Goal: Task Accomplishment & Management: Manage account settings

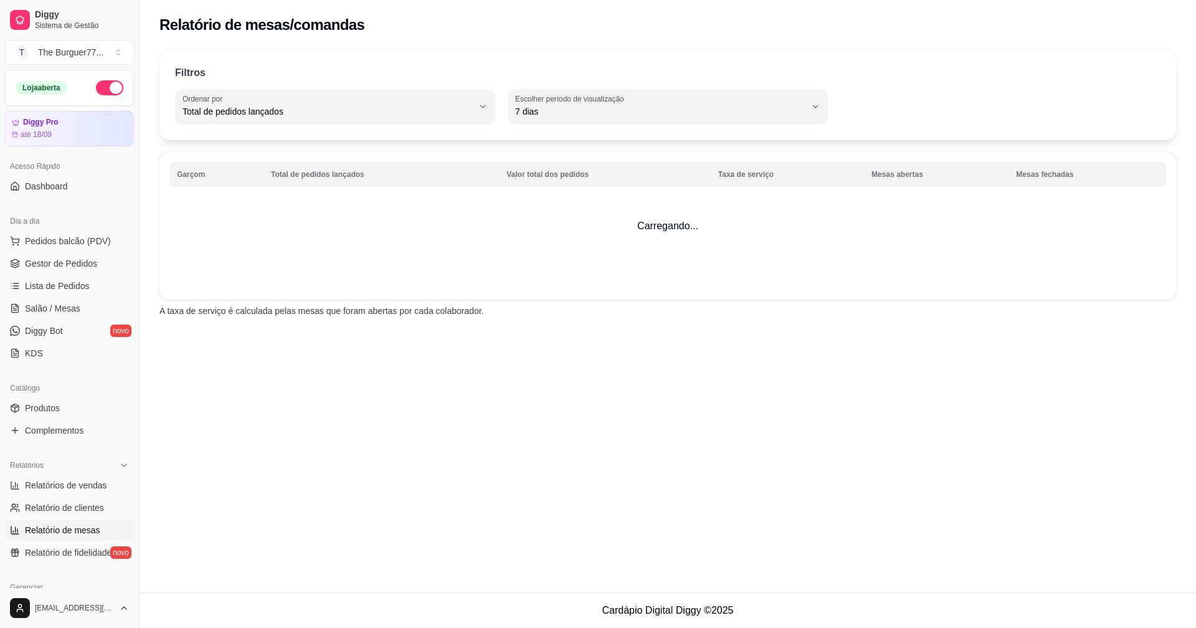
select select "TOTAL_OF_ORDERS"
select select "7"
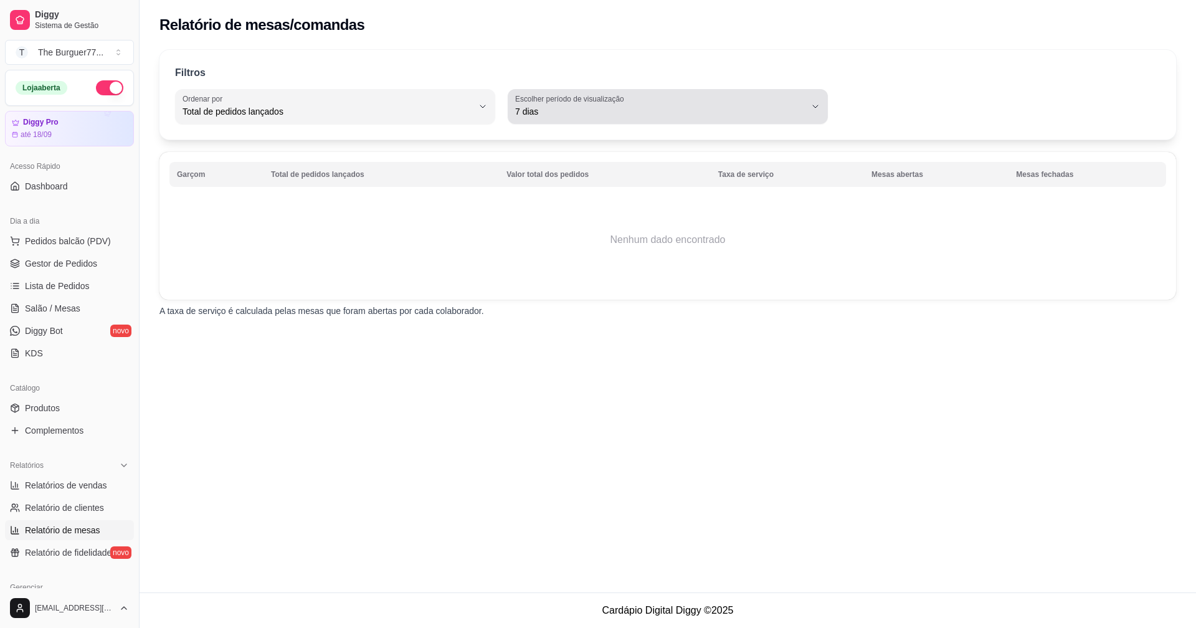
click at [811, 105] on icon "button" at bounding box center [816, 107] width 10 height 10
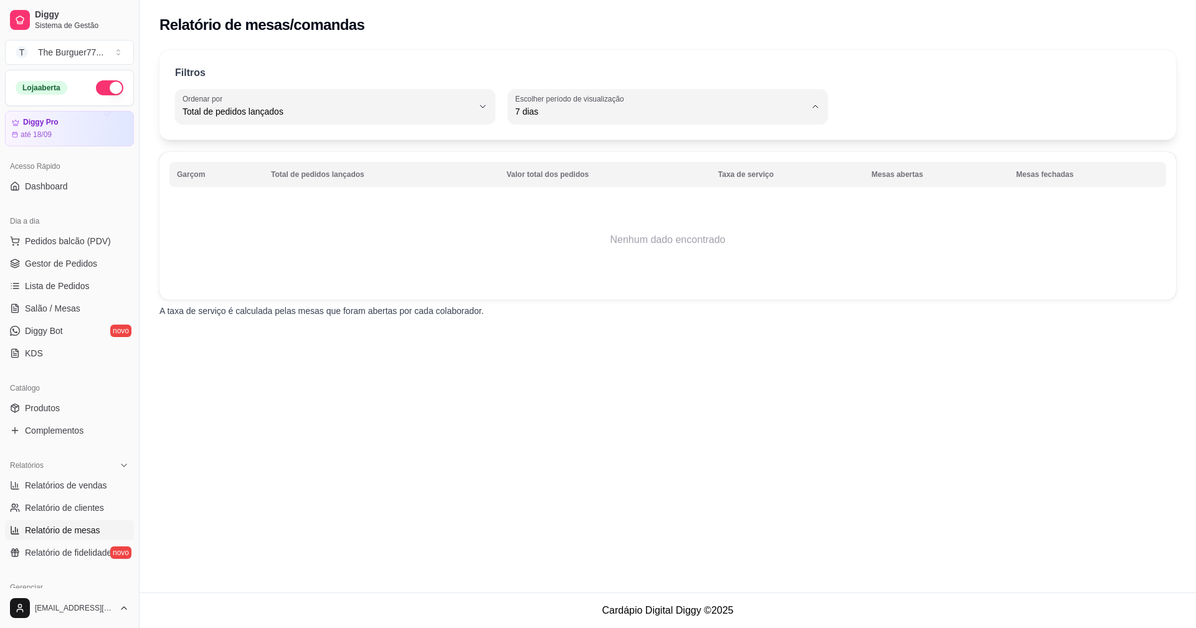
click at [617, 348] on div "Relatório de mesas/comandas Filtros TOTAL_OF_ORDERS Ordenar por Total de pedido…" at bounding box center [668, 296] width 1057 height 593
click at [398, 265] on td "Nenhum dado encontrado" at bounding box center [667, 240] width 997 height 100
click at [635, 255] on td "Nenhum dado encontrado" at bounding box center [667, 240] width 997 height 100
drag, startPoint x: 635, startPoint y: 255, endPoint x: 759, endPoint y: 274, distance: 125.3
click at [760, 265] on td "Nenhum dado encontrado" at bounding box center [667, 240] width 997 height 100
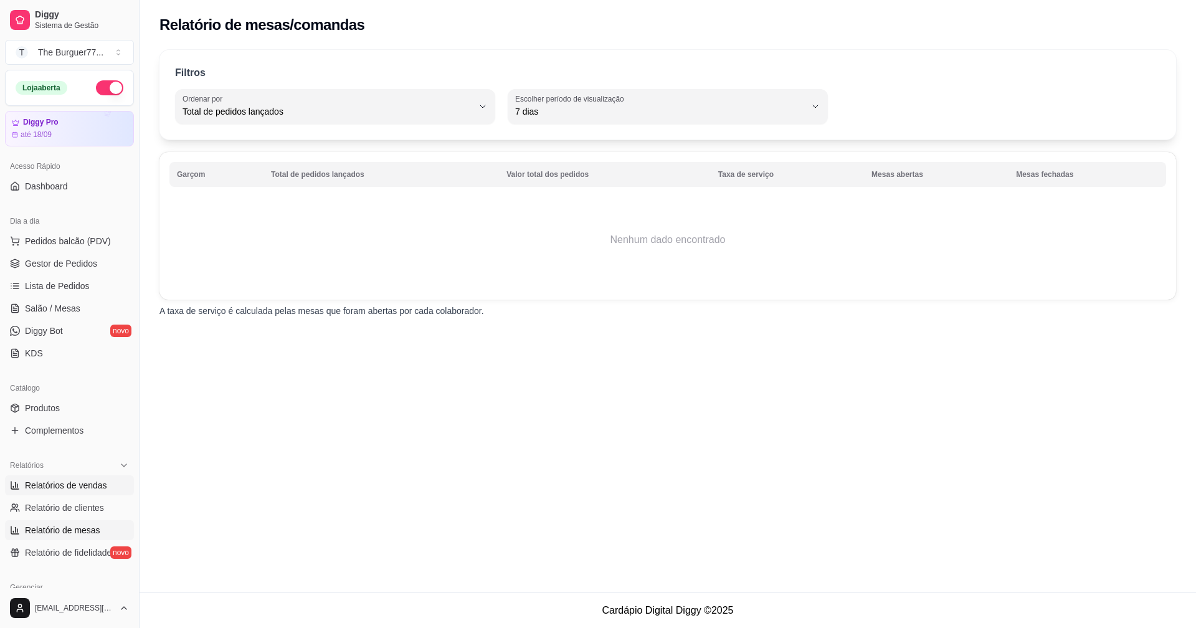
click at [54, 480] on span "Relatórios de vendas" at bounding box center [66, 485] width 82 height 12
select select "ALL"
select select "0"
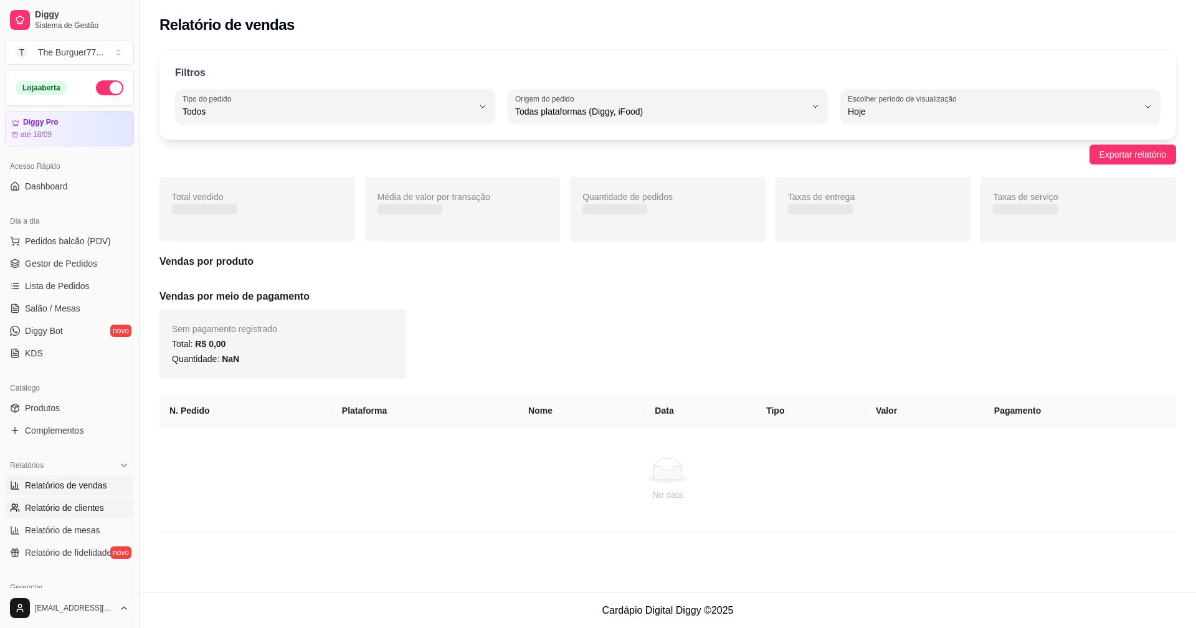
click at [56, 507] on span "Relatório de clientes" at bounding box center [64, 508] width 79 height 12
select select "30"
select select "HIGHEST_TOTAL_SPENT_WITH_ORDERS"
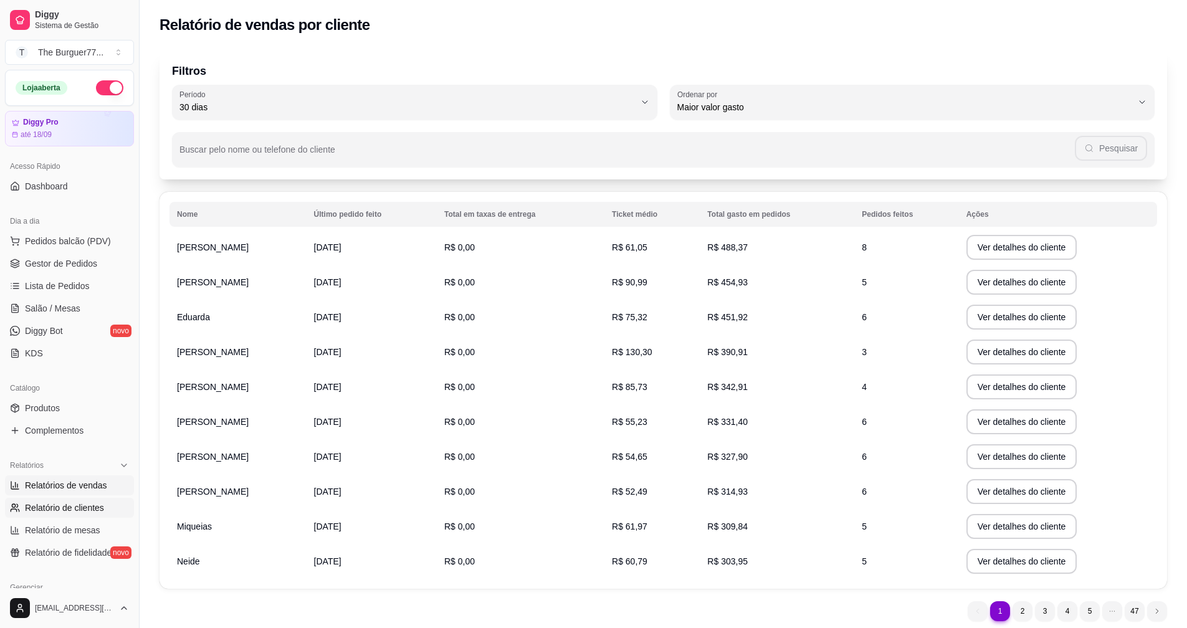
click at [52, 477] on link "Relatórios de vendas" at bounding box center [69, 485] width 129 height 20
select select "ALL"
select select "0"
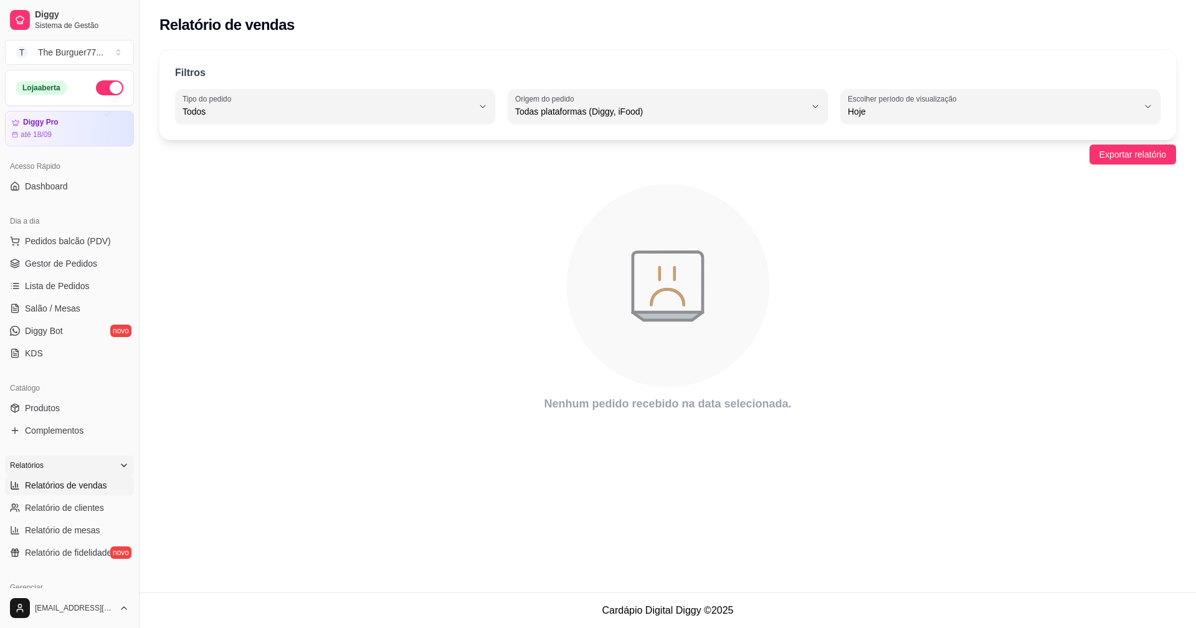
click at [119, 465] on icon at bounding box center [124, 466] width 10 height 10
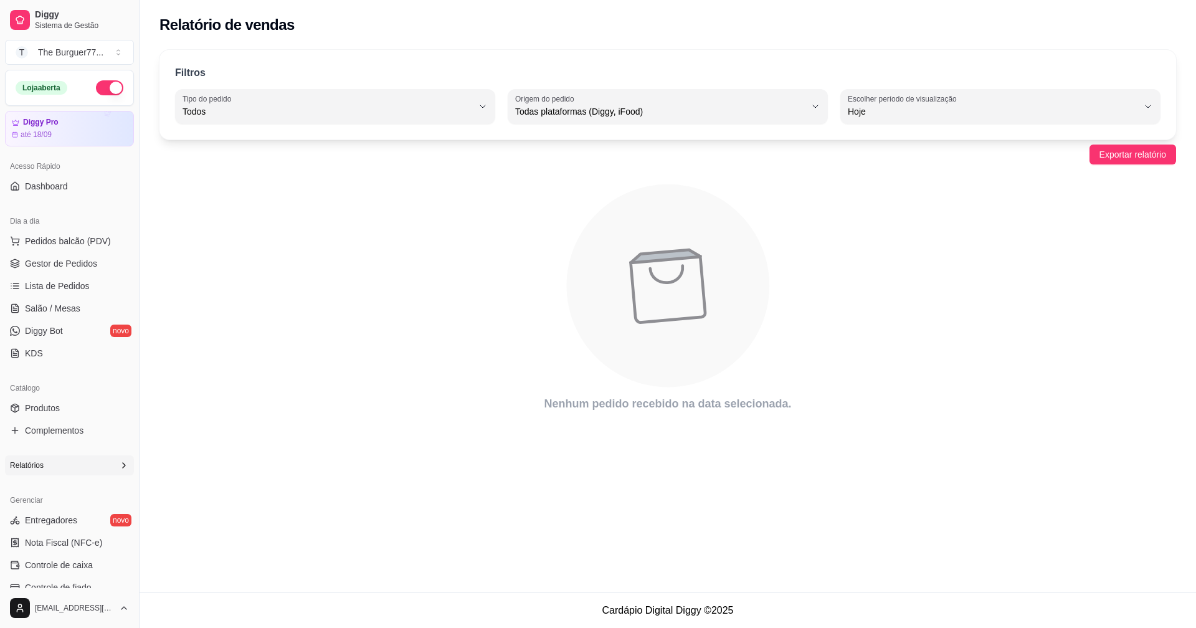
click at [119, 464] on icon at bounding box center [124, 466] width 10 height 10
click at [80, 480] on span "Relatórios de vendas" at bounding box center [66, 485] width 82 height 12
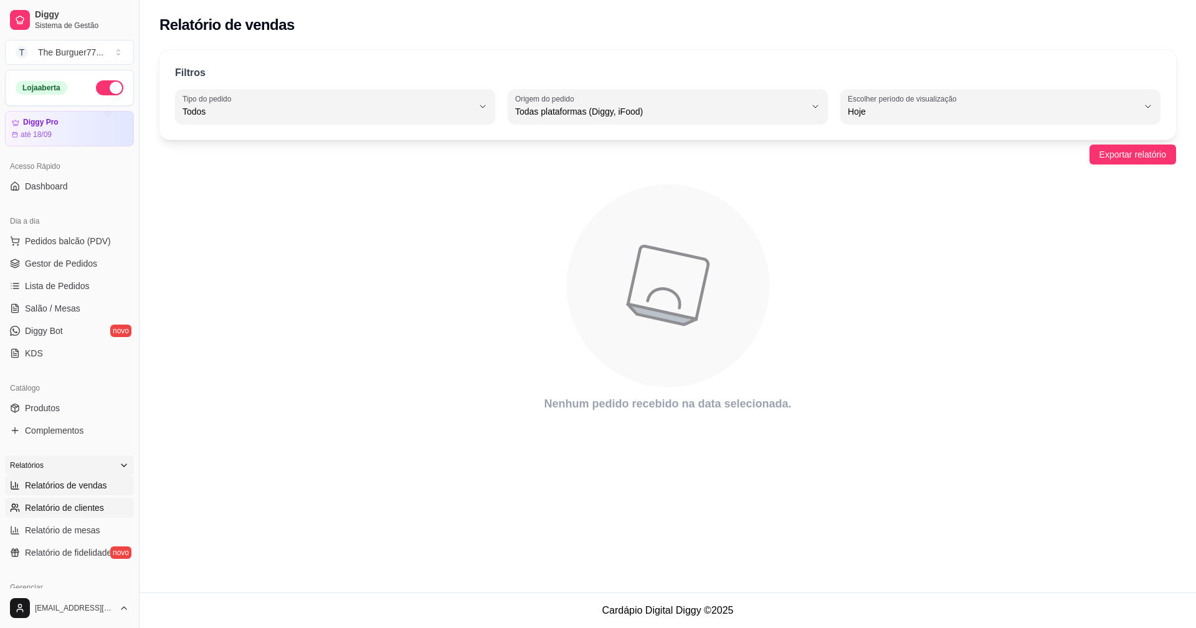
click at [75, 504] on span "Relatório de clientes" at bounding box center [64, 508] width 79 height 12
select select "30"
select select "HIGHEST_TOTAL_SPENT_WITH_ORDERS"
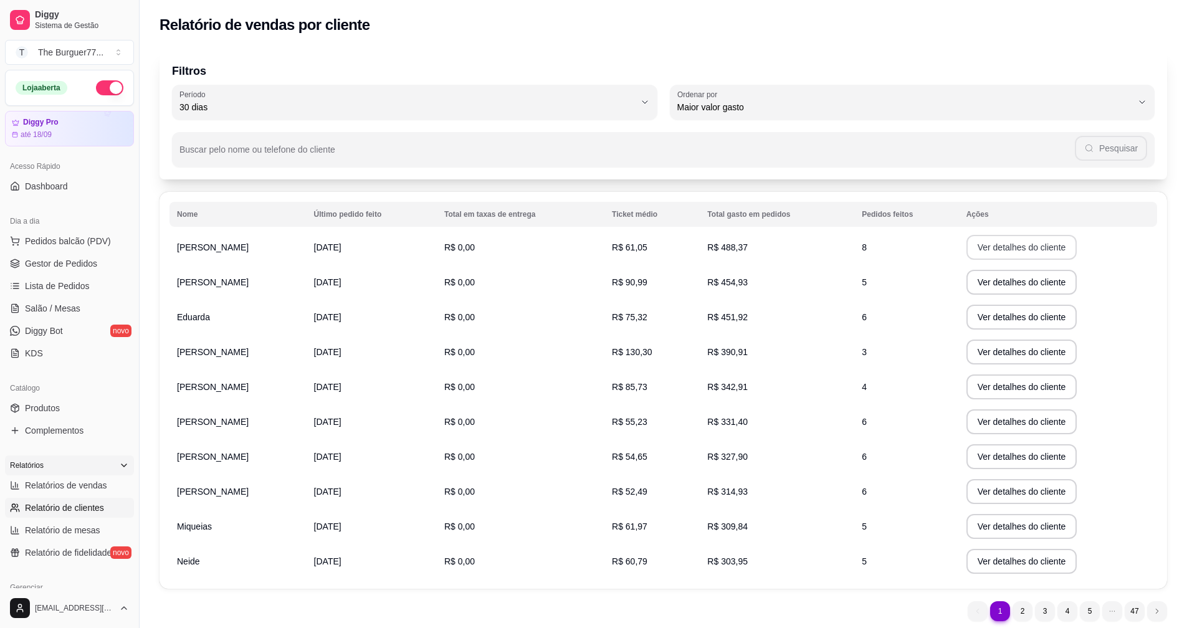
click at [1016, 249] on button "Ver detalhes do cliente" at bounding box center [1022, 247] width 111 height 25
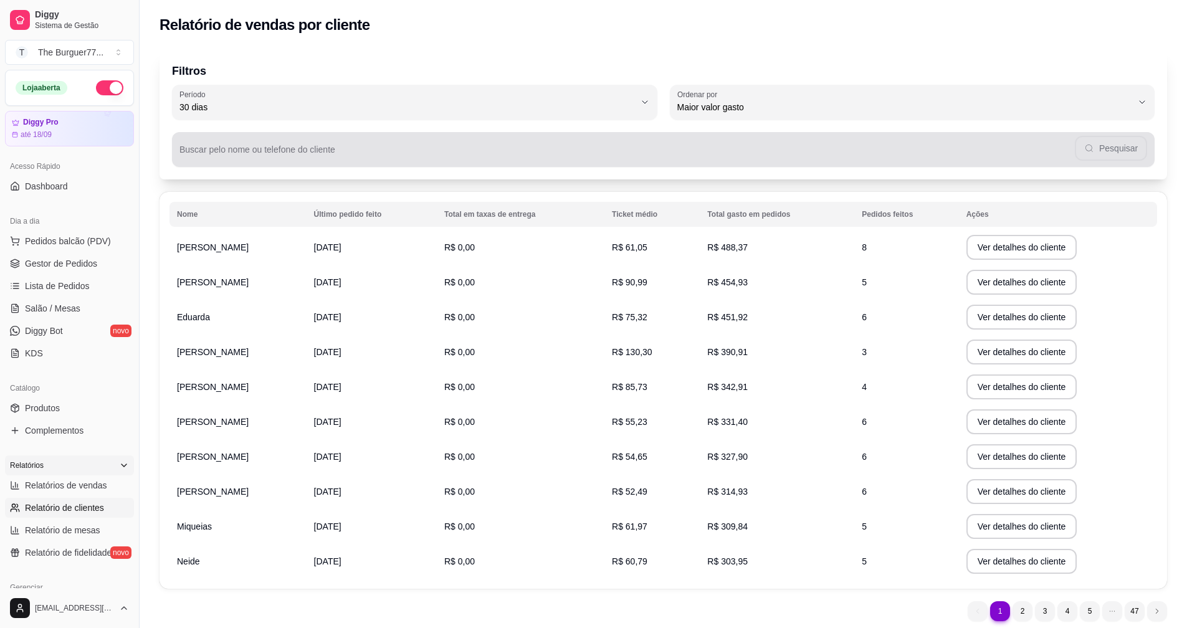
click at [351, 147] on div "Pesquisar" at bounding box center [663, 149] width 968 height 25
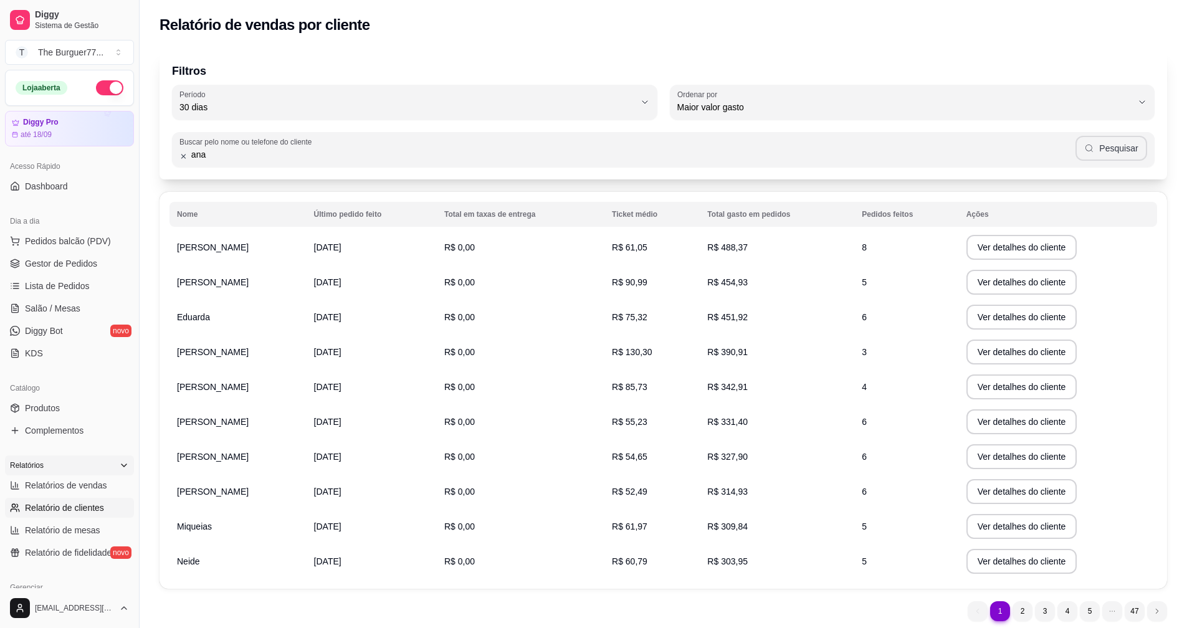
type input "ana"
click at [1138, 146] on button "Pesquisar" at bounding box center [1112, 148] width 72 height 25
click at [1002, 277] on button "Ver detalhes do cliente" at bounding box center [1022, 282] width 111 height 25
click at [1013, 422] on button "Ver detalhes do cliente" at bounding box center [1022, 421] width 111 height 25
click at [32, 260] on span "Gestor de Pedidos" at bounding box center [61, 263] width 72 height 12
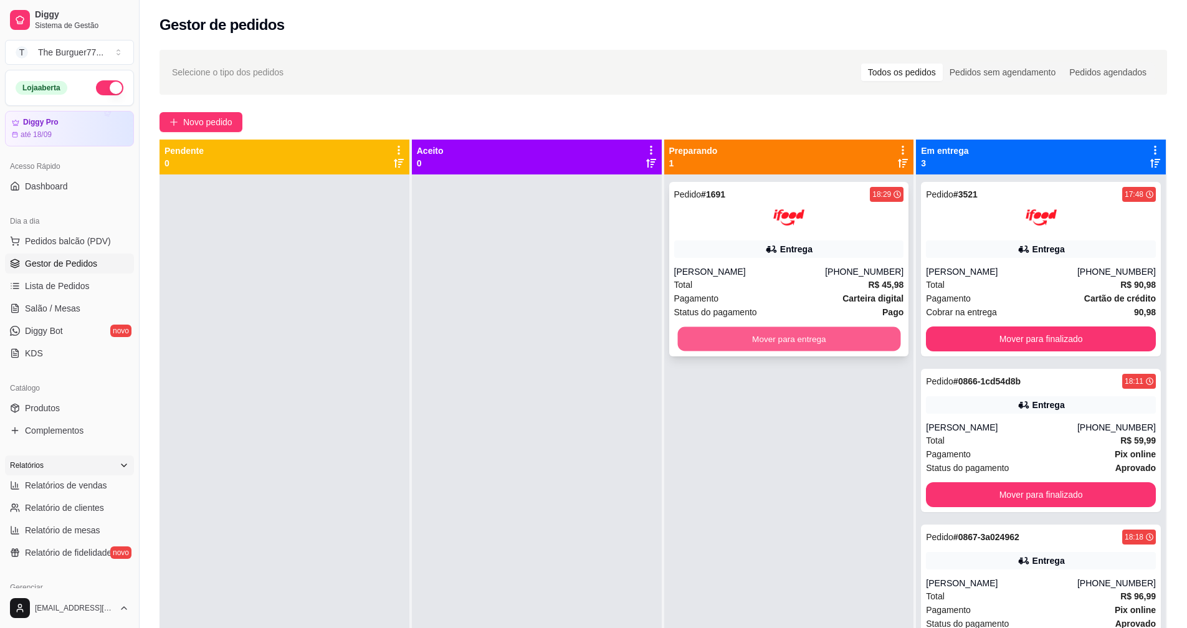
click at [714, 348] on button "Mover para entrega" at bounding box center [788, 339] width 223 height 24
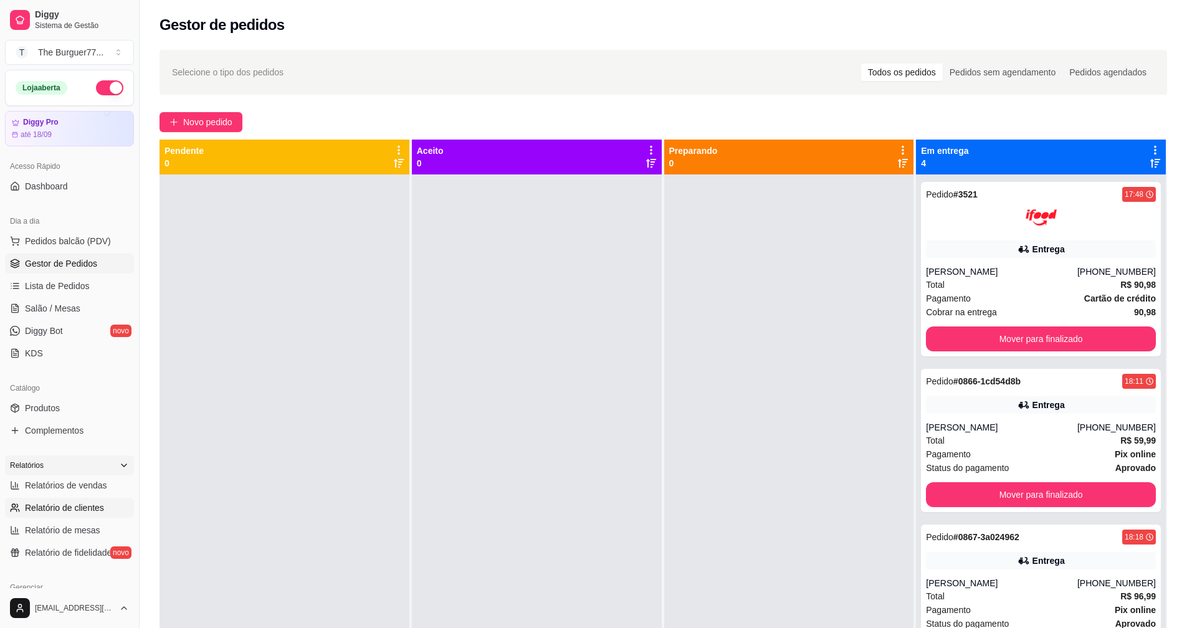
click at [94, 504] on span "Relatório de clientes" at bounding box center [64, 508] width 79 height 12
select select "30"
select select "HIGHEST_TOTAL_SPENT_WITH_ORDERS"
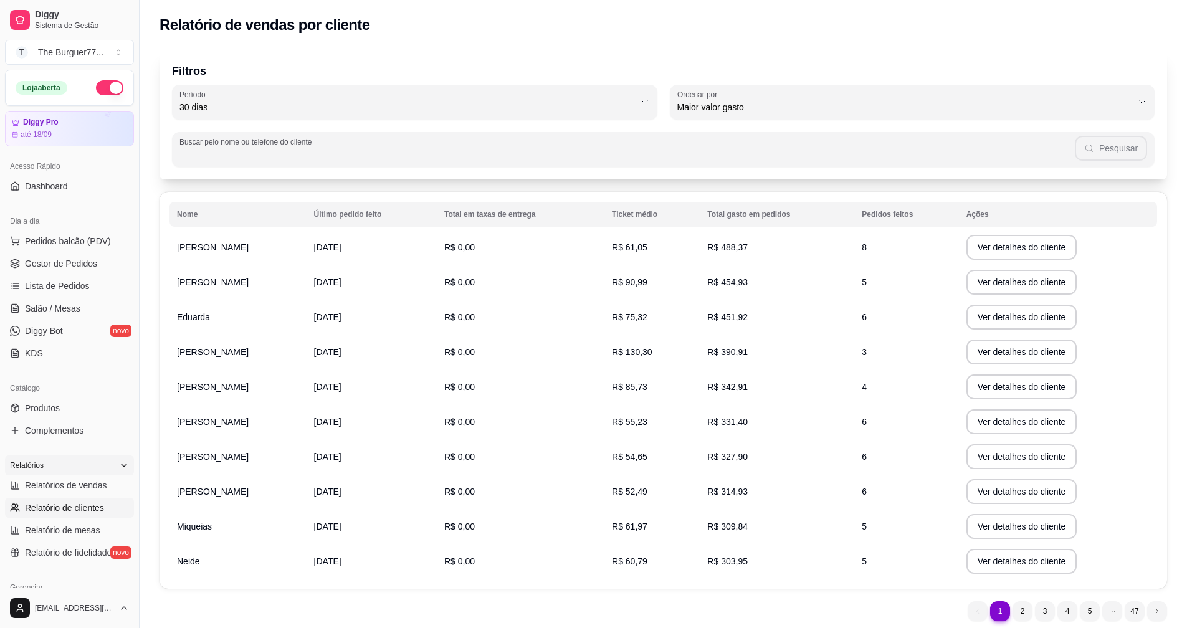
click at [337, 157] on input "Buscar pelo nome ou telefone do cliente" at bounding box center [626, 154] width 895 height 12
type input "[PERSON_NAME]"
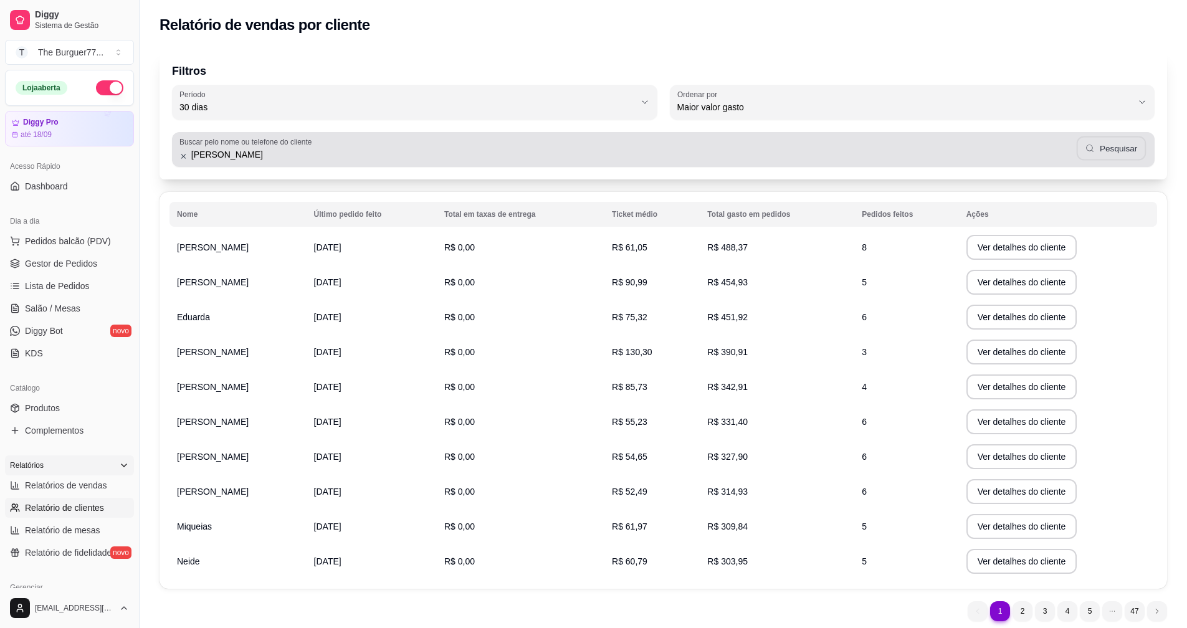
click at [1123, 146] on button "Pesquisar" at bounding box center [1112, 148] width 70 height 24
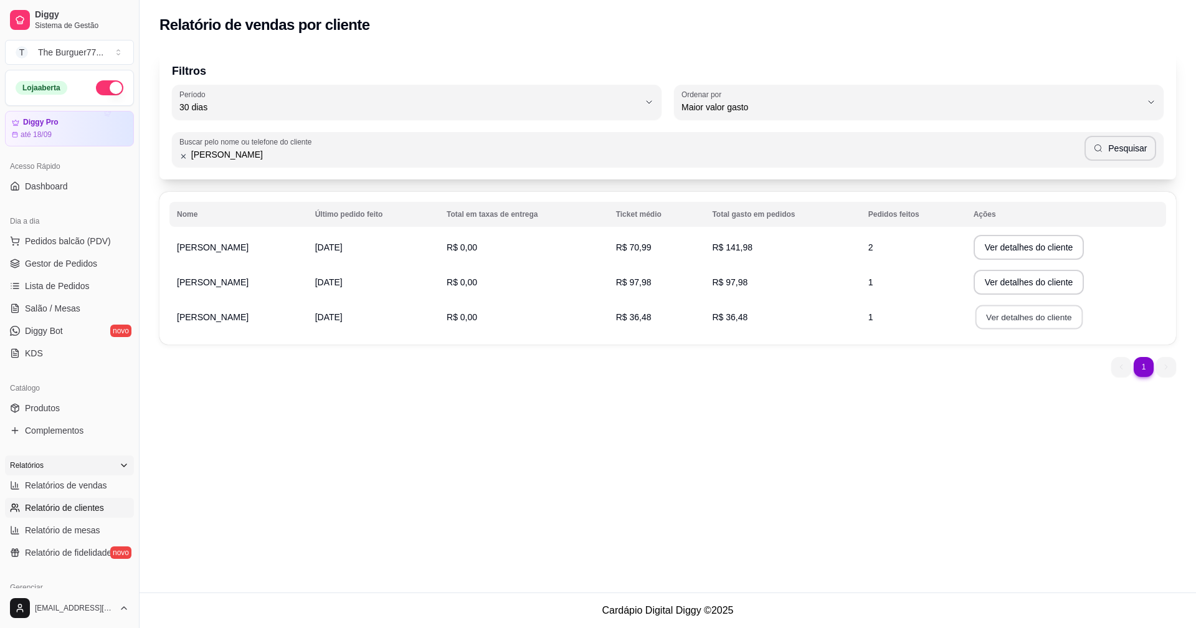
click at [983, 325] on button "Ver detalhes do cliente" at bounding box center [1028, 317] width 107 height 24
click at [976, 277] on button "Ver detalhes do cliente" at bounding box center [1029, 282] width 111 height 25
click at [974, 272] on button "Ver detalhes do cliente" at bounding box center [1029, 282] width 111 height 25
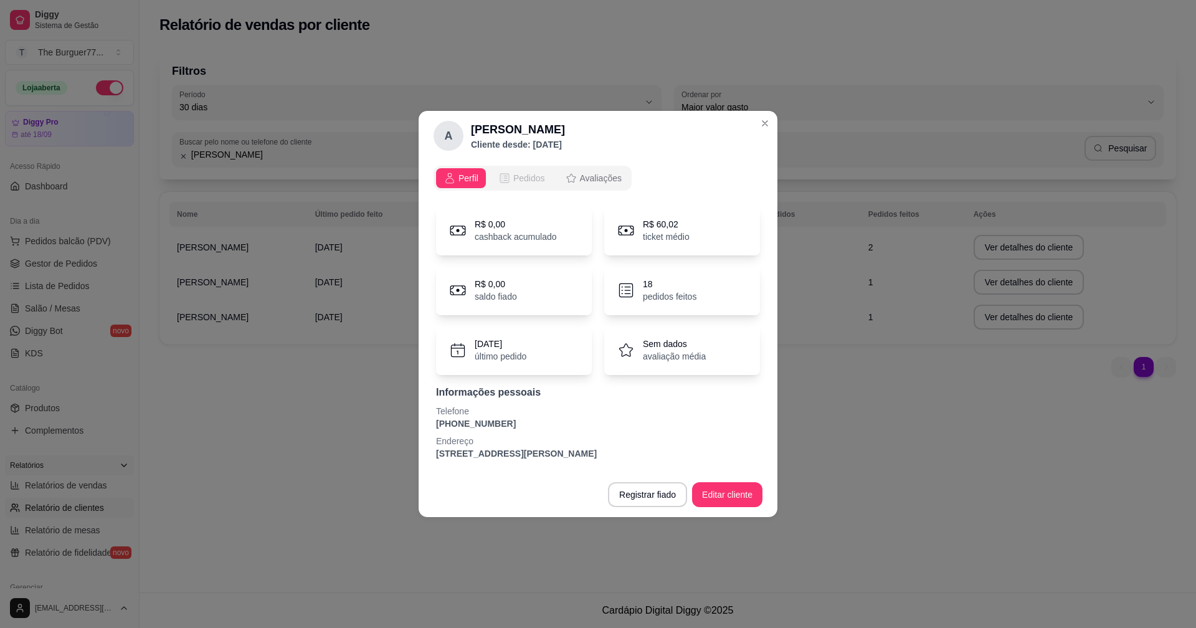
click at [524, 174] on span "Pedidos" at bounding box center [529, 178] width 32 height 12
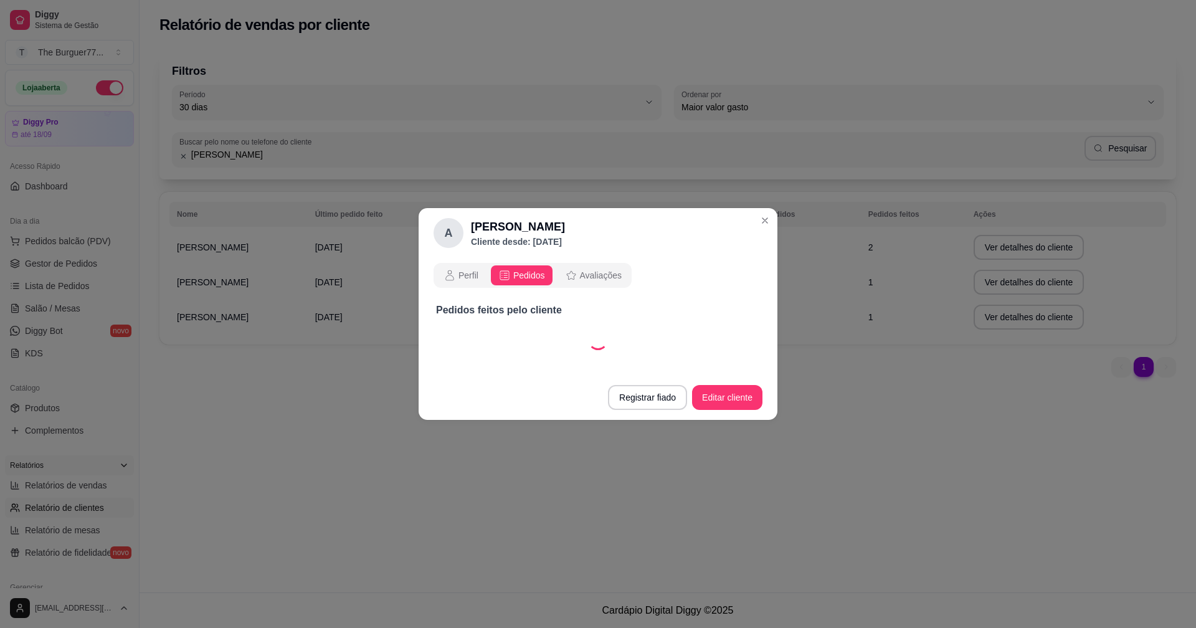
select select "30"
select select "ALL"
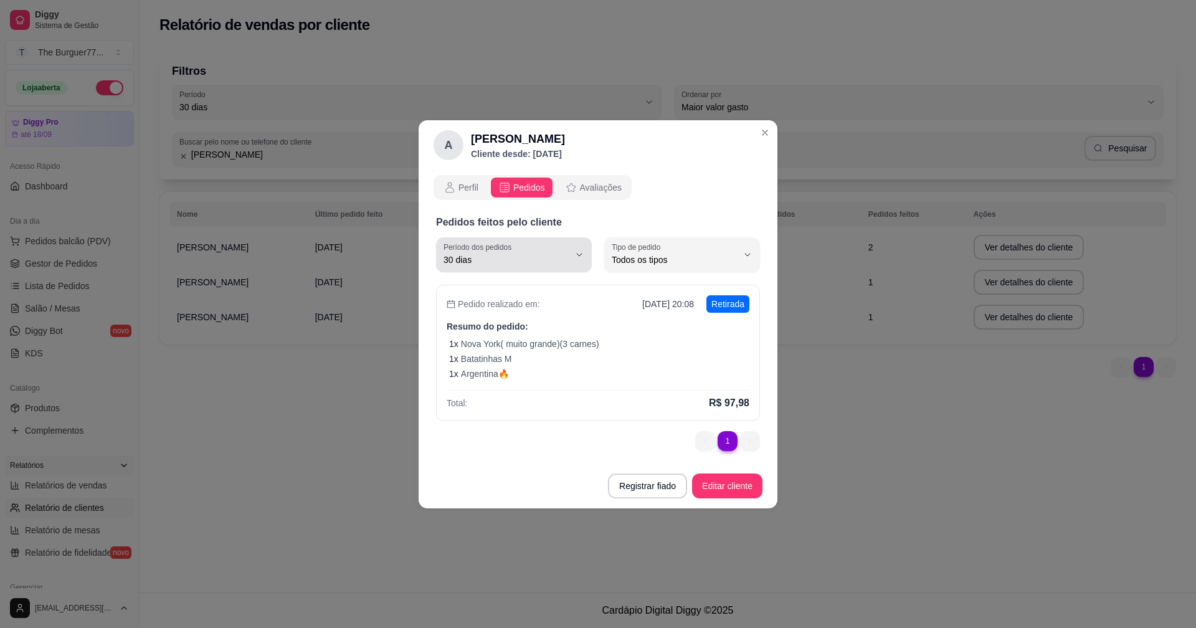
click at [586, 243] on button "Período dos pedidos 30 dias" at bounding box center [514, 254] width 156 height 35
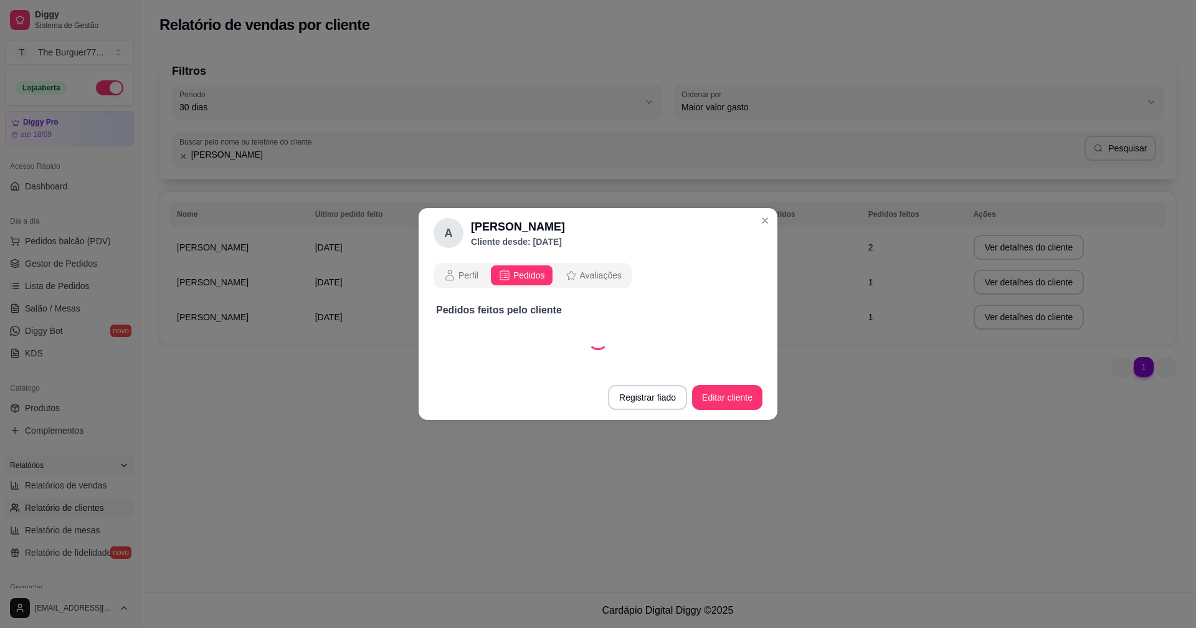
select select "60"
select select "ALL"
select select "60"
select select "ALL"
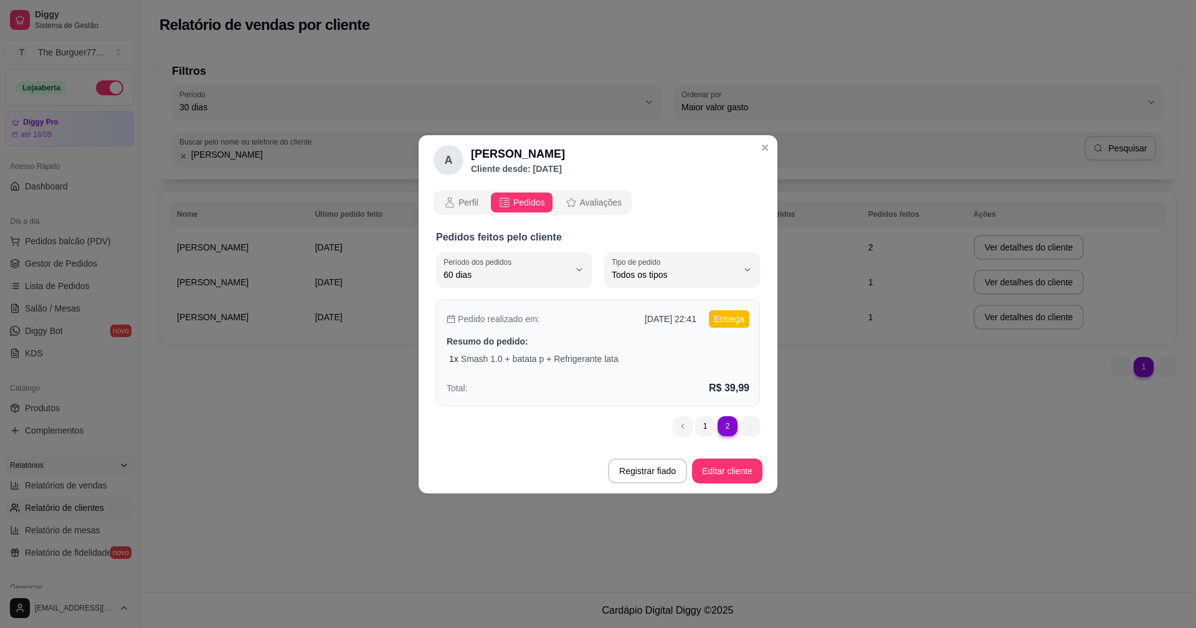
scroll to position [12, 0]
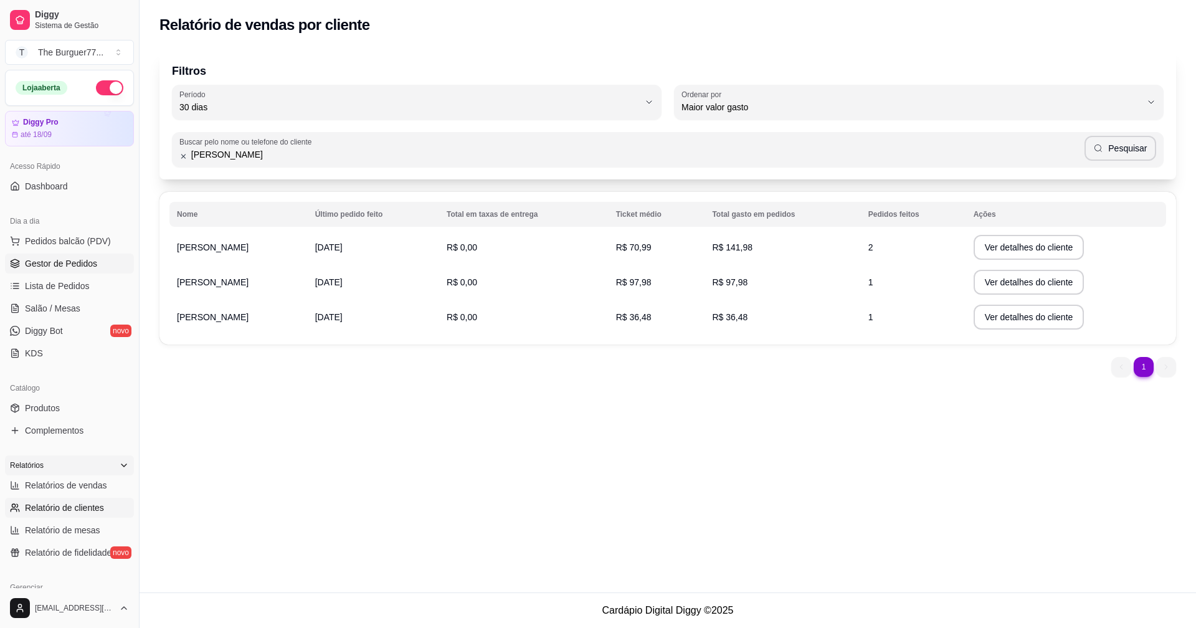
click at [89, 264] on span "Gestor de Pedidos" at bounding box center [61, 263] width 72 height 12
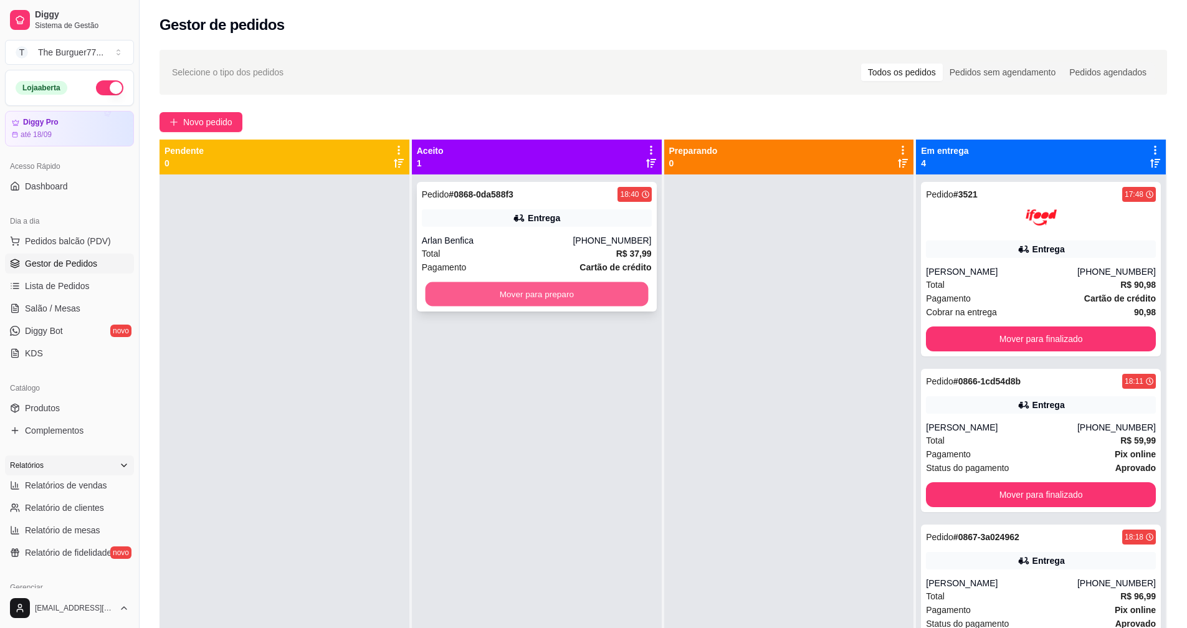
click at [480, 296] on button "Mover para preparo" at bounding box center [536, 294] width 223 height 24
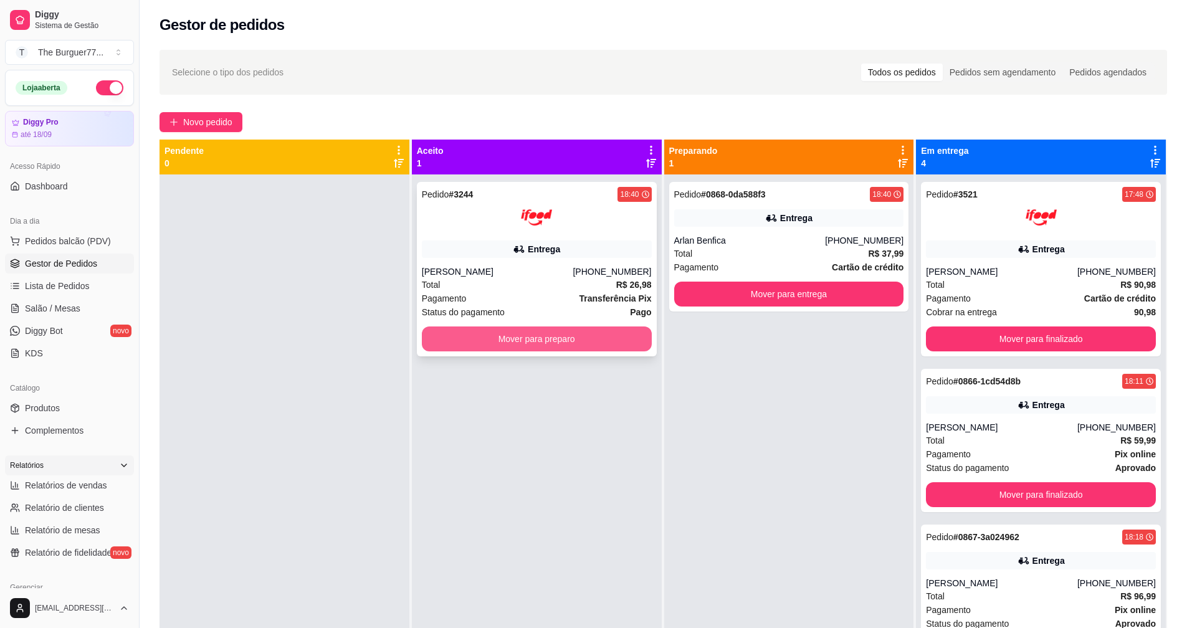
click at [434, 346] on button "Mover para preparo" at bounding box center [537, 339] width 230 height 25
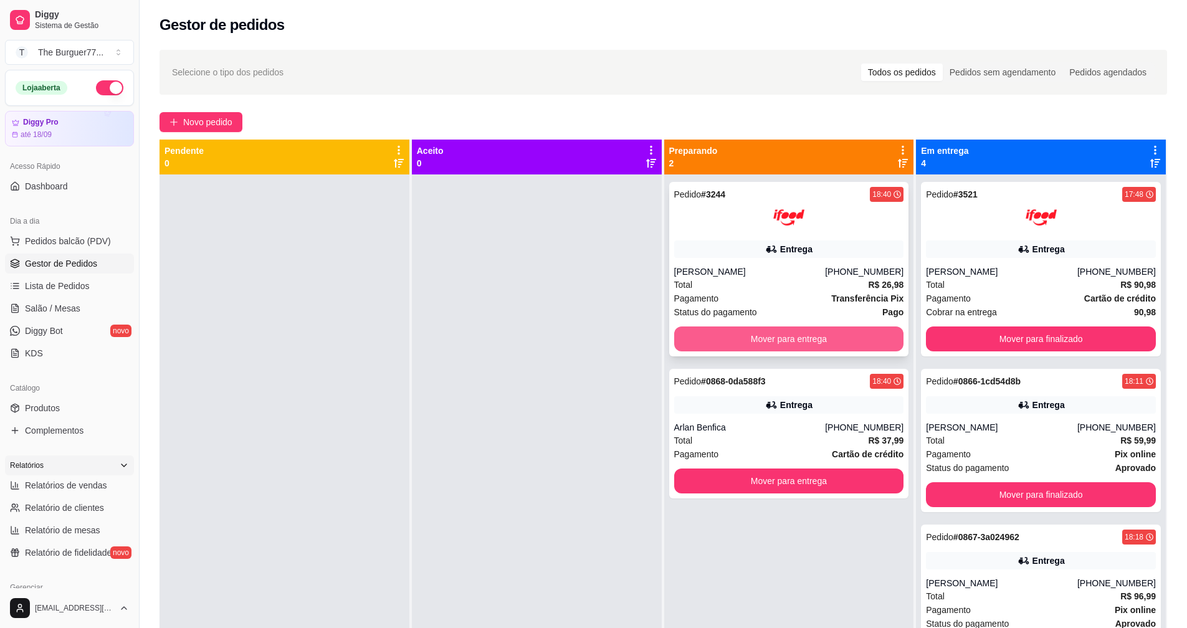
click at [714, 333] on button "Mover para entrega" at bounding box center [789, 339] width 230 height 25
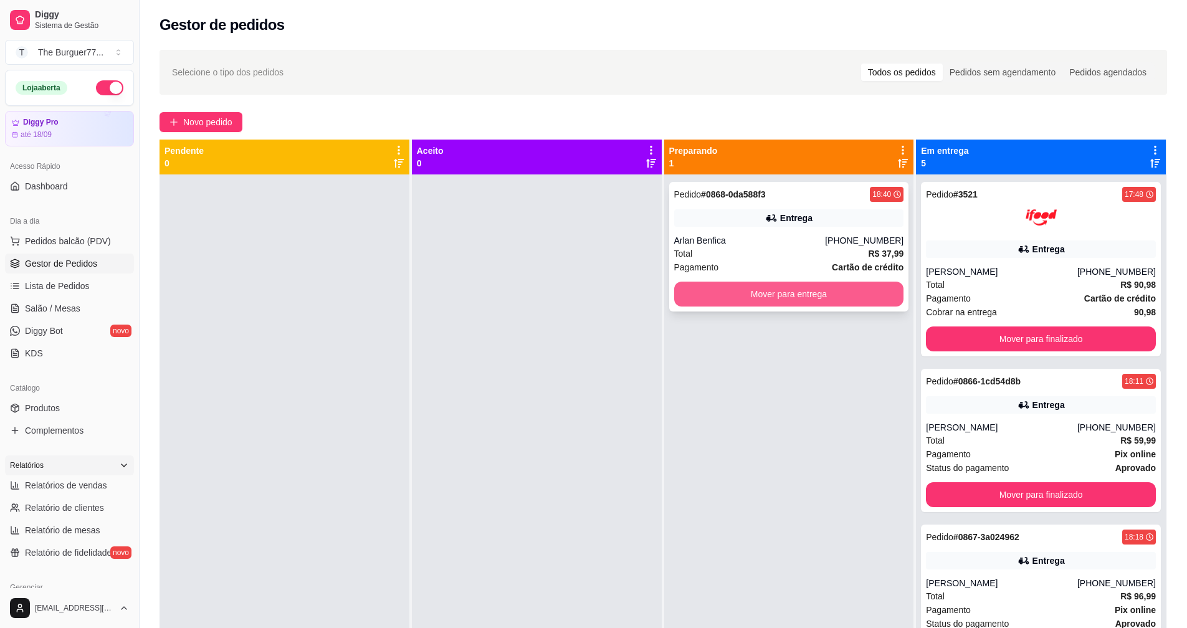
click at [706, 292] on button "Mover para entrega" at bounding box center [789, 294] width 230 height 25
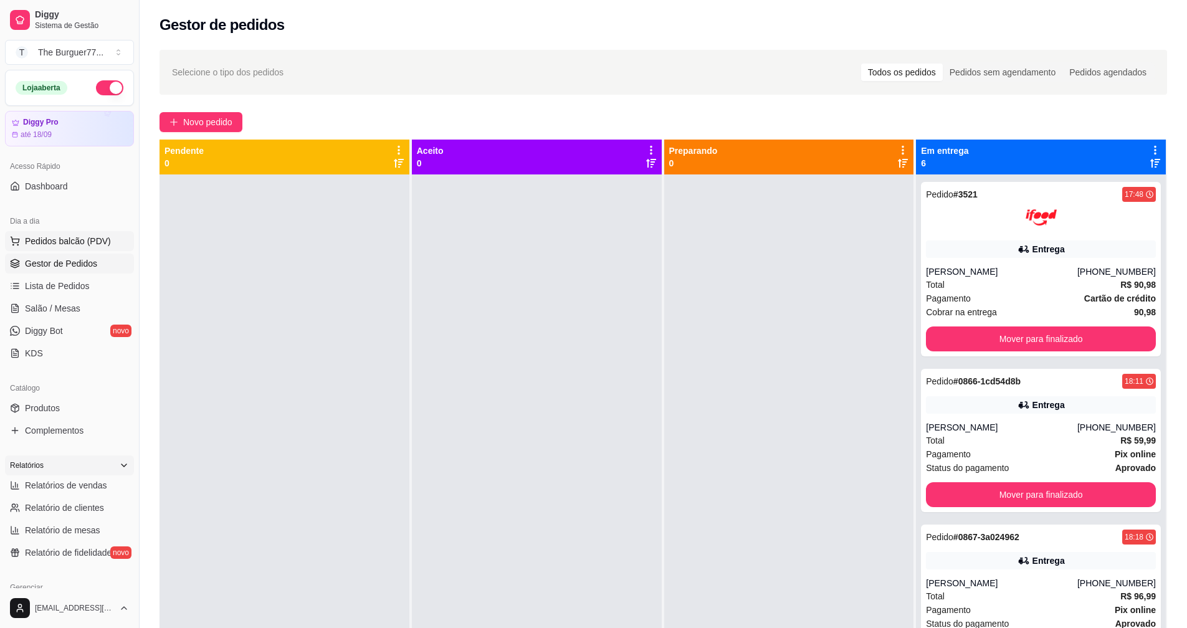
click at [88, 244] on span "Pedidos balcão (PDV)" at bounding box center [68, 241] width 86 height 12
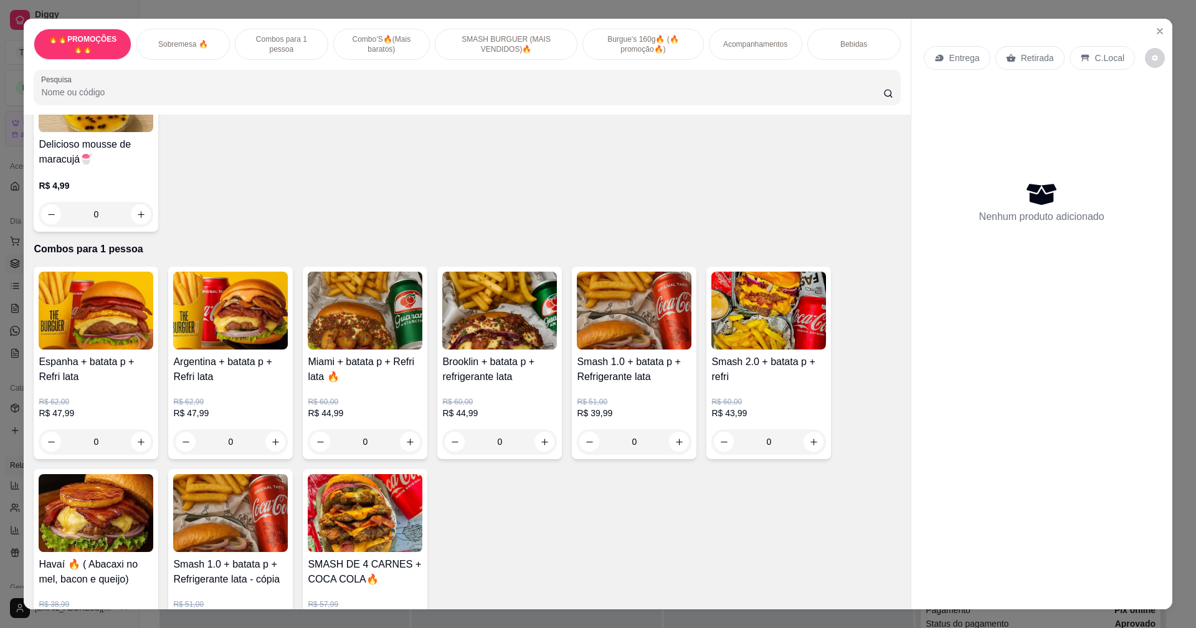
scroll to position [935, 0]
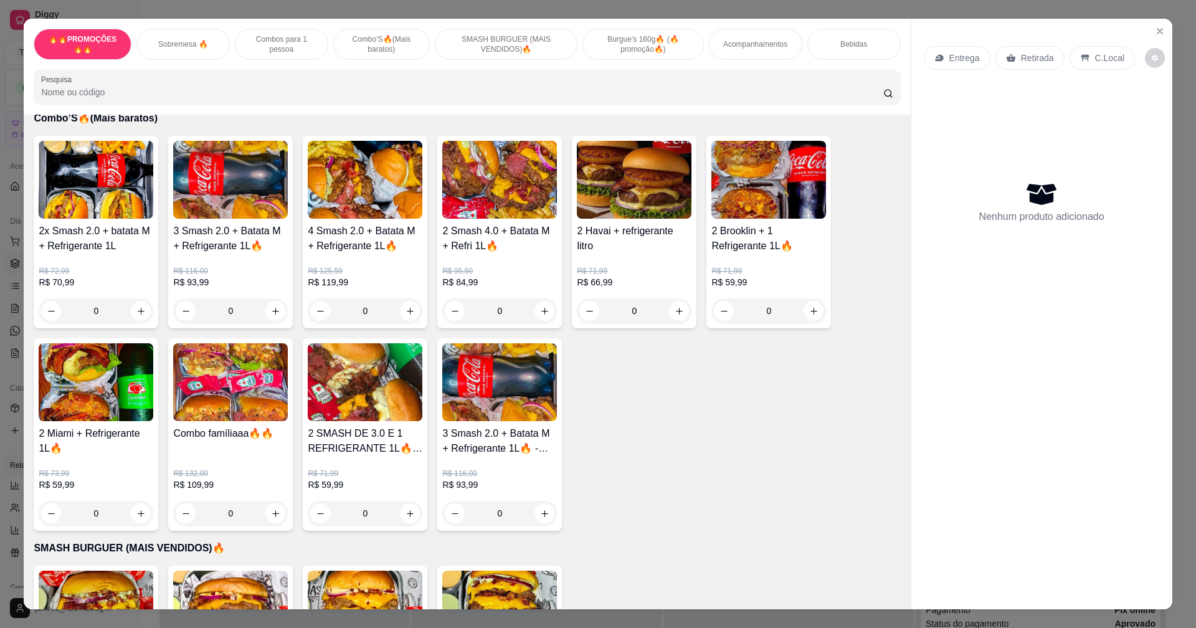
click at [408, 511] on div "0" at bounding box center [365, 513] width 115 height 25
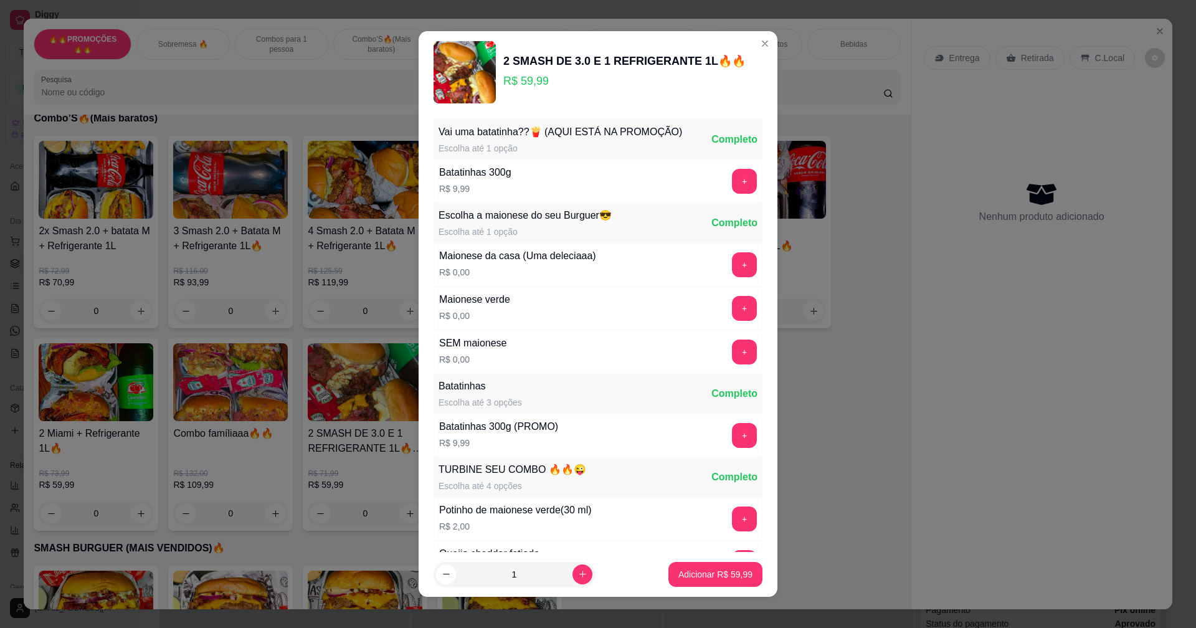
scroll to position [427, 0]
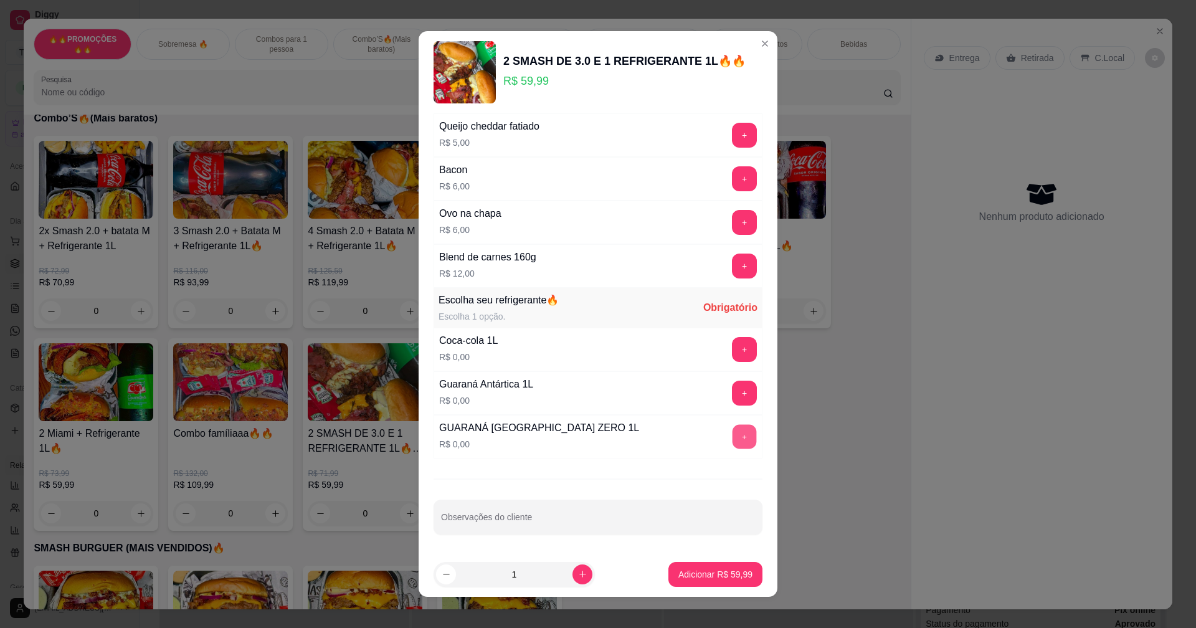
click at [733, 436] on button "+" at bounding box center [745, 437] width 24 height 24
click at [714, 570] on p "Adicionar R$ 59,99" at bounding box center [716, 574] width 74 height 12
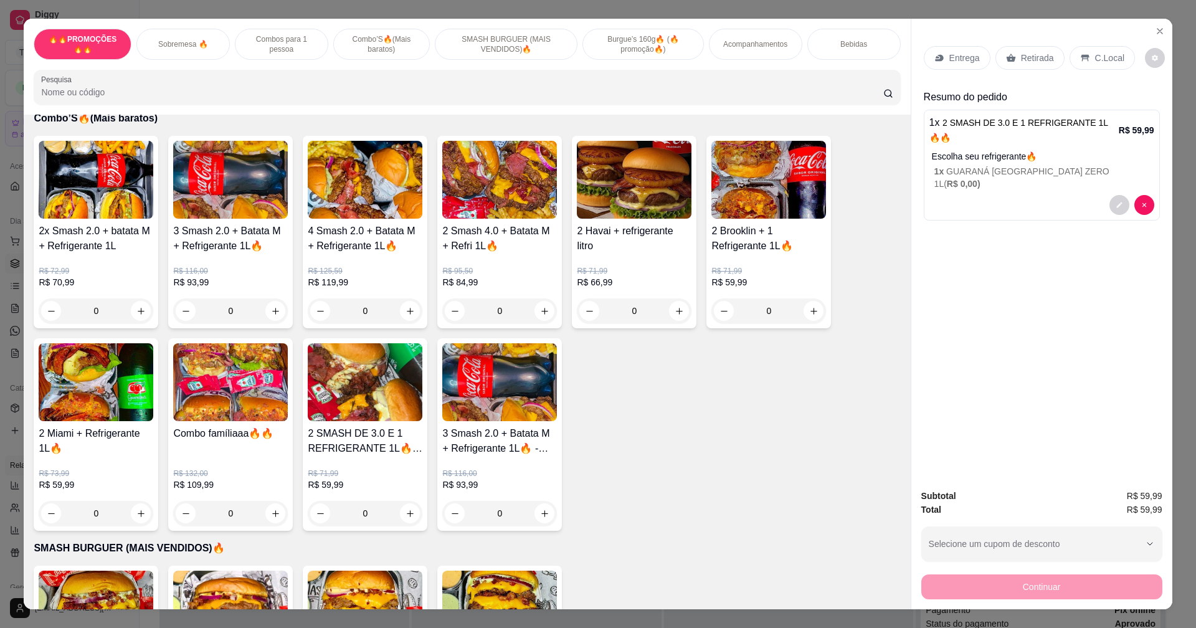
click at [950, 54] on p "Entrega" at bounding box center [965, 58] width 31 height 12
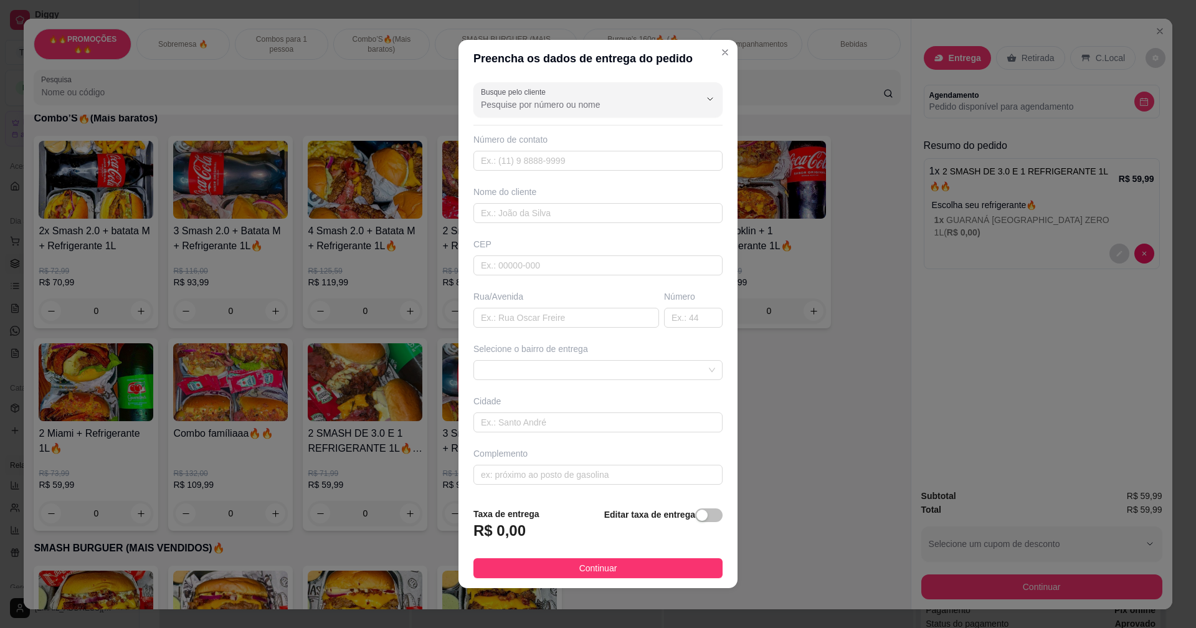
click at [573, 201] on div "Nome do cliente" at bounding box center [598, 204] width 254 height 37
click at [574, 205] on input "text" at bounding box center [598, 213] width 249 height 20
type input "isabele"
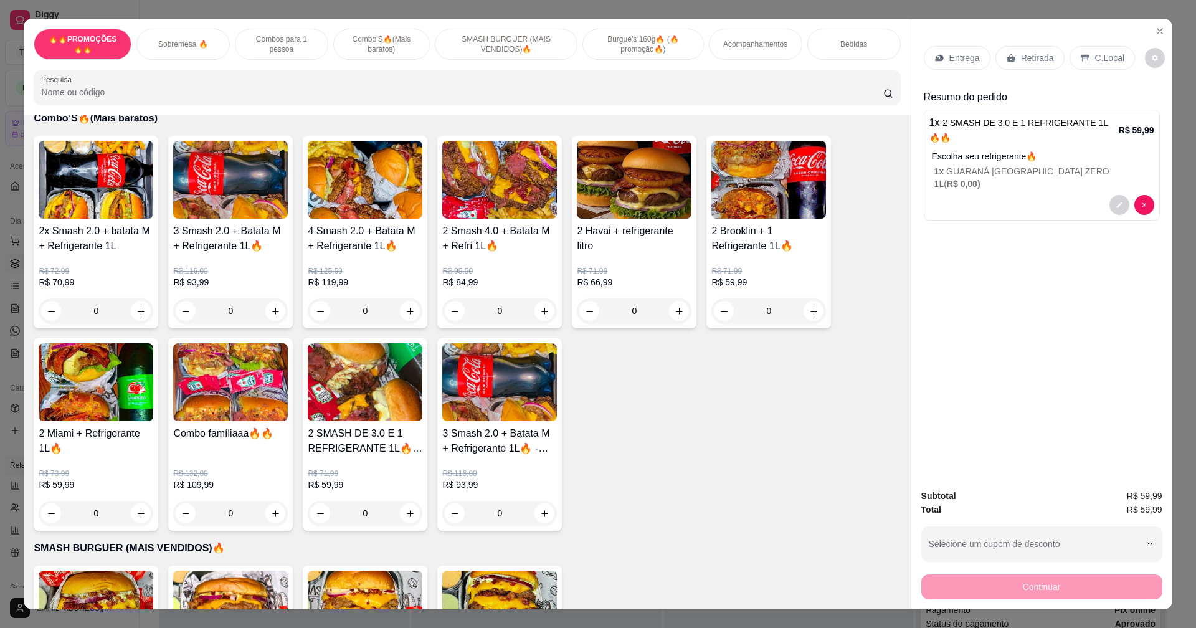
click at [1099, 199] on div "Entrega Retirada C.Local Resumo do pedido 1 x 2 SMASH DE 3.0 E 1 REFRIGERANTE 1…" at bounding box center [1042, 249] width 261 height 461
click at [1112, 195] on button "decrease-product-quantity" at bounding box center [1120, 205] width 20 height 20
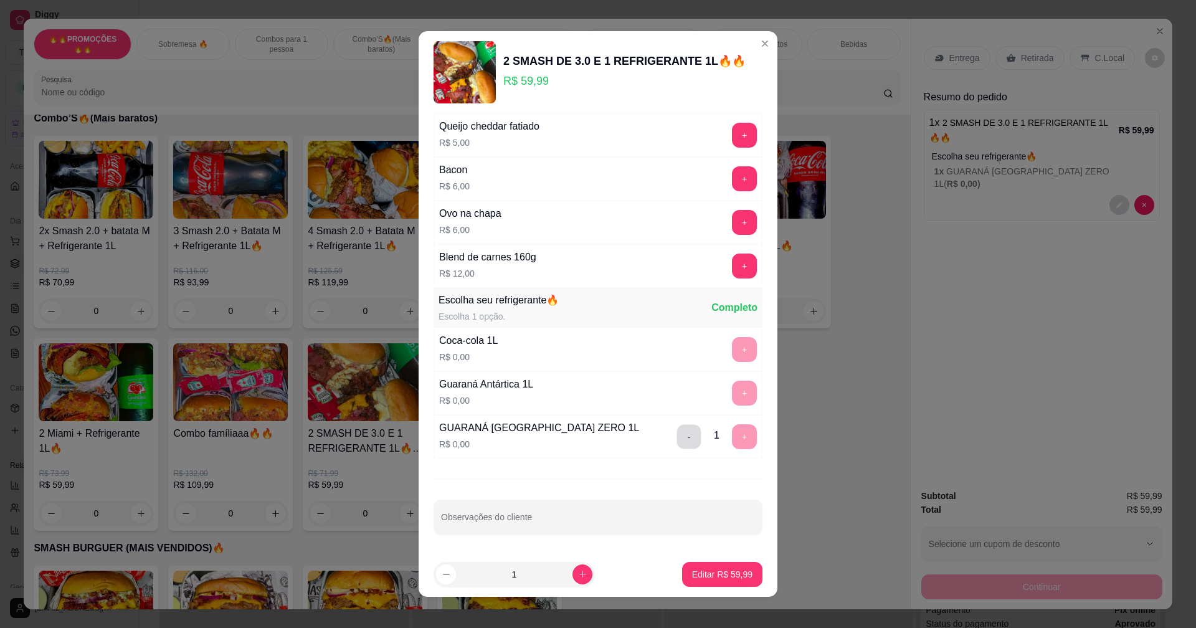
click at [677, 434] on button "-" at bounding box center [689, 437] width 24 height 24
click at [732, 393] on button "+" at bounding box center [744, 393] width 25 height 25
click at [715, 576] on p "Editar R$ 59,99" at bounding box center [722, 574] width 59 height 12
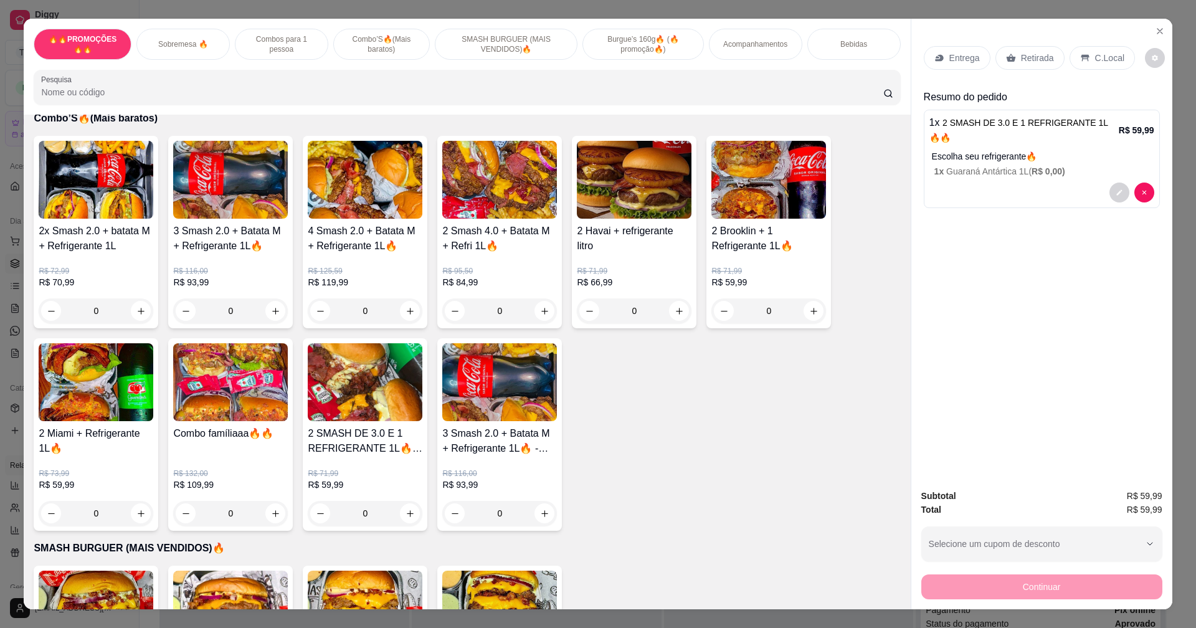
click at [956, 64] on p "Entrega" at bounding box center [965, 58] width 31 height 12
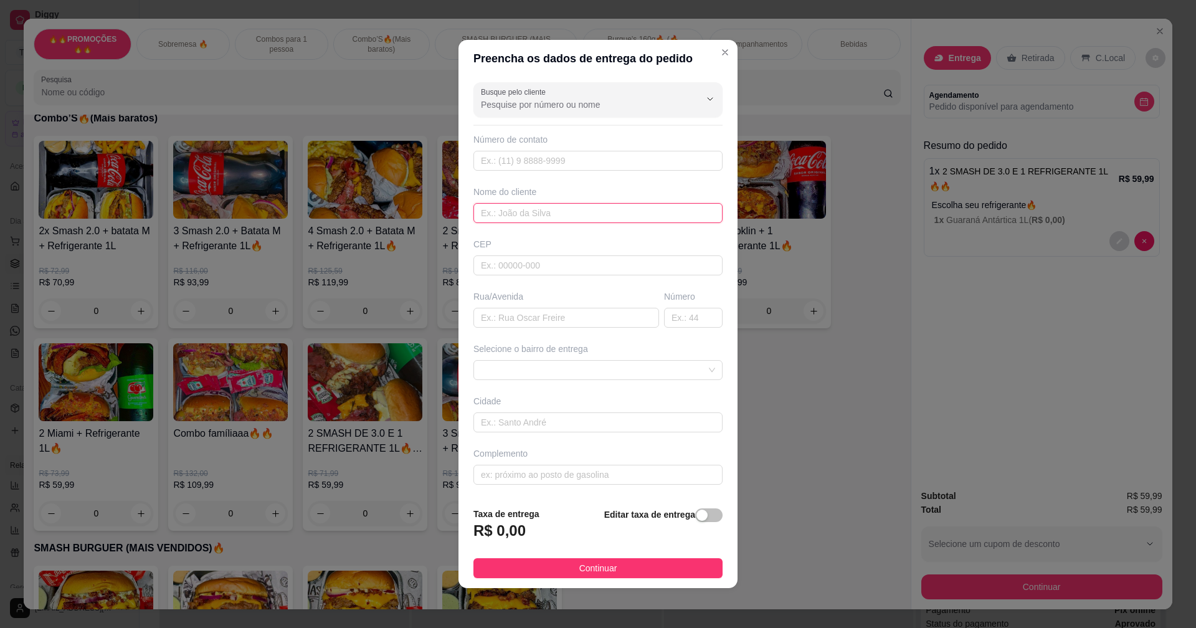
click at [553, 211] on input "text" at bounding box center [598, 213] width 249 height 20
type input "isabele"
click at [508, 320] on input "text" at bounding box center [567, 318] width 186 height 20
type input "[GEOGRAPHIC_DATA]"
click at [666, 320] on input "text" at bounding box center [693, 318] width 59 height 20
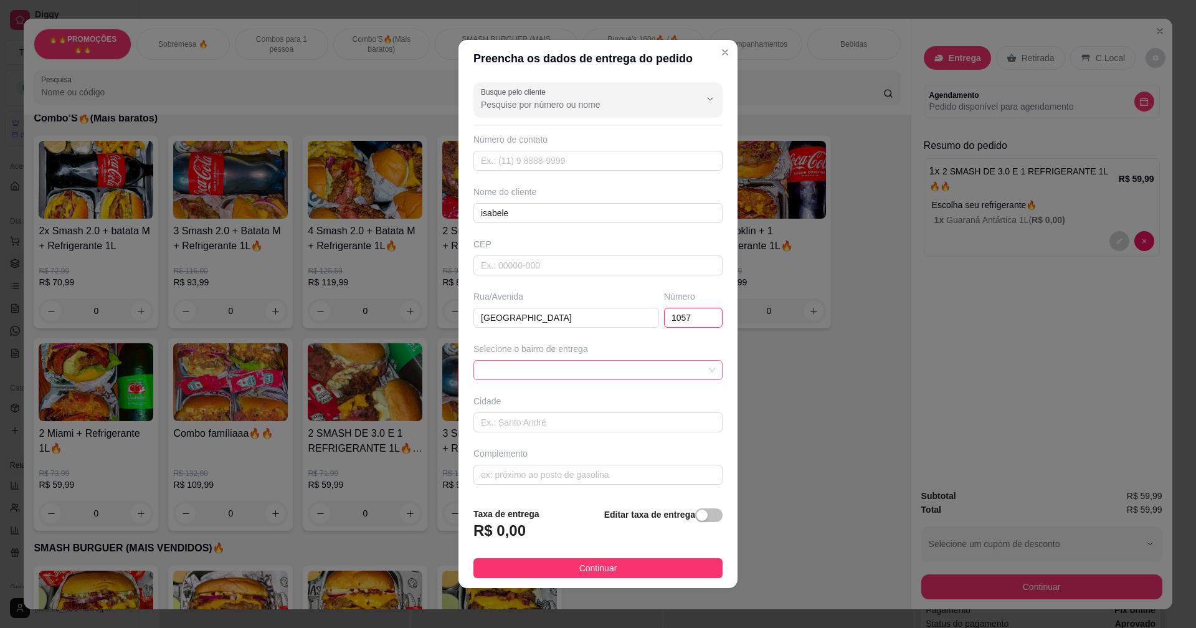
click at [657, 369] on span at bounding box center [598, 370] width 234 height 19
type input "1057"
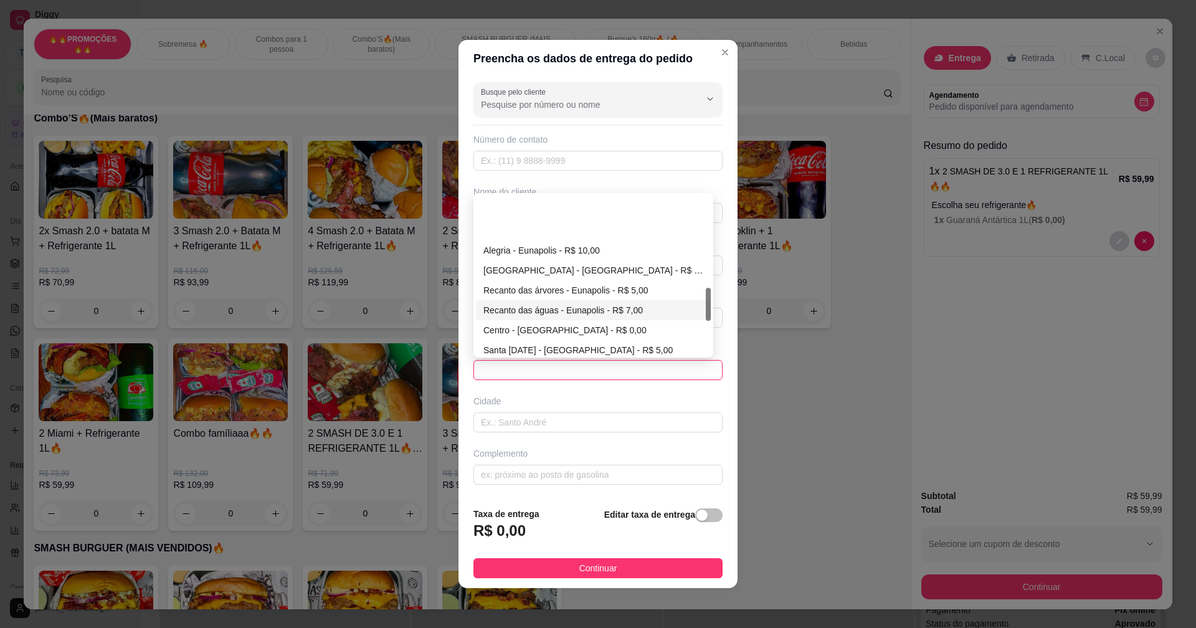
scroll to position [436, 0]
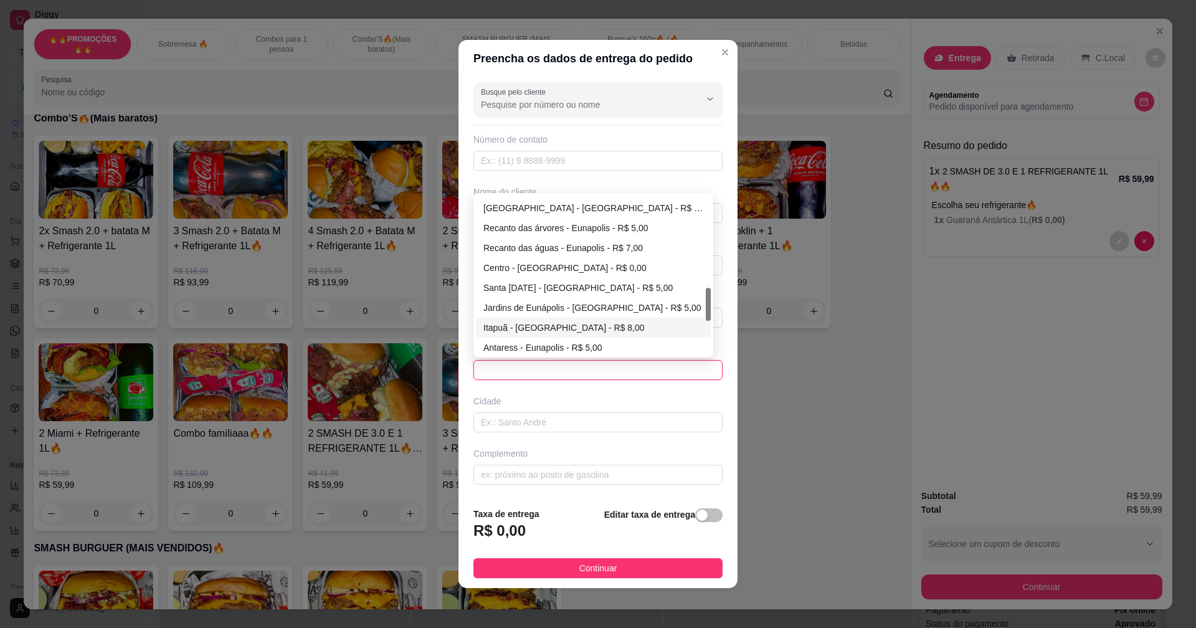
click at [540, 323] on div "Itapuã - [GEOGRAPHIC_DATA] - R$ 8,00" at bounding box center [594, 328] width 220 height 14
type input "Eunápolis"
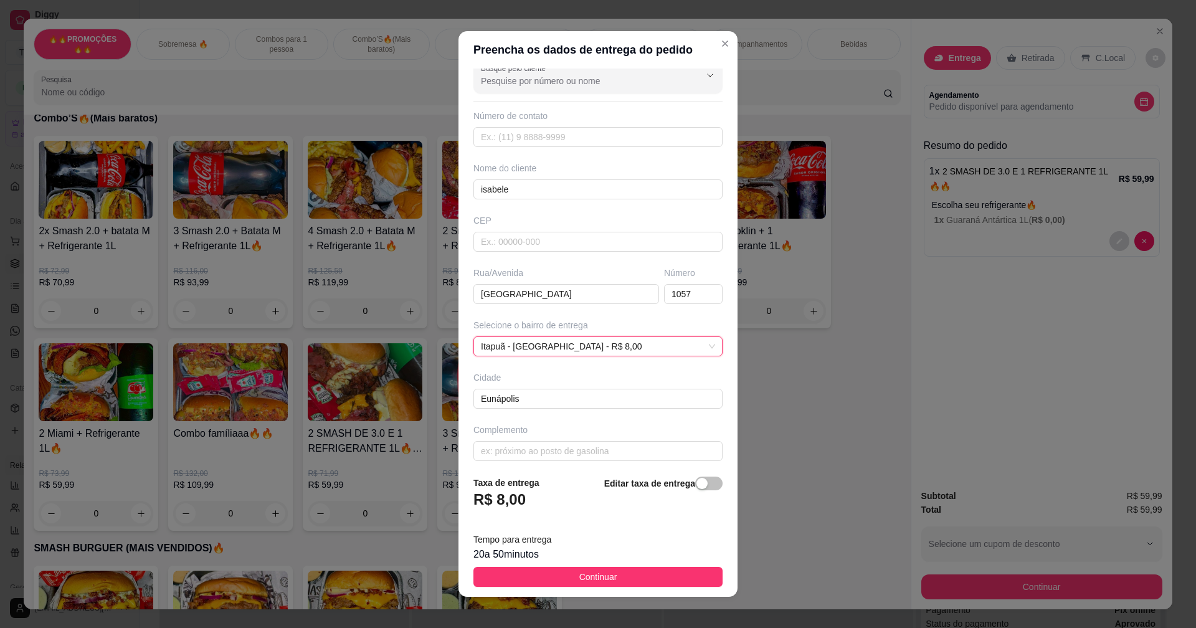
scroll to position [22, 0]
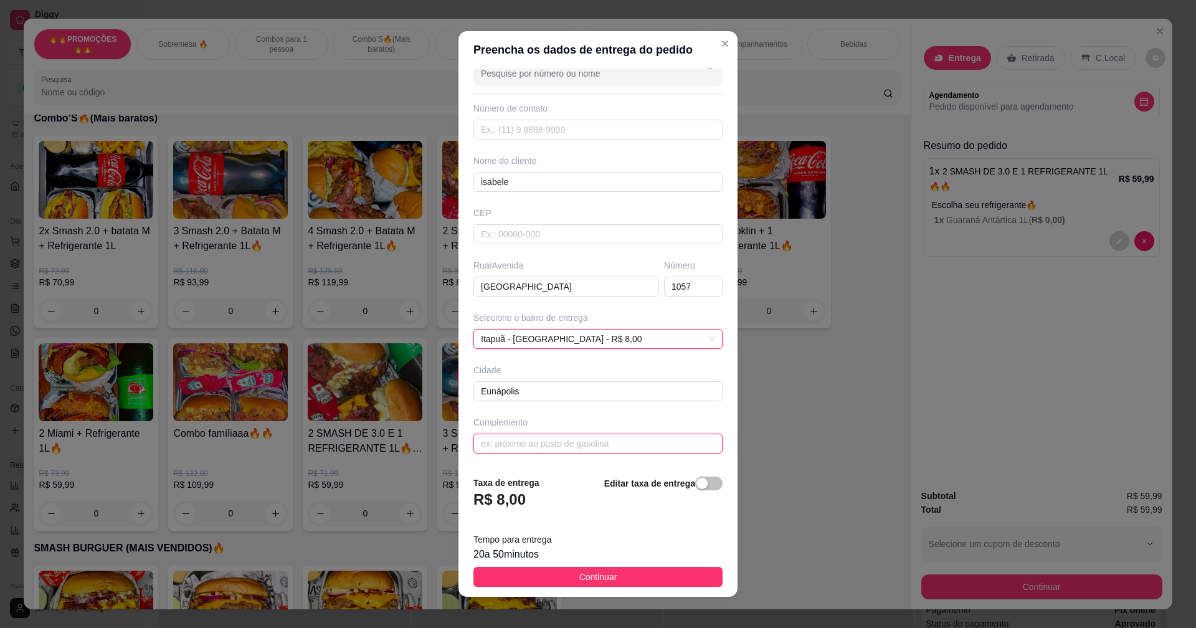
click at [527, 442] on input "text" at bounding box center [598, 444] width 249 height 20
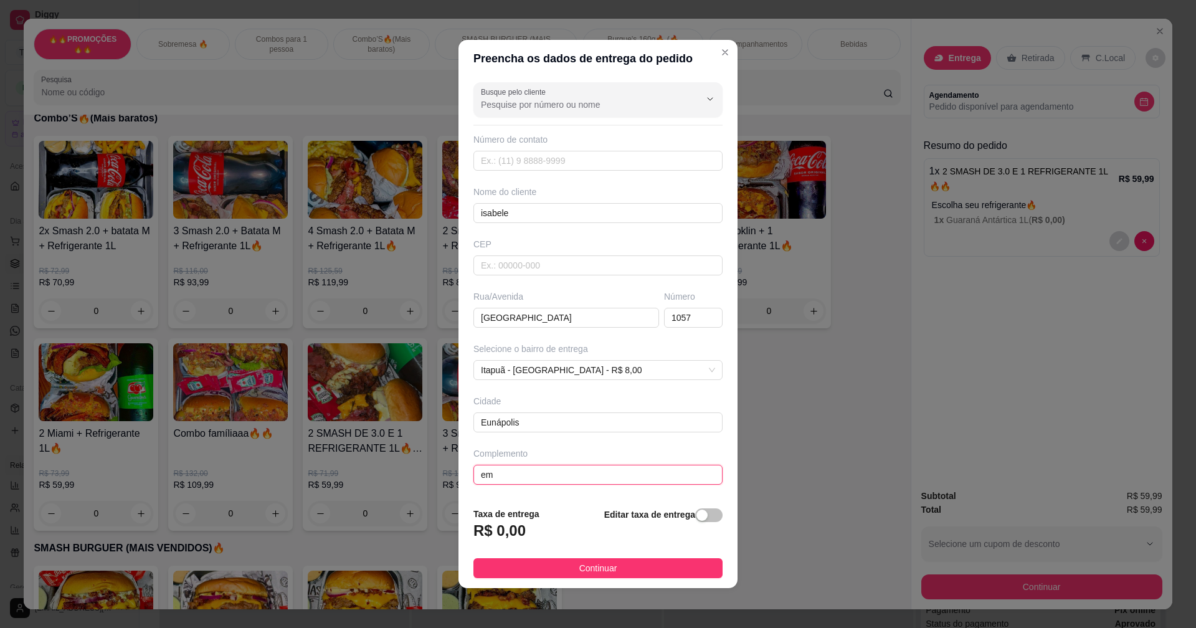
scroll to position [0, 0]
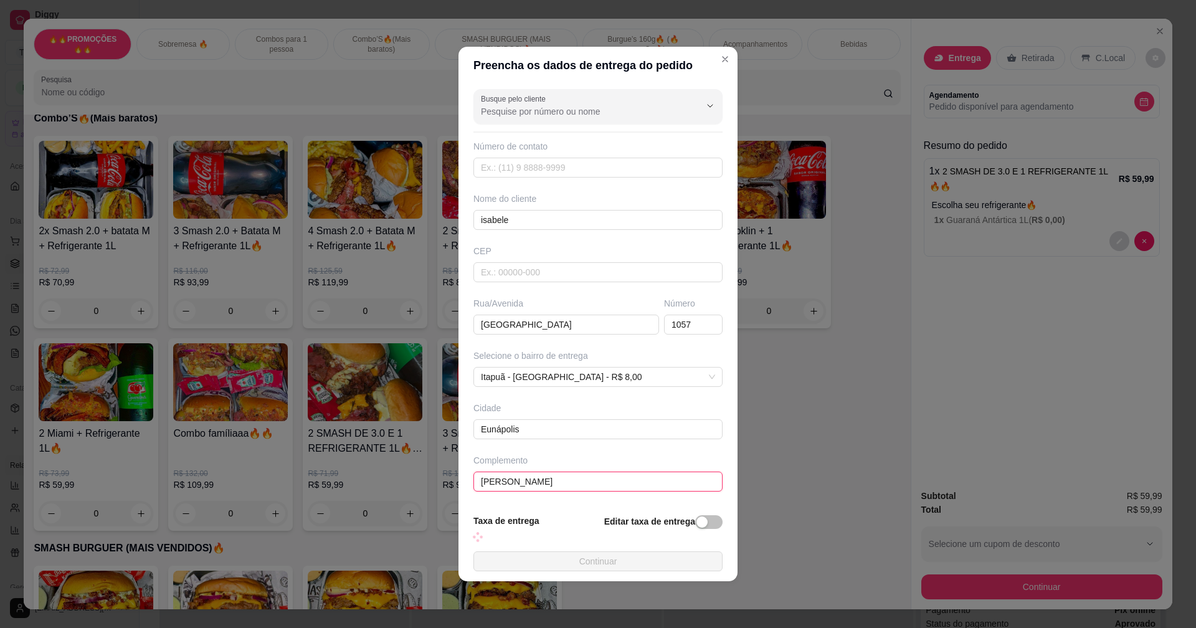
type input "[PERSON_NAME]"
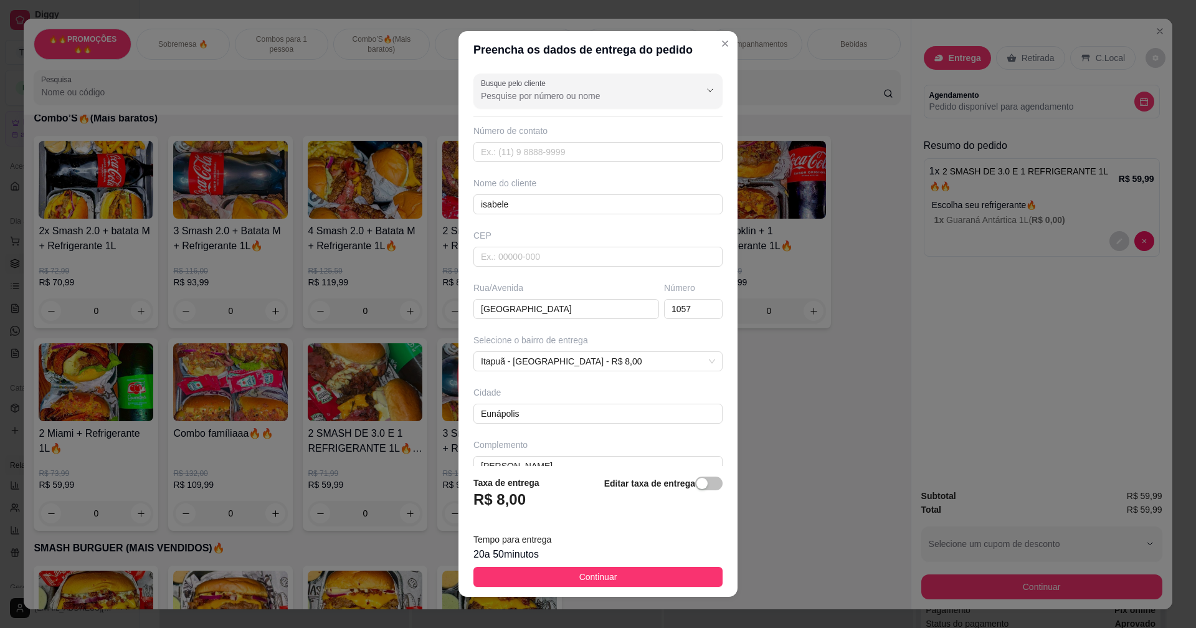
click at [591, 576] on span "Continuar" at bounding box center [599, 577] width 38 height 14
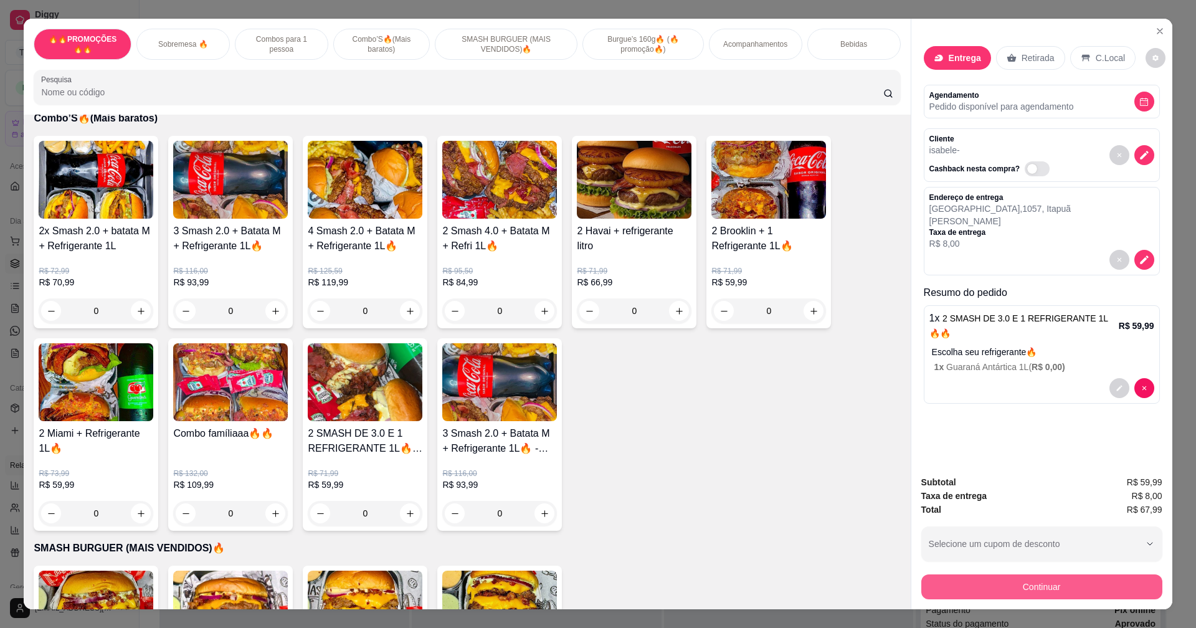
click at [935, 586] on button "Continuar" at bounding box center [1042, 587] width 241 height 25
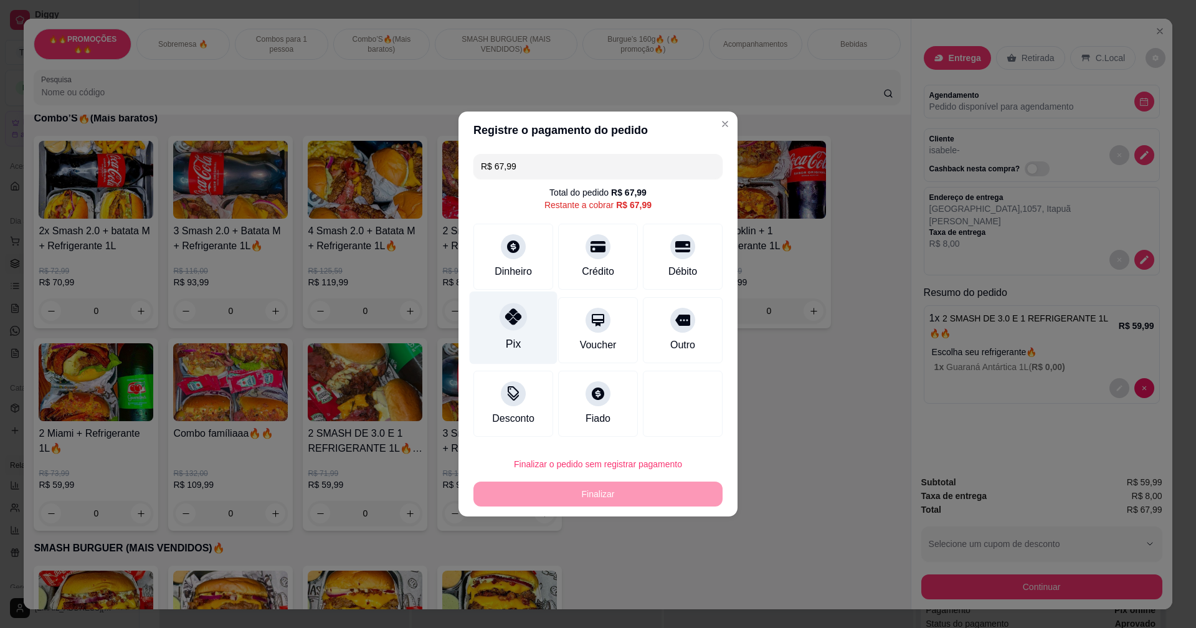
click at [520, 334] on div "Pix" at bounding box center [514, 328] width 88 height 73
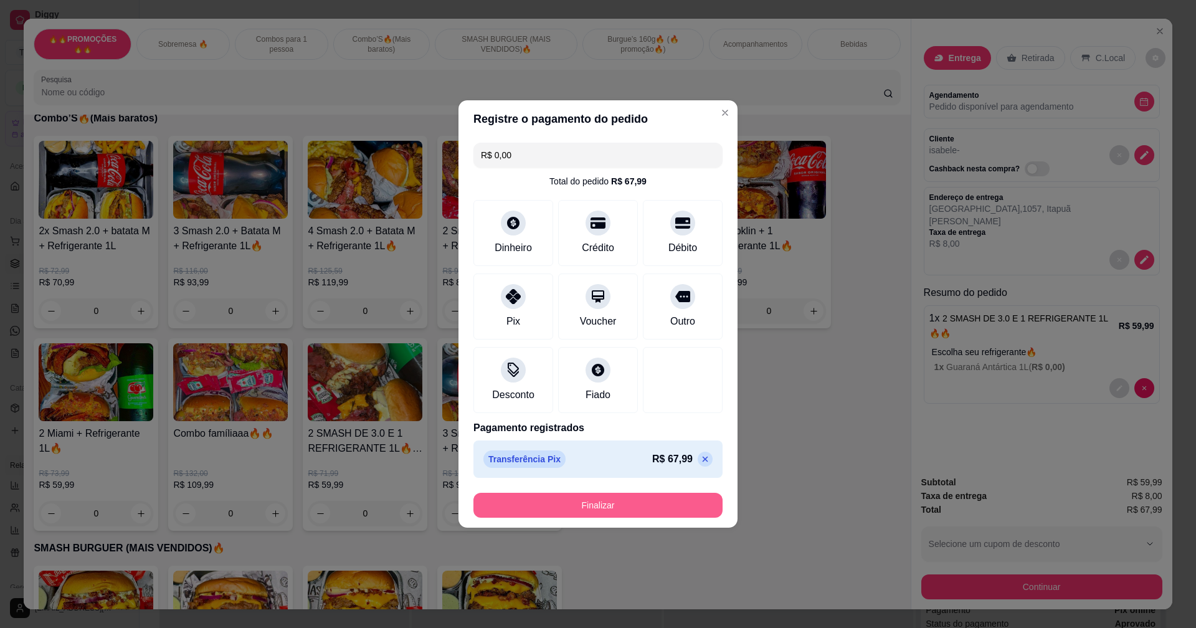
click at [616, 510] on button "Finalizar" at bounding box center [598, 505] width 249 height 25
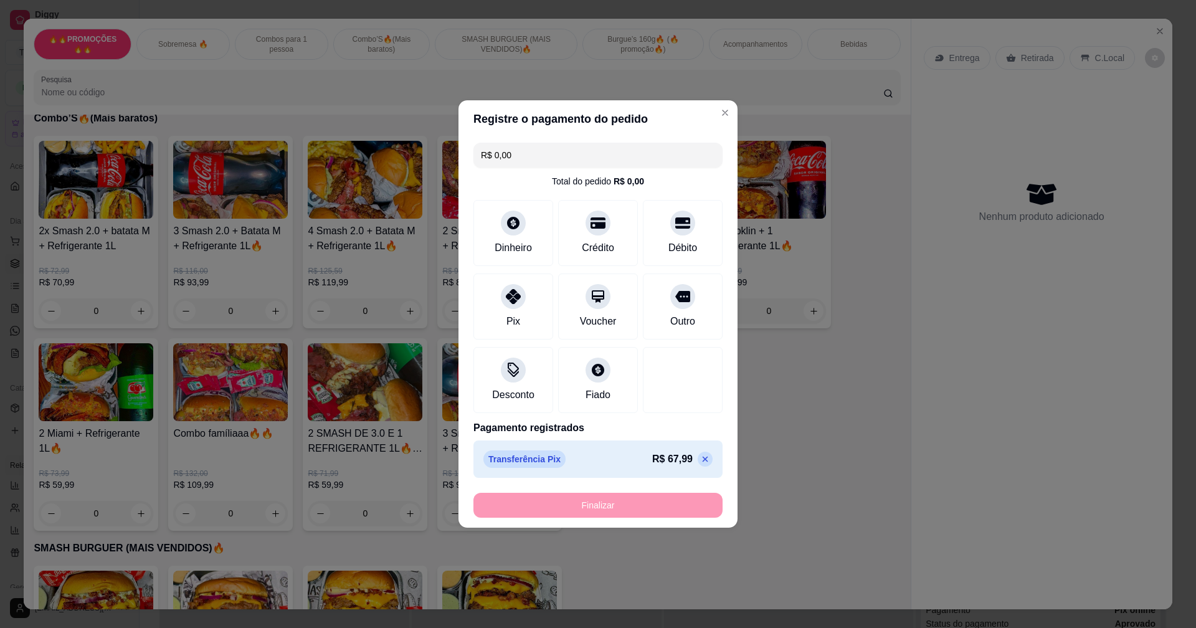
type input "-R$ 67,99"
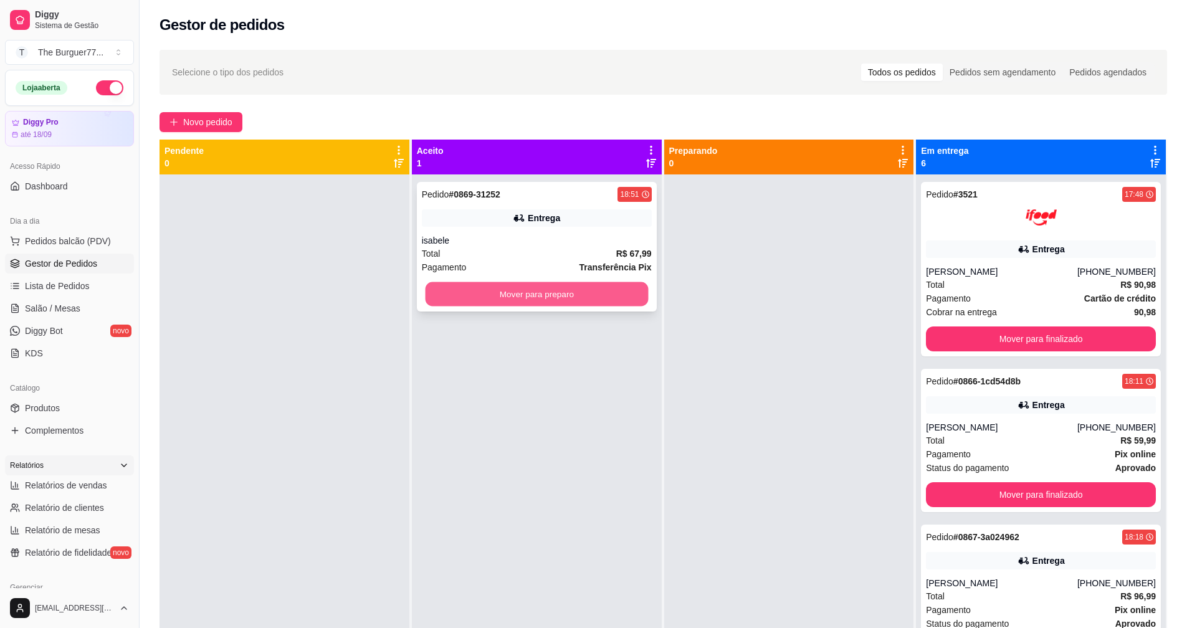
click at [515, 292] on button "Mover para preparo" at bounding box center [536, 294] width 223 height 24
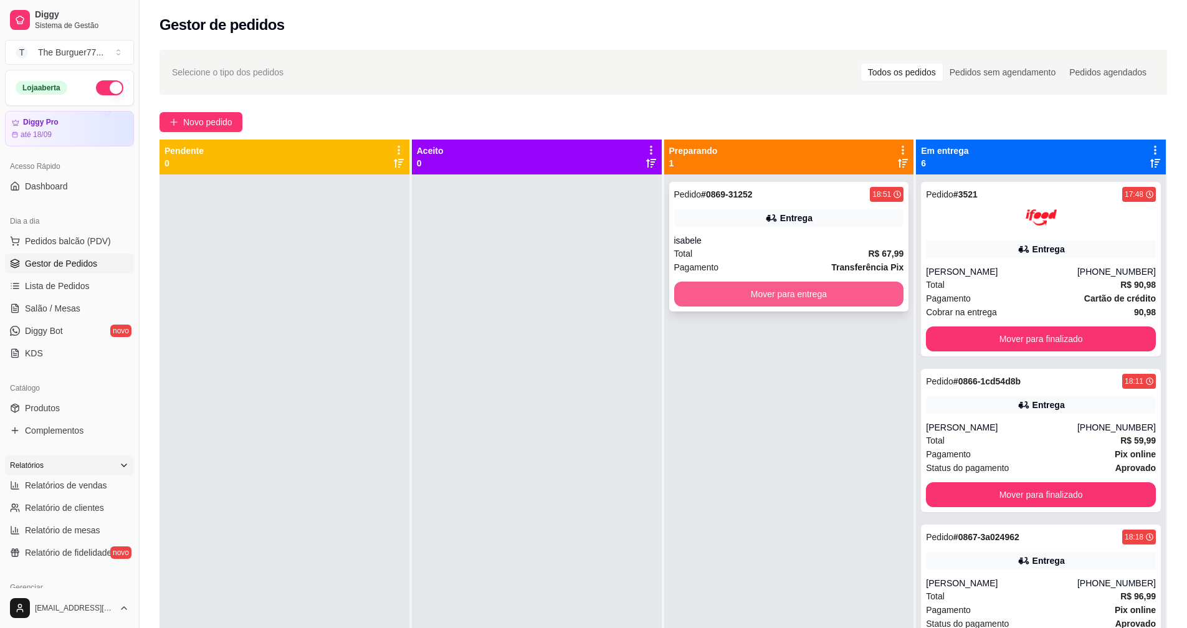
click at [750, 286] on button "Mover para entrega" at bounding box center [789, 294] width 230 height 25
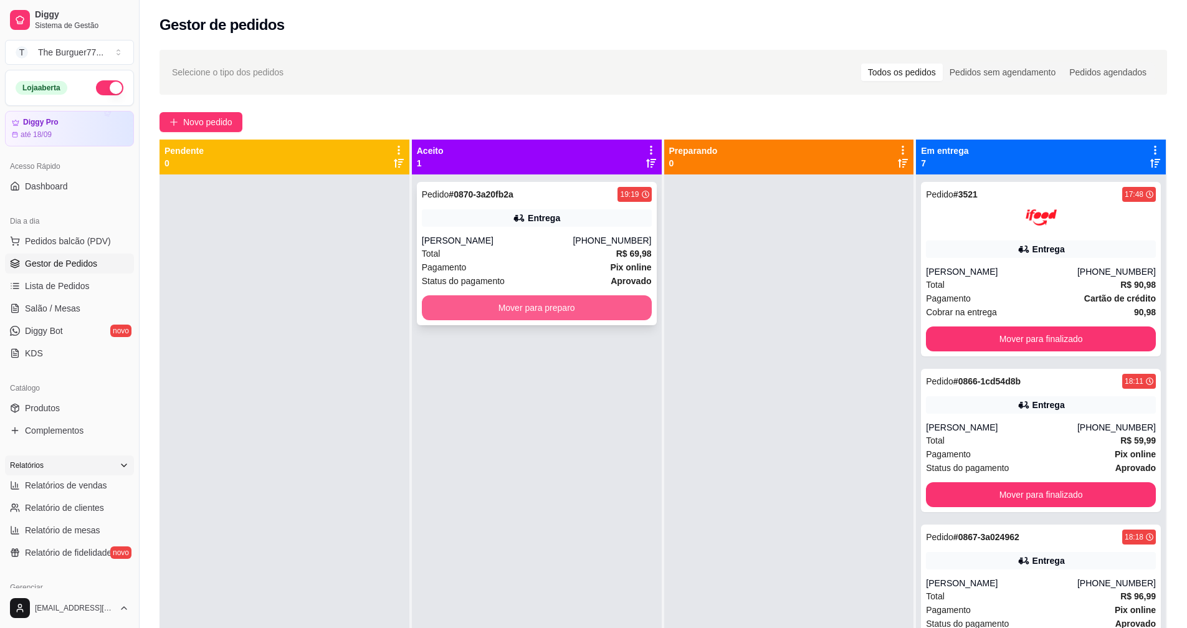
click at [480, 309] on button "Mover para preparo" at bounding box center [537, 307] width 230 height 25
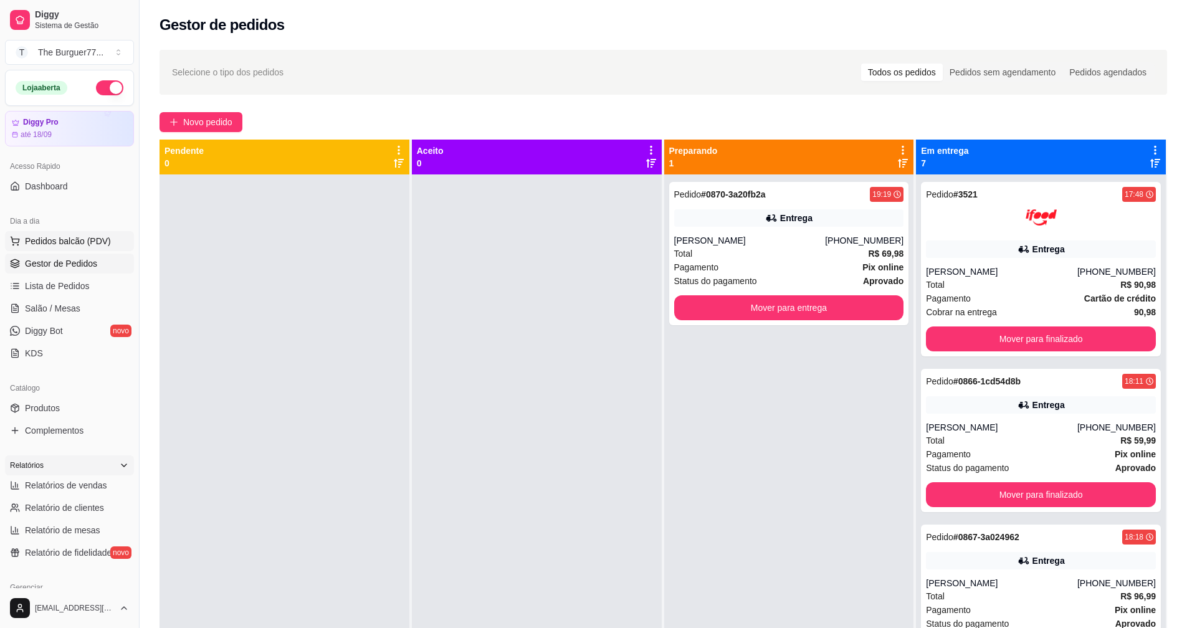
click at [91, 244] on span "Pedidos balcão (PDV)" at bounding box center [68, 241] width 86 height 12
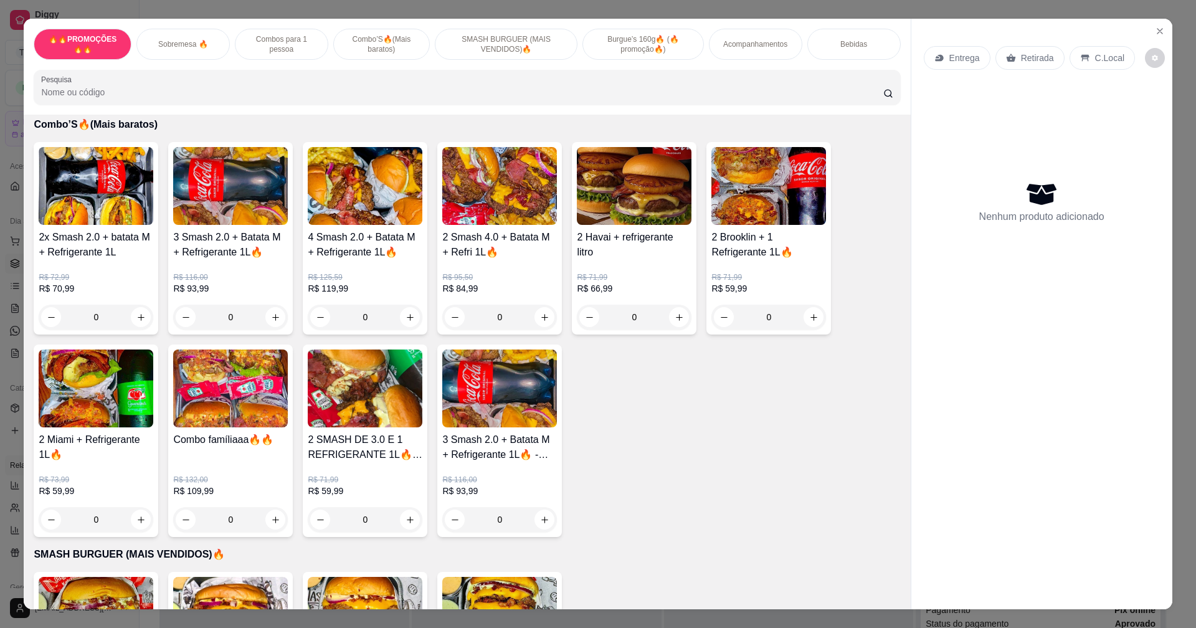
scroll to position [935, 0]
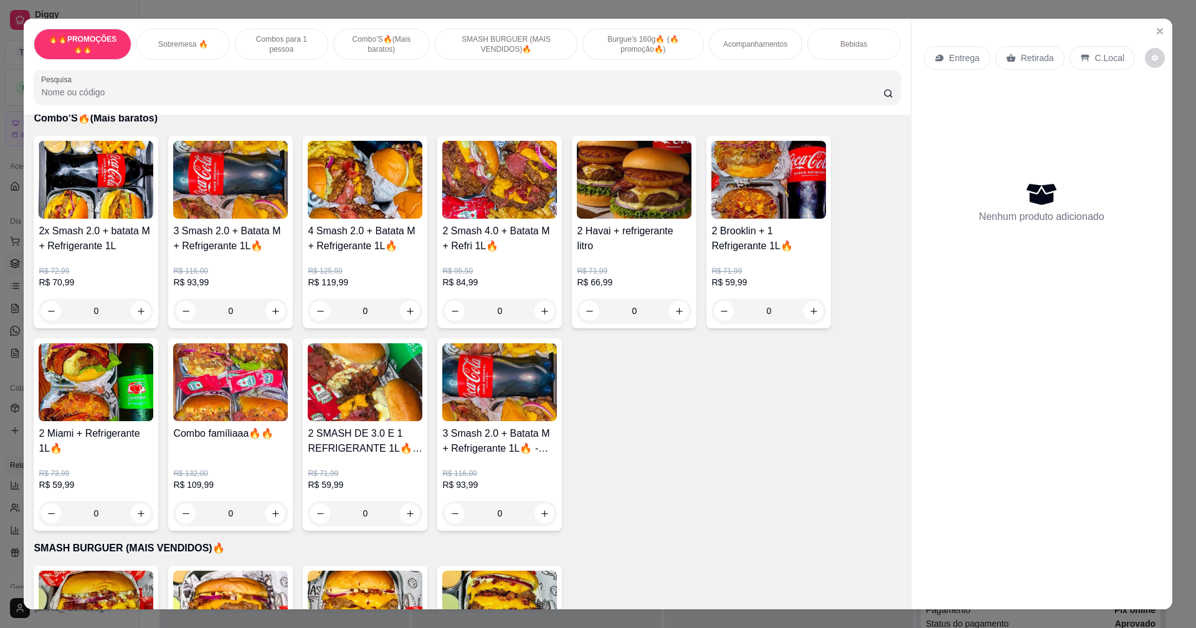
click at [403, 513] on div "0" at bounding box center [365, 513] width 115 height 25
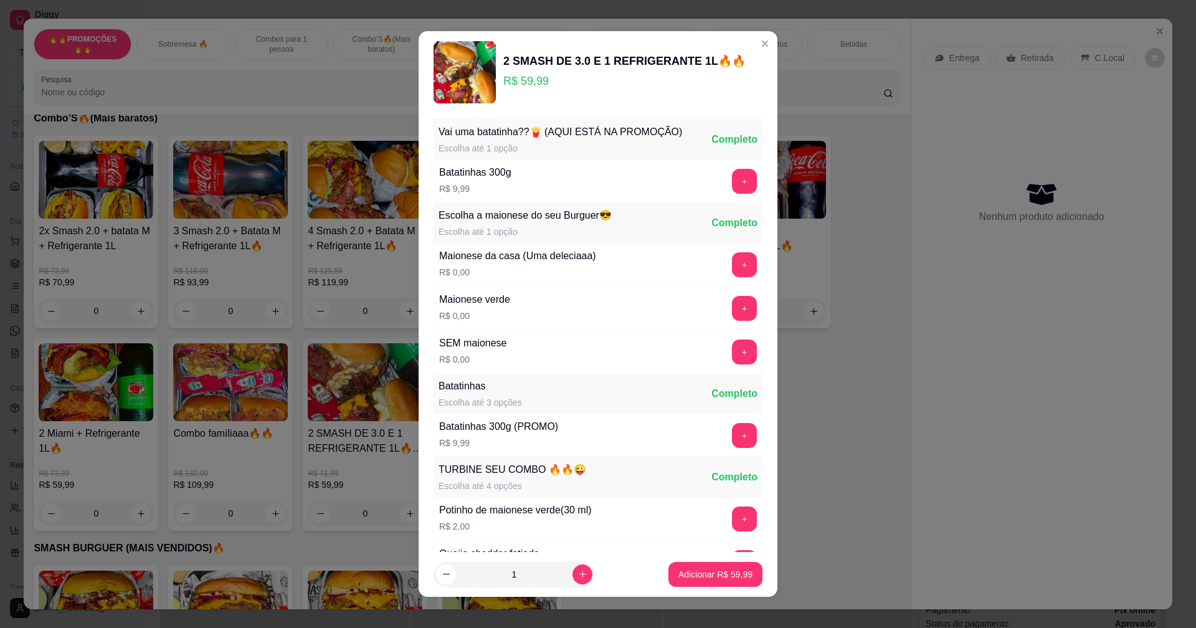
scroll to position [427, 0]
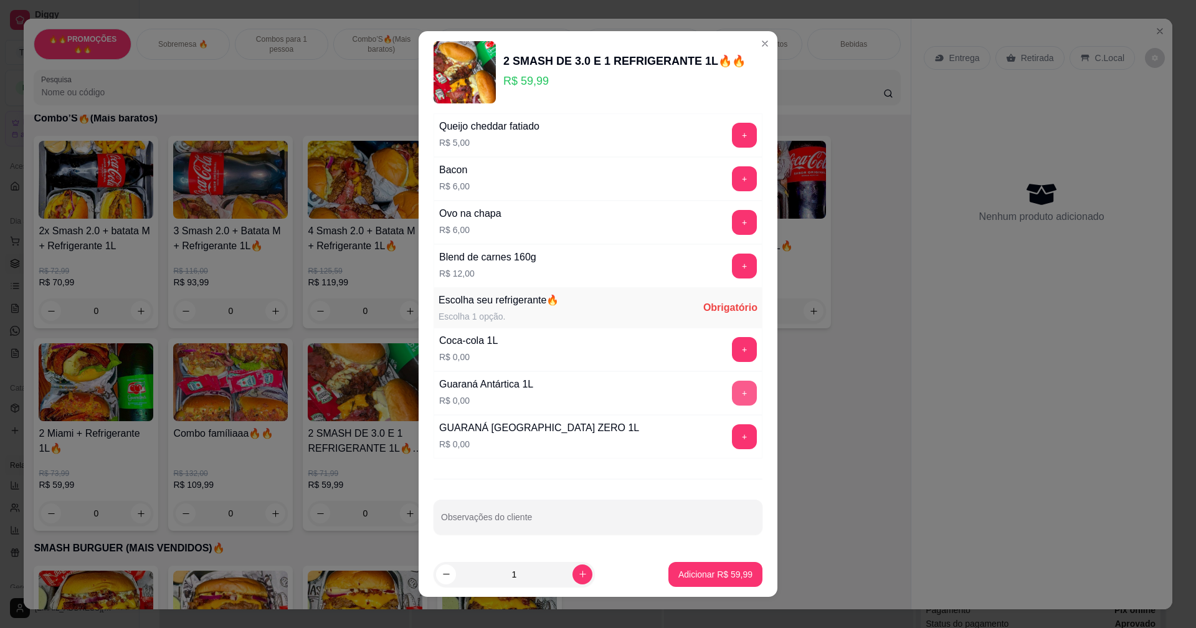
click at [732, 391] on button "+" at bounding box center [744, 393] width 25 height 25
click at [700, 575] on p "Adicionar R$ 59,99" at bounding box center [716, 574] width 74 height 12
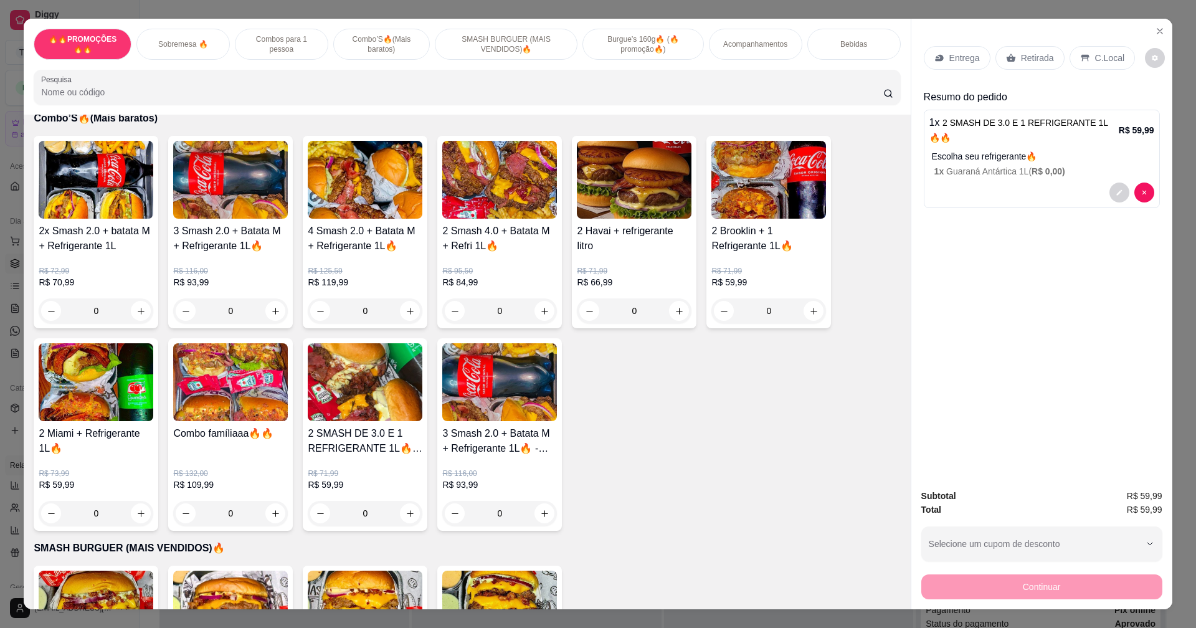
click at [954, 59] on p "Entrega" at bounding box center [965, 58] width 31 height 12
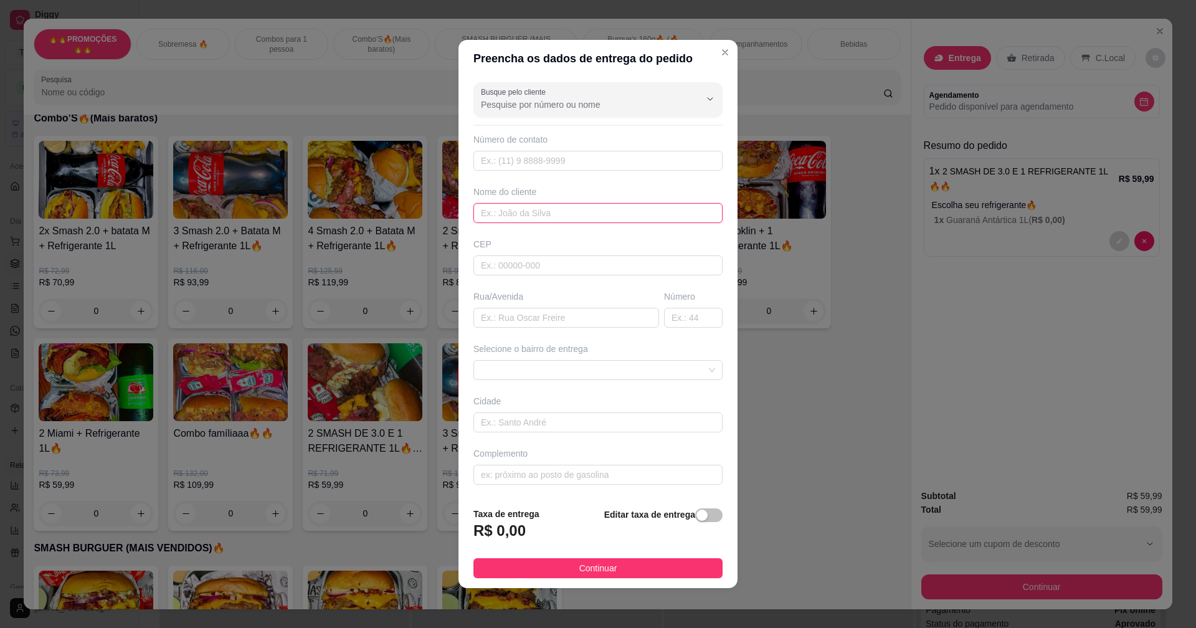
click at [590, 216] on input "text" at bounding box center [598, 213] width 249 height 20
type input "francielle"
click at [567, 362] on span at bounding box center [598, 370] width 234 height 19
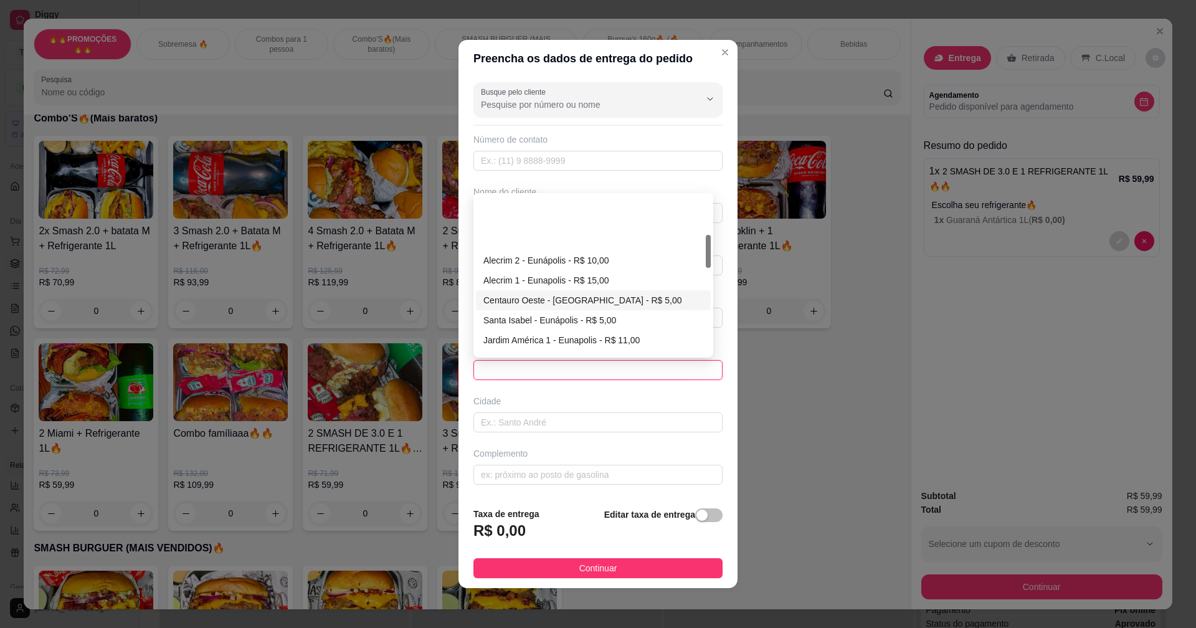
scroll to position [187, 0]
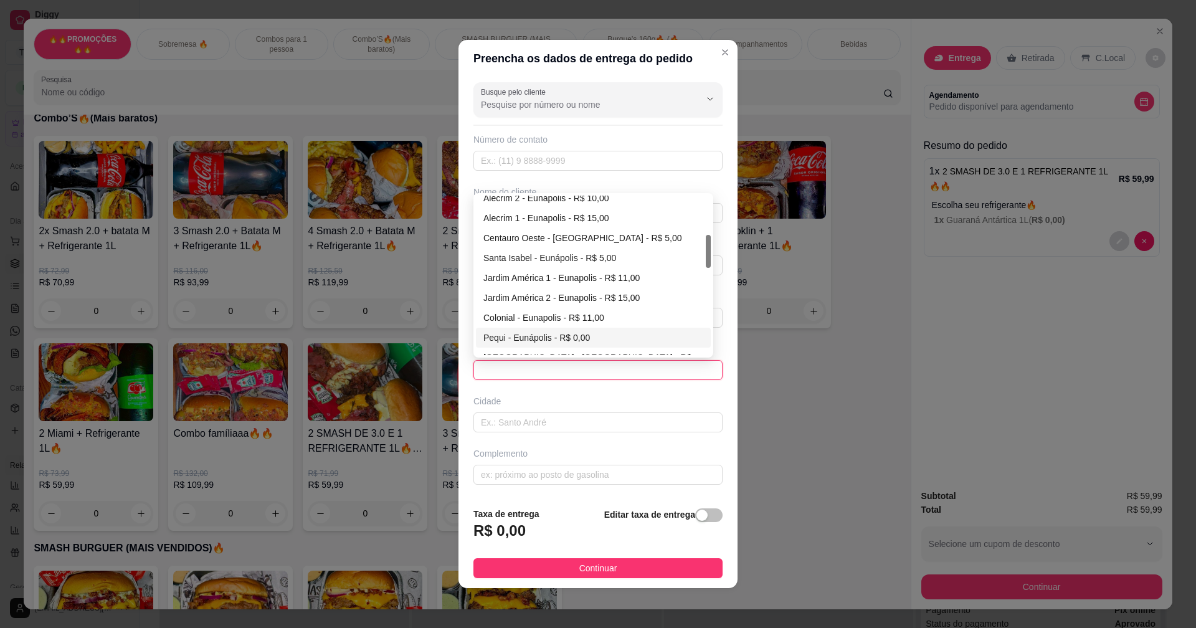
click at [525, 337] on div "Pequi - Eunápolis - R$ 0,00" at bounding box center [594, 338] width 220 height 14
type input "Eunápolis"
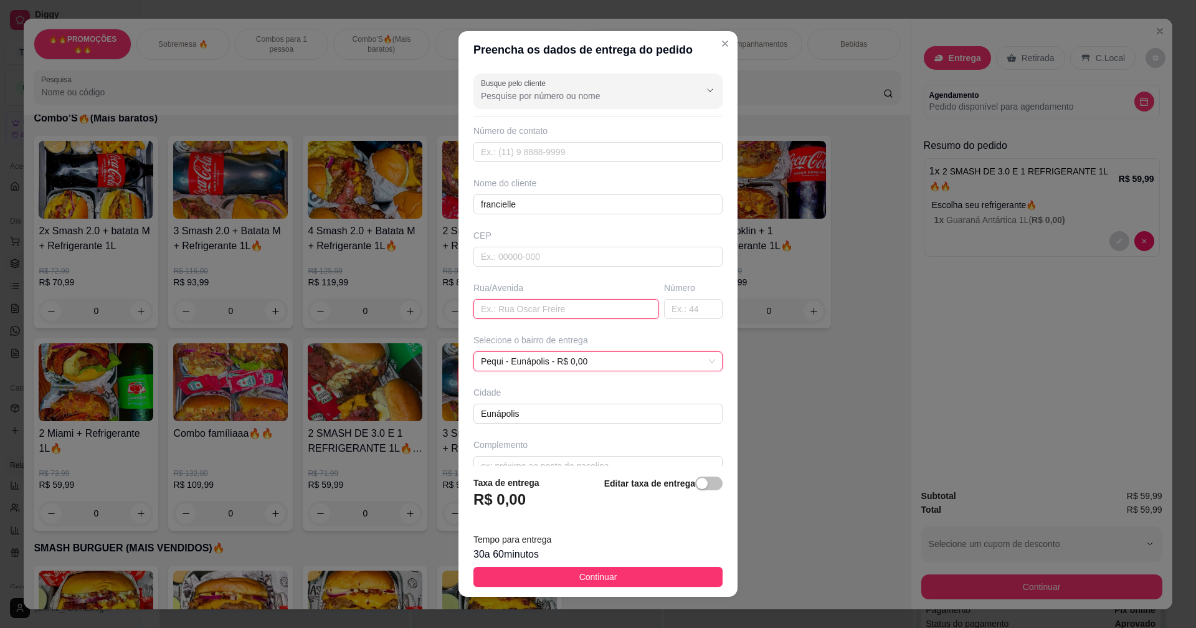
click at [516, 308] on input "text" at bounding box center [567, 309] width 186 height 20
type input "travessa dom pedro 1"
click at [664, 312] on input "text" at bounding box center [693, 309] width 59 height 20
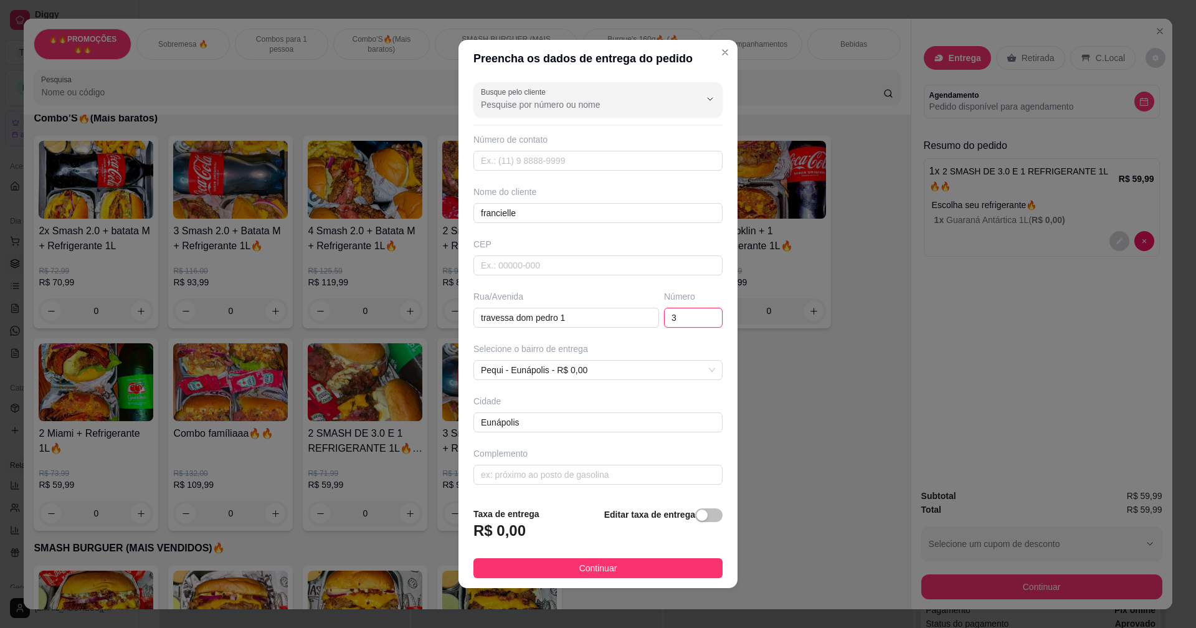
type input "37"
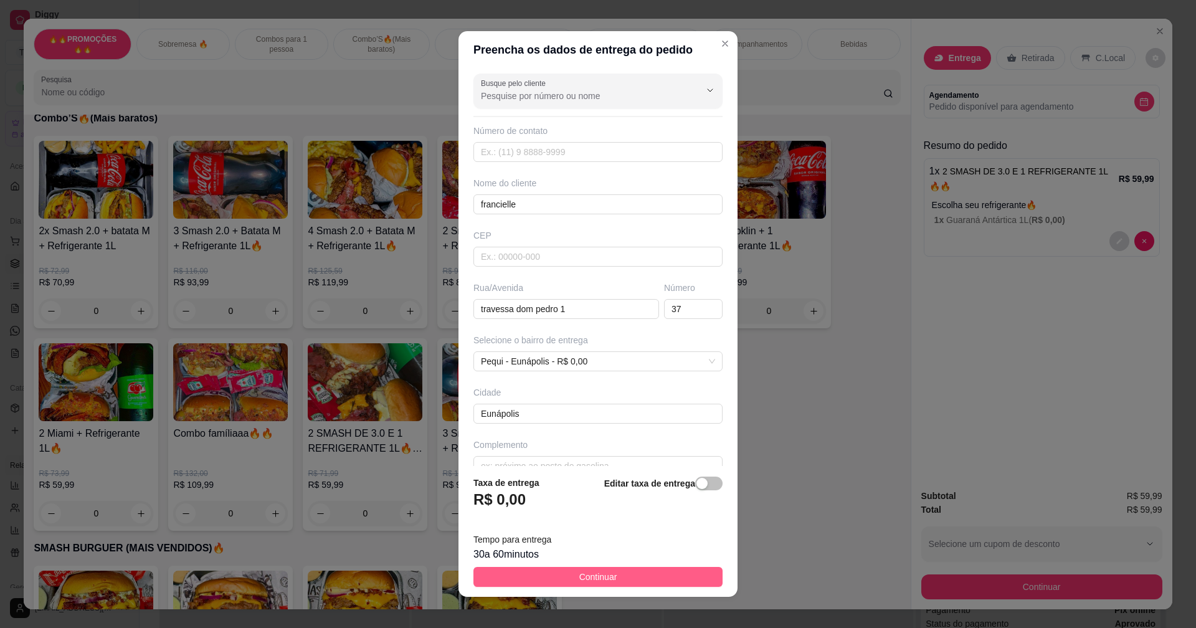
click at [622, 580] on button "Continuar" at bounding box center [598, 577] width 249 height 20
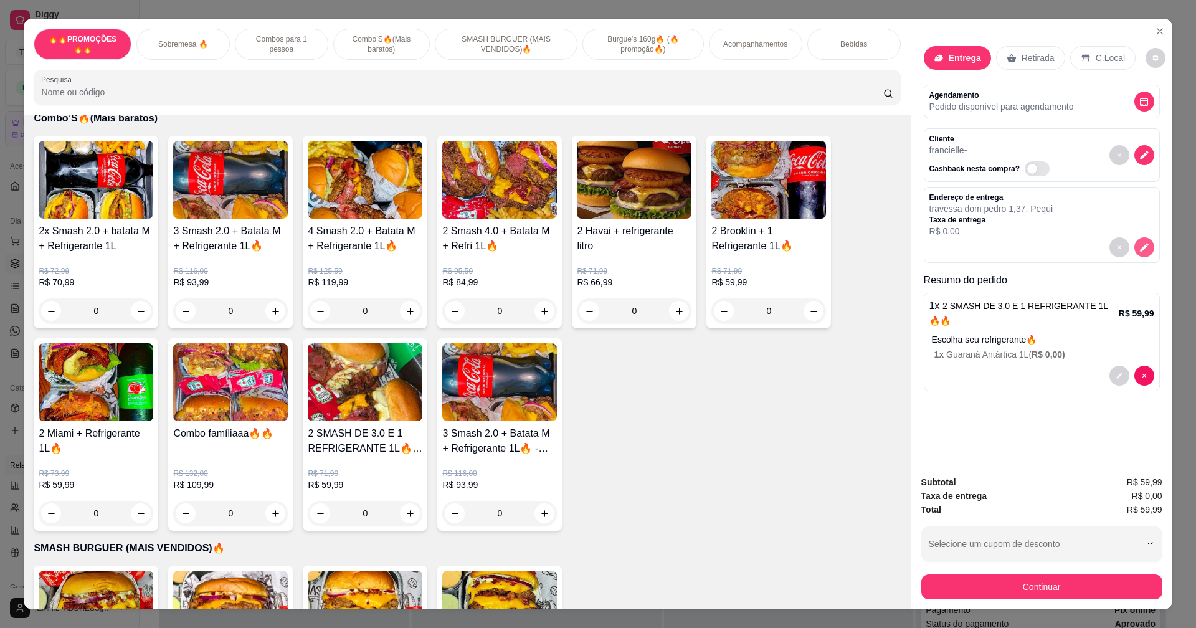
click at [1139, 244] on icon "decrease-product-quantity" at bounding box center [1144, 247] width 11 height 11
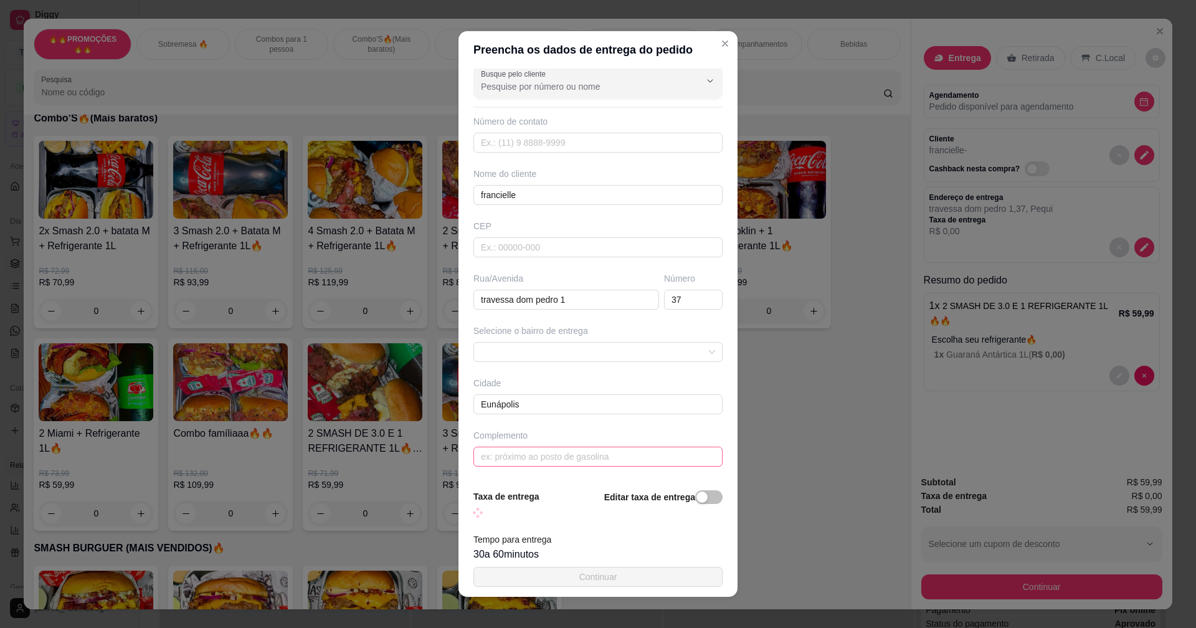
scroll to position [9, 0]
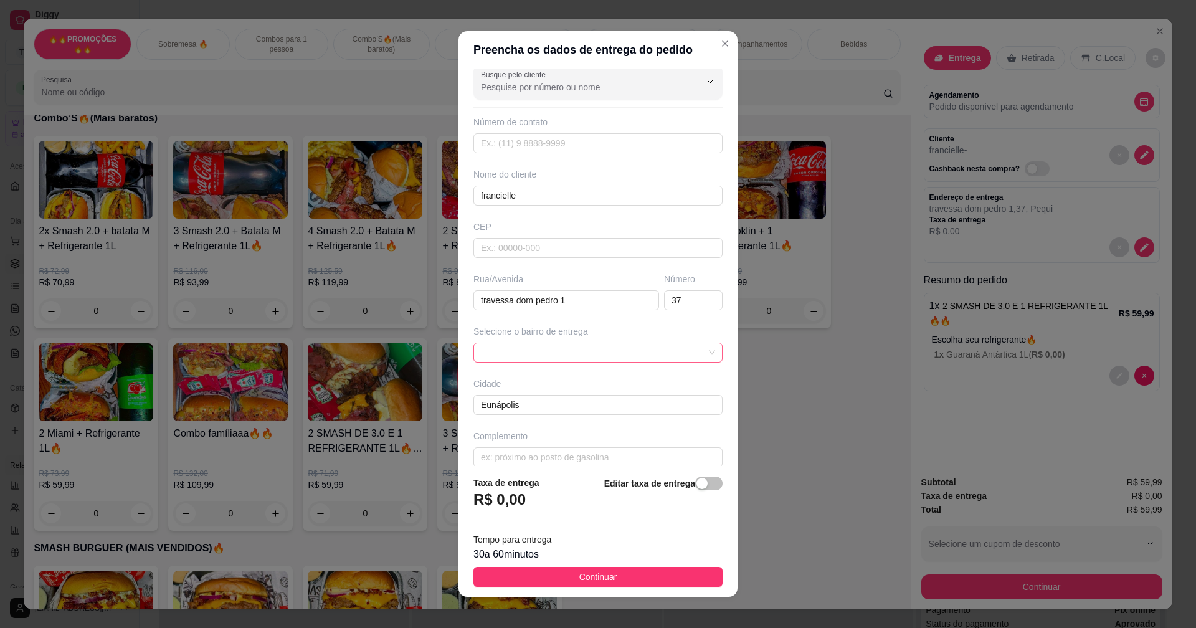
click at [545, 343] on span at bounding box center [598, 352] width 234 height 19
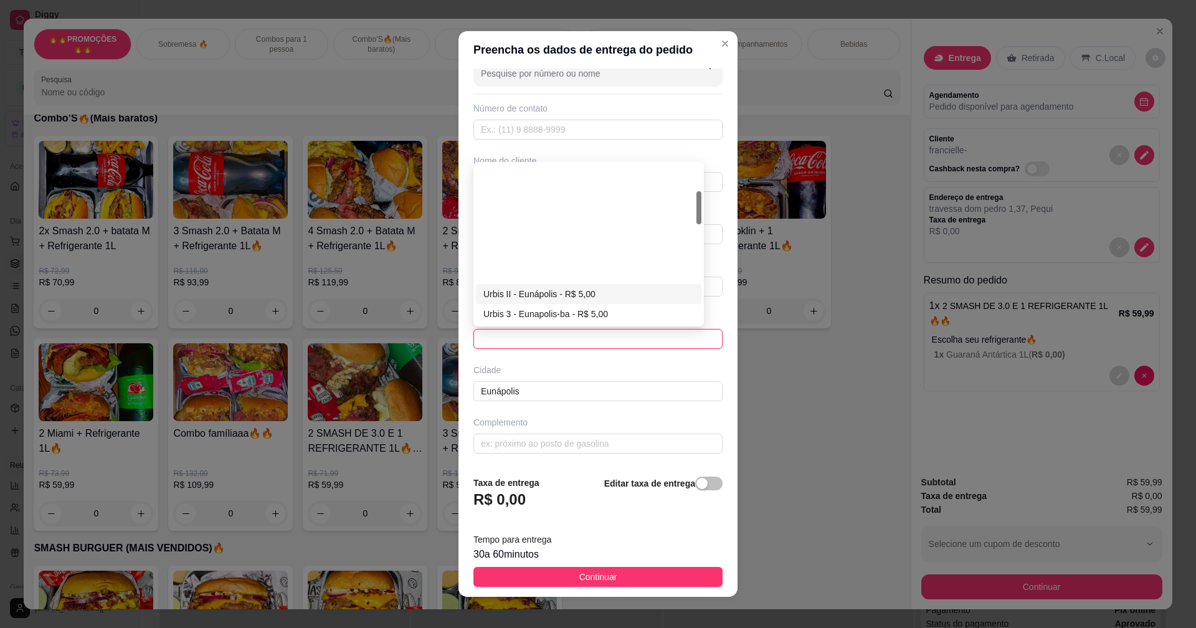
scroll to position [187, 0]
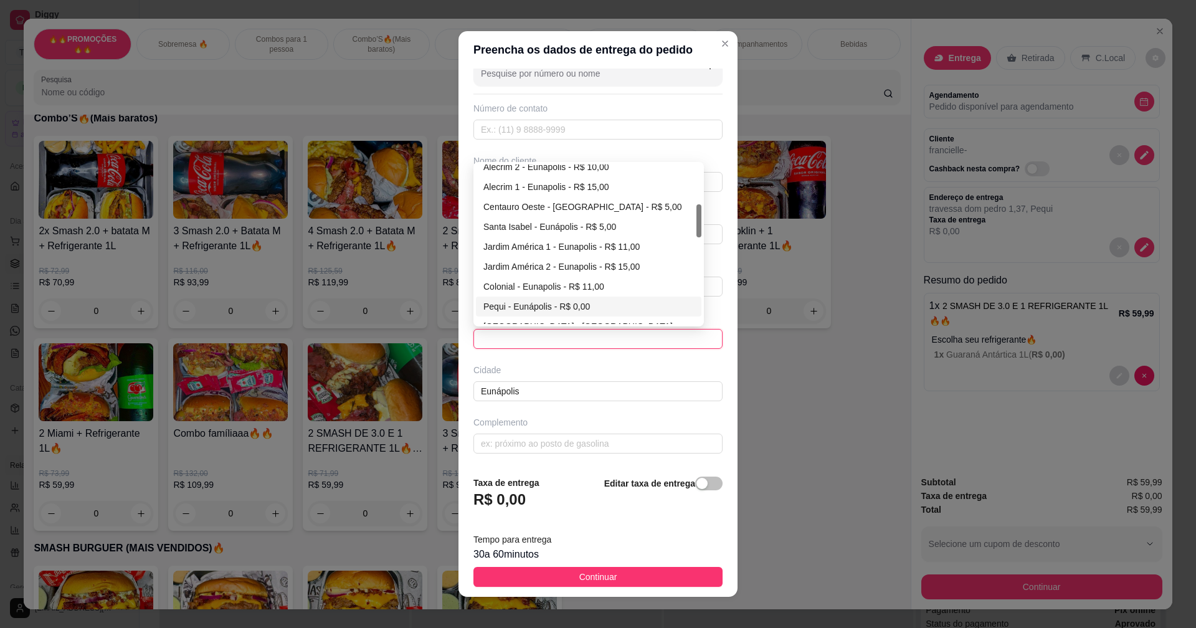
click at [508, 305] on div "Pequi - Eunápolis - R$ 0,00" at bounding box center [589, 307] width 211 height 14
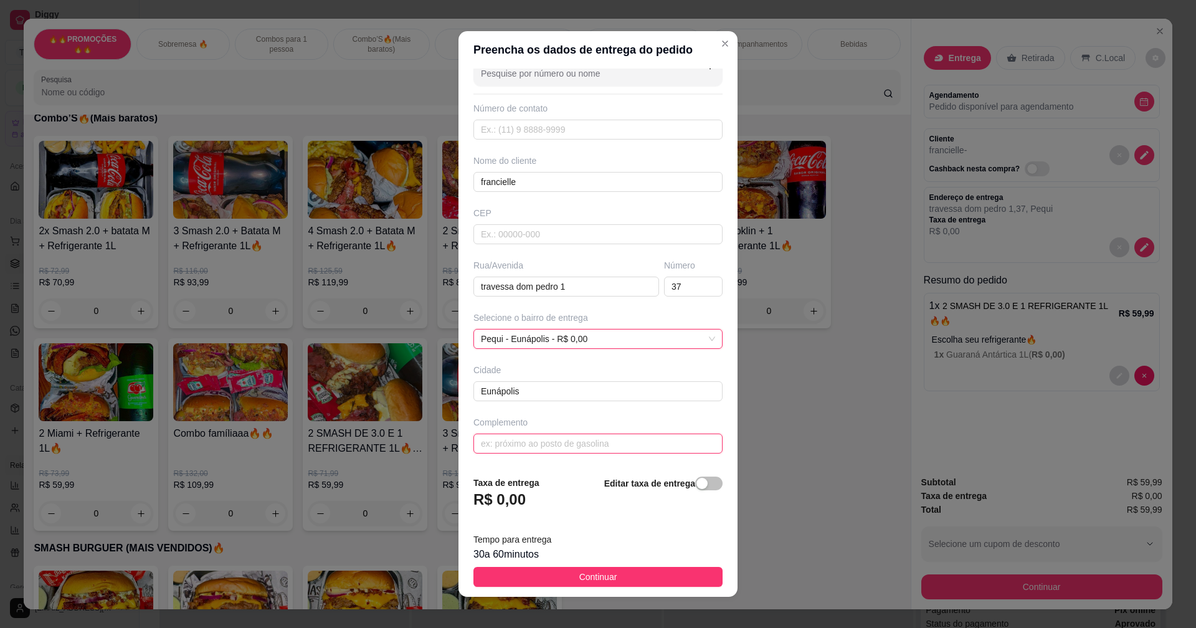
click at [556, 444] on input "text" at bounding box center [598, 444] width 249 height 20
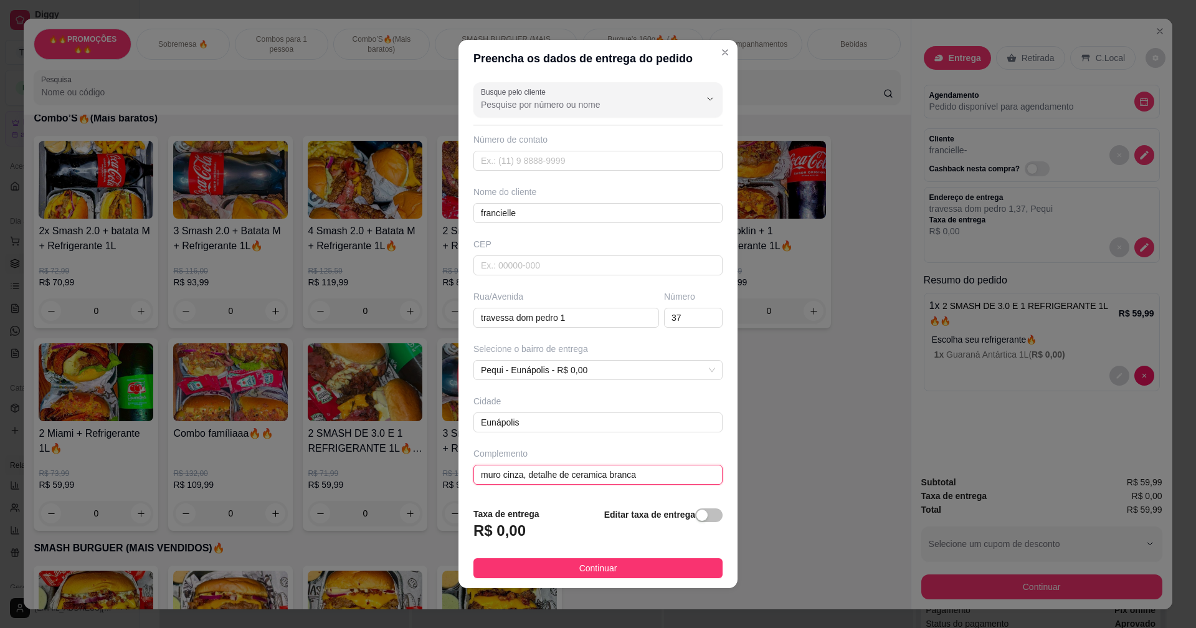
type input "muro cinza, detalhe de ceramica branca"
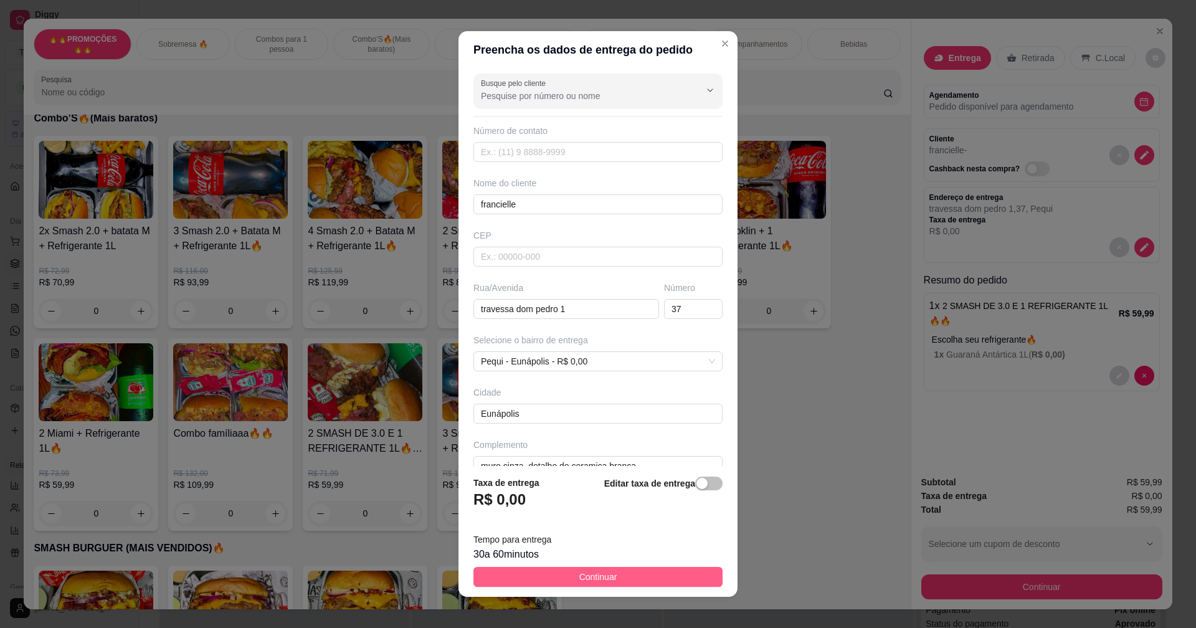
click at [636, 568] on button "Continuar" at bounding box center [598, 577] width 249 height 20
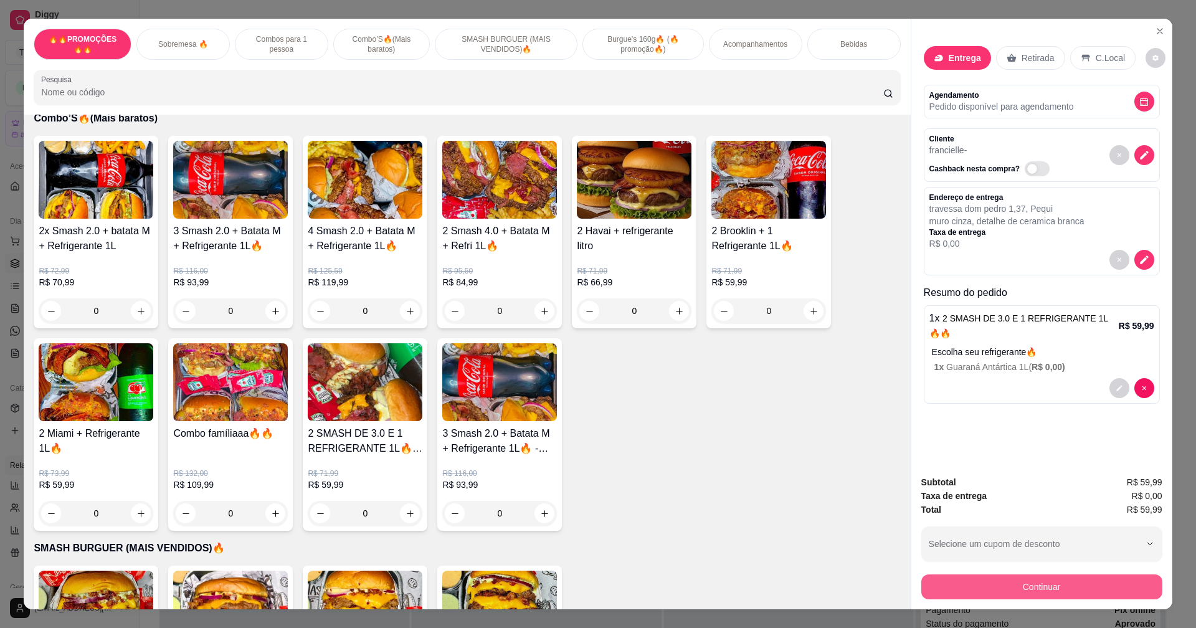
click at [1068, 583] on button "Continuar" at bounding box center [1042, 587] width 241 height 25
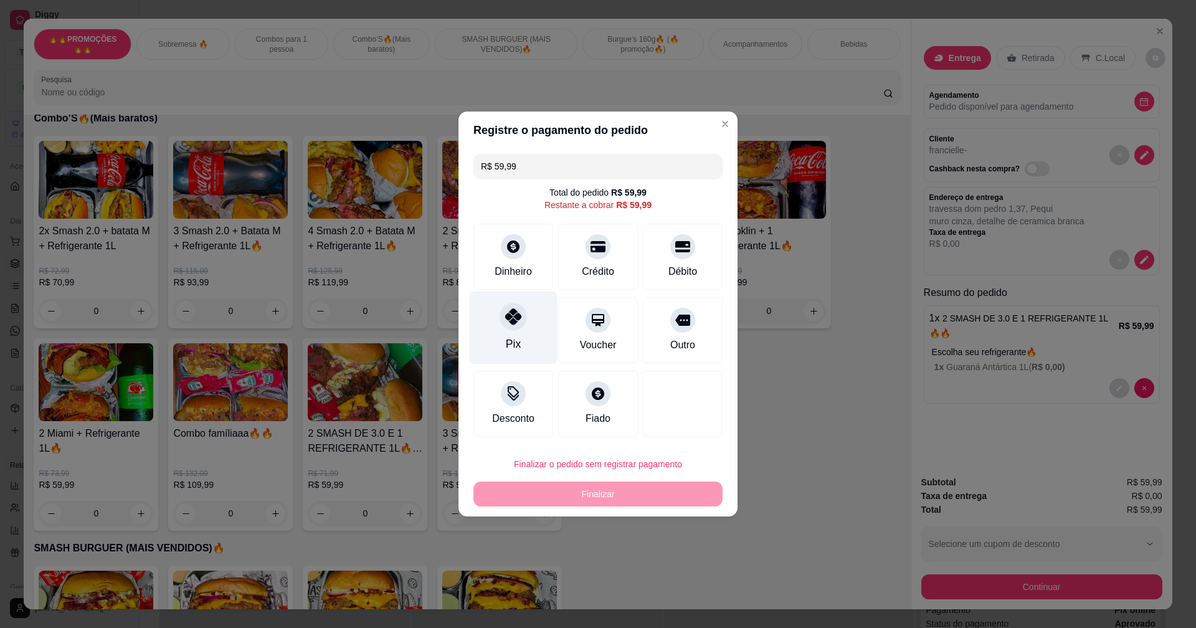
click at [516, 318] on icon at bounding box center [513, 316] width 16 height 16
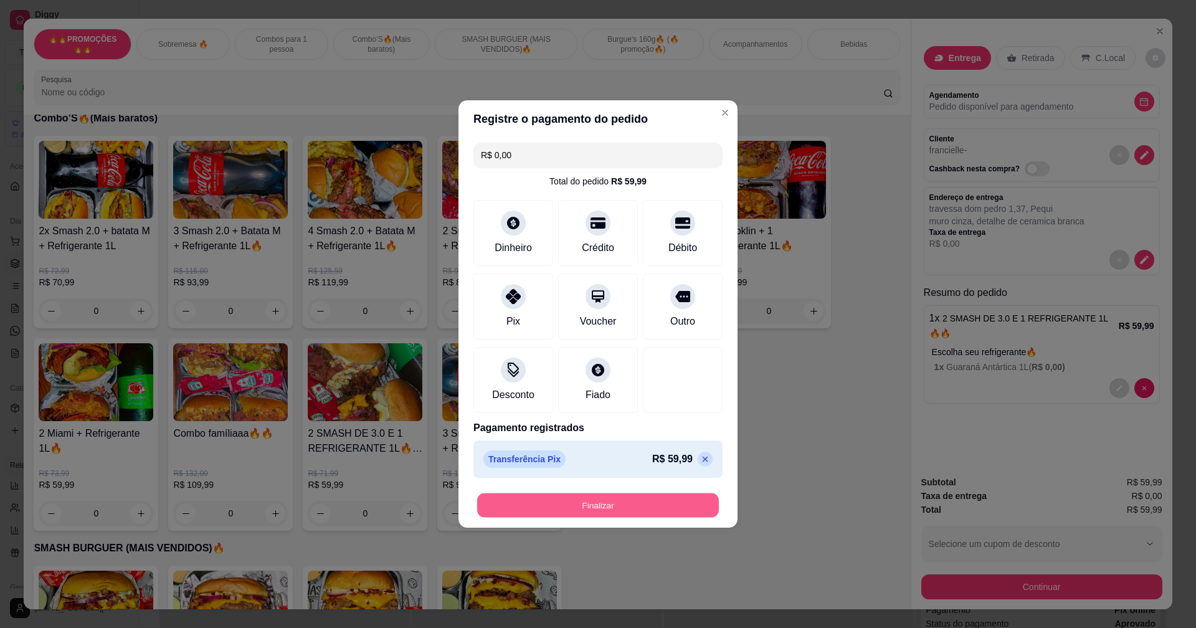
click at [596, 500] on button "Finalizar" at bounding box center [598, 506] width 242 height 24
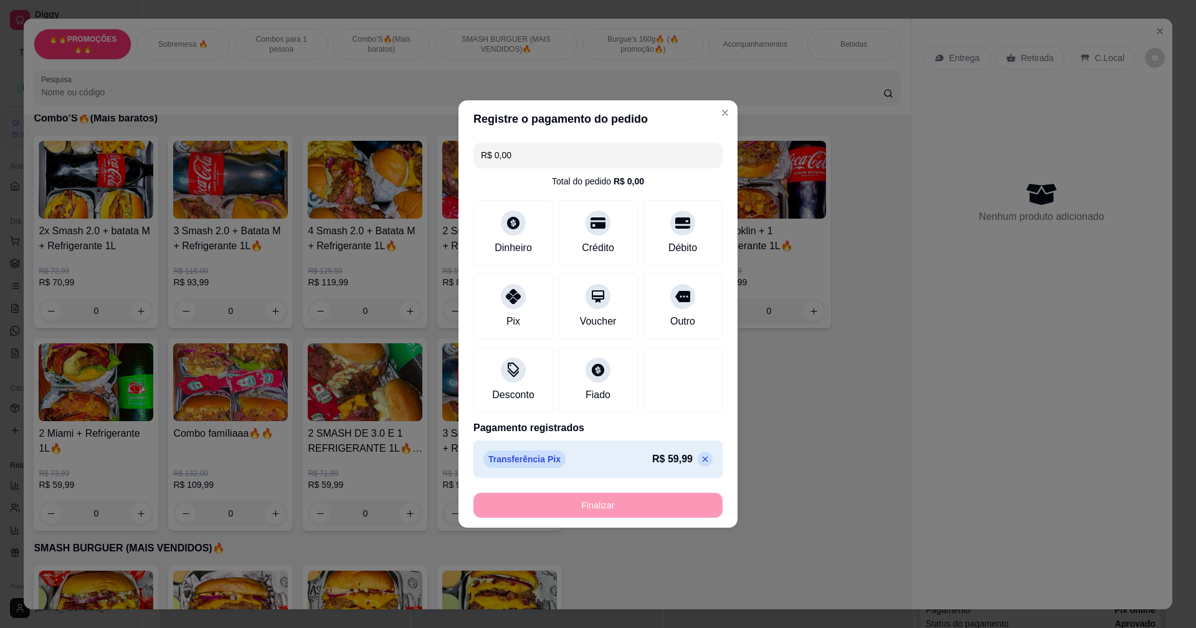
type input "-R$ 59,99"
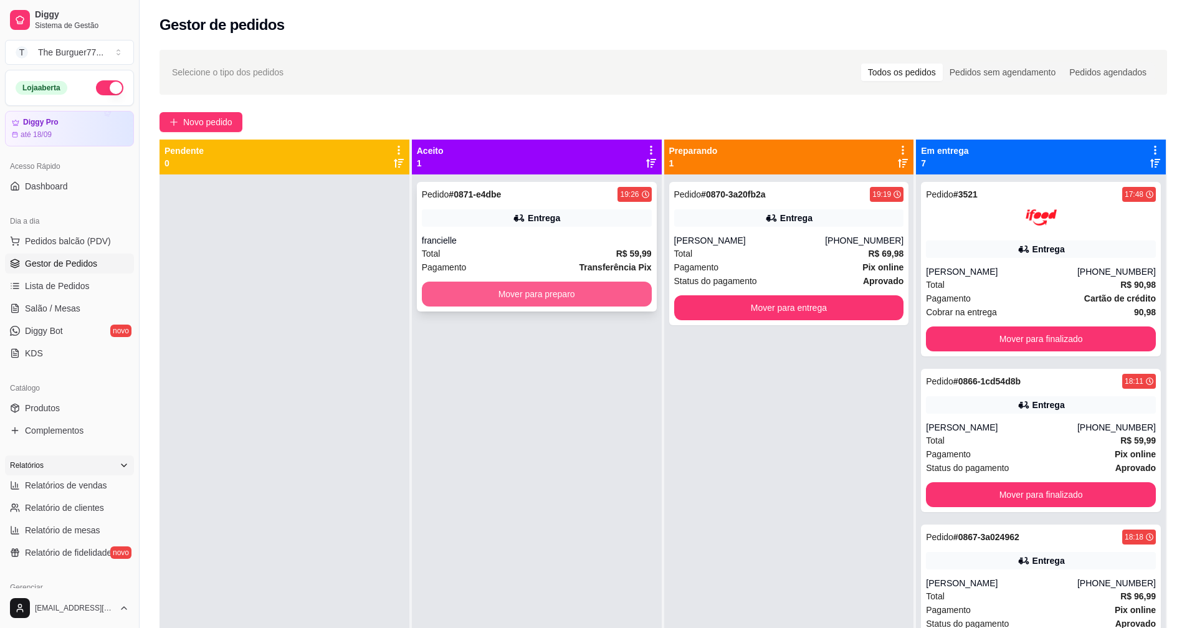
click at [492, 292] on button "Mover para preparo" at bounding box center [537, 294] width 230 height 25
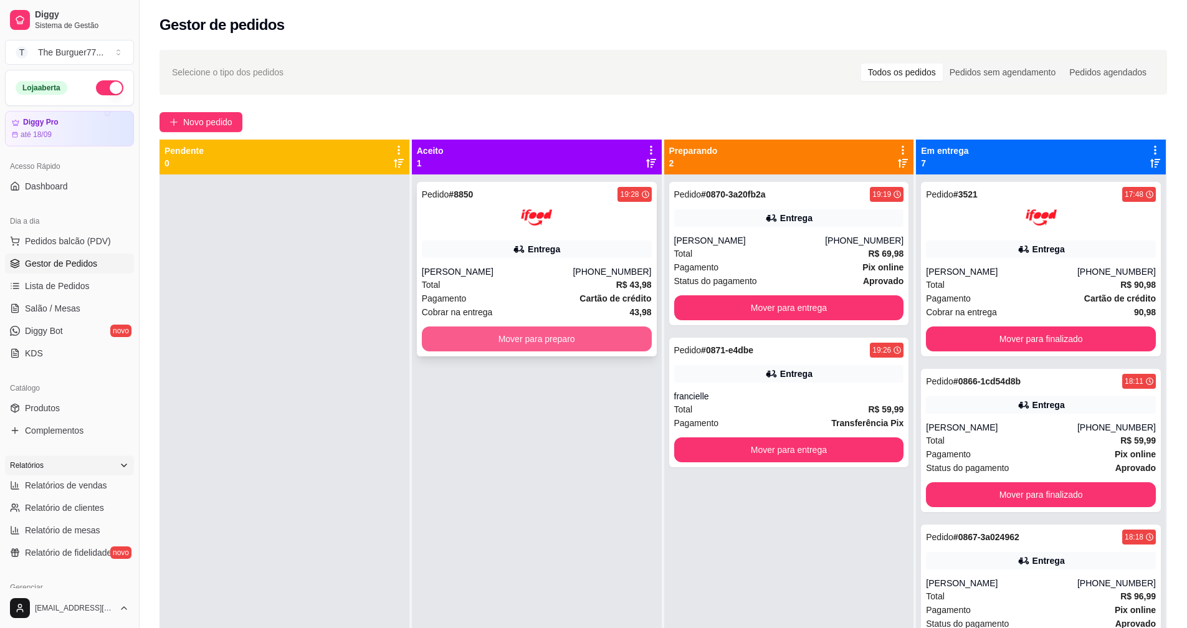
click at [478, 339] on button "Mover para preparo" at bounding box center [537, 339] width 230 height 25
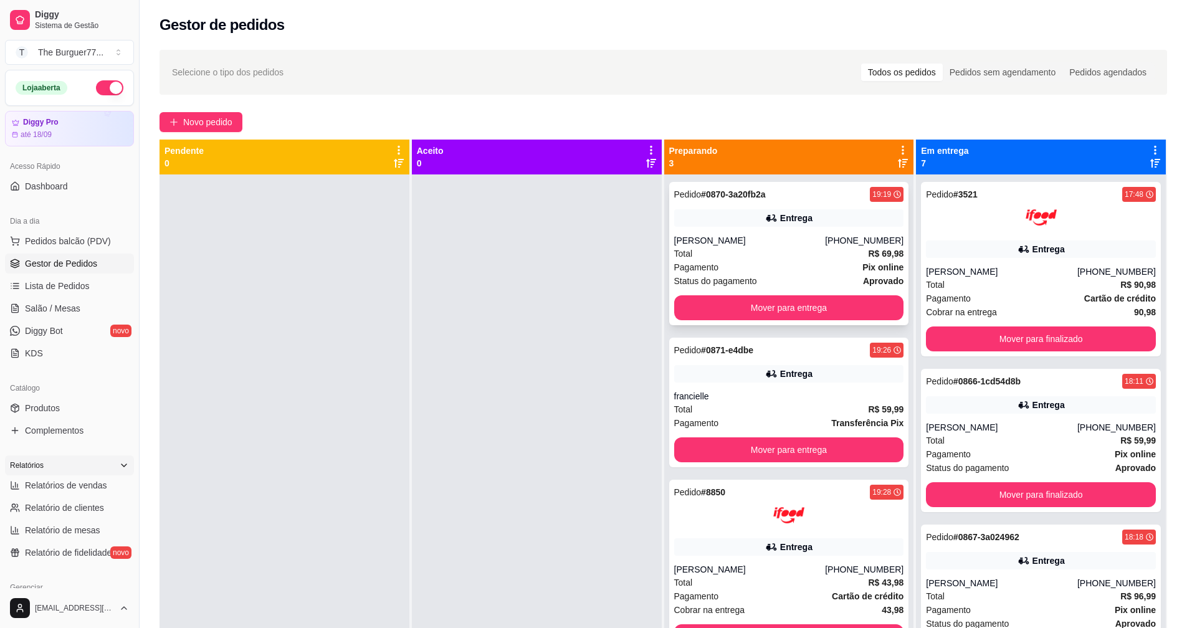
click at [723, 290] on div "Pedido # 0870-3a20fb2a 19:19 Entrega [PERSON_NAME] [PHONE_NUMBER] Total R$ 69,9…" at bounding box center [789, 253] width 240 height 143
click at [765, 425] on div "Pagamento Transferência Pix" at bounding box center [789, 423] width 230 height 14
click at [869, 565] on div "[PHONE_NUMBER]" at bounding box center [864, 569] width 79 height 12
click at [783, 312] on button "Mover para entrega" at bounding box center [788, 308] width 223 height 24
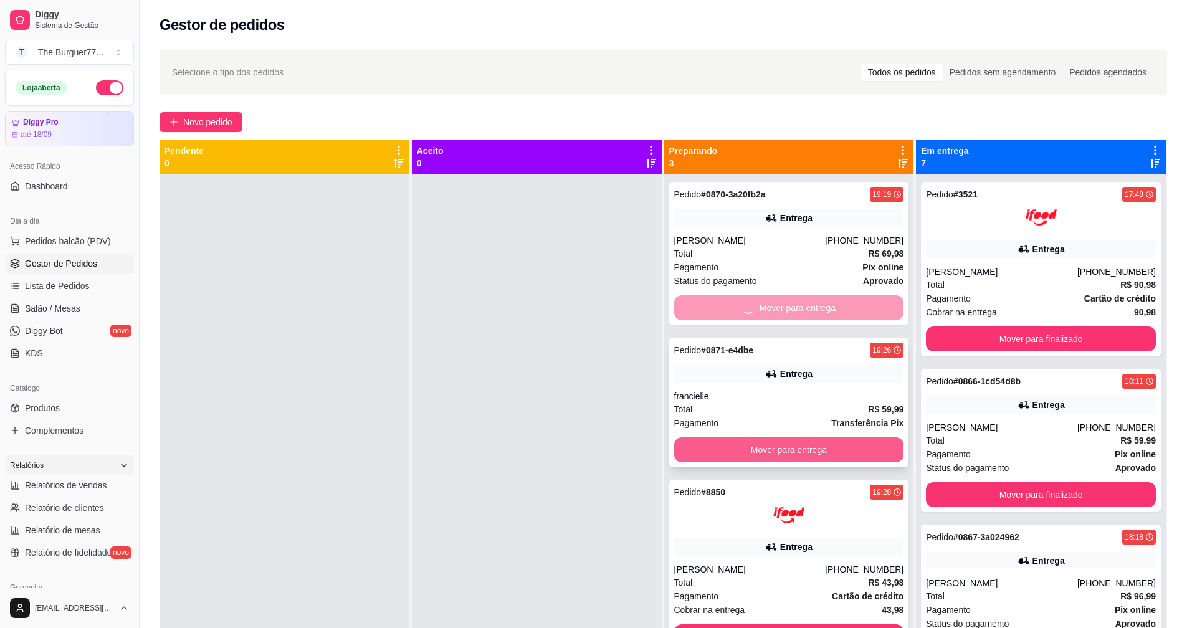
click at [768, 447] on button "Mover para entrega" at bounding box center [789, 449] width 230 height 25
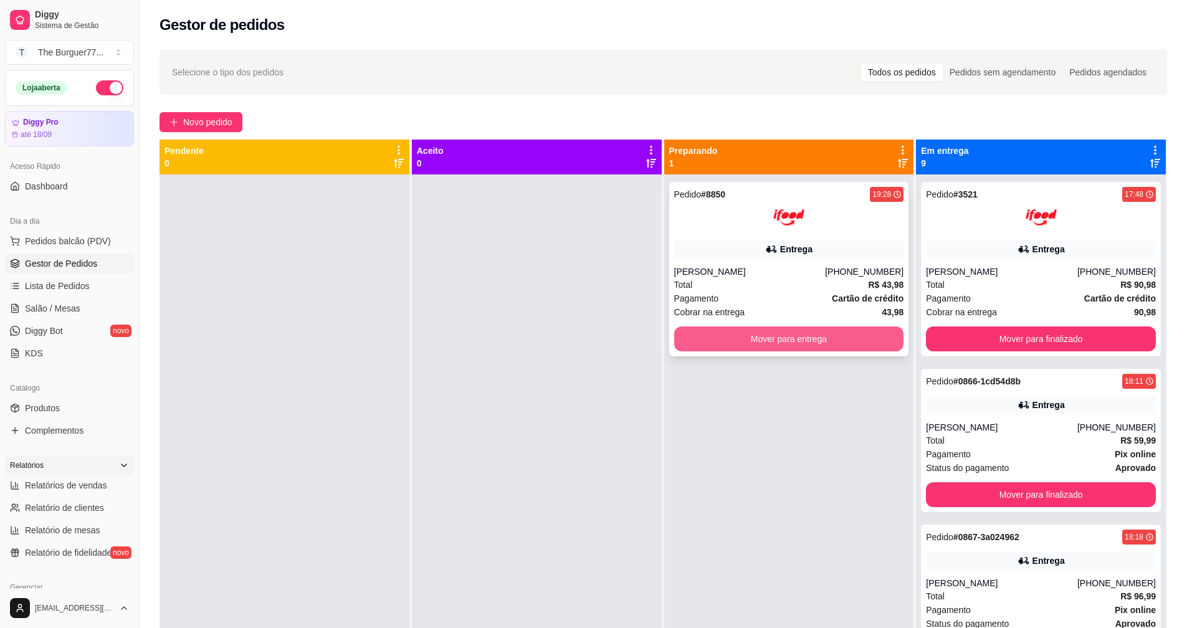
click at [766, 341] on button "Mover para entrega" at bounding box center [789, 339] width 230 height 25
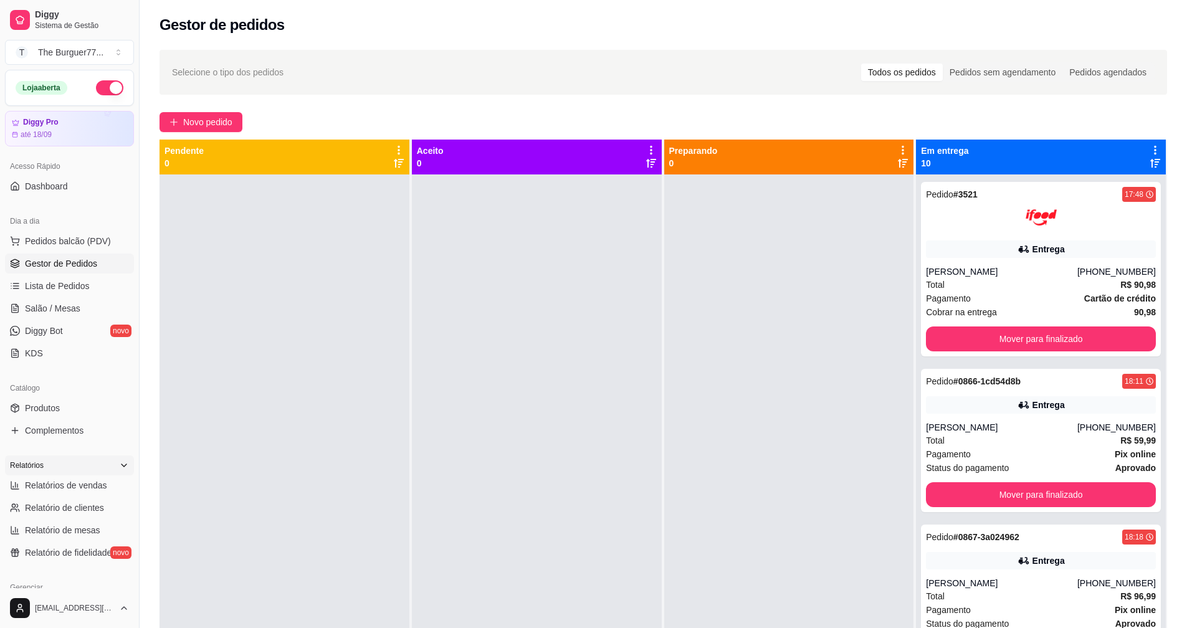
click at [270, 628] on html "Diggy Sistema de Gestão T The Burguer77 ... Loja aberta Diggy Pro até 18/09 Ace…" at bounding box center [593, 314] width 1187 height 628
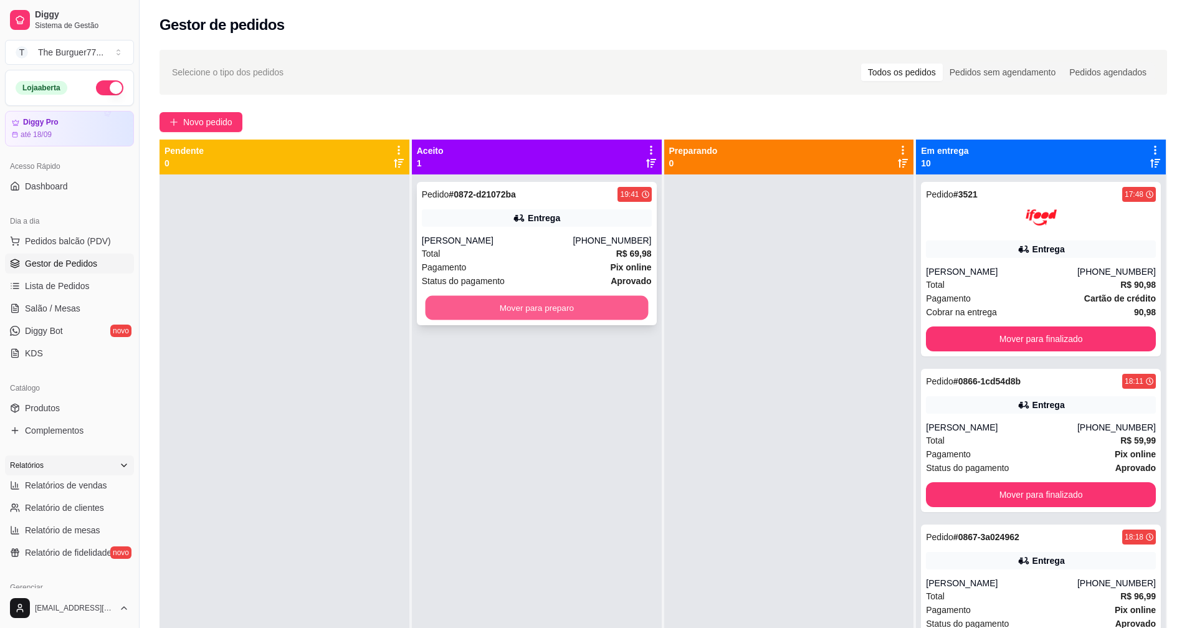
click at [485, 304] on button "Mover para preparo" at bounding box center [536, 308] width 223 height 24
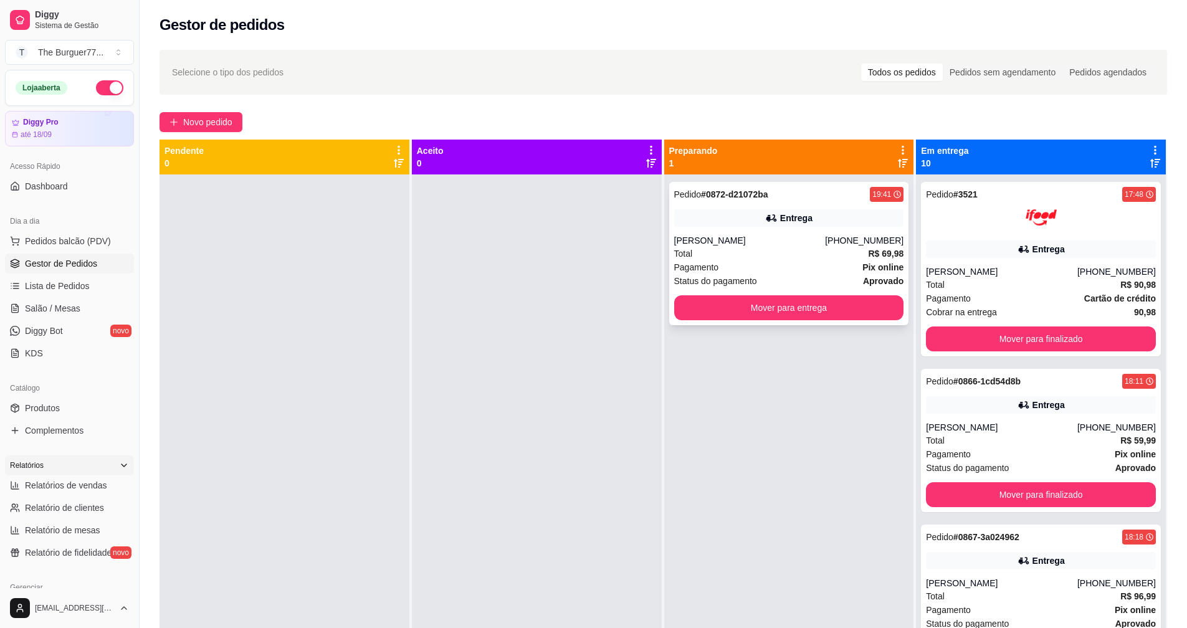
click at [768, 259] on div "Total R$ 69,98" at bounding box center [789, 254] width 230 height 14
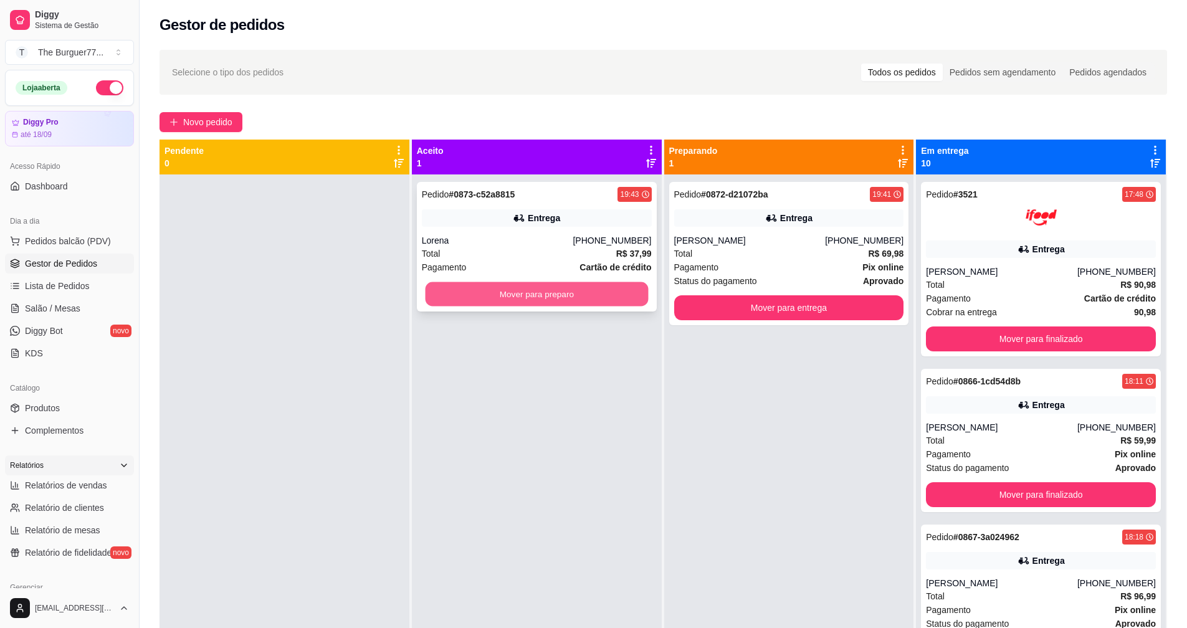
click at [571, 287] on button "Mover para preparo" at bounding box center [536, 294] width 223 height 24
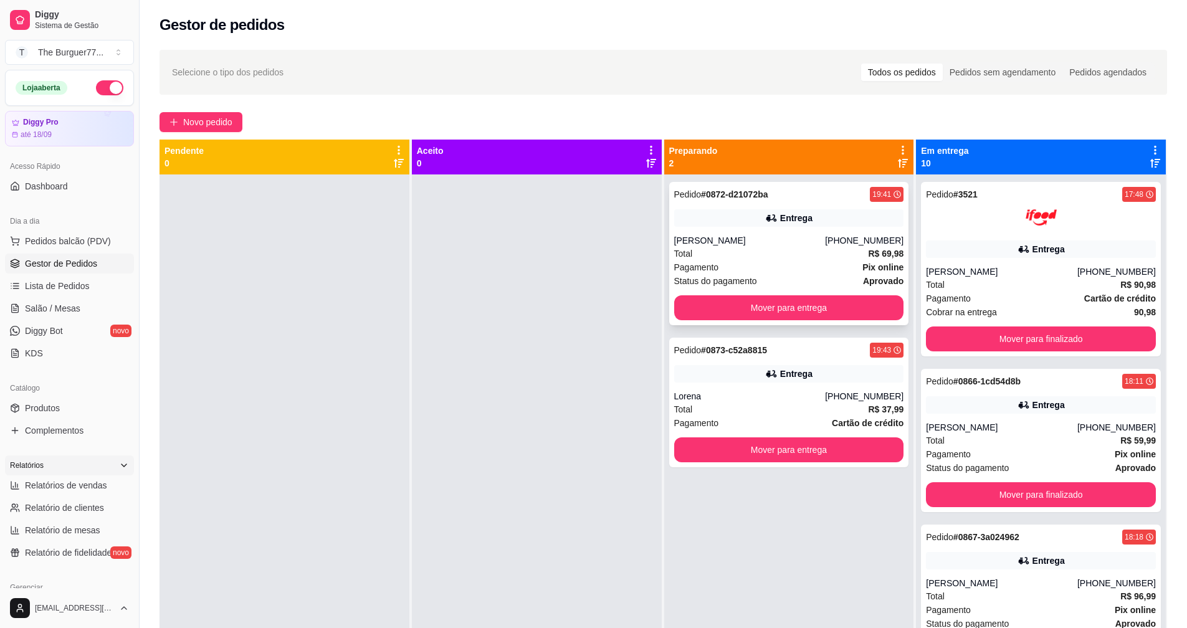
click at [835, 254] on div "Total R$ 69,98" at bounding box center [789, 254] width 230 height 14
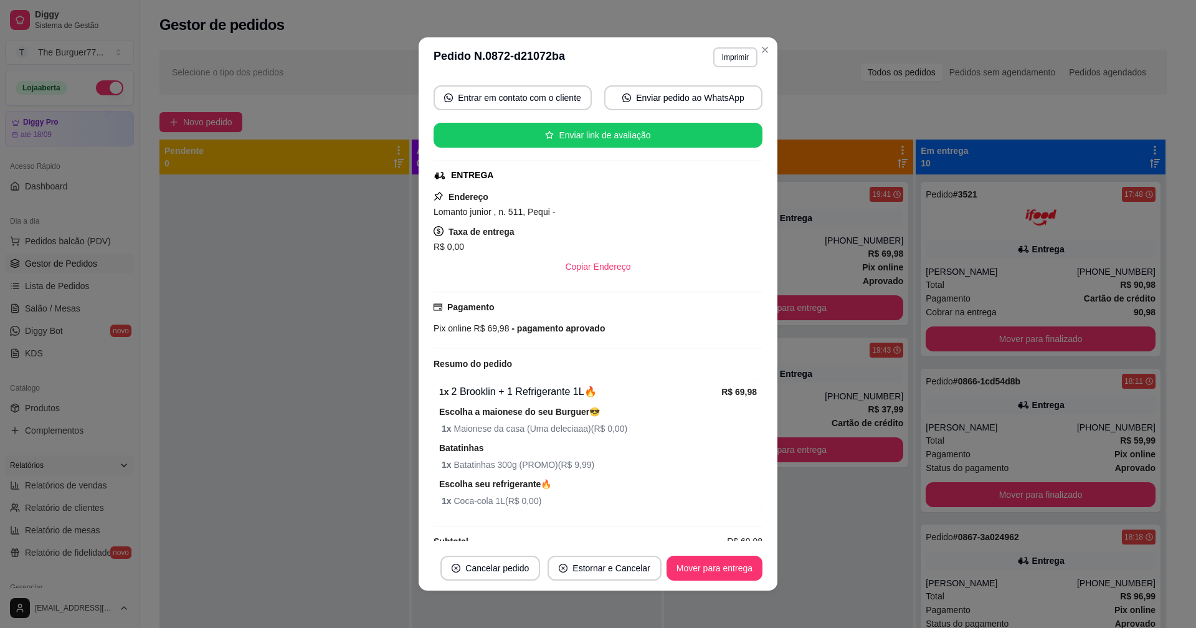
scroll to position [134, 0]
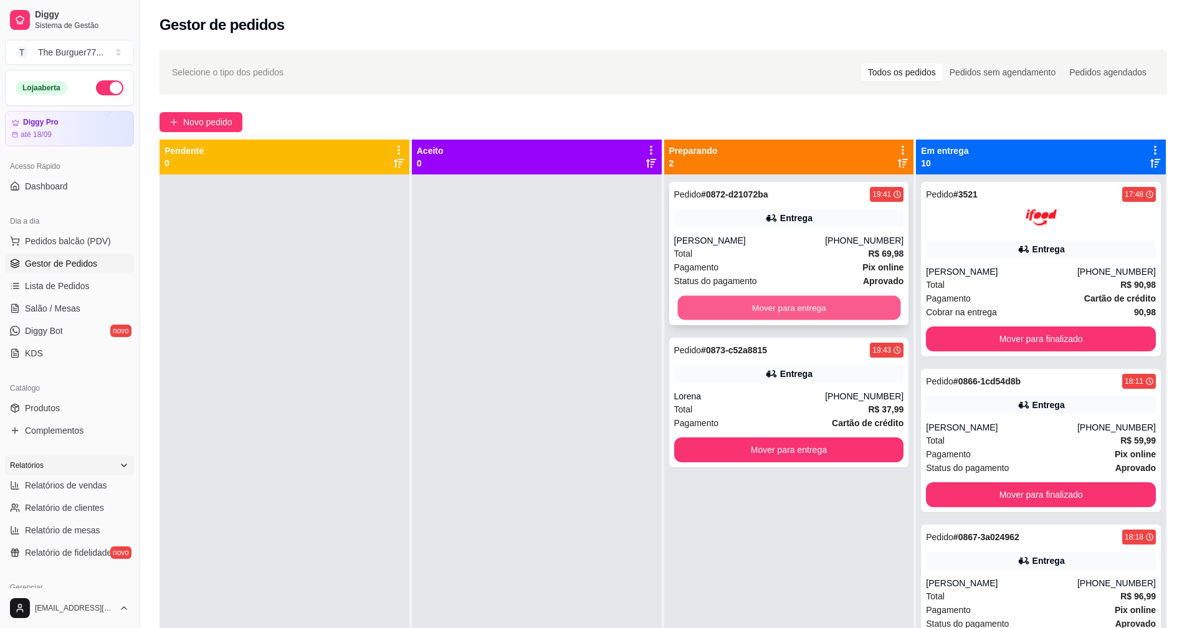
click at [747, 303] on button "Mover para entrega" at bounding box center [788, 308] width 223 height 24
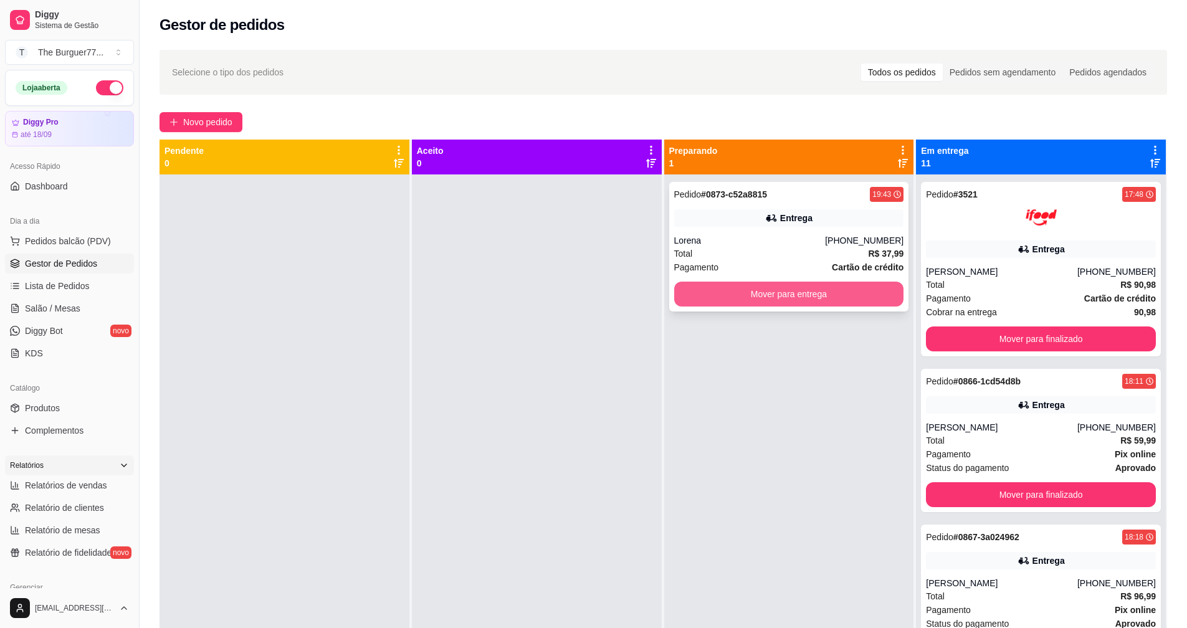
click at [722, 305] on button "Mover para entrega" at bounding box center [789, 294] width 230 height 25
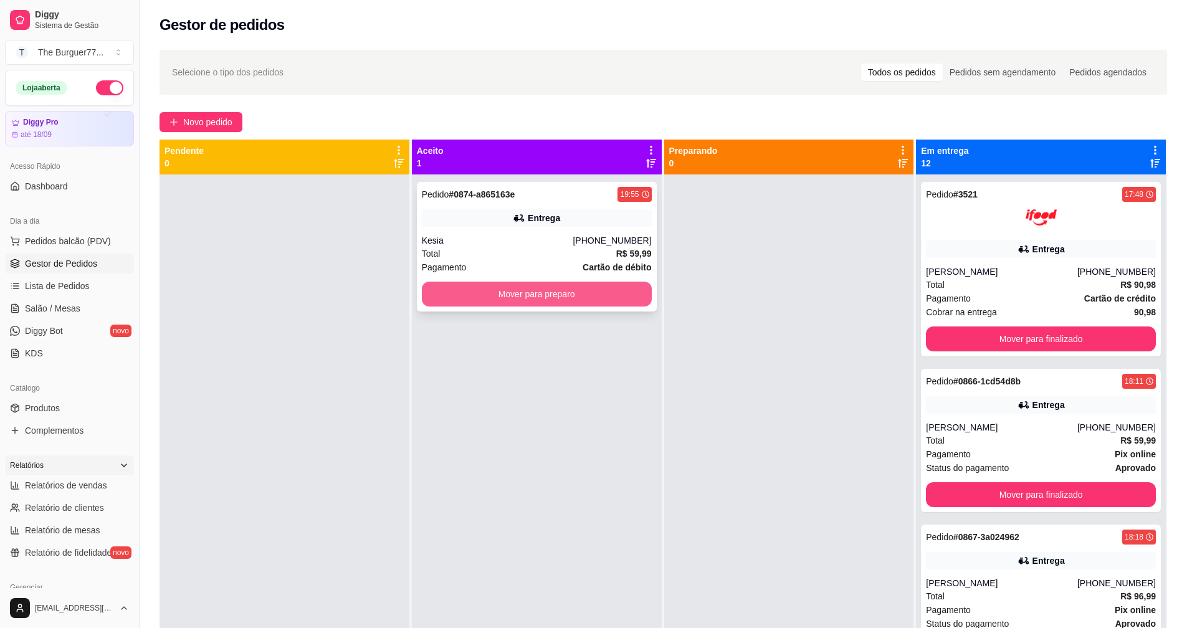
click at [618, 294] on button "Mover para preparo" at bounding box center [537, 294] width 230 height 25
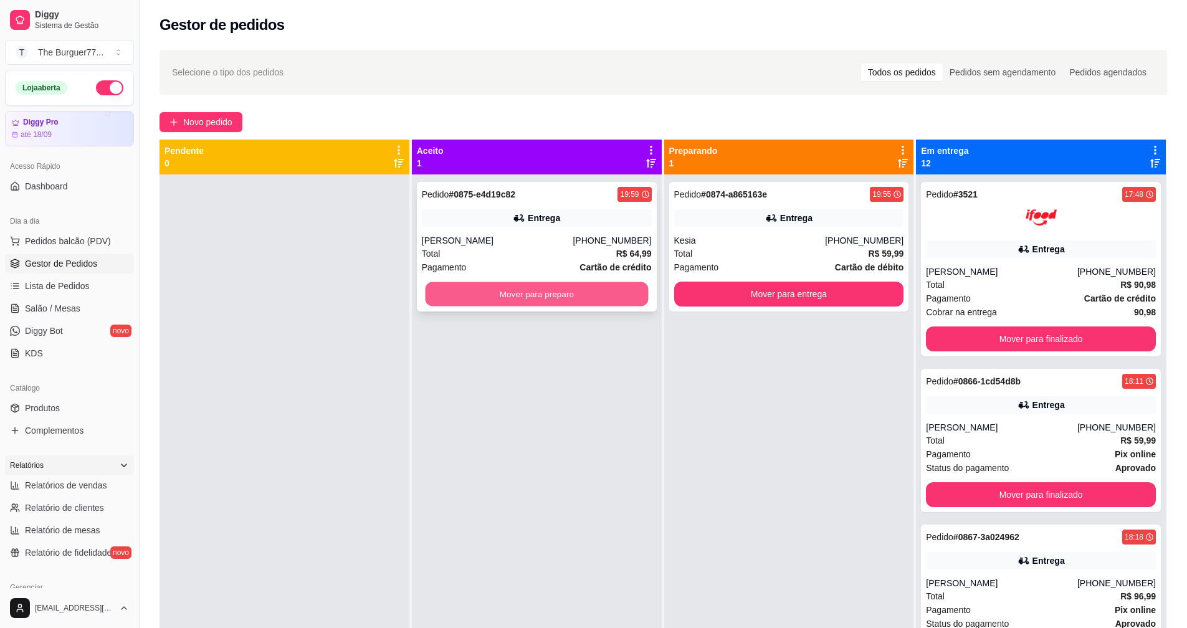
click at [468, 295] on button "Mover para preparo" at bounding box center [536, 294] width 223 height 24
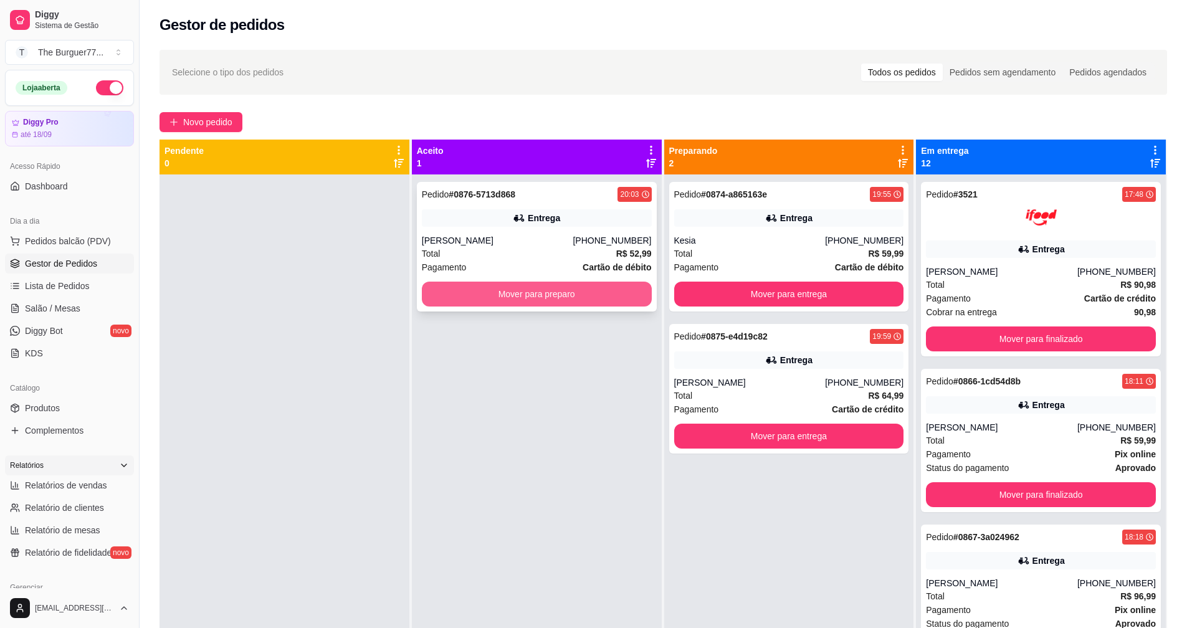
click at [532, 295] on button "Mover para preparo" at bounding box center [537, 294] width 230 height 25
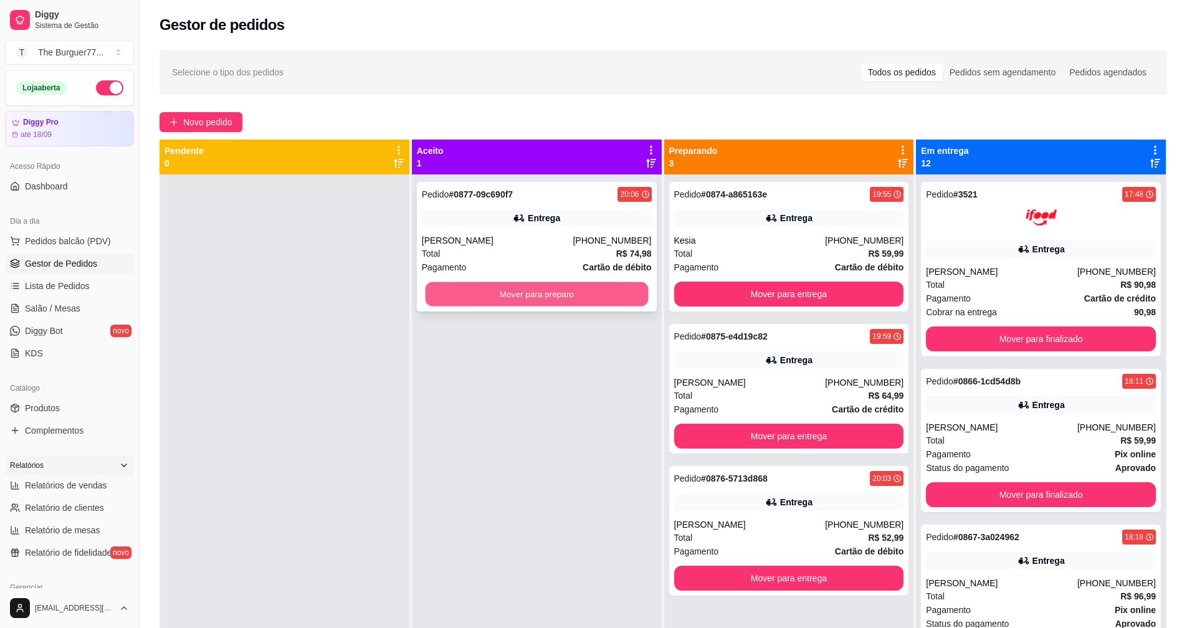
click at [487, 284] on button "Mover para preparo" at bounding box center [536, 294] width 223 height 24
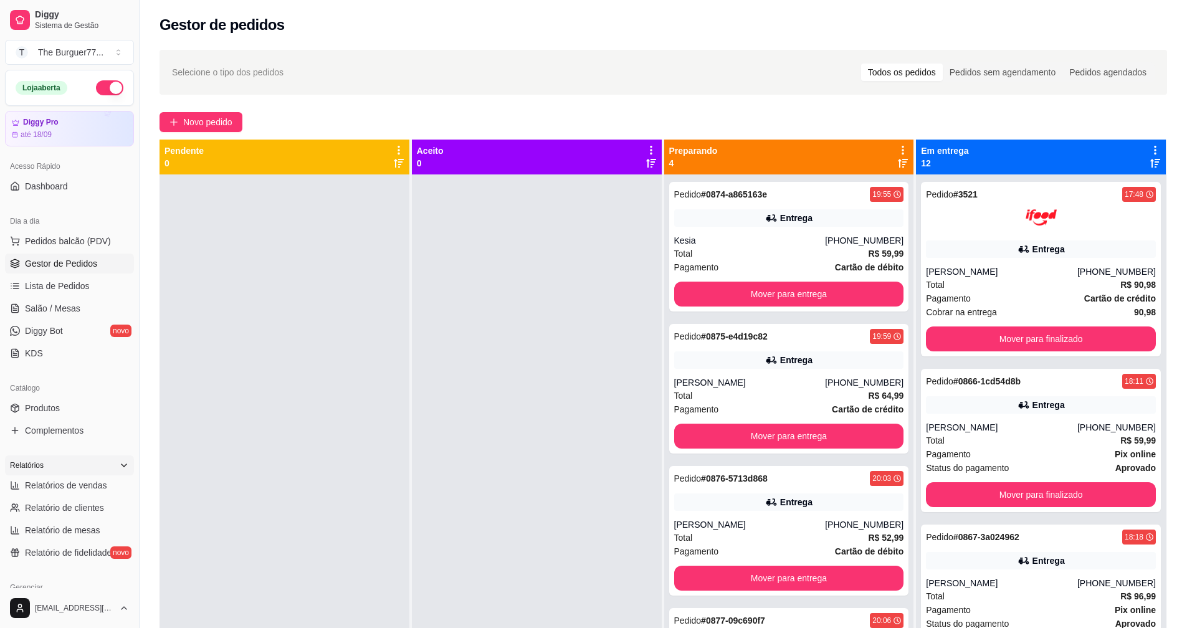
click at [861, 91] on div "Selecione o tipo dos pedidos Todos os pedidos Pedidos sem agendamento Pedidos a…" at bounding box center [664, 72] width 1008 height 45
click at [737, 257] on div "Total R$ 59,99" at bounding box center [789, 254] width 230 height 14
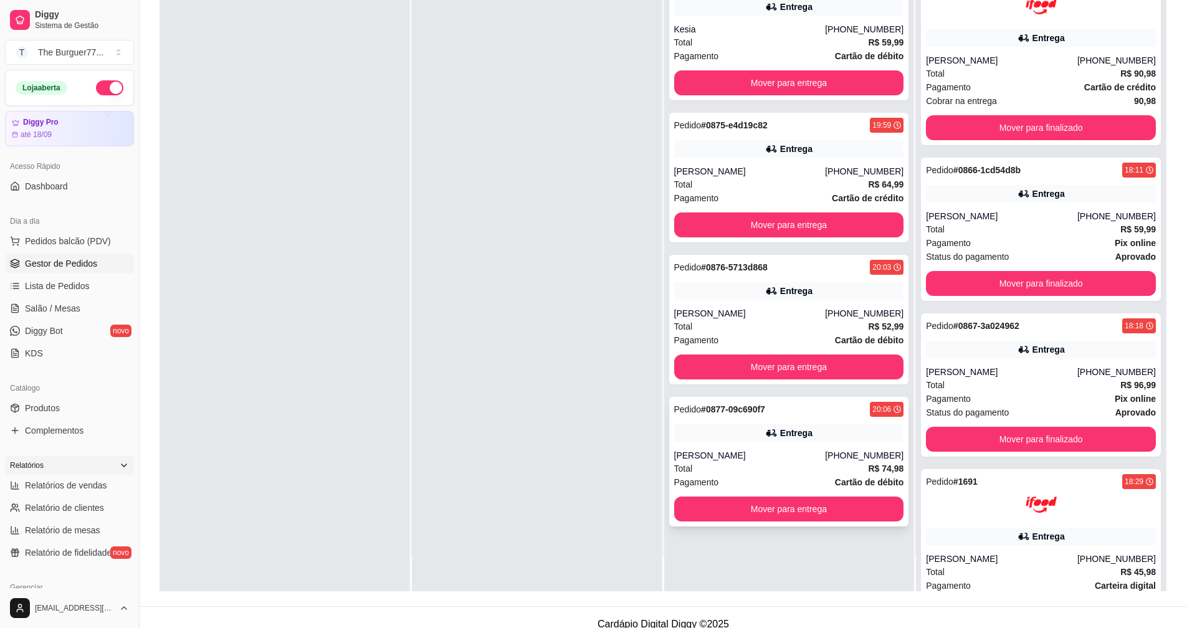
scroll to position [190, 0]
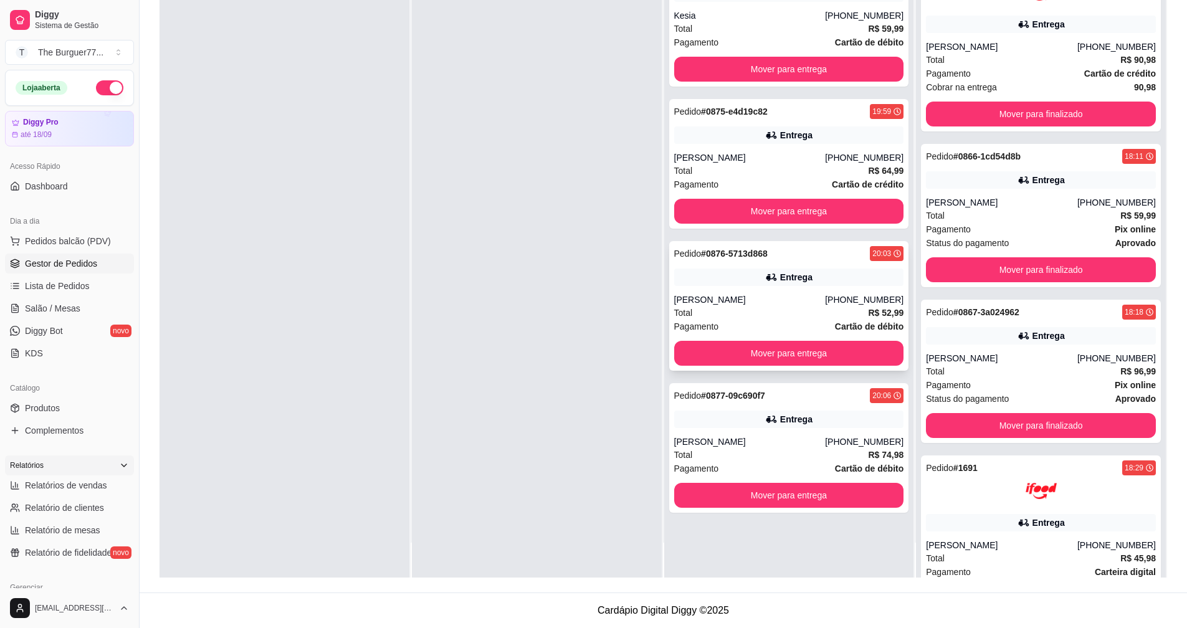
click at [718, 303] on div "[PERSON_NAME]" at bounding box center [749, 300] width 151 height 12
click at [801, 425] on div "Entrega" at bounding box center [796, 419] width 32 height 12
click at [722, 168] on div "Total R$ 64,99" at bounding box center [789, 171] width 230 height 14
click at [813, 34] on div "Total R$ 59,99" at bounding box center [789, 29] width 230 height 14
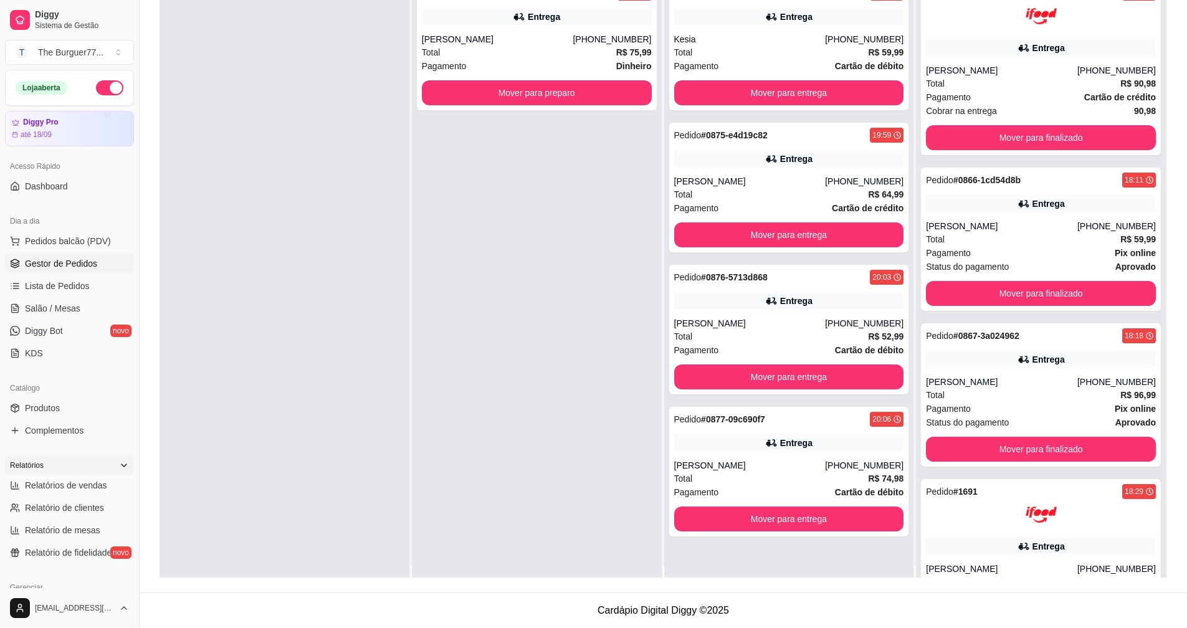
scroll to position [0, 0]
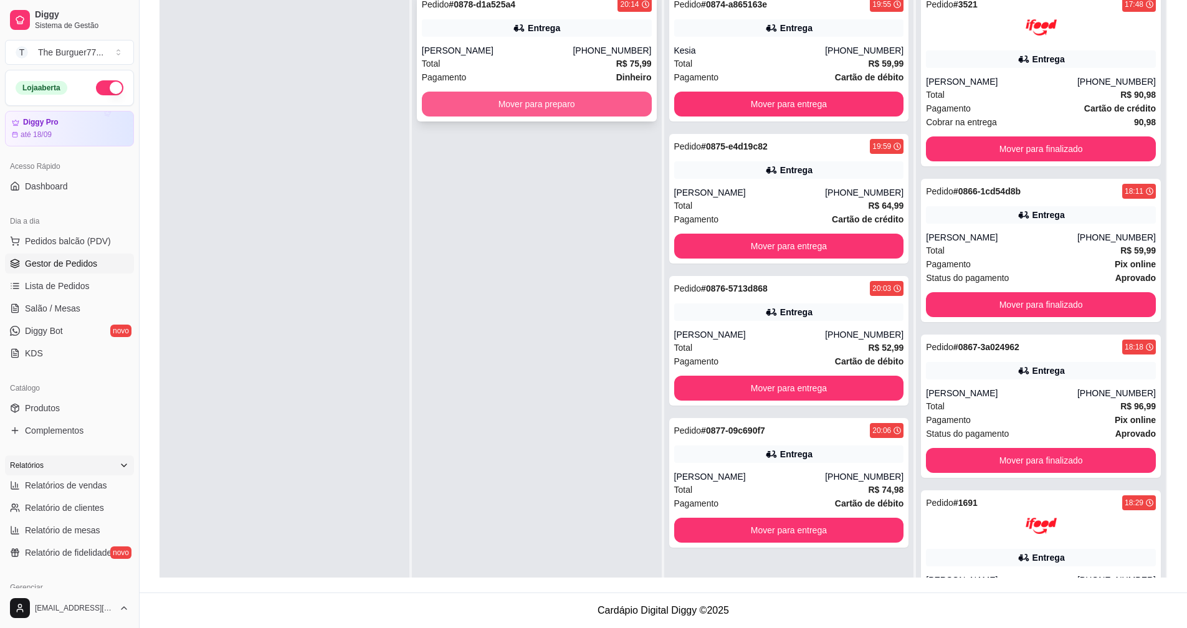
click at [530, 99] on button "Mover para preparo" at bounding box center [537, 104] width 230 height 25
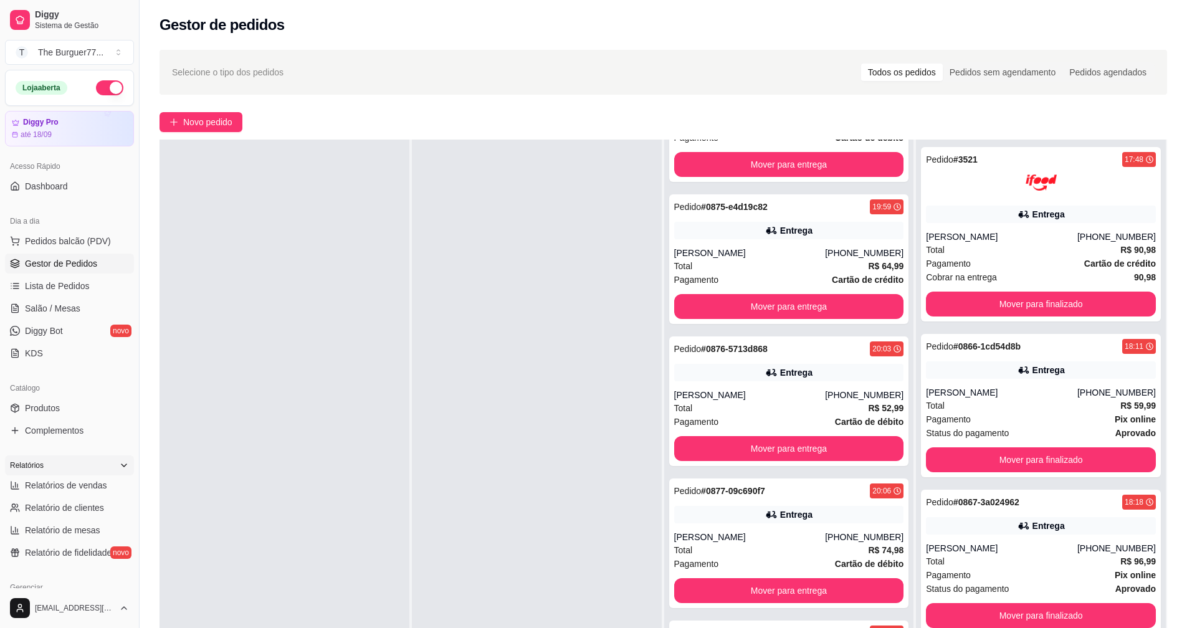
scroll to position [190, 0]
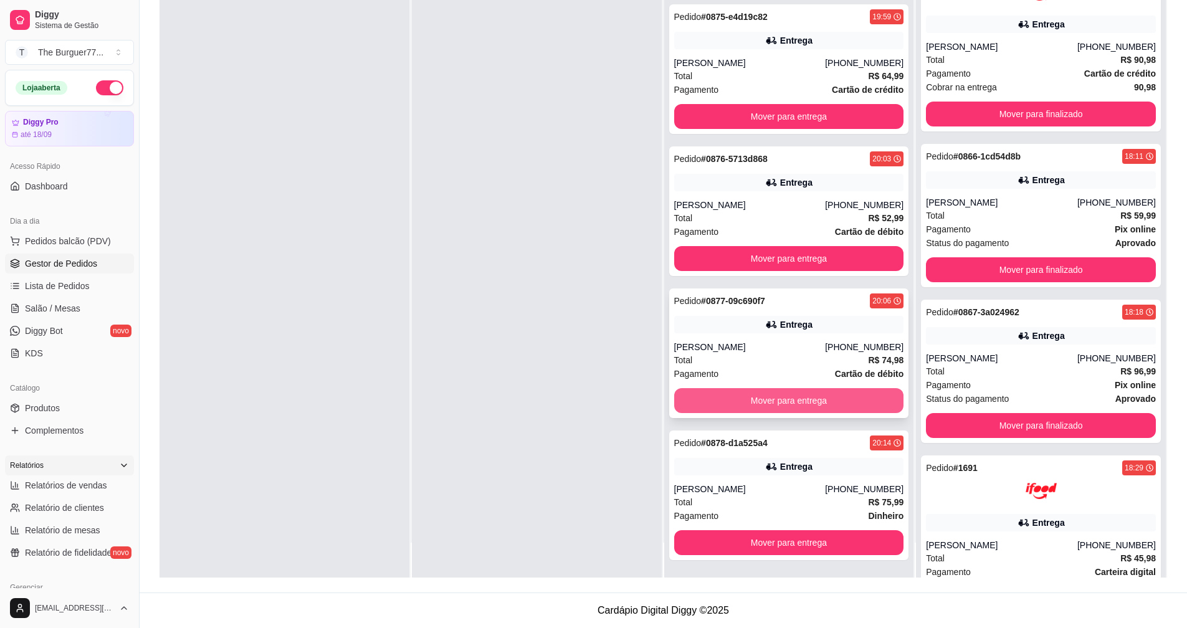
click at [756, 401] on button "Mover para entrega" at bounding box center [789, 400] width 230 height 25
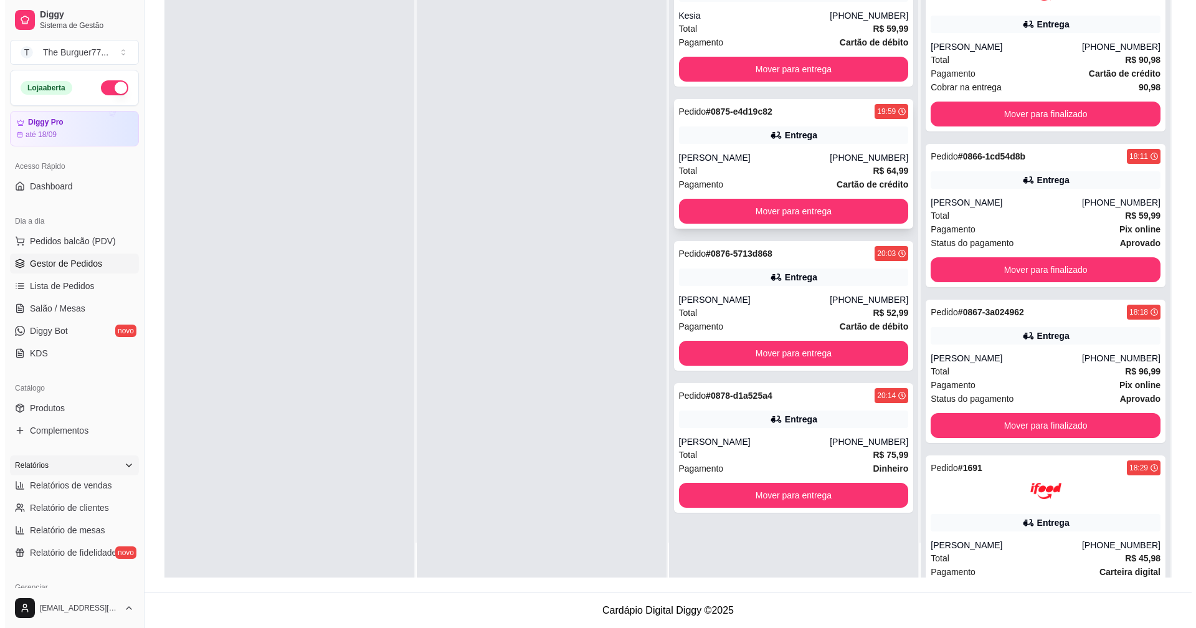
scroll to position [0, 0]
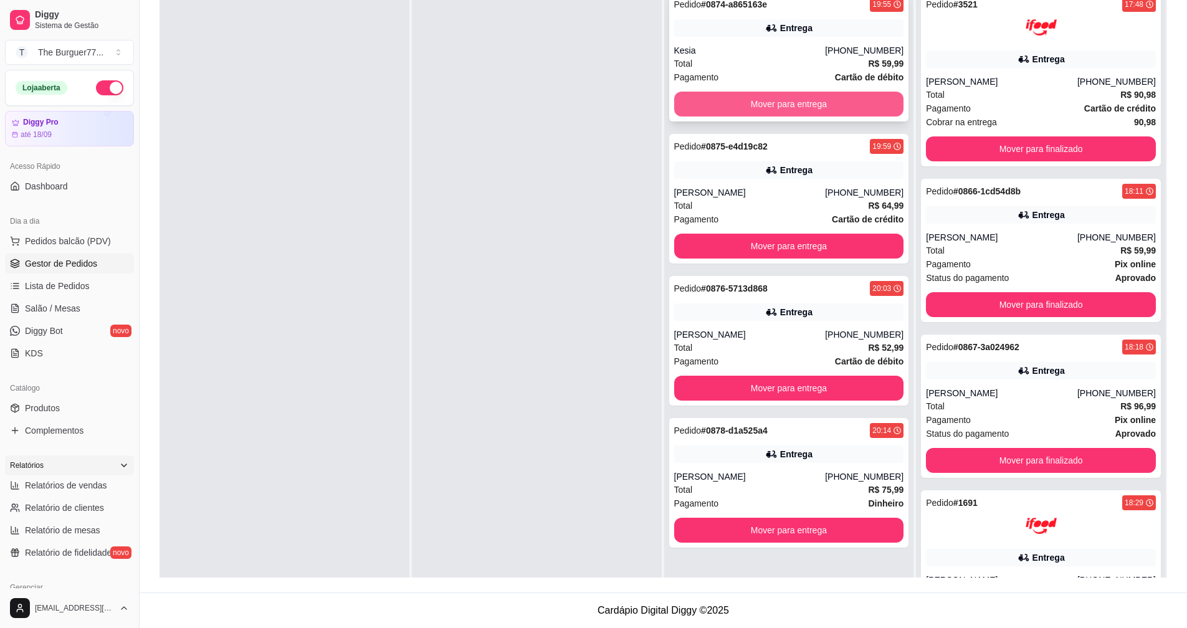
click at [740, 98] on button "Mover para entrega" at bounding box center [789, 104] width 230 height 25
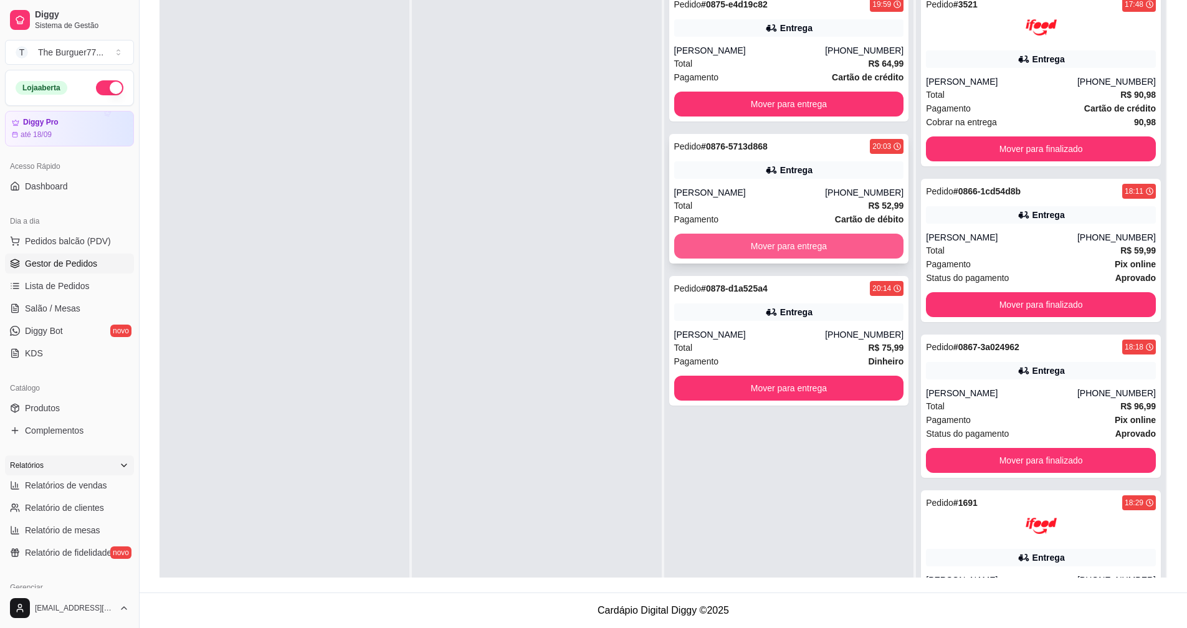
click at [766, 238] on button "Mover para entrega" at bounding box center [789, 246] width 230 height 25
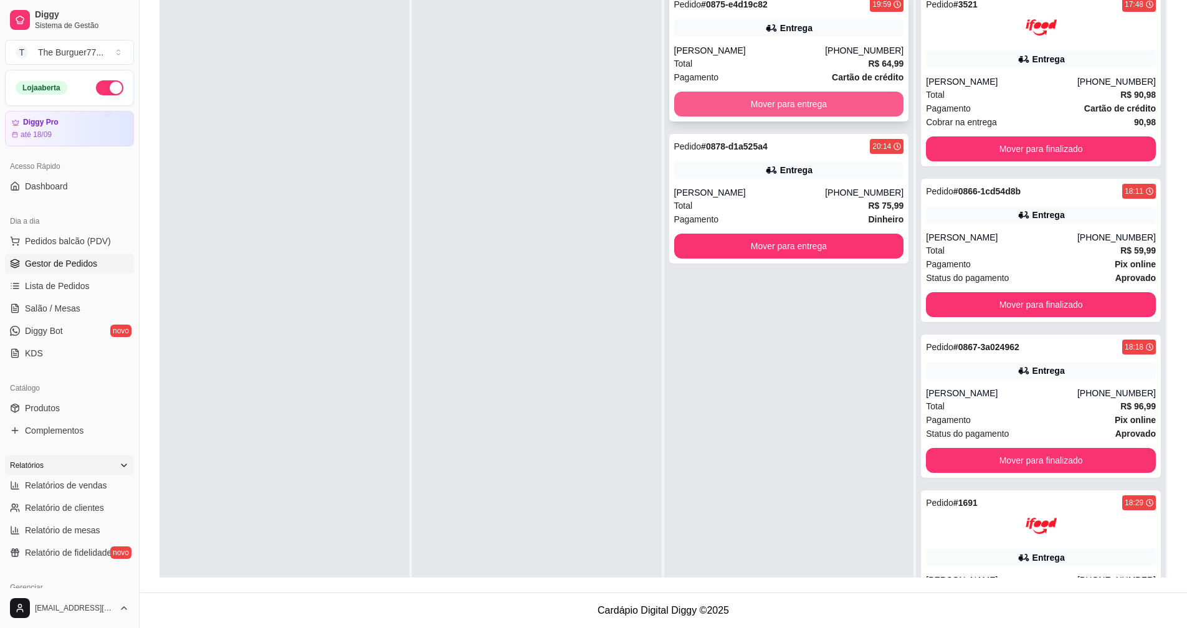
click at [740, 105] on button "Mover para entrega" at bounding box center [789, 104] width 230 height 25
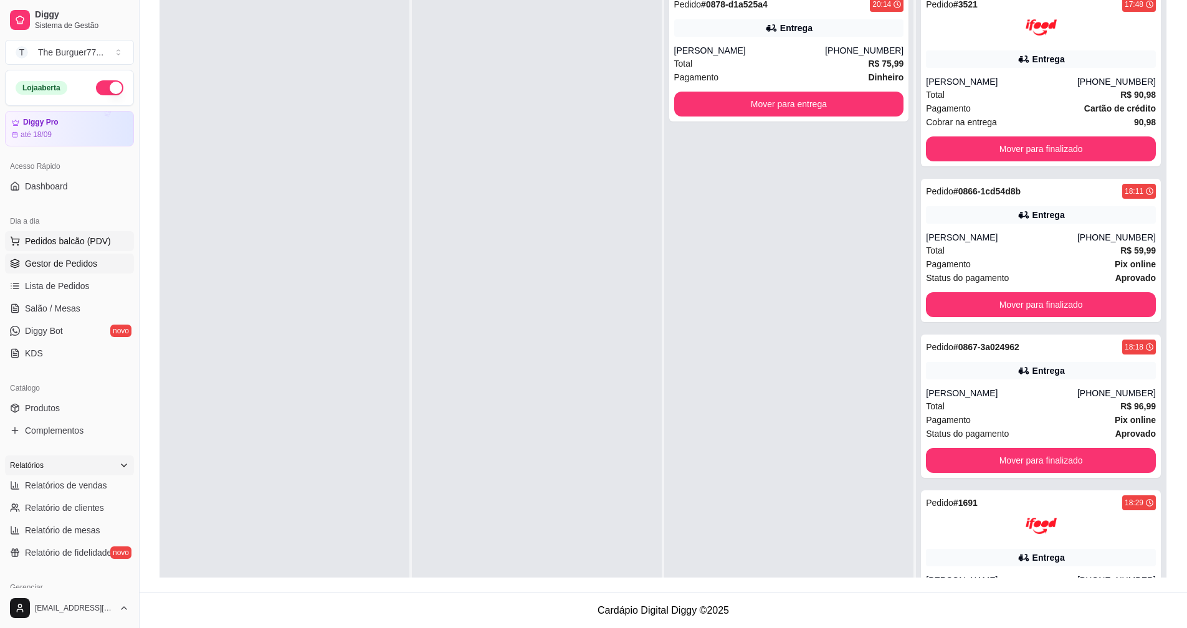
click at [83, 235] on span "Pedidos balcão (PDV)" at bounding box center [68, 241] width 86 height 12
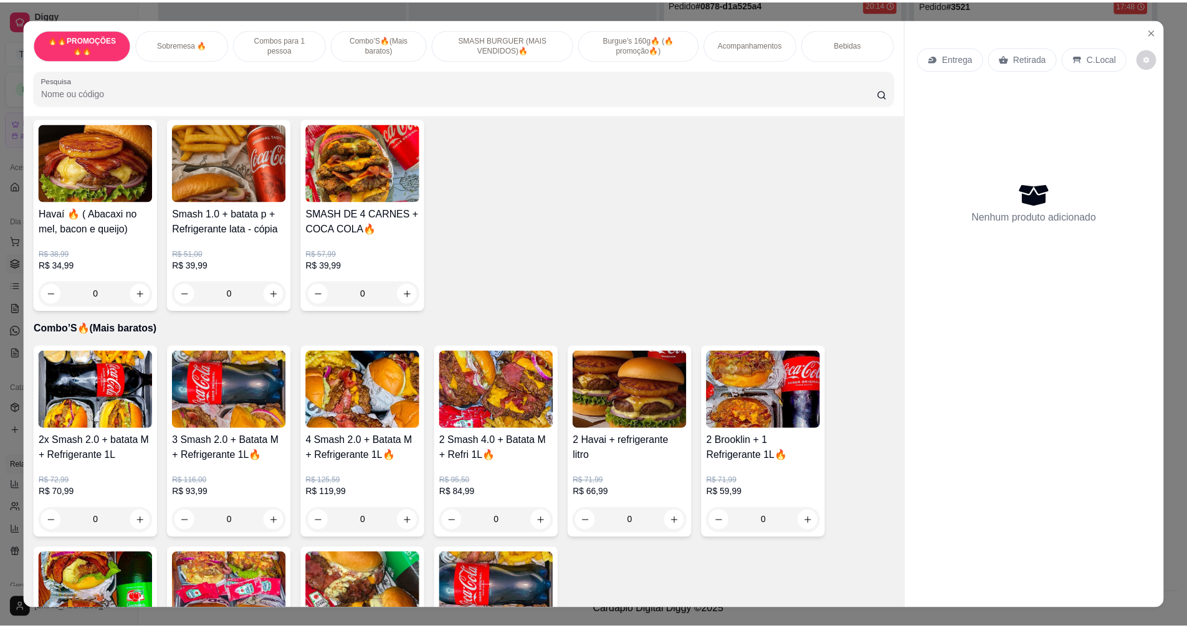
scroll to position [672, 0]
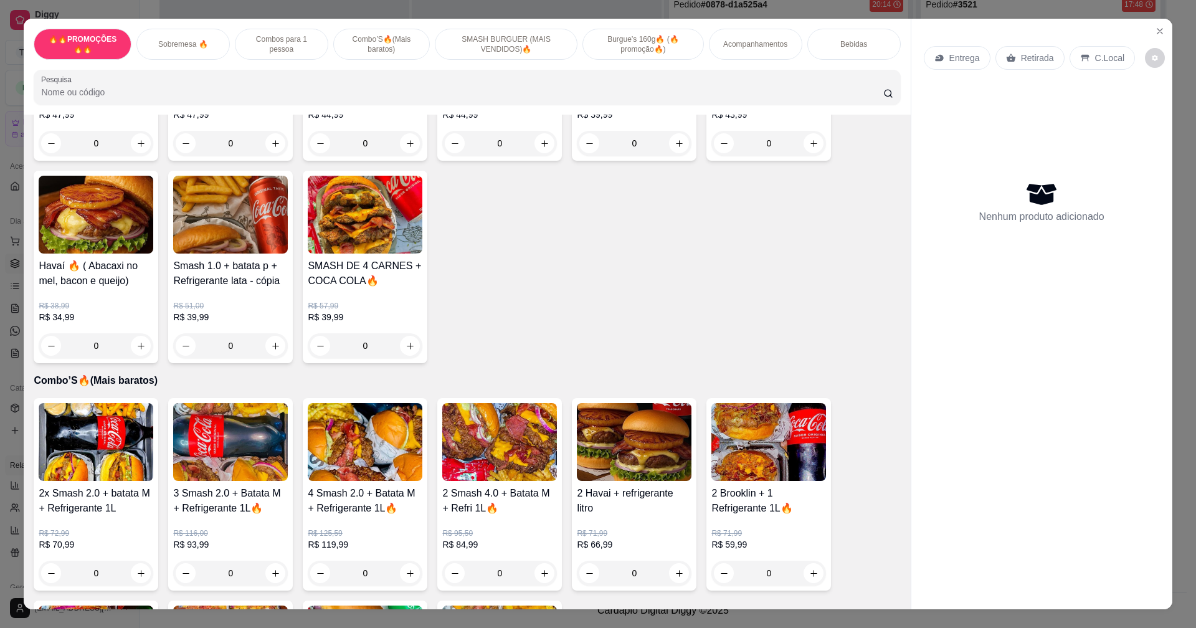
click at [403, 340] on div "0" at bounding box center [365, 345] width 115 height 25
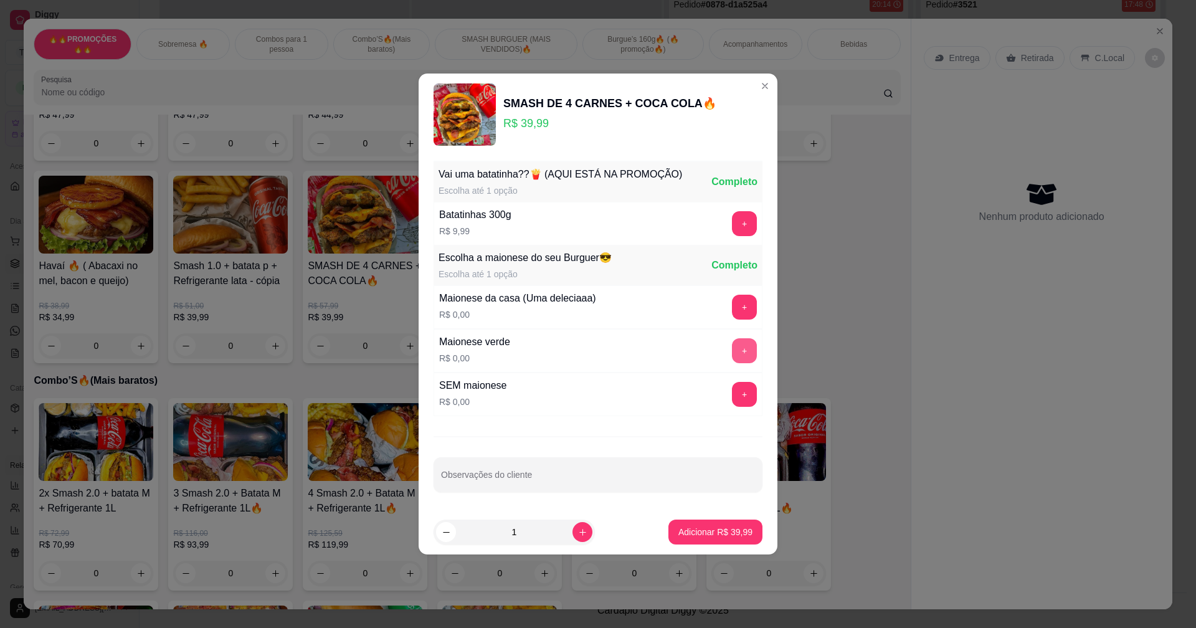
click at [732, 349] on button "+" at bounding box center [744, 350] width 25 height 25
click at [707, 535] on p "Adicionar R$ 39,99" at bounding box center [716, 532] width 74 height 12
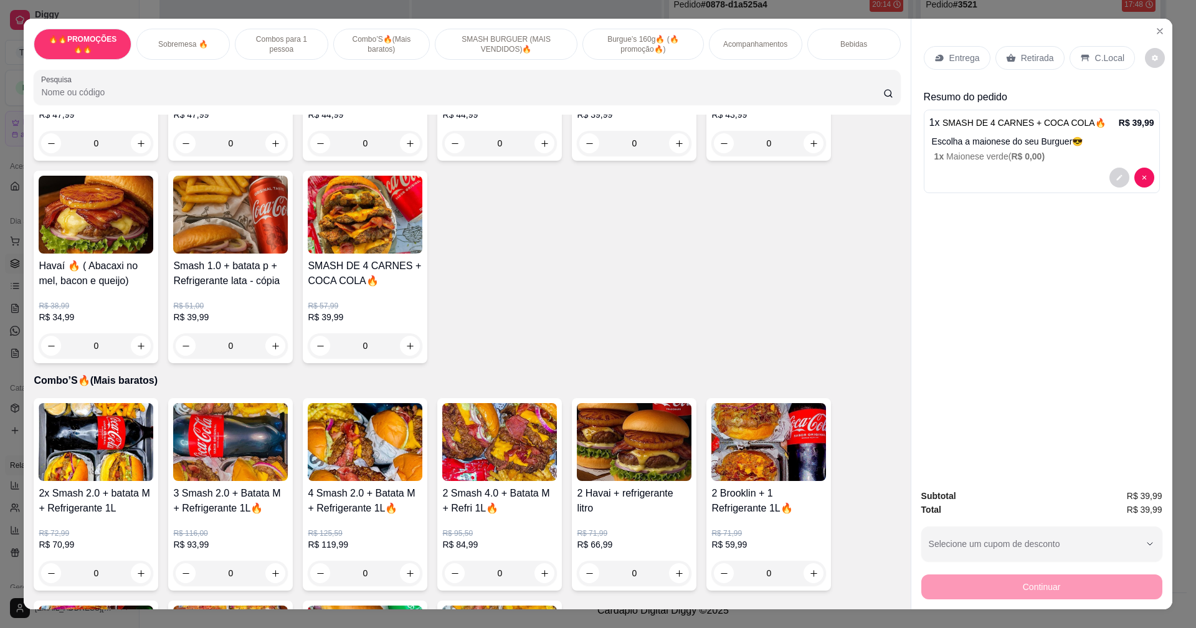
click at [1006, 54] on icon at bounding box center [1011, 58] width 10 height 10
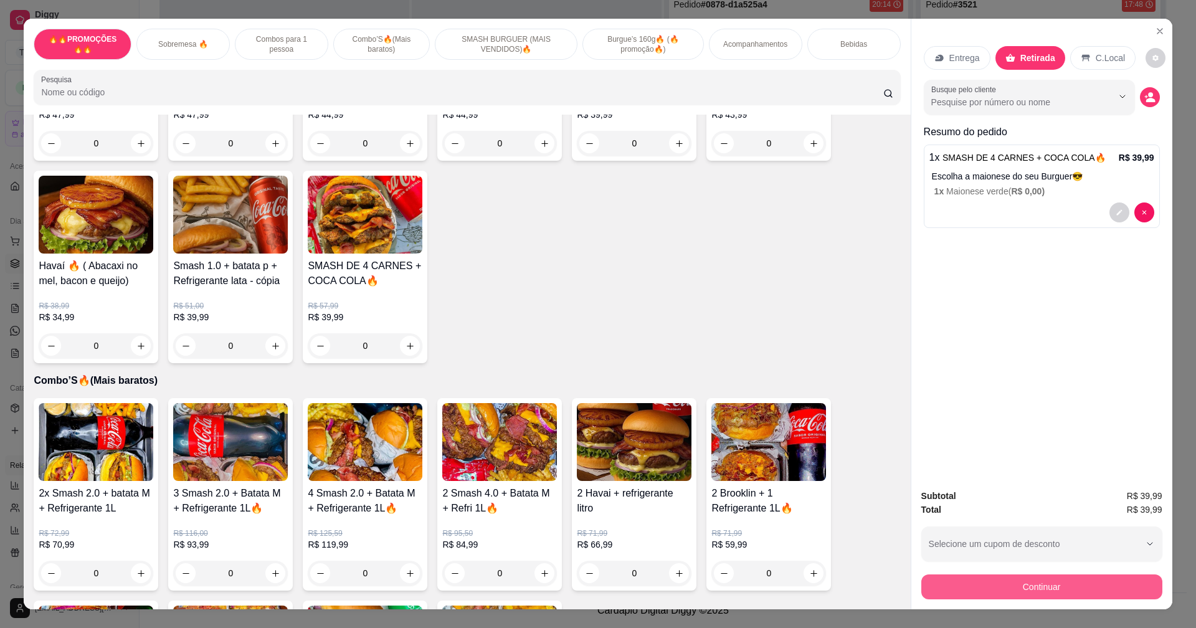
click at [980, 590] on button "Continuar" at bounding box center [1042, 587] width 241 height 25
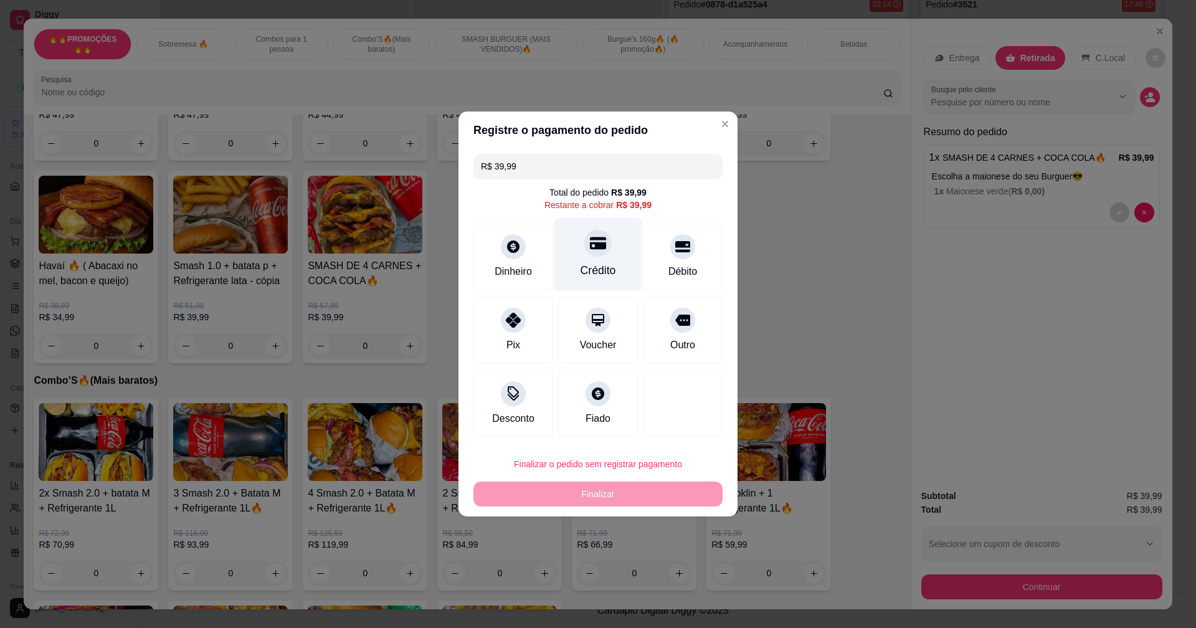
click at [581, 255] on div "Crédito" at bounding box center [599, 254] width 88 height 73
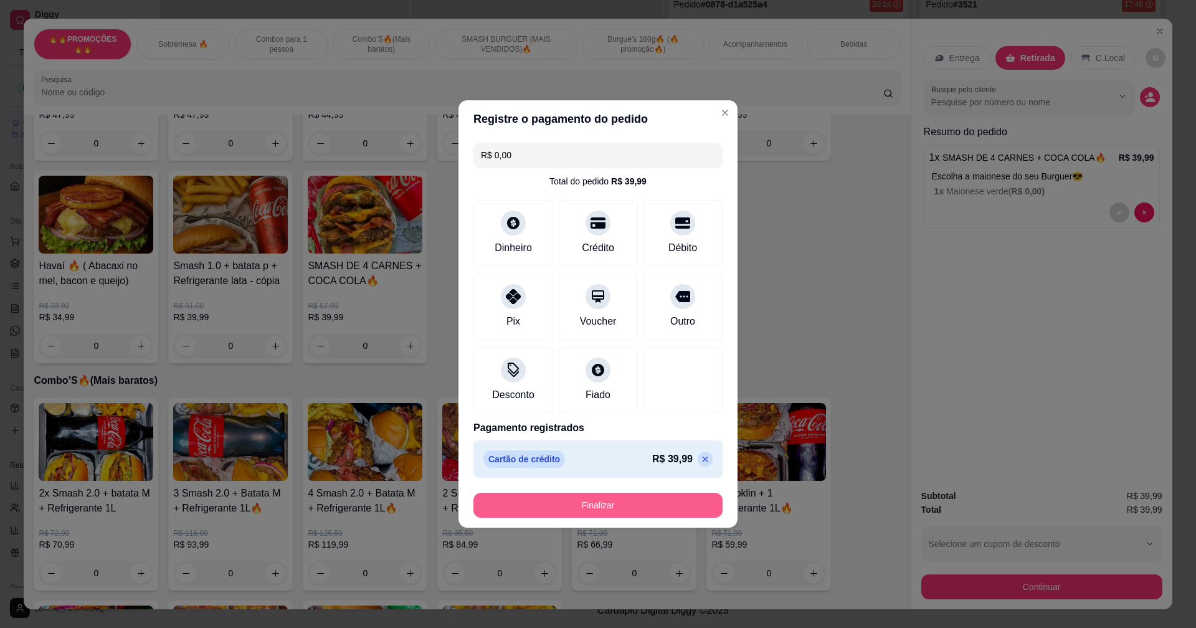
click at [636, 500] on button "Finalizar" at bounding box center [598, 505] width 249 height 25
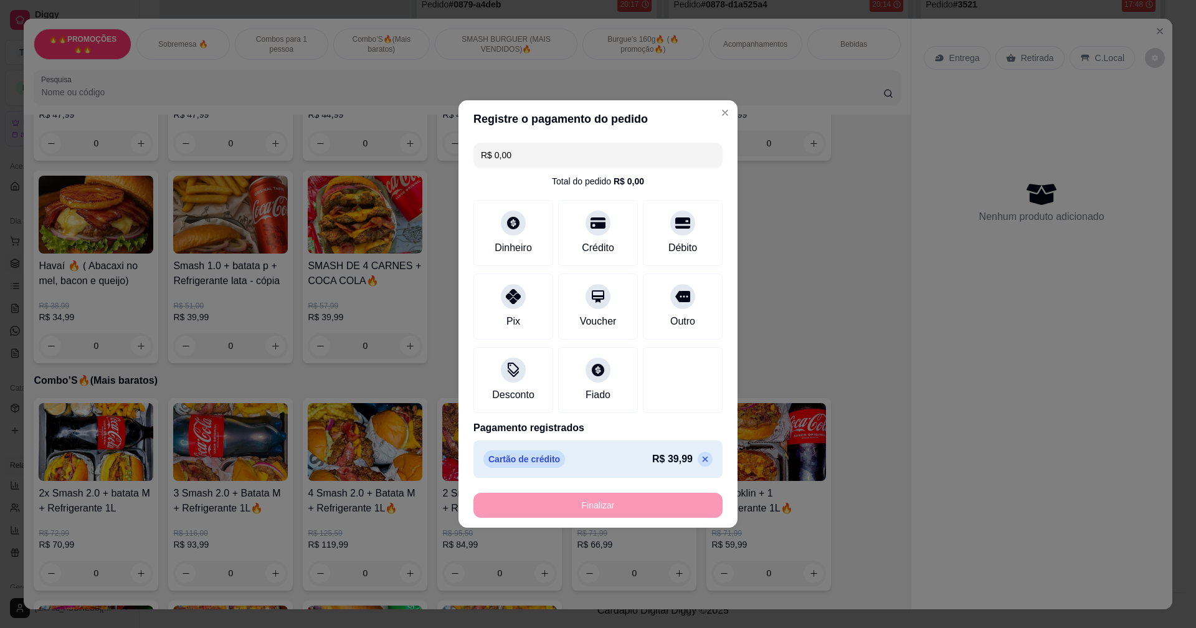
type input "-R$ 39,99"
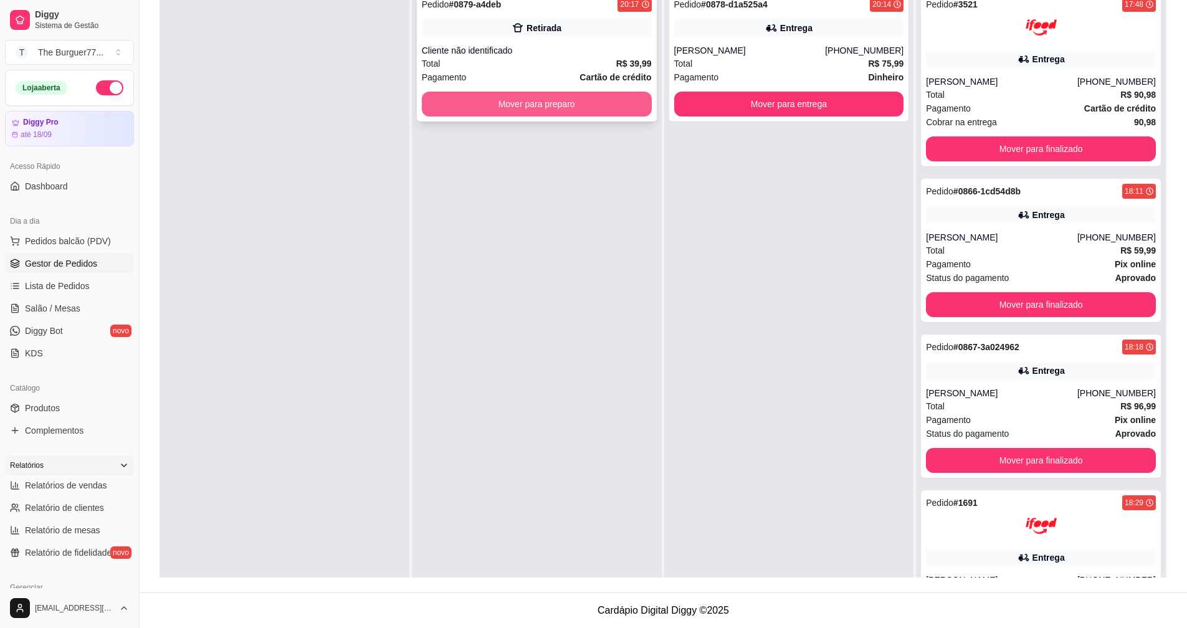
click at [496, 102] on button "Mover para preparo" at bounding box center [537, 104] width 230 height 25
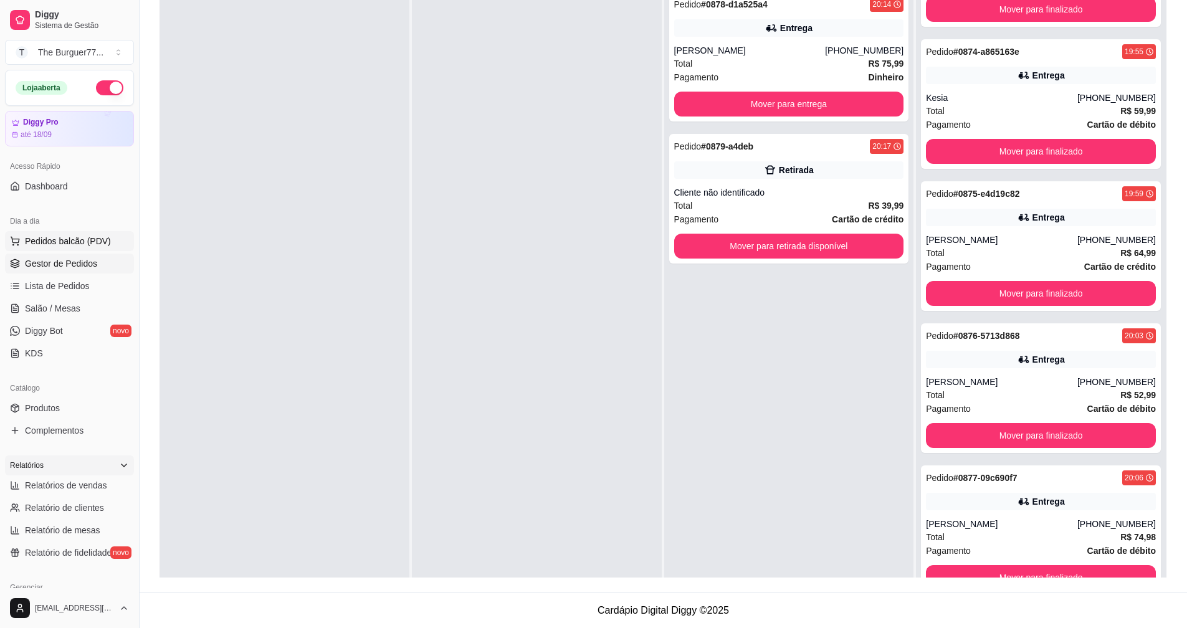
click at [76, 239] on span "Pedidos balcão (PDV)" at bounding box center [68, 241] width 86 height 12
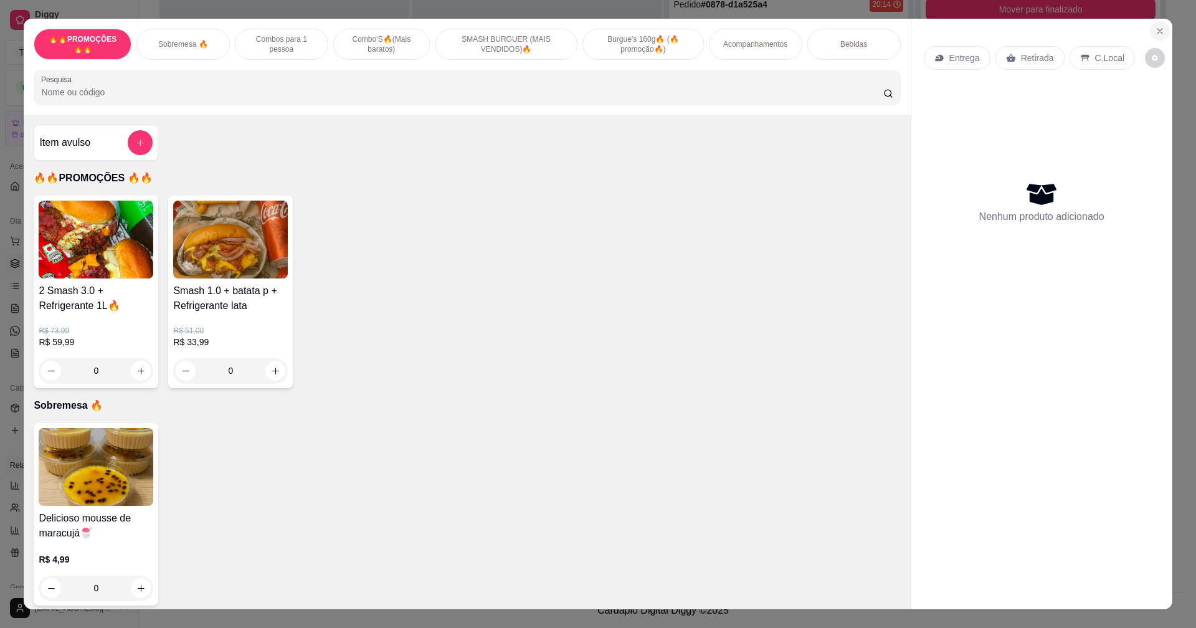
click at [1158, 32] on icon "Close" at bounding box center [1160, 31] width 10 height 10
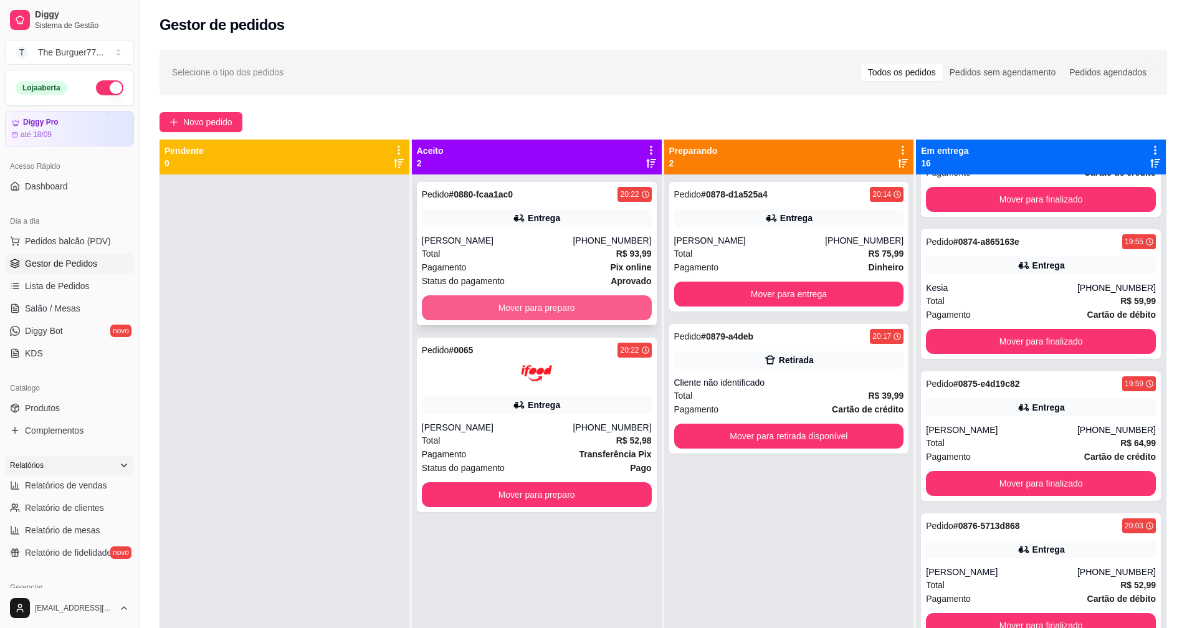
click at [568, 305] on button "Mover para preparo" at bounding box center [537, 307] width 230 height 25
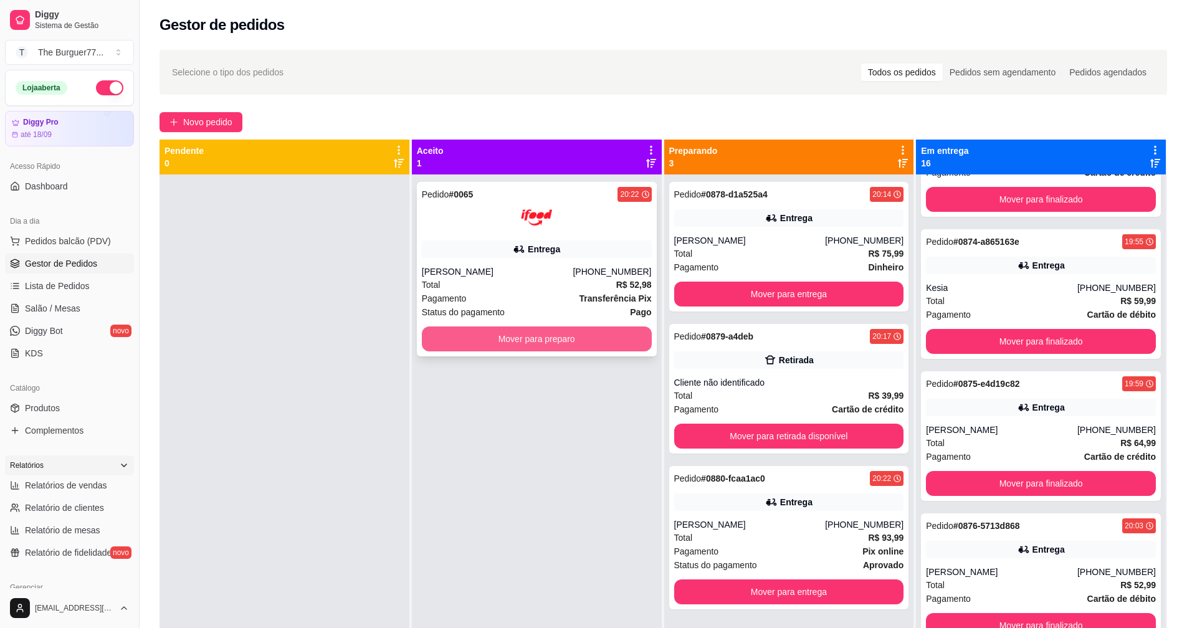
click at [518, 343] on button "Mover para preparo" at bounding box center [537, 339] width 230 height 25
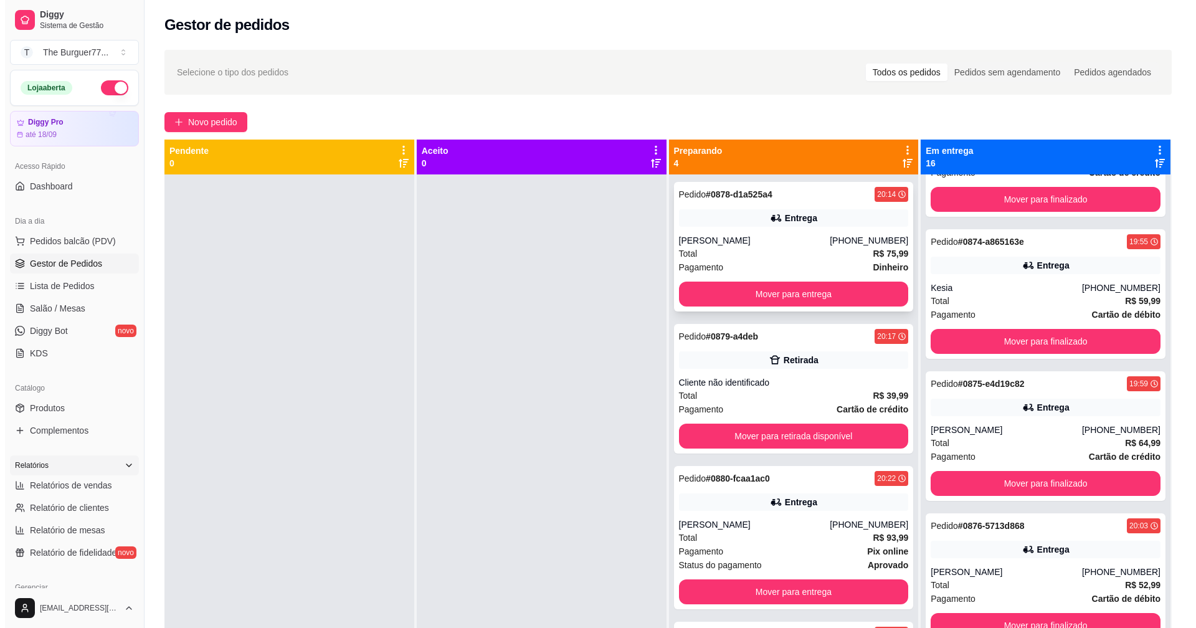
scroll to position [11, 0]
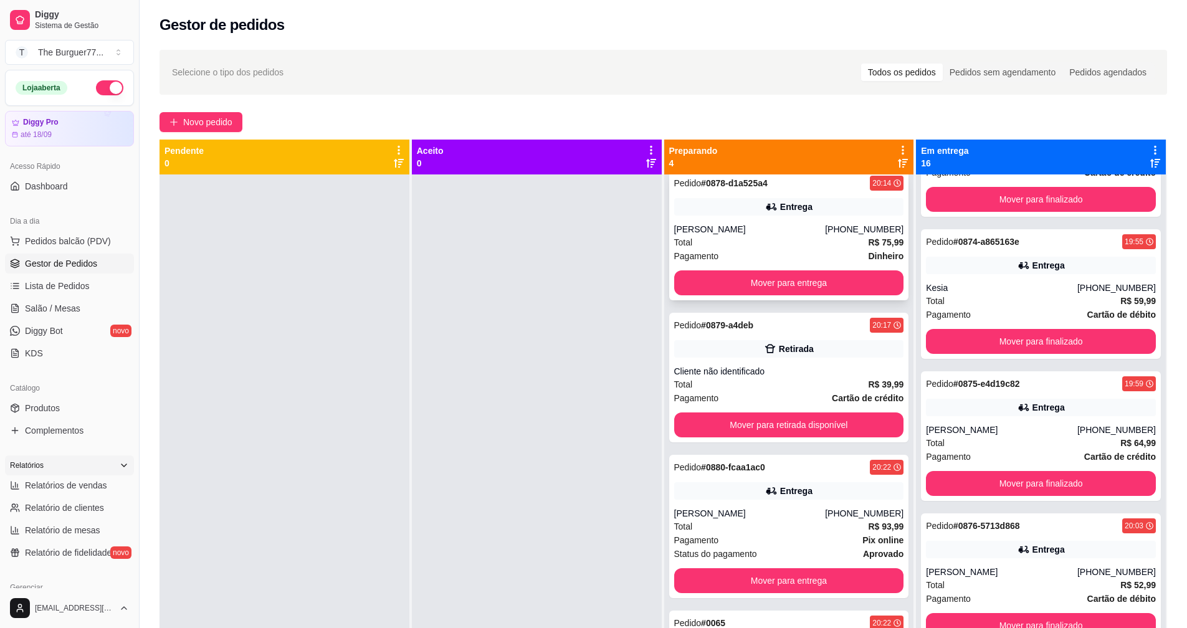
click at [770, 209] on div "Entrega" at bounding box center [789, 206] width 230 height 17
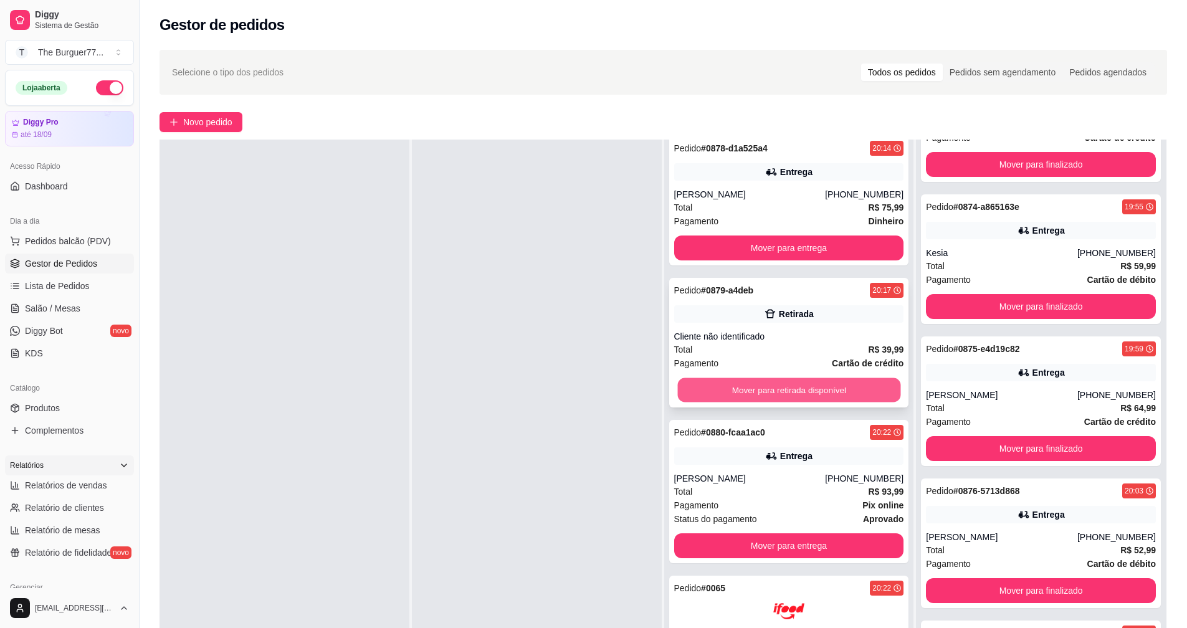
click at [752, 384] on button "Mover para retirada disponível" at bounding box center [788, 390] width 223 height 24
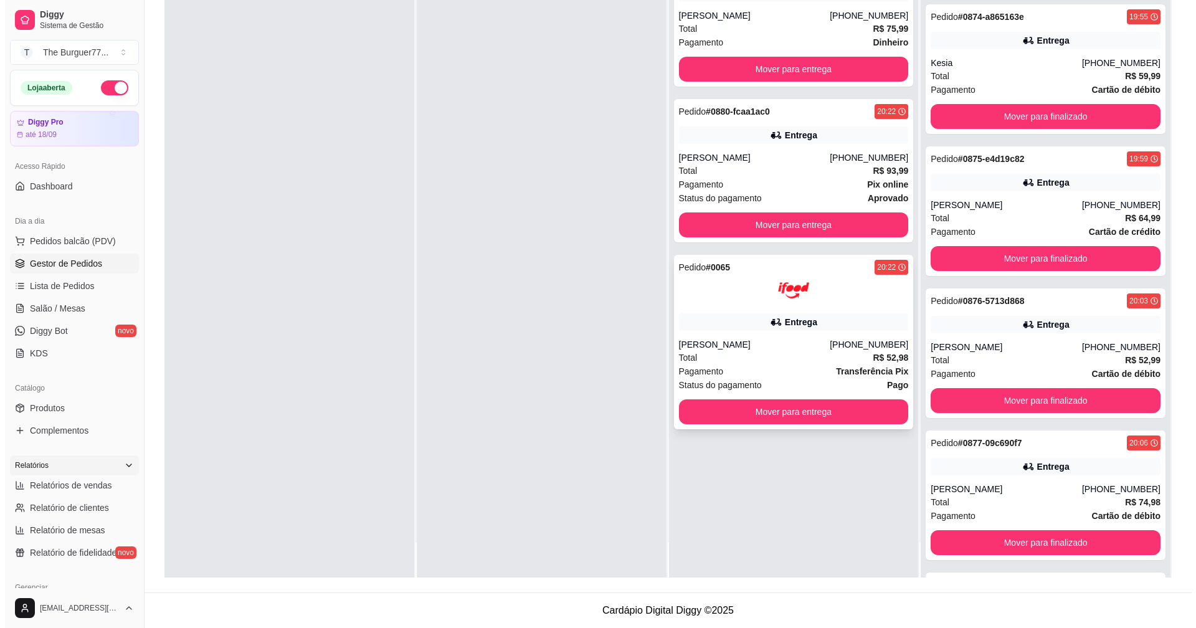
scroll to position [0, 0]
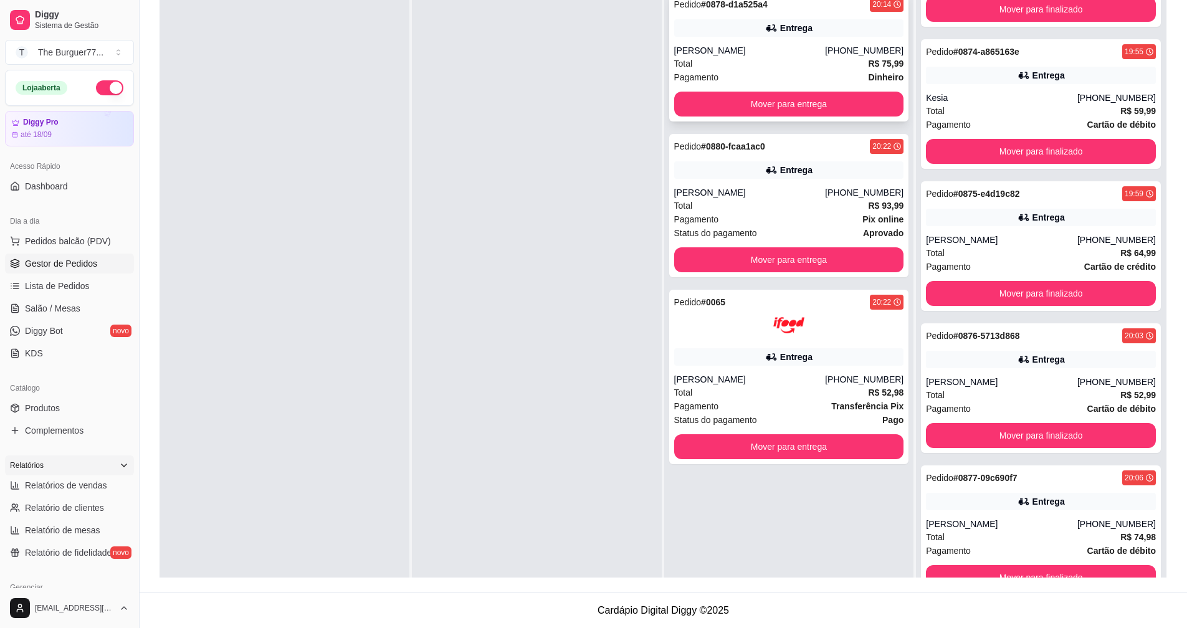
click at [767, 69] on div "Total R$ 75,99" at bounding box center [789, 64] width 230 height 14
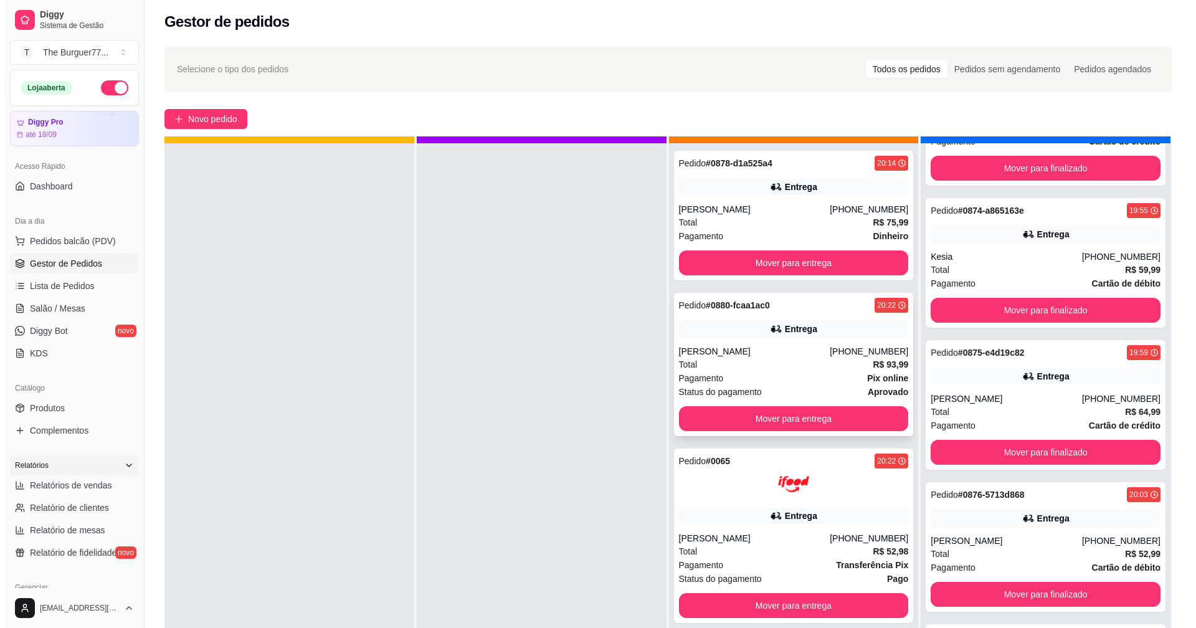
scroll to position [35, 0]
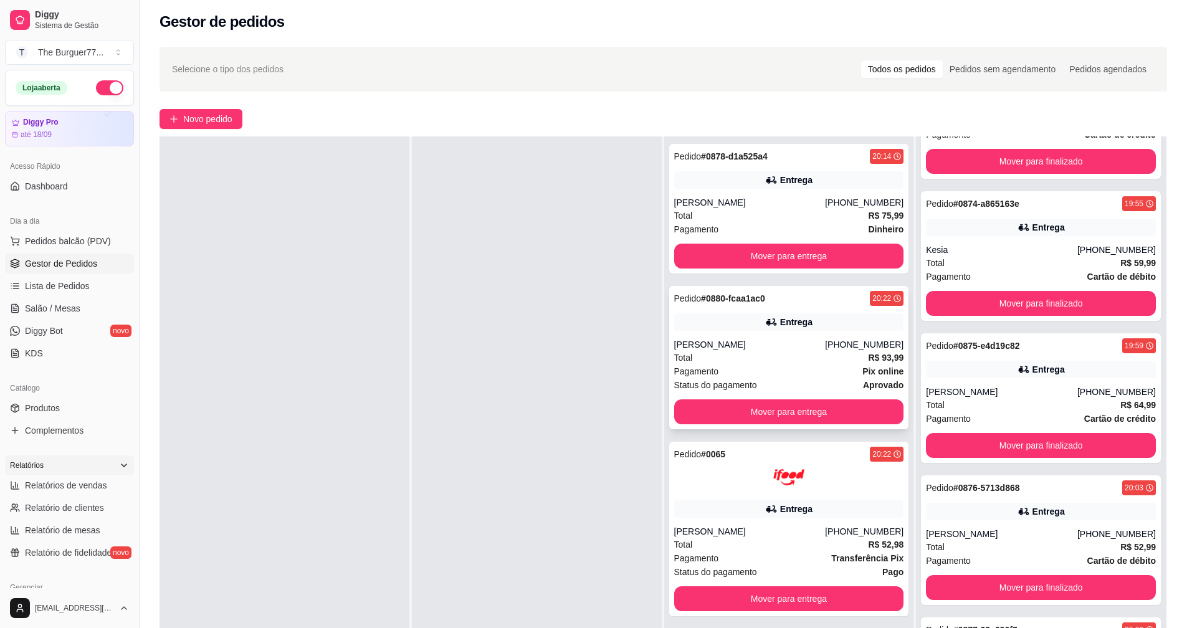
click at [736, 349] on div "[PERSON_NAME]" at bounding box center [749, 344] width 151 height 12
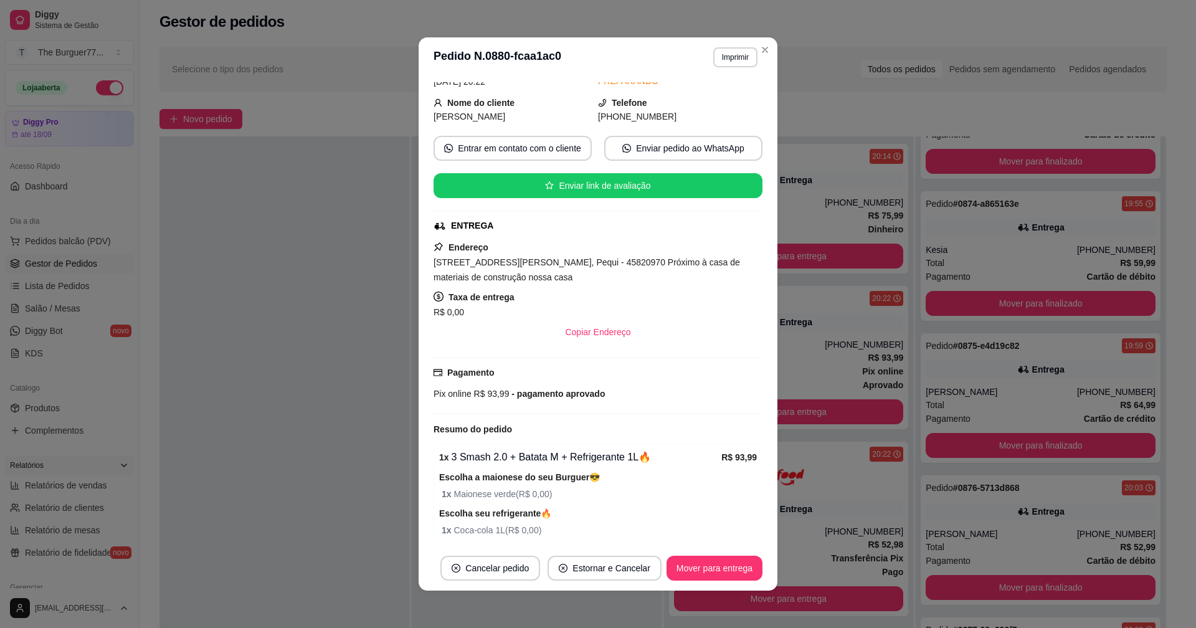
scroll to position [113, 0]
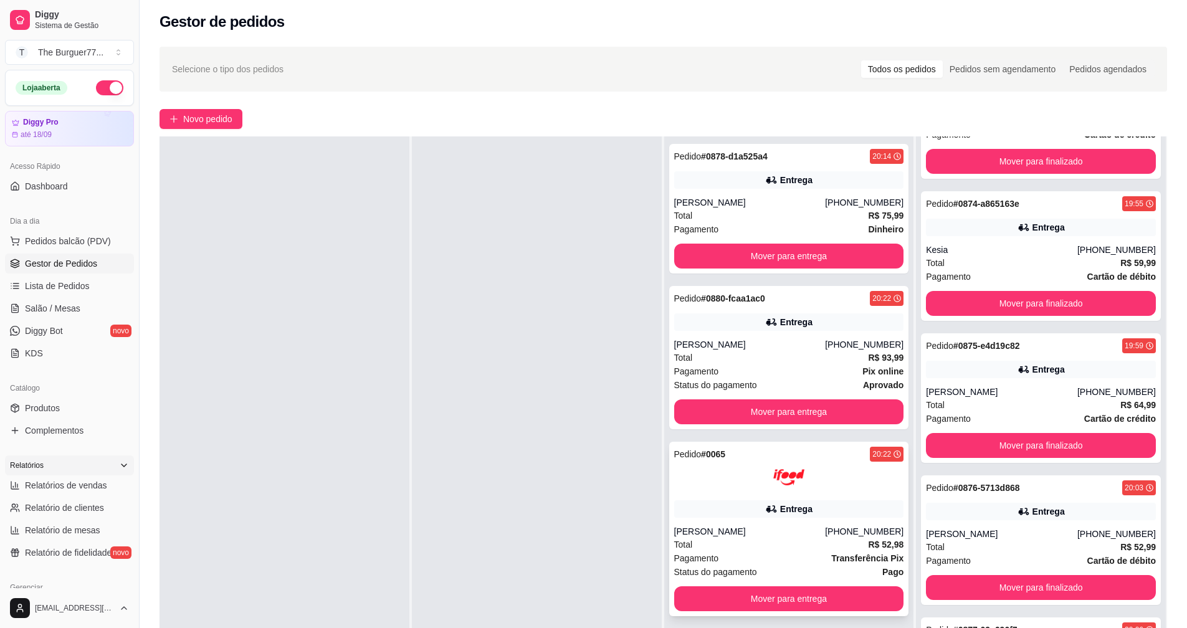
click at [742, 485] on div at bounding box center [789, 477] width 230 height 31
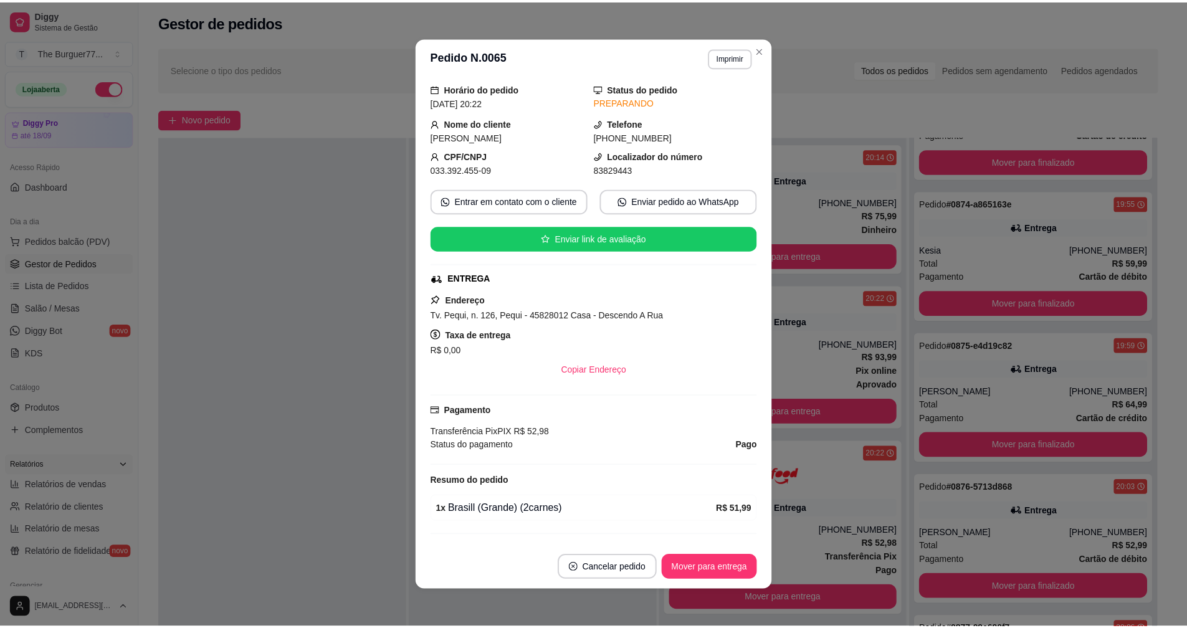
scroll to position [62, 0]
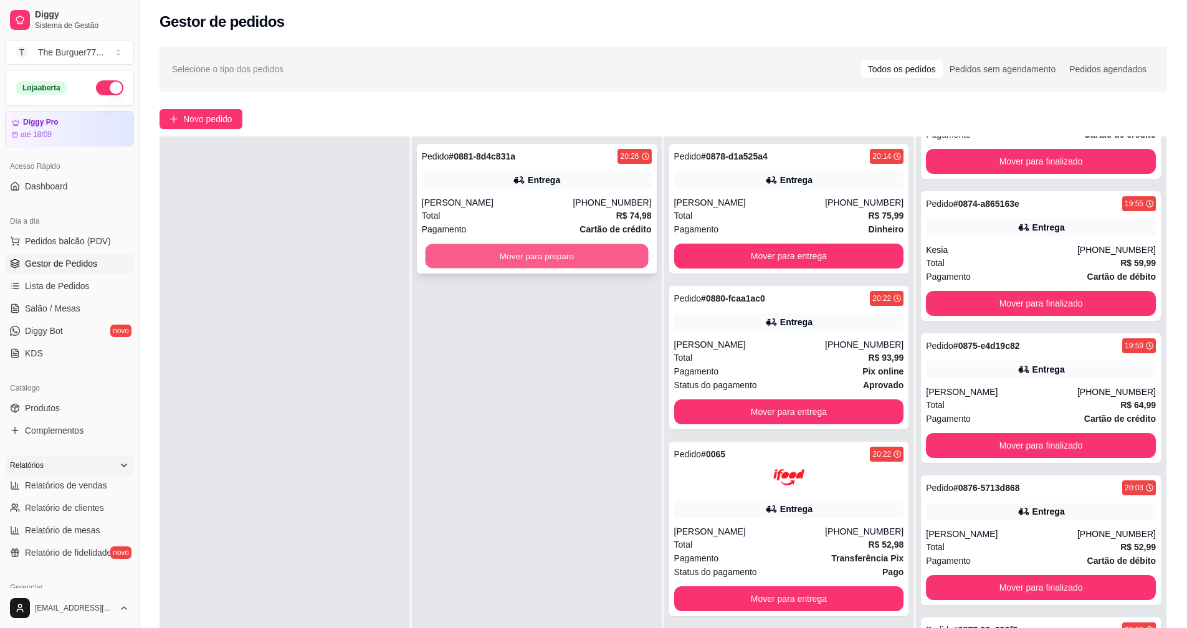
click at [449, 260] on button "Mover para preparo" at bounding box center [536, 256] width 223 height 24
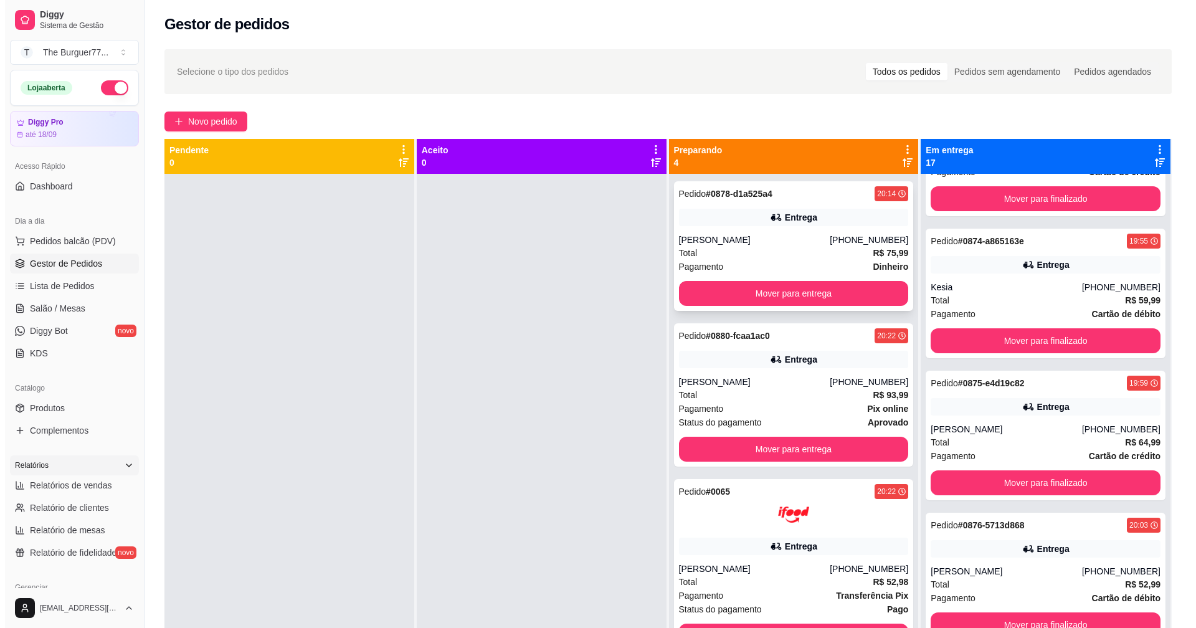
scroll to position [0, 0]
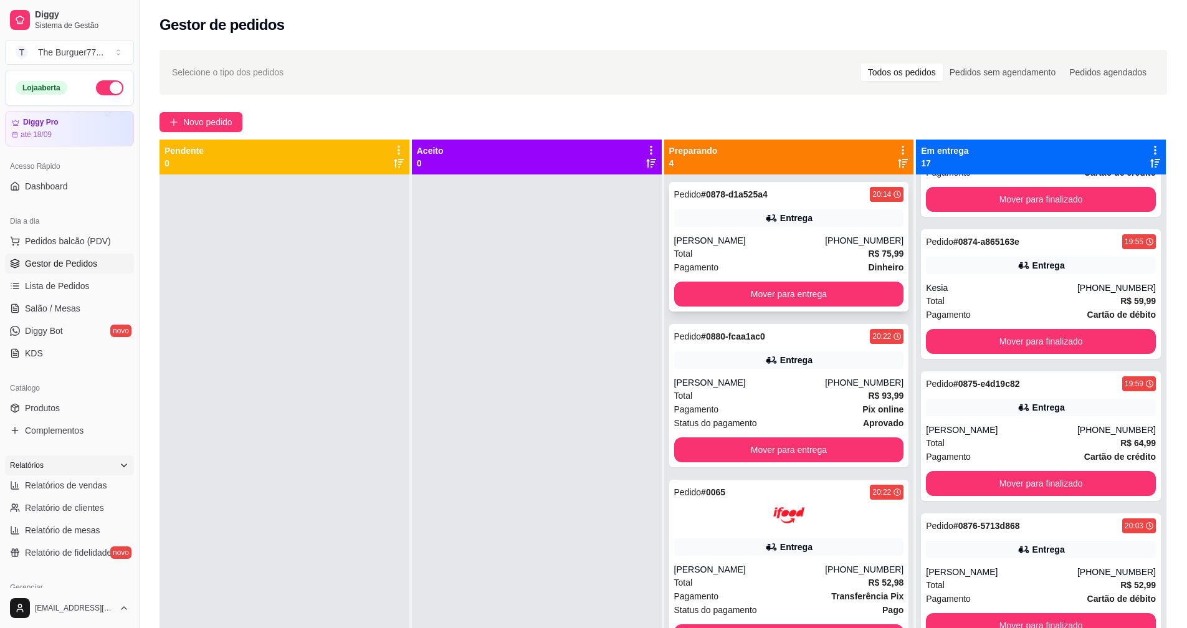
click at [816, 219] on div "Entrega" at bounding box center [789, 217] width 230 height 17
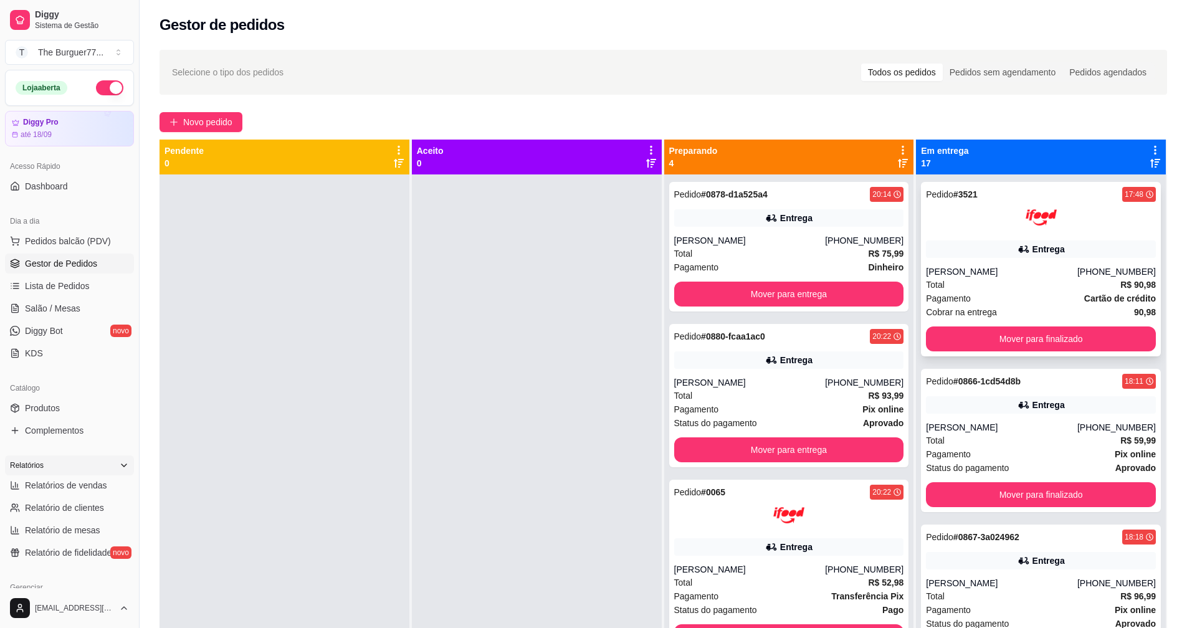
click at [998, 275] on div "[PERSON_NAME]" at bounding box center [1001, 271] width 151 height 12
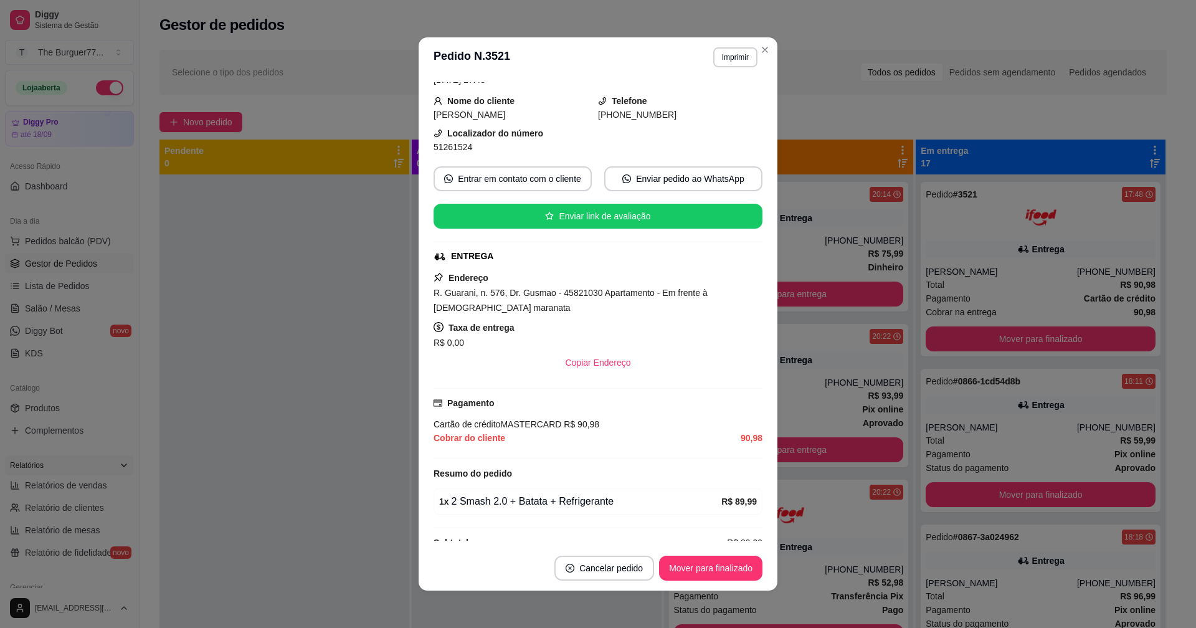
scroll to position [87, 0]
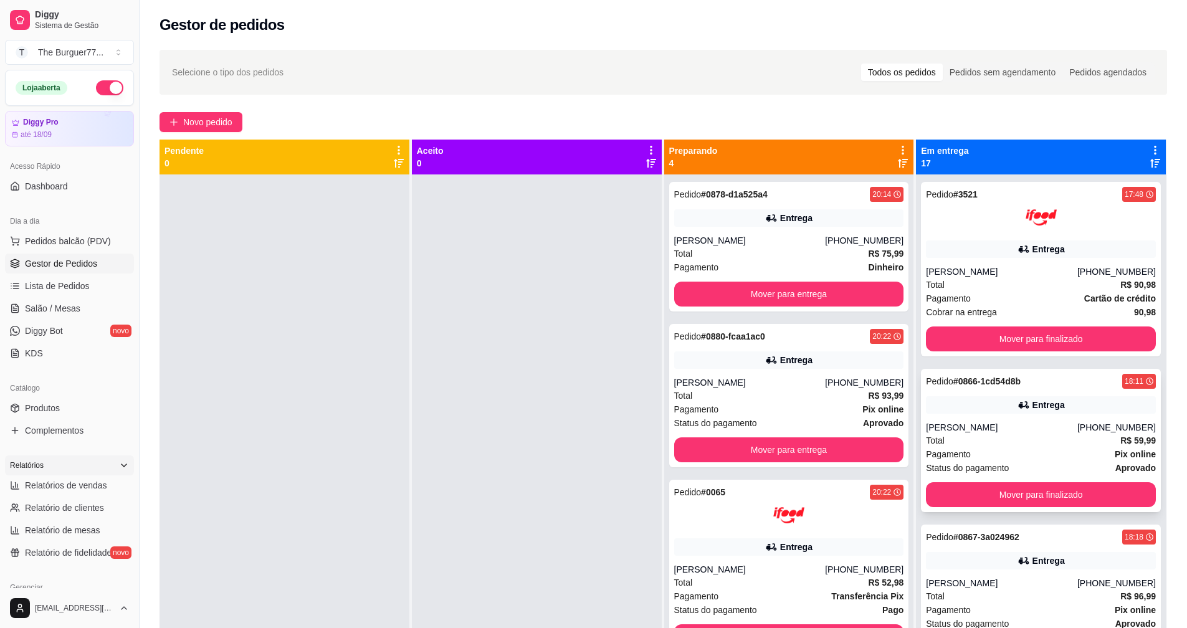
click at [961, 444] on div "Total R$ 59,99" at bounding box center [1041, 441] width 230 height 14
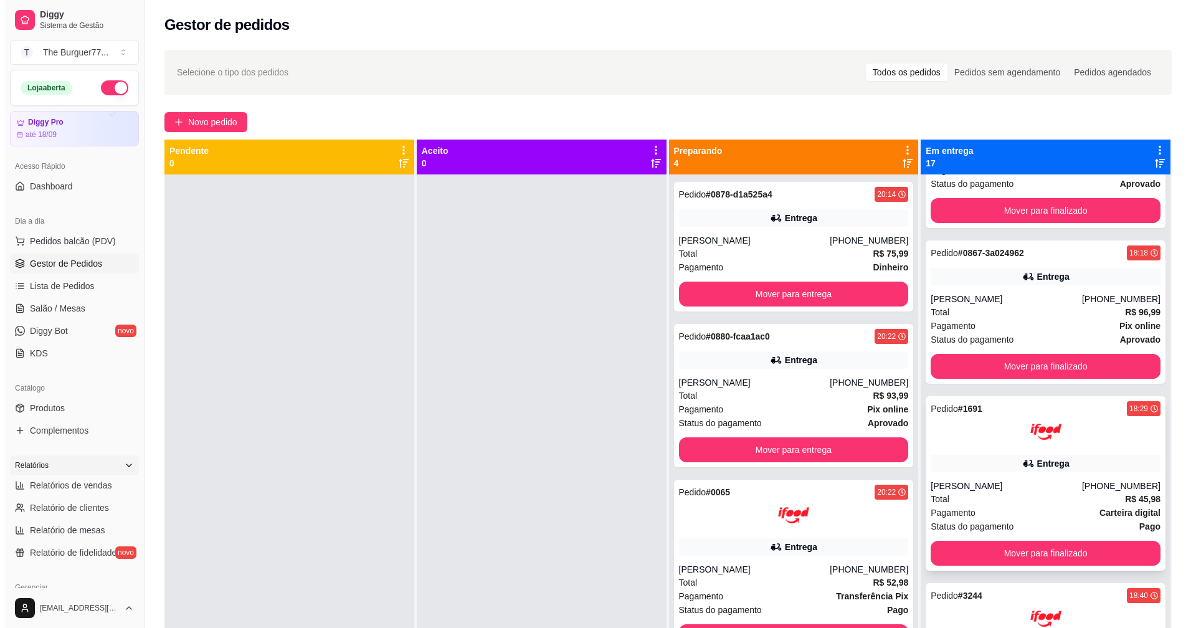
scroll to position [374, 0]
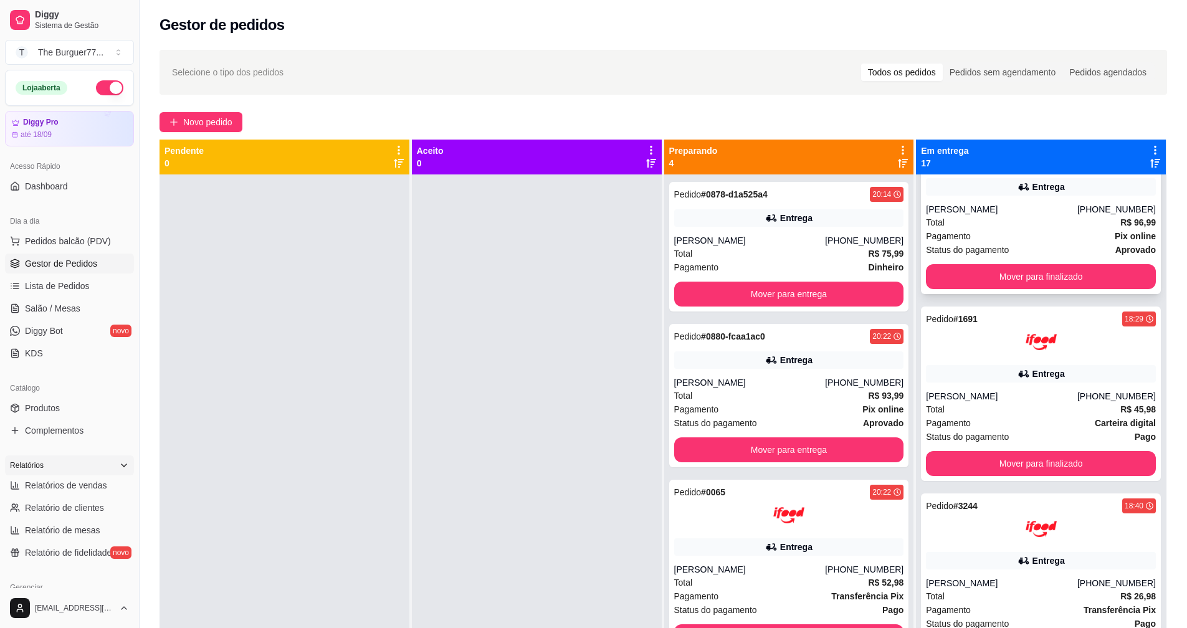
click at [983, 221] on div "Total R$ 96,99" at bounding box center [1041, 223] width 230 height 14
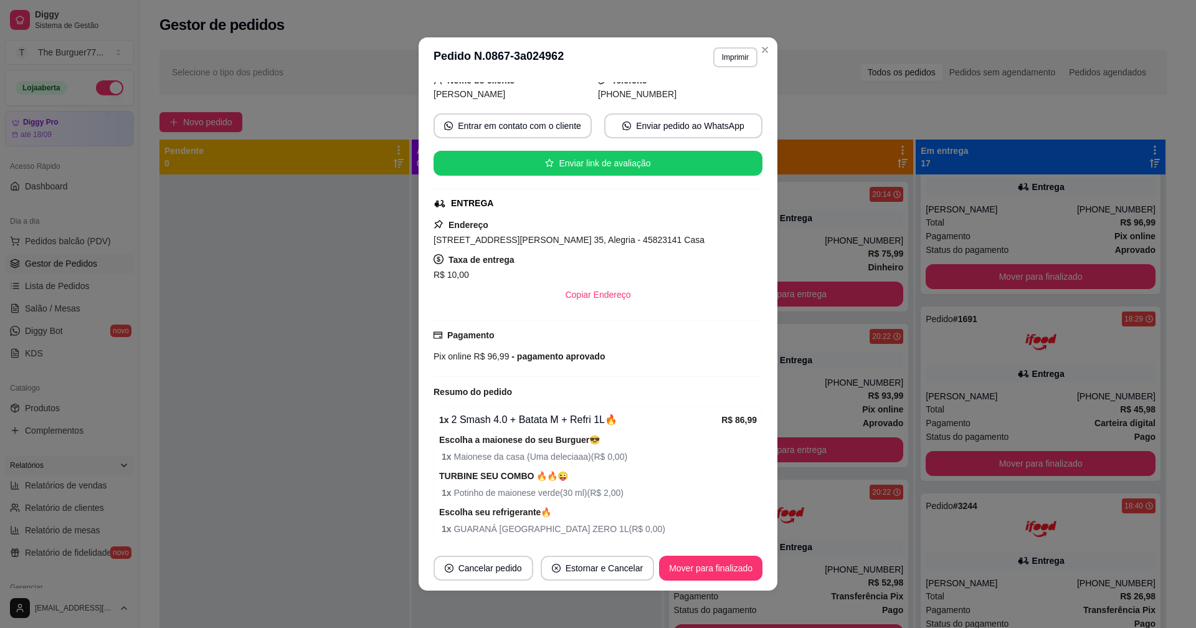
scroll to position [125, 0]
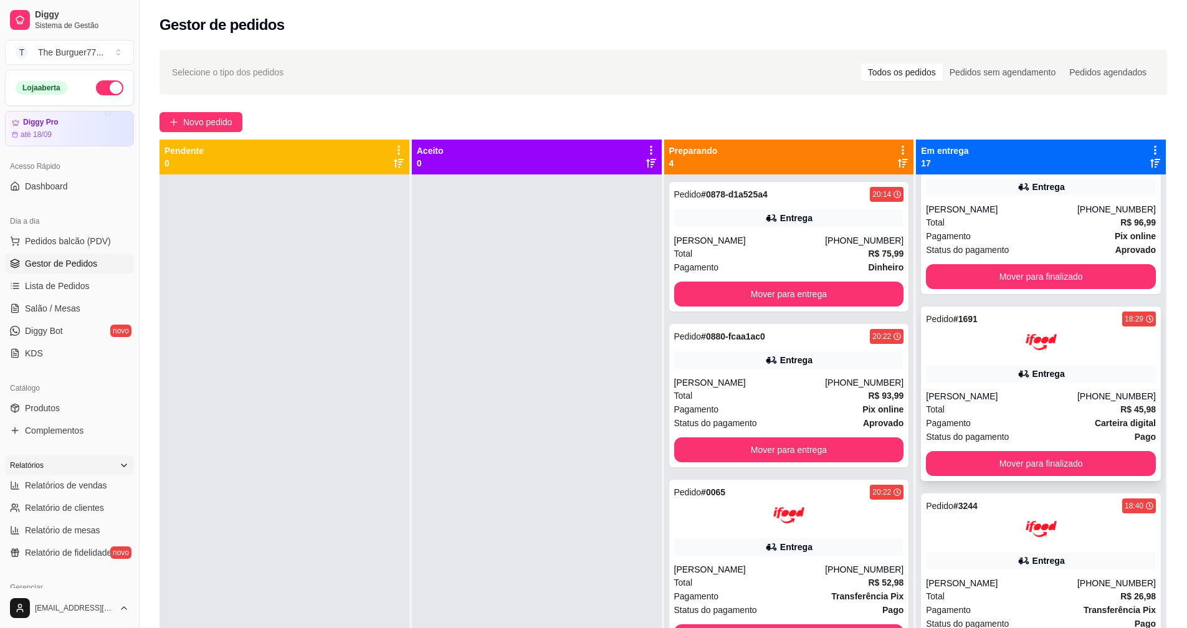
click at [1035, 365] on div "Entrega" at bounding box center [1041, 373] width 230 height 17
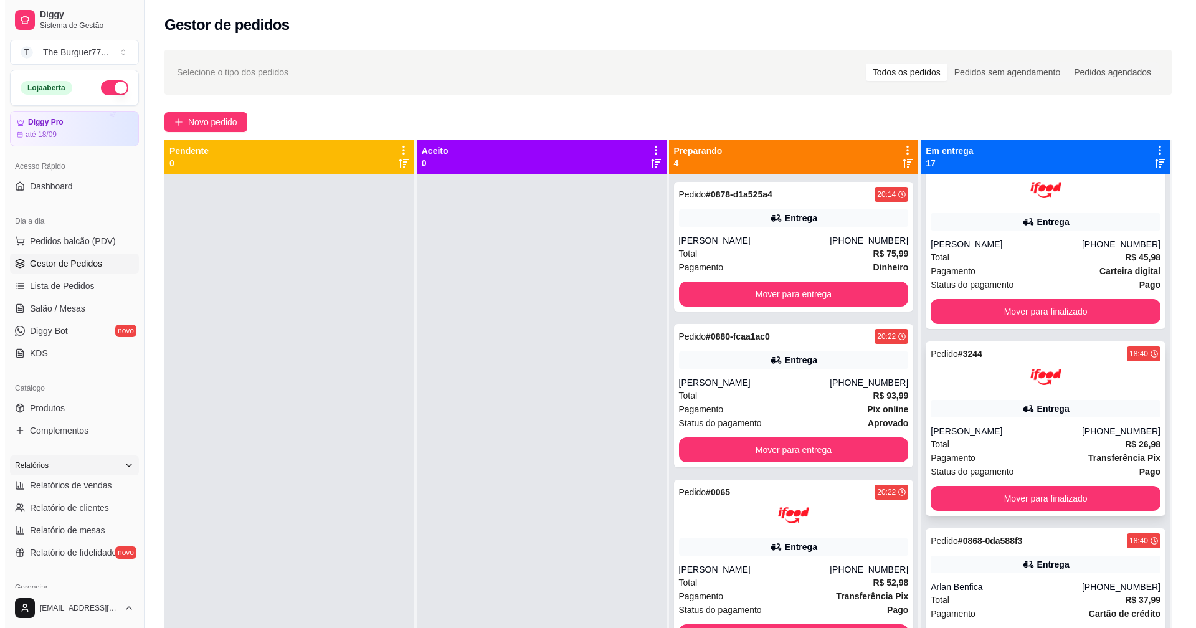
scroll to position [561, 0]
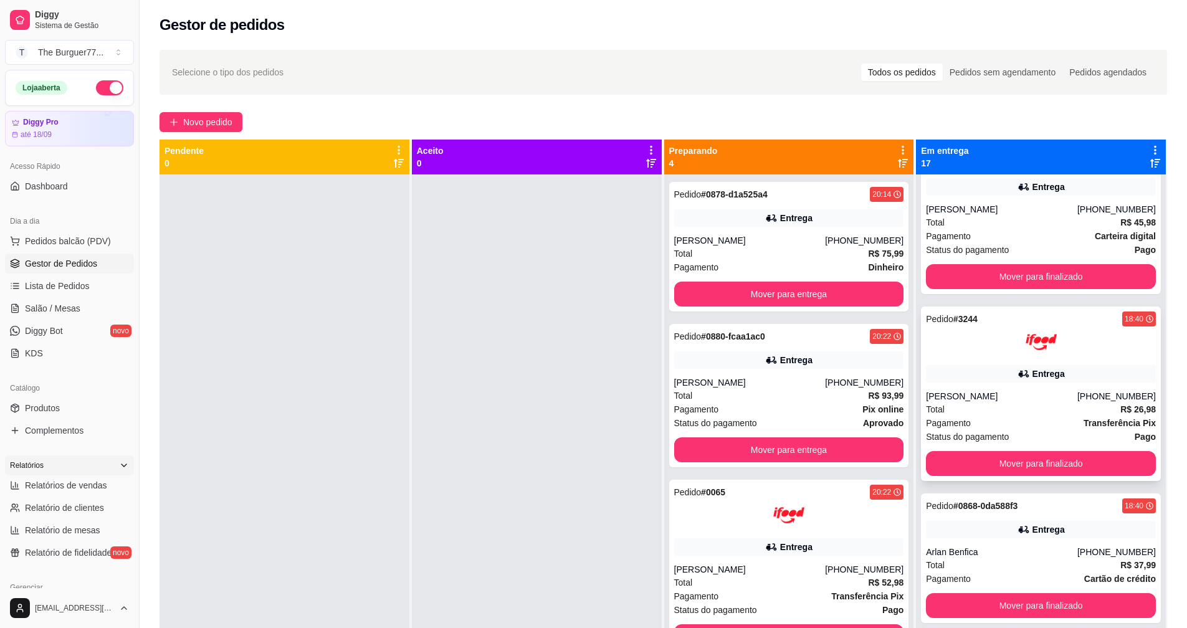
click at [979, 381] on div "Entrega" at bounding box center [1041, 373] width 230 height 17
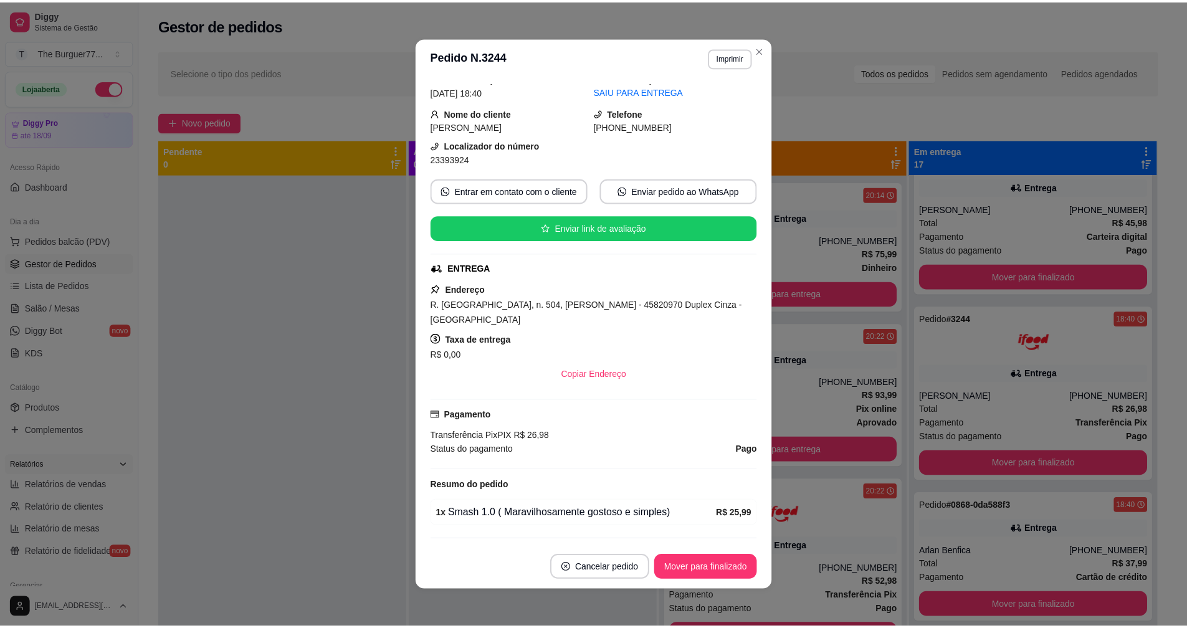
scroll to position [72, 0]
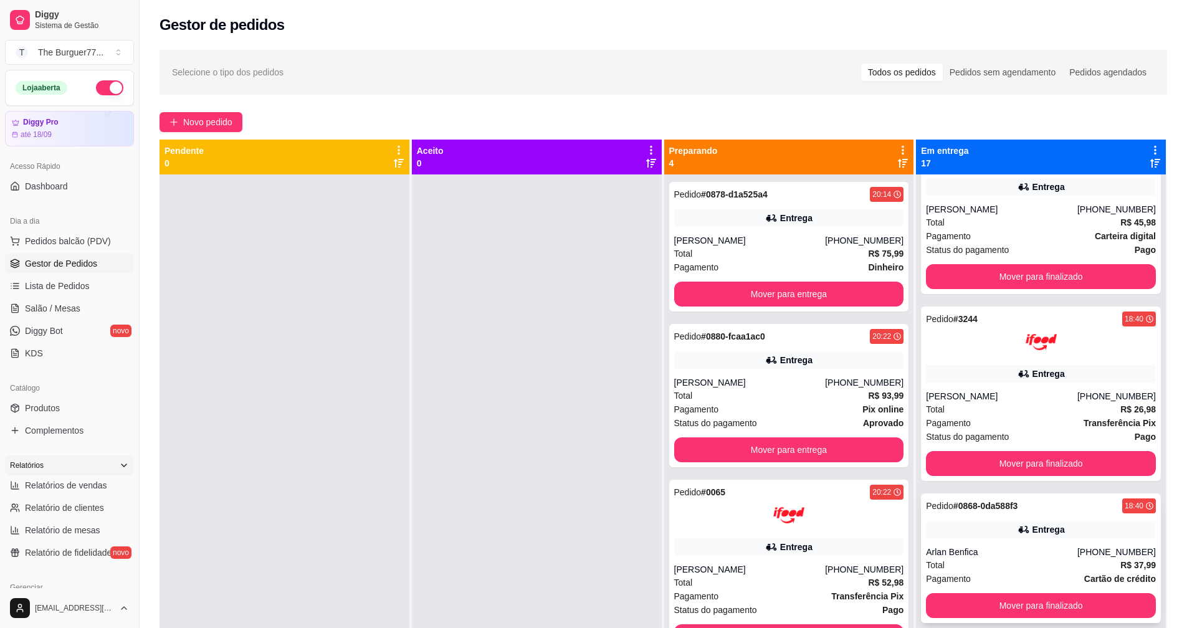
click at [953, 547] on div "Arlan Benfica" at bounding box center [1001, 552] width 151 height 12
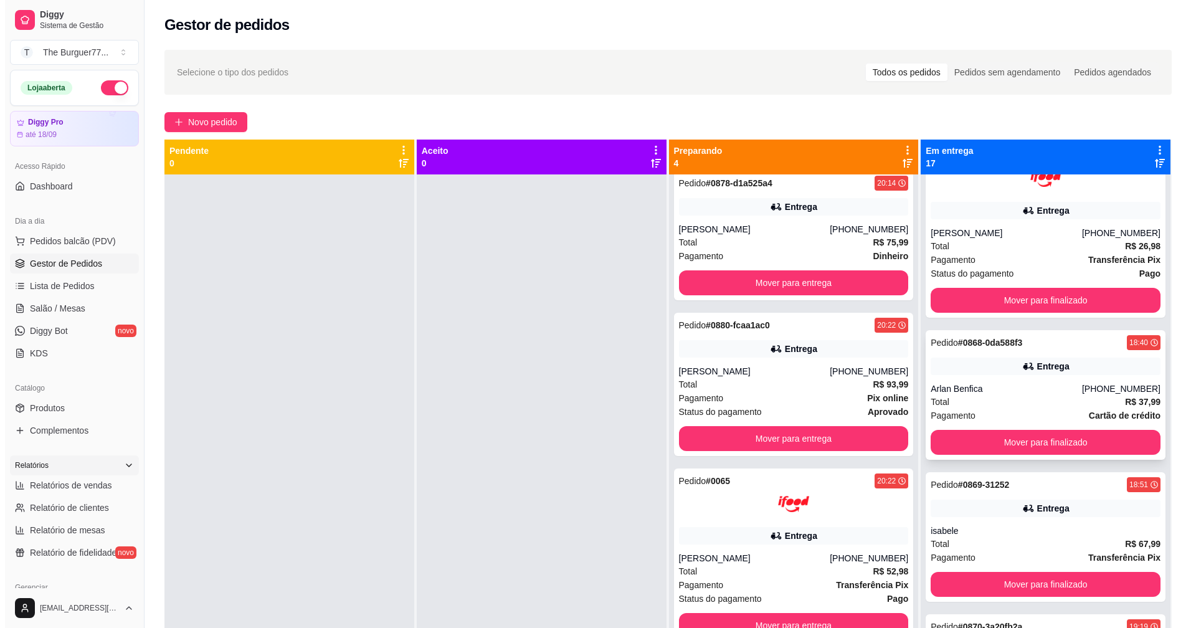
scroll to position [748, 0]
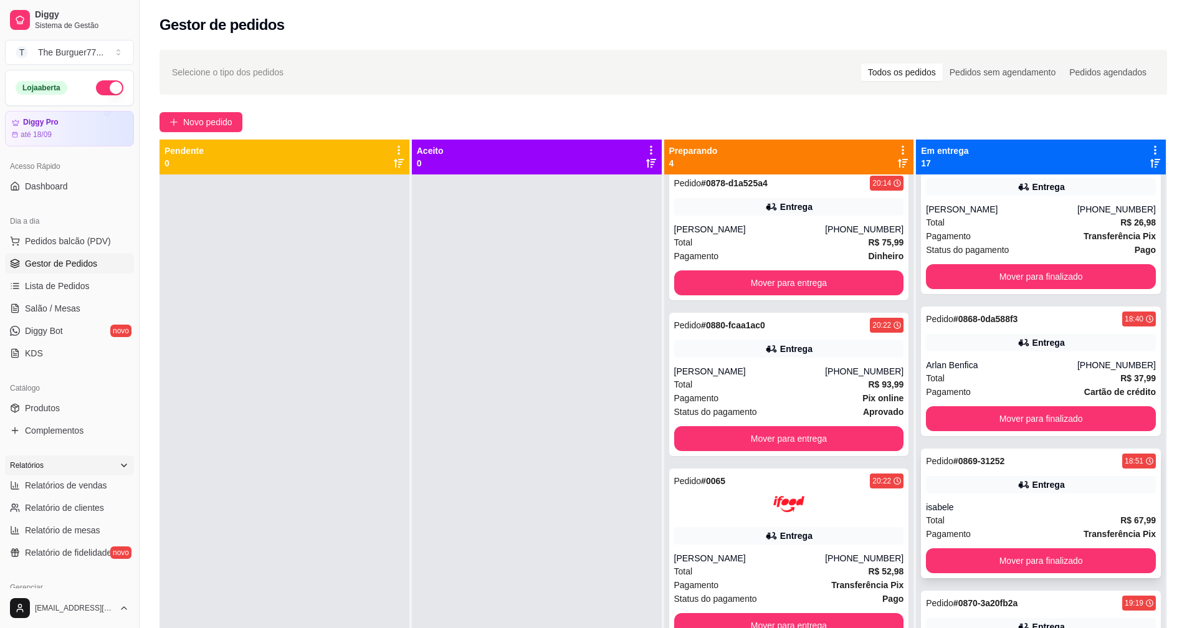
click at [965, 519] on div "Total R$ 67,99" at bounding box center [1041, 520] width 230 height 14
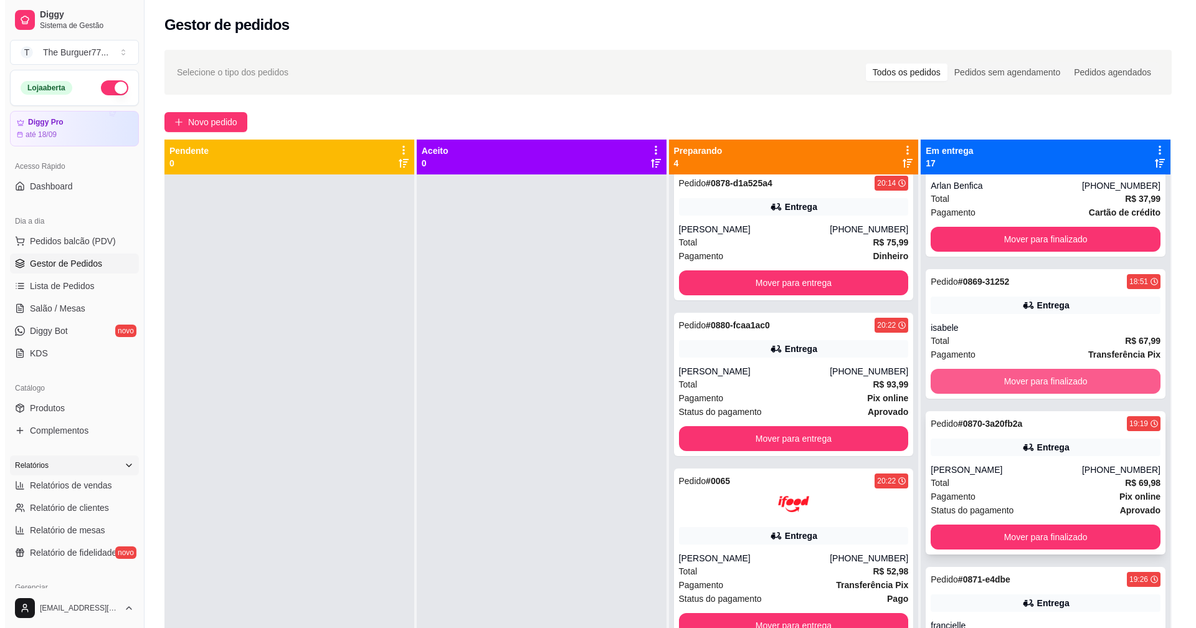
scroll to position [935, 0]
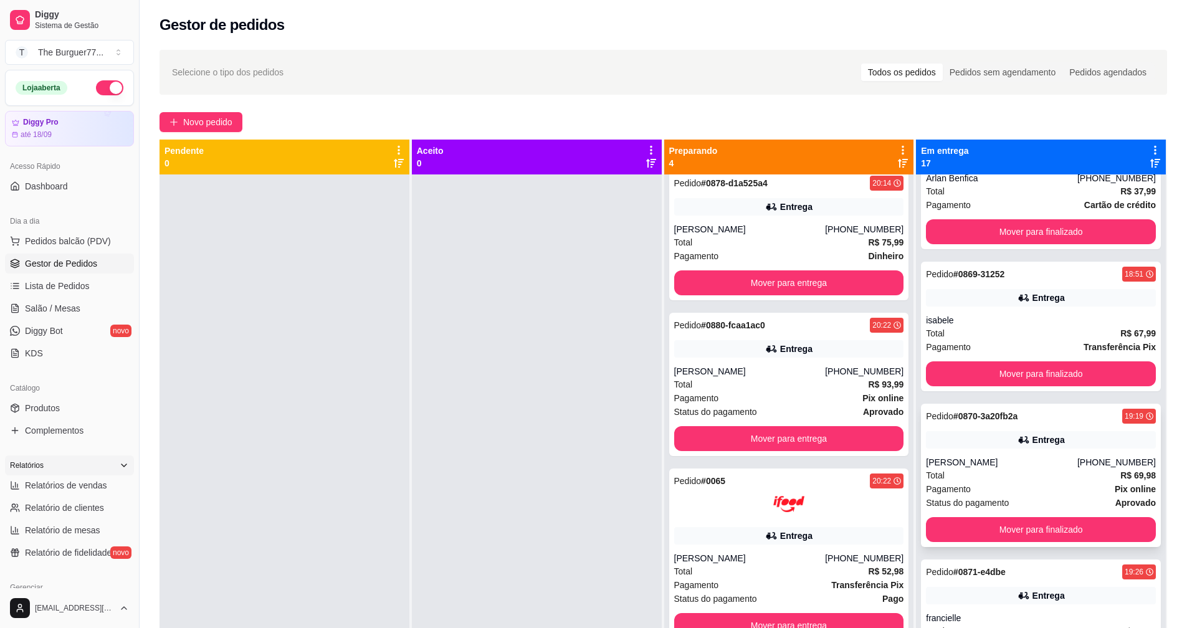
click at [957, 473] on div "Total R$ 69,98" at bounding box center [1041, 476] width 230 height 14
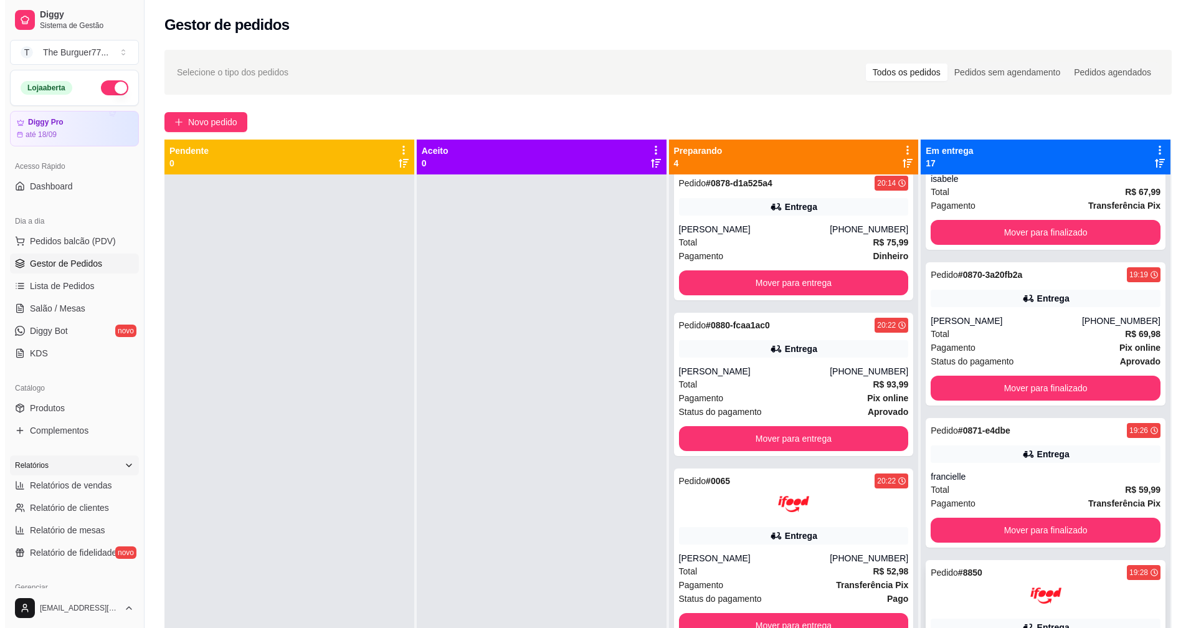
scroll to position [1122, 0]
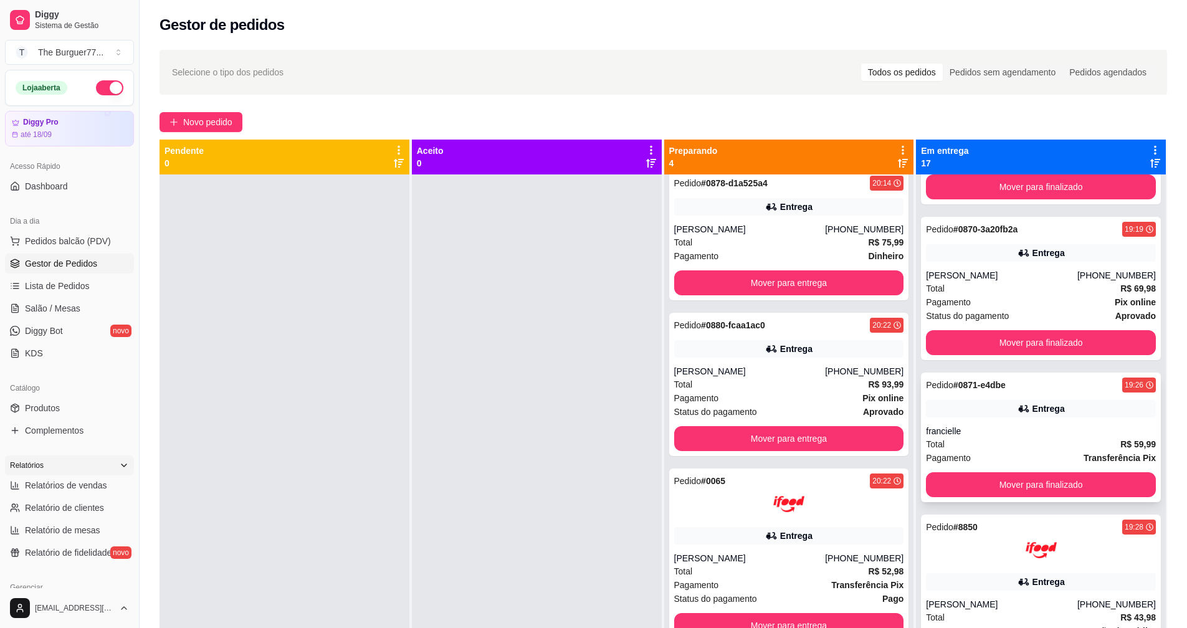
click at [988, 453] on div "Pagamento Transferência Pix" at bounding box center [1041, 458] width 230 height 14
click at [995, 591] on div "Pedido # 8850 19:28 Entrega [PERSON_NAME] [PHONE_NUMBER] Total R$ 43,98 Pagamen…" at bounding box center [1041, 602] width 240 height 174
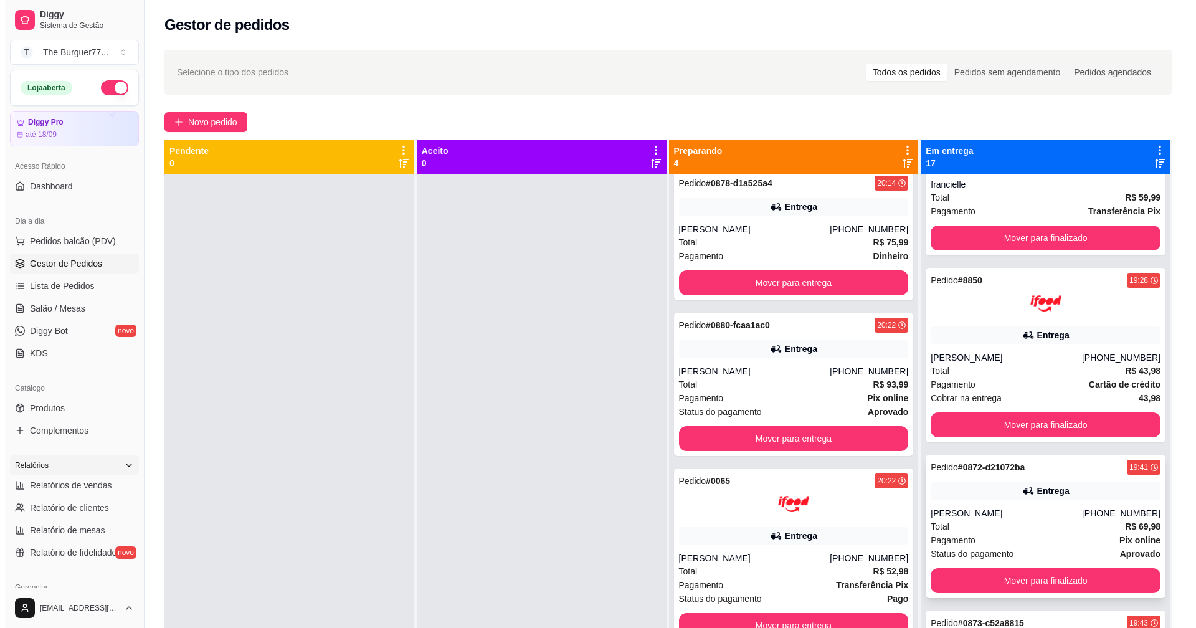
scroll to position [1371, 0]
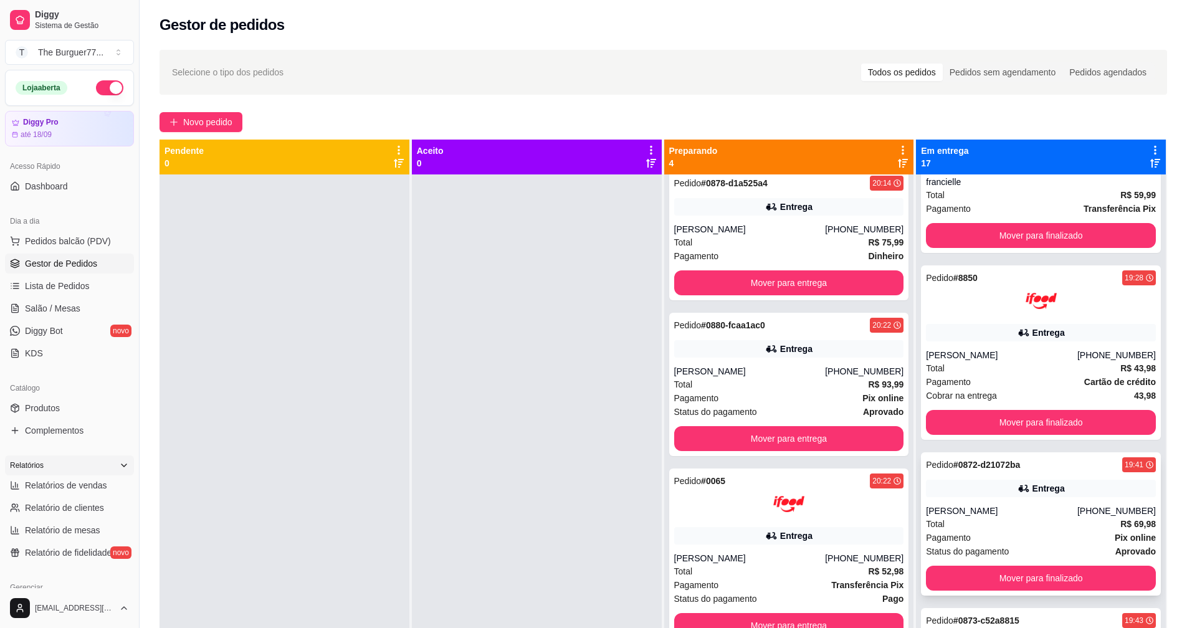
click at [1018, 494] on icon at bounding box center [1024, 488] width 12 height 12
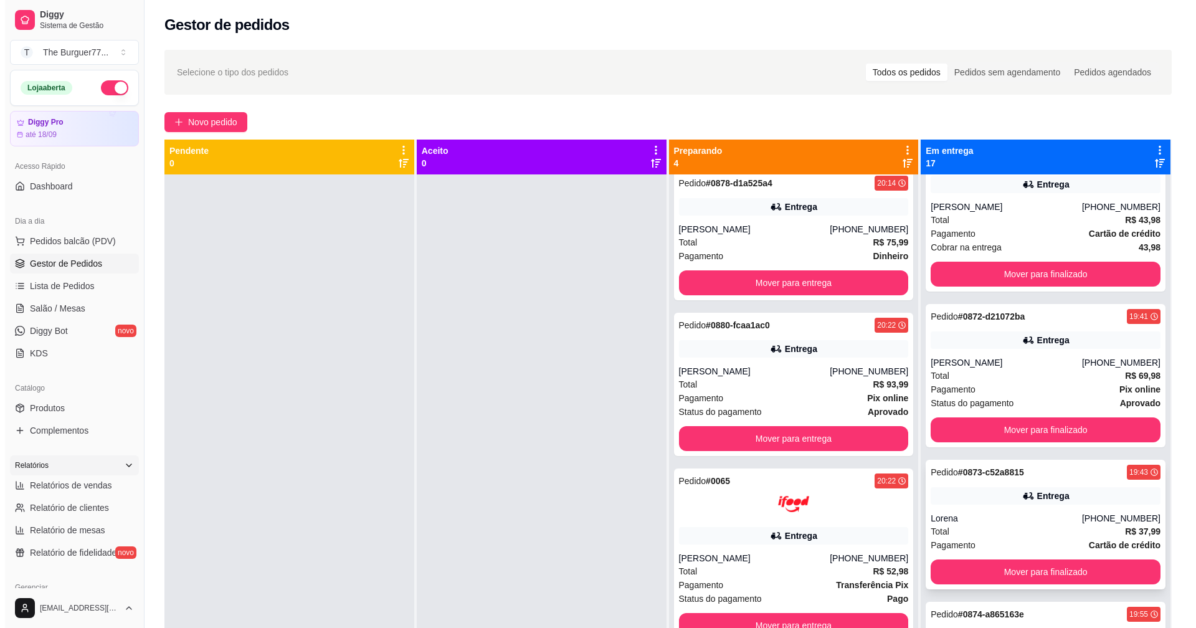
scroll to position [1558, 0]
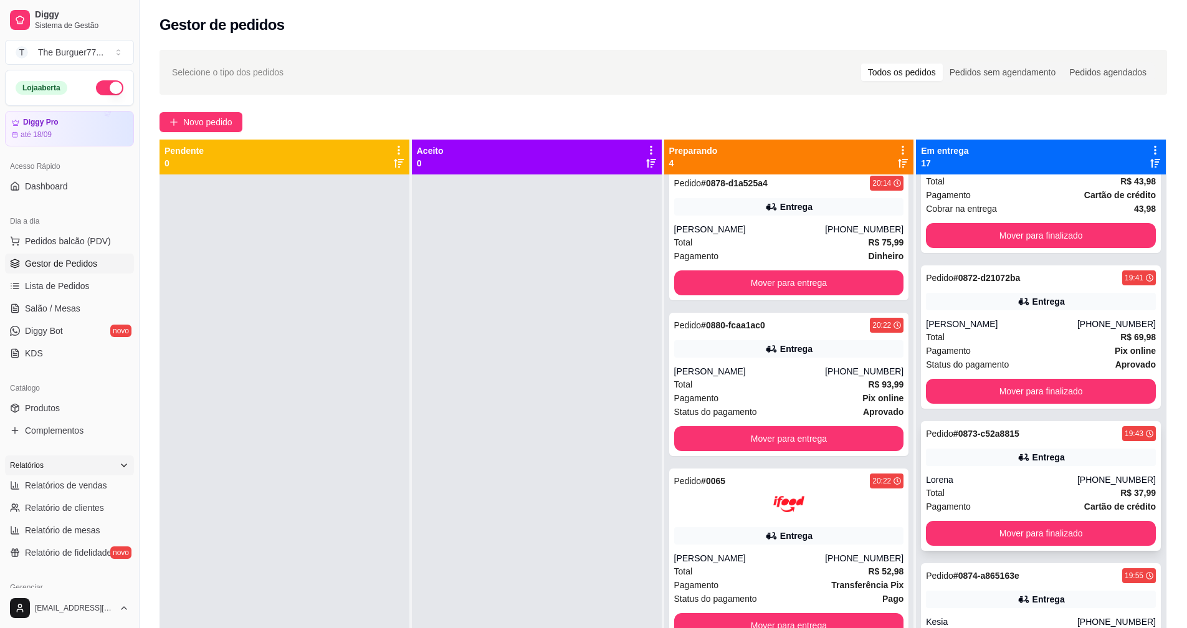
click at [1016, 505] on div "Pagamento Cartão de crédito" at bounding box center [1041, 507] width 230 height 14
click at [991, 588] on div "Pedido # 0874-a865163e 19:55 Entrega Kesia [PHONE_NUMBER] Total R$ 59,99 Pagame…" at bounding box center [1041, 628] width 240 height 130
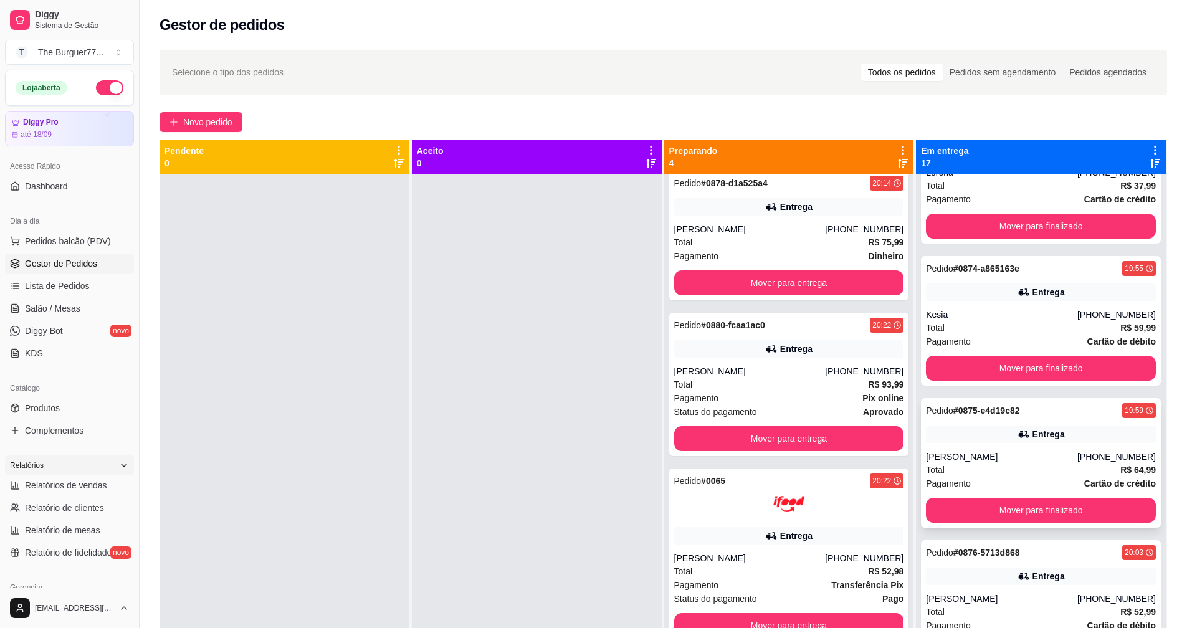
scroll to position [1869, 0]
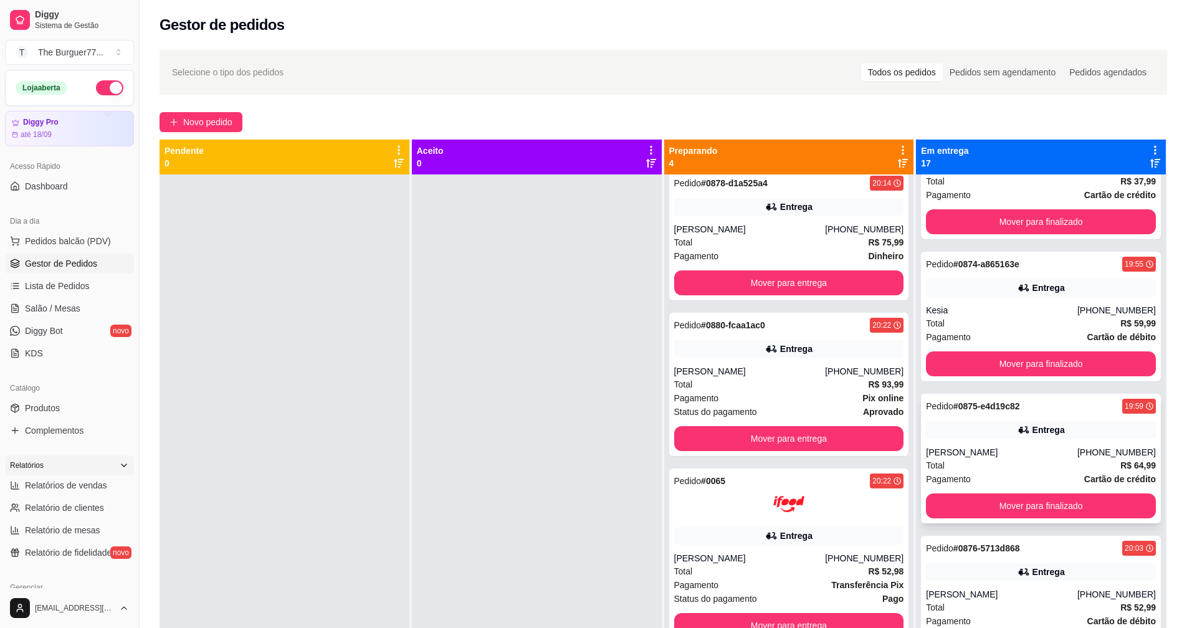
click at [957, 457] on div "[PERSON_NAME]" at bounding box center [1001, 452] width 151 height 12
click at [992, 566] on div "Entrega" at bounding box center [1041, 571] width 230 height 17
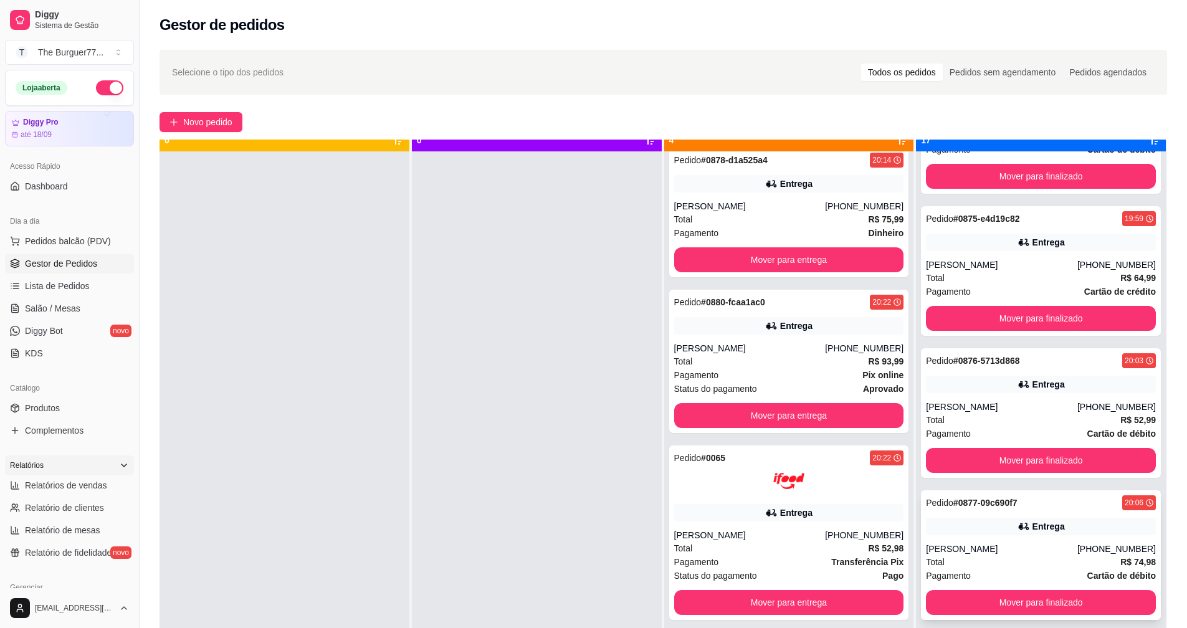
scroll to position [35, 0]
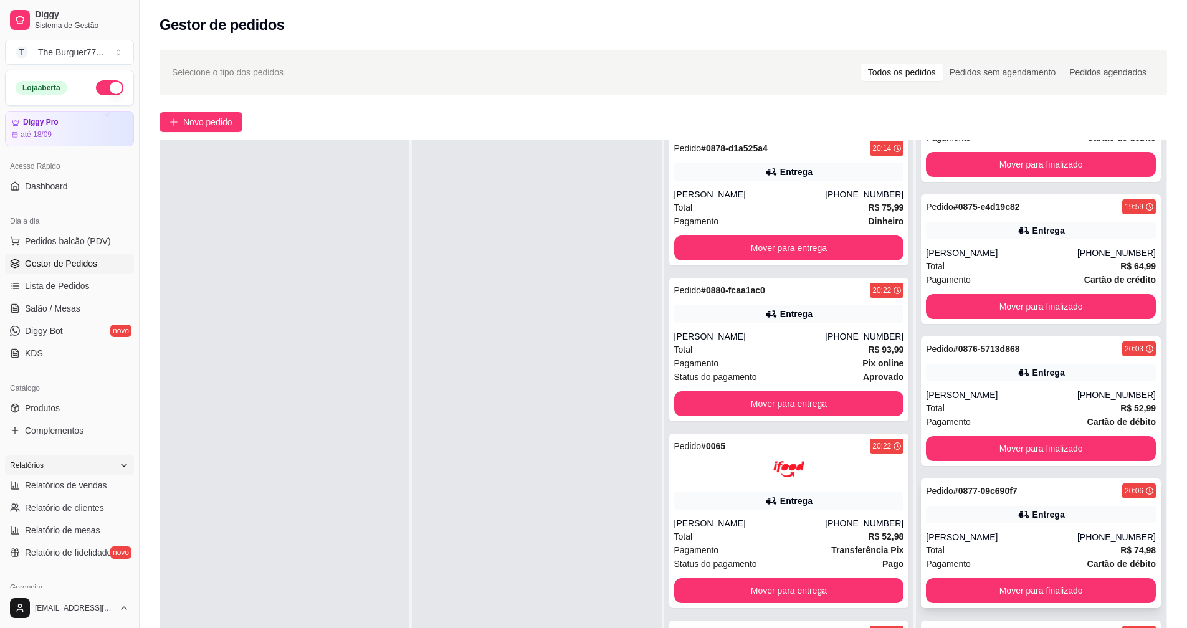
click at [973, 532] on div "[PERSON_NAME]" at bounding box center [1001, 537] width 151 height 12
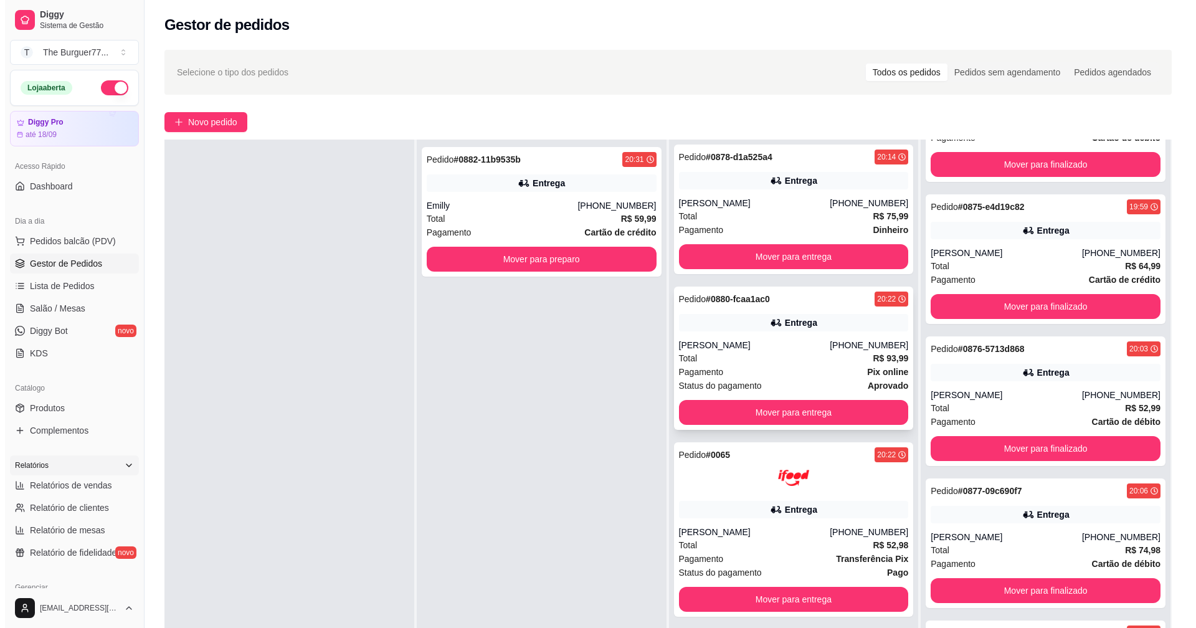
scroll to position [0, 0]
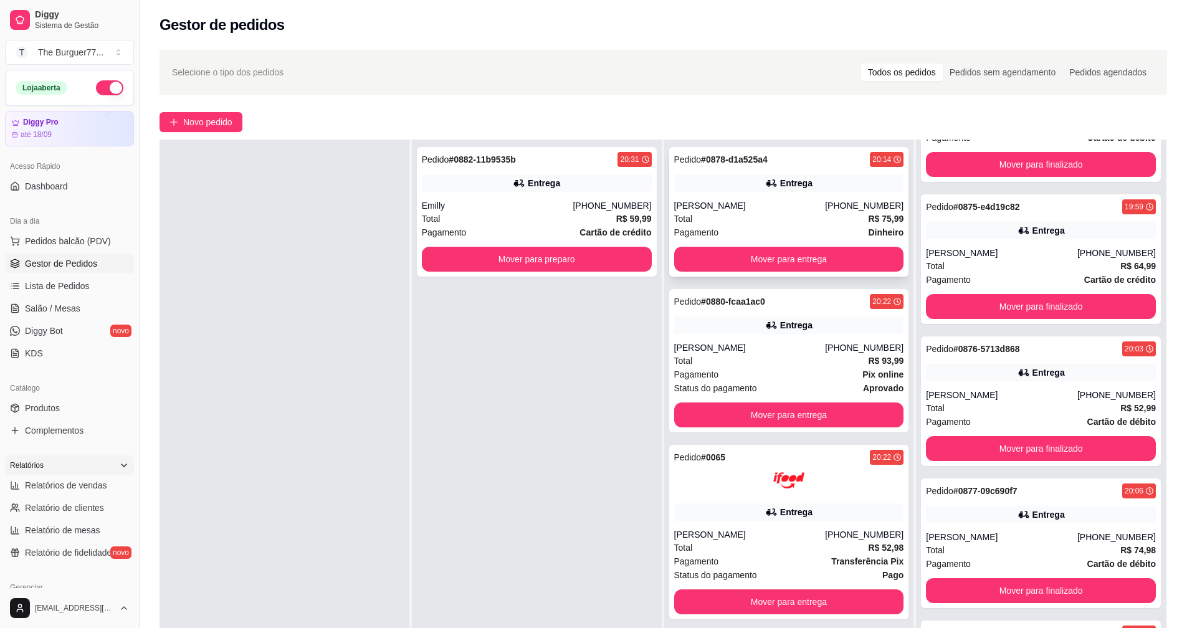
click at [765, 226] on div "Pagamento Dinheiro" at bounding box center [789, 233] width 230 height 14
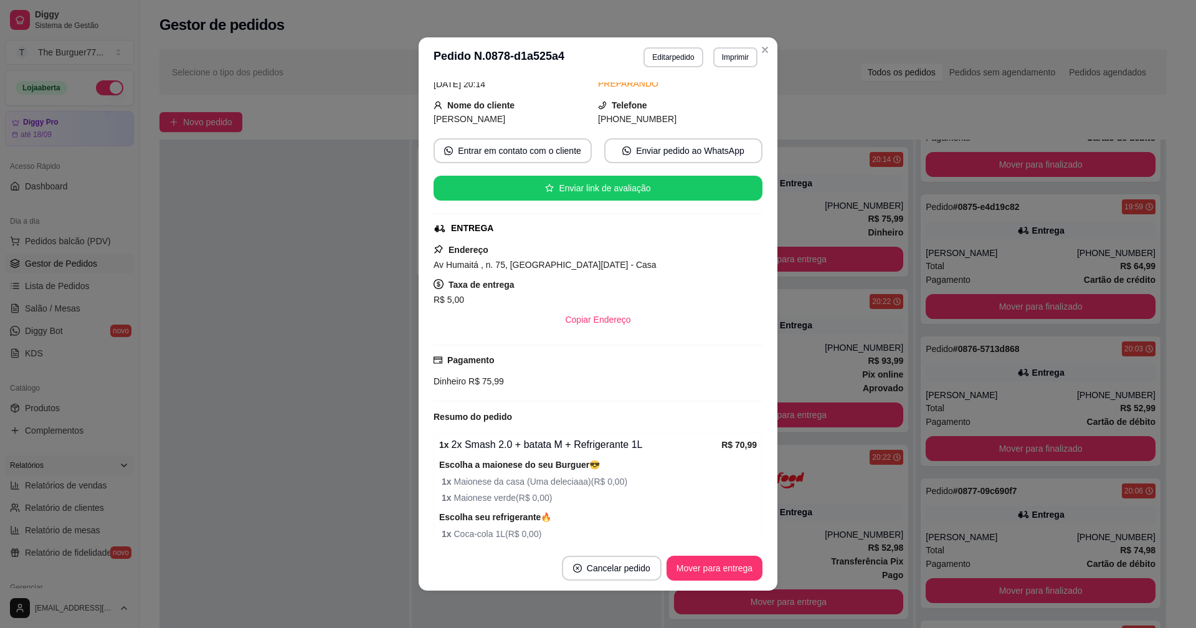
scroll to position [114, 0]
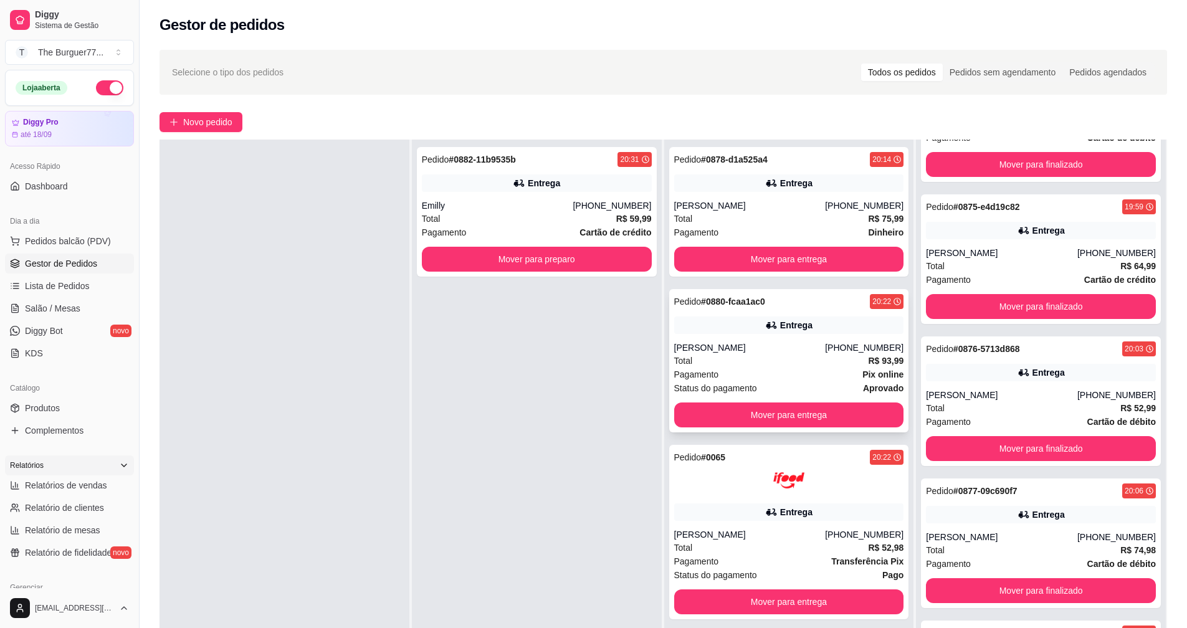
click at [735, 378] on div "Pagamento Pix online" at bounding box center [789, 375] width 230 height 14
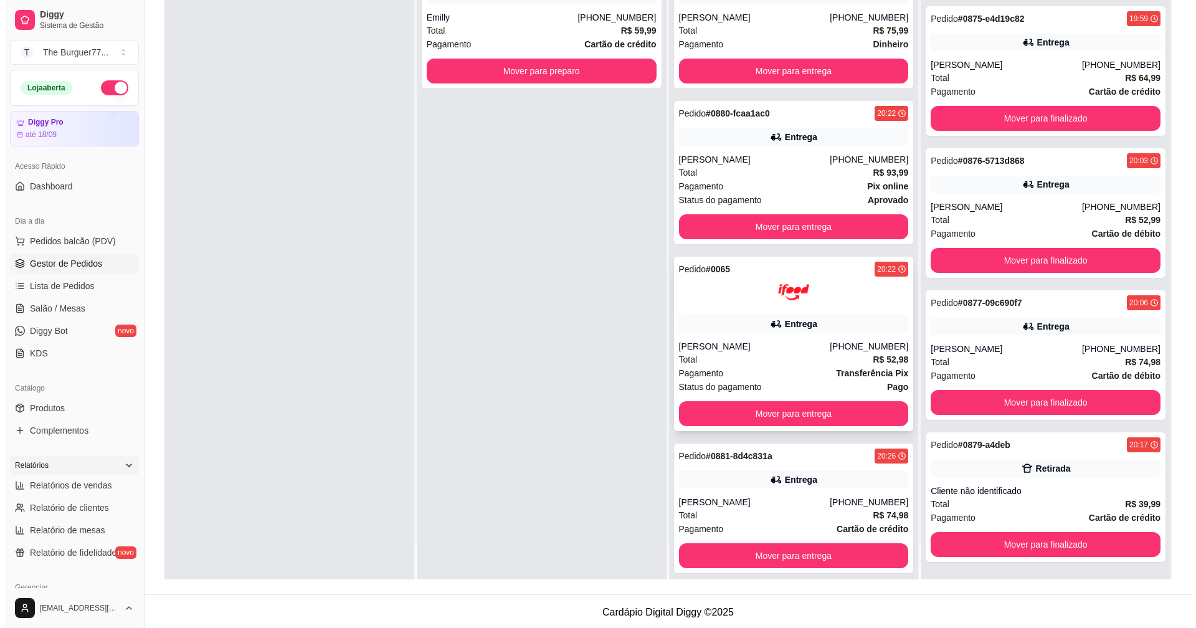
scroll to position [190, 0]
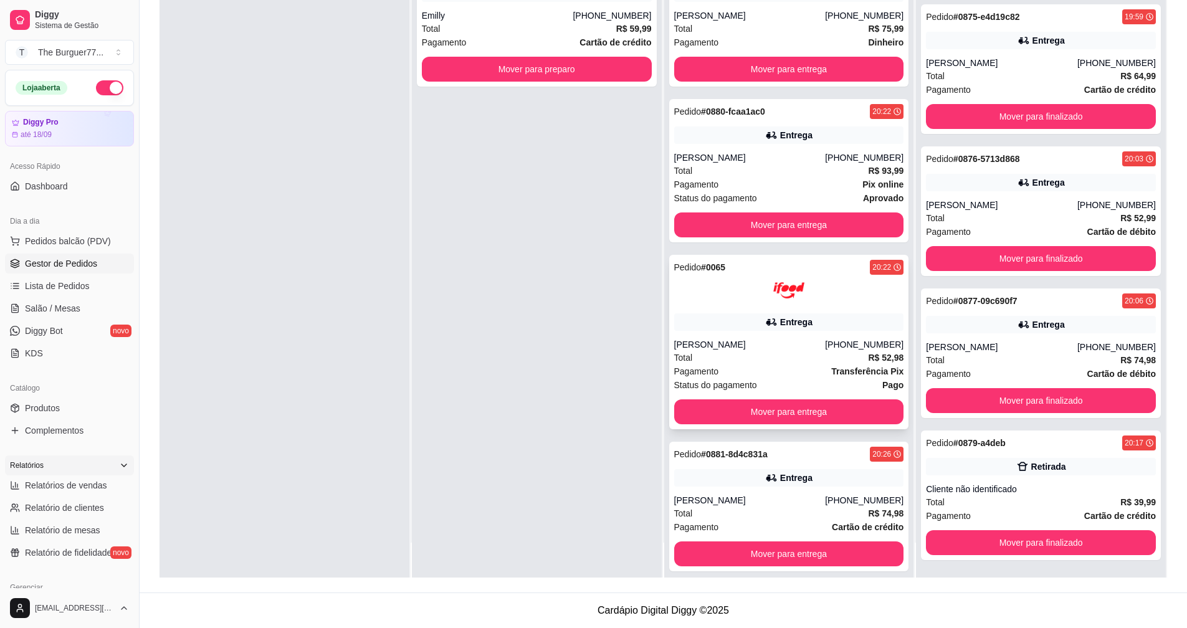
click at [728, 341] on div "[PERSON_NAME]" at bounding box center [749, 344] width 151 height 12
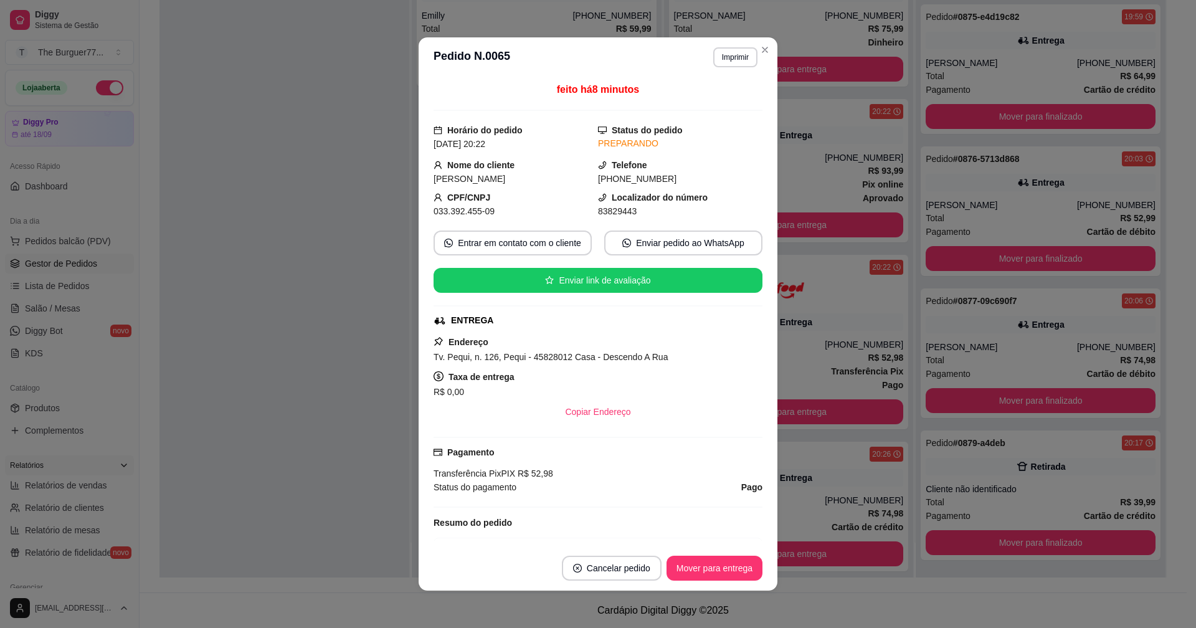
scroll to position [72, 0]
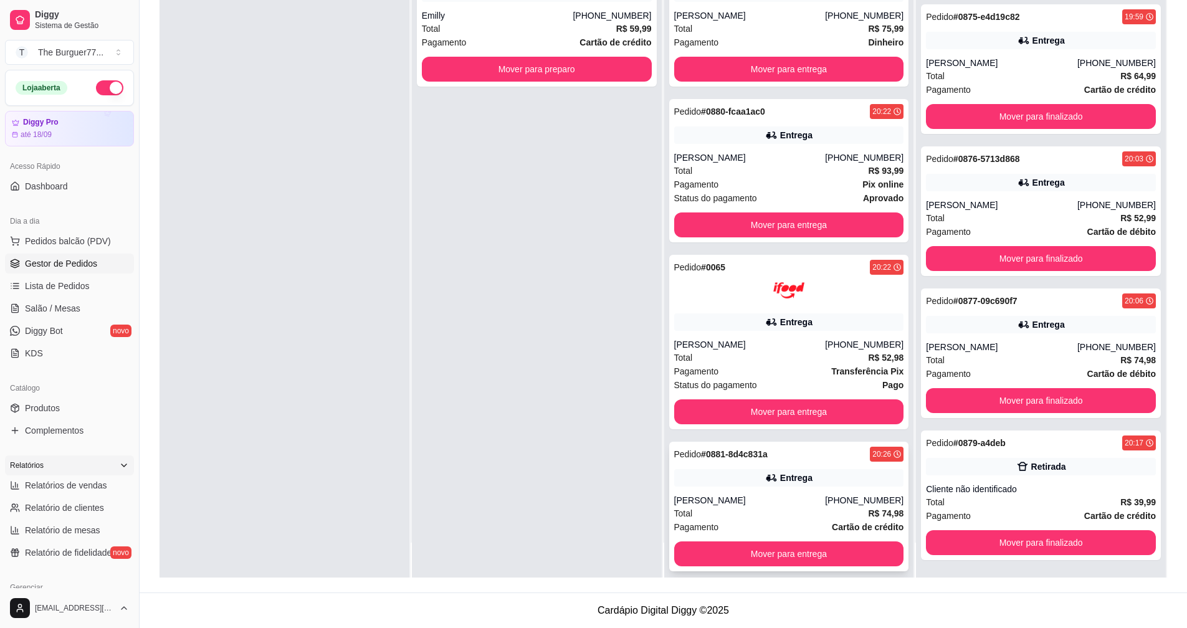
click at [733, 499] on div "[PERSON_NAME]" at bounding box center [749, 500] width 151 height 12
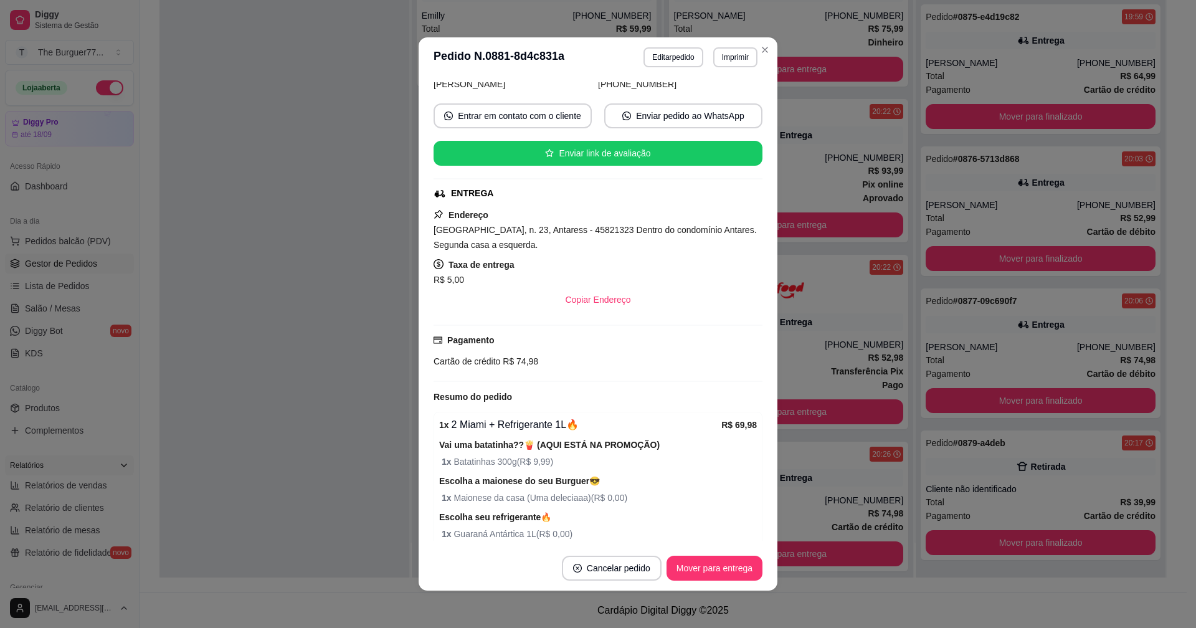
scroll to position [125, 0]
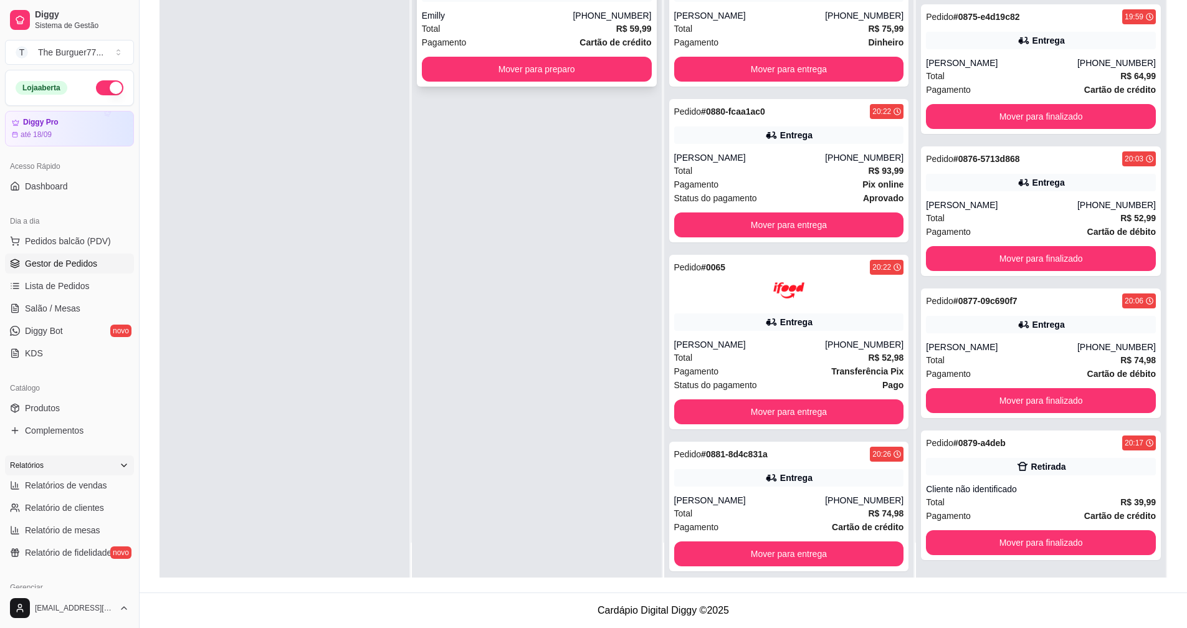
click at [530, 16] on div "Emilly" at bounding box center [497, 15] width 151 height 12
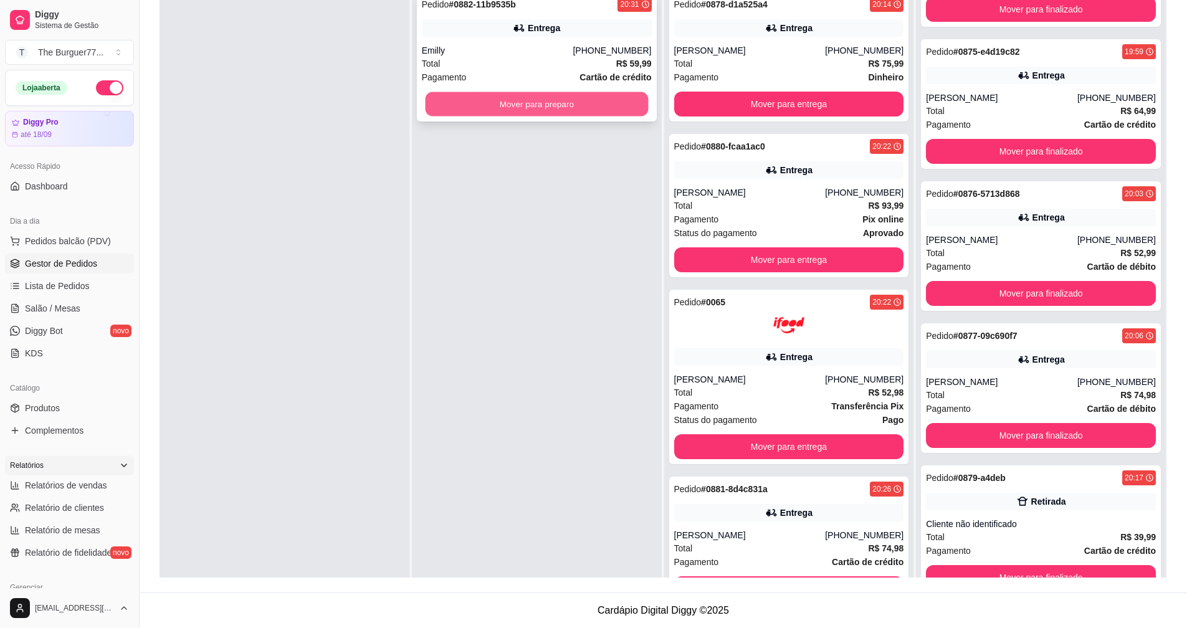
click at [570, 98] on button "Mover para preparo" at bounding box center [536, 104] width 223 height 24
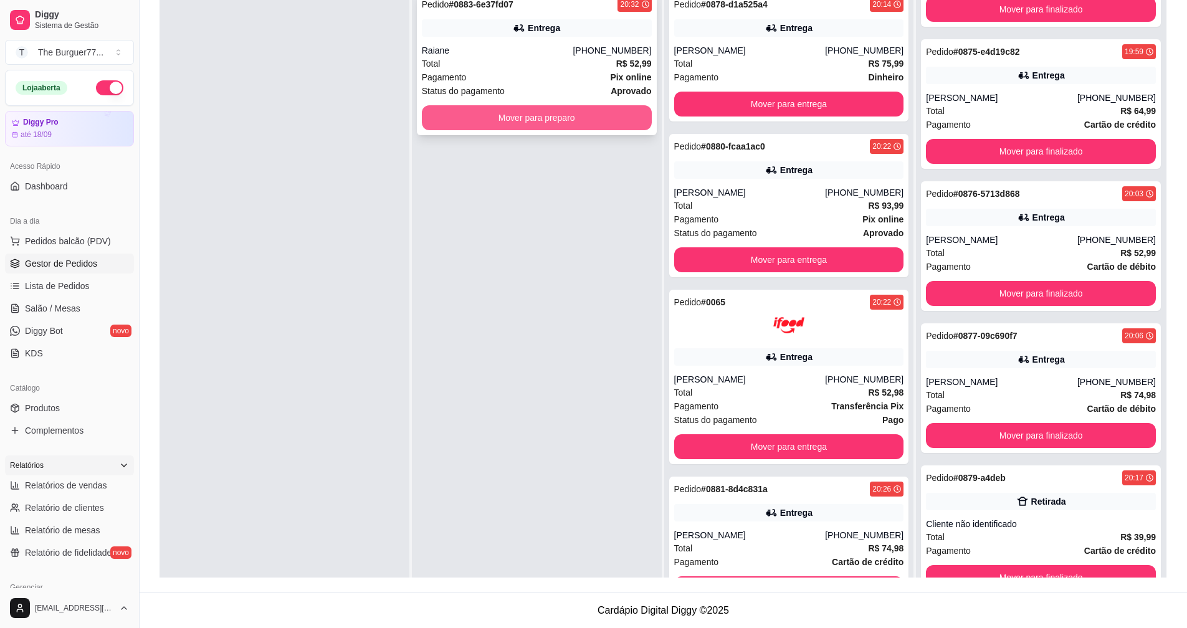
click at [614, 118] on button "Mover para preparo" at bounding box center [537, 117] width 230 height 25
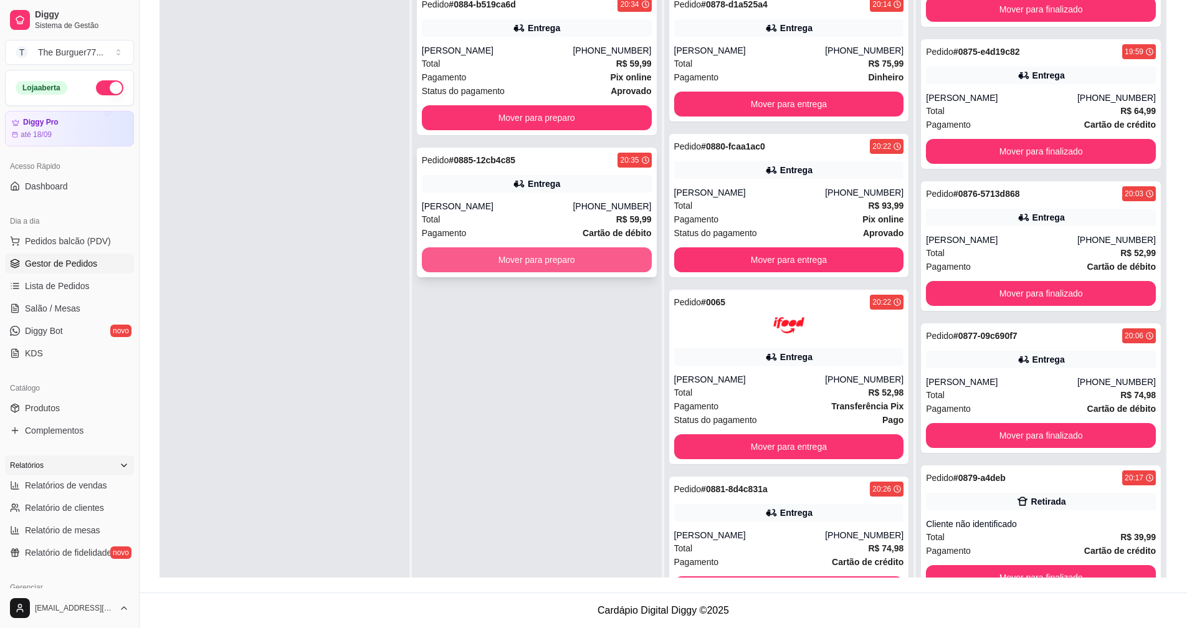
click at [497, 258] on button "Mover para preparo" at bounding box center [537, 259] width 230 height 25
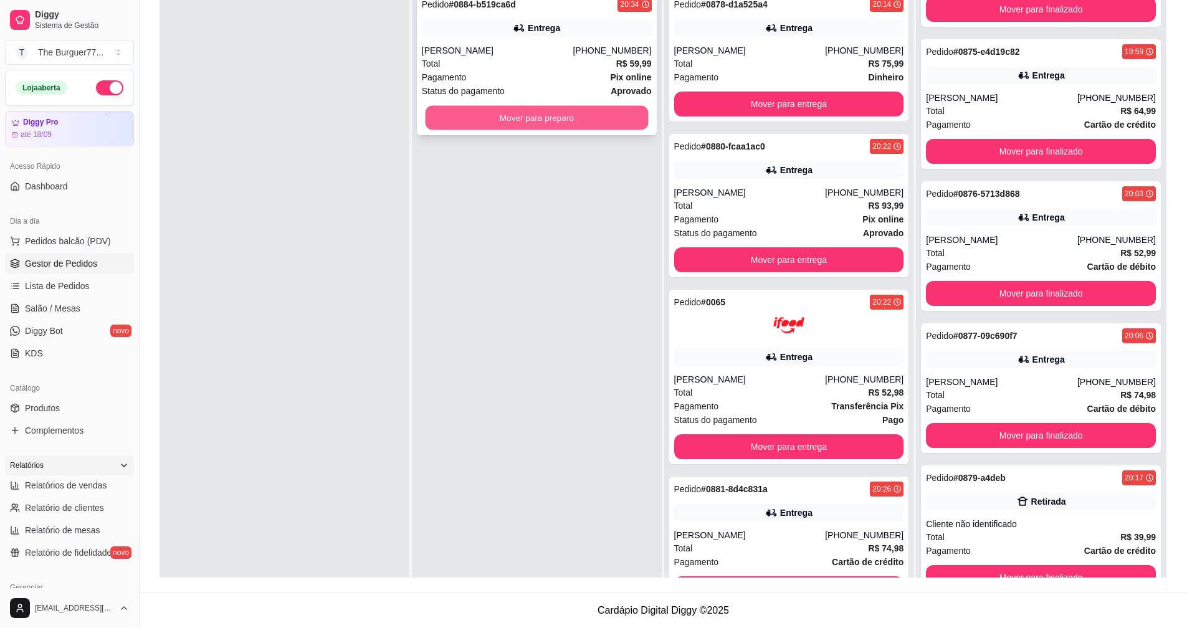
click at [492, 112] on button "Mover para preparo" at bounding box center [536, 118] width 223 height 24
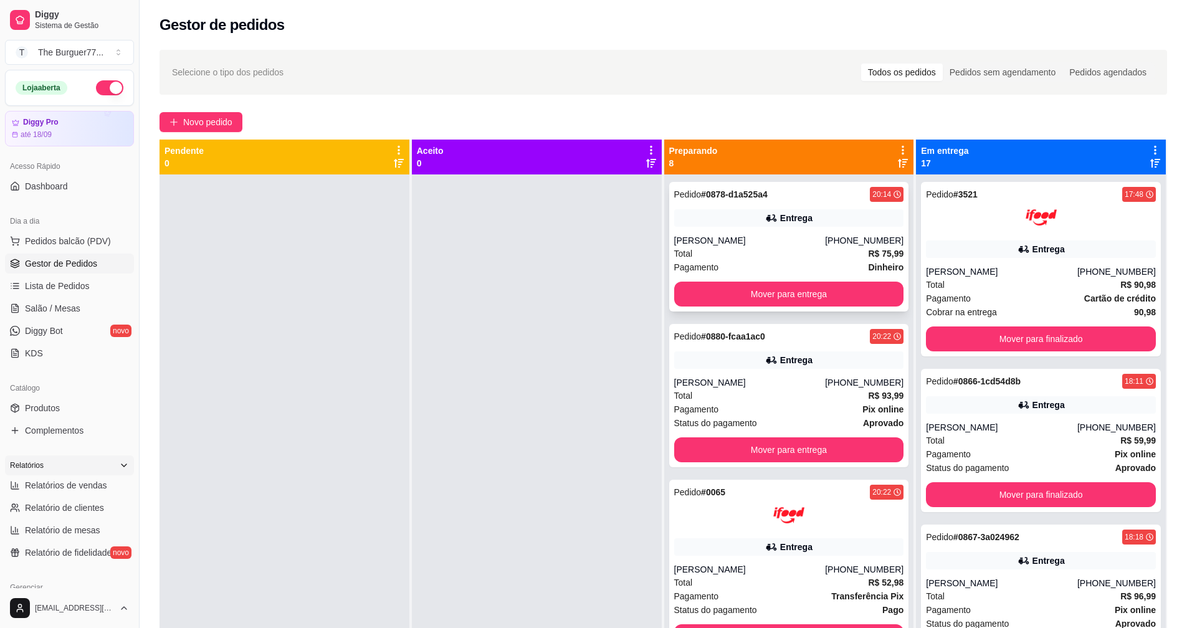
click at [737, 269] on div "Pagamento Dinheiro" at bounding box center [789, 267] width 230 height 14
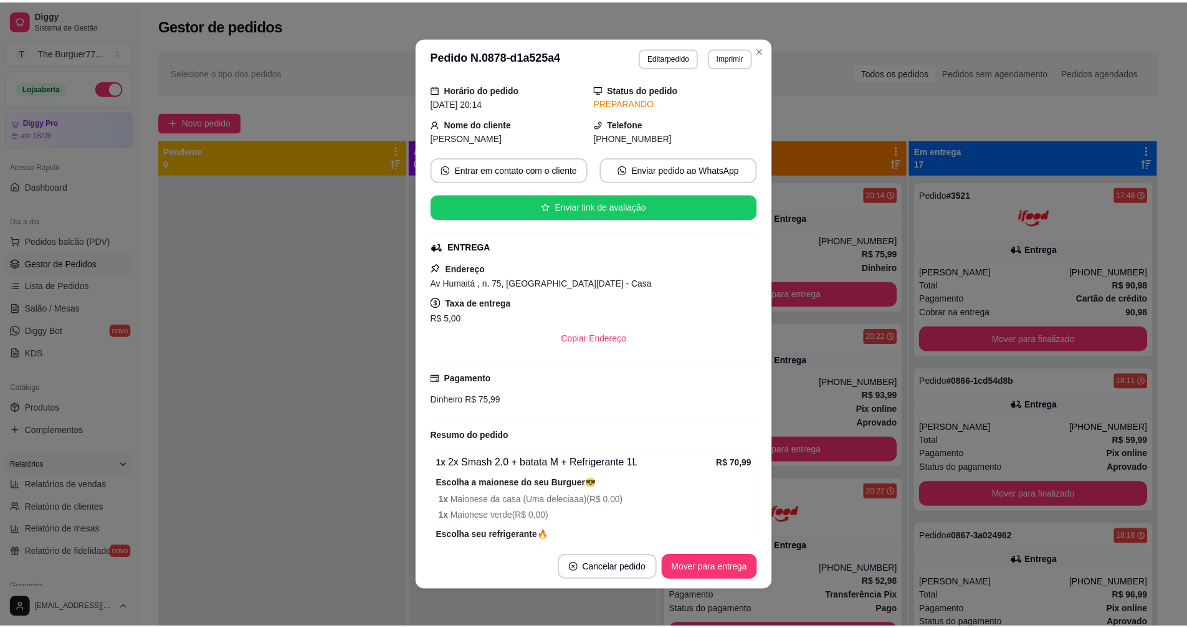
scroll to position [62, 0]
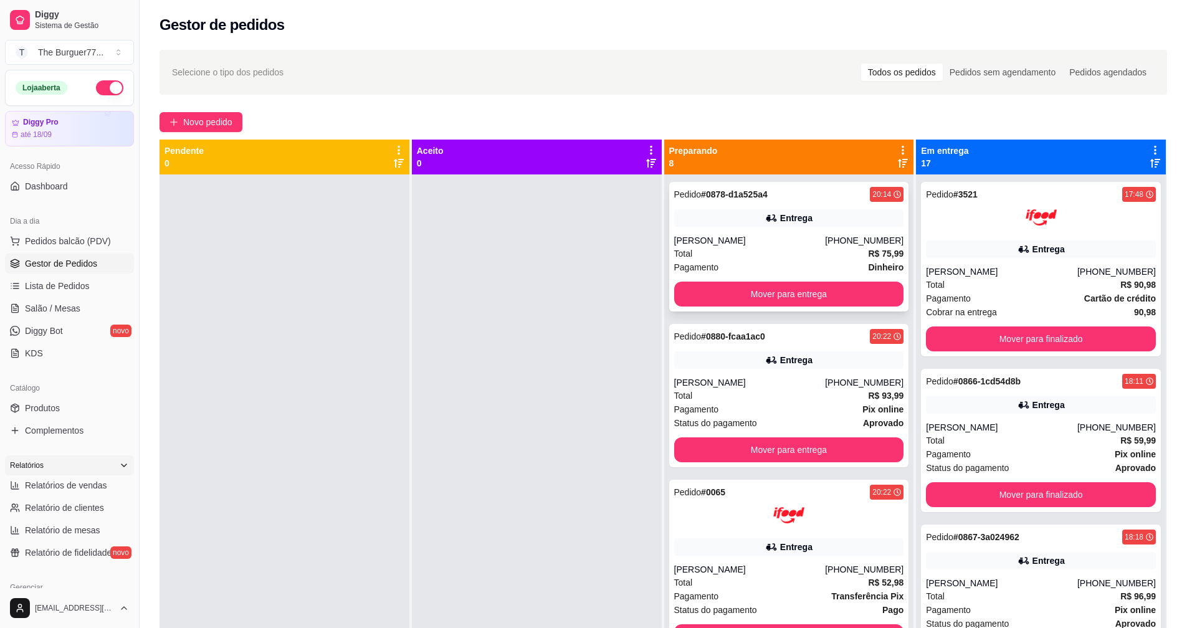
click at [781, 211] on div "Entrega" at bounding box center [789, 217] width 230 height 17
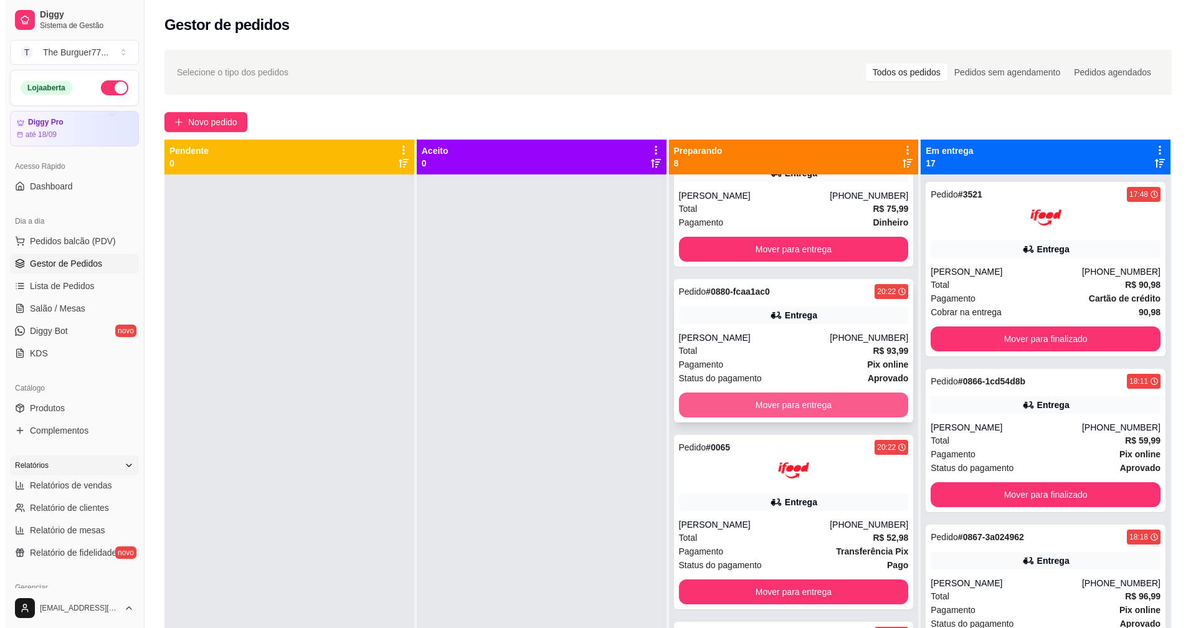
scroll to position [0, 0]
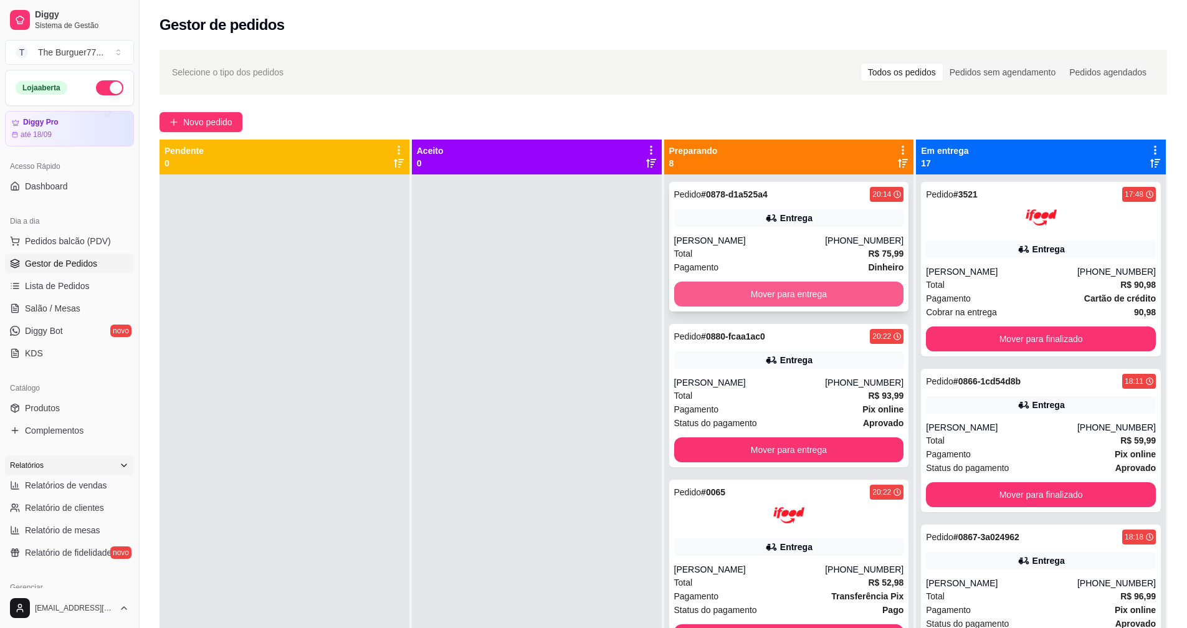
click at [711, 286] on button "Mover para entrega" at bounding box center [789, 294] width 230 height 25
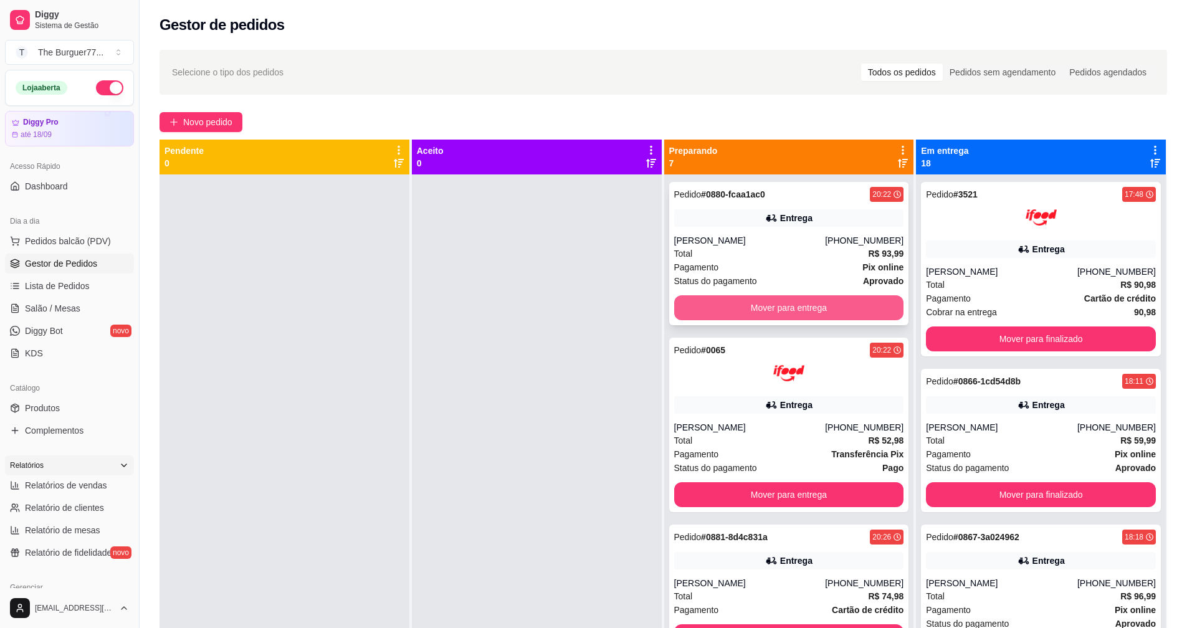
click at [718, 304] on button "Mover para entrega" at bounding box center [789, 307] width 230 height 25
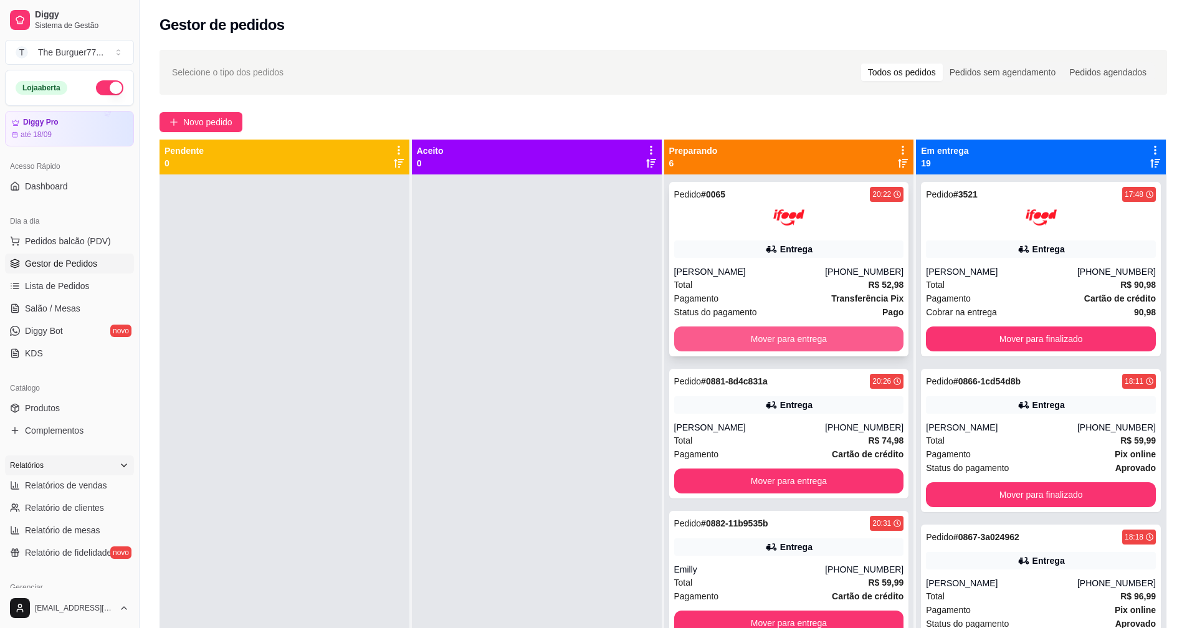
click at [727, 333] on button "Mover para entrega" at bounding box center [789, 339] width 230 height 25
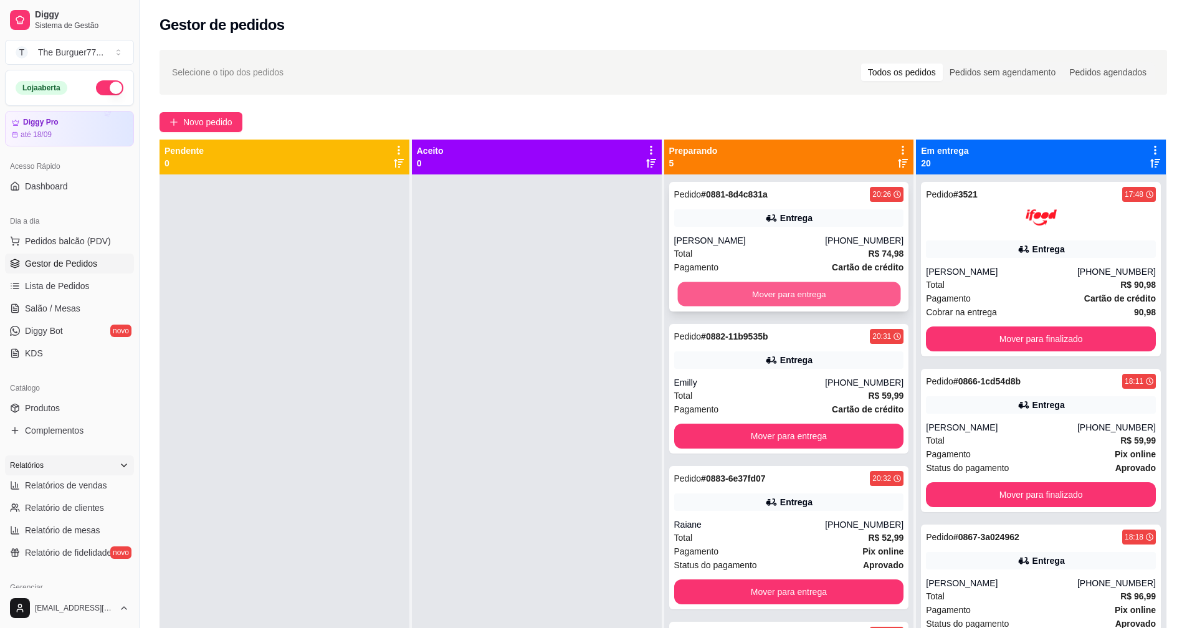
click at [690, 292] on button "Mover para entrega" at bounding box center [788, 294] width 223 height 24
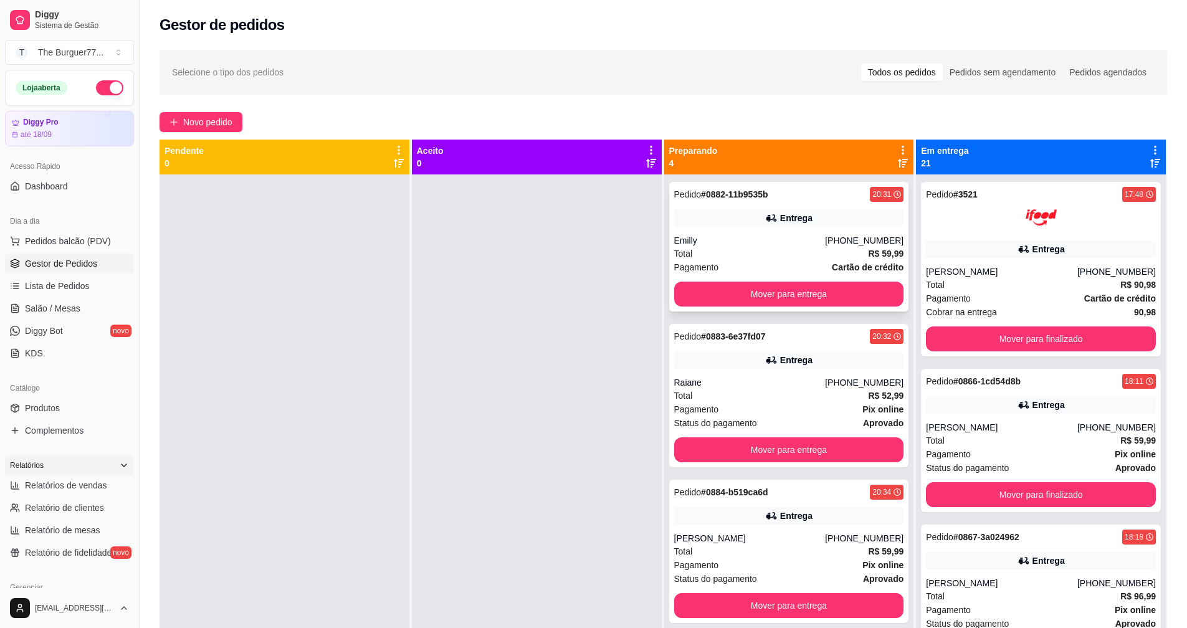
click at [699, 250] on div "Total R$ 59,99" at bounding box center [789, 254] width 230 height 14
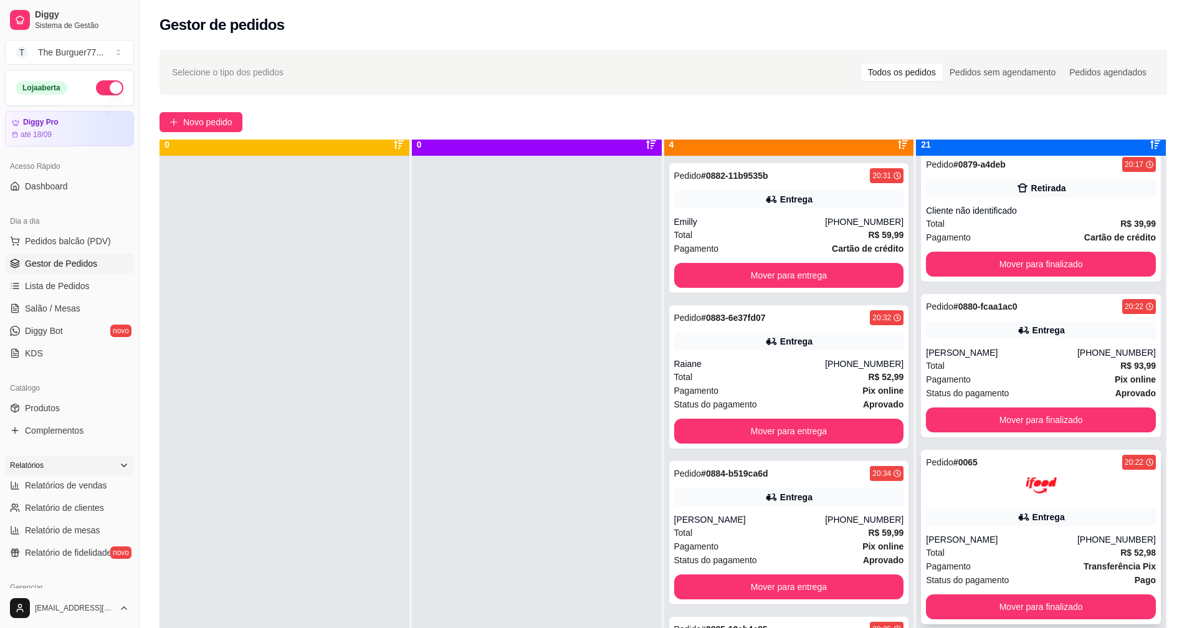
scroll to position [35, 0]
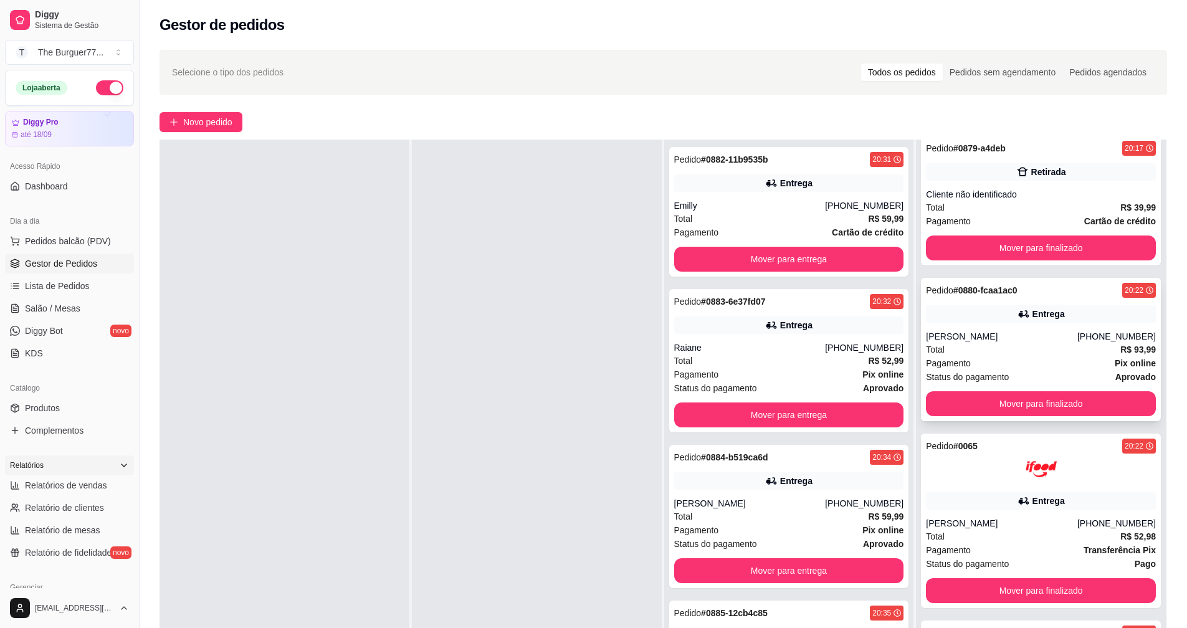
click at [972, 338] on div "[PERSON_NAME]" at bounding box center [1001, 336] width 151 height 12
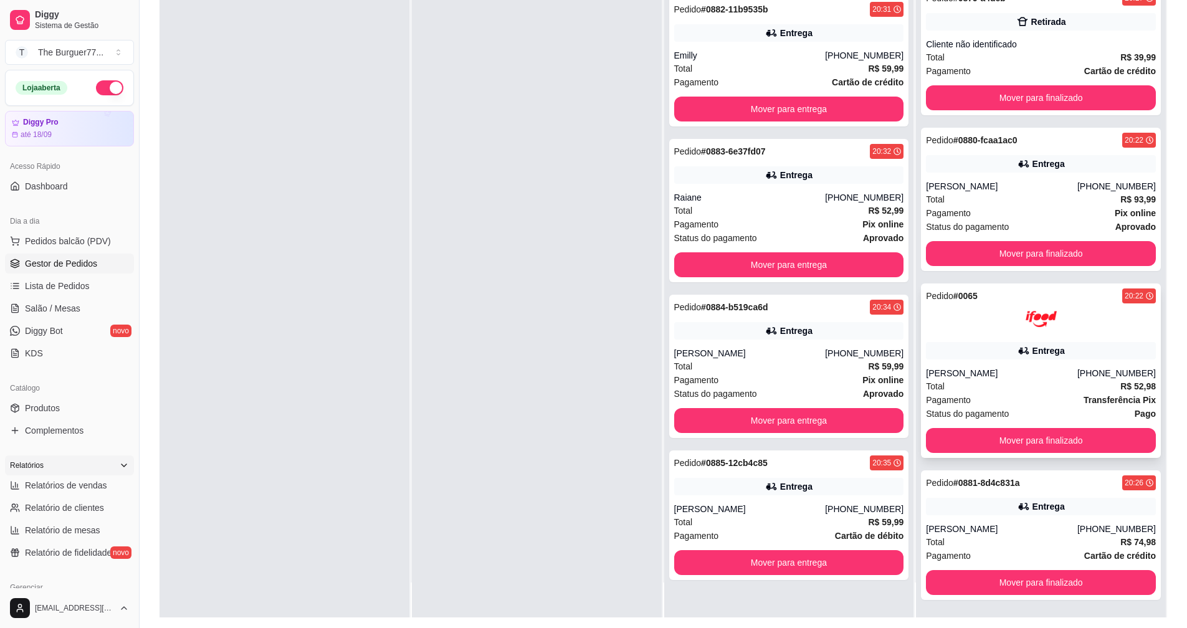
scroll to position [190, 0]
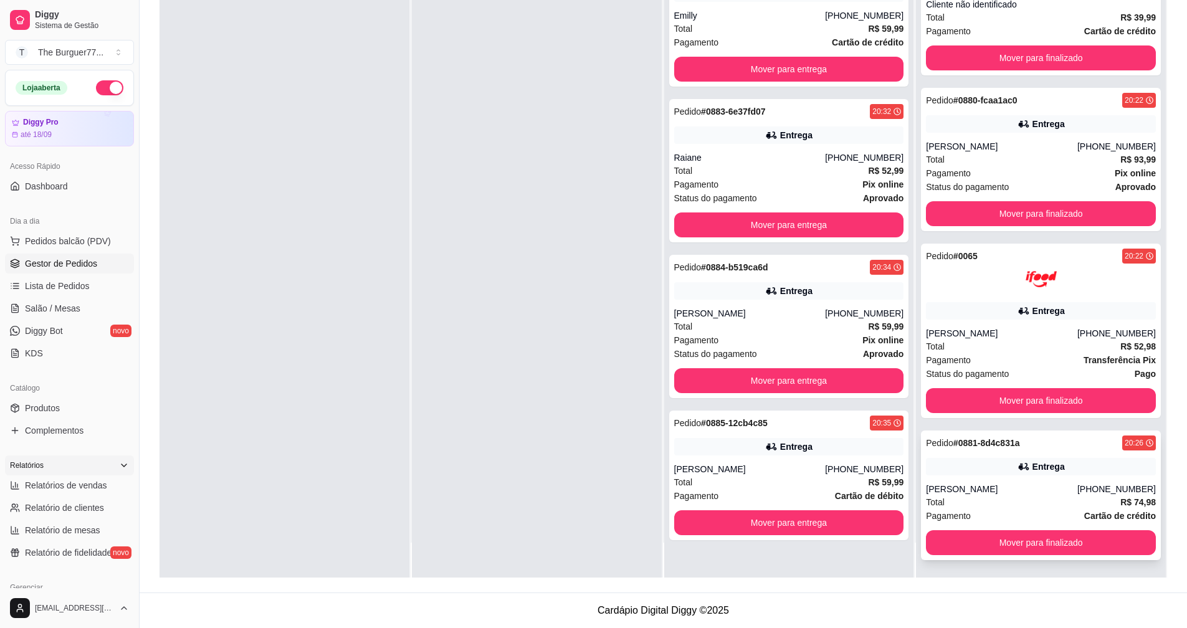
click at [1031, 499] on div "Total R$ 74,98" at bounding box center [1041, 502] width 230 height 14
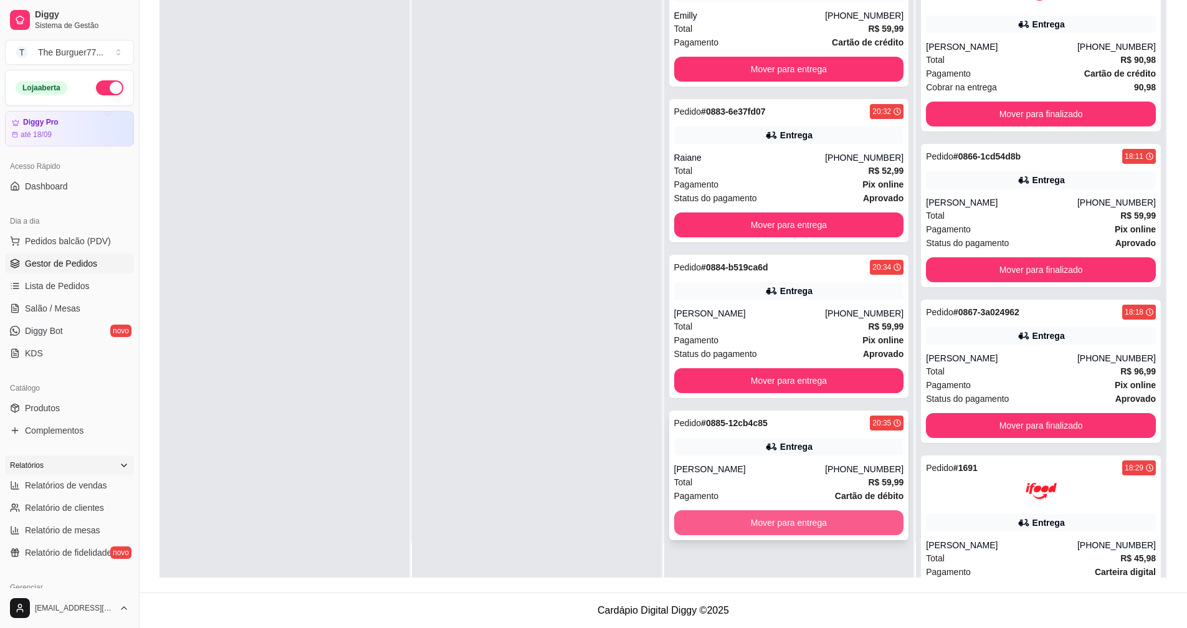
click at [757, 513] on button "Mover para entrega" at bounding box center [789, 522] width 230 height 25
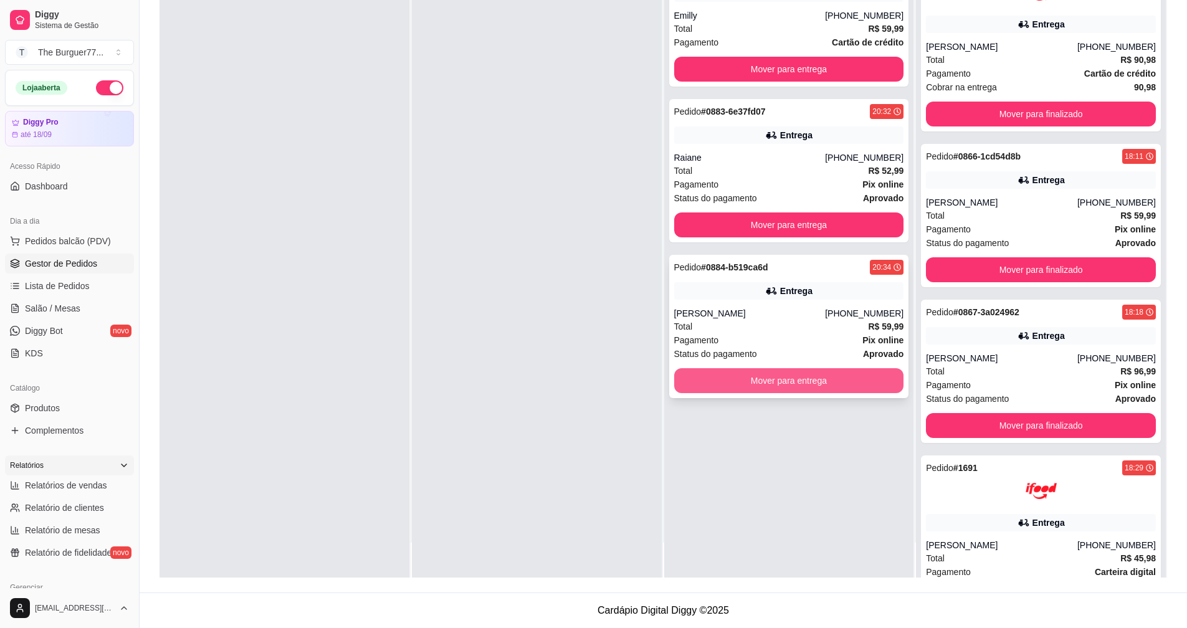
click at [757, 373] on button "Mover para entrega" at bounding box center [789, 380] width 230 height 25
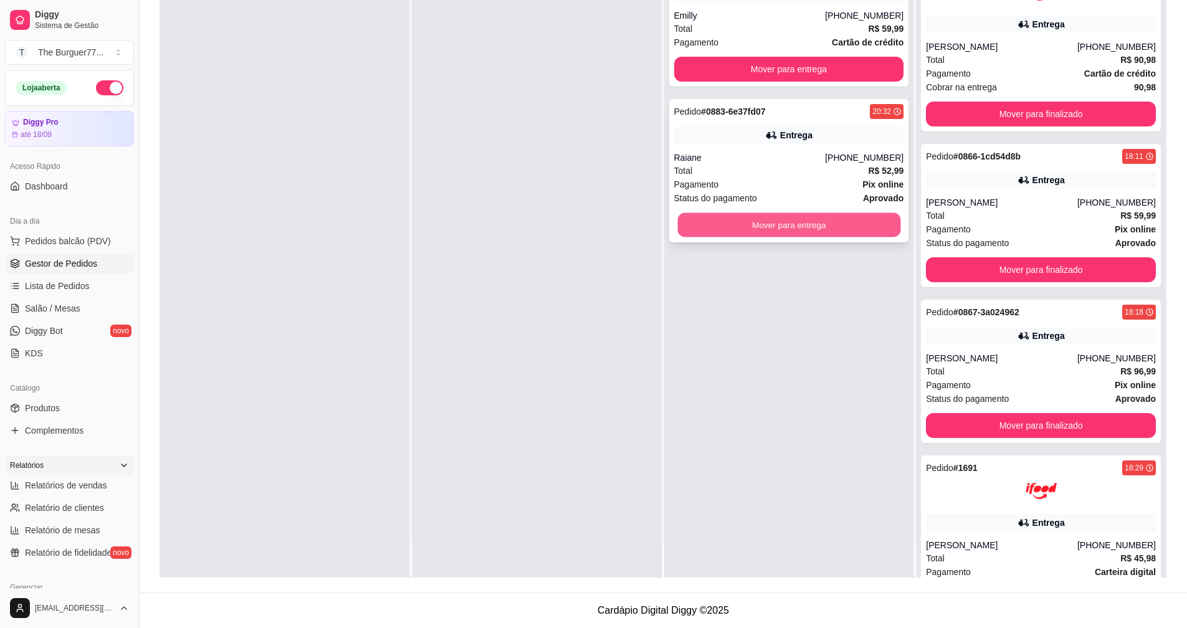
click at [767, 226] on button "Mover para entrega" at bounding box center [788, 225] width 223 height 24
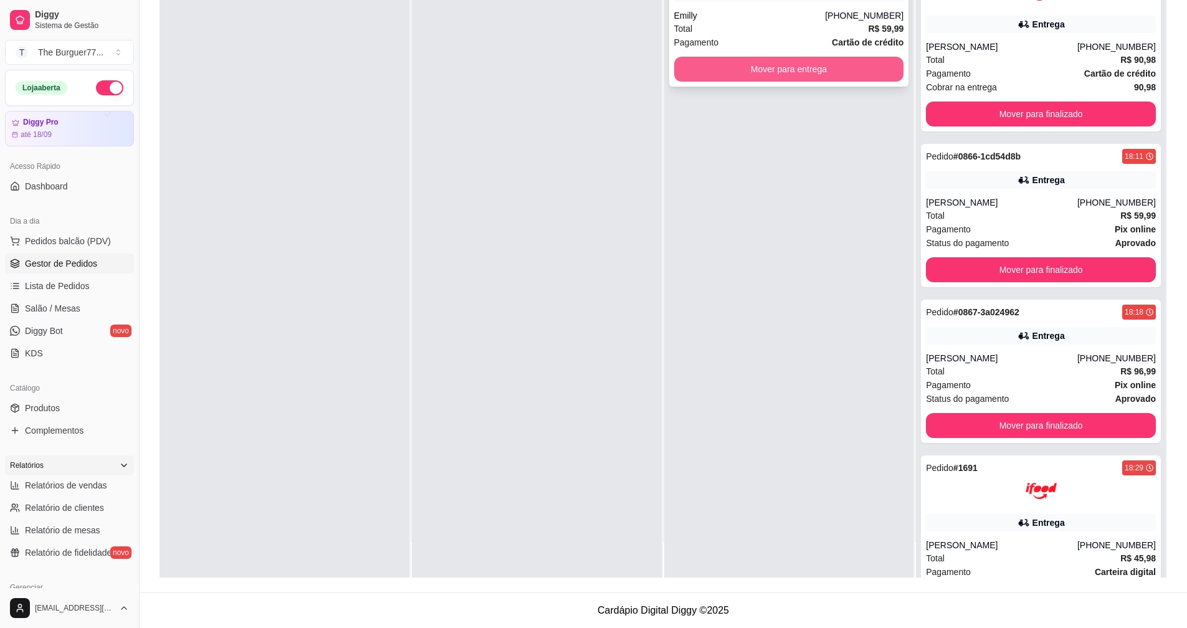
click at [767, 60] on button "Mover para entrega" at bounding box center [789, 69] width 230 height 25
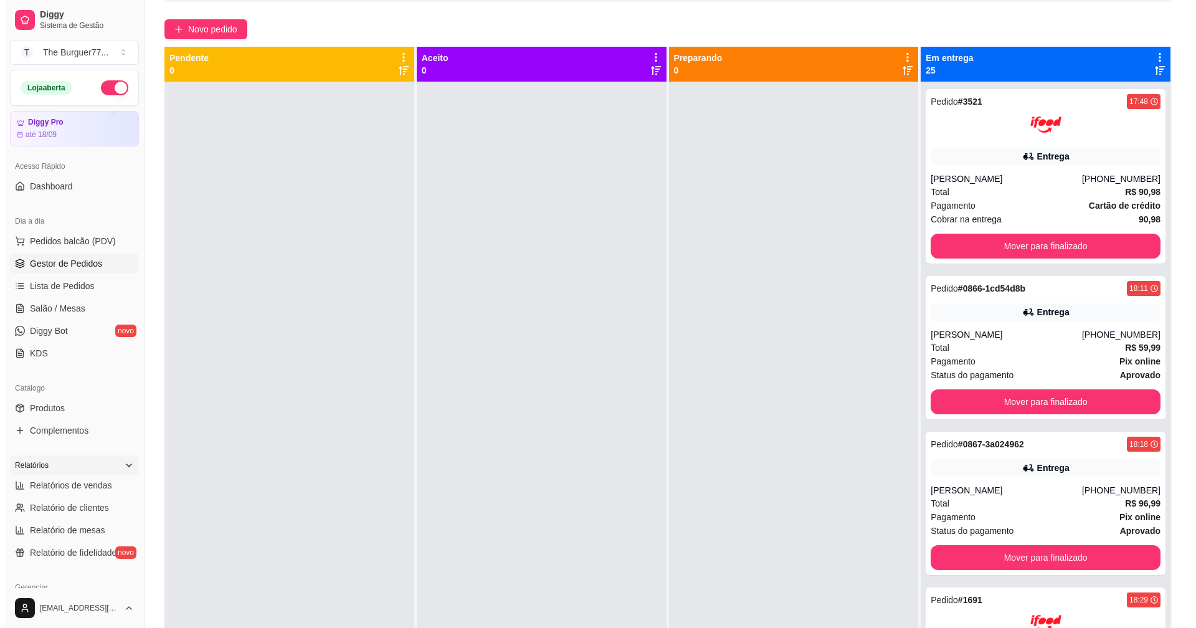
scroll to position [0, 0]
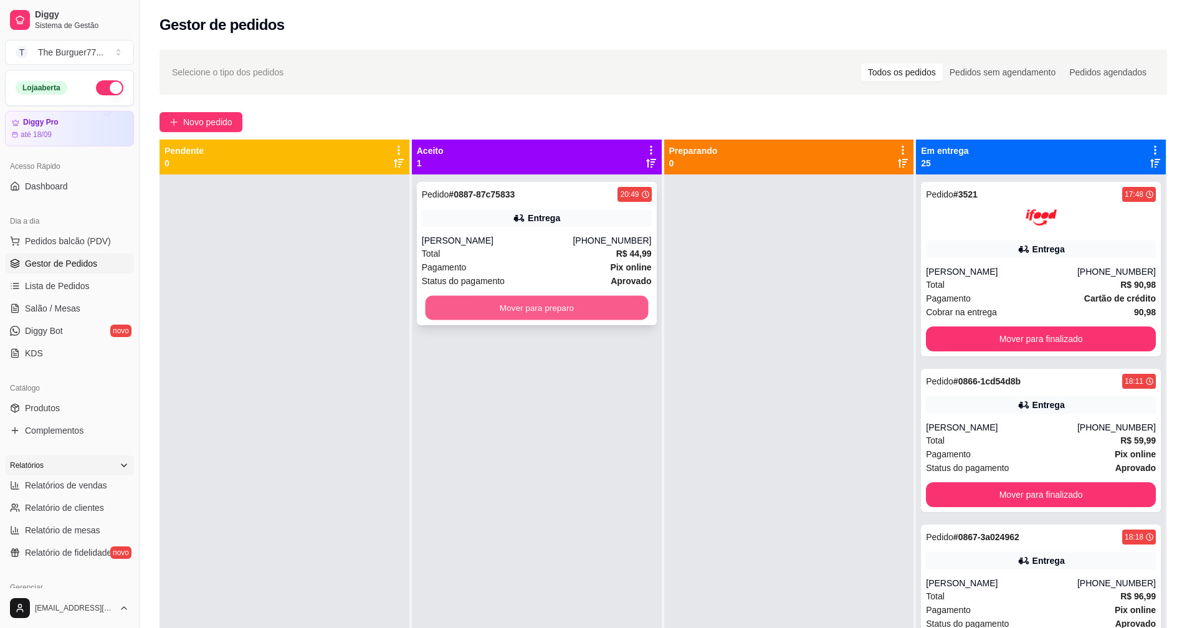
click at [454, 313] on button "Mover para preparo" at bounding box center [536, 308] width 223 height 24
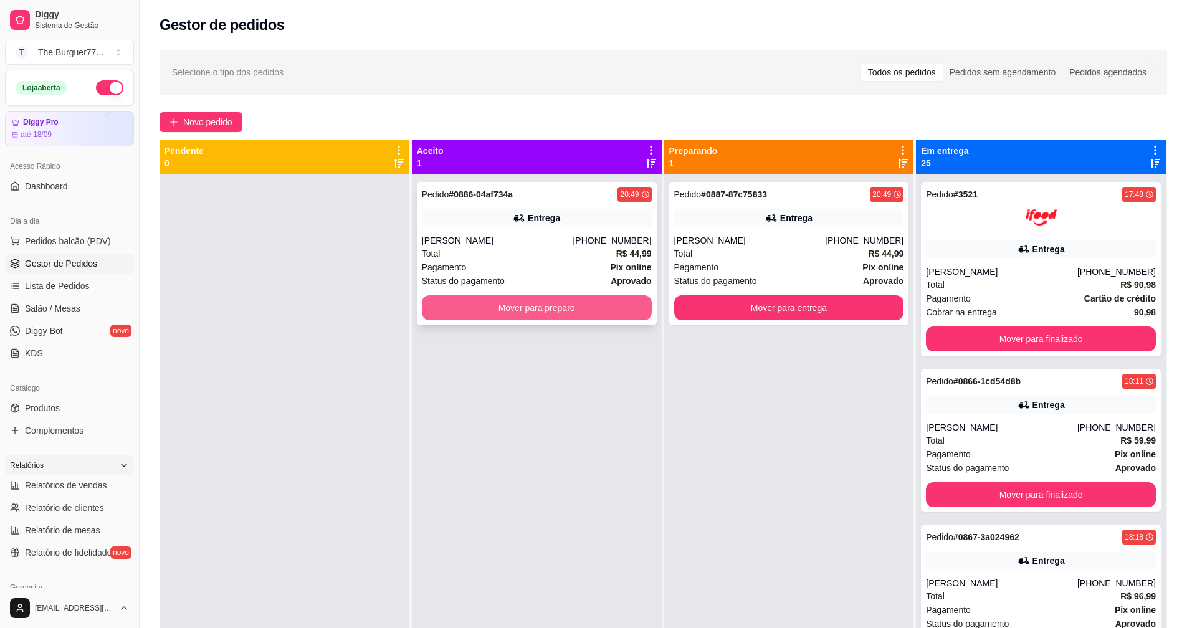
click at [484, 303] on button "Mover para preparo" at bounding box center [537, 307] width 230 height 25
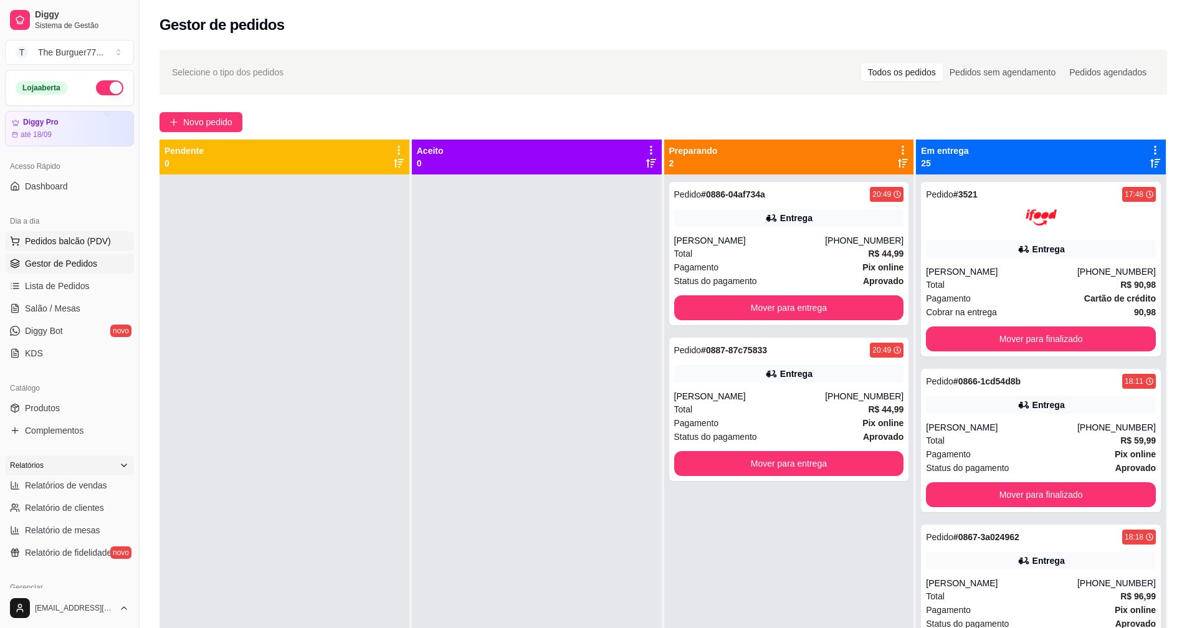
click at [62, 240] on span "Pedidos balcão (PDV)" at bounding box center [68, 241] width 86 height 12
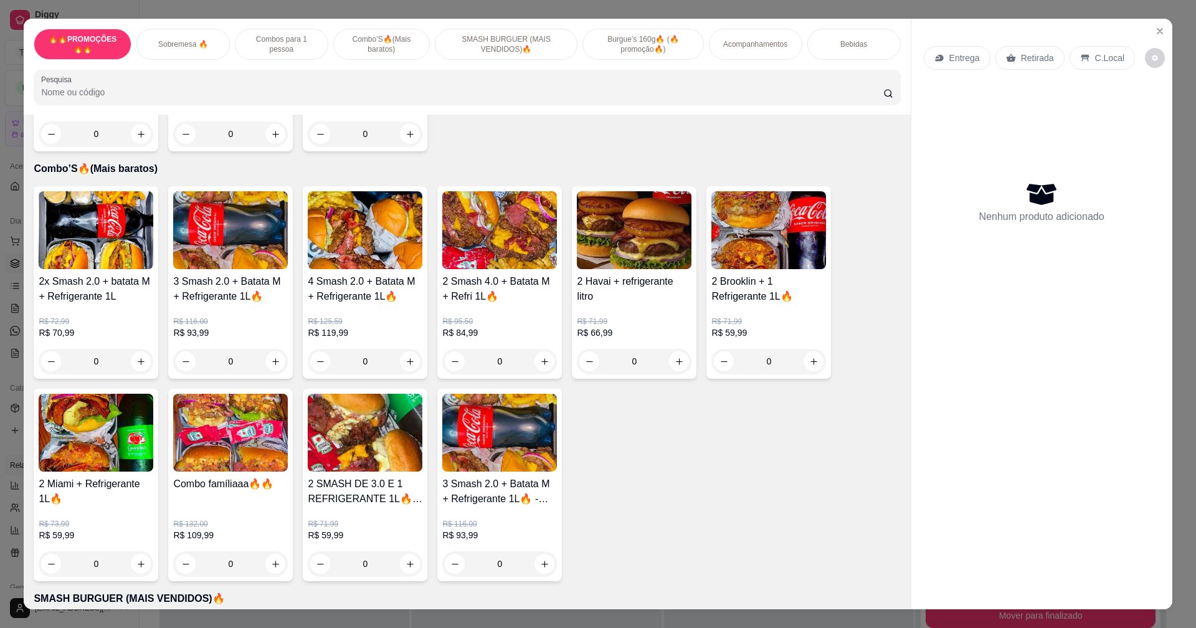
scroll to position [872, 0]
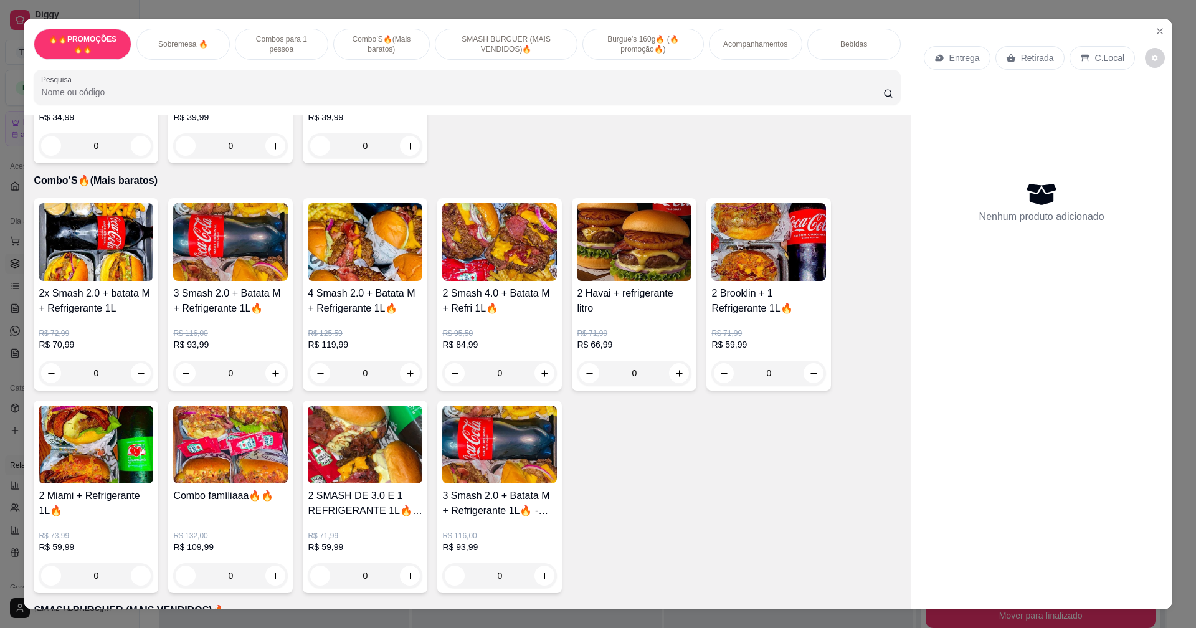
click at [816, 373] on div "0" at bounding box center [769, 373] width 115 height 25
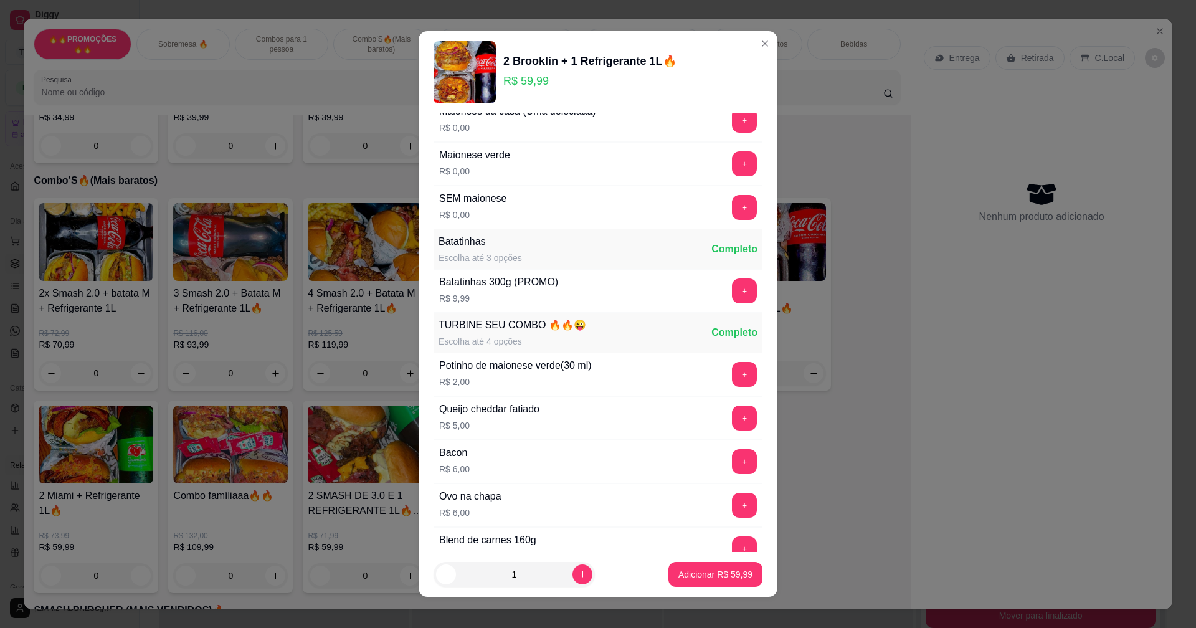
scroll to position [427, 0]
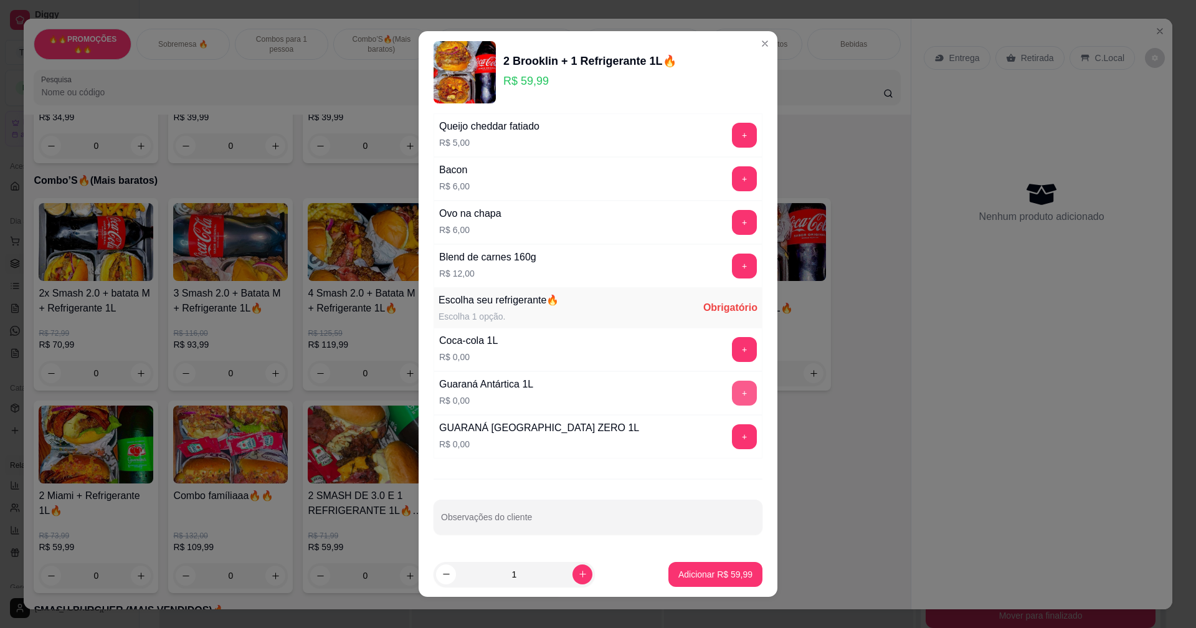
click at [732, 391] on button "+" at bounding box center [744, 393] width 25 height 25
click at [716, 568] on p "Adicionar R$ 59,99" at bounding box center [716, 574] width 74 height 12
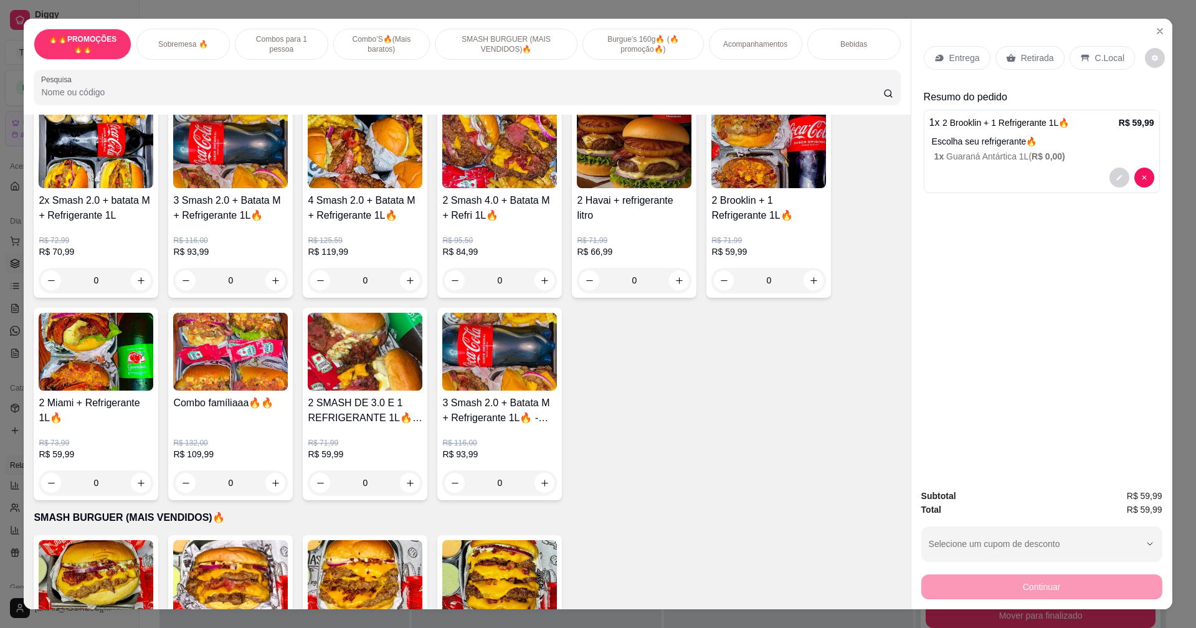
scroll to position [997, 0]
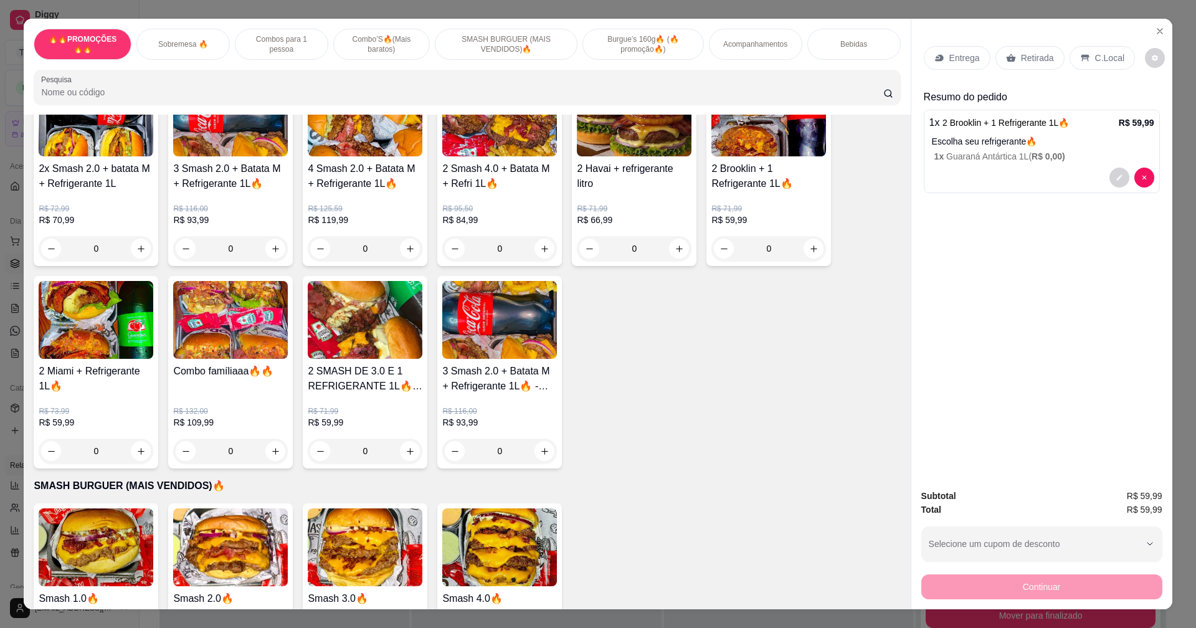
click at [140, 449] on div "0" at bounding box center [96, 451] width 115 height 25
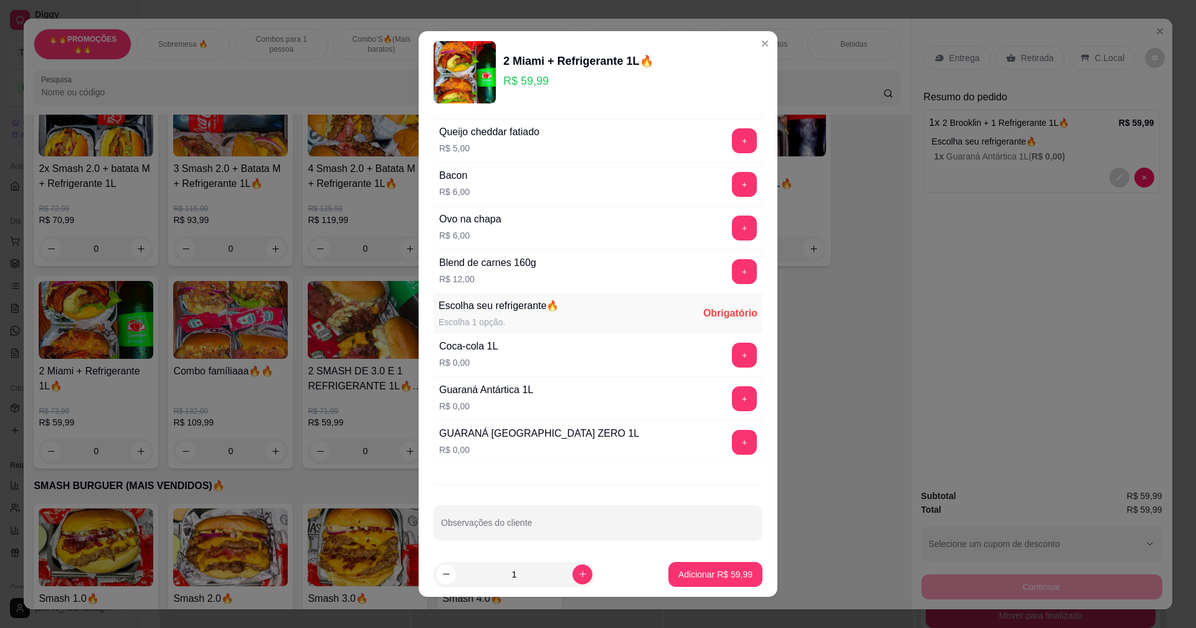
scroll to position [344, 0]
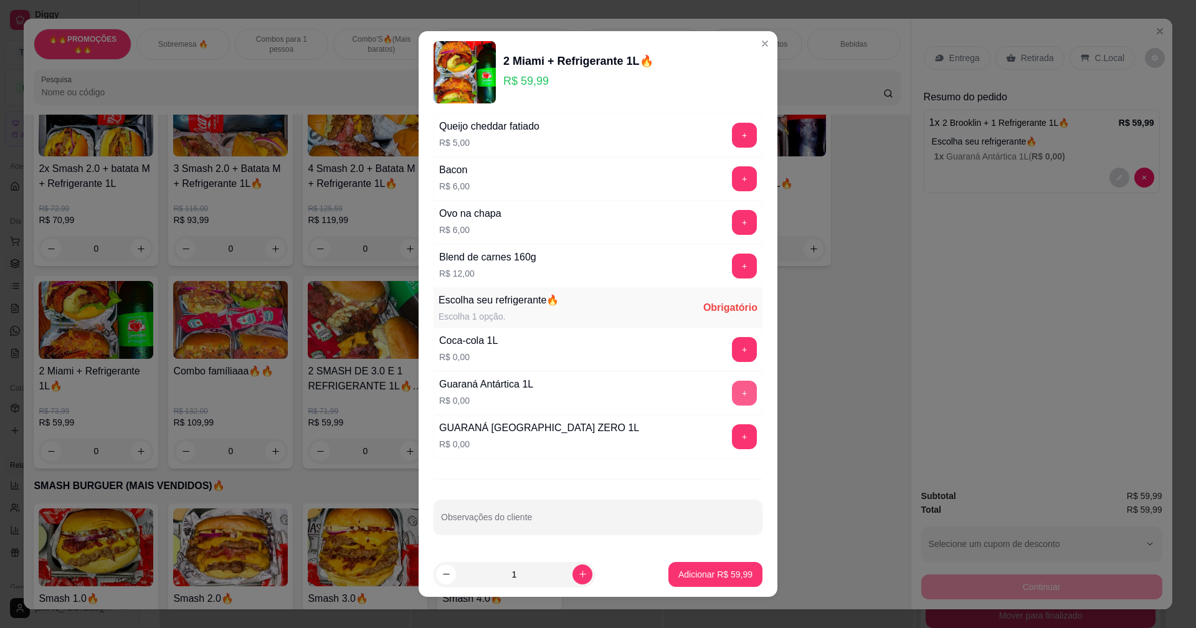
click at [732, 399] on button "+" at bounding box center [744, 393] width 25 height 25
click at [713, 569] on p "Adicionar R$ 59,99" at bounding box center [716, 574] width 74 height 12
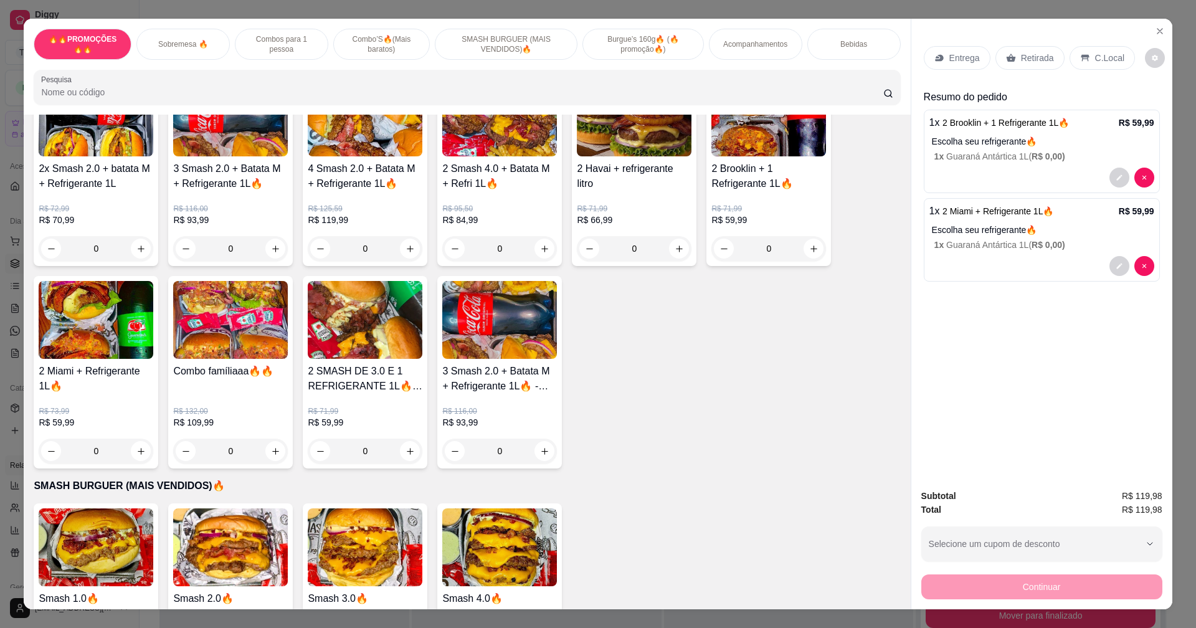
click at [934, 52] on div "Entrega" at bounding box center [957, 58] width 67 height 24
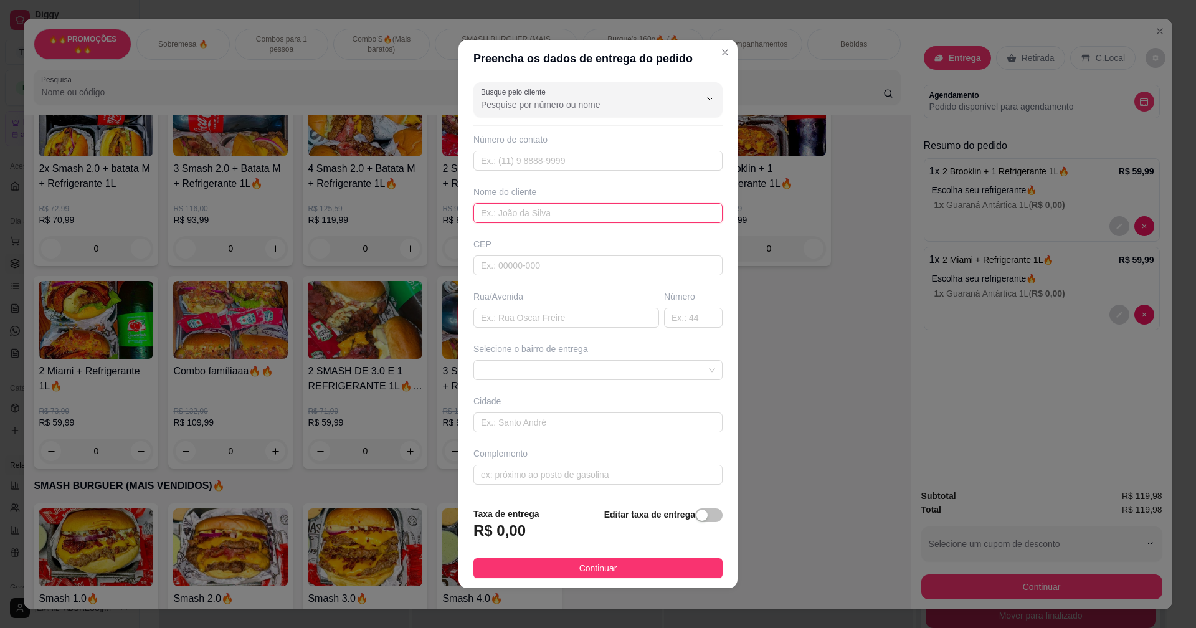
click at [552, 214] on input "text" at bounding box center [598, 213] width 249 height 20
type input "[PERSON_NAME]"
click at [582, 317] on input "text" at bounding box center [567, 318] width 186 height 20
type input "P"
type input "primeira travessa [PERSON_NAME]"
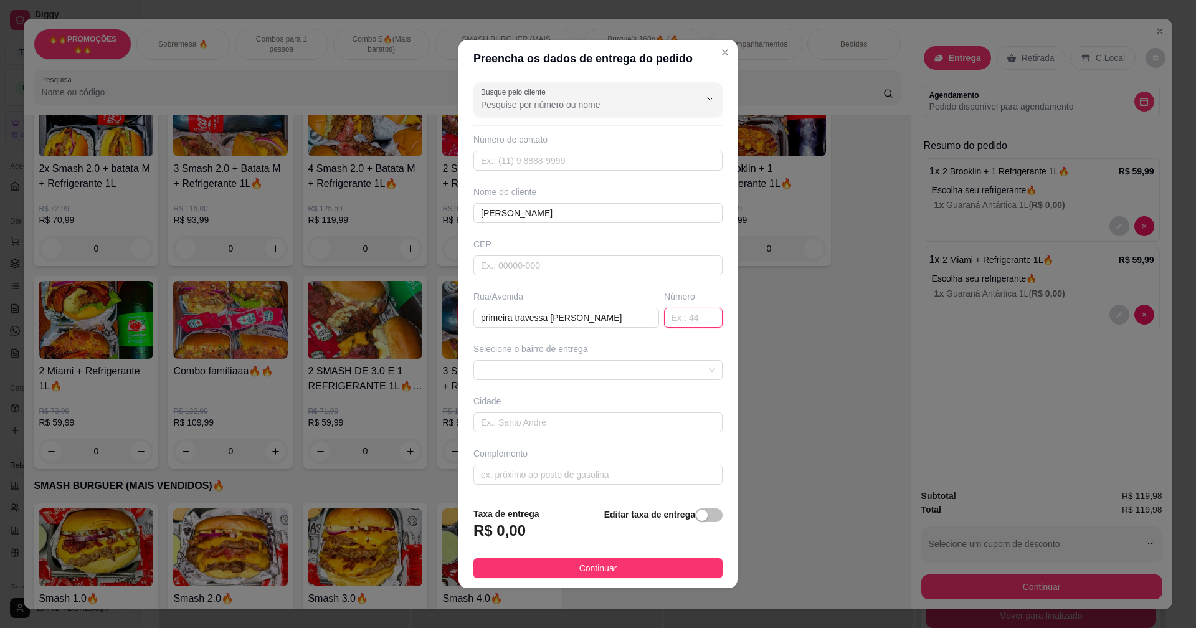
click at [694, 322] on input "text" at bounding box center [693, 318] width 59 height 20
click at [688, 368] on span at bounding box center [598, 370] width 234 height 19
type input "17"
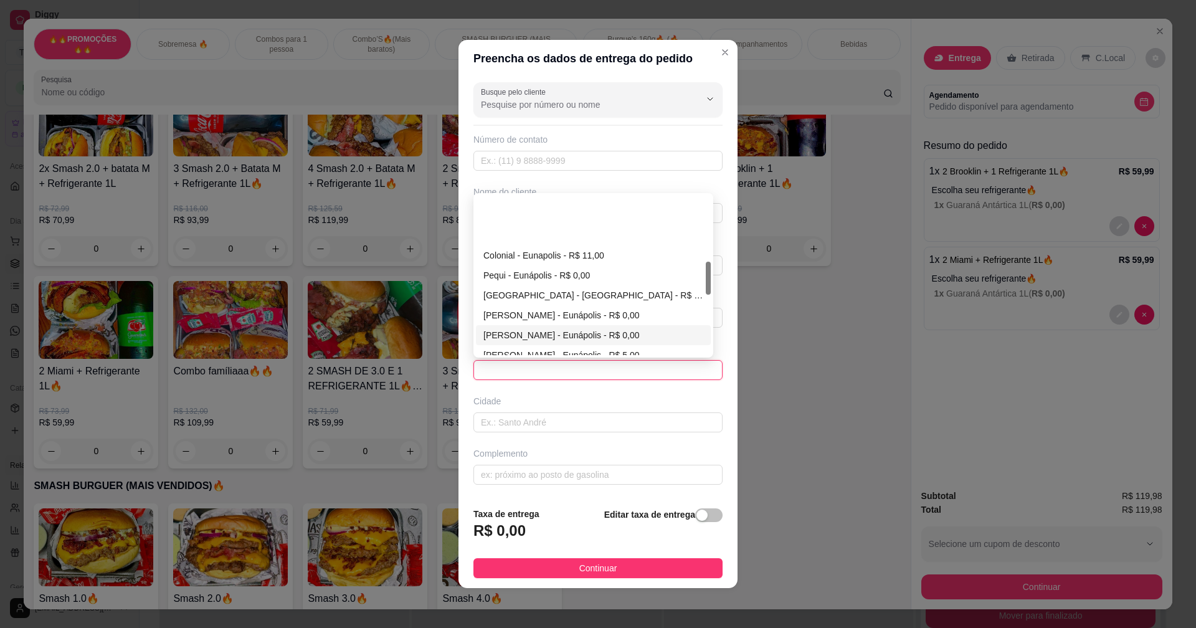
scroll to position [312, 0]
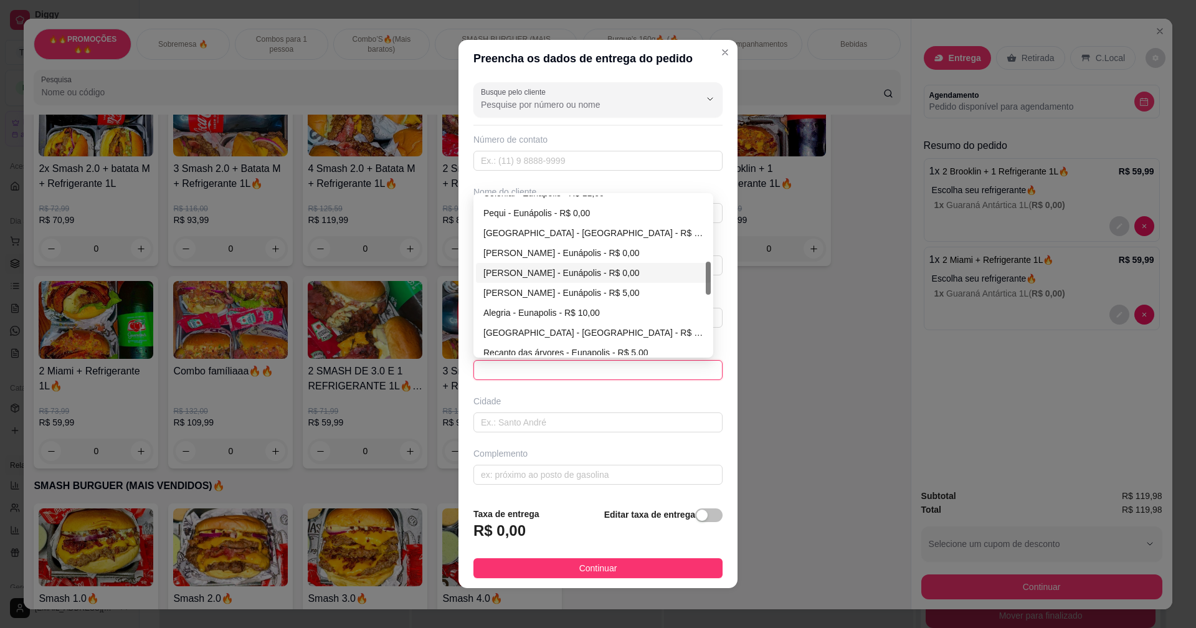
click at [513, 275] on div "[PERSON_NAME] - Eunápolis - R$ 0,00" at bounding box center [594, 273] width 220 height 14
type input "Eunápolis"
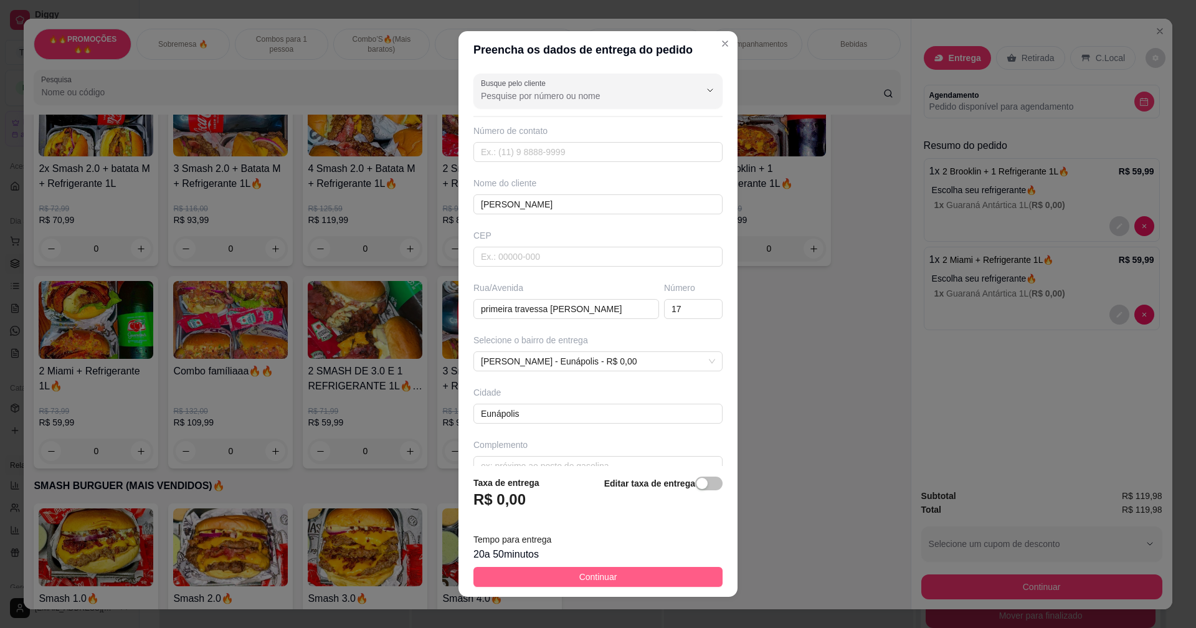
click at [601, 578] on span "Continuar" at bounding box center [599, 577] width 38 height 14
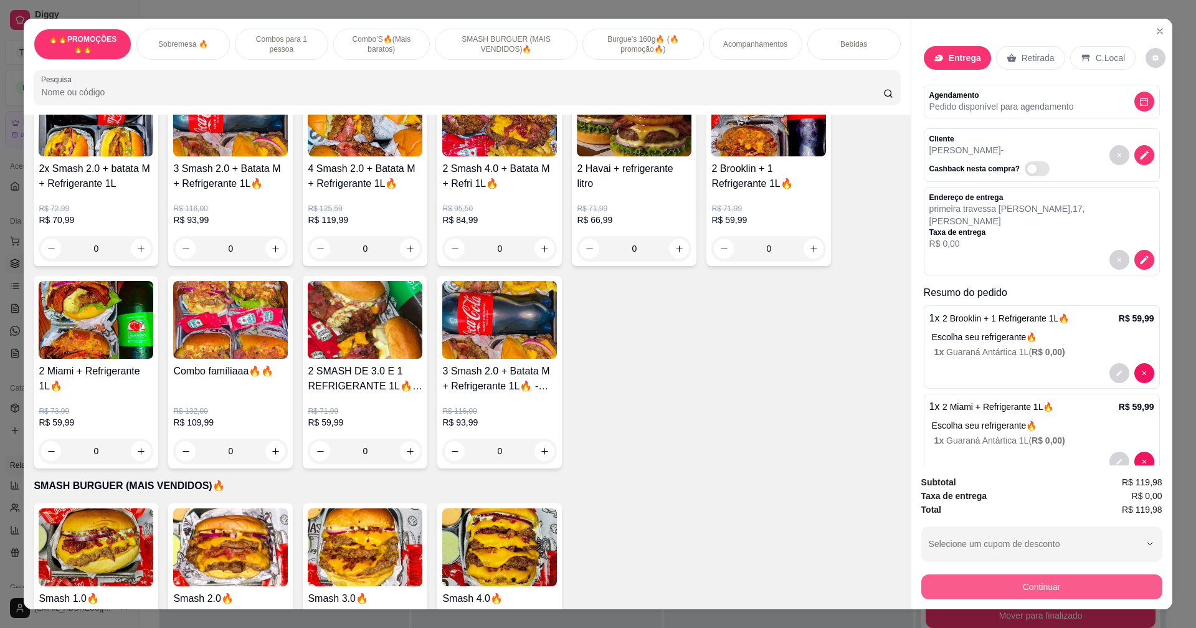
click at [1053, 587] on button "Continuar" at bounding box center [1042, 587] width 241 height 25
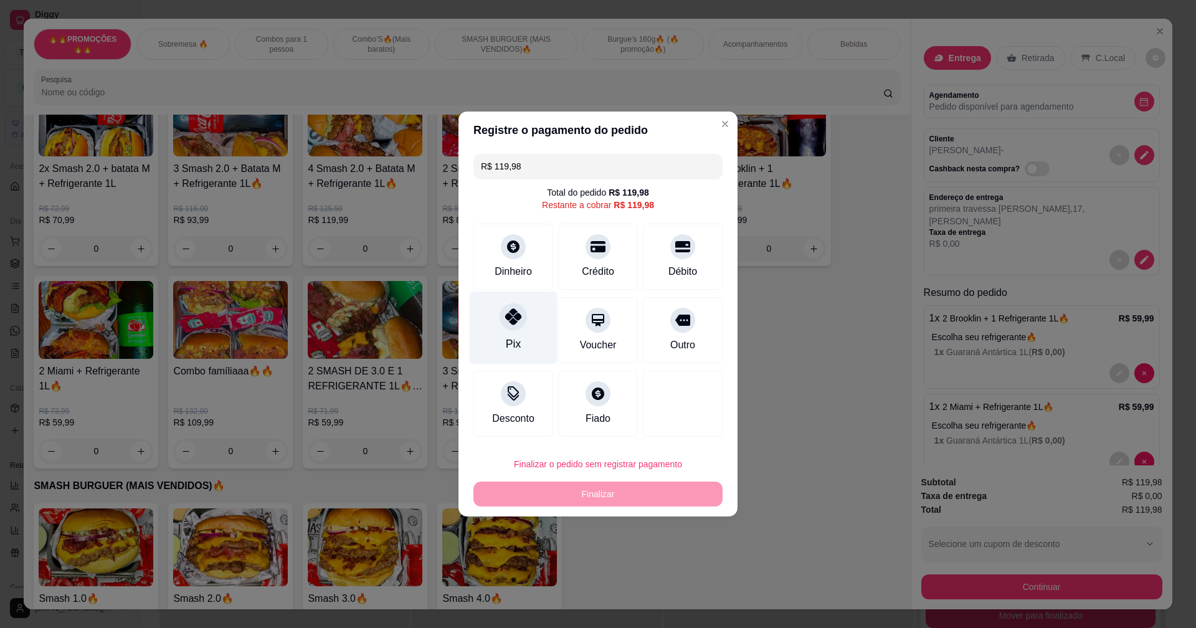
click at [513, 314] on icon at bounding box center [513, 316] width 16 height 16
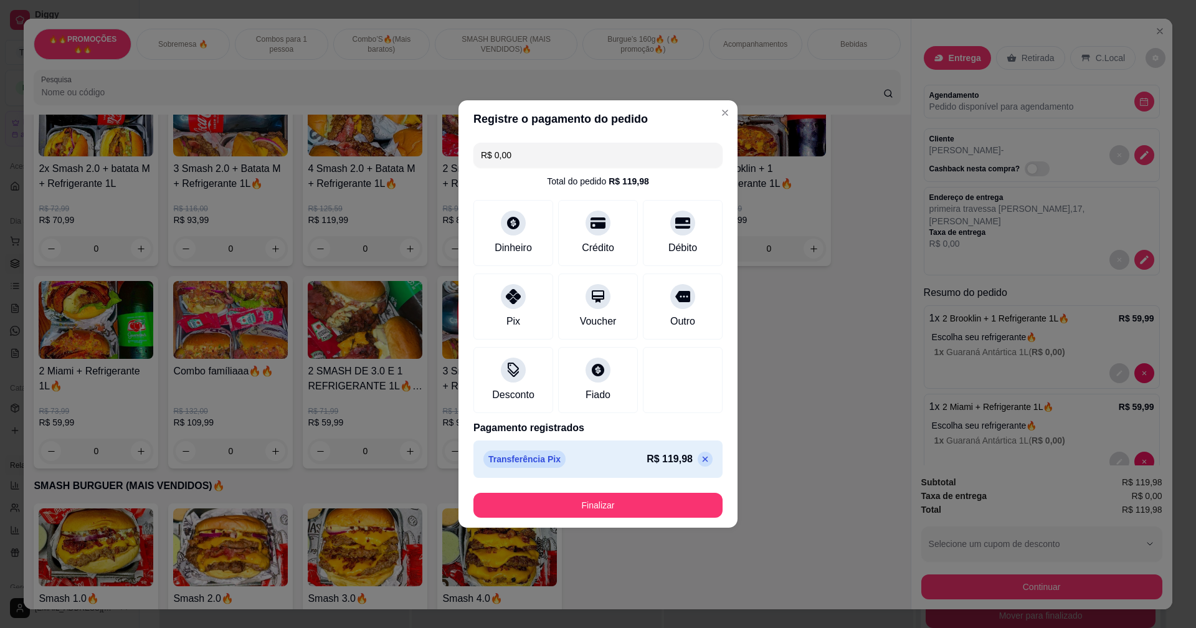
click at [700, 454] on icon at bounding box center [705, 459] width 10 height 10
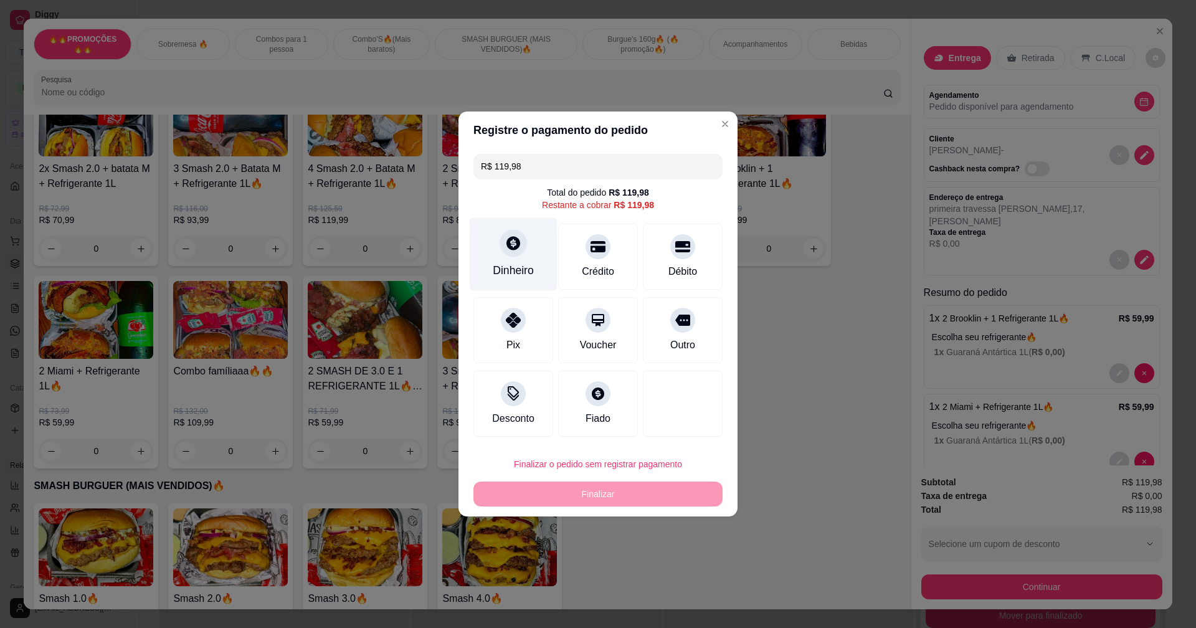
click at [529, 237] on div "Dinheiro" at bounding box center [514, 254] width 88 height 73
click at [609, 177] on input "R$ 119,98" at bounding box center [598, 166] width 234 height 25
click at [530, 333] on div "Pix" at bounding box center [514, 328] width 88 height 73
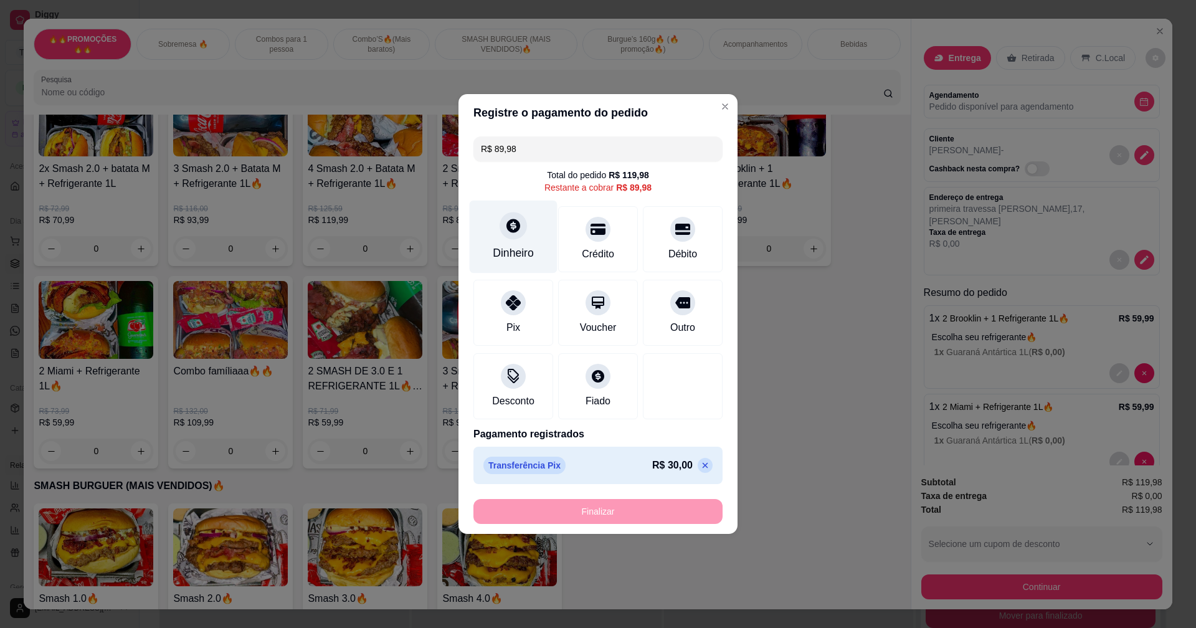
click at [508, 252] on div "Dinheiro" at bounding box center [513, 253] width 41 height 16
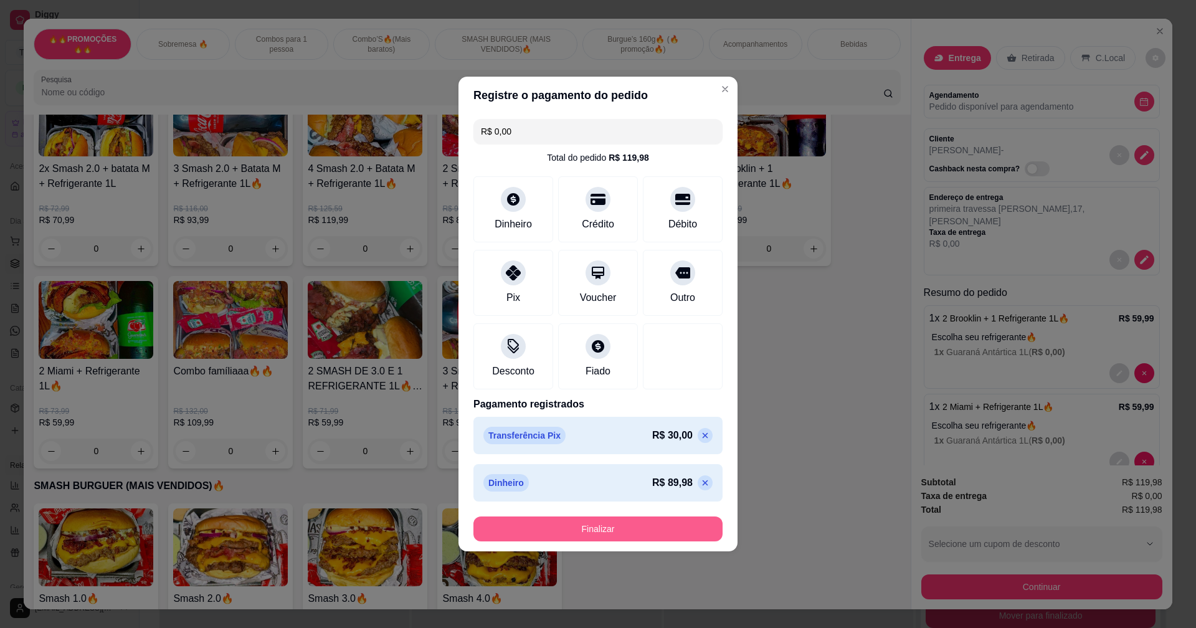
click at [666, 531] on button "Finalizar" at bounding box center [598, 529] width 249 height 25
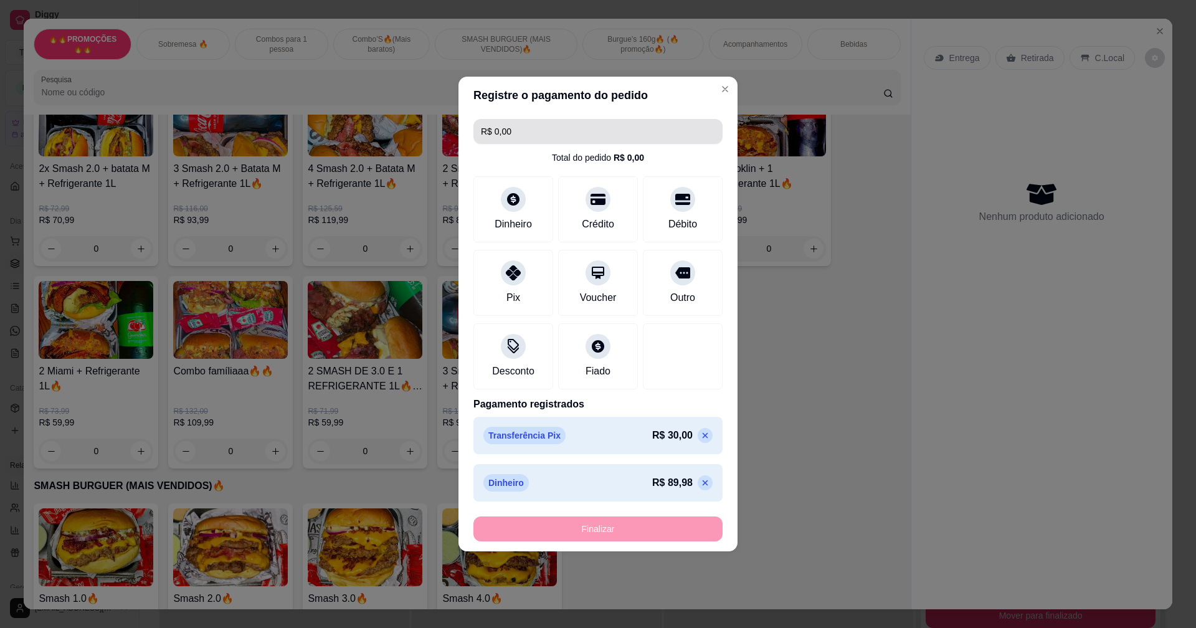
type input "-R$ 119,98"
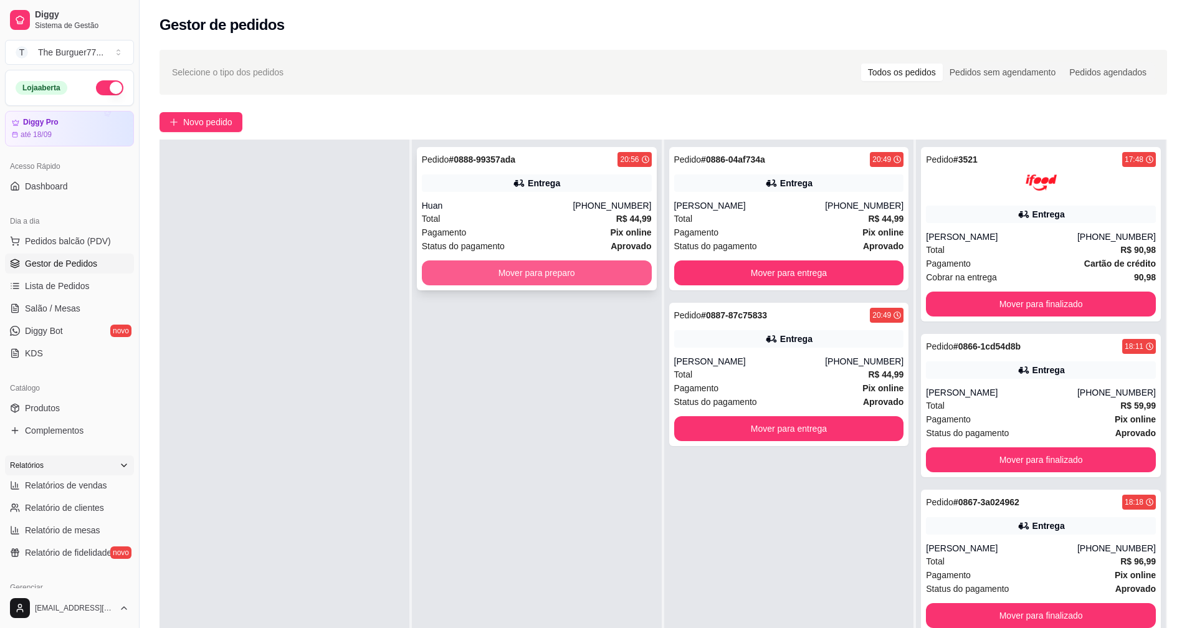
click at [565, 272] on button "Mover para preparo" at bounding box center [537, 272] width 230 height 25
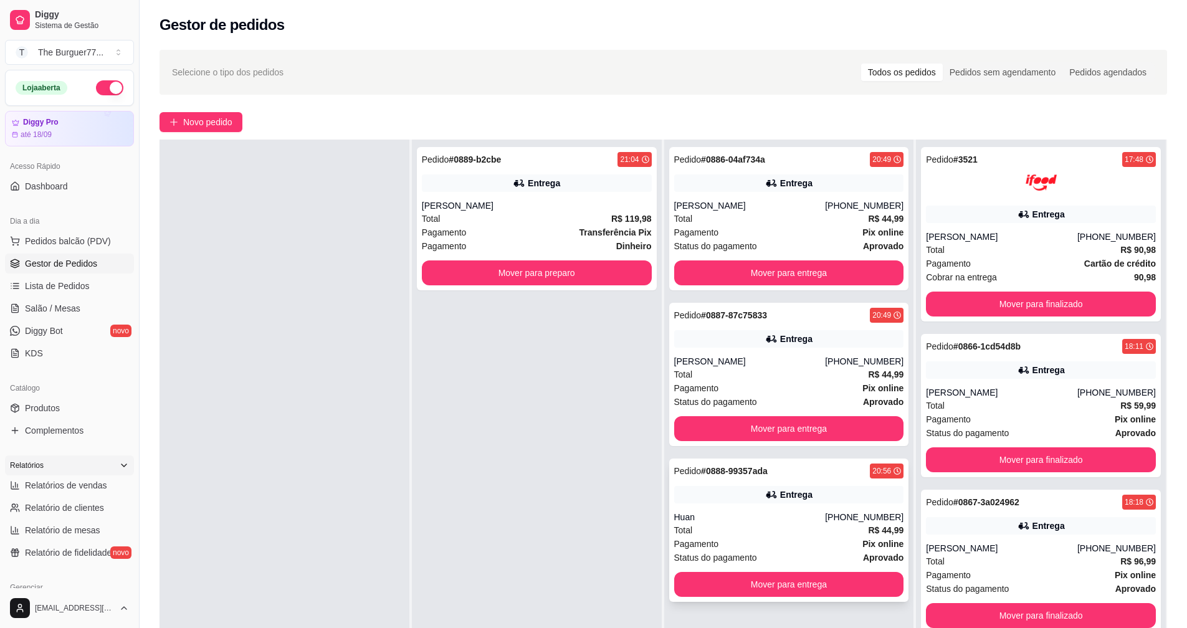
click at [709, 543] on span "Pagamento" at bounding box center [696, 544] width 45 height 14
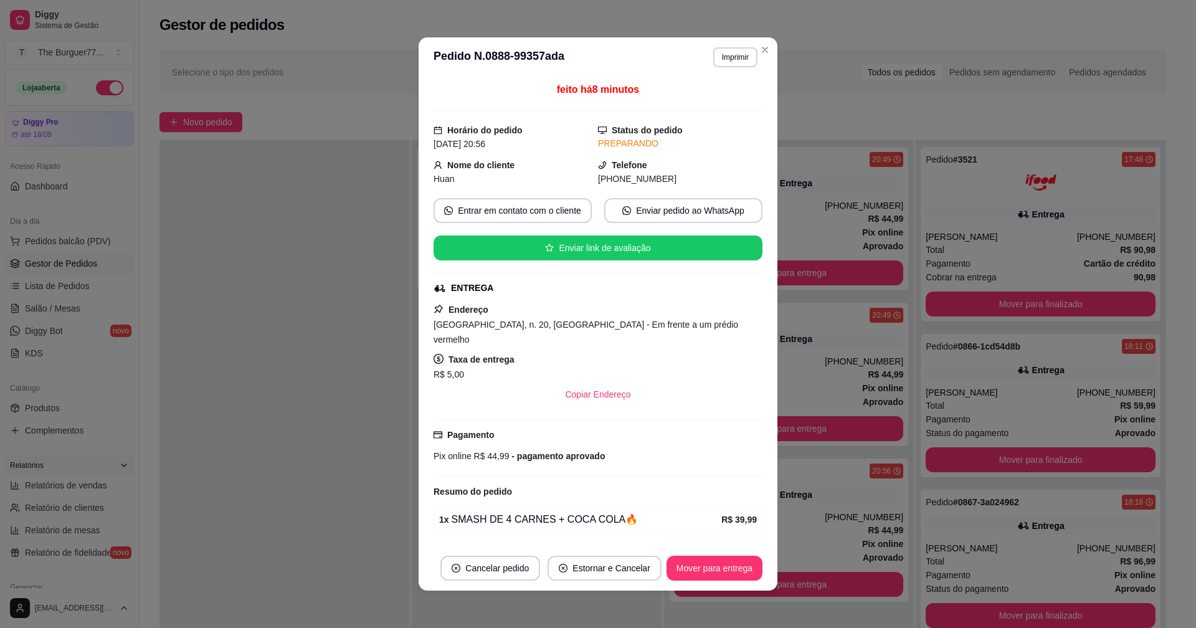
scroll to position [26, 0]
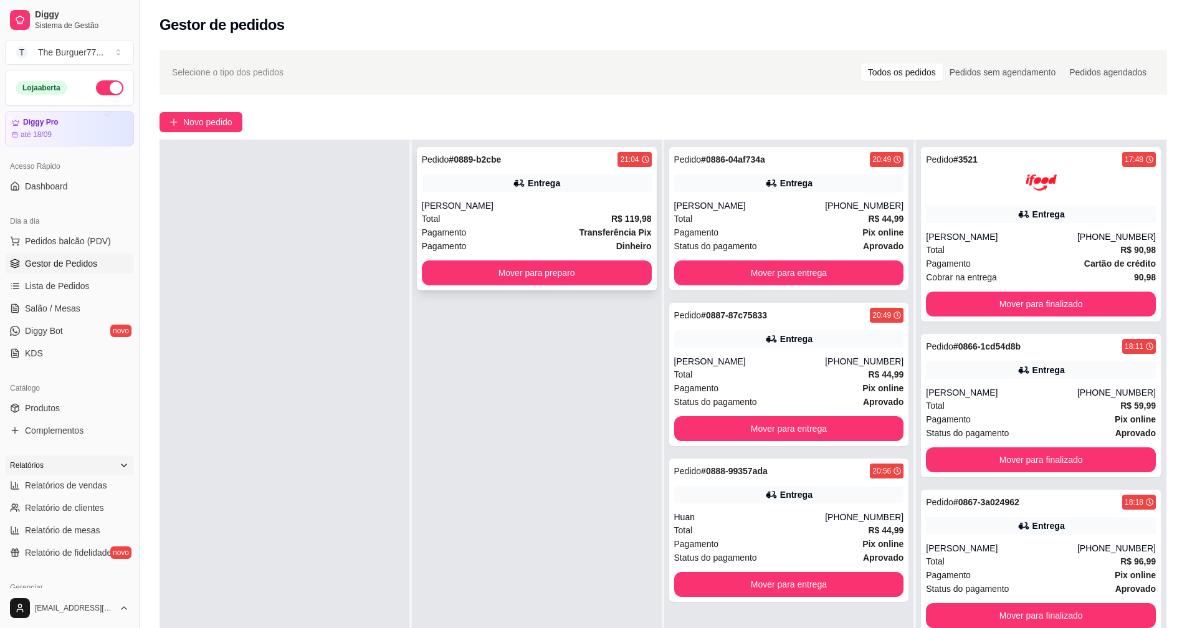
click at [489, 234] on div "Pagamento Transferência Pix" at bounding box center [537, 233] width 230 height 14
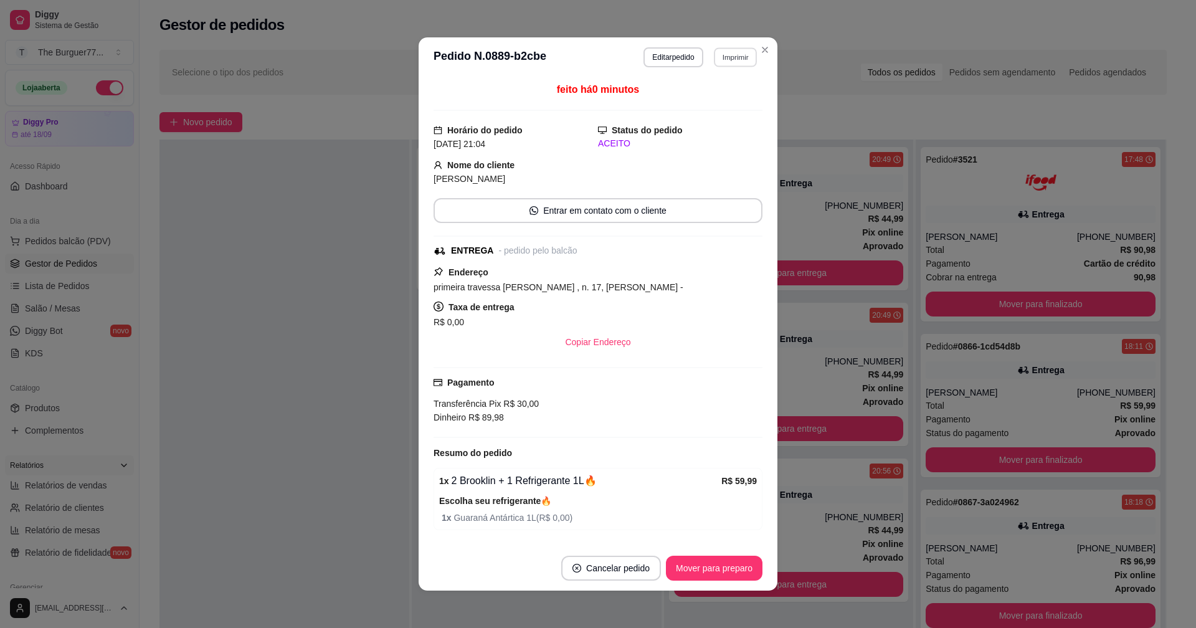
click at [727, 54] on button "Imprimir" at bounding box center [735, 56] width 43 height 19
click at [666, 49] on button "Editar pedido" at bounding box center [673, 57] width 59 height 20
click at [675, 59] on button "Editar pedido" at bounding box center [674, 56] width 58 height 19
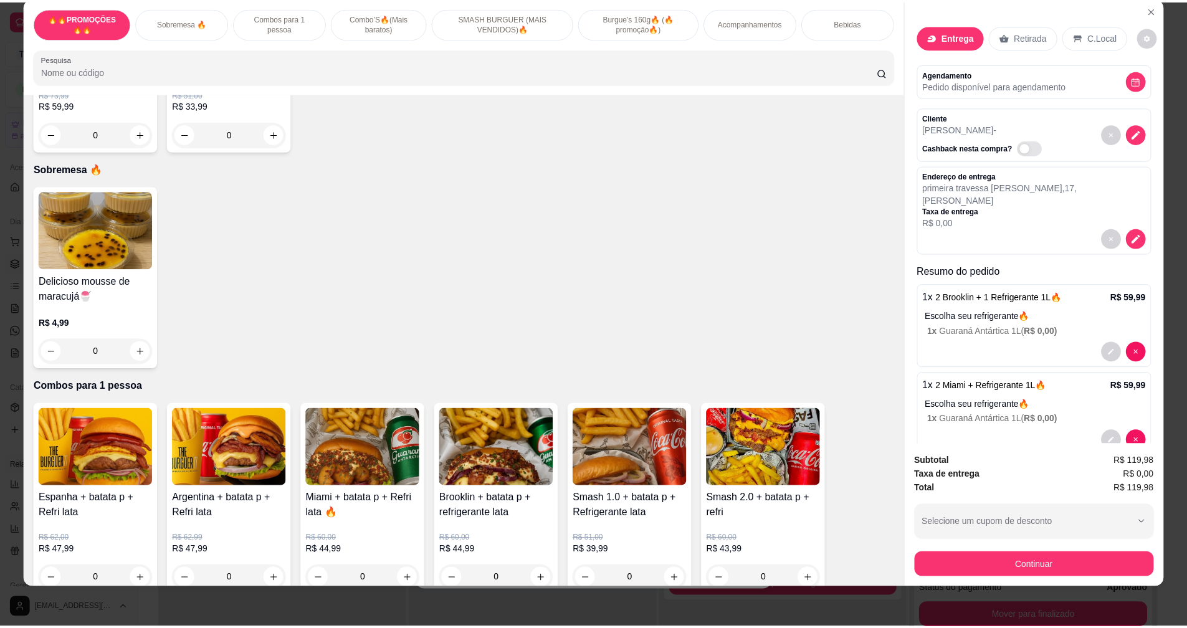
scroll to position [374, 0]
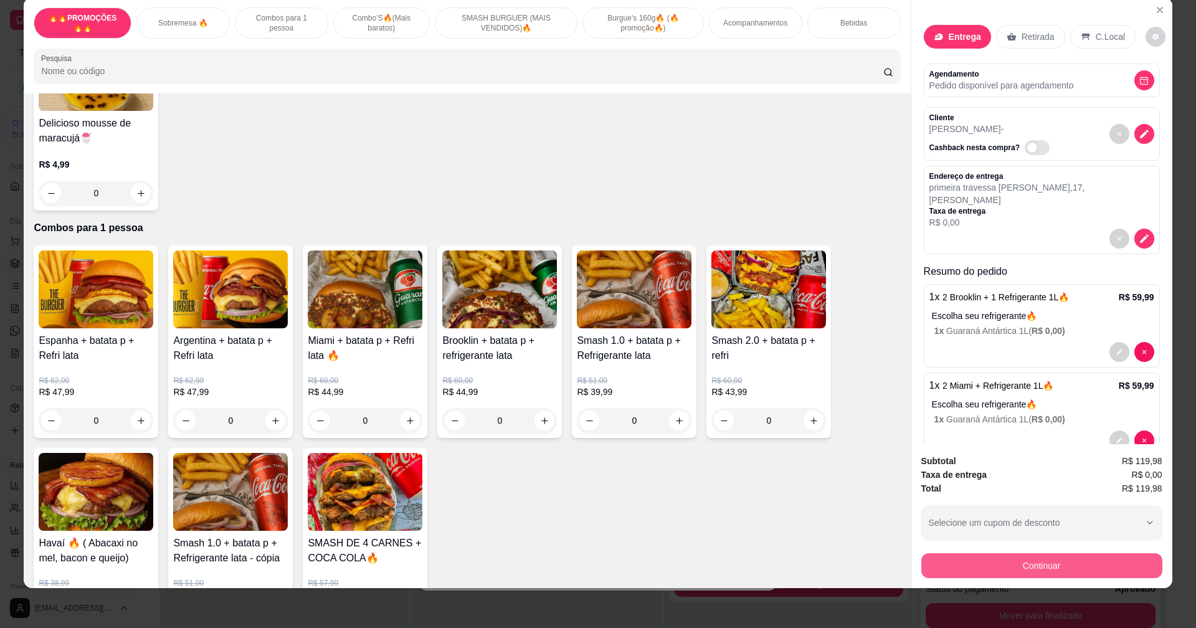
click at [982, 563] on button "Continuar" at bounding box center [1042, 565] width 241 height 25
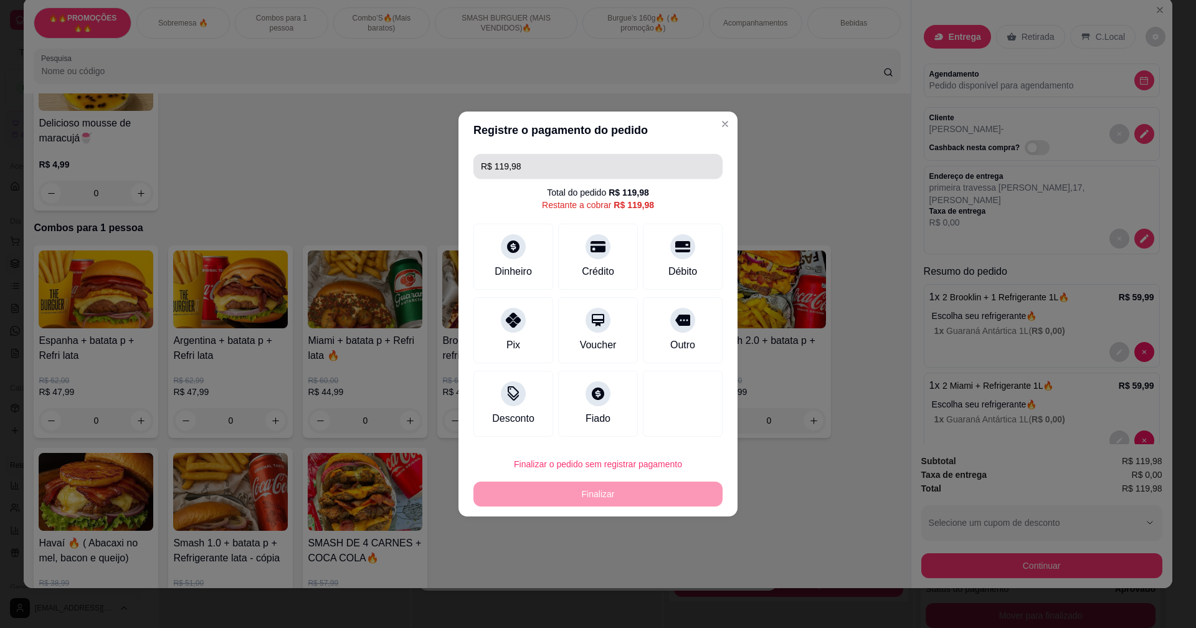
click at [613, 161] on input "R$ 119,98" at bounding box center [598, 166] width 234 height 25
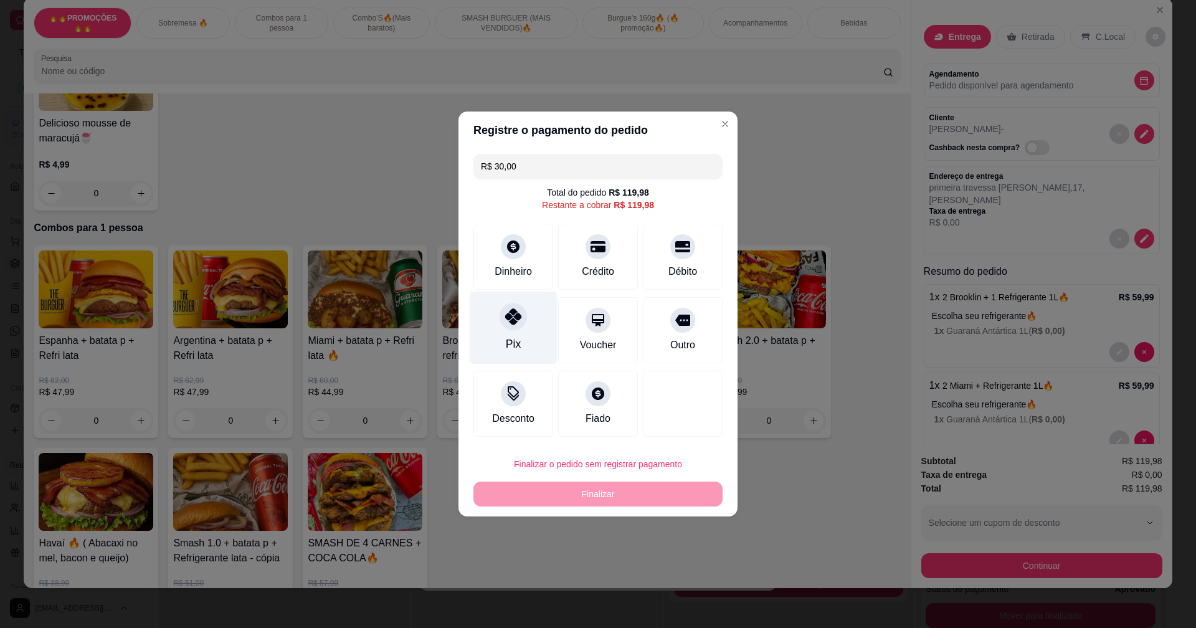
click at [521, 325] on div at bounding box center [513, 316] width 27 height 27
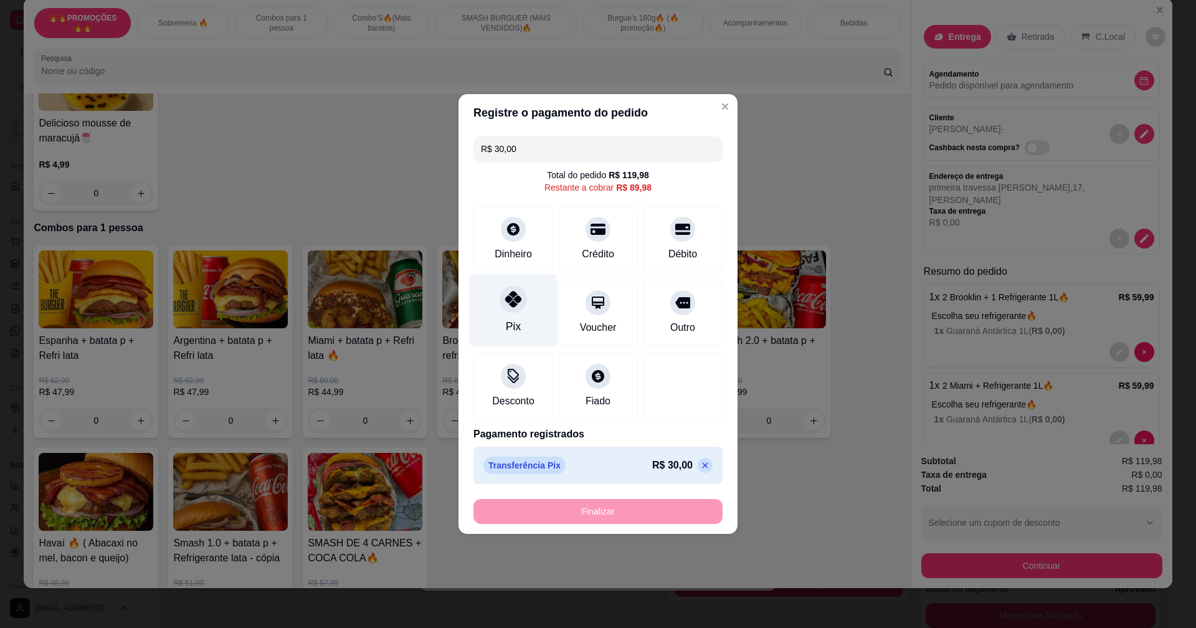
type input "R$ 89,98"
click at [525, 252] on div "Dinheiro" at bounding box center [513, 253] width 41 height 16
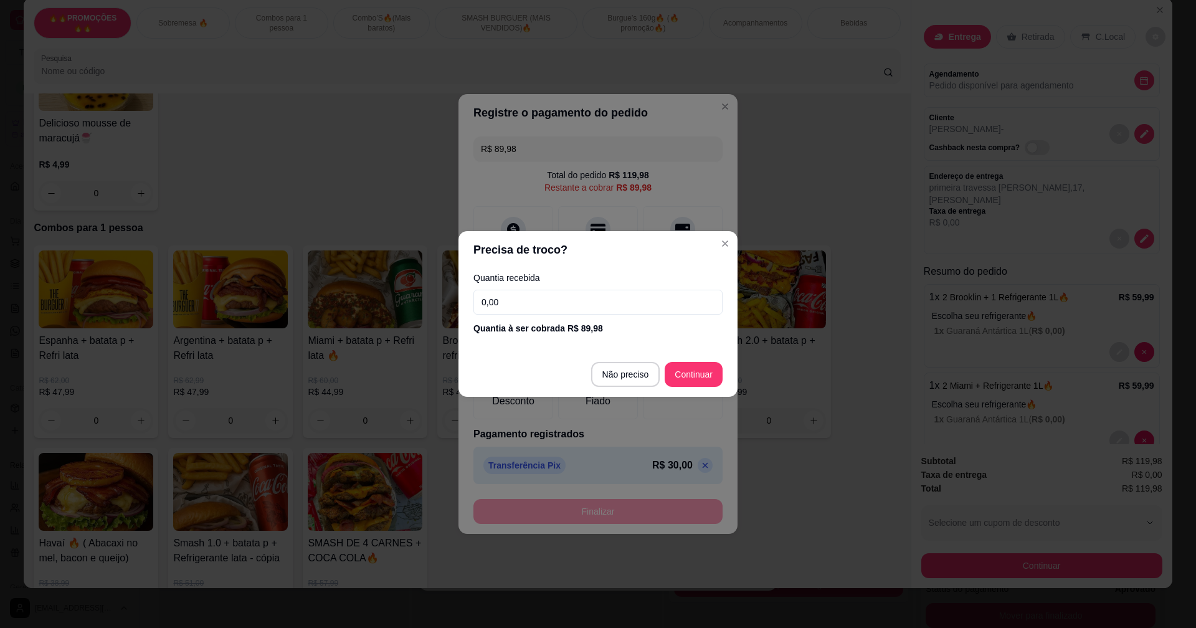
click at [614, 305] on input "0,00" at bounding box center [598, 302] width 249 height 25
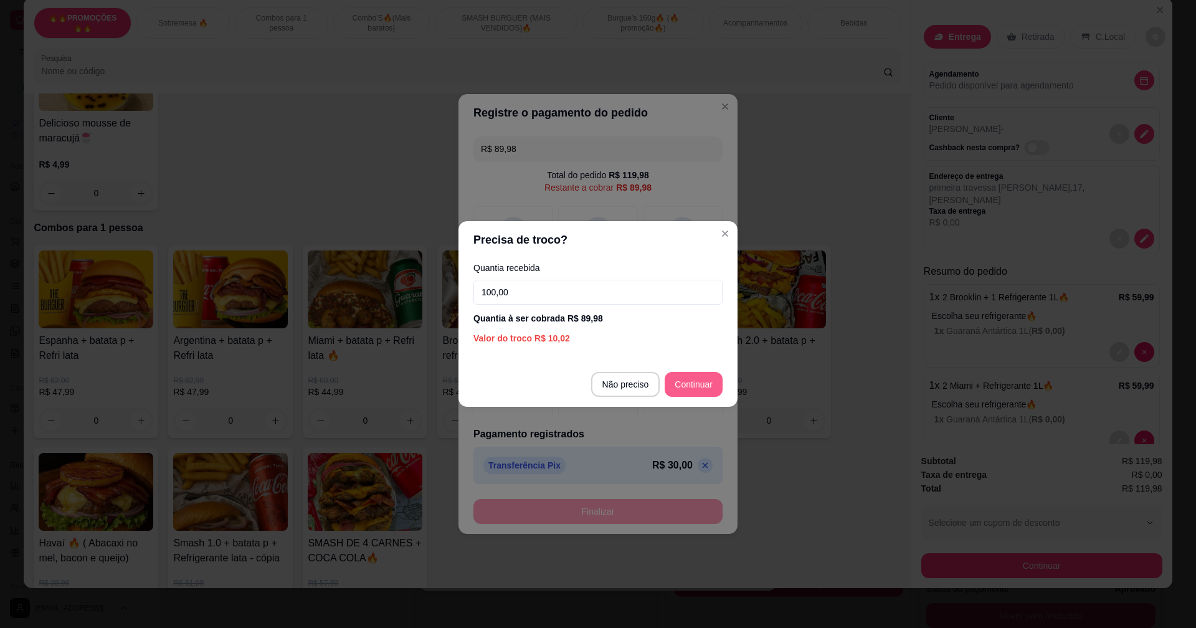
type input "100,00"
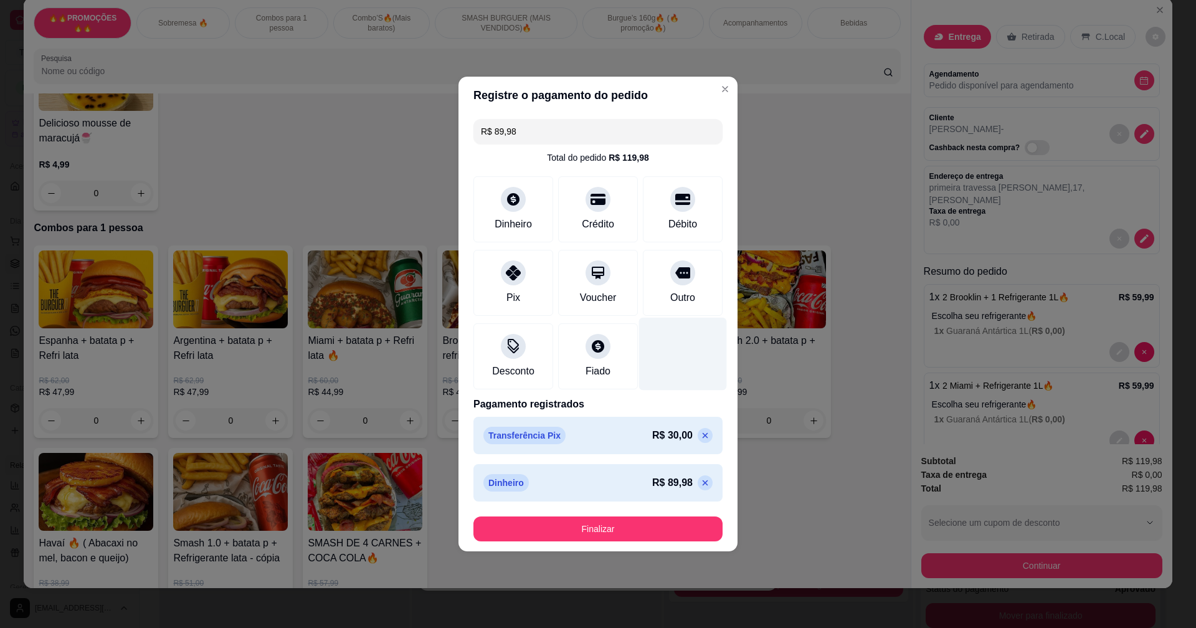
type input "R$ 0,00"
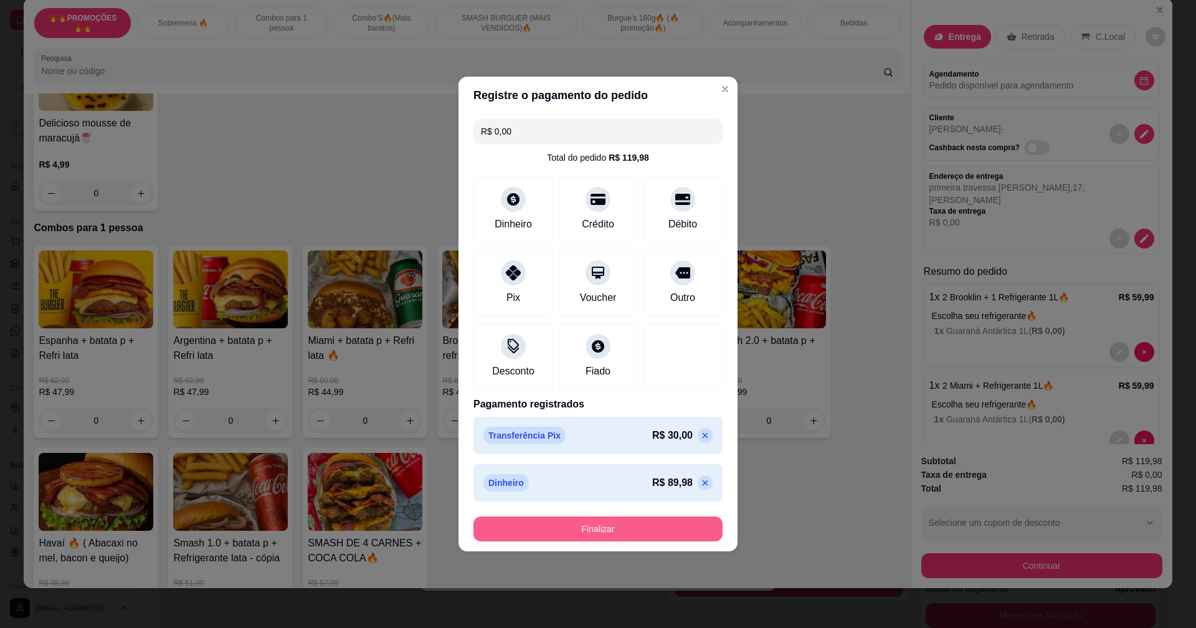
click at [697, 521] on button "Finalizar" at bounding box center [598, 529] width 249 height 25
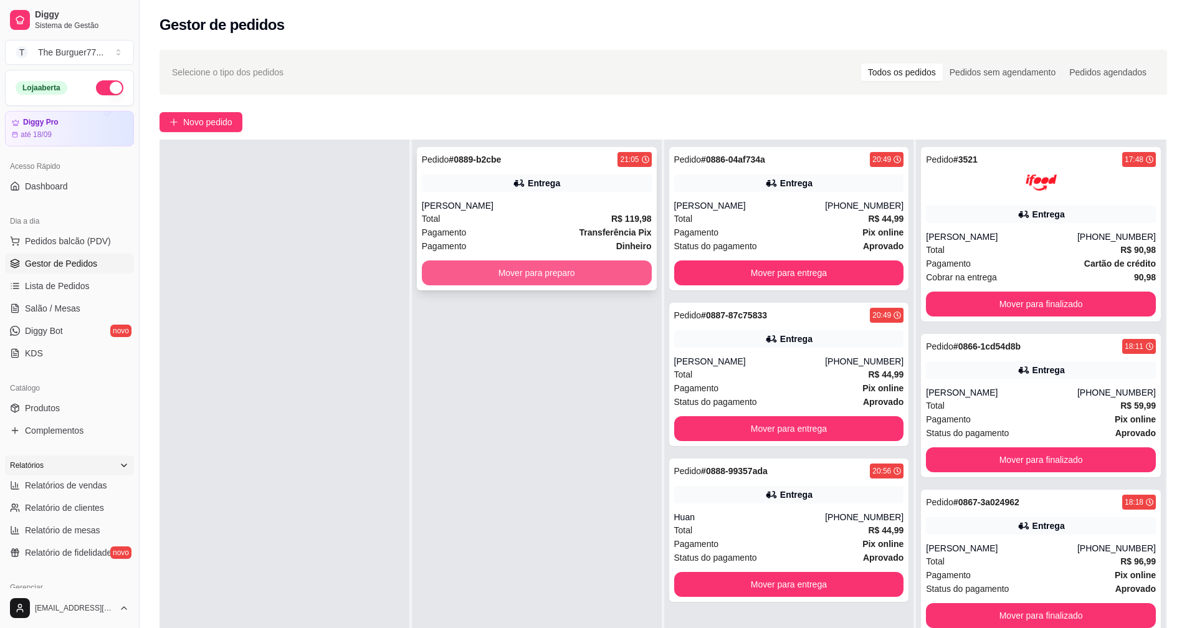
click at [533, 272] on button "Mover para preparo" at bounding box center [537, 272] width 230 height 25
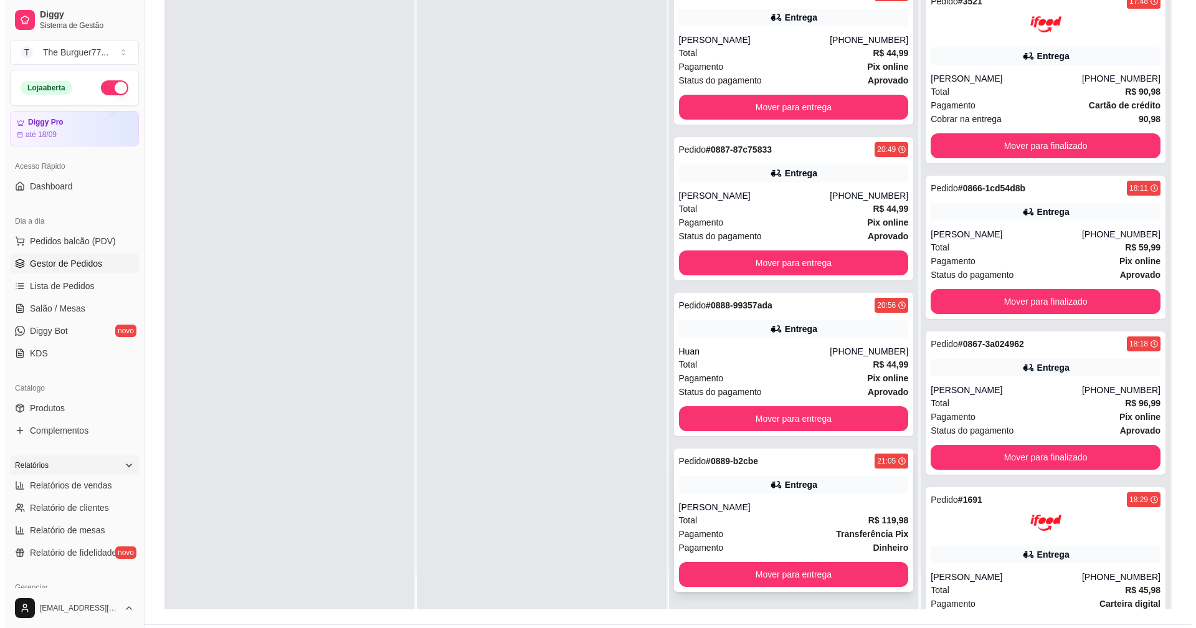
scroll to position [190, 0]
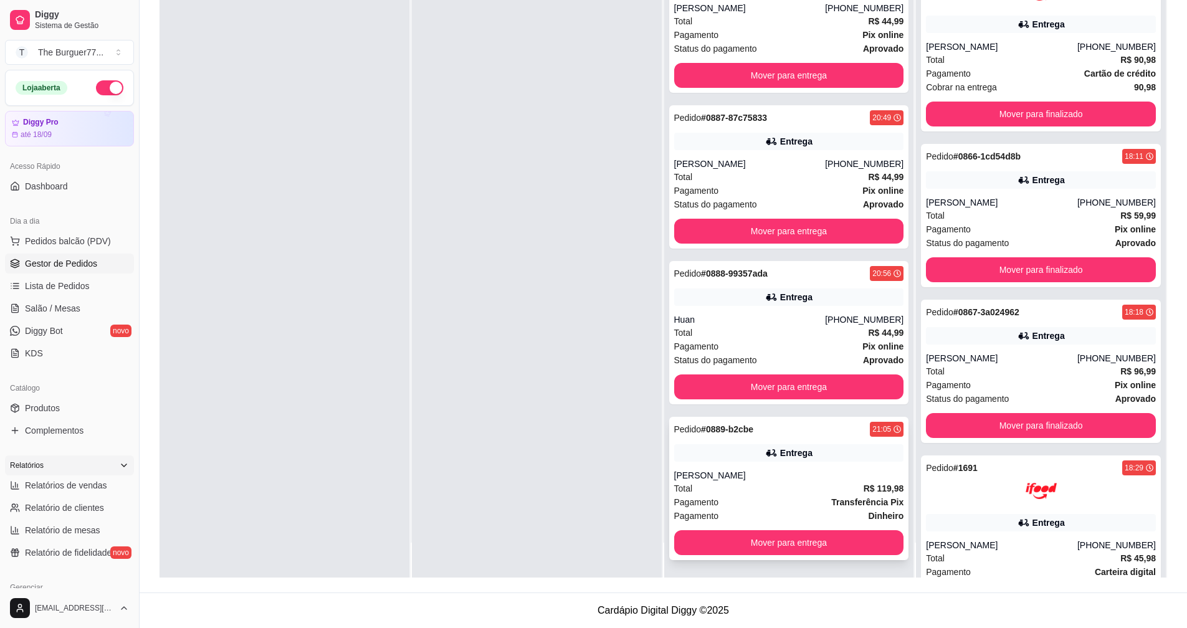
click at [706, 468] on div "Pedido # 0889-b2cbe 21:05 Entrega gabriela Total R$ 119,98 Pagamento Transferên…" at bounding box center [789, 488] width 240 height 143
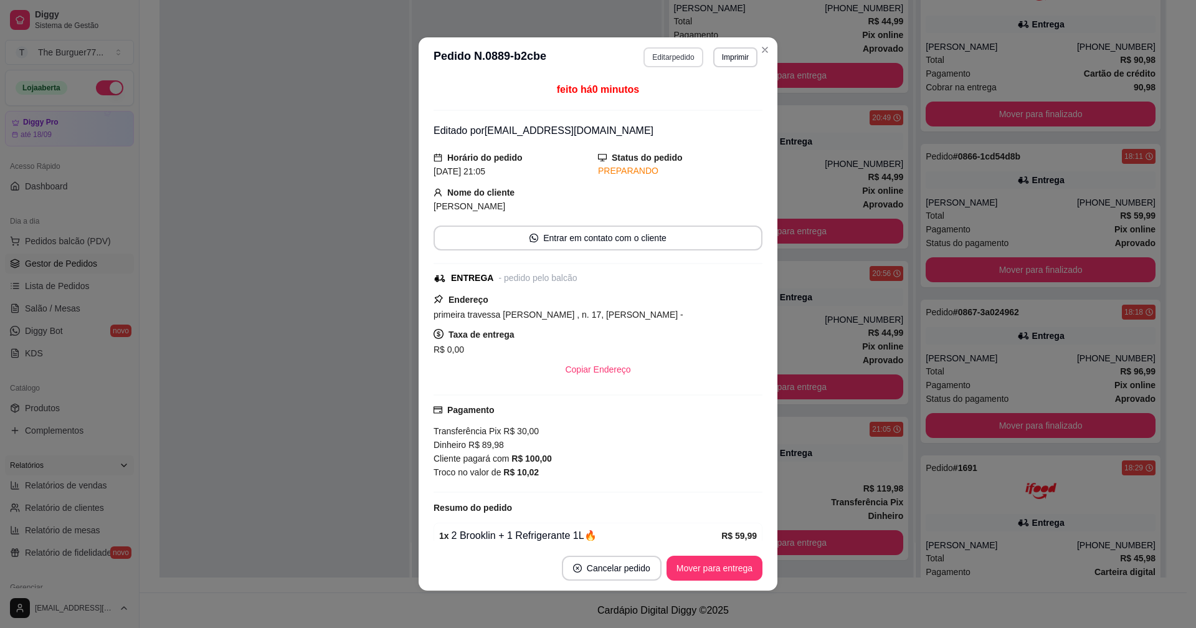
click at [671, 55] on button "Editar pedido" at bounding box center [673, 57] width 59 height 20
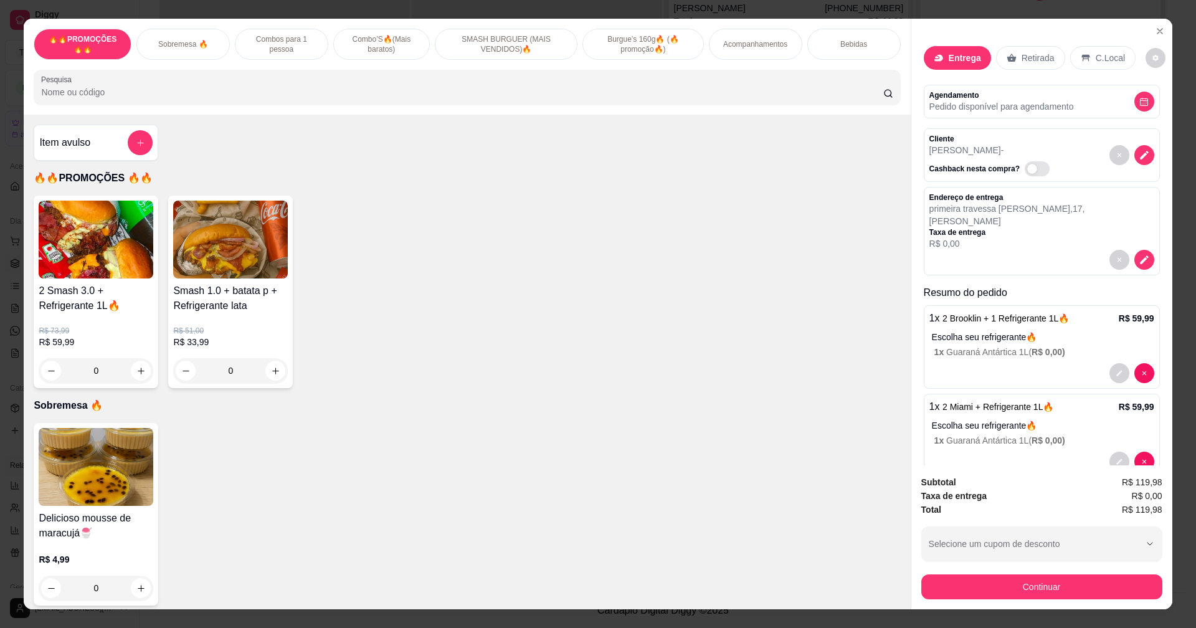
scroll to position [17, 0]
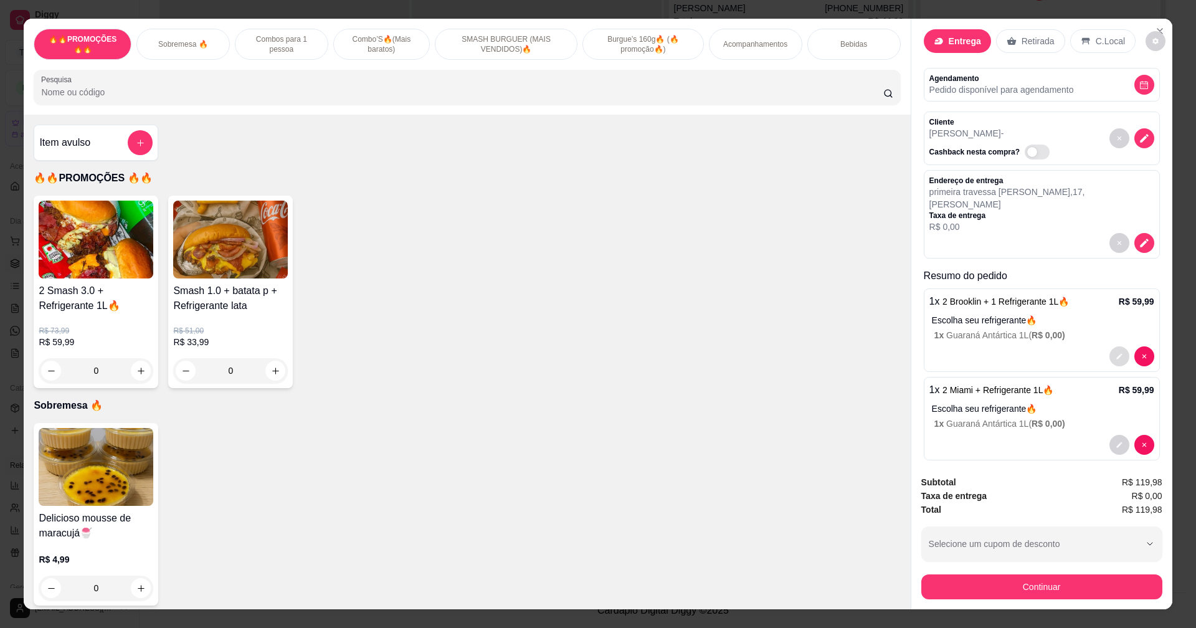
click at [1111, 346] on button "decrease-product-quantity" at bounding box center [1120, 356] width 20 height 20
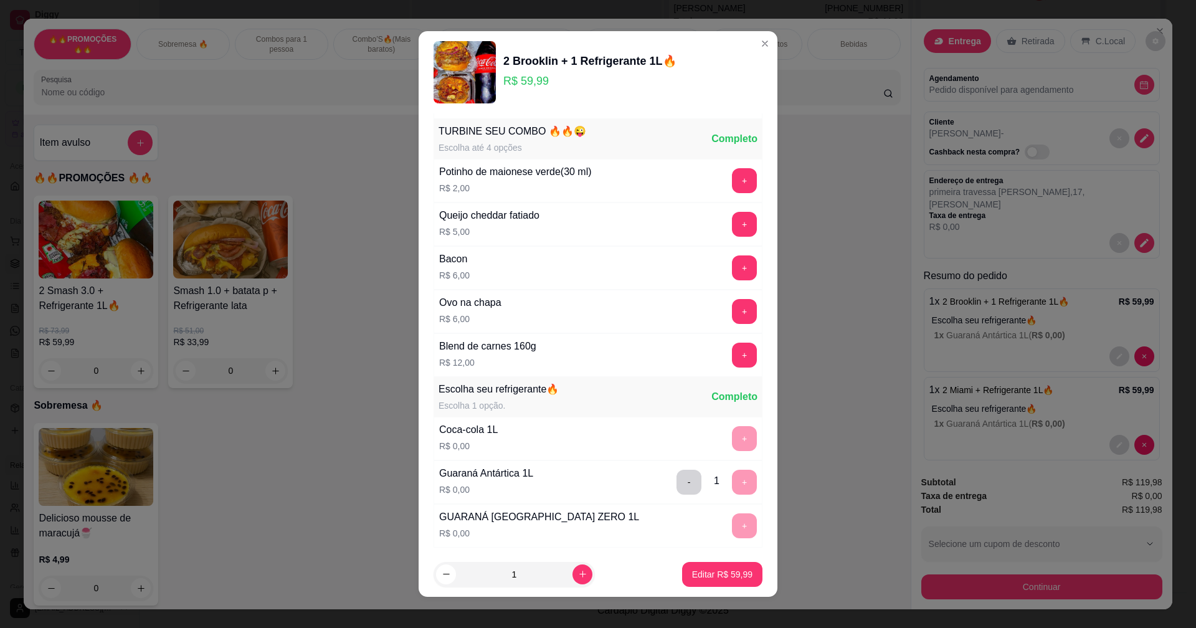
scroll to position [427, 0]
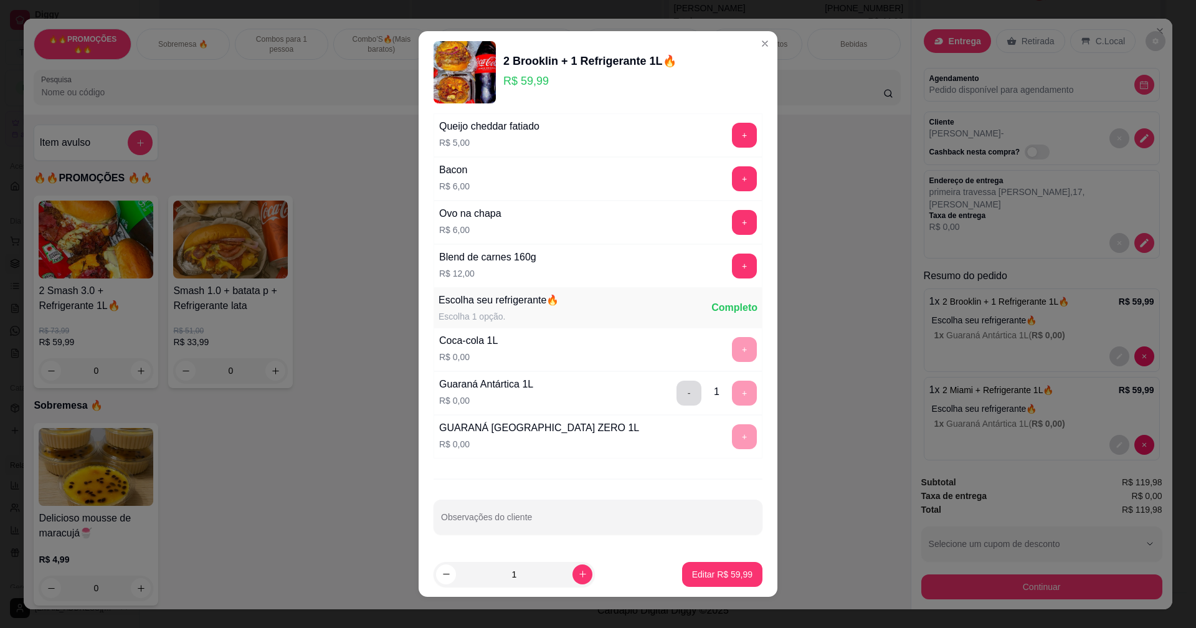
click at [677, 388] on button "-" at bounding box center [689, 393] width 25 height 25
click at [732, 351] on button "+" at bounding box center [744, 349] width 25 height 25
click at [720, 568] on button "Editar R$ 59,99" at bounding box center [722, 574] width 80 height 25
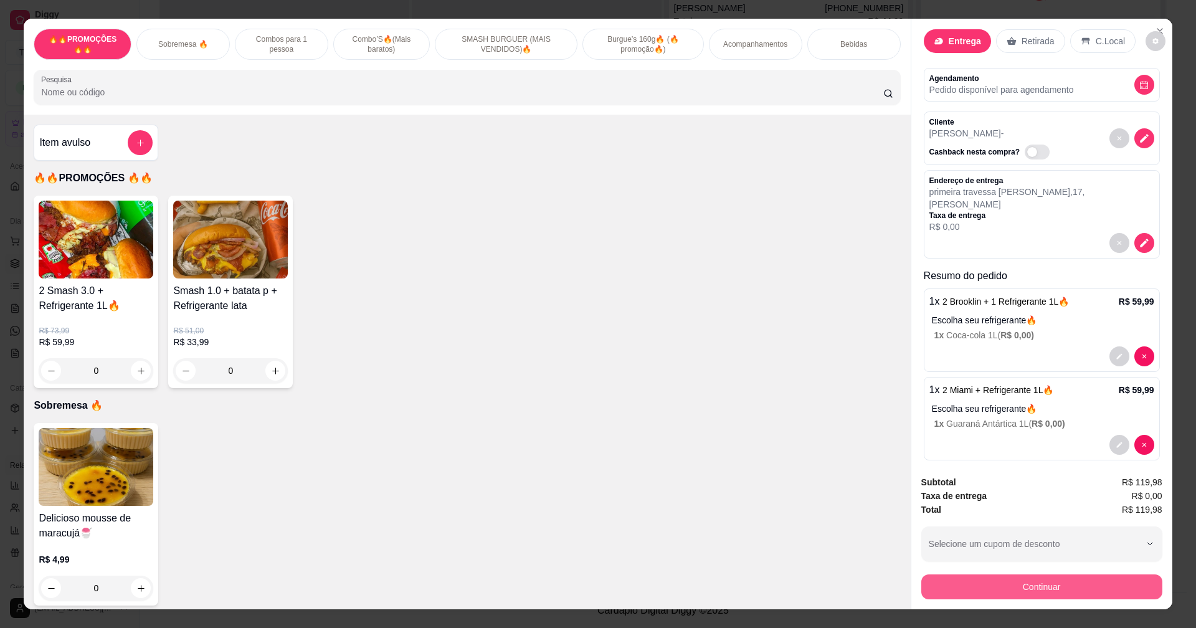
click at [945, 583] on button "Continuar" at bounding box center [1042, 587] width 241 height 25
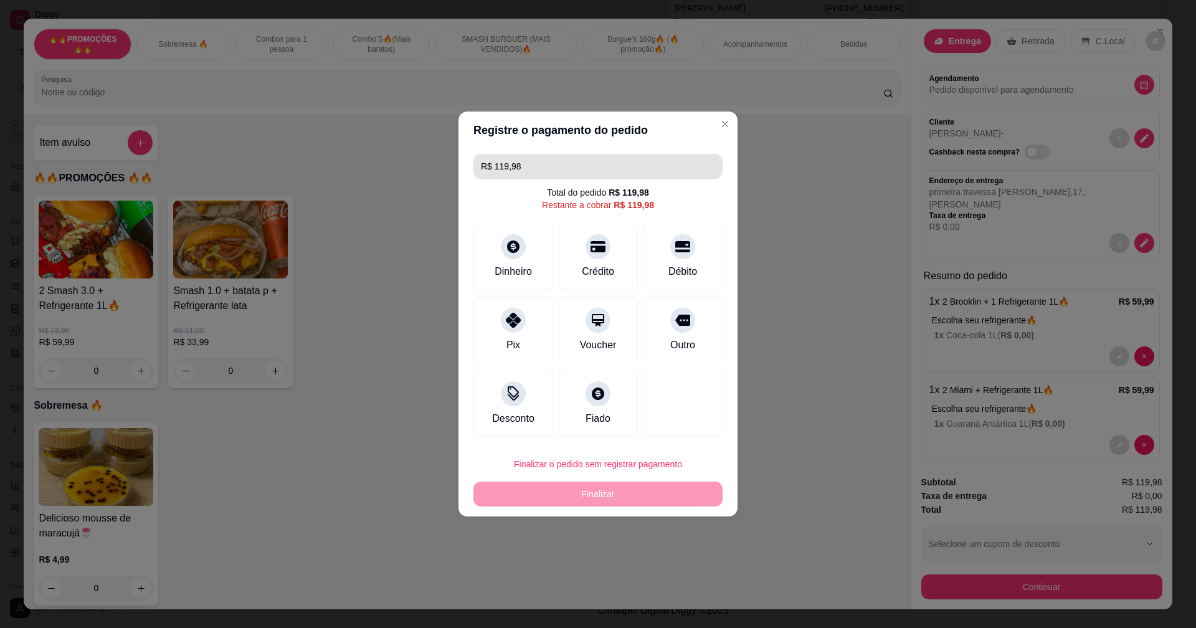
click at [676, 168] on input "R$ 119,98" at bounding box center [598, 166] width 234 height 25
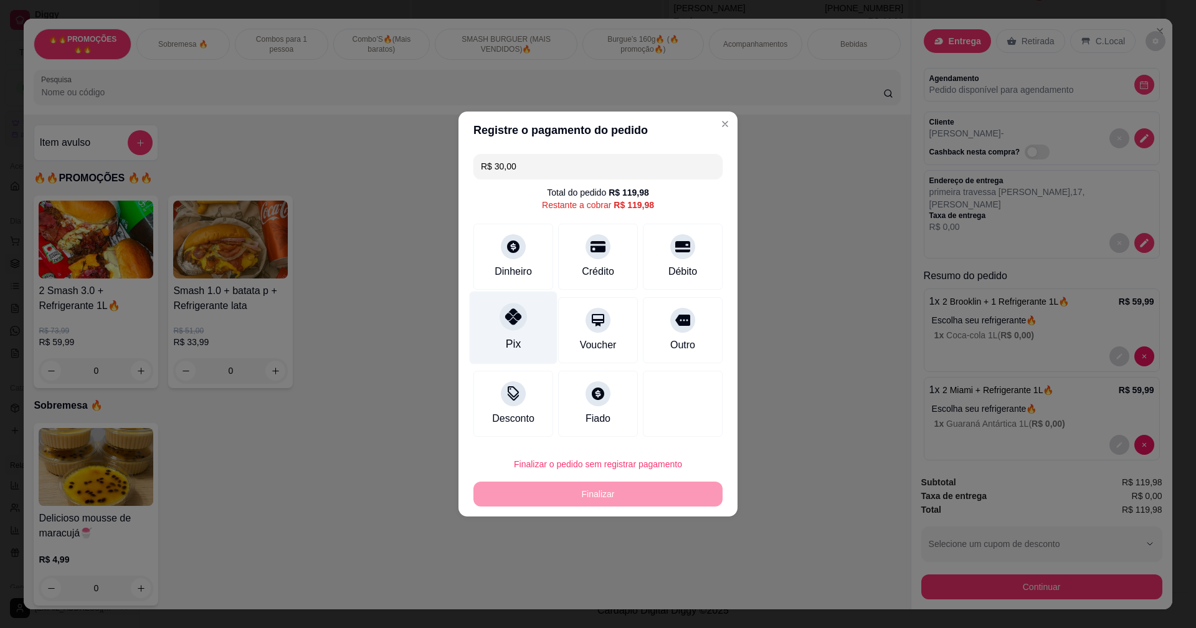
click at [527, 331] on div "Pix" at bounding box center [514, 328] width 88 height 73
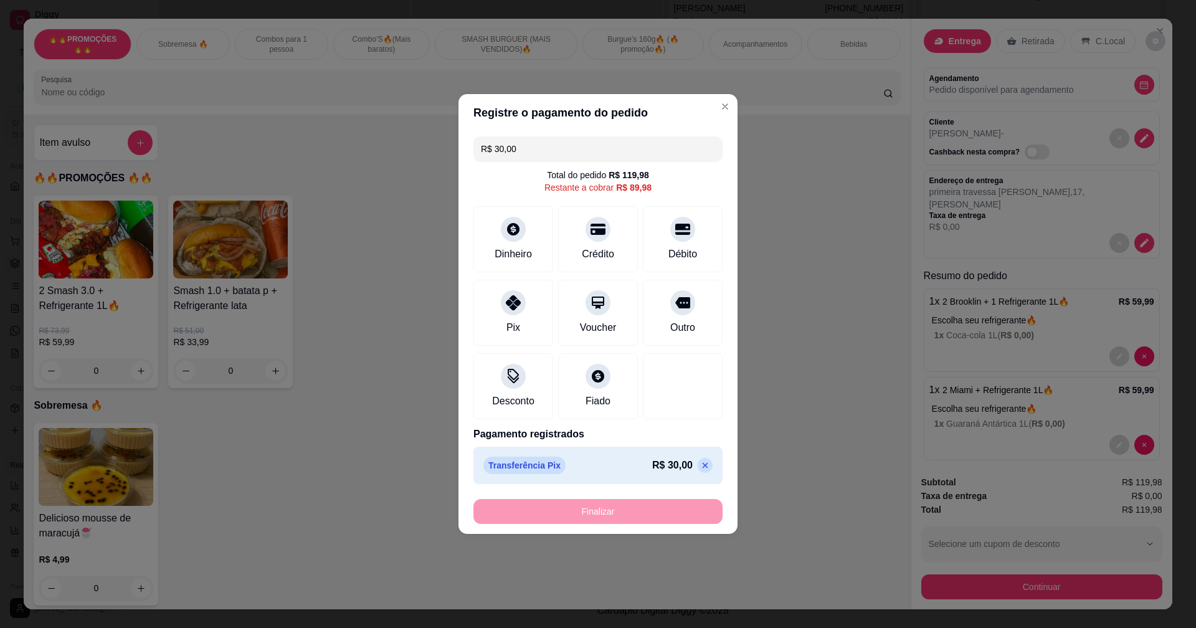
type input "R$ 89,98"
click at [533, 240] on div "Dinheiro" at bounding box center [514, 237] width 88 height 73
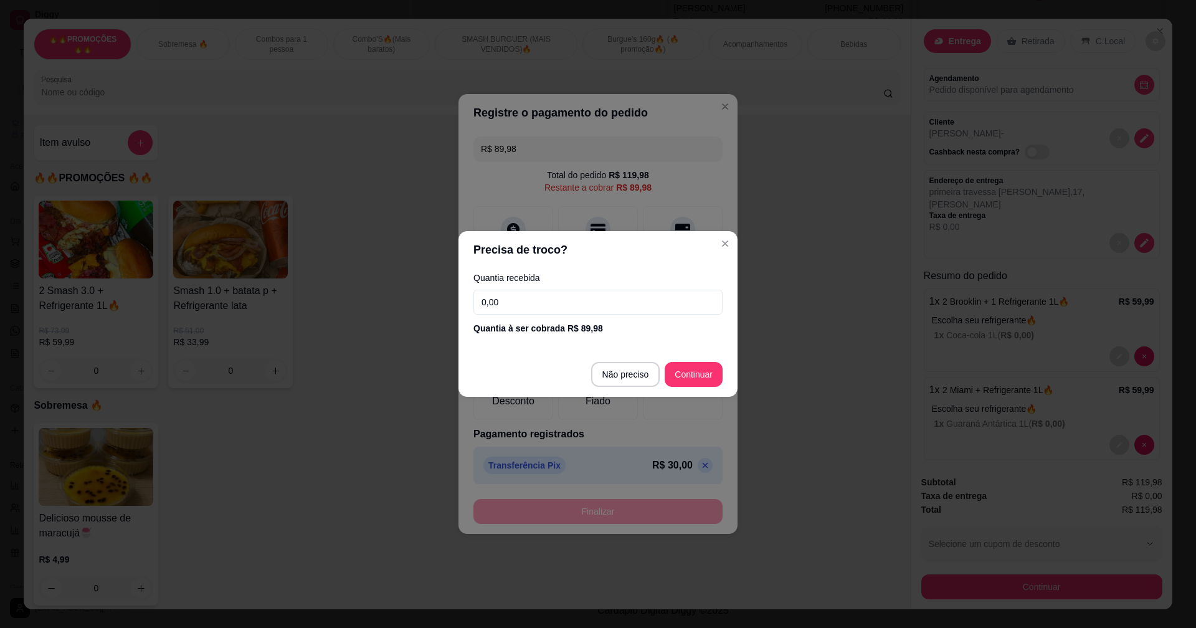
click at [542, 302] on input "0,00" at bounding box center [598, 302] width 249 height 25
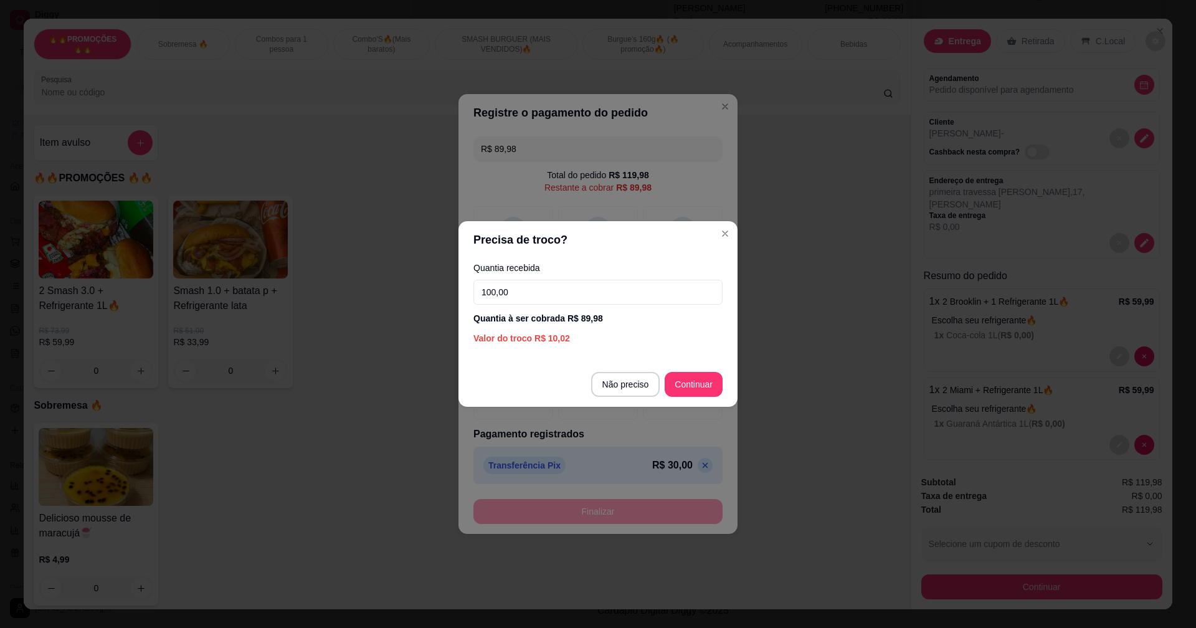
type input "100,00"
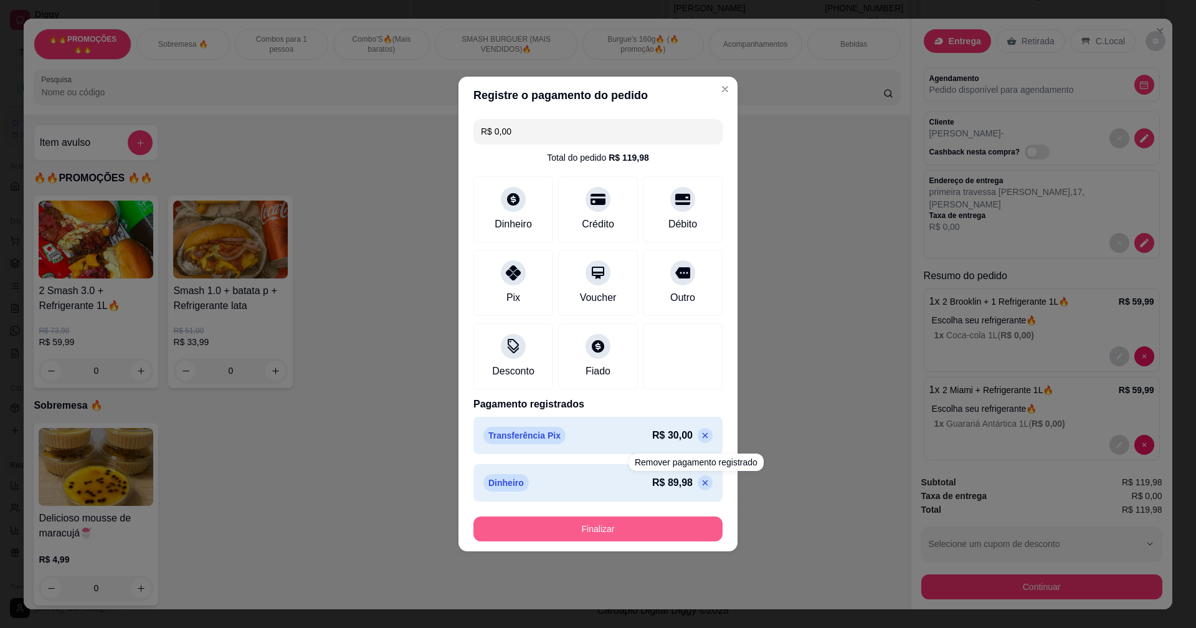
click at [697, 519] on button "Finalizar" at bounding box center [598, 529] width 249 height 25
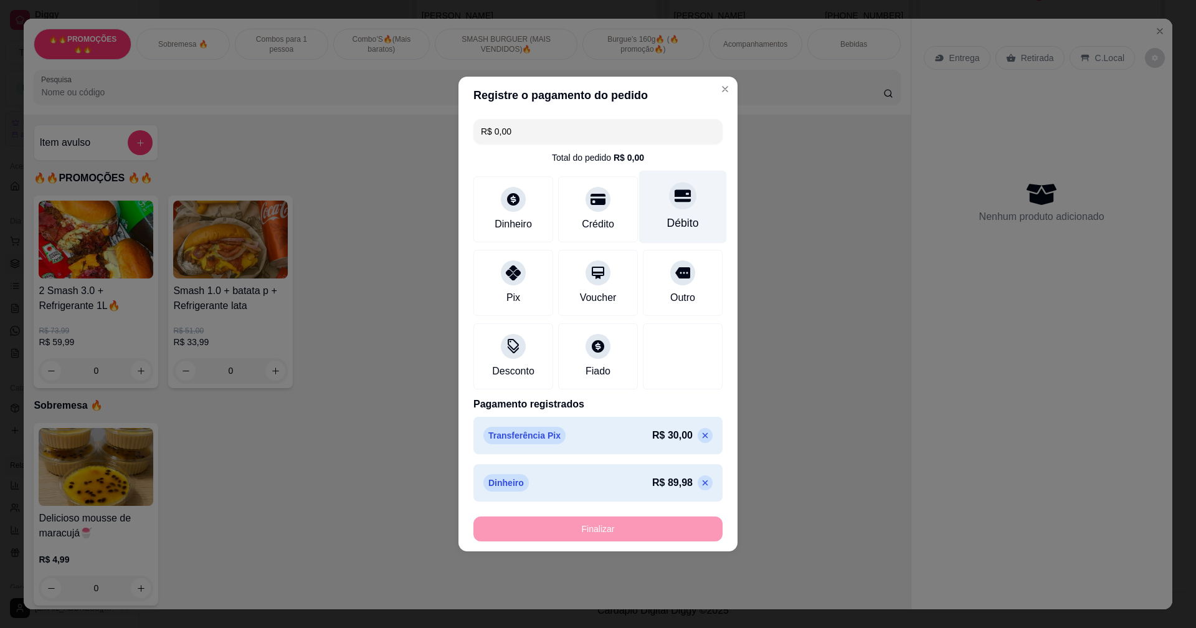
type input "-R$ 119,98"
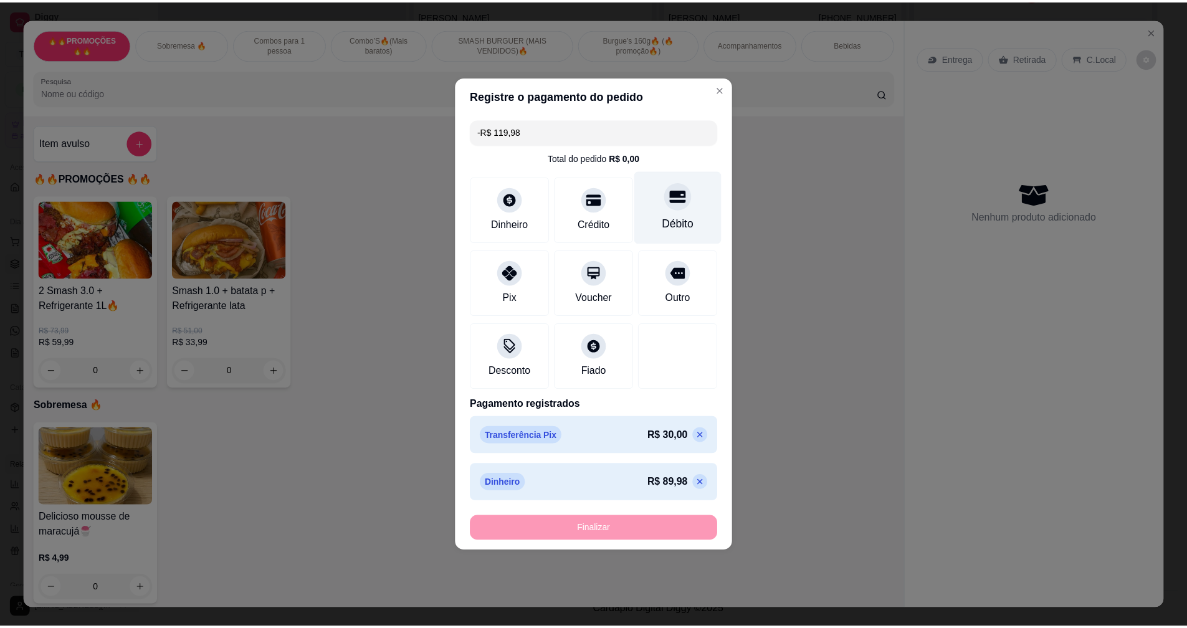
scroll to position [0, 0]
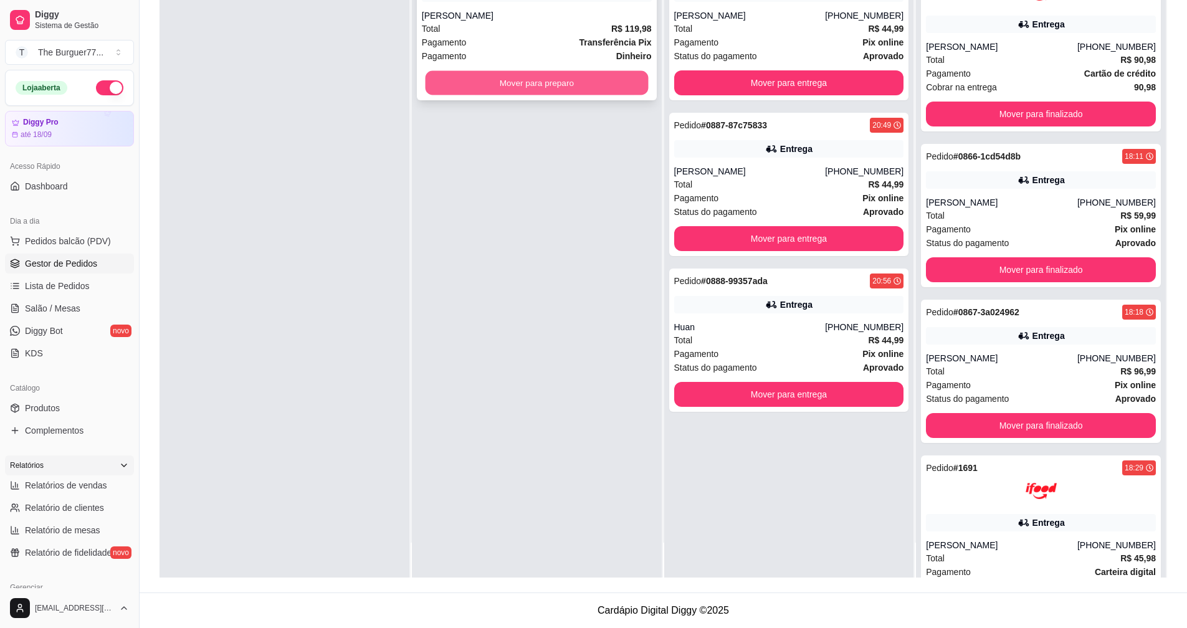
click at [548, 83] on button "Mover para preparo" at bounding box center [536, 83] width 223 height 24
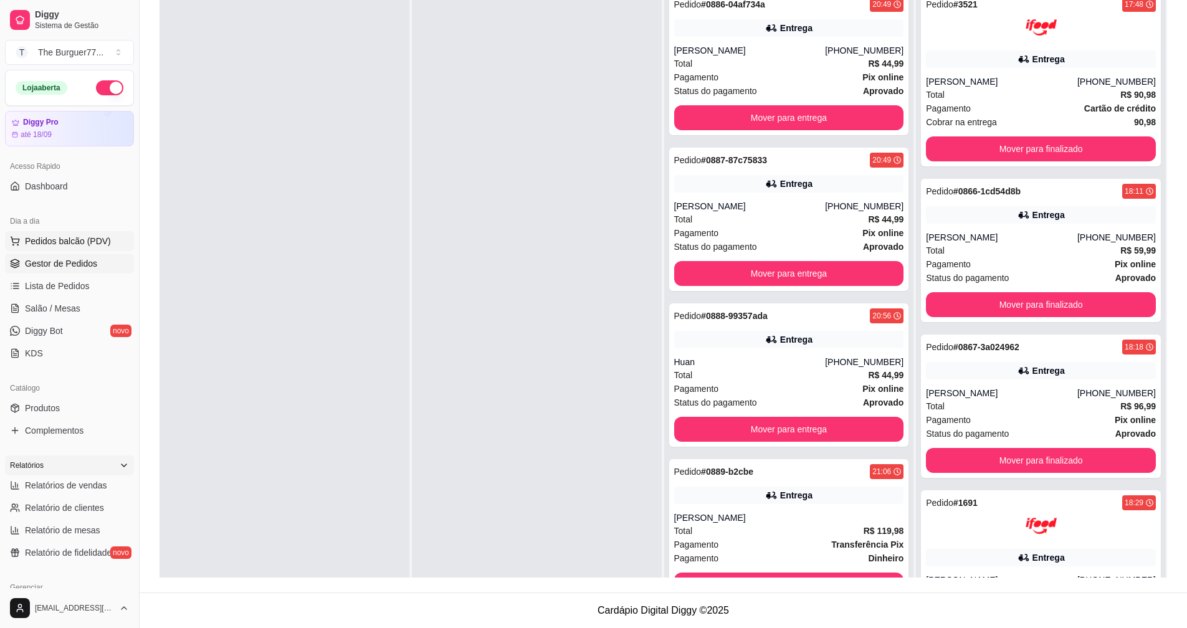
click at [39, 232] on button "Pedidos balcão (PDV)" at bounding box center [69, 241] width 129 height 20
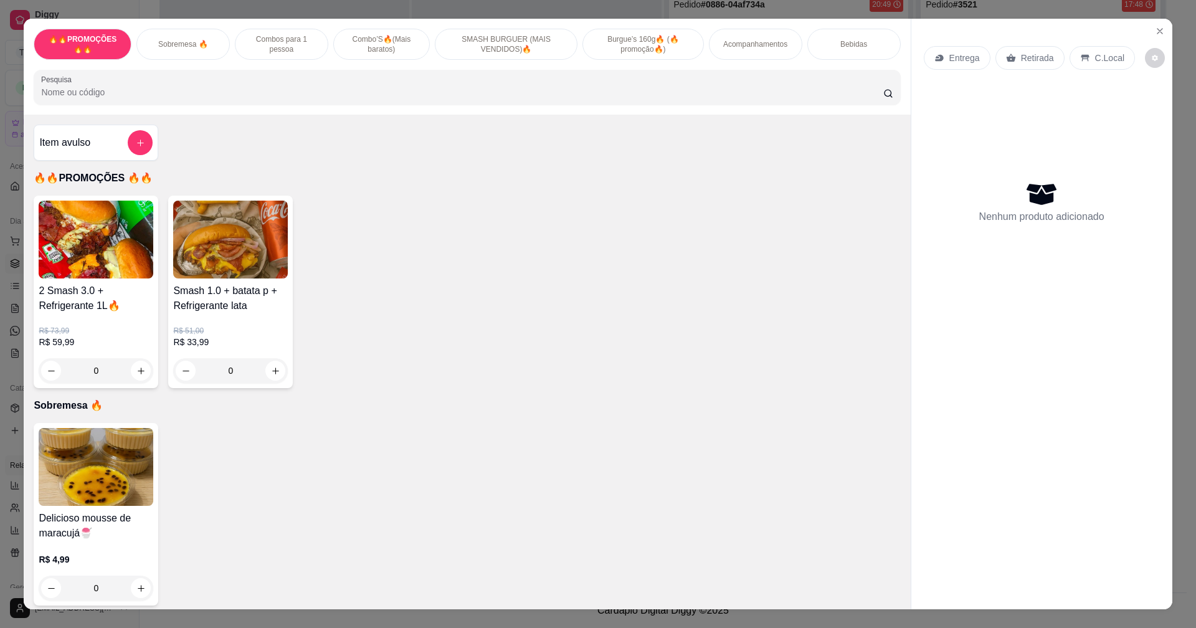
click at [936, 61] on icon at bounding box center [939, 58] width 8 height 7
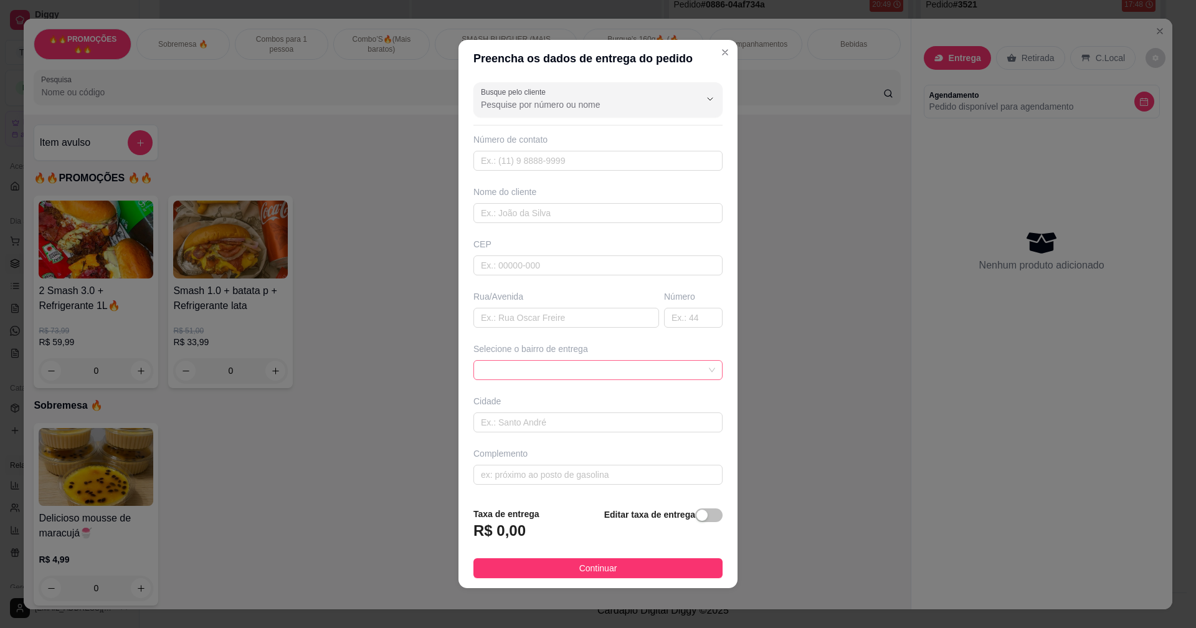
click at [572, 369] on span at bounding box center [598, 370] width 234 height 19
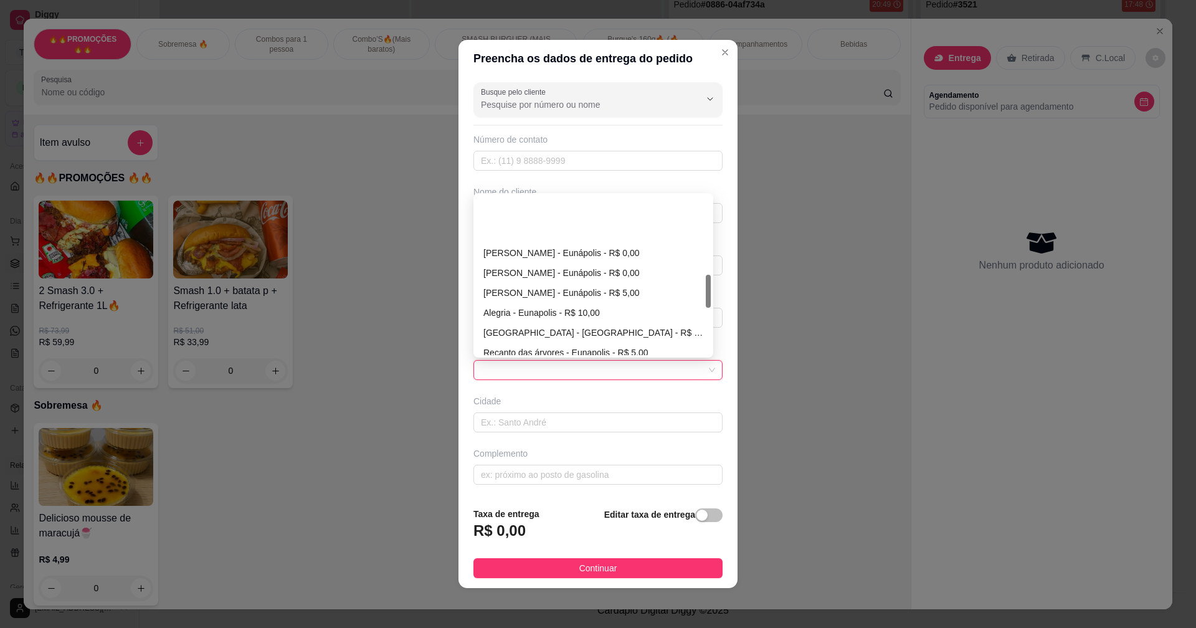
scroll to position [374, 0]
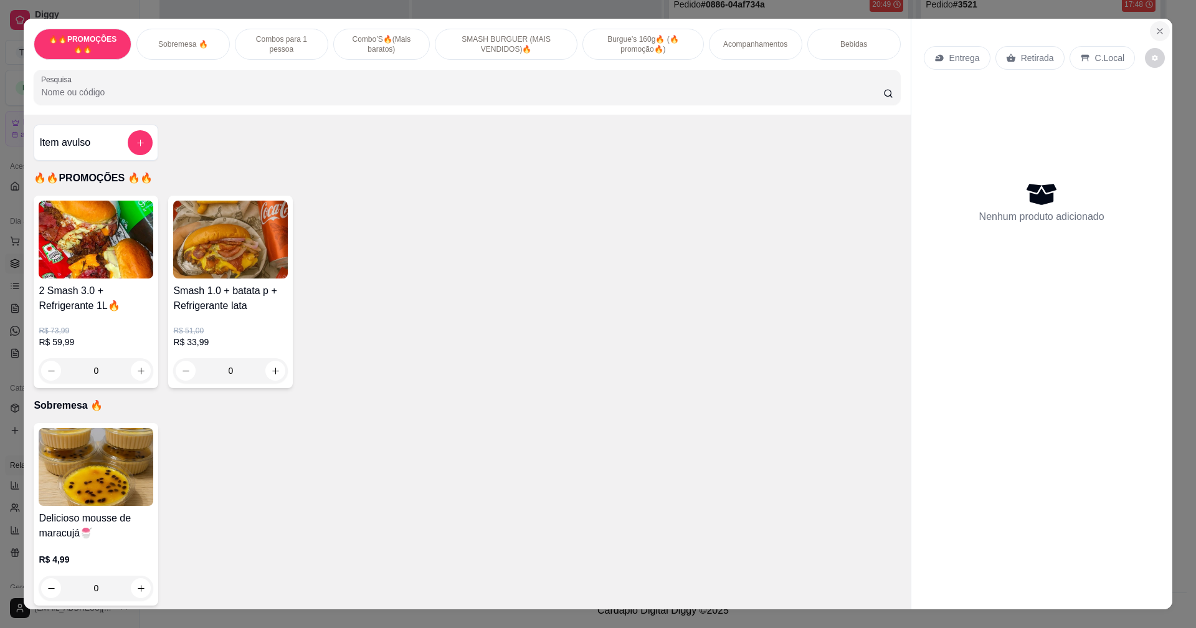
click at [1162, 29] on button "Close" at bounding box center [1160, 31] width 20 height 20
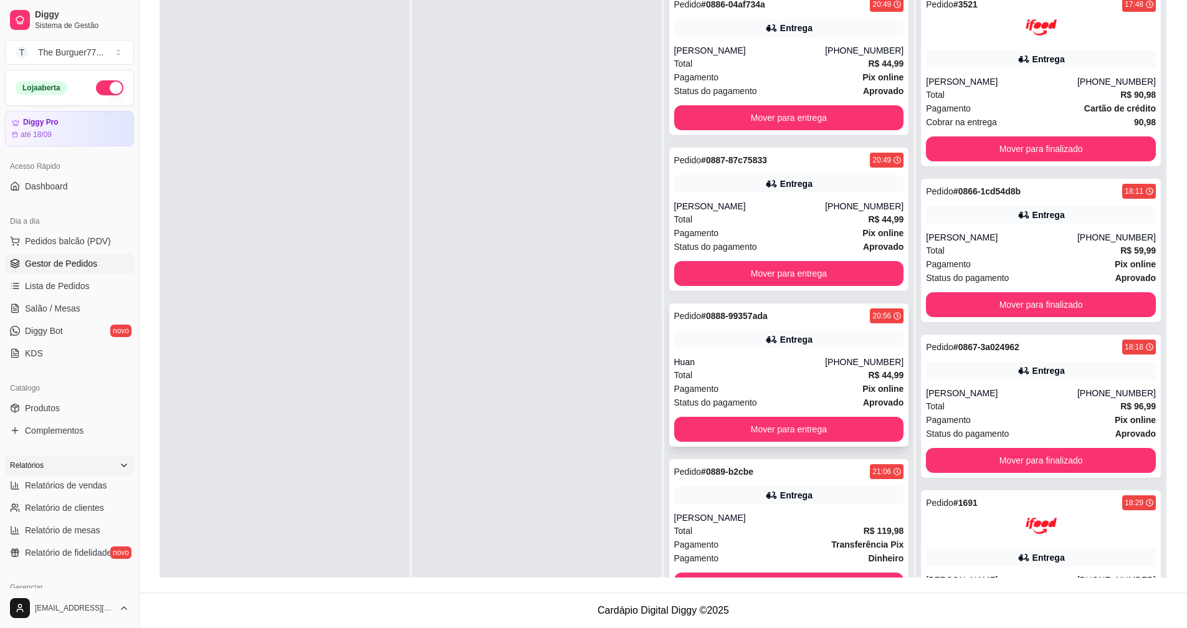
click at [721, 360] on div "Huan" at bounding box center [749, 362] width 151 height 12
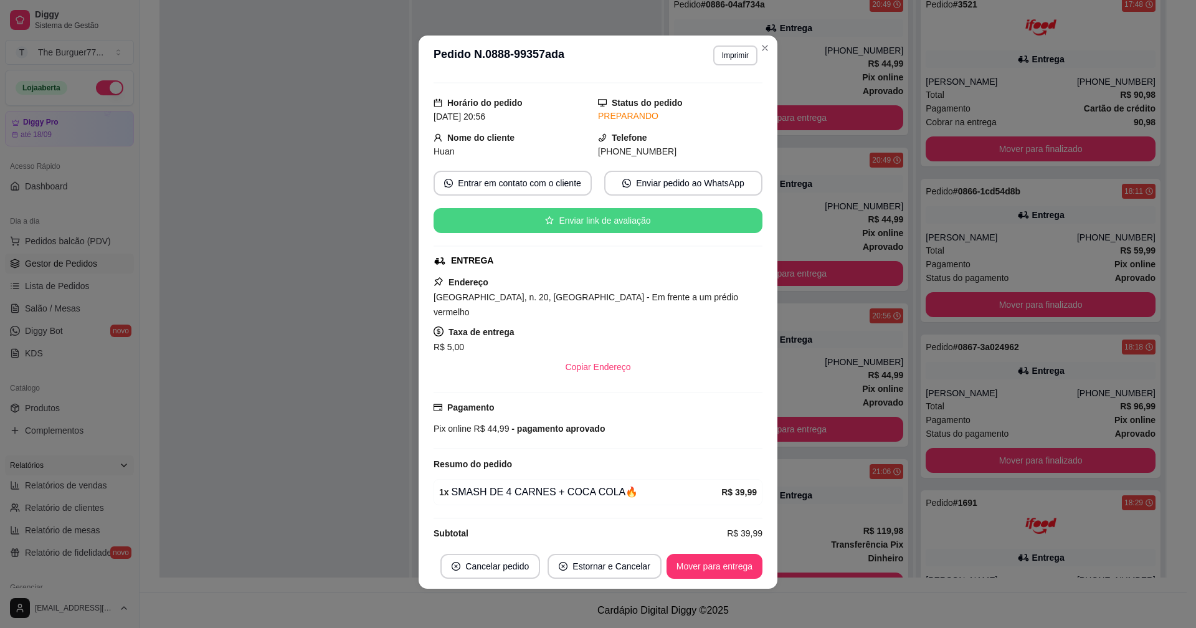
scroll to position [2, 0]
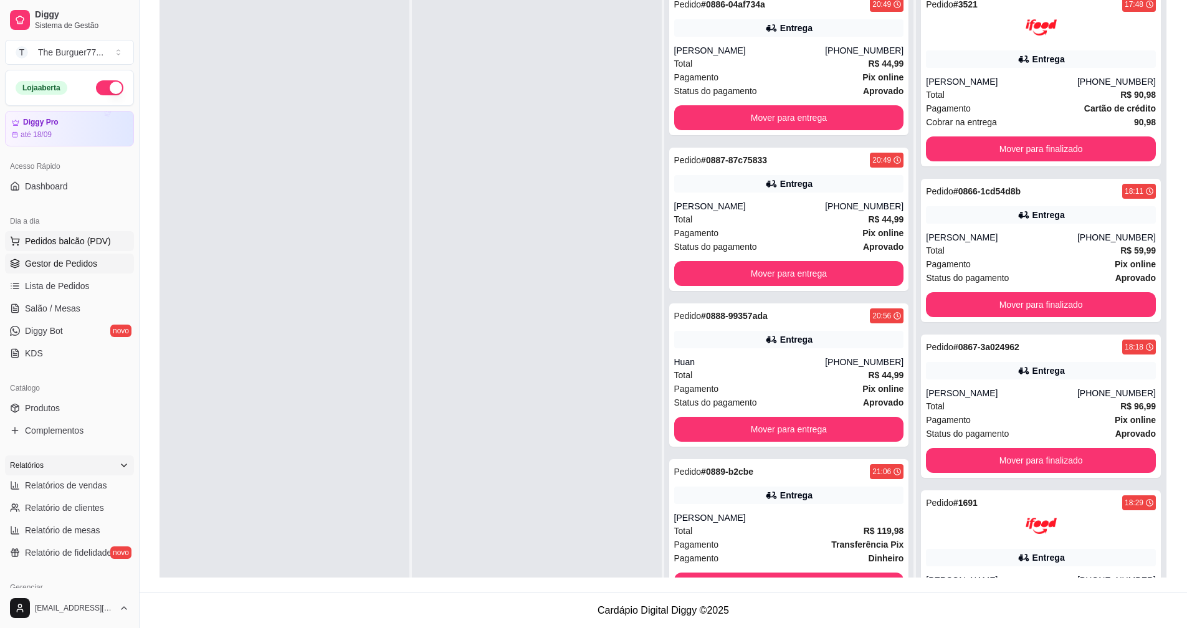
click at [87, 242] on span "Pedidos balcão (PDV)" at bounding box center [68, 241] width 86 height 12
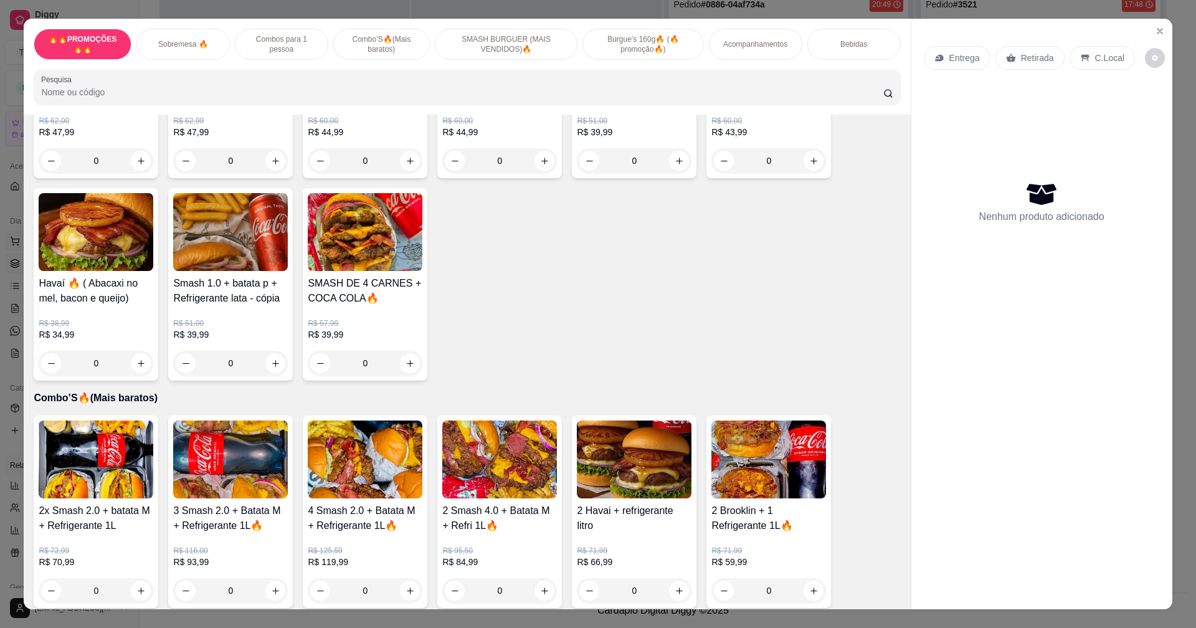
scroll to position [436, 0]
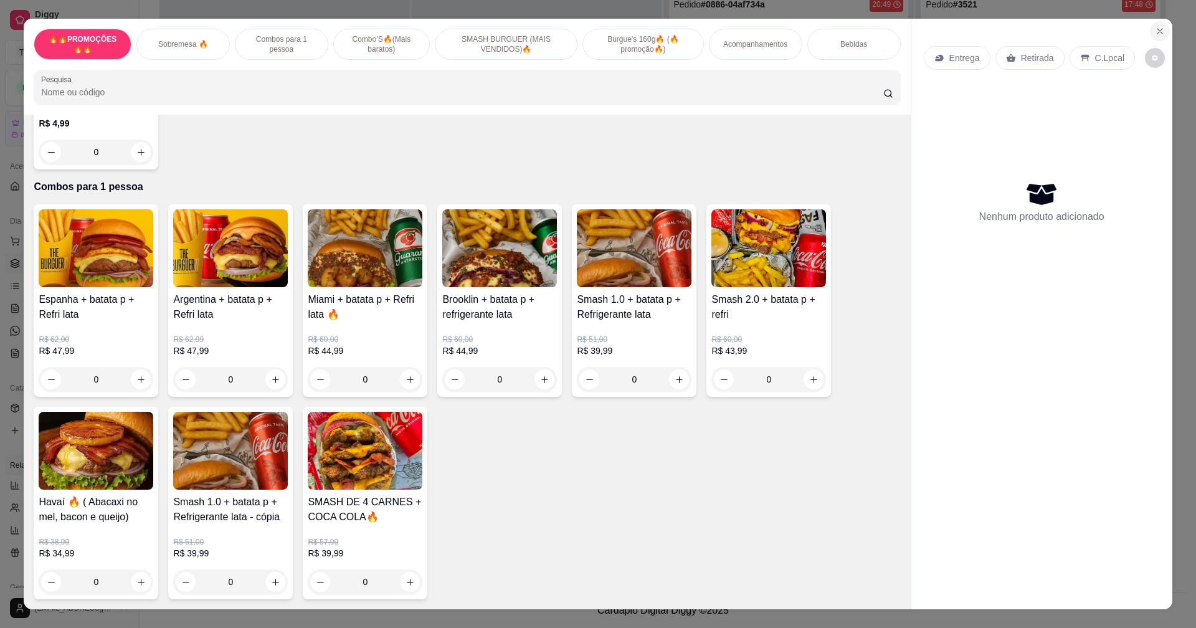
click at [1157, 30] on icon "Close" at bounding box center [1160, 31] width 10 height 10
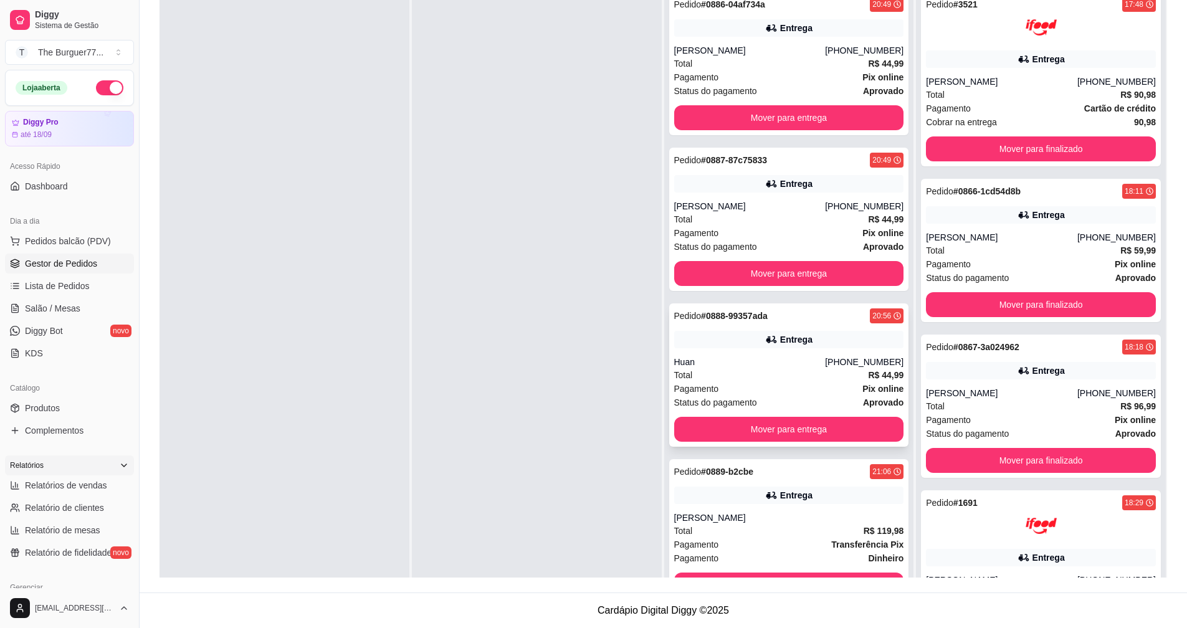
click at [744, 379] on div "Total R$ 44,99" at bounding box center [789, 375] width 230 height 14
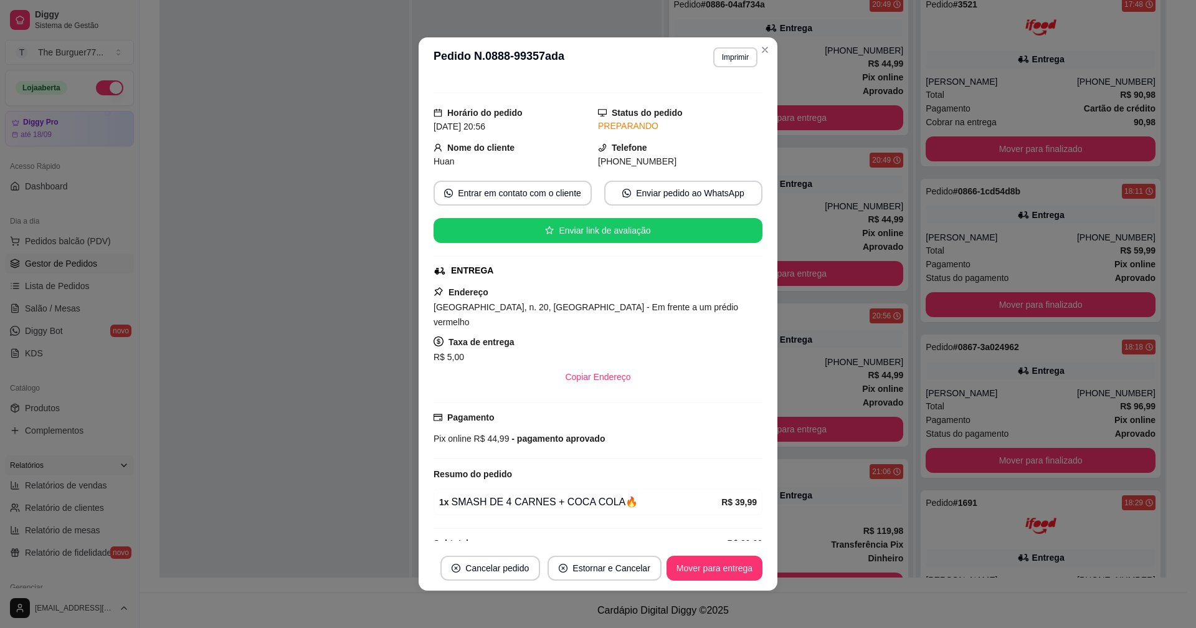
scroll to position [26, 0]
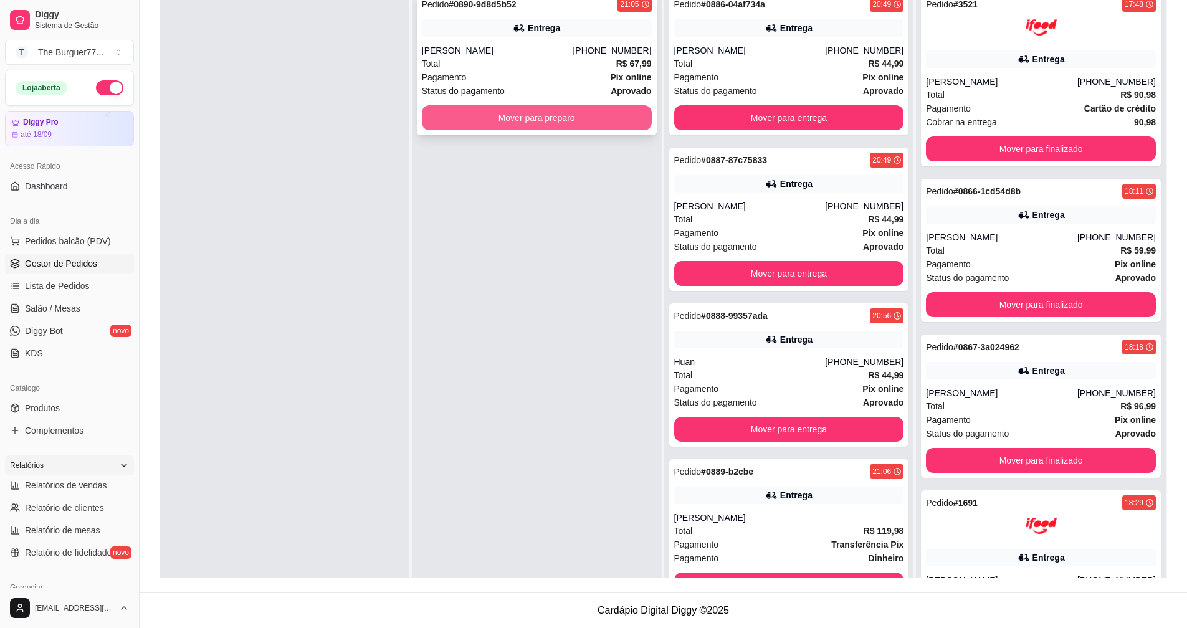
click at [557, 121] on button "Mover para preparo" at bounding box center [537, 117] width 230 height 25
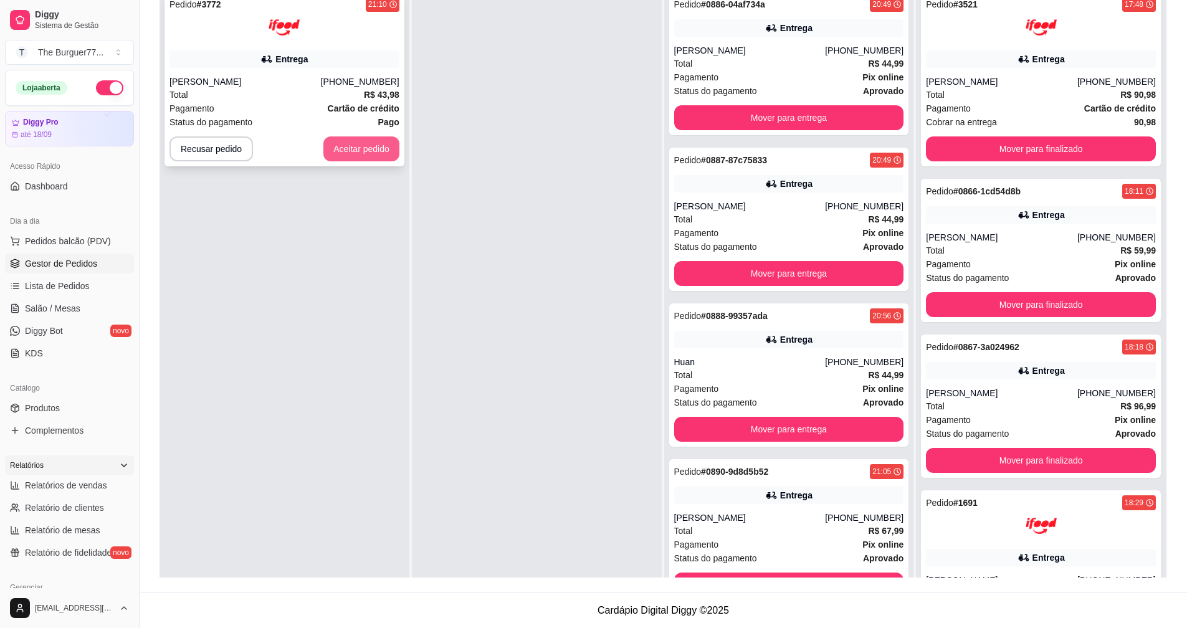
click at [346, 153] on button "Aceitar pedido" at bounding box center [361, 148] width 76 height 25
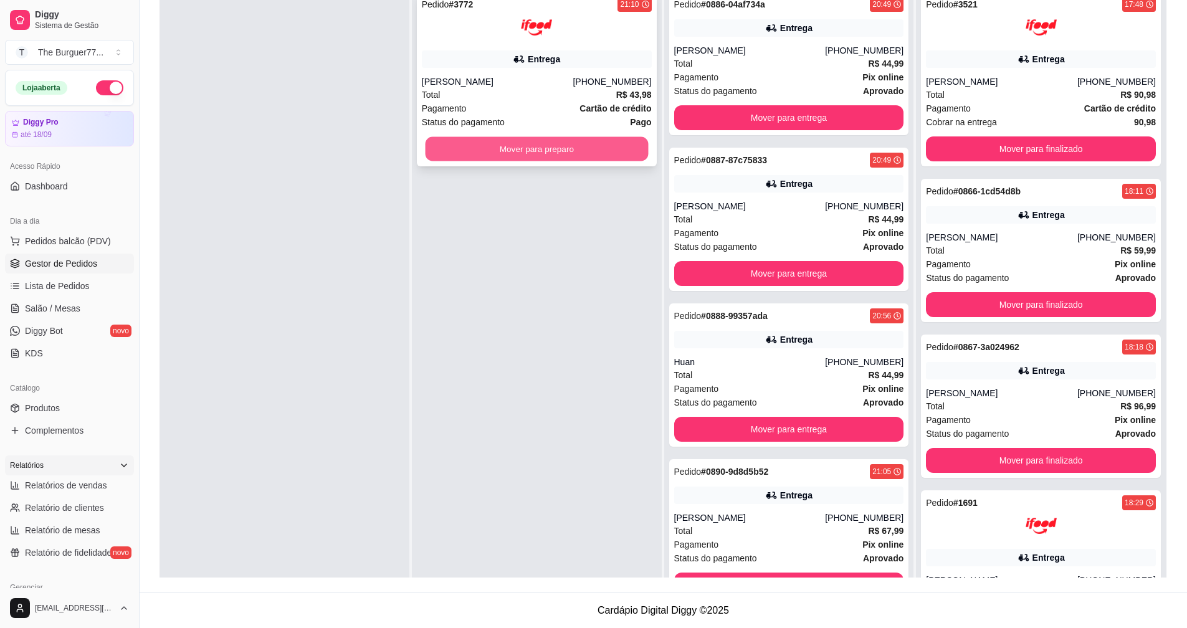
click at [583, 141] on button "Mover para preparo" at bounding box center [536, 149] width 223 height 24
click at [452, 148] on button "Mover para preparo" at bounding box center [537, 148] width 230 height 25
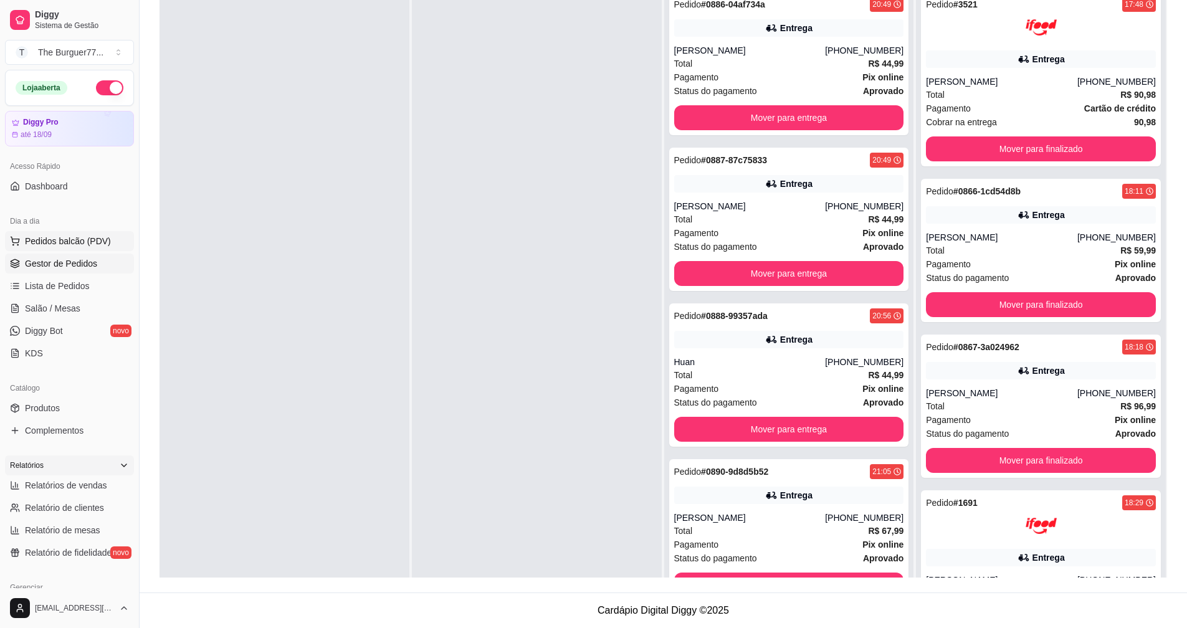
click at [80, 235] on span "Pedidos balcão (PDV)" at bounding box center [68, 241] width 86 height 12
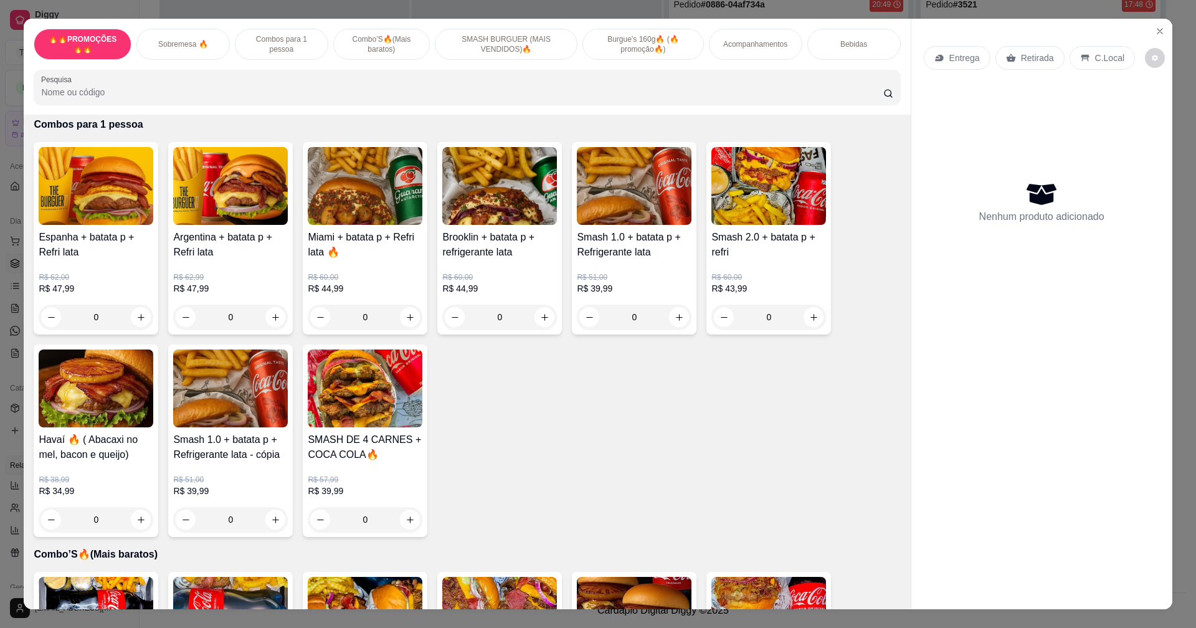
scroll to position [997, 0]
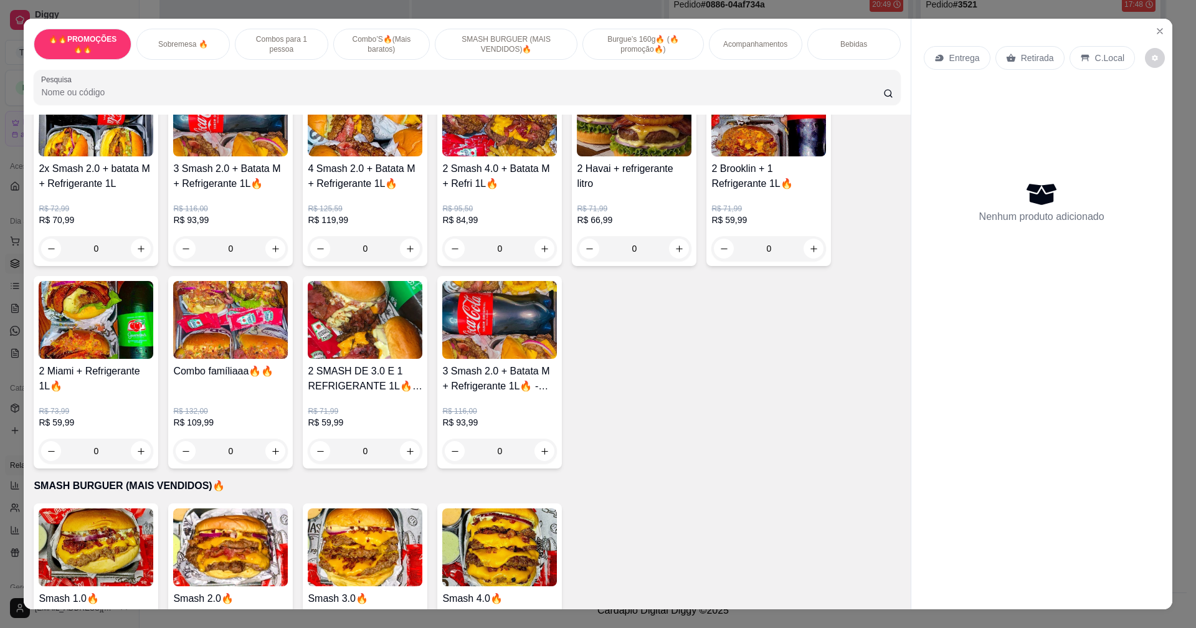
click at [815, 249] on div "0" at bounding box center [769, 248] width 115 height 25
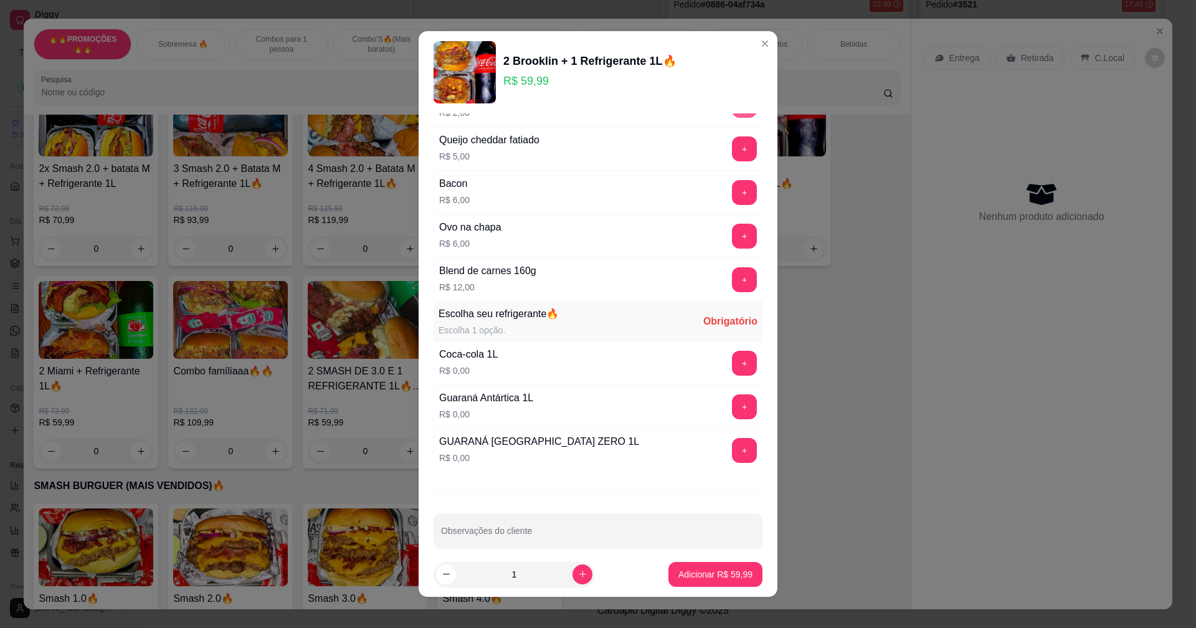
scroll to position [427, 0]
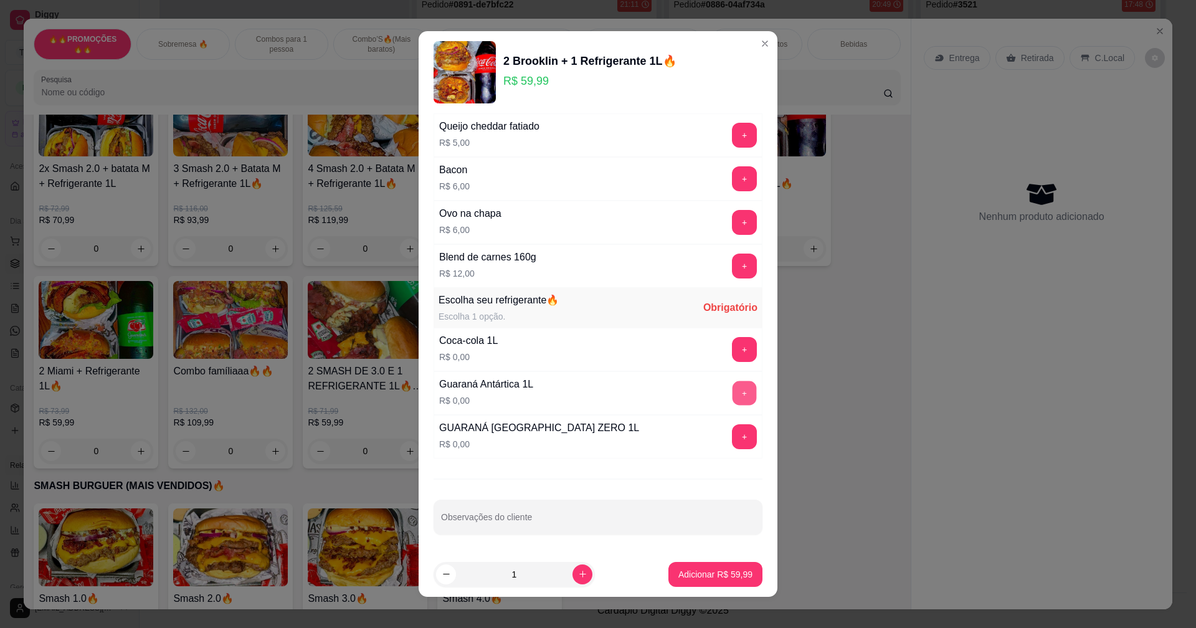
click at [733, 394] on button "+" at bounding box center [745, 393] width 24 height 24
click at [740, 576] on button "Adicionar R$ 59,99" at bounding box center [716, 574] width 92 height 24
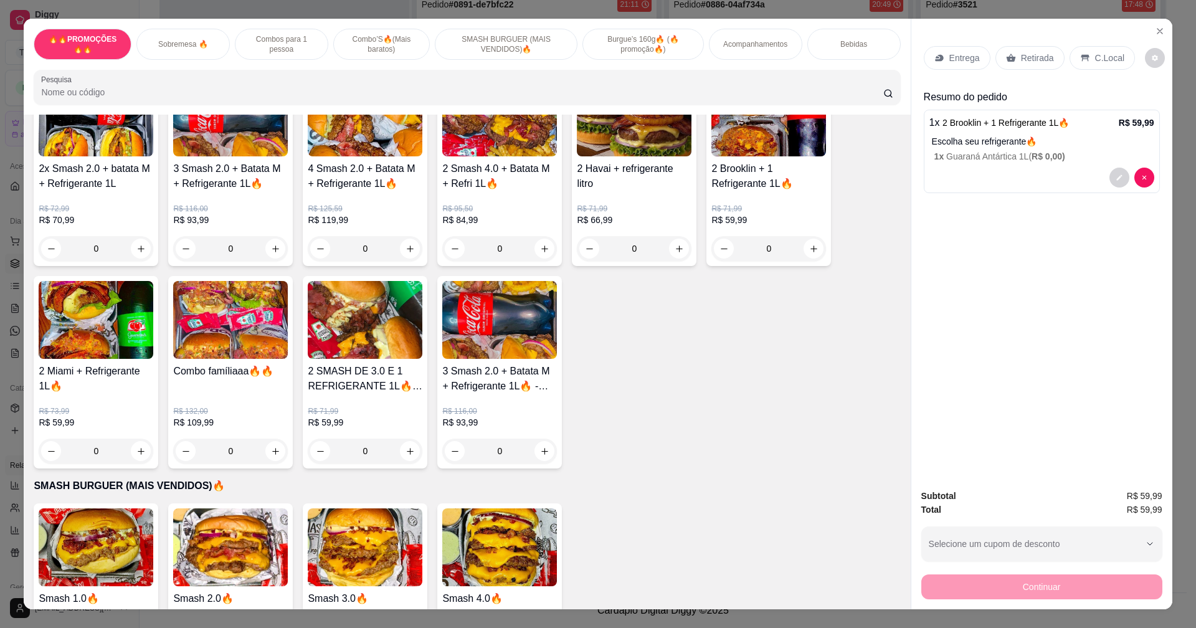
click at [974, 59] on p "Entrega" at bounding box center [965, 58] width 31 height 12
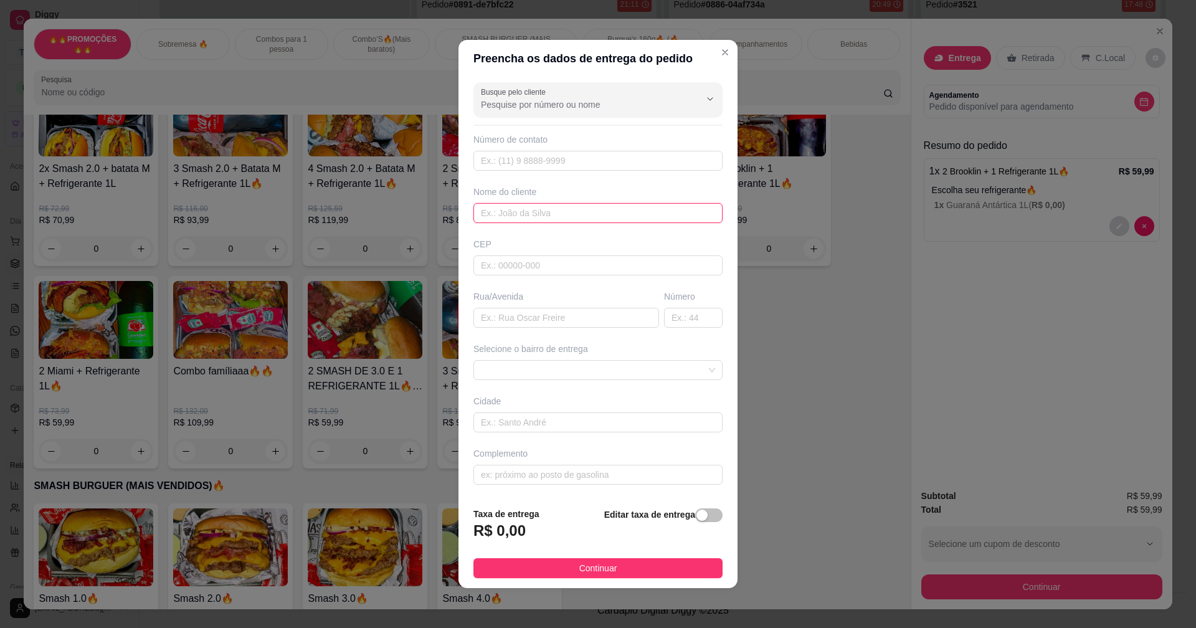
click at [516, 214] on input "text" at bounding box center [598, 213] width 249 height 20
type input "jhonatas"
click at [511, 318] on input "text" at bounding box center [567, 318] width 186 height 20
click at [562, 314] on input "text" at bounding box center [567, 318] width 186 height 20
type input "[GEOGRAPHIC_DATA]"
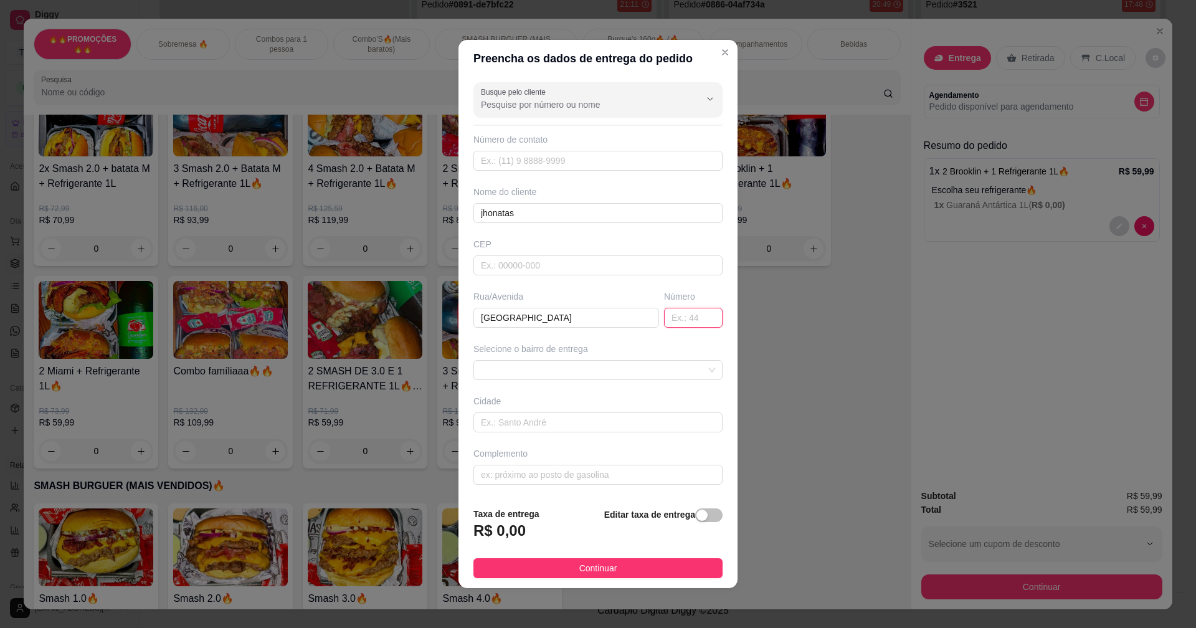
click at [666, 315] on input "text" at bounding box center [693, 318] width 59 height 20
click at [636, 365] on span at bounding box center [598, 370] width 234 height 19
type input "475"
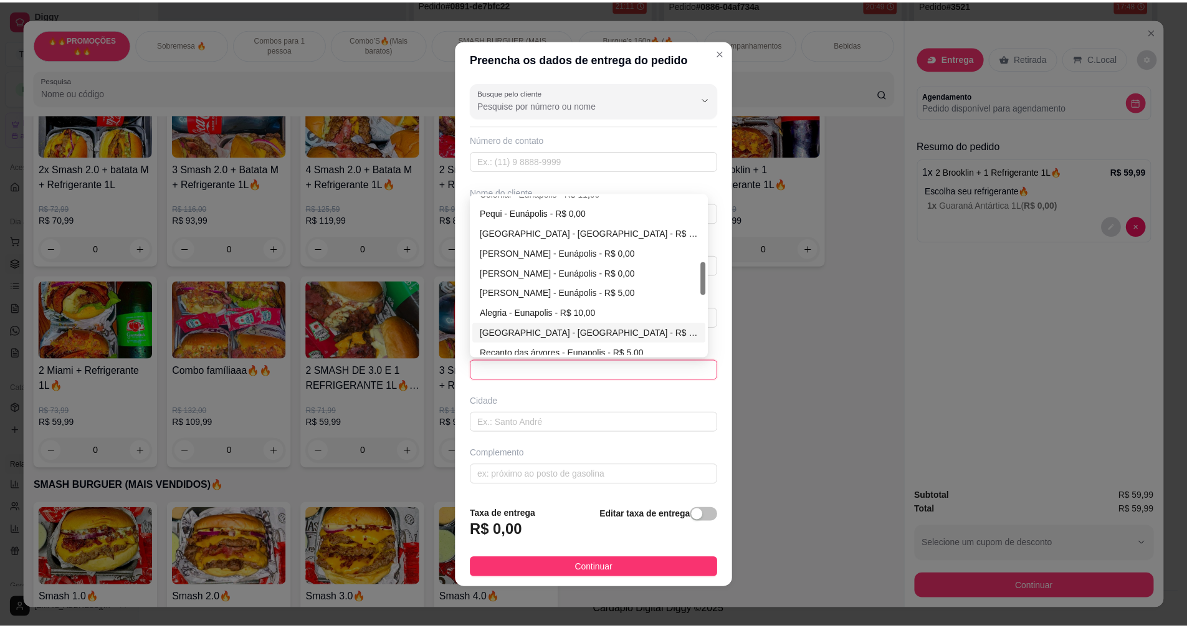
scroll to position [374, 0]
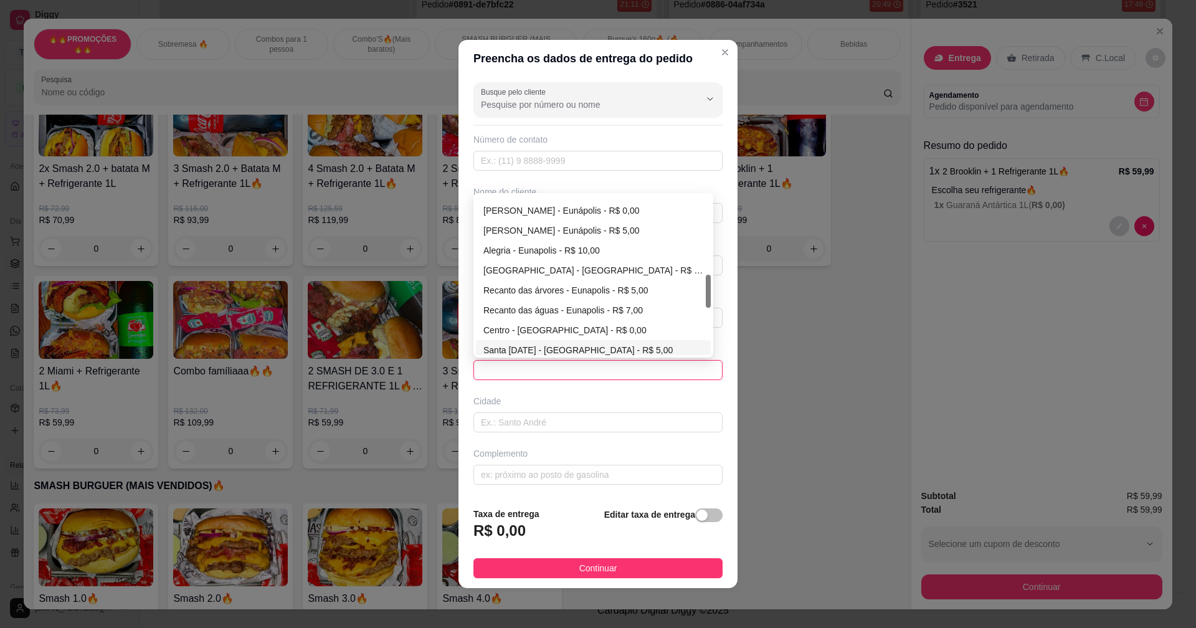
click at [515, 348] on div "Santa [DATE] - [GEOGRAPHIC_DATA] - R$ 5,00" at bounding box center [594, 350] width 220 height 14
type input "Eunápolis"
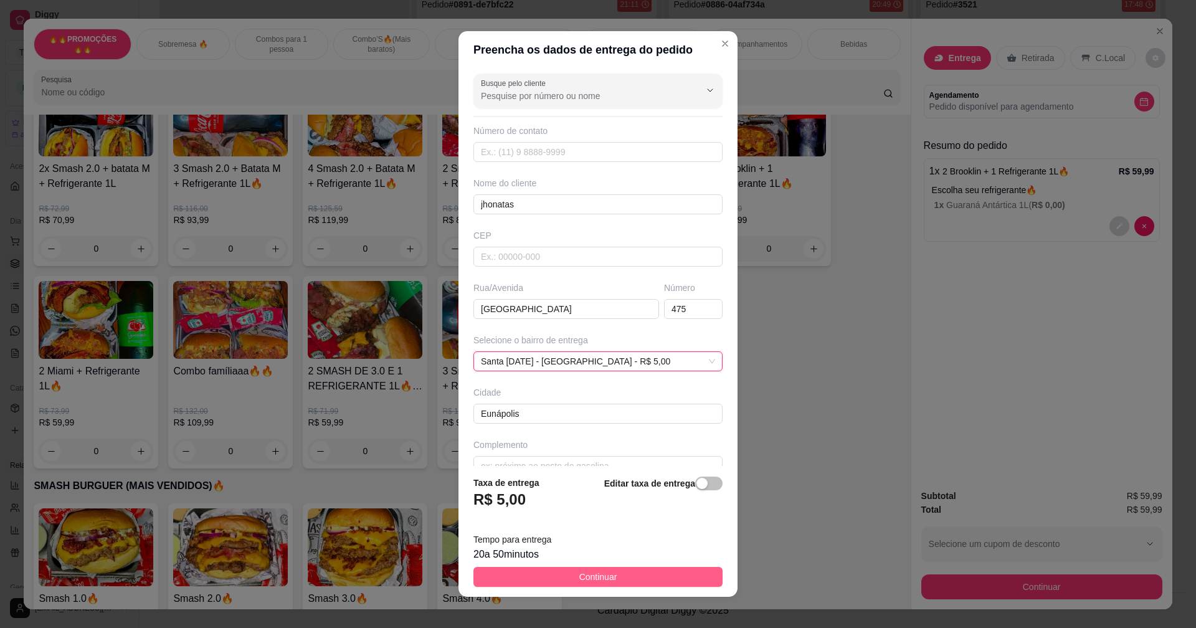
click at [617, 572] on button "Continuar" at bounding box center [598, 577] width 249 height 20
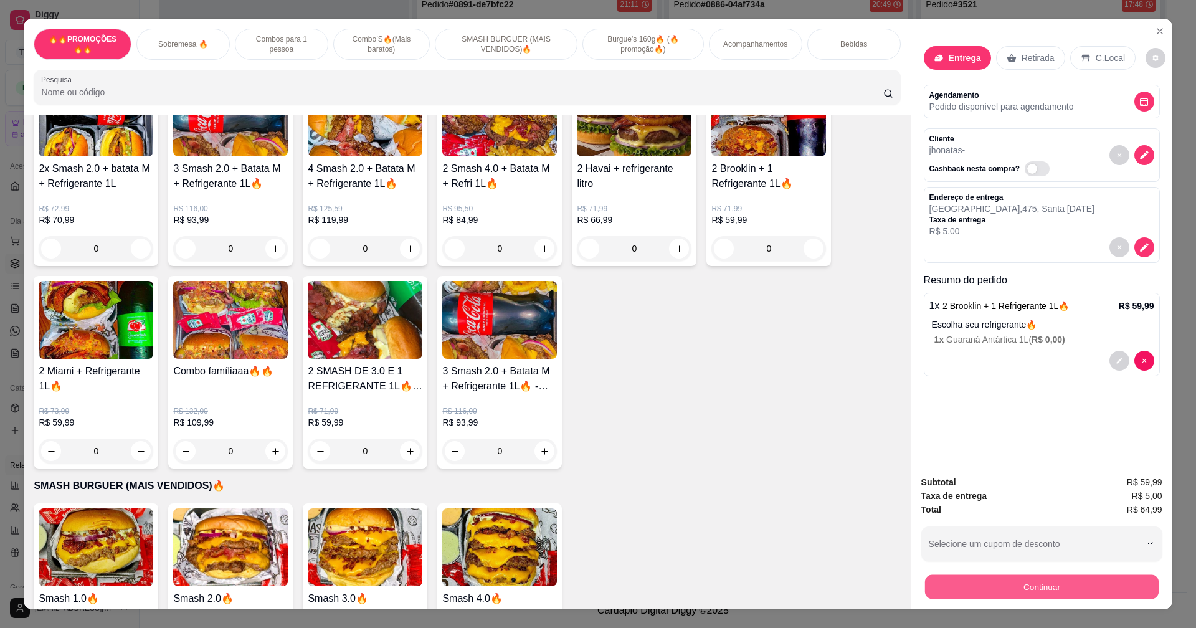
click at [1081, 594] on button "Continuar" at bounding box center [1042, 587] width 234 height 24
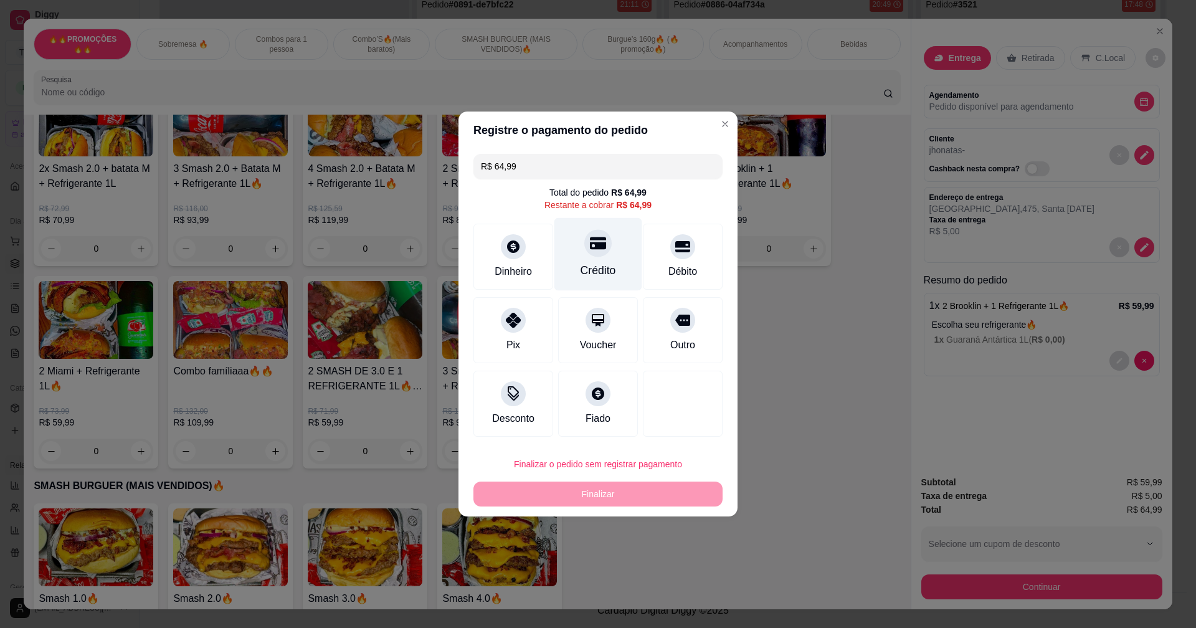
click at [606, 259] on div "Crédito" at bounding box center [599, 254] width 88 height 73
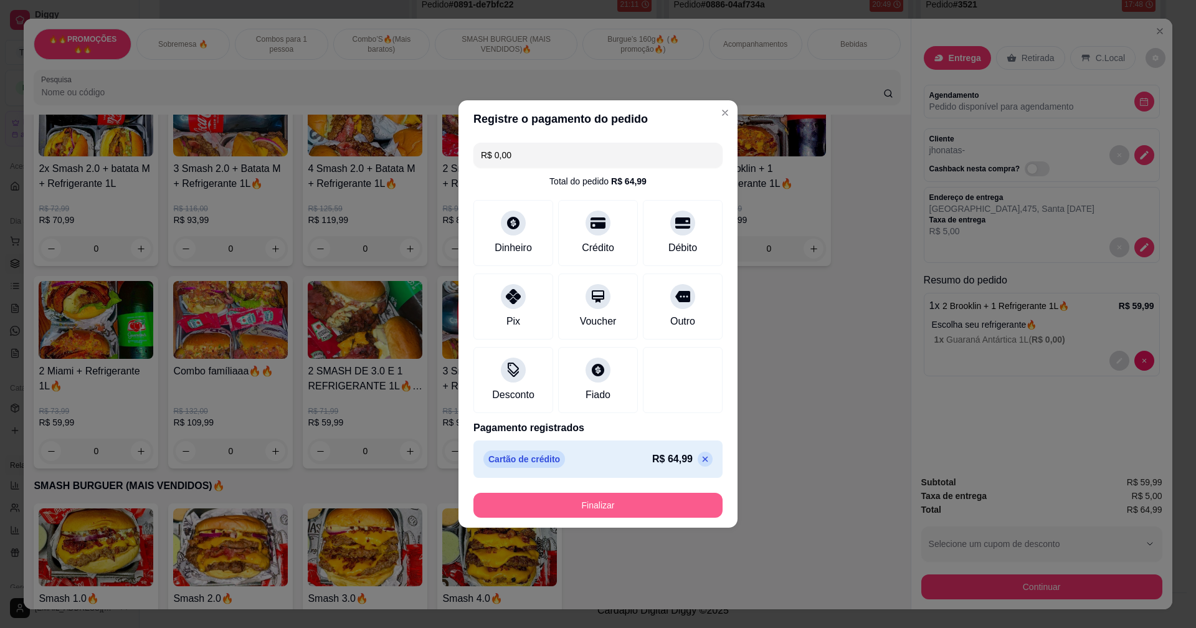
click at [639, 508] on button "Finalizar" at bounding box center [598, 505] width 249 height 25
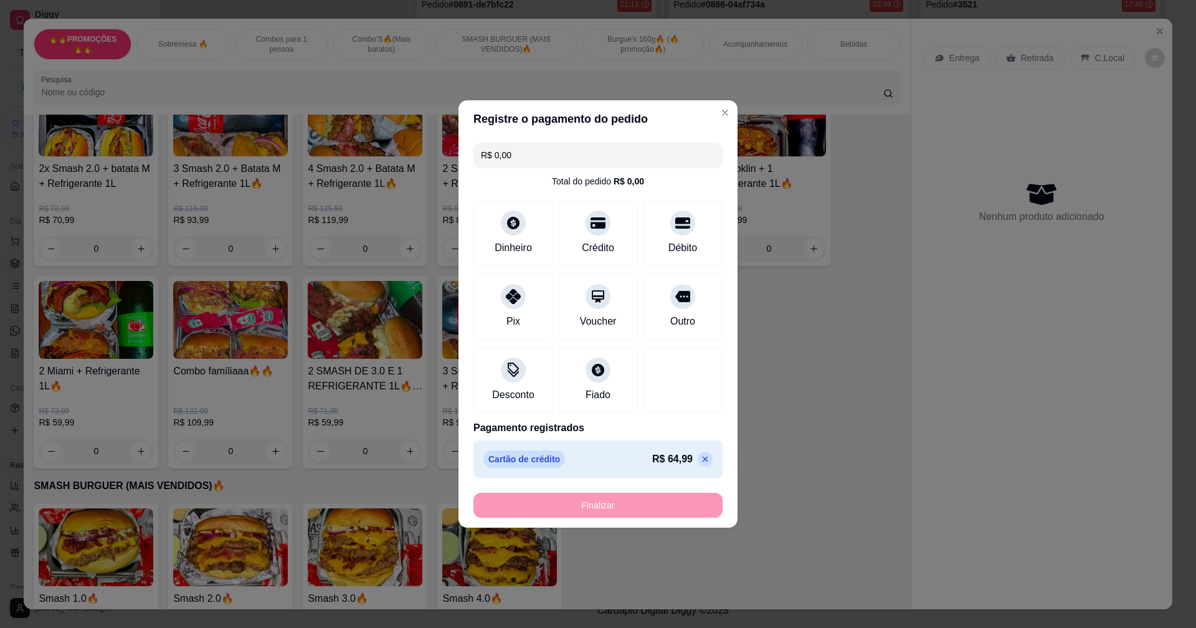
type input "-R$ 64,99"
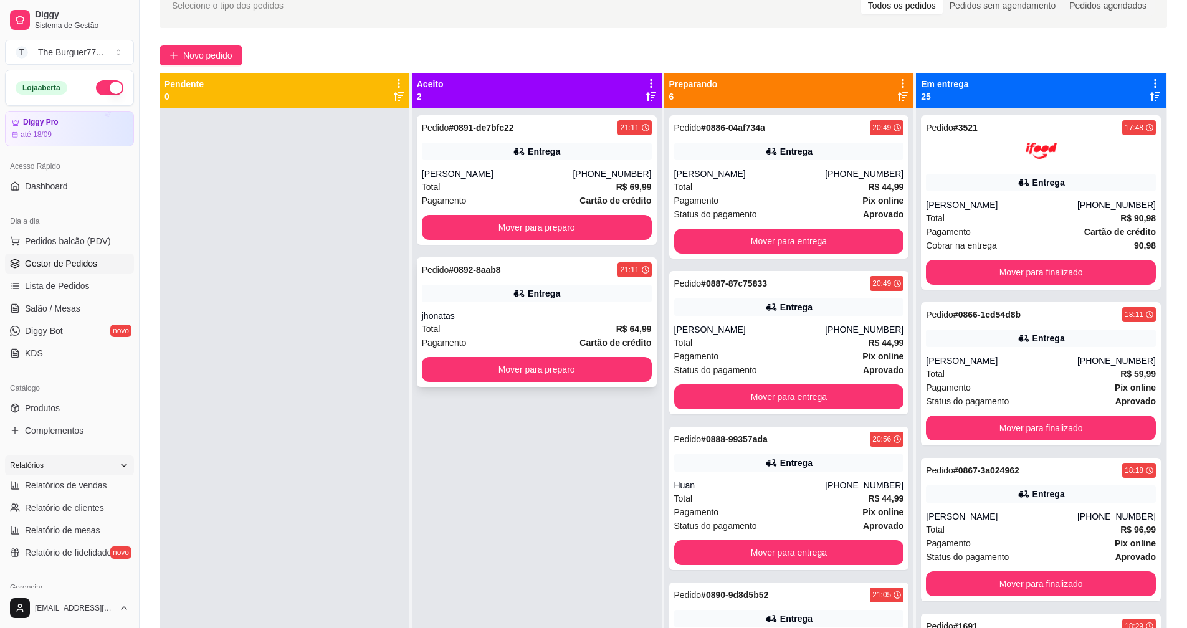
scroll to position [65, 0]
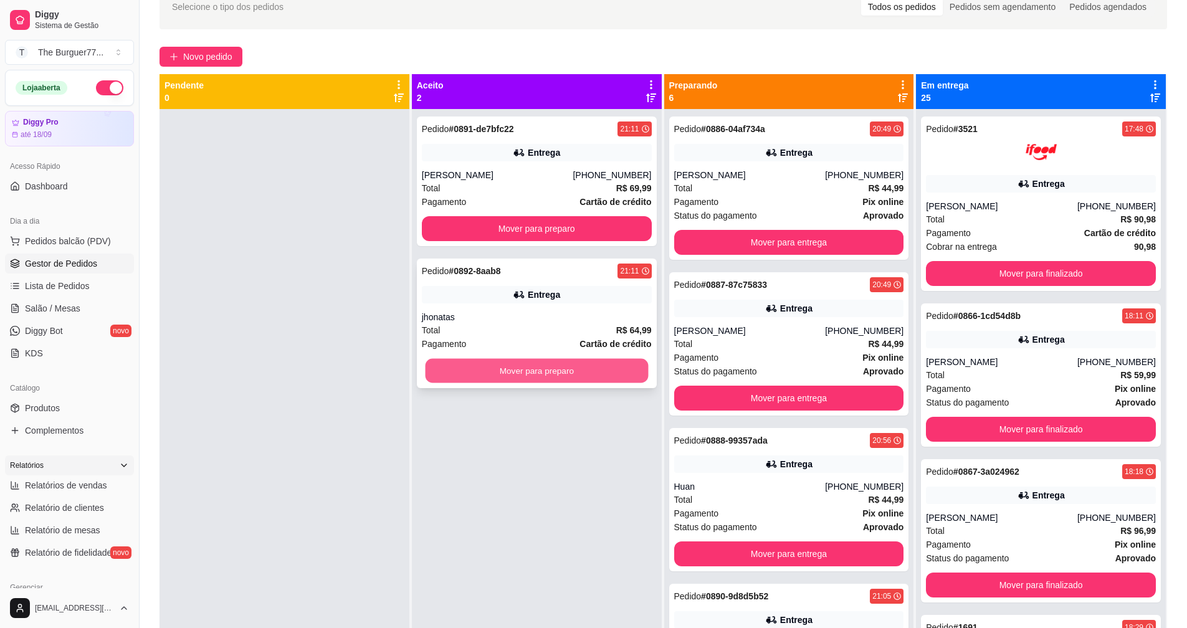
click at [555, 362] on button "Mover para preparo" at bounding box center [536, 371] width 223 height 24
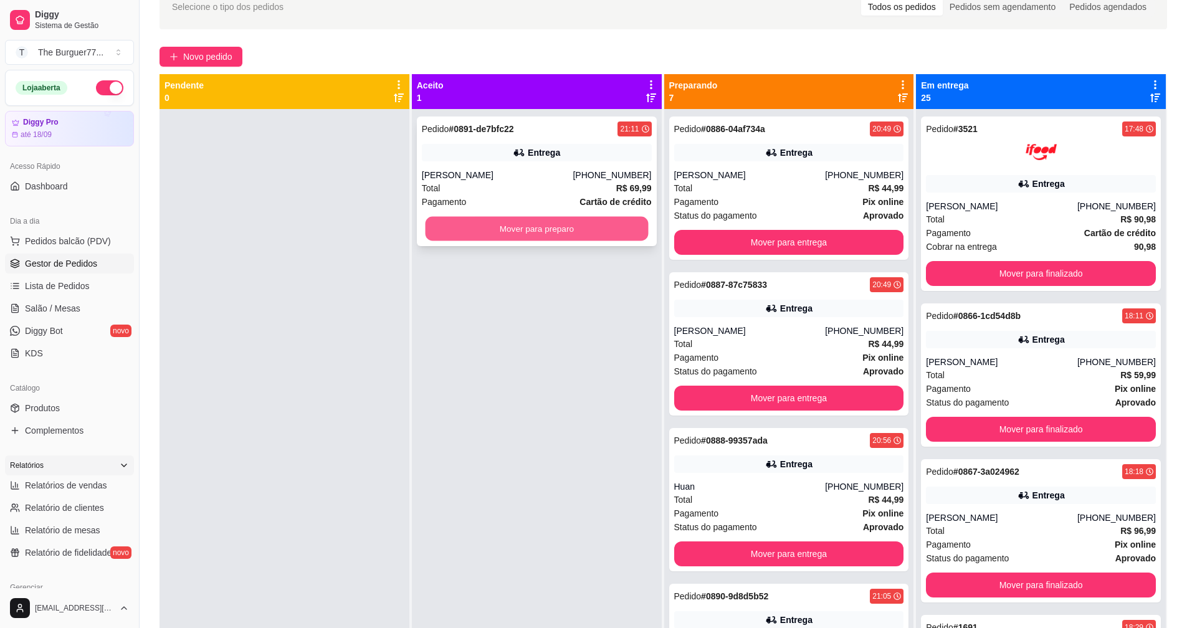
click at [474, 222] on button "Mover para preparo" at bounding box center [536, 229] width 223 height 24
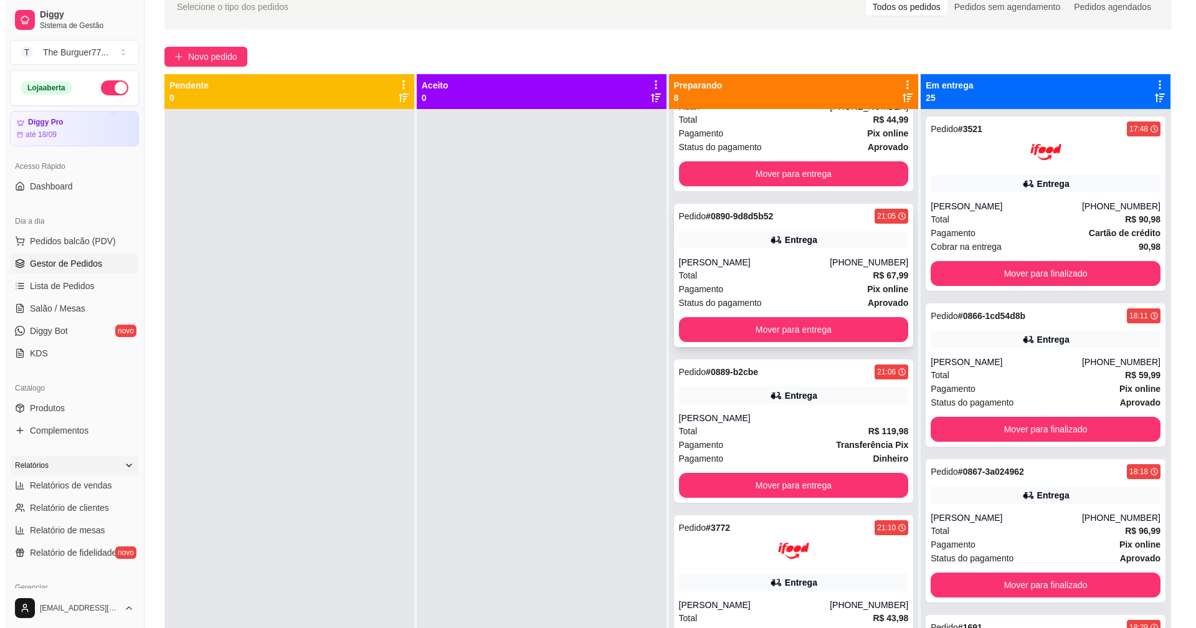
scroll to position [312, 0]
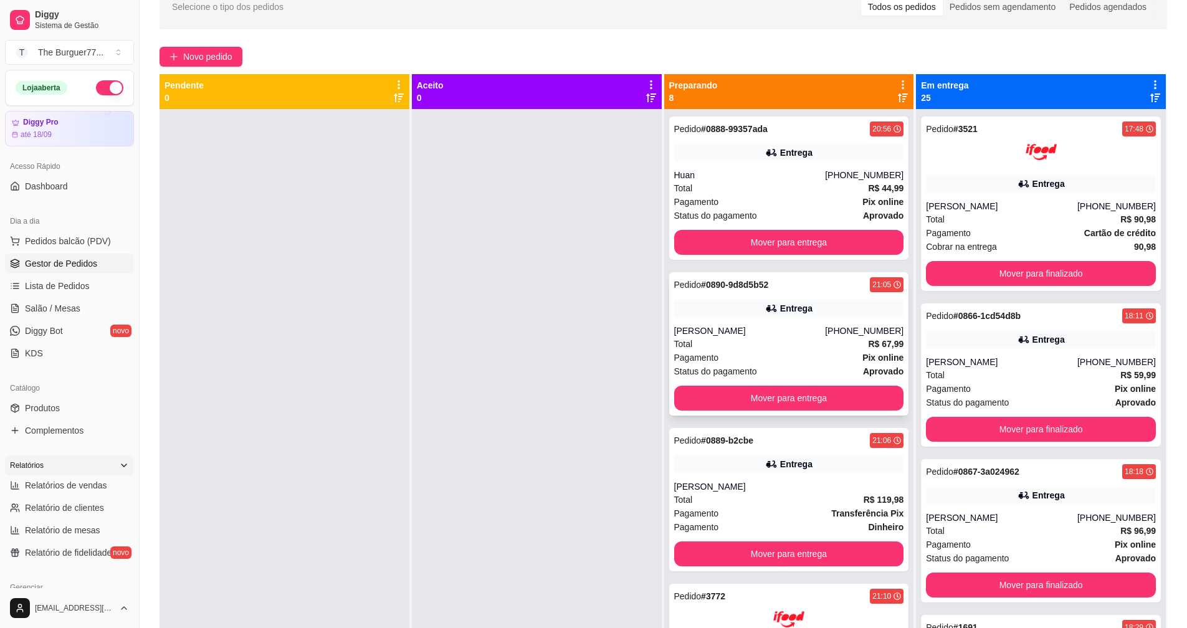
click at [746, 191] on div "Total R$ 44,99" at bounding box center [789, 188] width 230 height 14
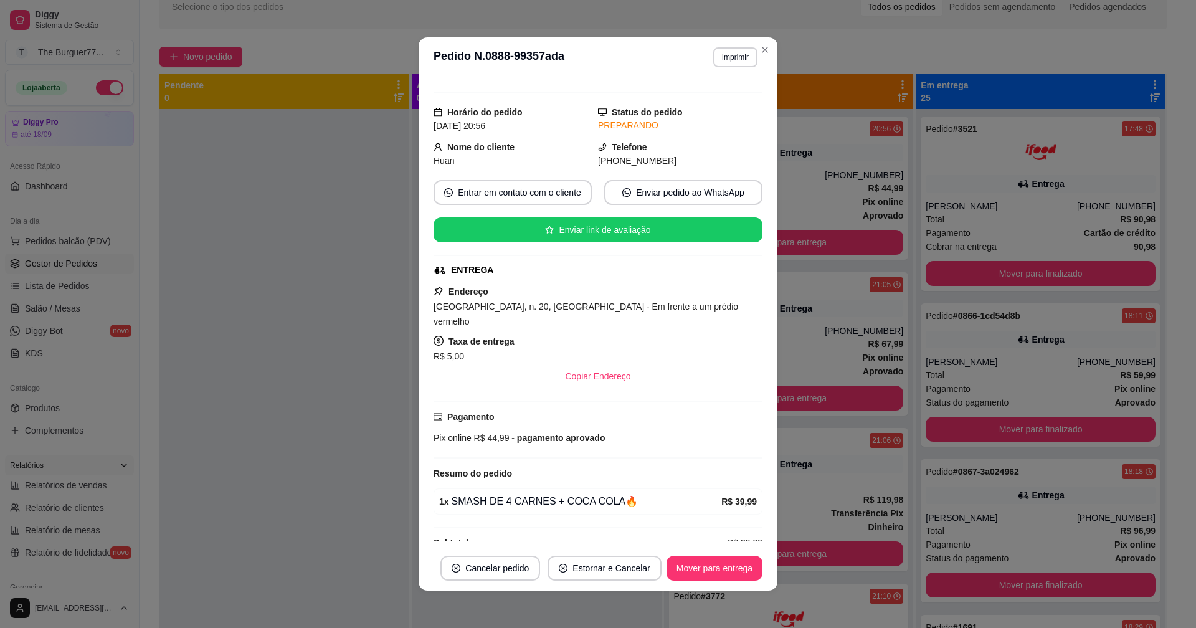
scroll to position [26, 0]
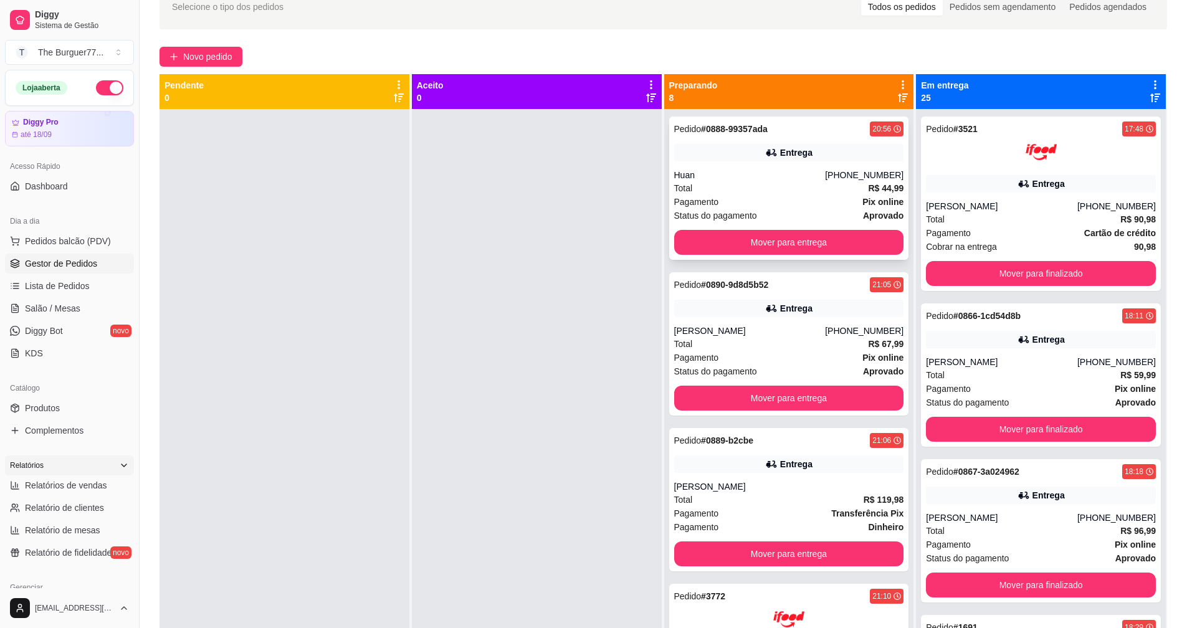
click at [780, 155] on div "Entrega" at bounding box center [796, 152] width 32 height 12
click at [34, 239] on span "Pedidos balcão (PDV)" at bounding box center [68, 241] width 86 height 12
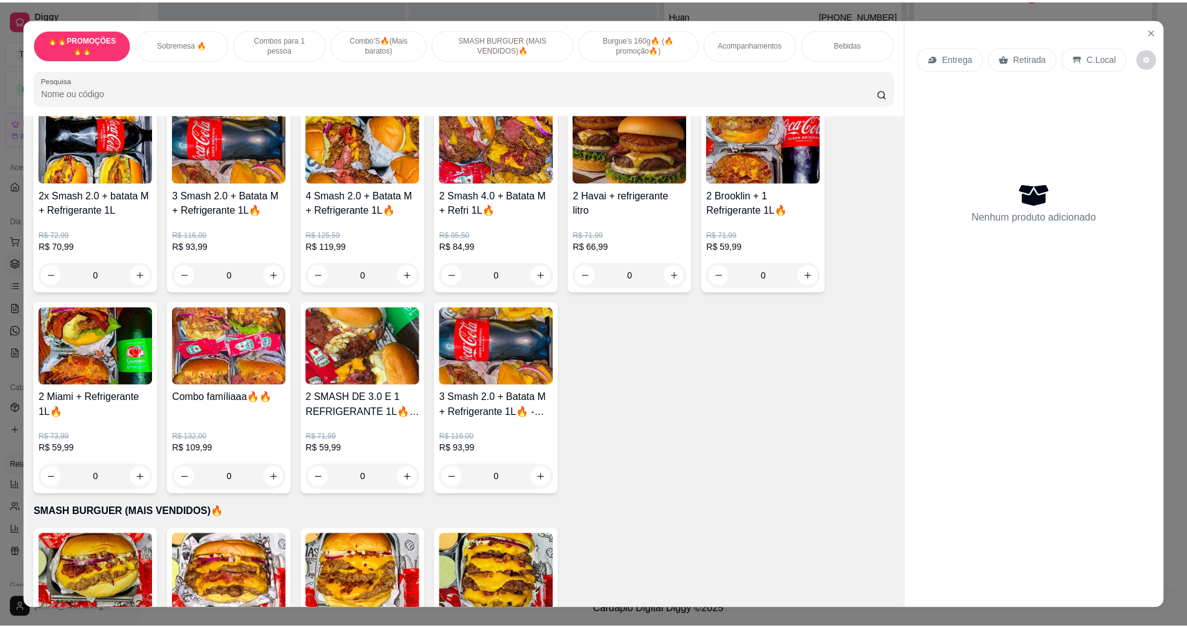
scroll to position [1059, 0]
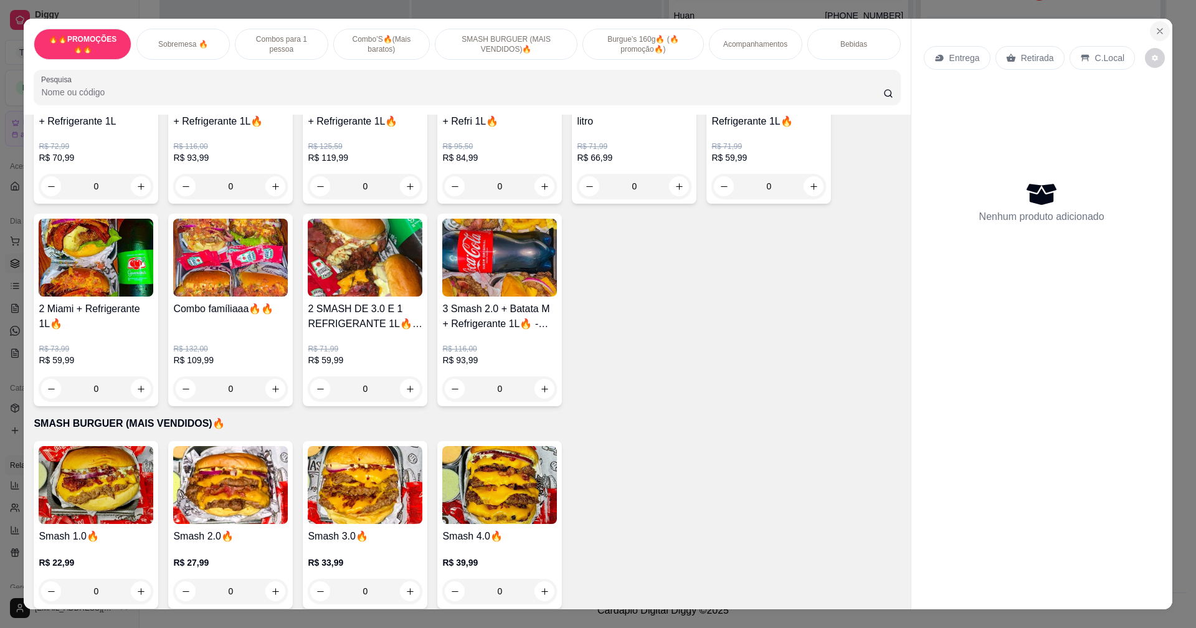
click at [1155, 34] on icon "Close" at bounding box center [1160, 31] width 10 height 10
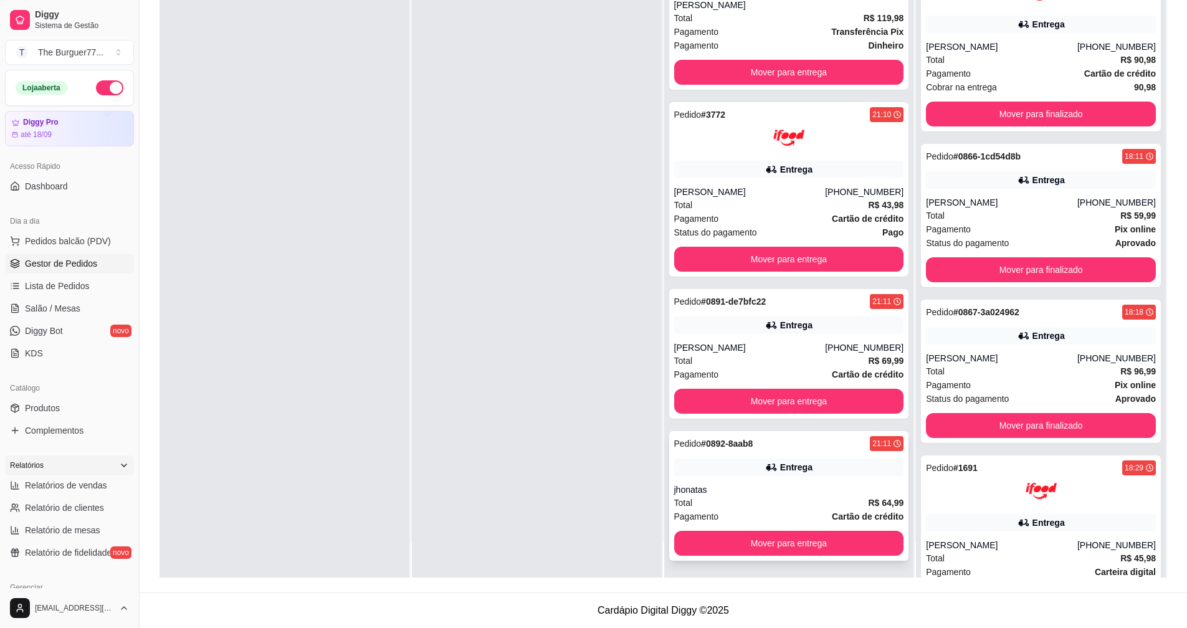
scroll to position [634, 0]
click at [728, 485] on div "jhonatas" at bounding box center [789, 489] width 230 height 12
click at [789, 322] on div "Entrega" at bounding box center [796, 324] width 32 height 12
click at [775, 146] on img at bounding box center [788, 137] width 31 height 31
click at [760, 30] on div "Pagamento Transferência Pix" at bounding box center [789, 31] width 230 height 14
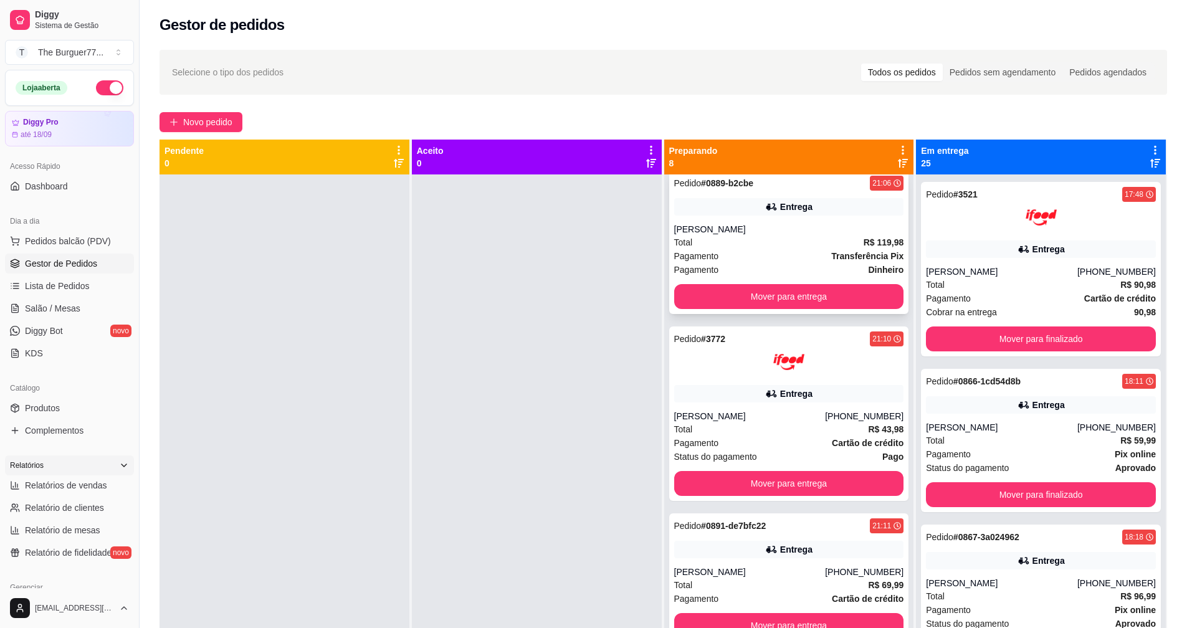
click at [768, 242] on div "Total R$ 119,98" at bounding box center [789, 243] width 230 height 14
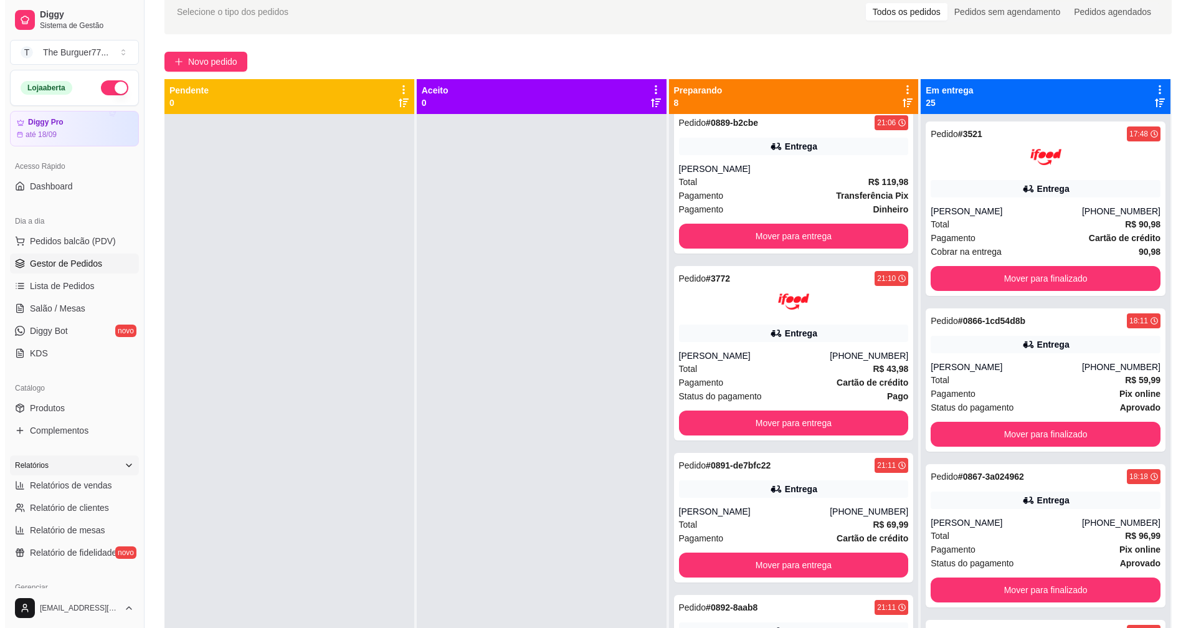
scroll to position [0, 0]
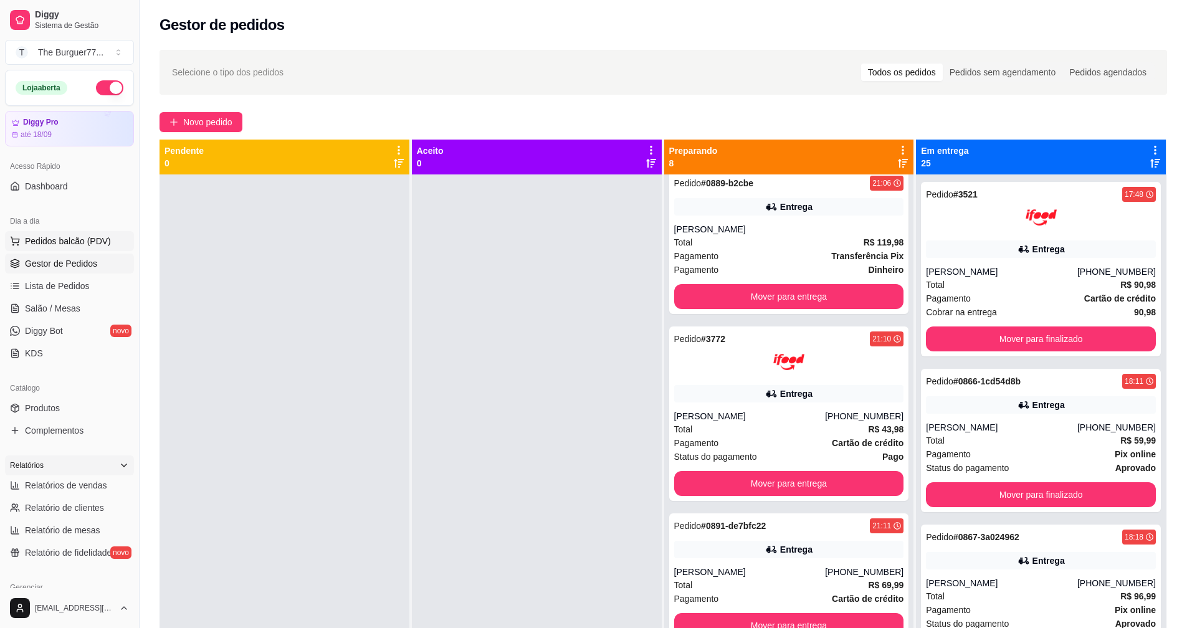
click at [79, 239] on span "Pedidos balcão (PDV)" at bounding box center [68, 241] width 86 height 12
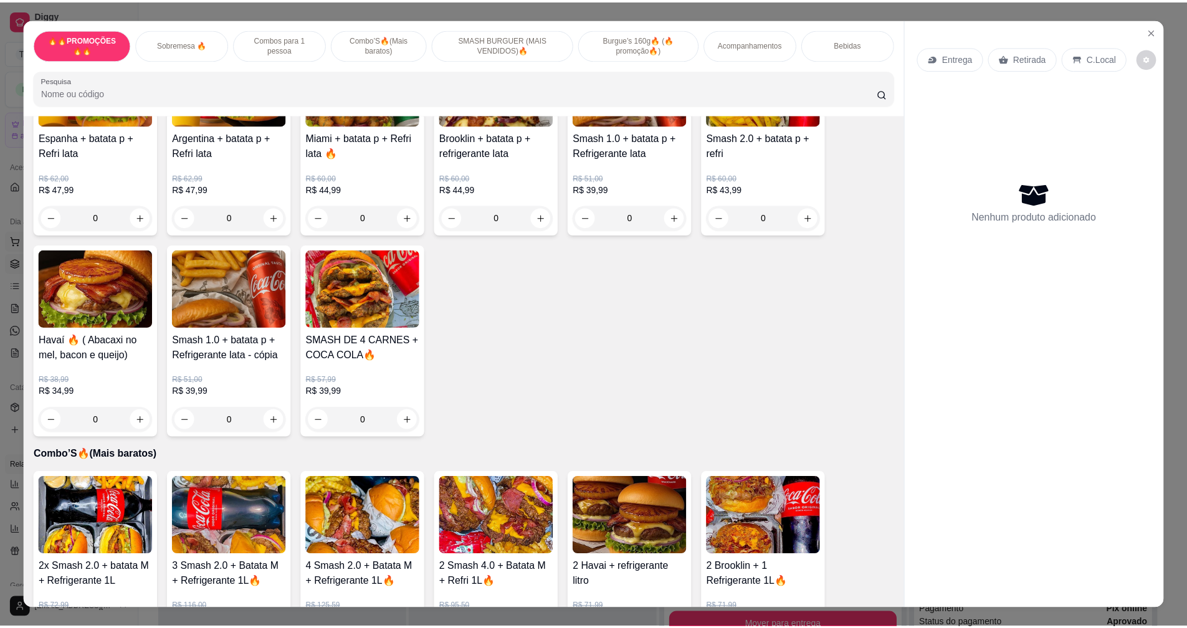
scroll to position [748, 0]
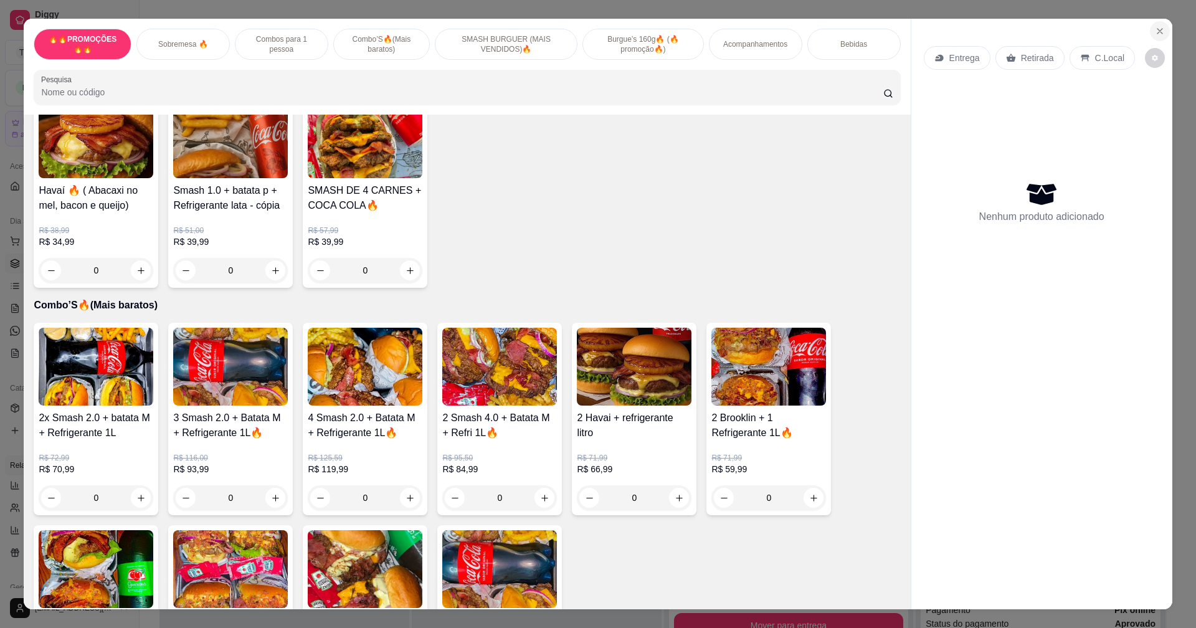
click at [1162, 26] on button "Close" at bounding box center [1160, 31] width 20 height 20
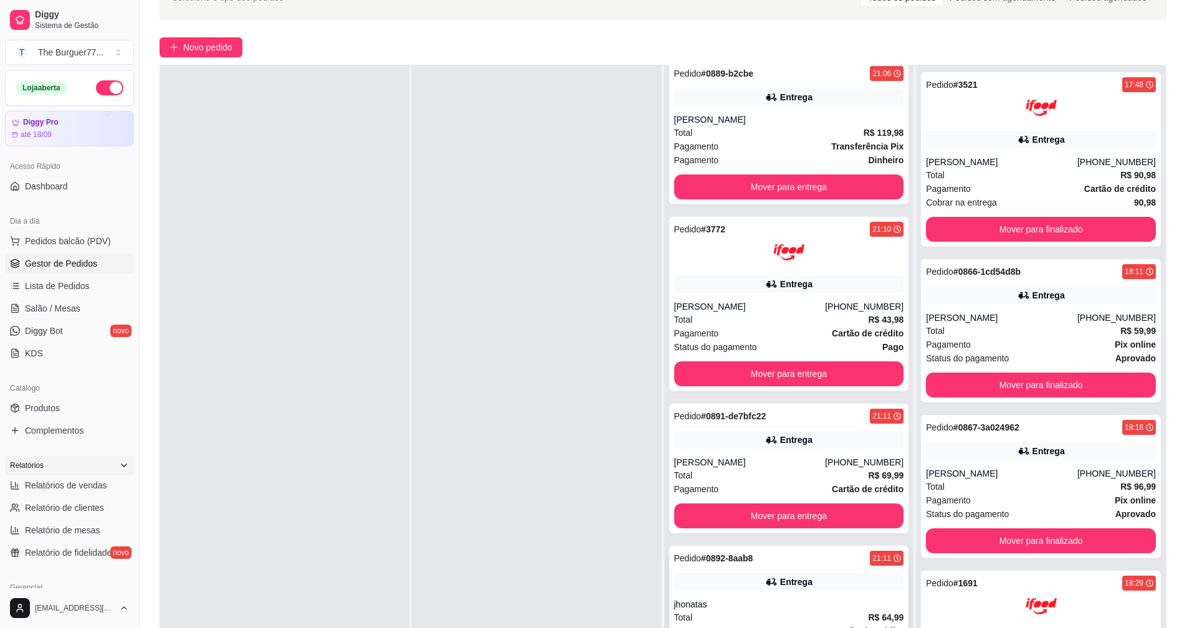
scroll to position [190, 0]
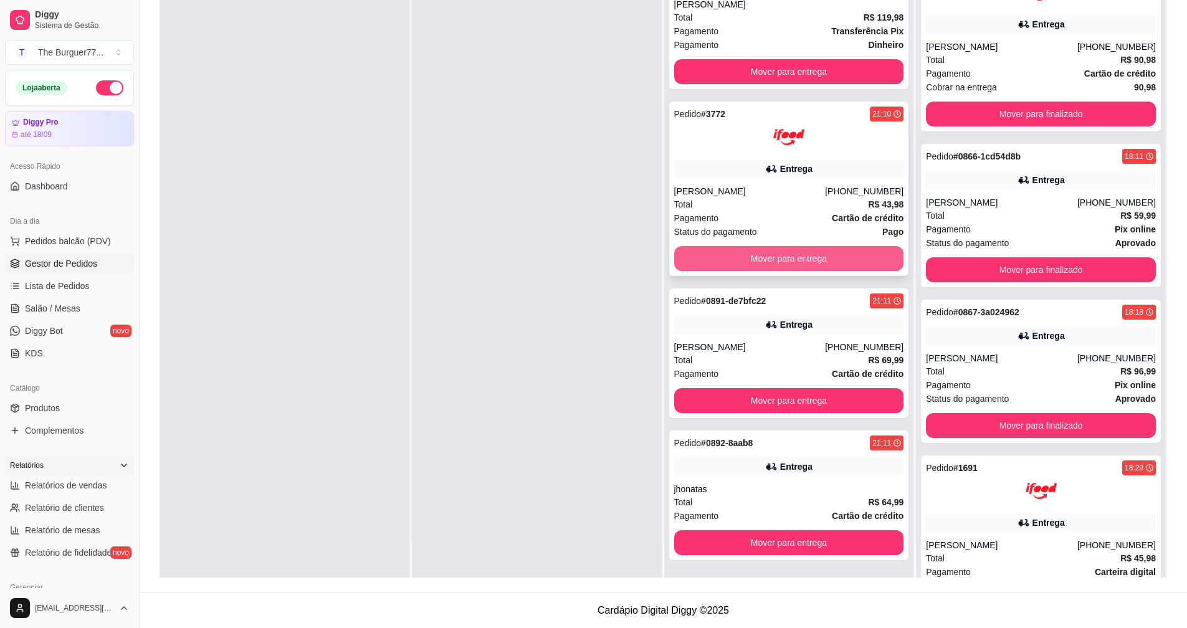
click at [692, 256] on button "Mover para entrega" at bounding box center [789, 258] width 230 height 25
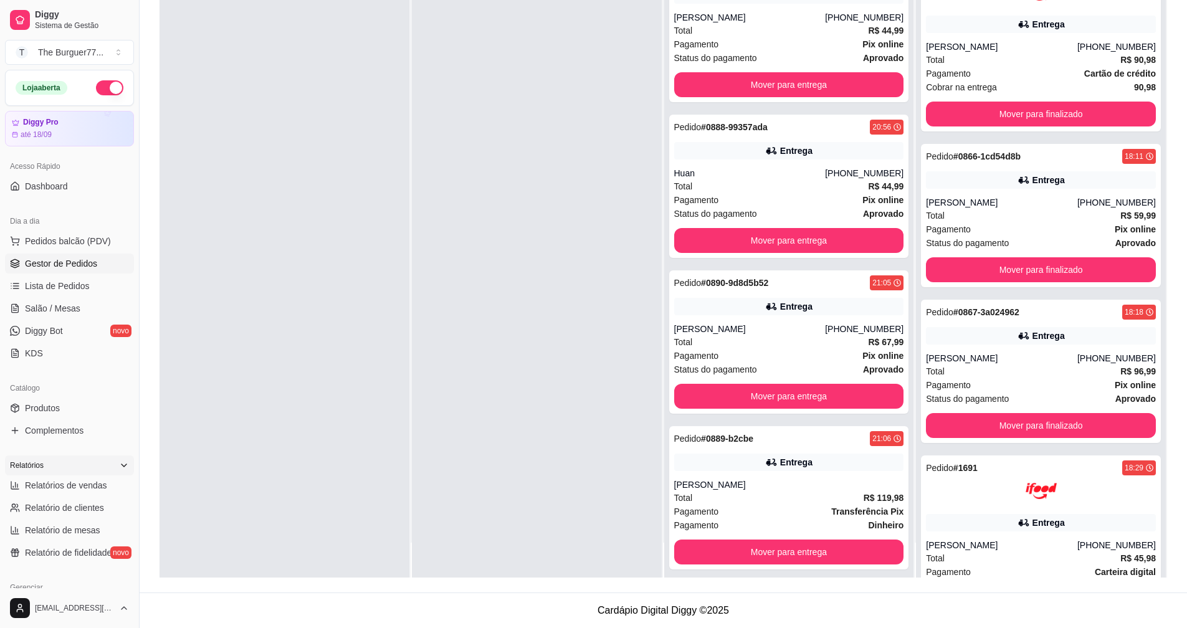
scroll to position [136, 0]
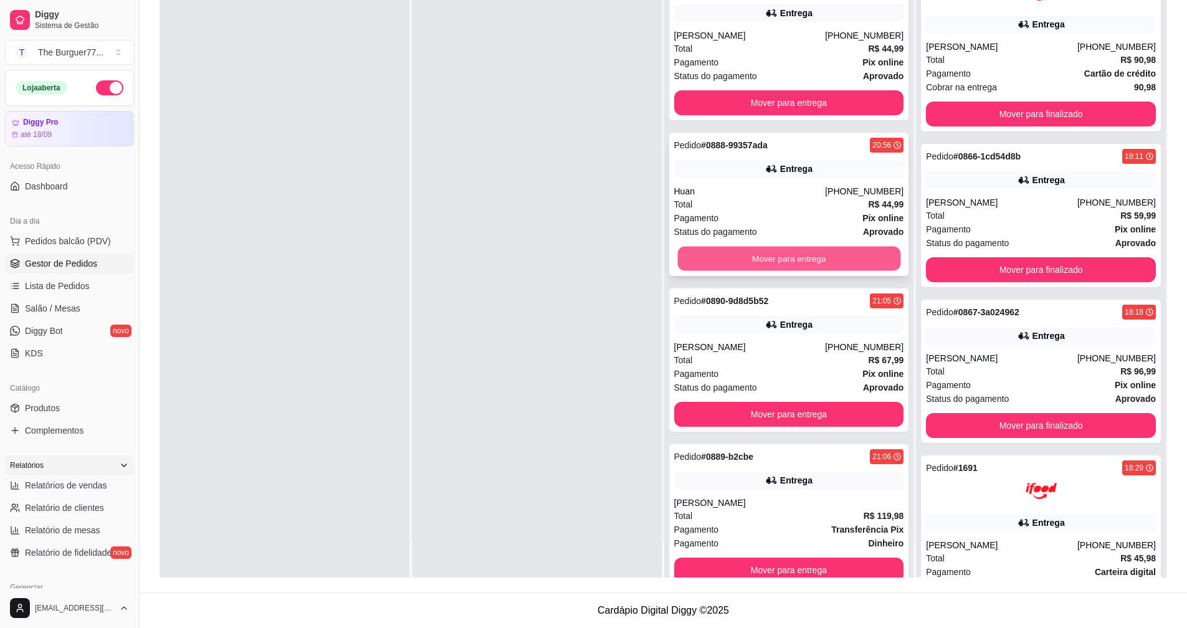
click at [750, 254] on button "Mover para entrega" at bounding box center [788, 259] width 223 height 24
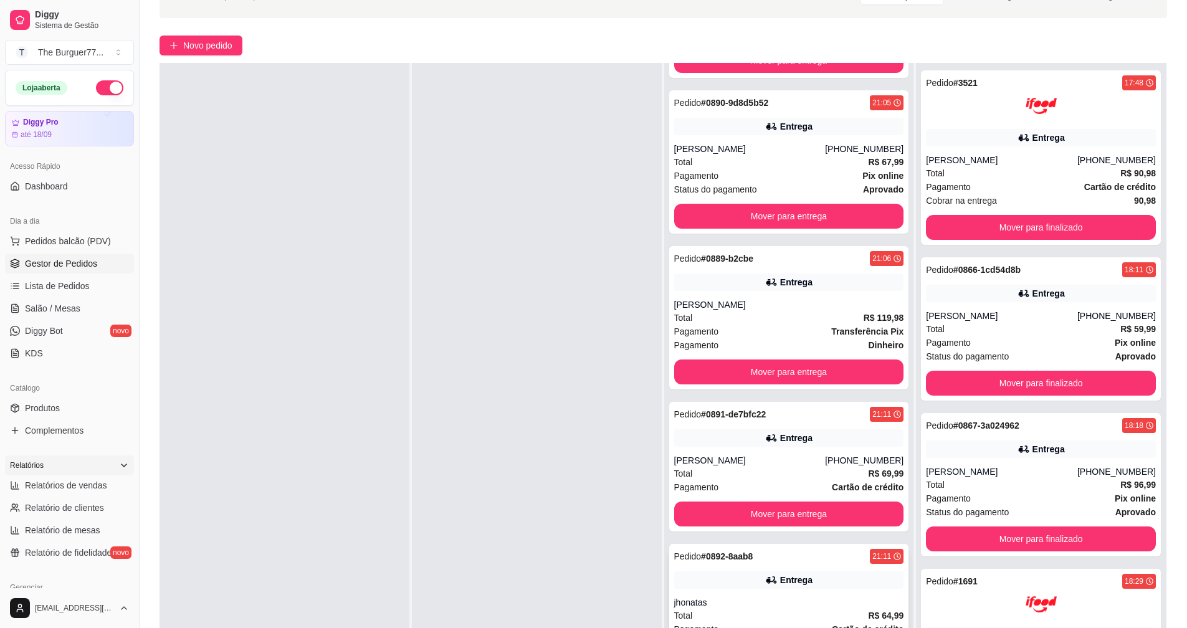
scroll to position [190, 0]
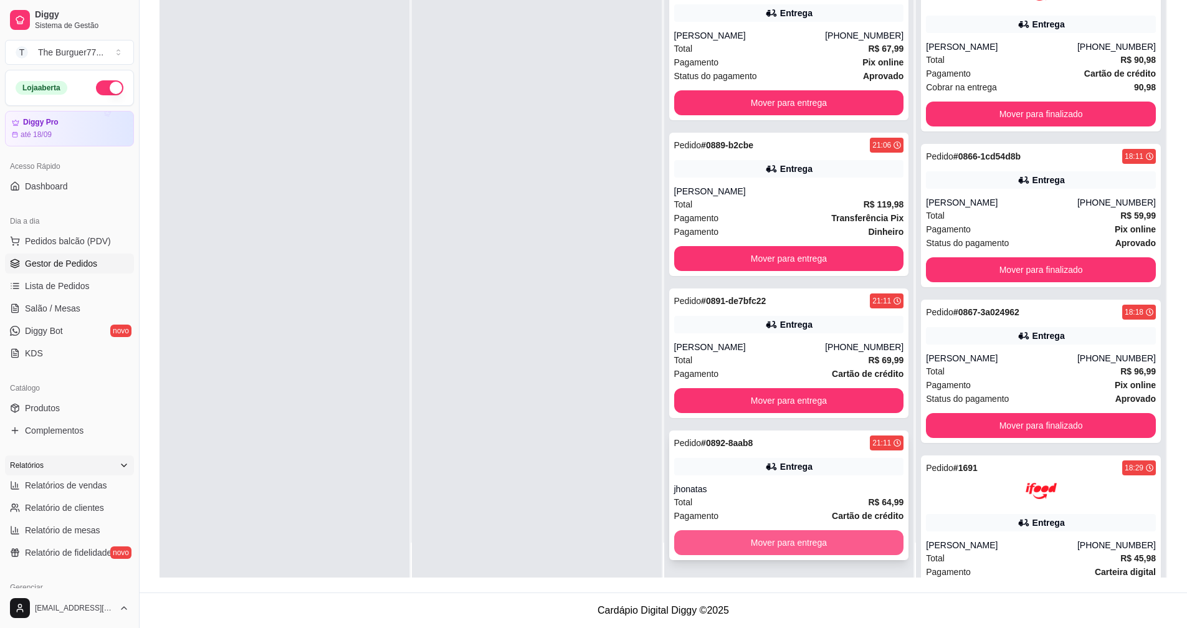
click at [733, 539] on button "Mover para entrega" at bounding box center [789, 542] width 230 height 25
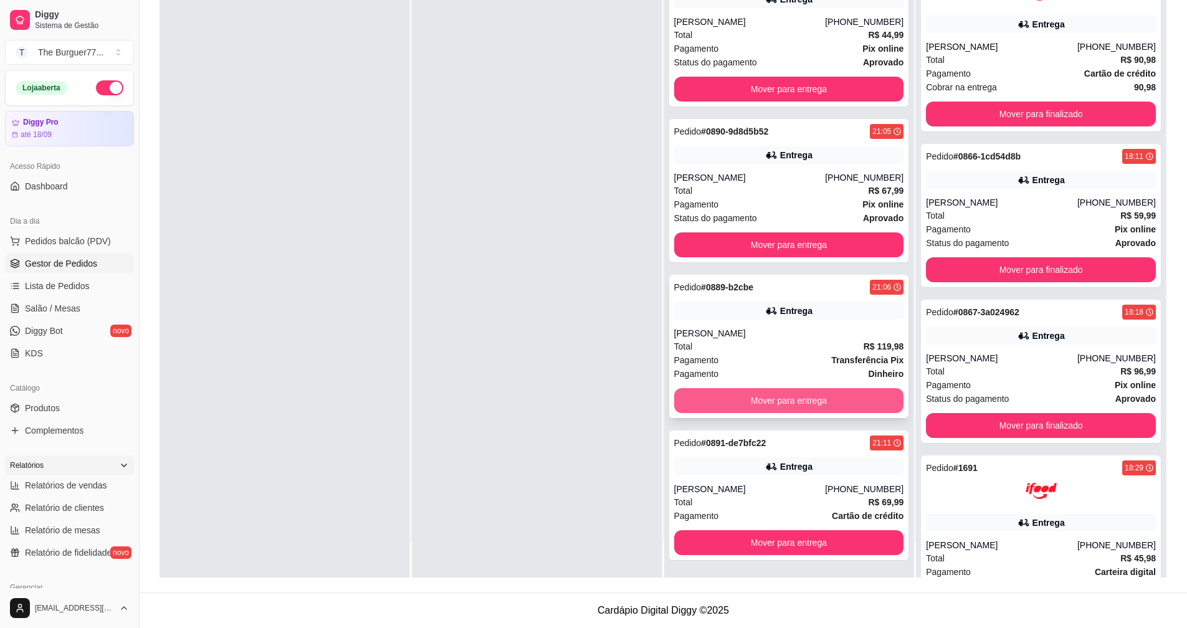
scroll to position [150, 0]
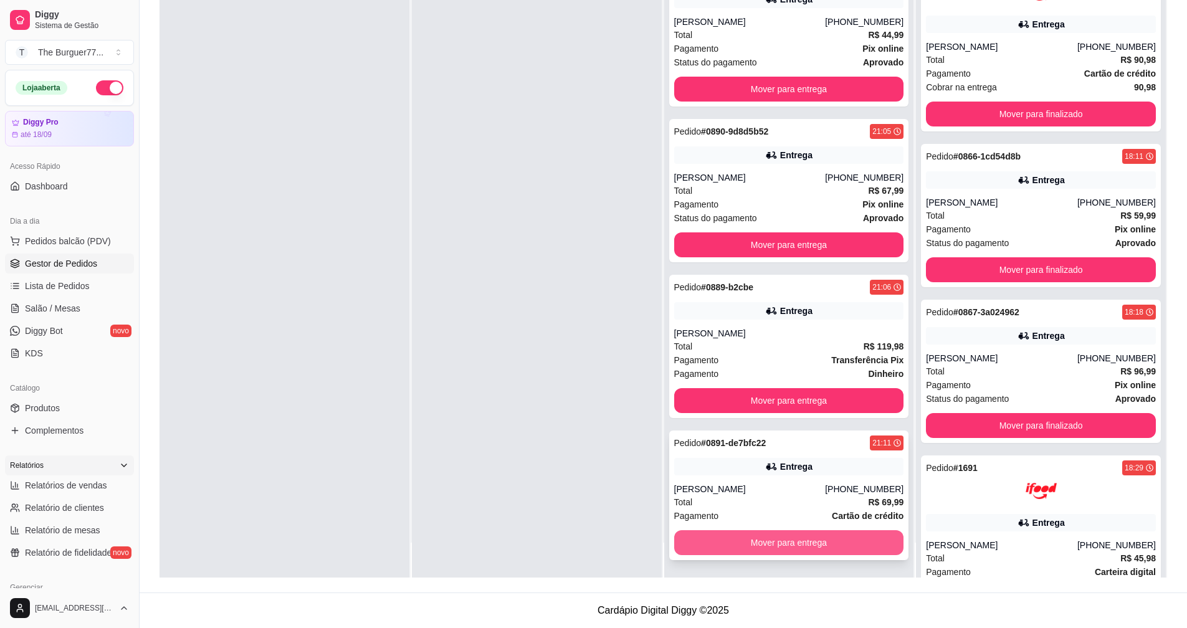
click at [709, 538] on button "Mover para entrega" at bounding box center [789, 542] width 230 height 25
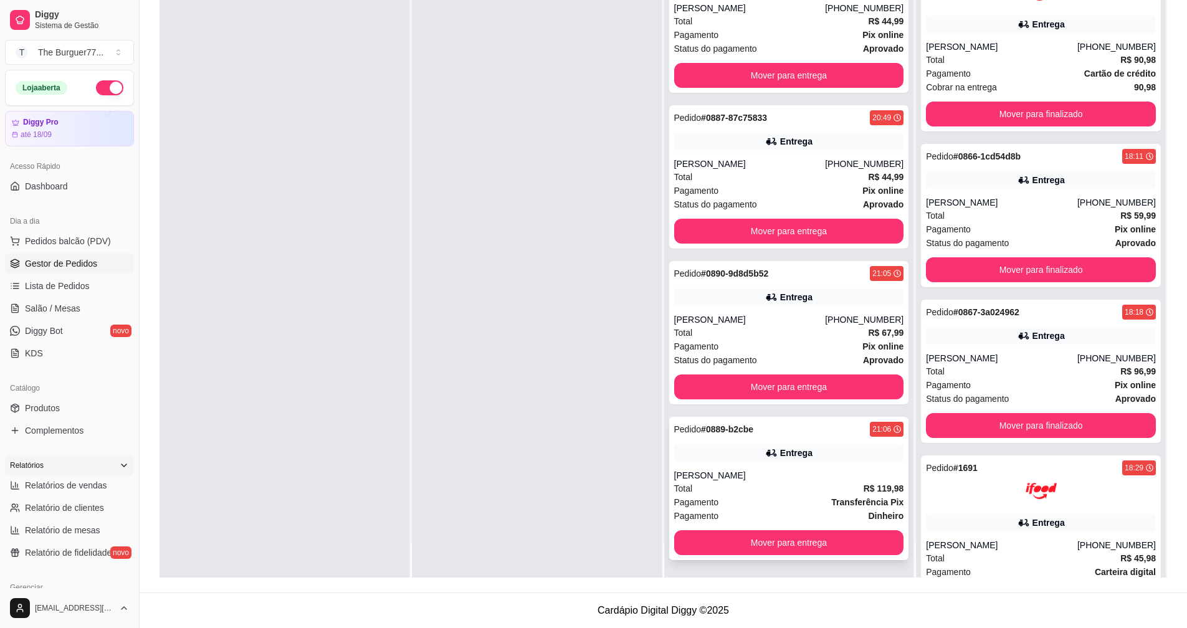
scroll to position [7, 0]
click at [705, 548] on button "Mover para entrega" at bounding box center [789, 542] width 230 height 25
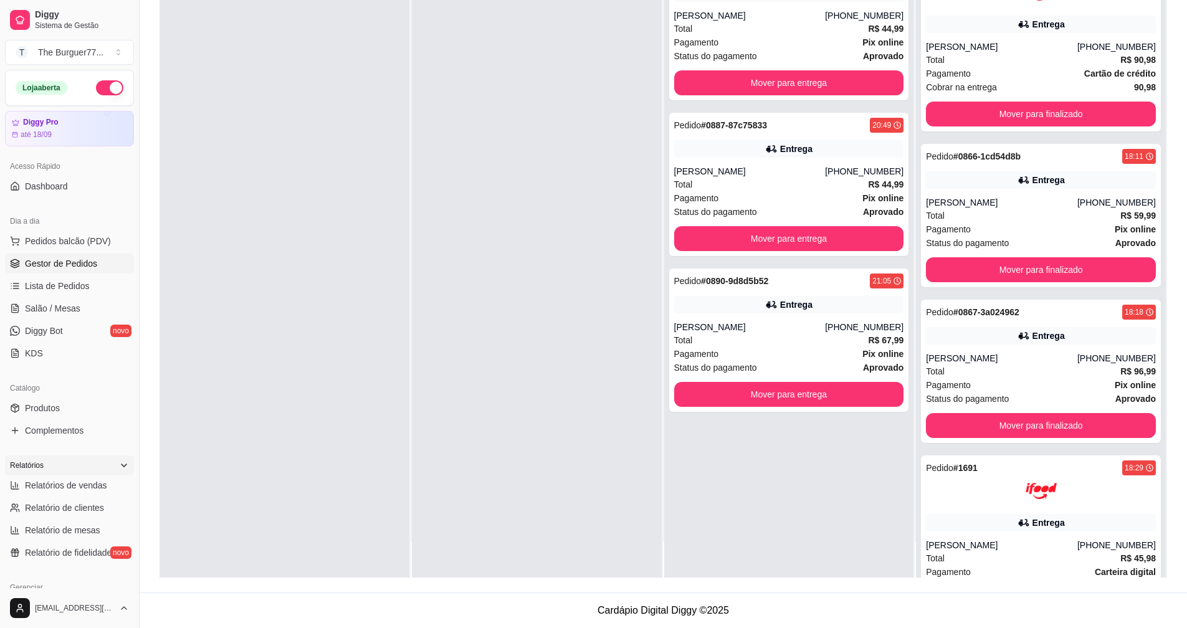
scroll to position [0, 0]
click at [669, 371] on div "Pedido # 0890-9d8d5b52 21:05 Entrega [PERSON_NAME] [PHONE_NUMBER] Total R$ 67,9…" at bounding box center [789, 340] width 240 height 143
click at [788, 242] on button "Mover para entrega" at bounding box center [789, 238] width 230 height 25
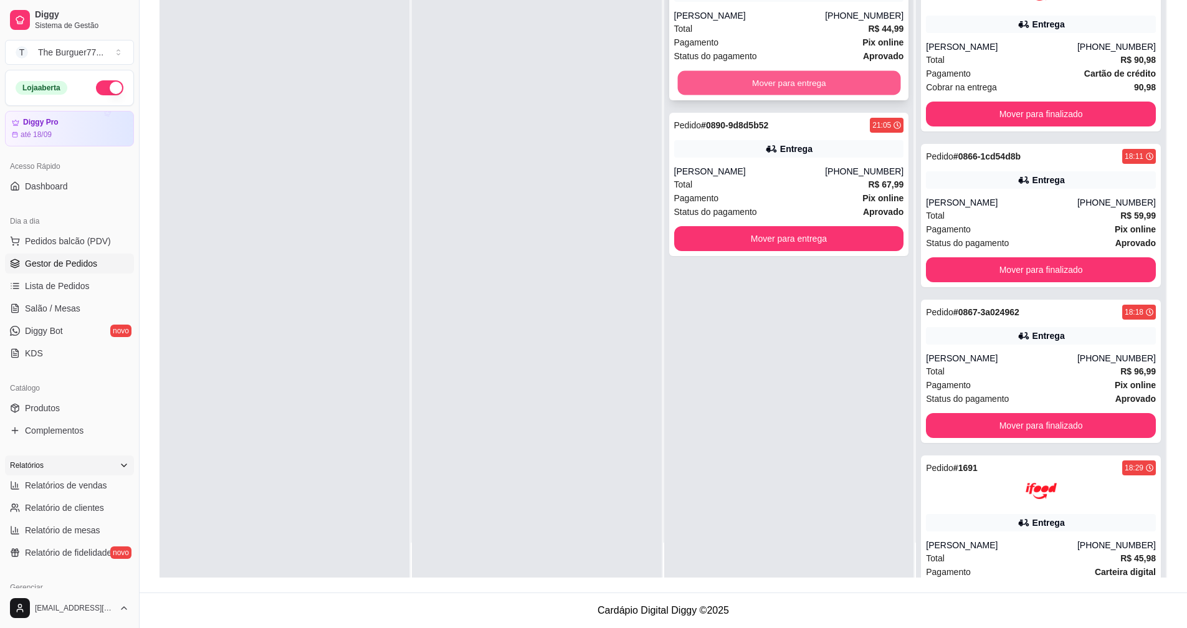
click at [788, 83] on button "Mover para entrega" at bounding box center [788, 83] width 223 height 24
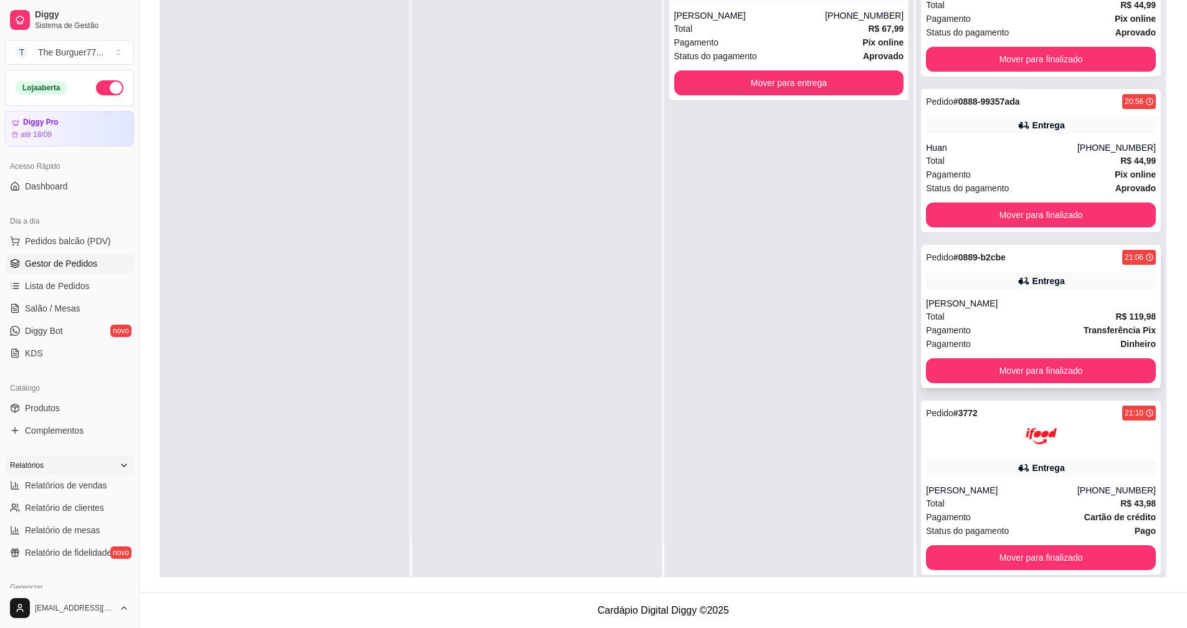
scroll to position [4039, 0]
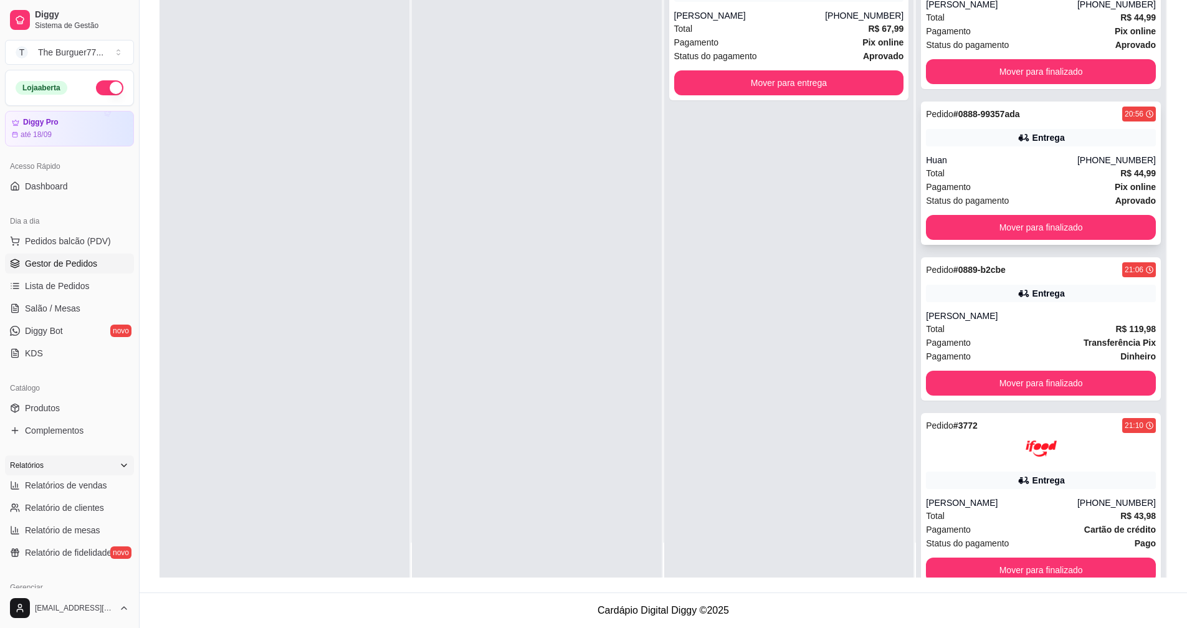
click at [990, 186] on div "Pagamento Pix online" at bounding box center [1041, 187] width 230 height 14
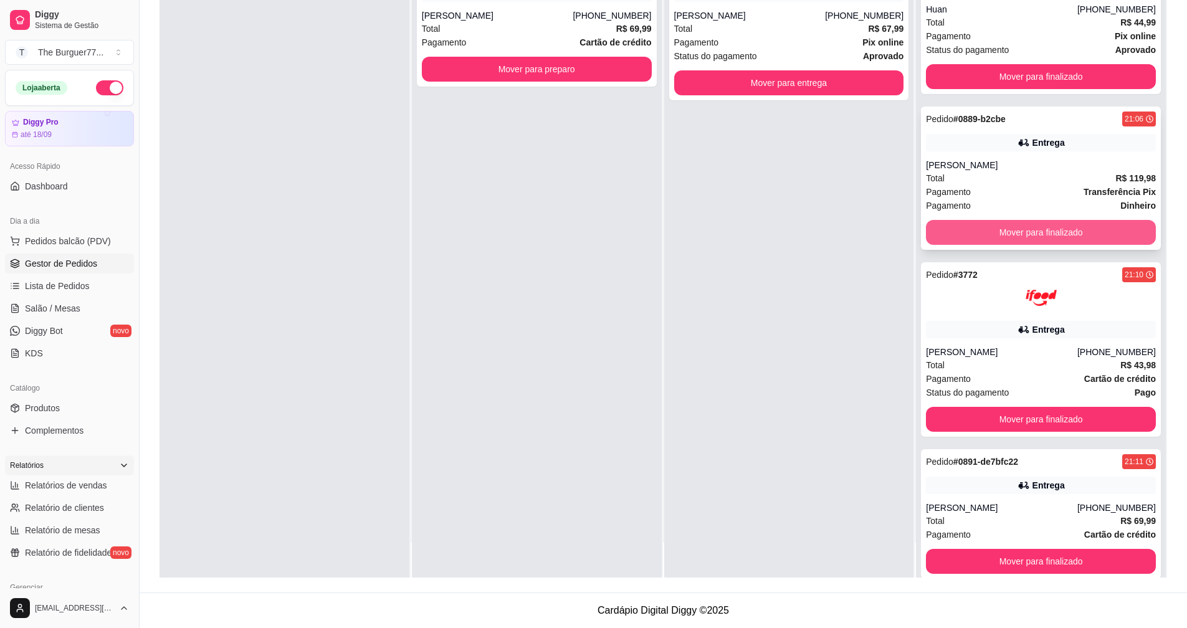
scroll to position [4102, 0]
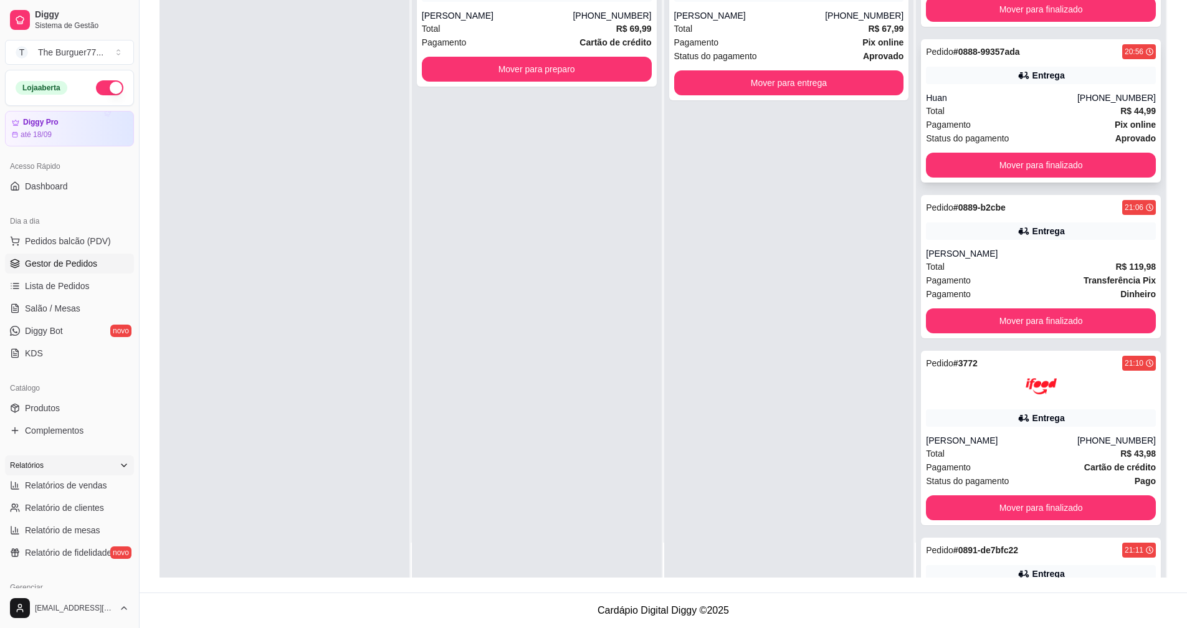
click at [999, 96] on div "Huan" at bounding box center [1001, 98] width 151 height 12
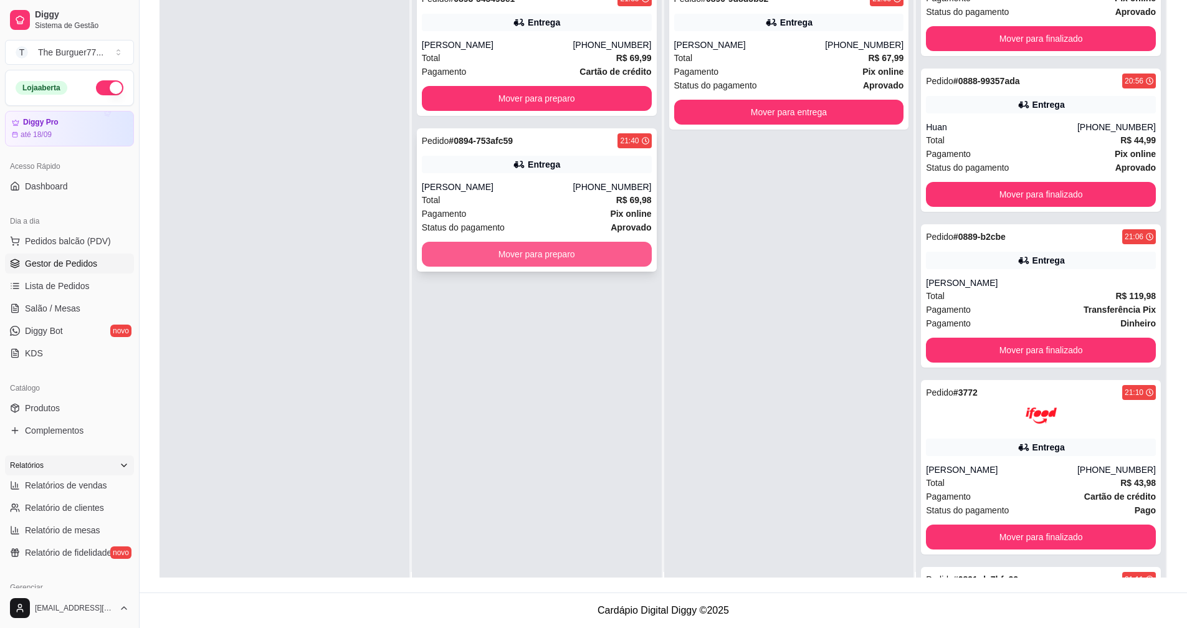
scroll to position [0, 0]
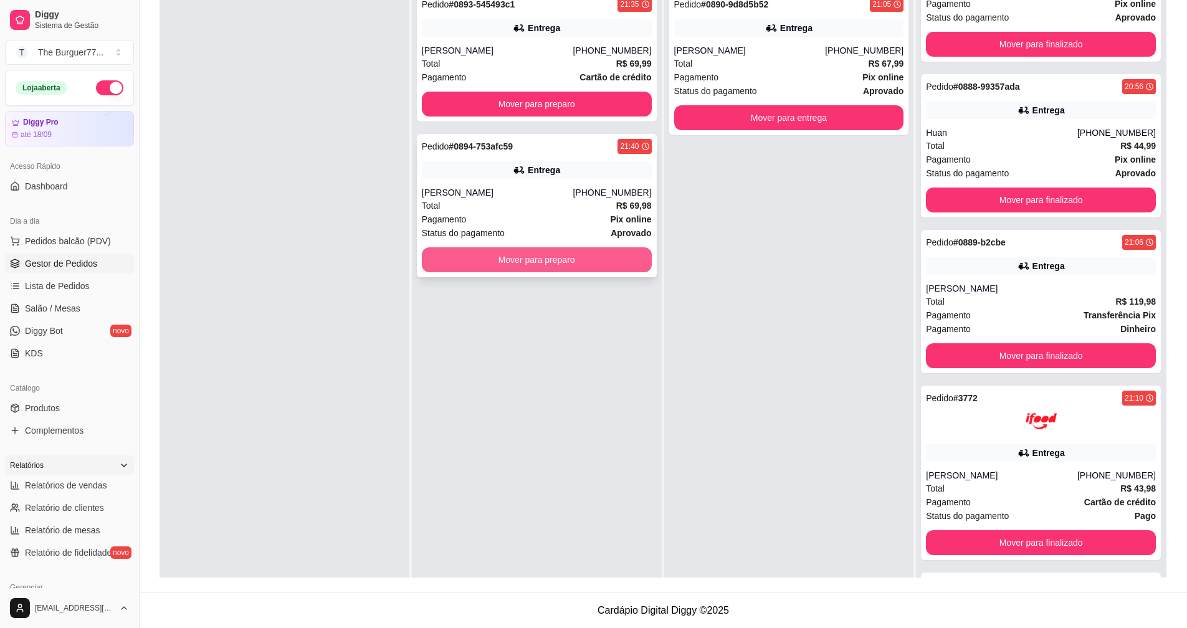
click at [506, 263] on button "Mover para preparo" at bounding box center [537, 259] width 230 height 25
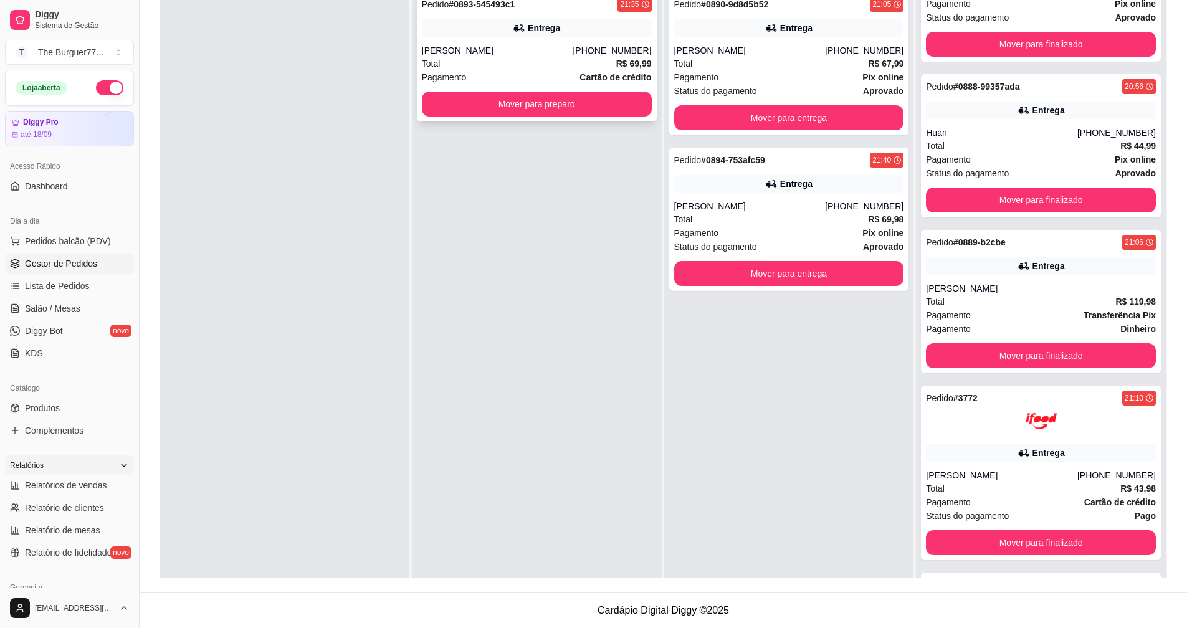
click at [522, 105] on button "Mover para preparo" at bounding box center [537, 104] width 230 height 25
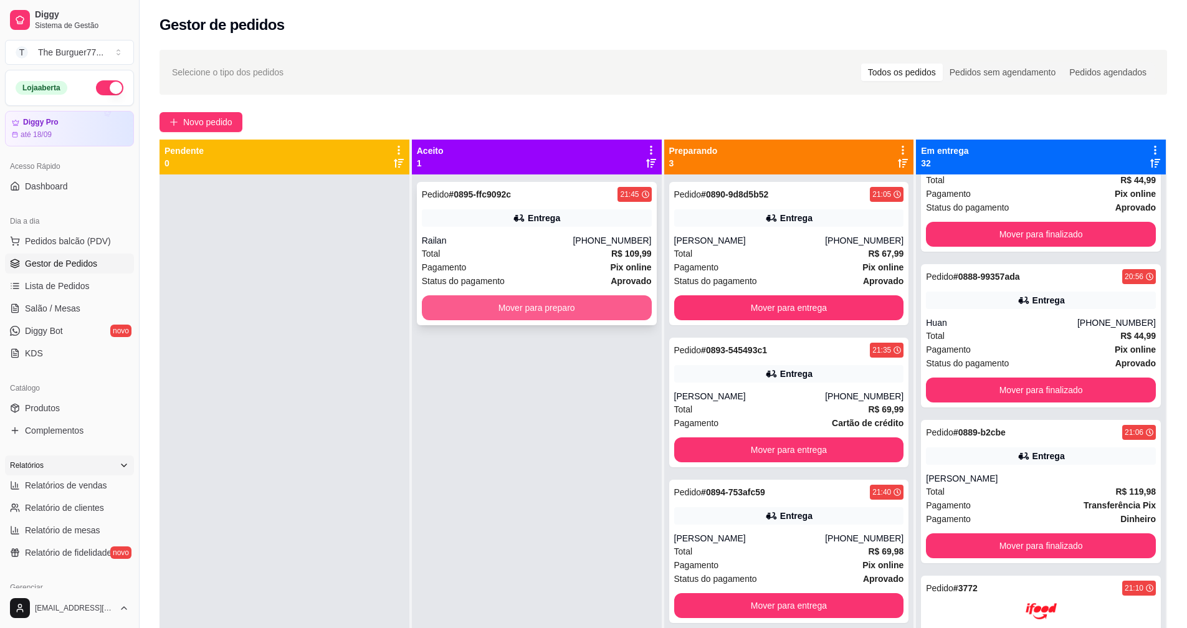
click at [529, 313] on button "Mover para preparo" at bounding box center [537, 307] width 230 height 25
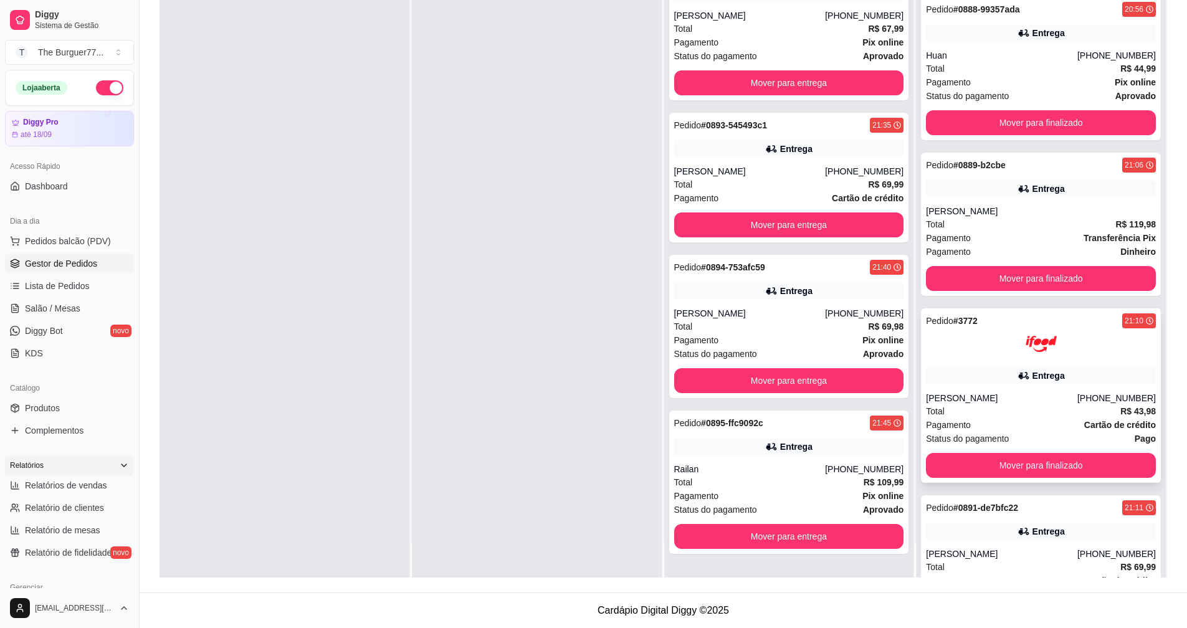
scroll to position [4102, 0]
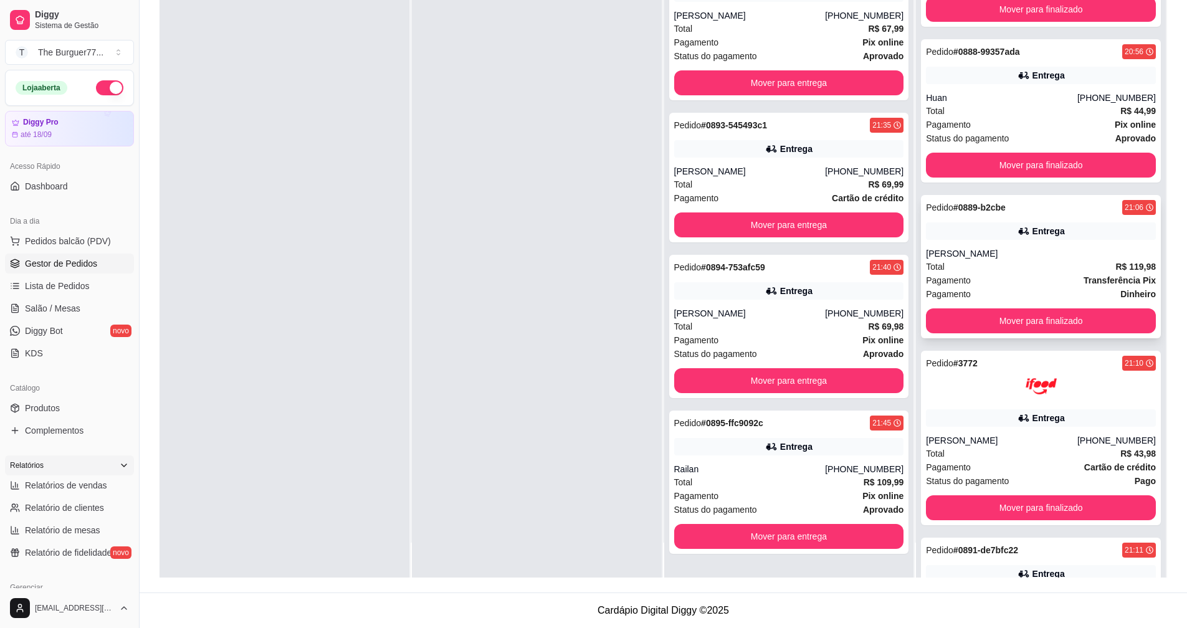
click at [1018, 271] on div "Total R$ 119,98" at bounding box center [1041, 267] width 230 height 14
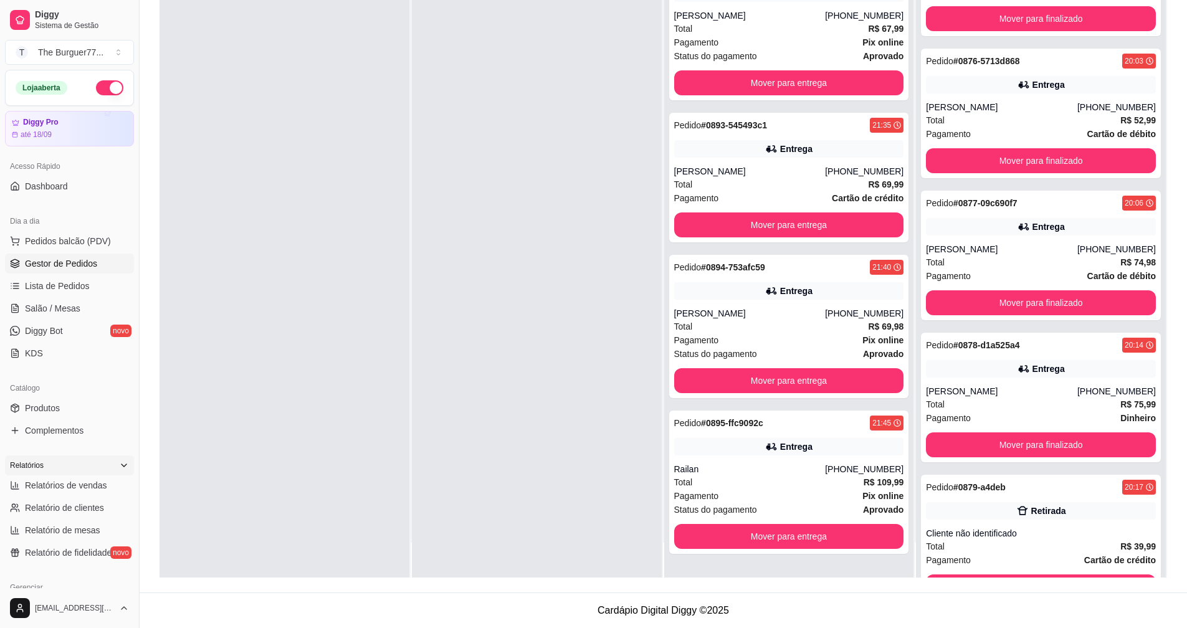
scroll to position [2108, 0]
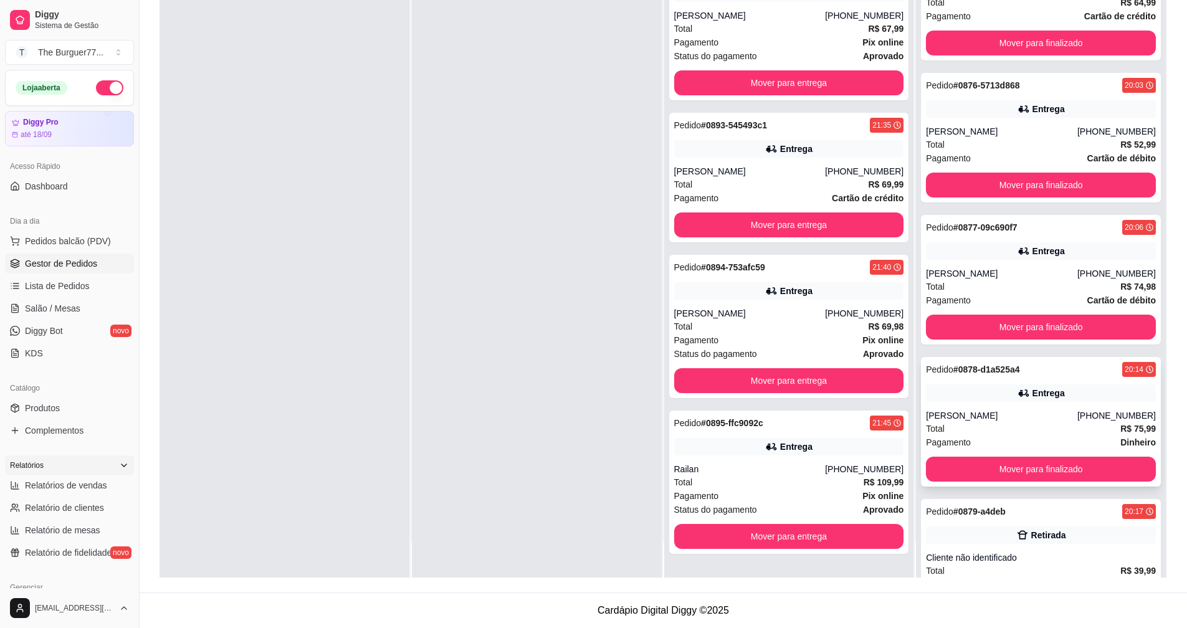
click at [1043, 430] on div "Total R$ 75,99" at bounding box center [1041, 429] width 230 height 14
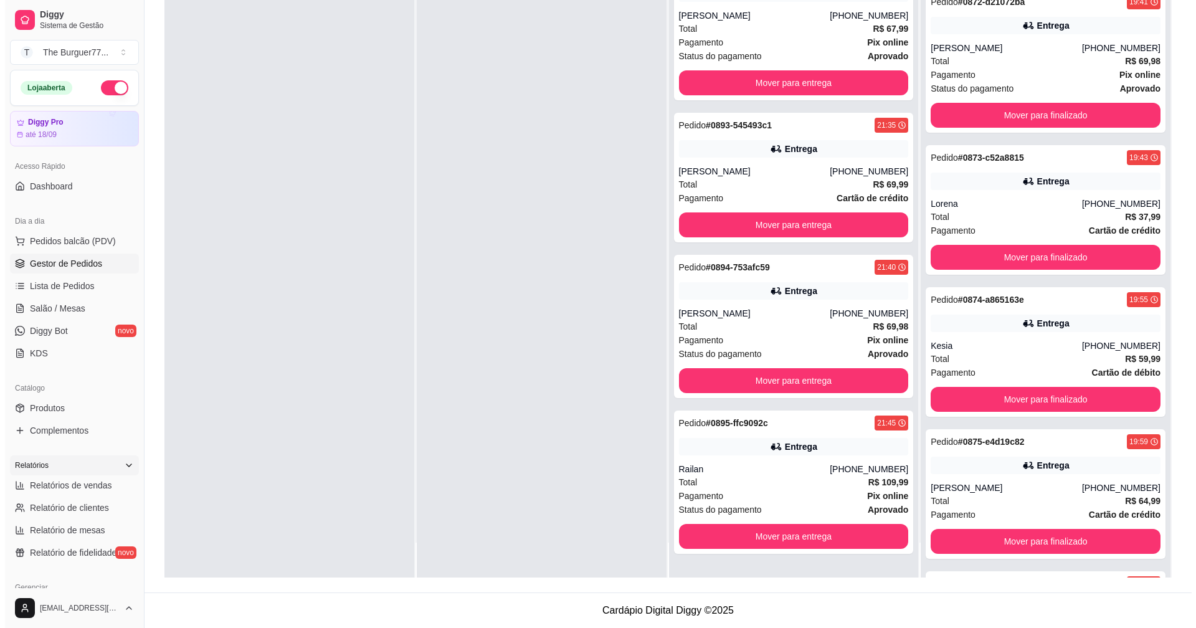
scroll to position [0, 0]
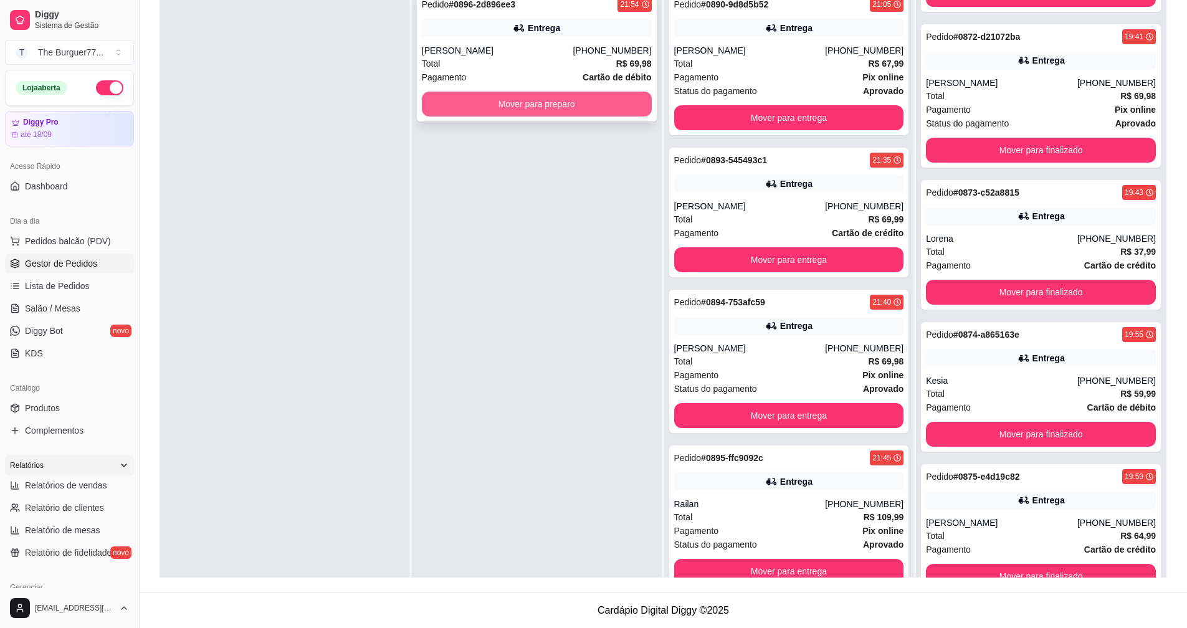
click at [629, 110] on button "Mover para preparo" at bounding box center [537, 104] width 230 height 25
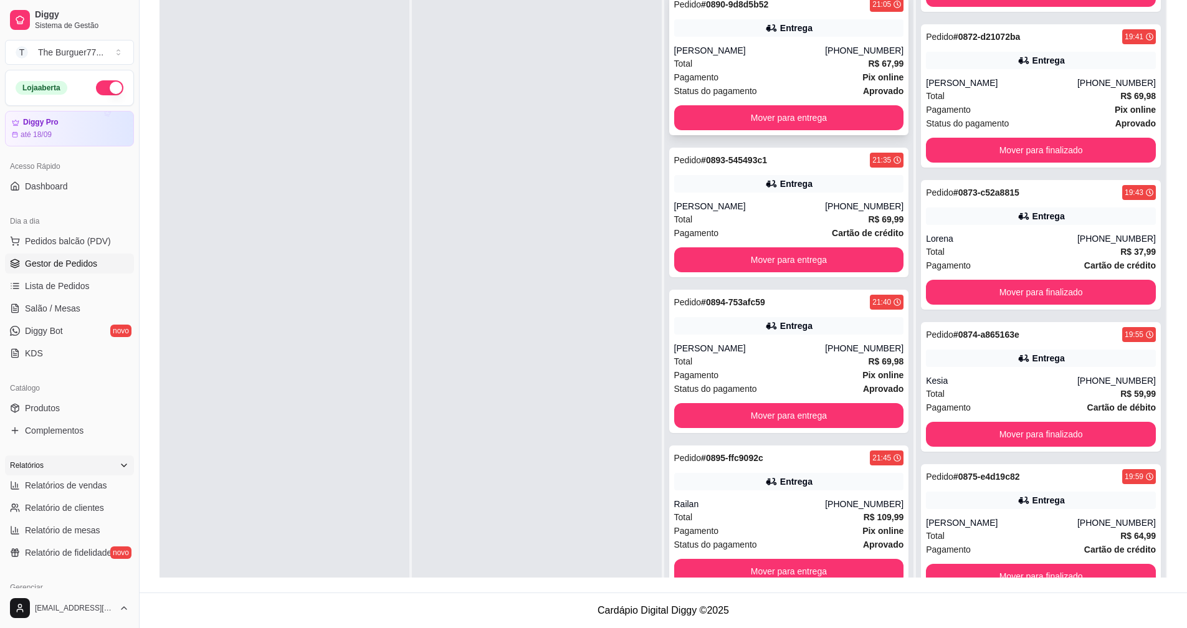
click at [676, 86] on span "Status do pagamento" at bounding box center [715, 91] width 83 height 14
click at [709, 59] on div "Total R$ 67,99" at bounding box center [789, 64] width 230 height 14
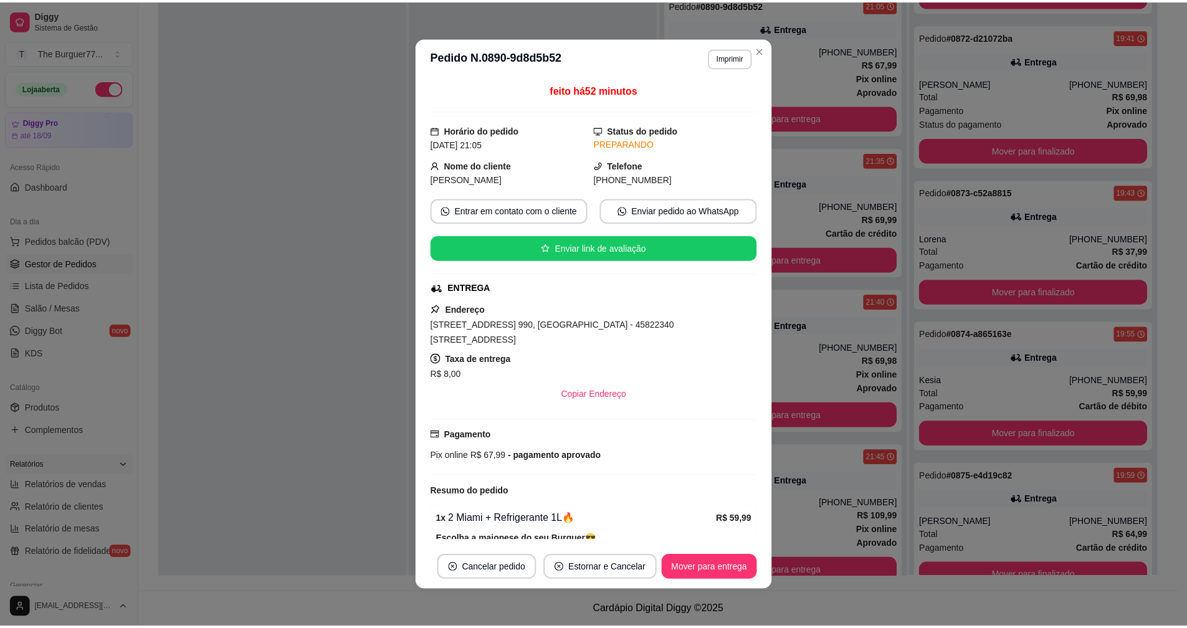
scroll to position [62, 0]
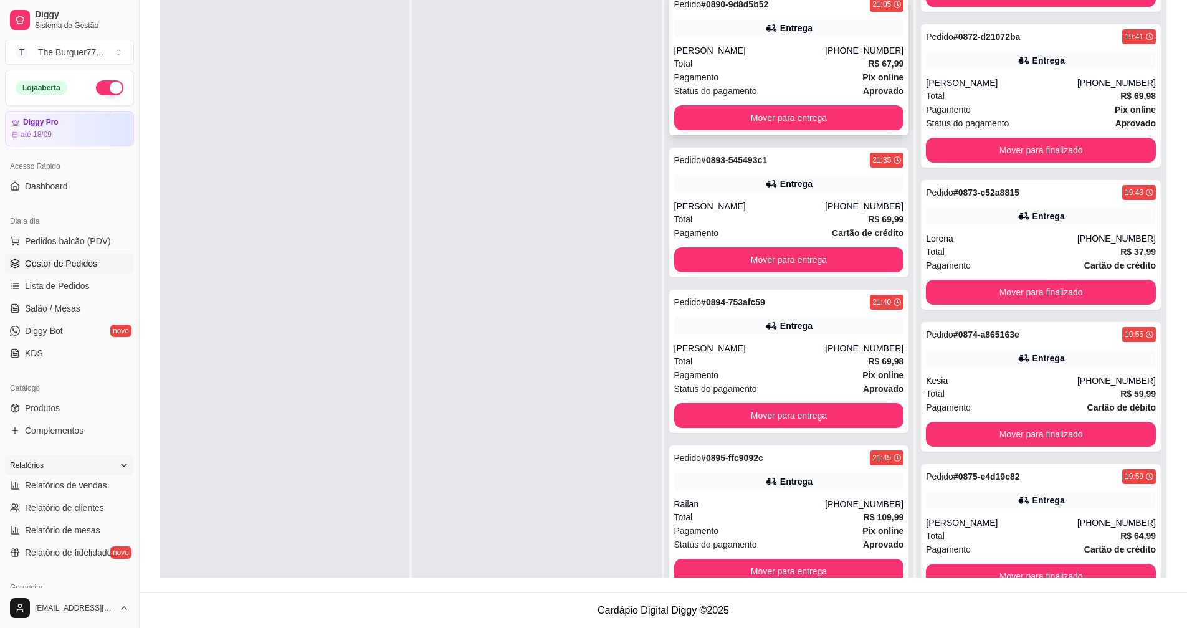
click at [697, 61] on div "Total R$ 67,99" at bounding box center [789, 64] width 230 height 14
click at [821, 357] on div "Total R$ 69,98" at bounding box center [789, 362] width 230 height 14
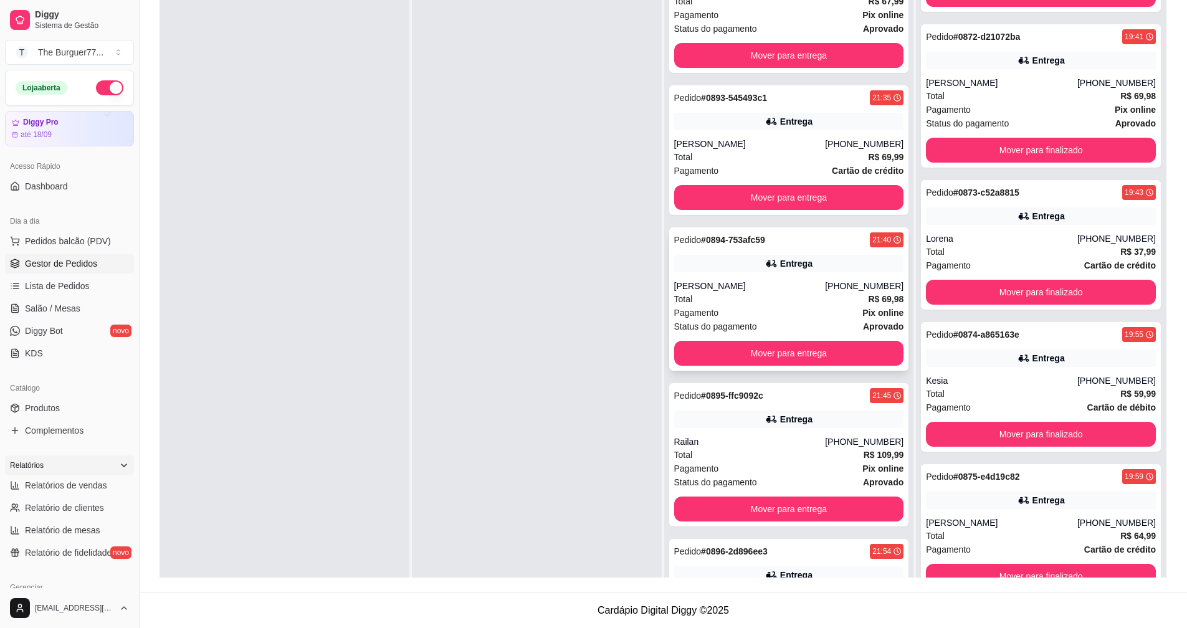
click at [787, 320] on div "Status do pagamento aprovado" at bounding box center [789, 327] width 230 height 14
click at [709, 354] on button "Mover para entrega" at bounding box center [789, 353] width 230 height 25
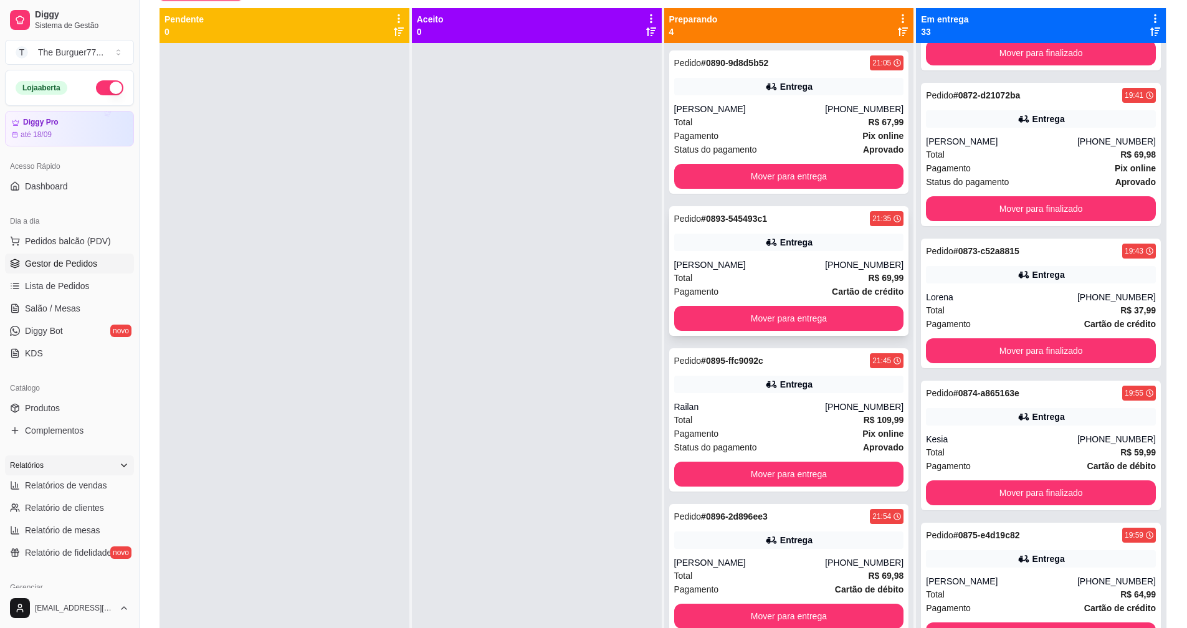
scroll to position [0, 0]
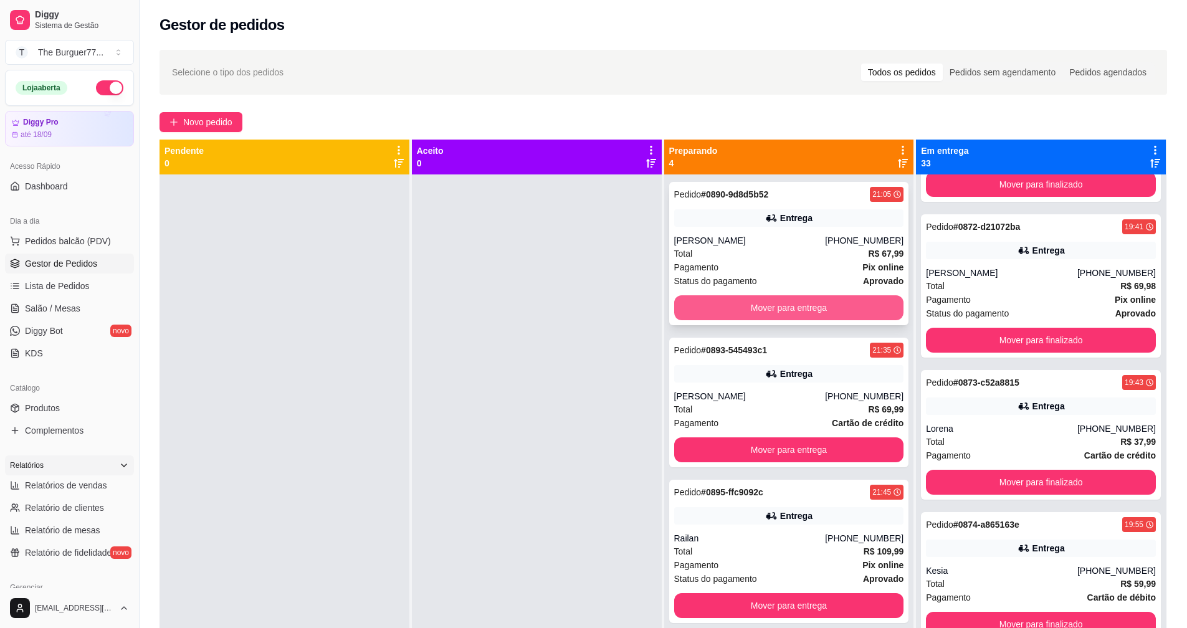
click at [776, 312] on button "Mover para entrega" at bounding box center [789, 307] width 230 height 25
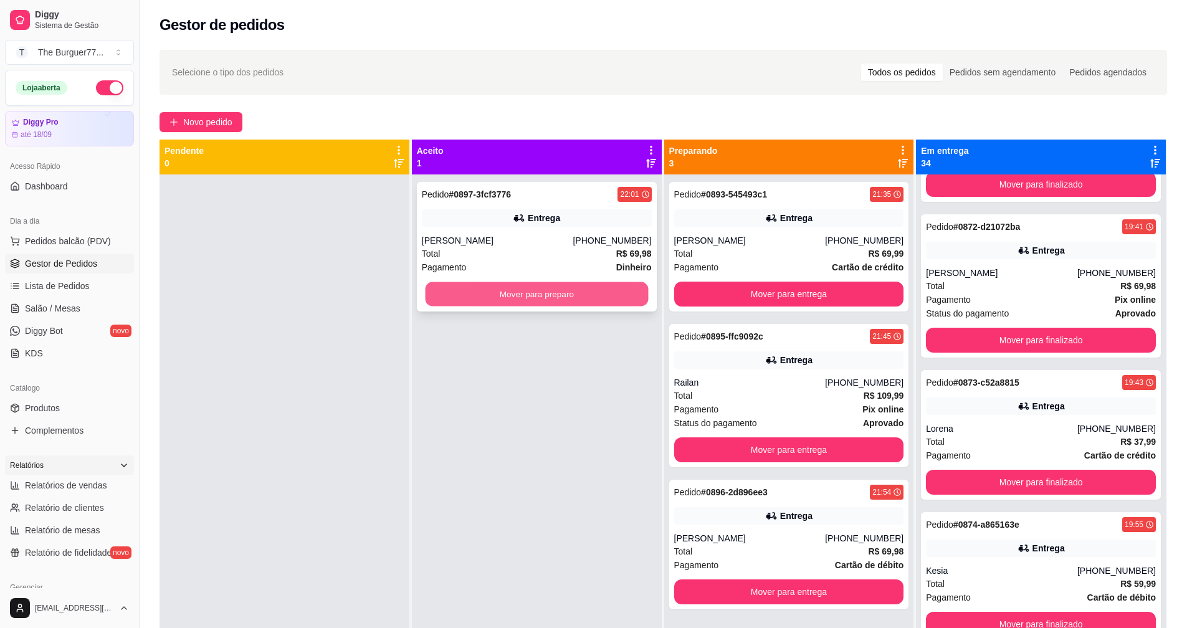
click at [456, 292] on button "Mover para preparo" at bounding box center [536, 294] width 223 height 24
click at [498, 301] on button "Mover para preparo" at bounding box center [537, 294] width 230 height 25
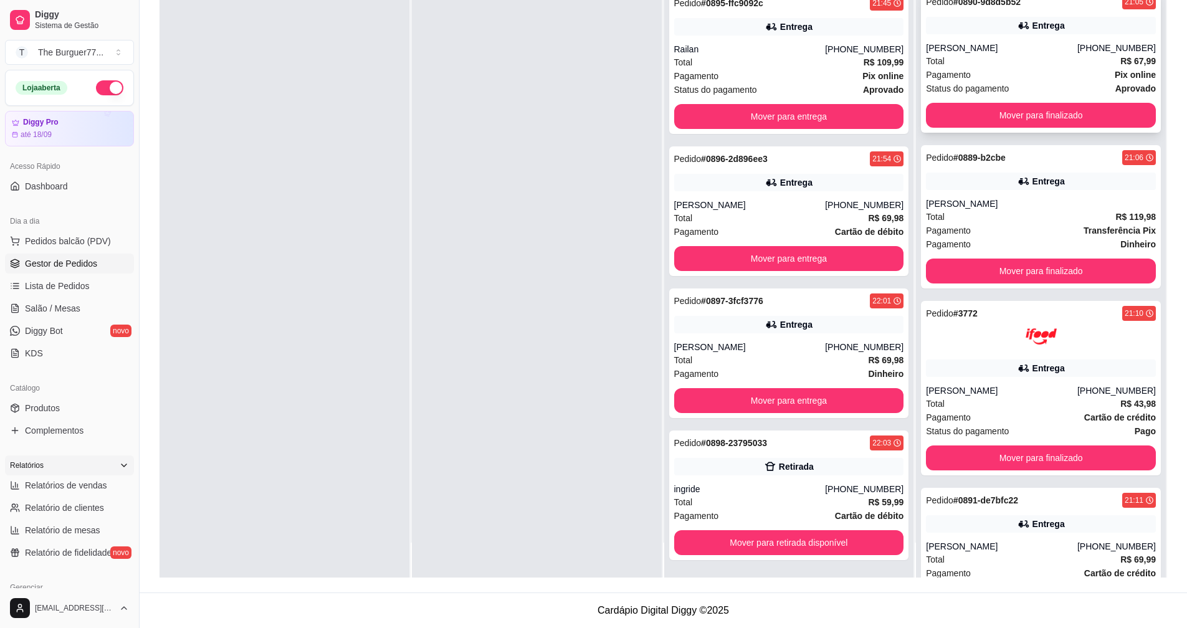
scroll to position [4164, 0]
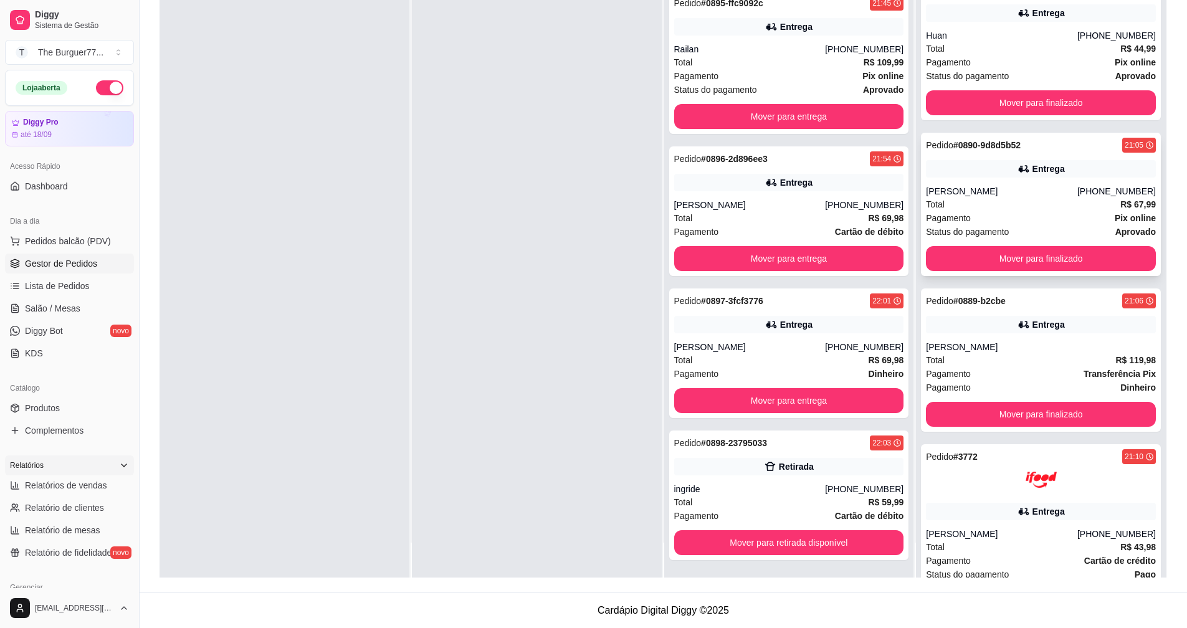
click at [1001, 188] on div "[PERSON_NAME]" at bounding box center [1001, 191] width 151 height 12
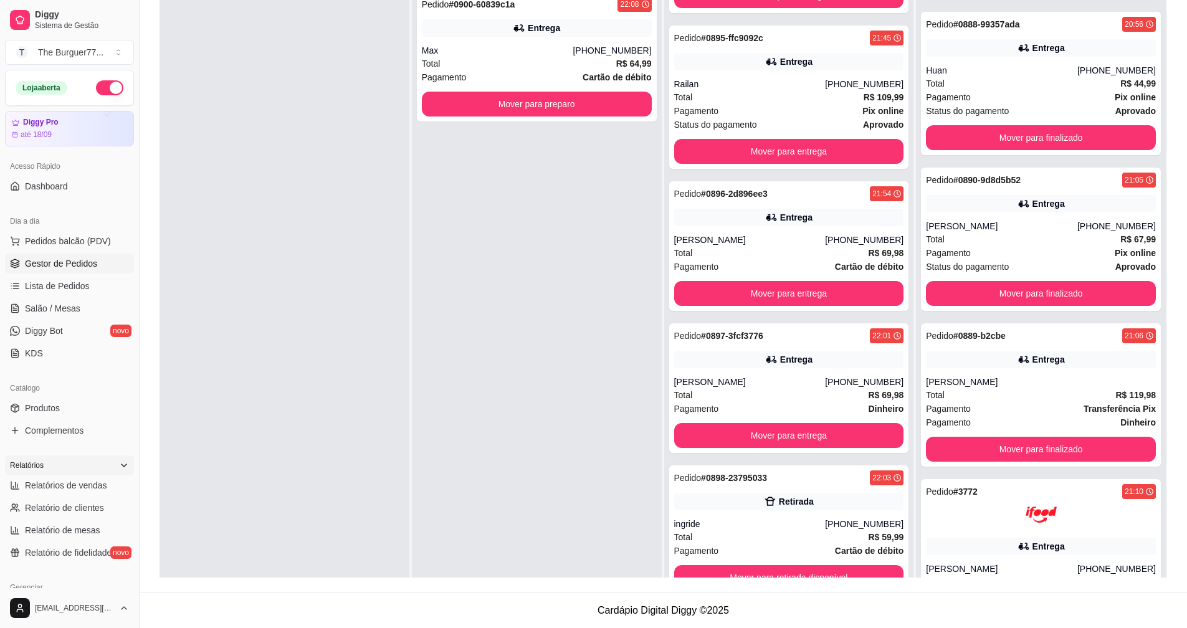
scroll to position [0, 0]
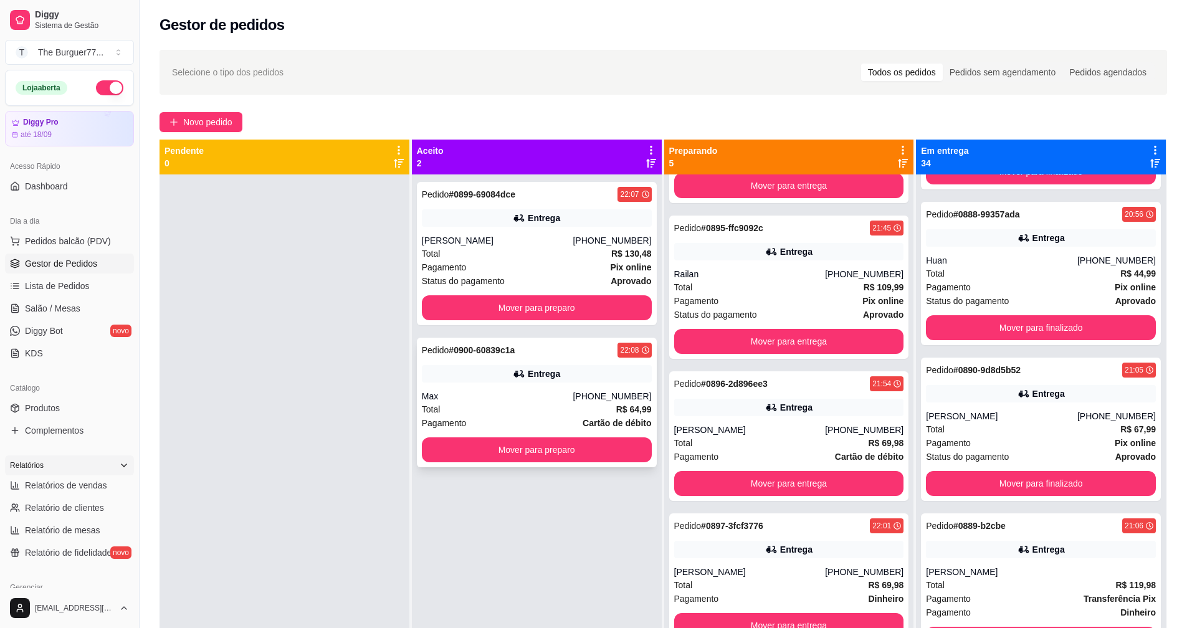
click at [557, 284] on div "Status do pagamento aprovado" at bounding box center [537, 281] width 230 height 14
click at [460, 446] on button "Mover para preparo" at bounding box center [537, 449] width 230 height 25
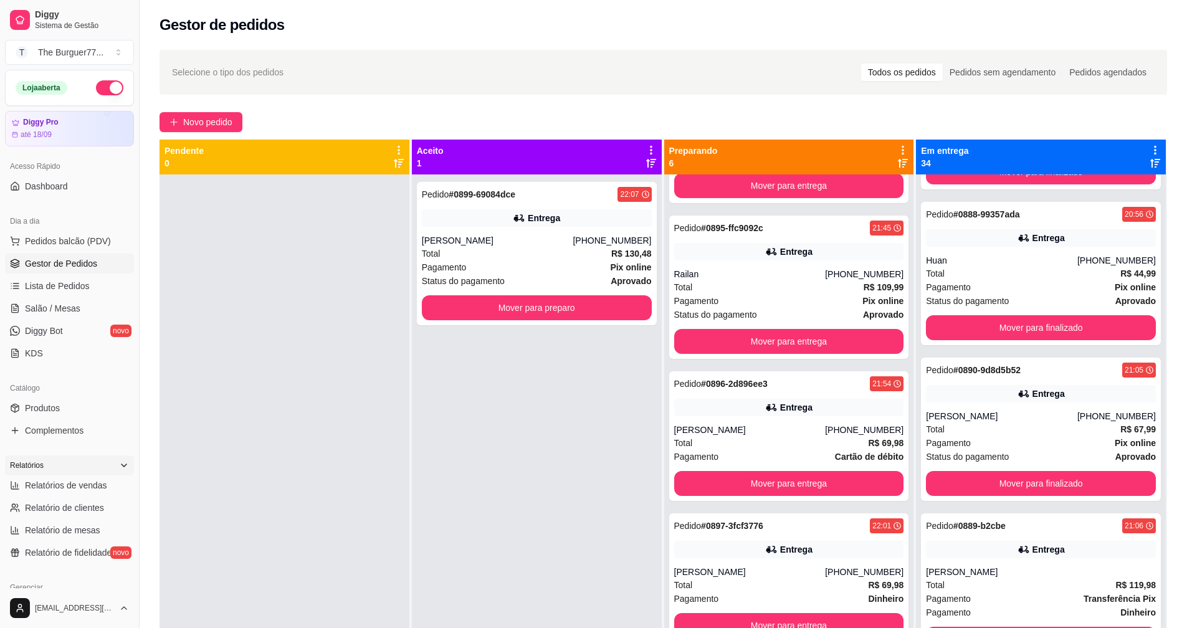
click at [251, 625] on div at bounding box center [285, 488] width 250 height 628
click at [522, 303] on button "Mover para preparo" at bounding box center [537, 307] width 230 height 25
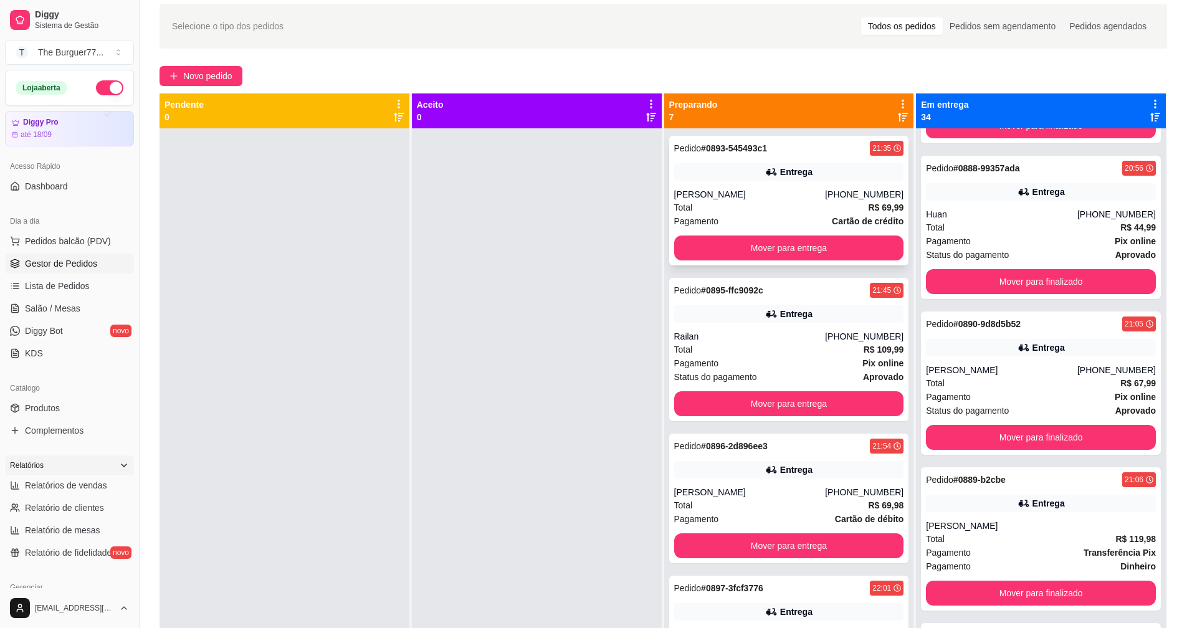
scroll to position [3, 0]
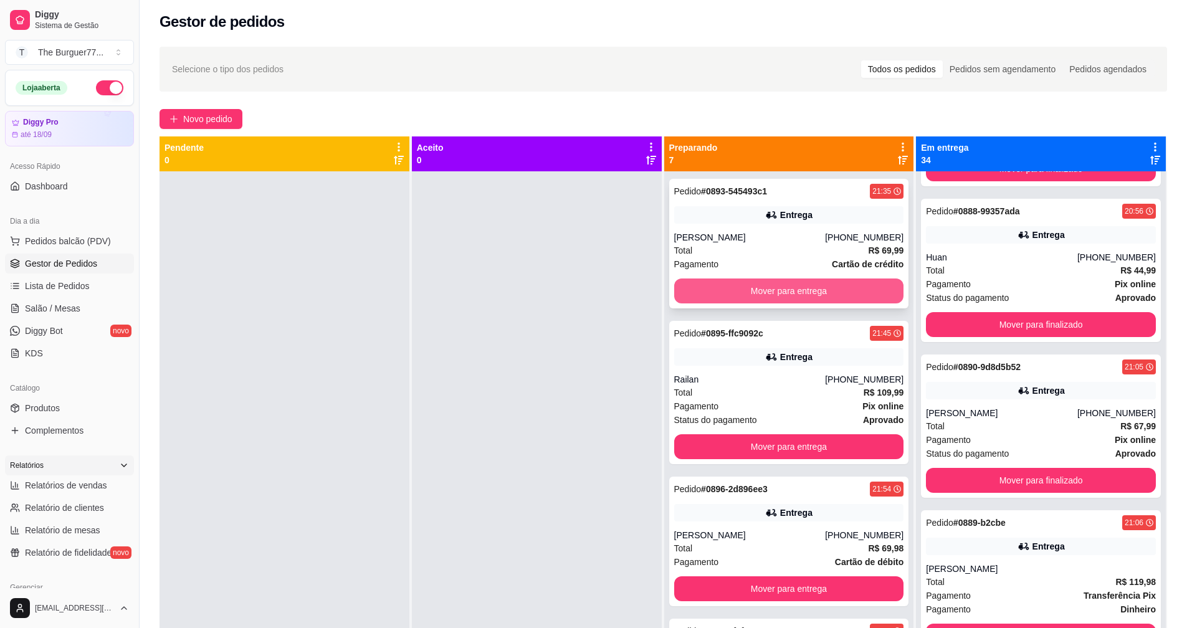
click at [735, 286] on button "Mover para entrega" at bounding box center [789, 291] width 230 height 25
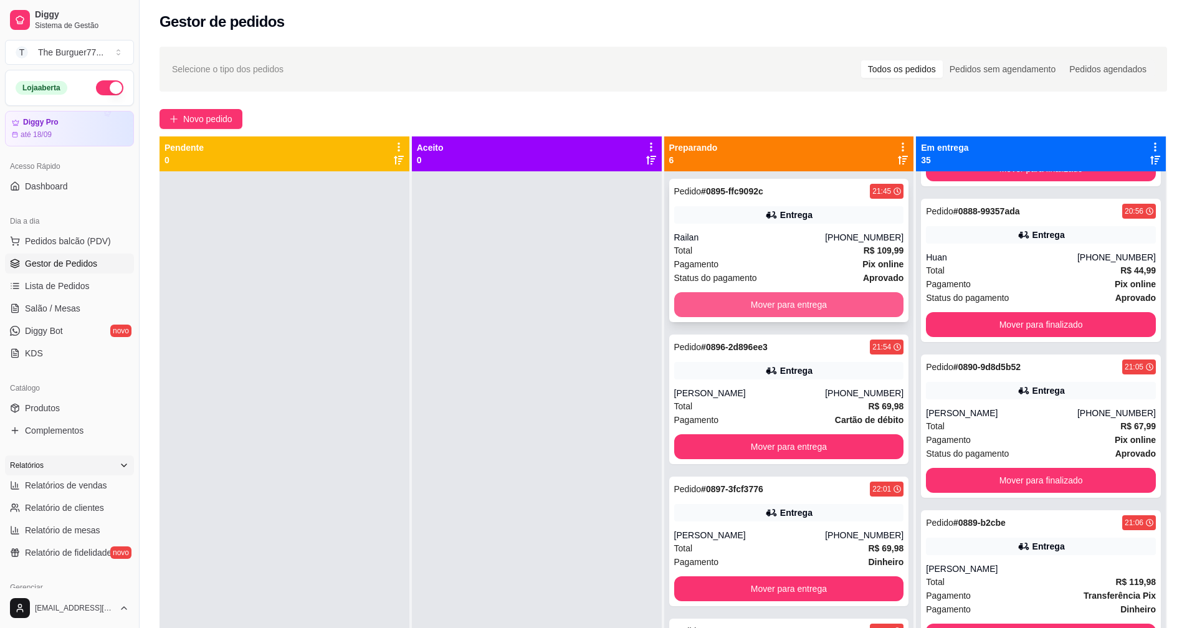
click at [730, 308] on button "Mover para entrega" at bounding box center [789, 304] width 230 height 25
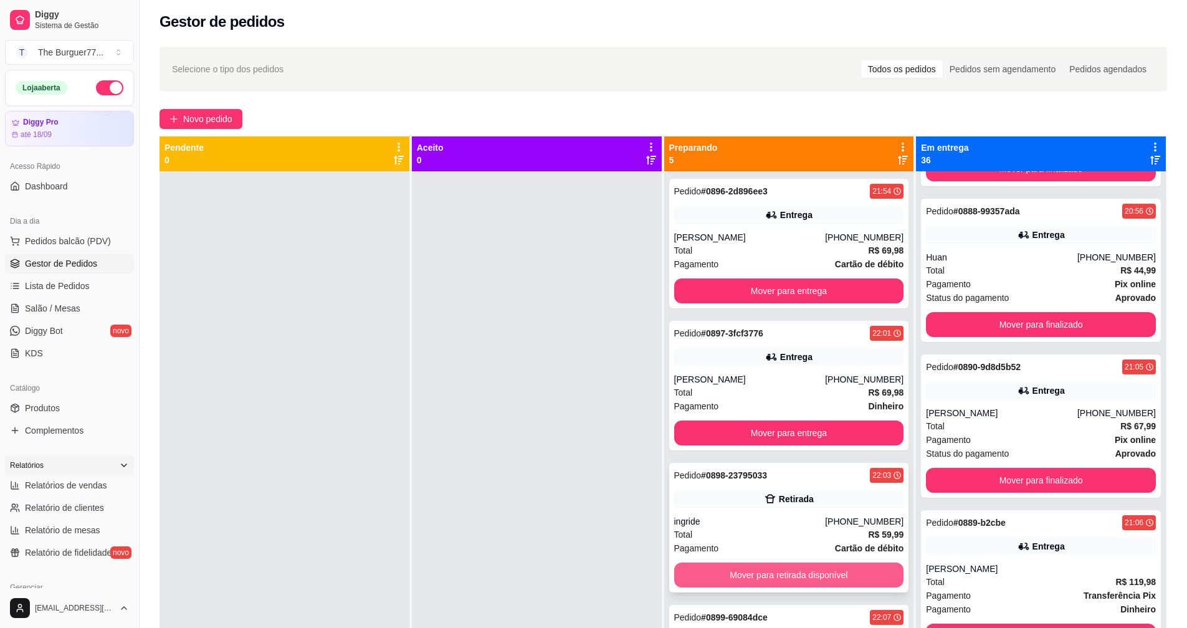
click at [782, 578] on button "Mover para retirada disponível" at bounding box center [789, 575] width 230 height 25
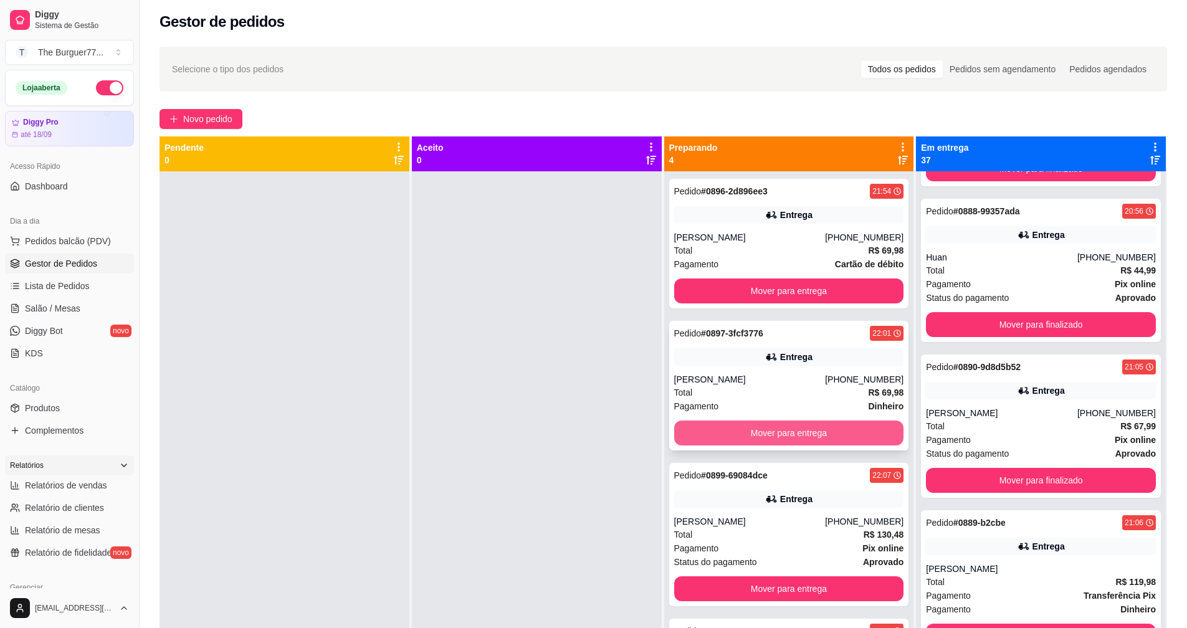
click at [749, 435] on button "Mover para entrega" at bounding box center [789, 433] width 230 height 25
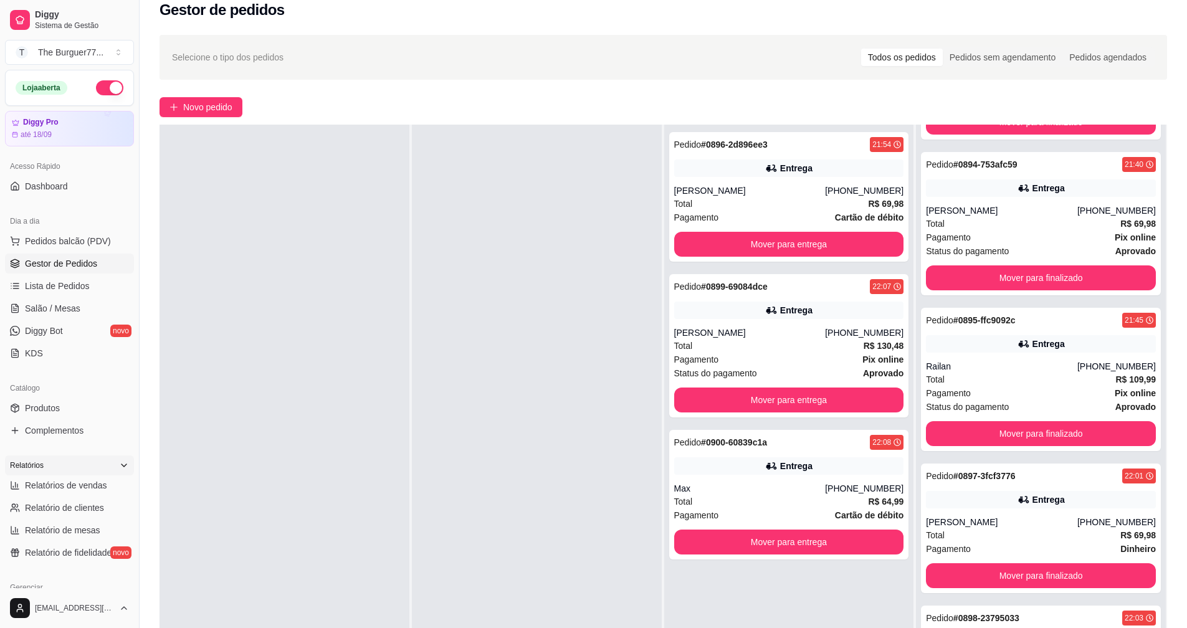
scroll to position [190, 0]
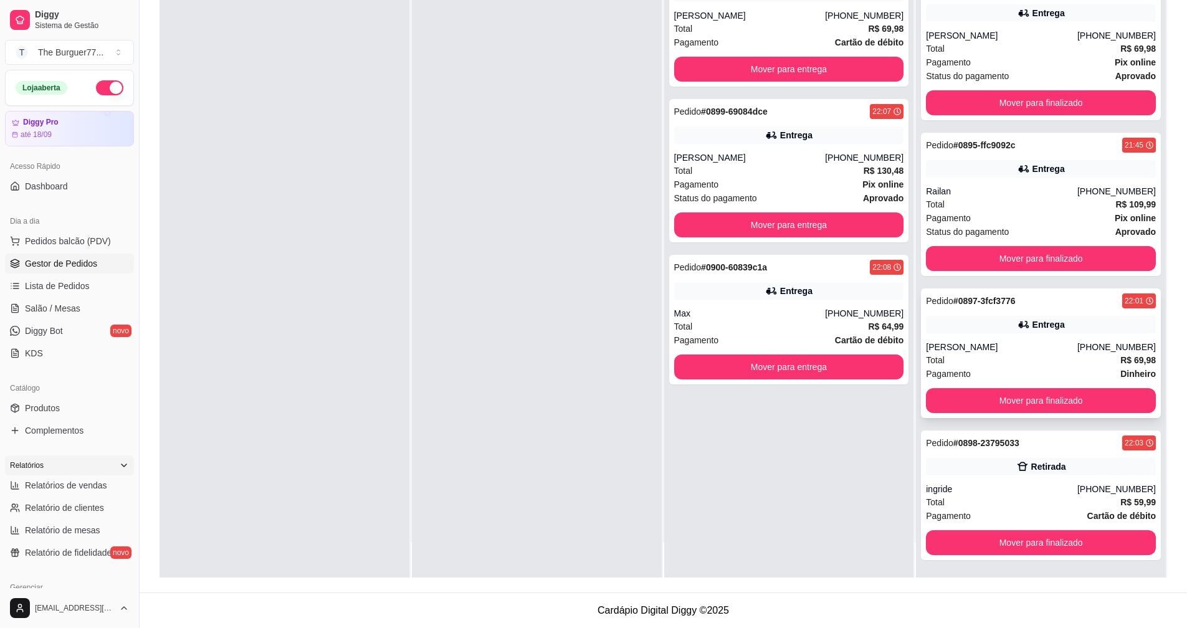
click at [969, 327] on div "Entrega" at bounding box center [1041, 324] width 230 height 17
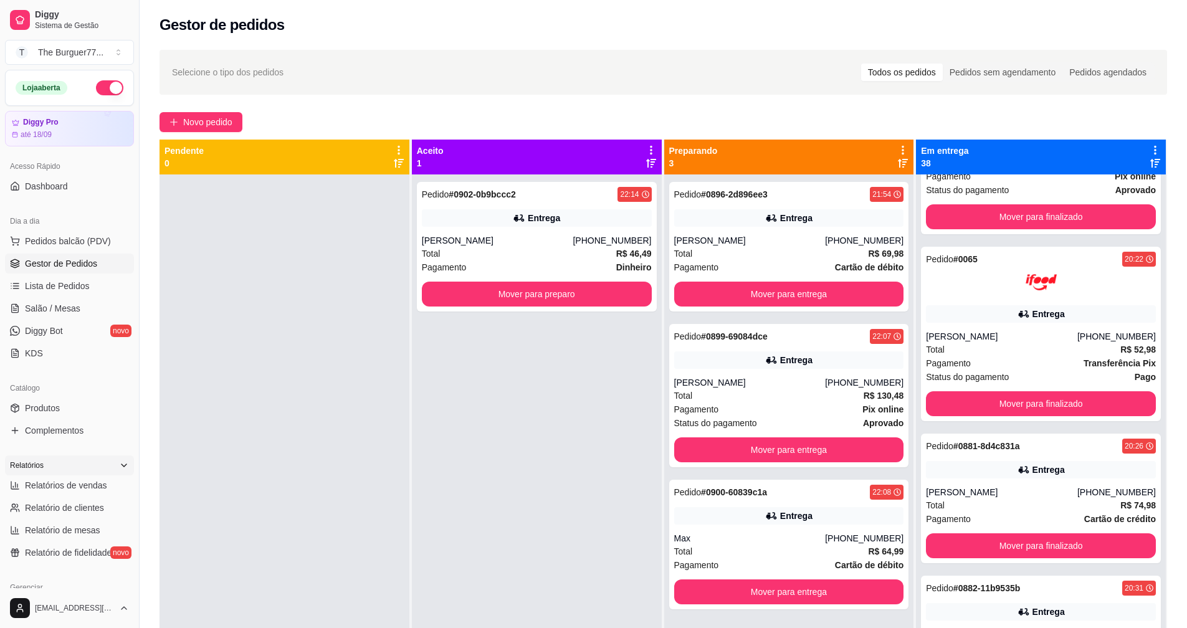
scroll to position [2929, 0]
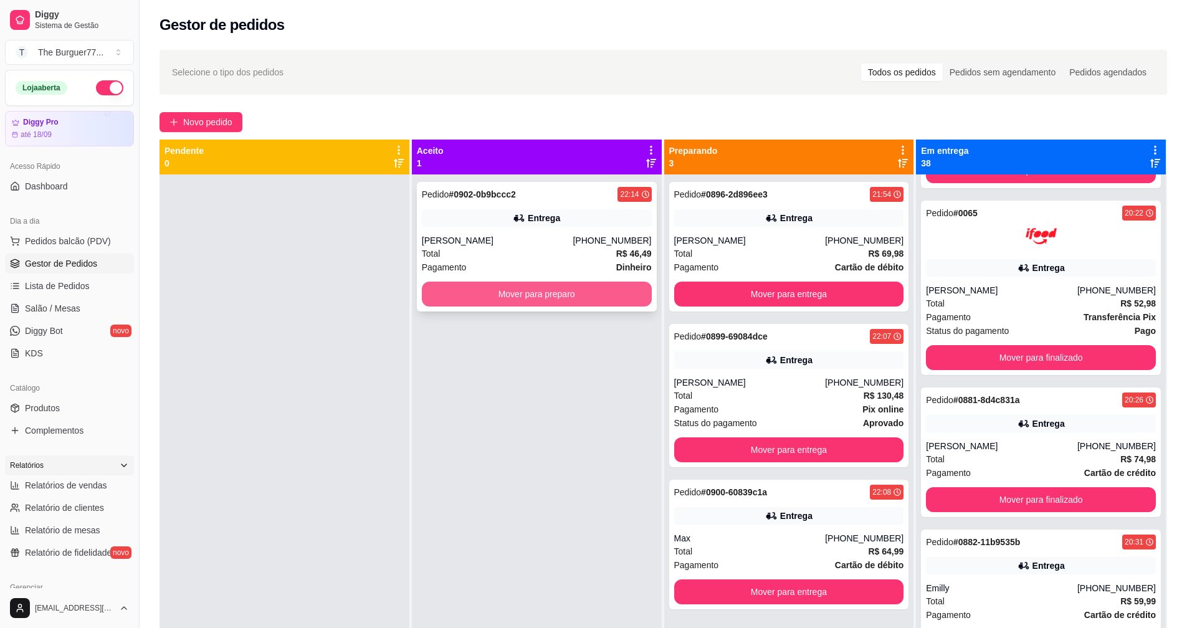
click at [472, 289] on button "Mover para preparo" at bounding box center [537, 294] width 230 height 25
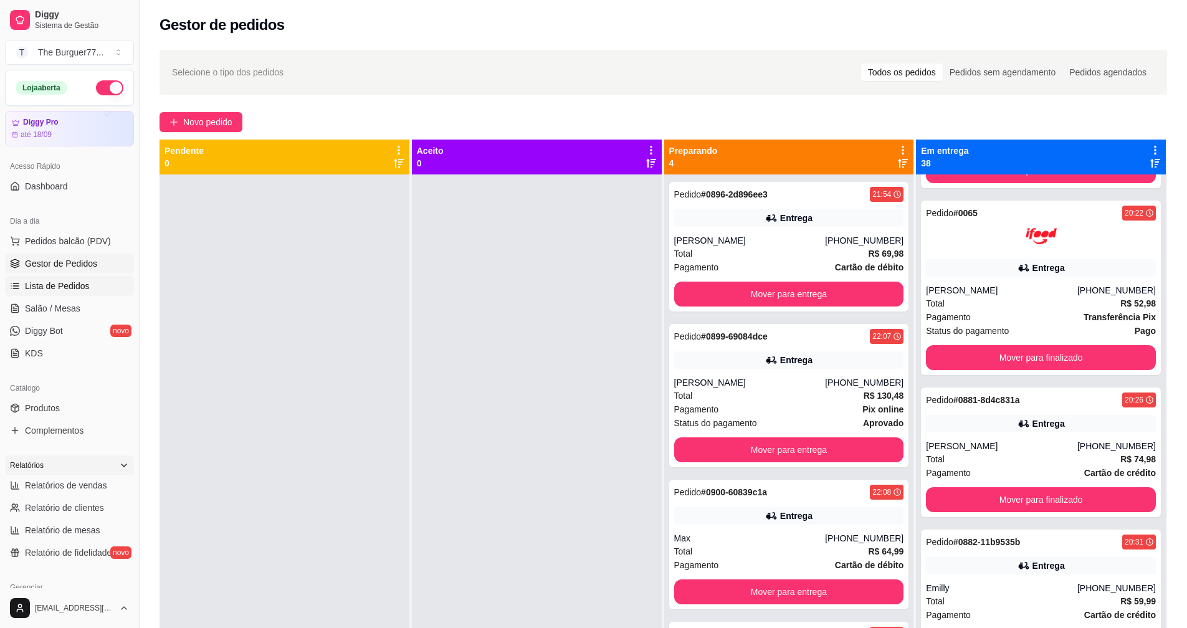
click at [88, 292] on link "Lista de Pedidos" at bounding box center [69, 286] width 129 height 20
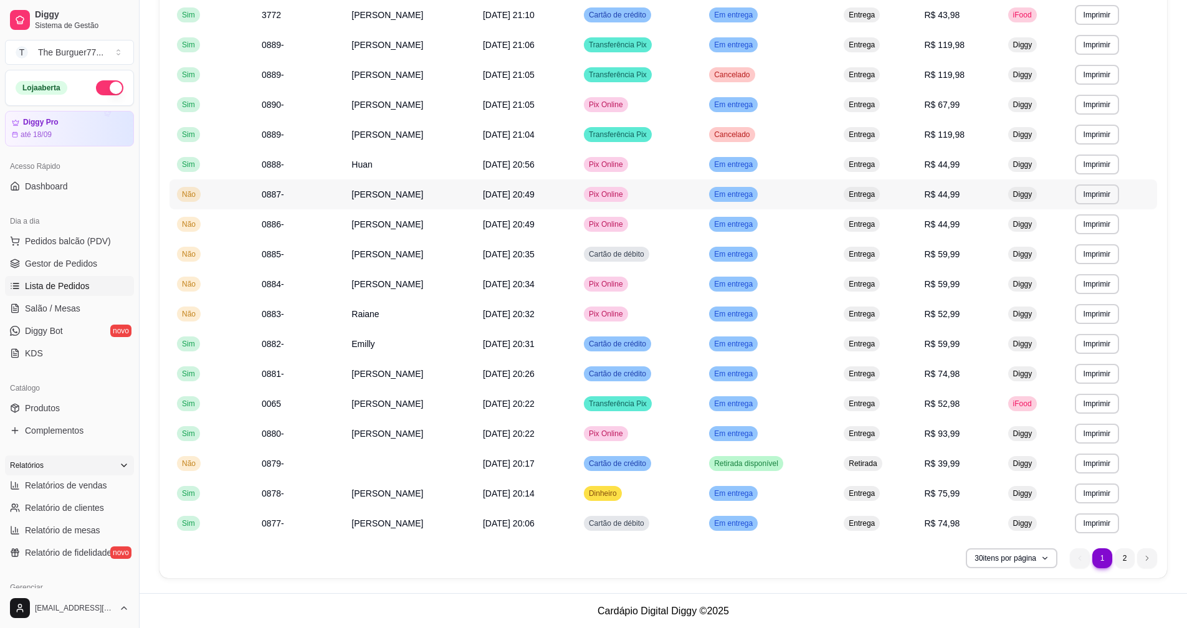
scroll to position [510, 0]
click at [1128, 564] on li "2" at bounding box center [1124, 557] width 19 height 19
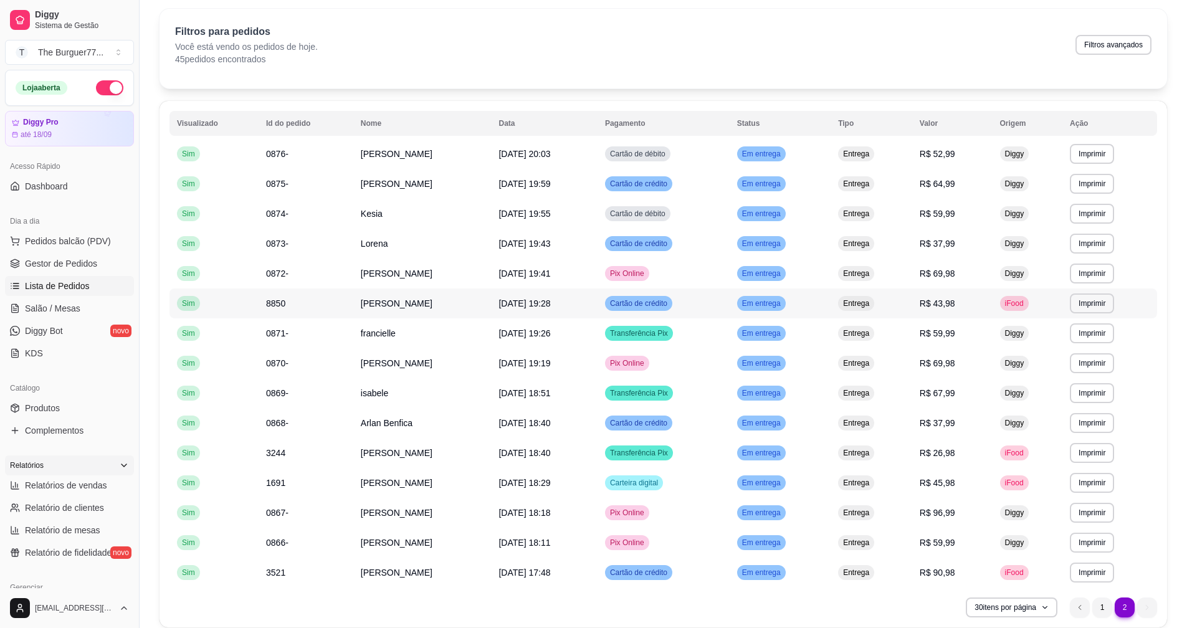
scroll to position [62, 0]
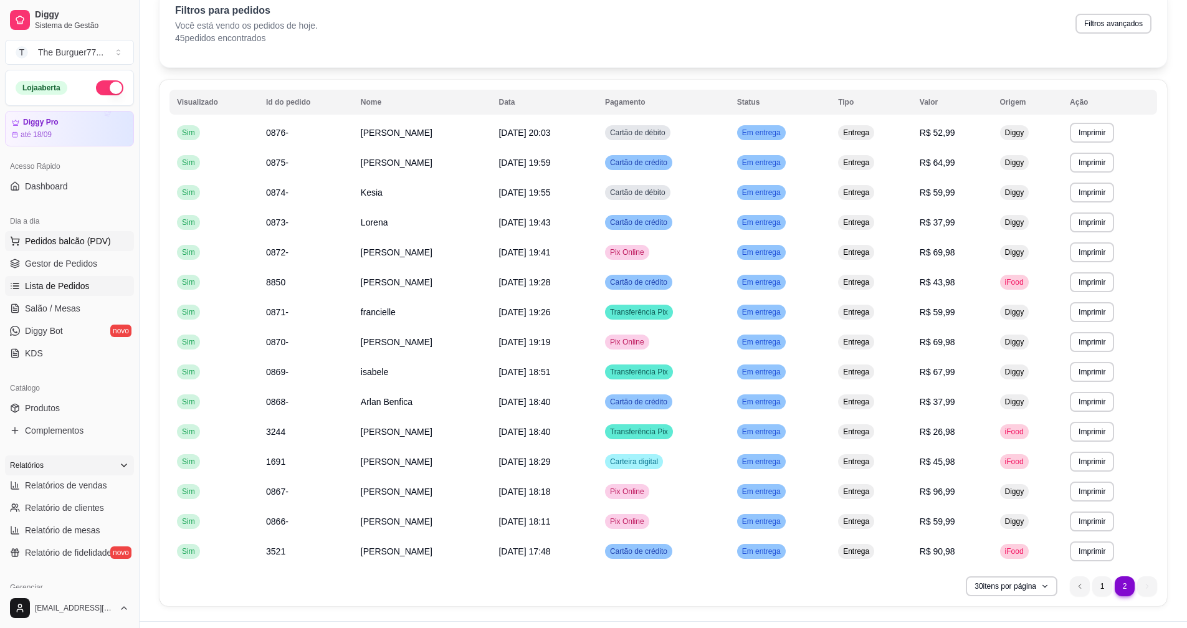
click at [100, 239] on span "Pedidos balcão (PDV)" at bounding box center [68, 241] width 86 height 12
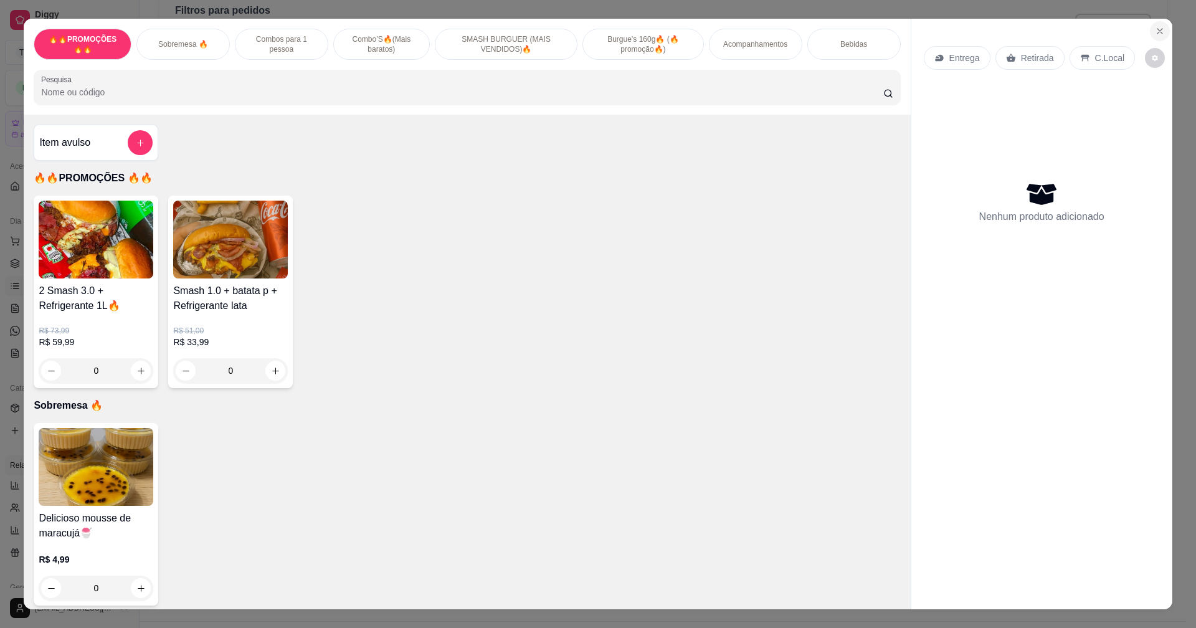
click at [1159, 31] on icon "Close" at bounding box center [1160, 31] width 10 height 10
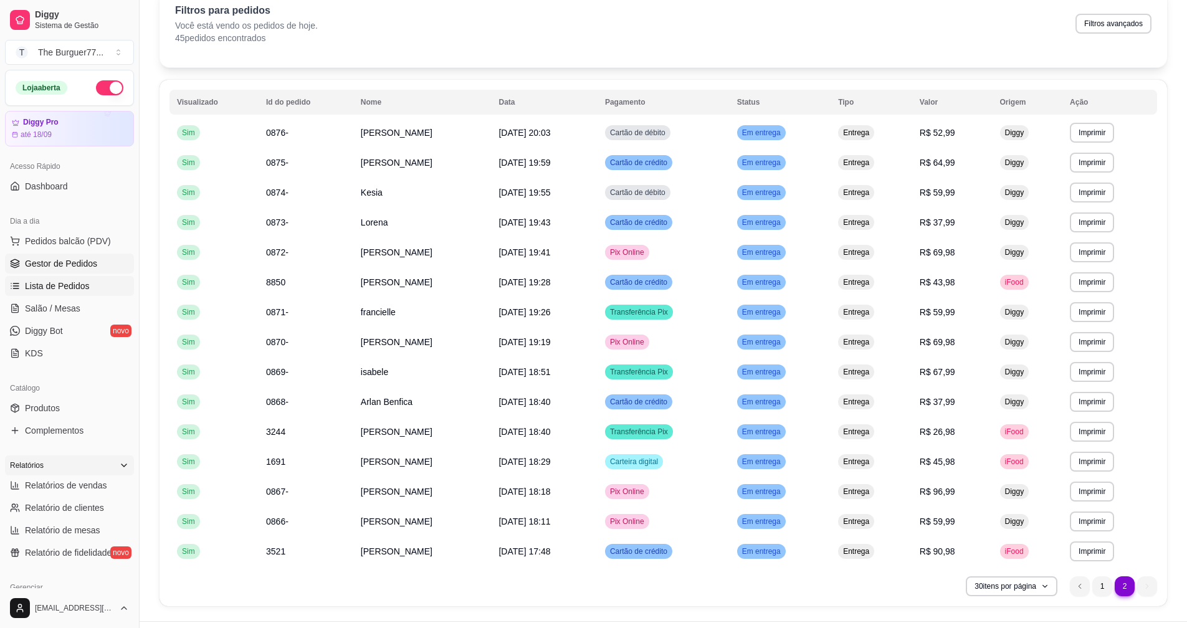
click at [90, 267] on span "Gestor de Pedidos" at bounding box center [61, 263] width 72 height 12
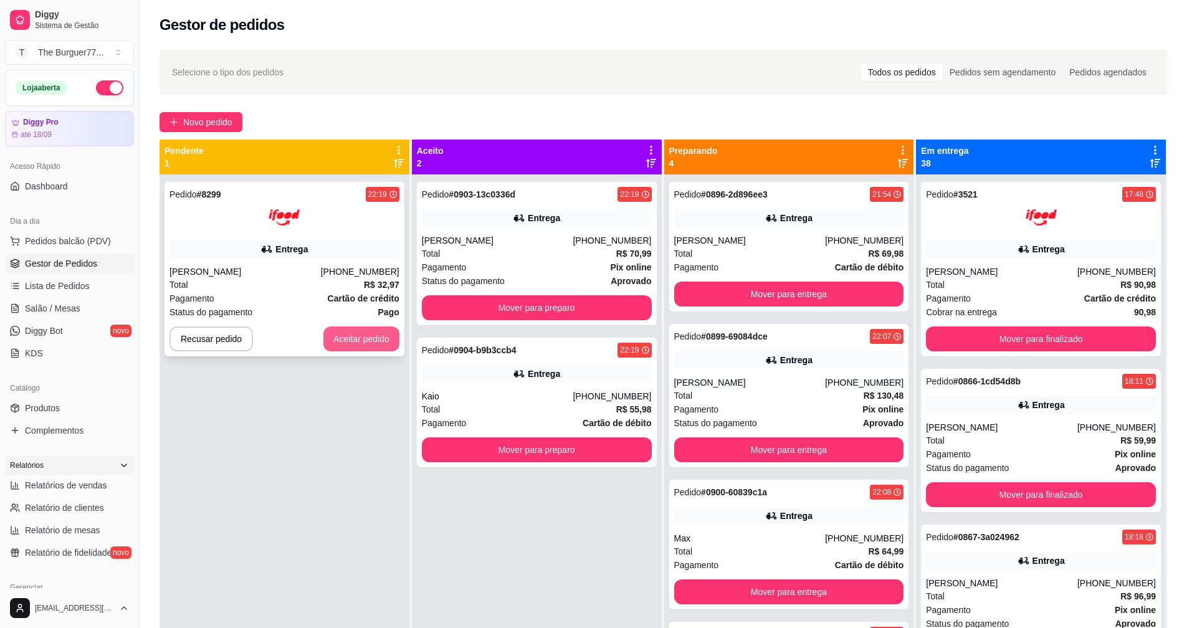
click at [372, 335] on button "Aceitar pedido" at bounding box center [361, 339] width 76 height 25
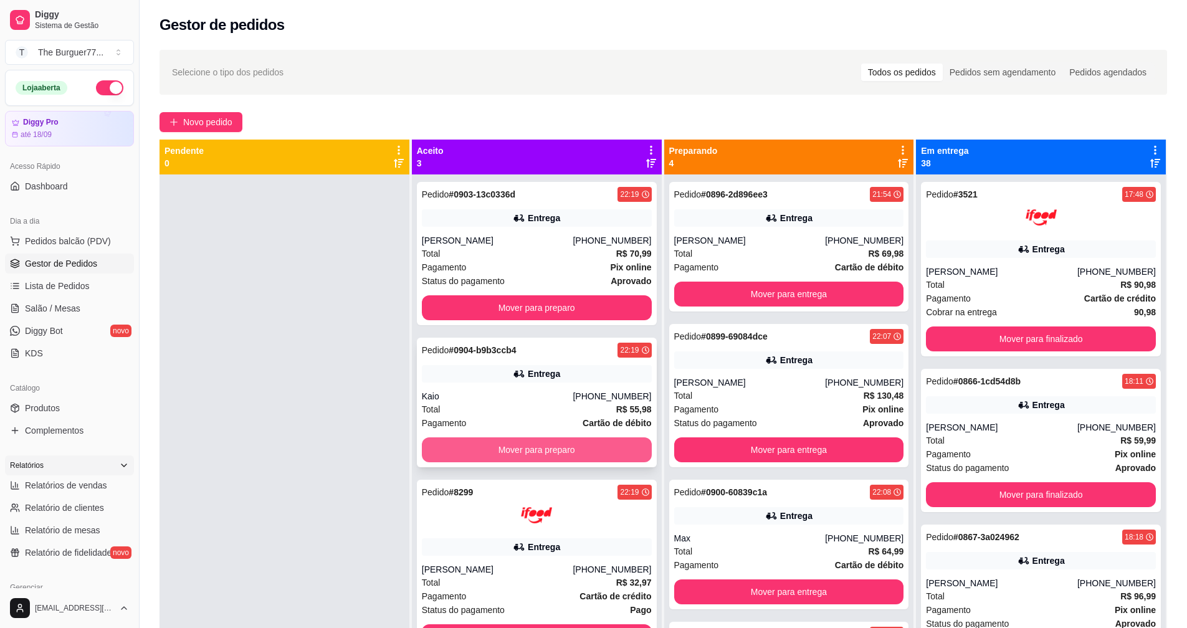
click at [484, 455] on button "Mover para preparo" at bounding box center [537, 449] width 230 height 25
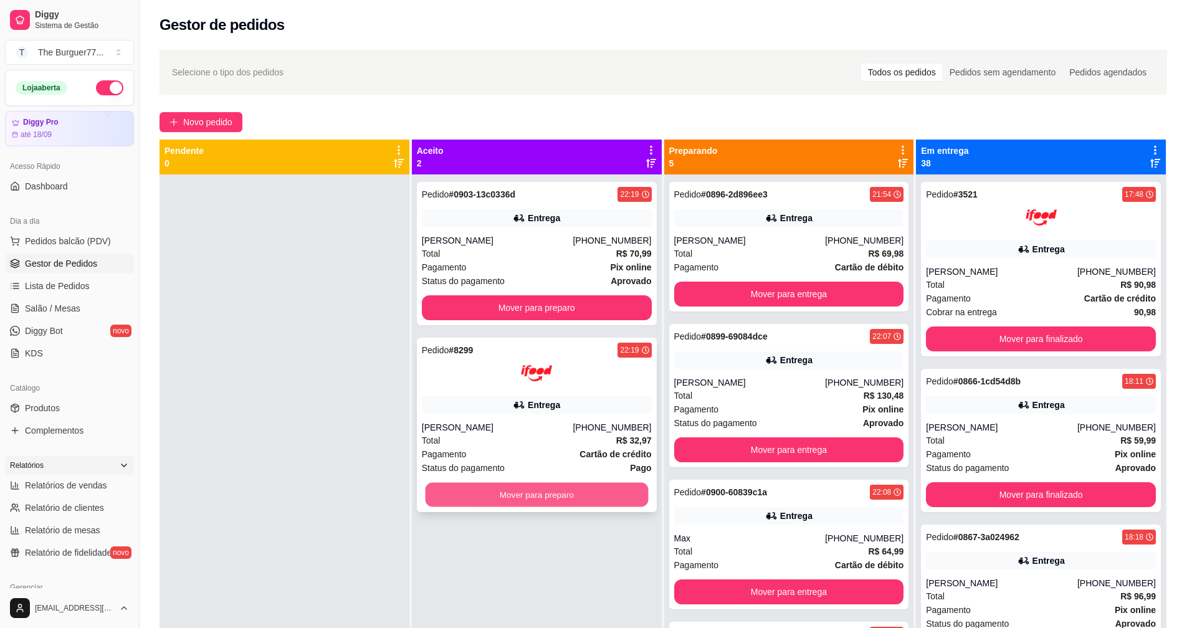
click at [480, 492] on button "Mover para preparo" at bounding box center [536, 495] width 223 height 24
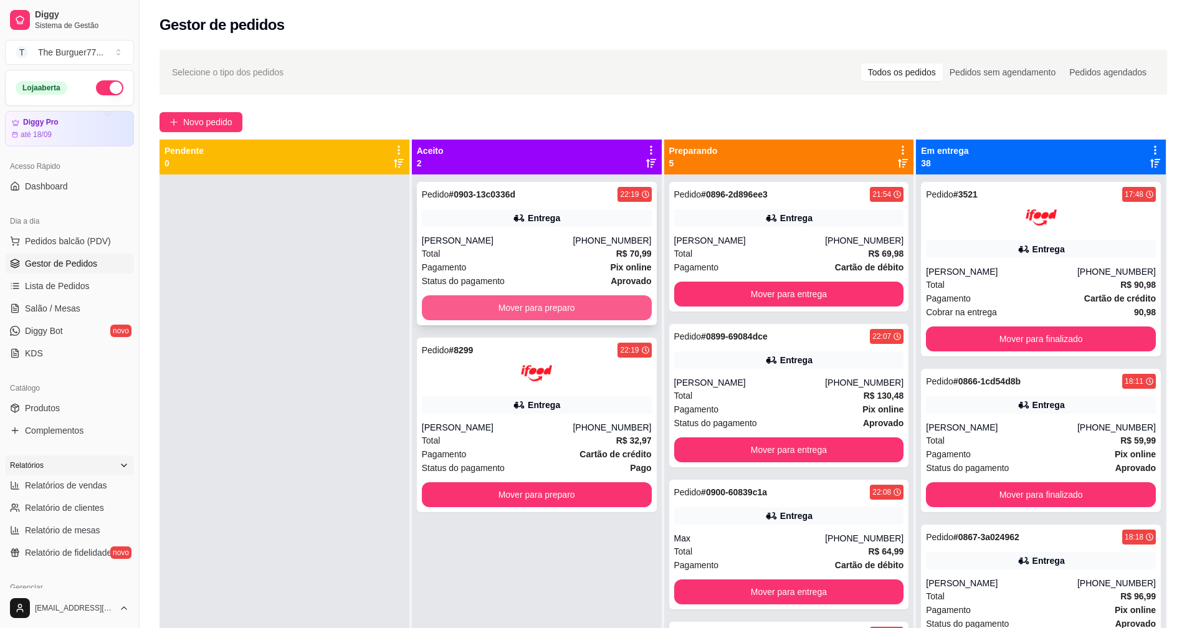
click at [490, 310] on button "Mover para preparo" at bounding box center [537, 307] width 230 height 25
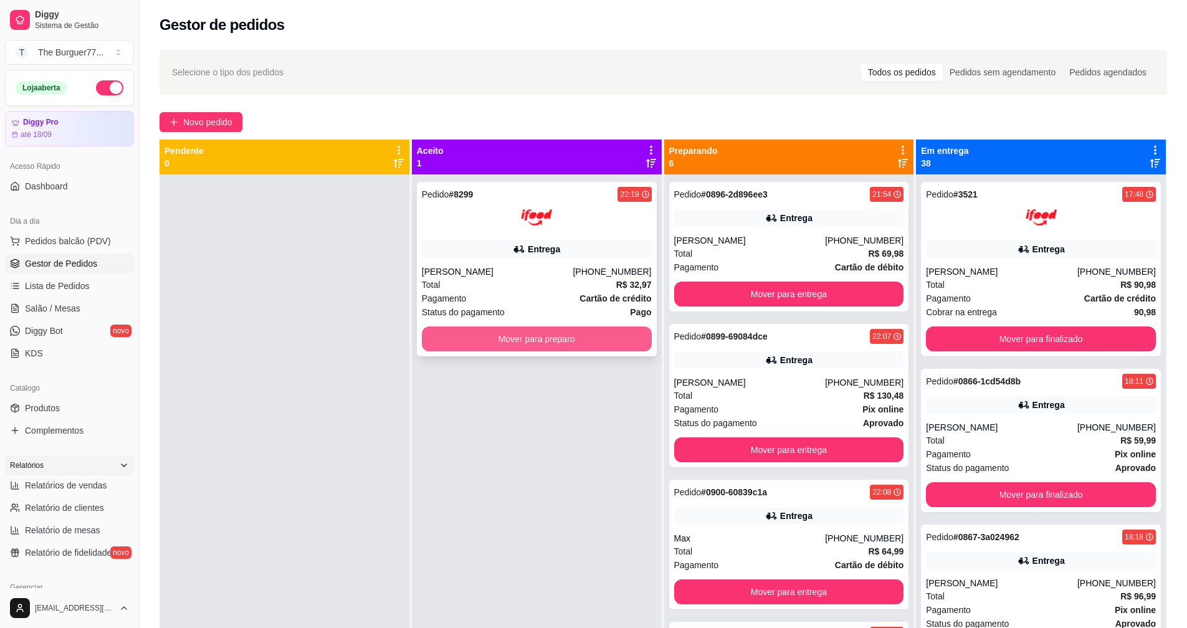
click at [490, 343] on button "Mover para preparo" at bounding box center [537, 339] width 230 height 25
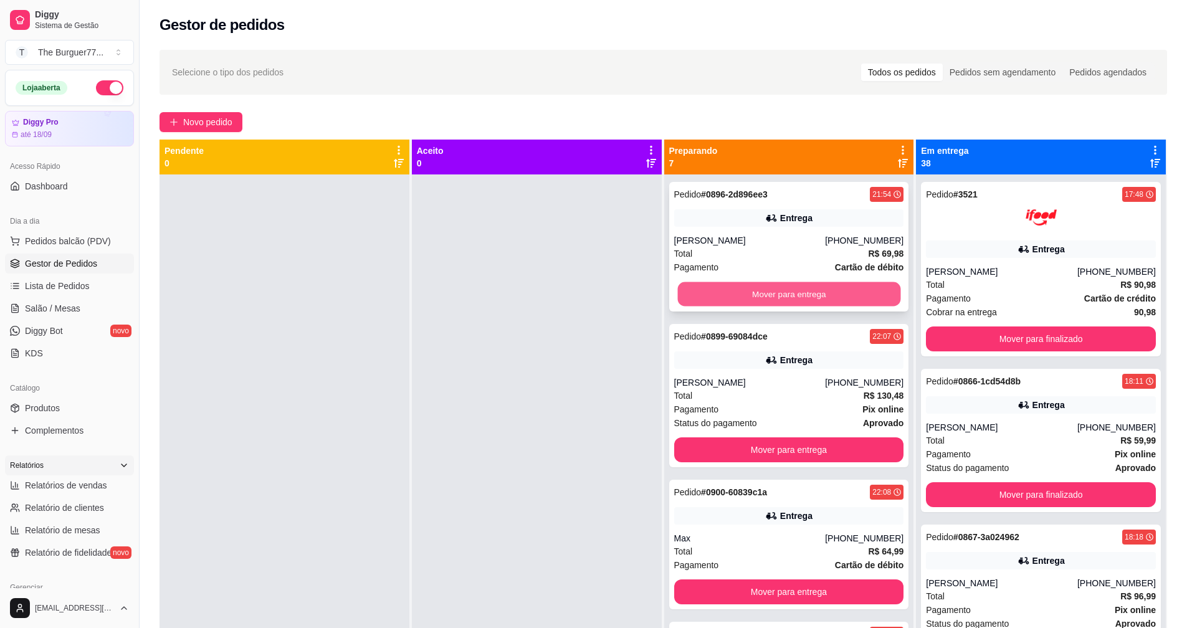
click at [699, 294] on button "Mover para entrega" at bounding box center [788, 294] width 223 height 24
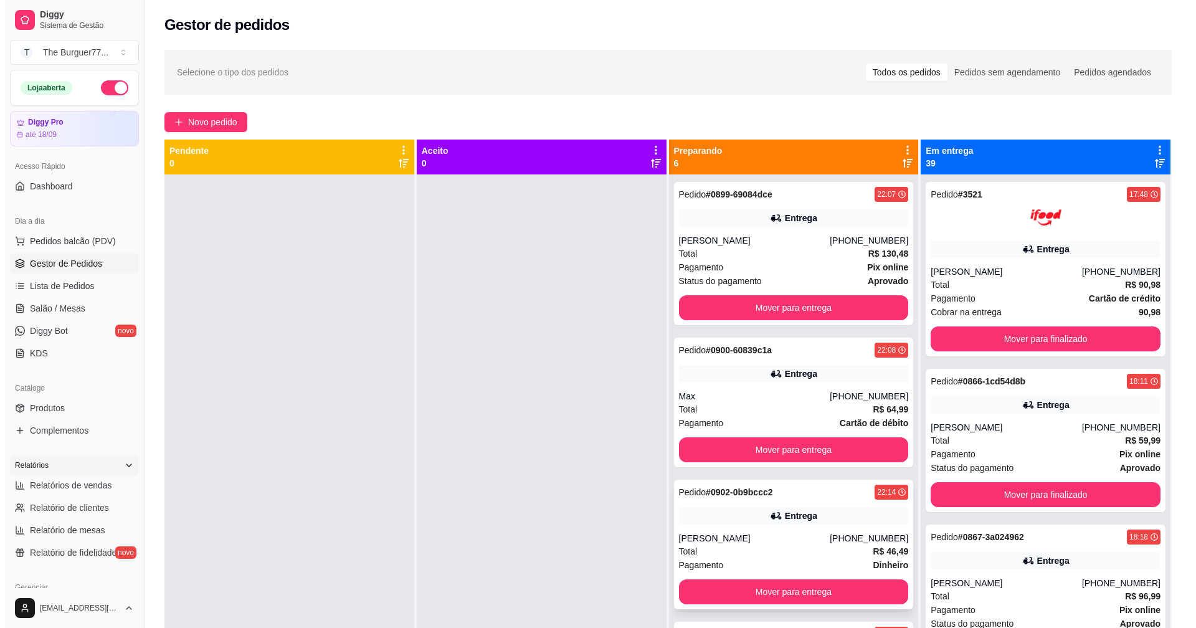
scroll to position [125, 0]
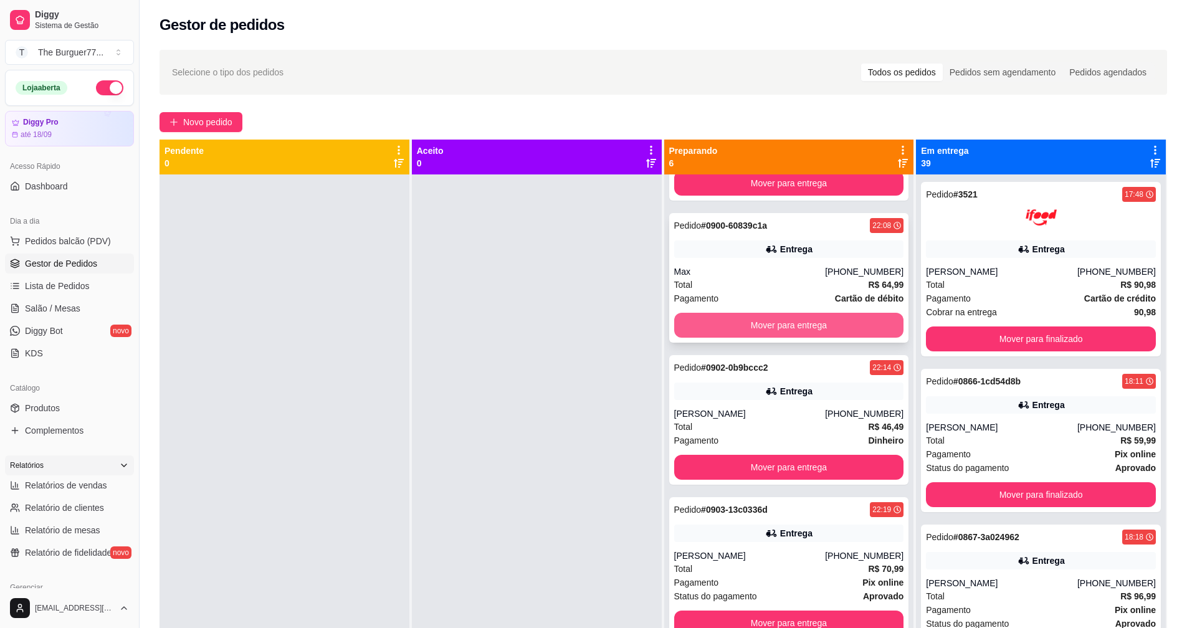
click at [691, 330] on button "Mover para entrega" at bounding box center [789, 325] width 230 height 25
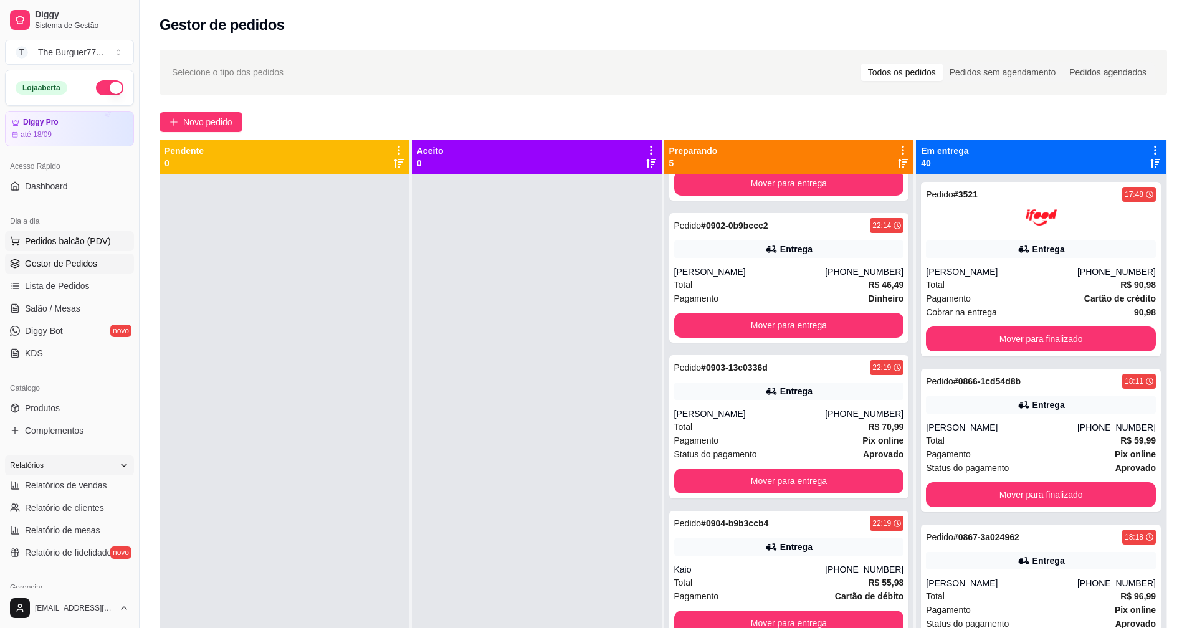
click at [115, 234] on button "Pedidos balcão (PDV)" at bounding box center [69, 241] width 129 height 20
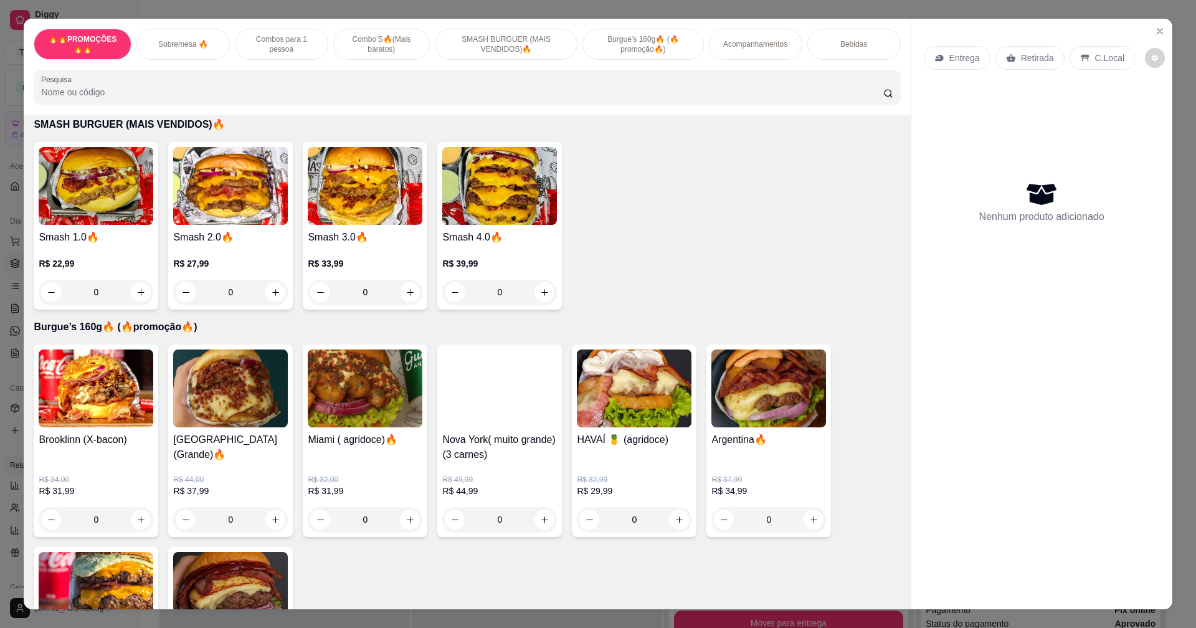
scroll to position [1358, 0]
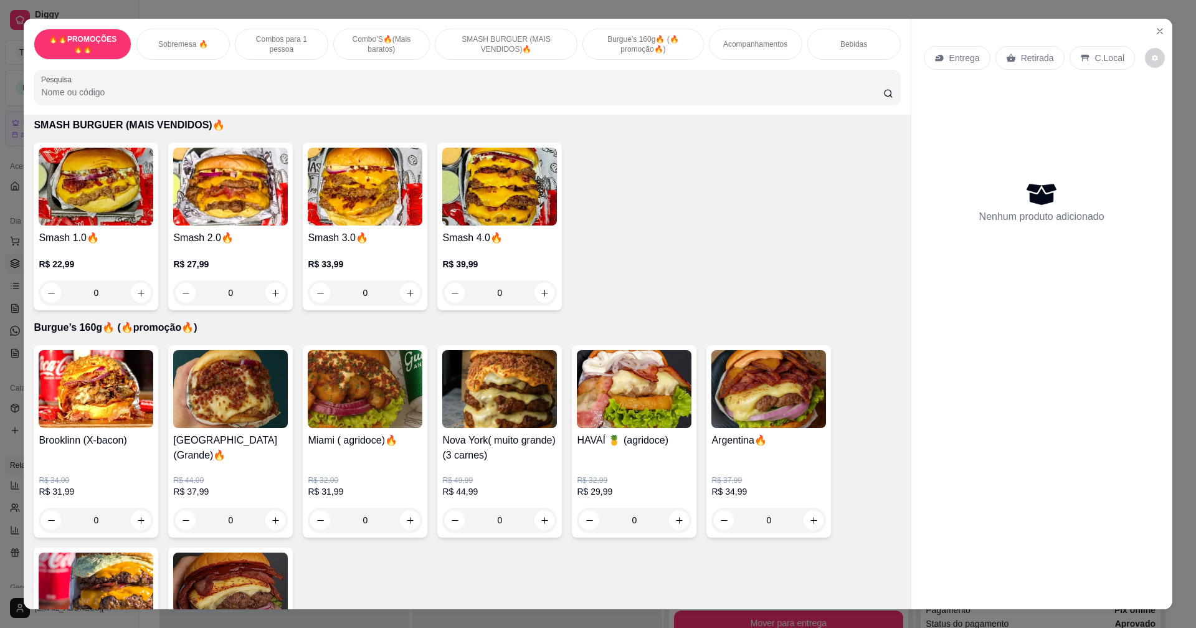
click at [275, 285] on div "0" at bounding box center [230, 292] width 115 height 25
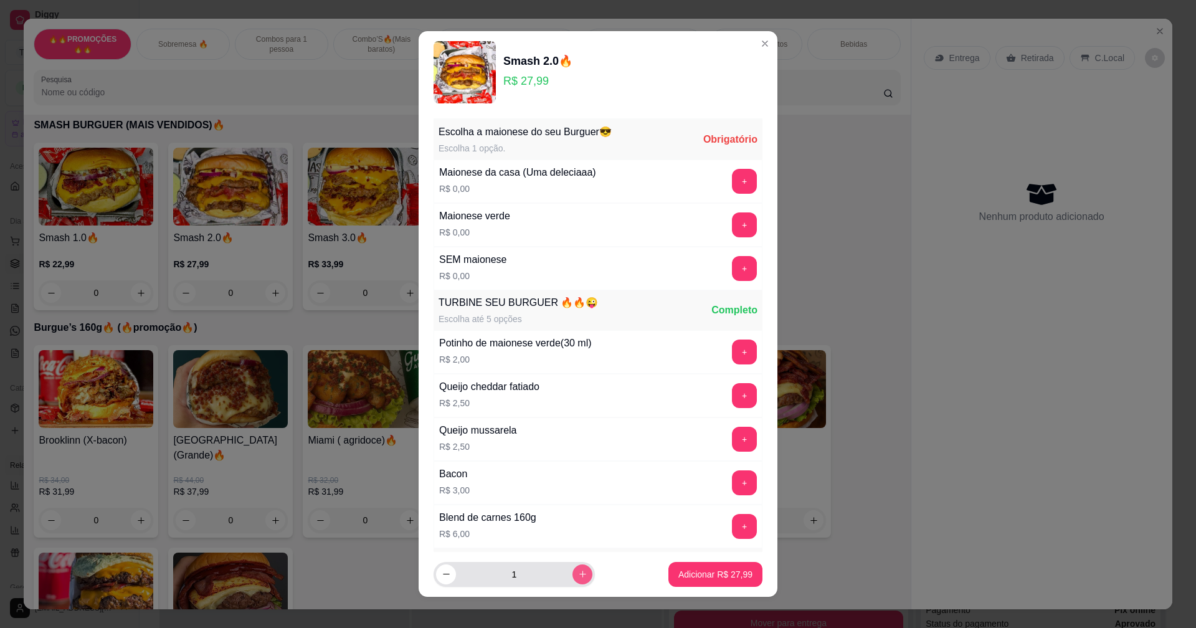
click at [578, 573] on icon "increase-product-quantity" at bounding box center [582, 574] width 9 height 9
type input "2"
click at [732, 184] on button "+" at bounding box center [744, 181] width 25 height 25
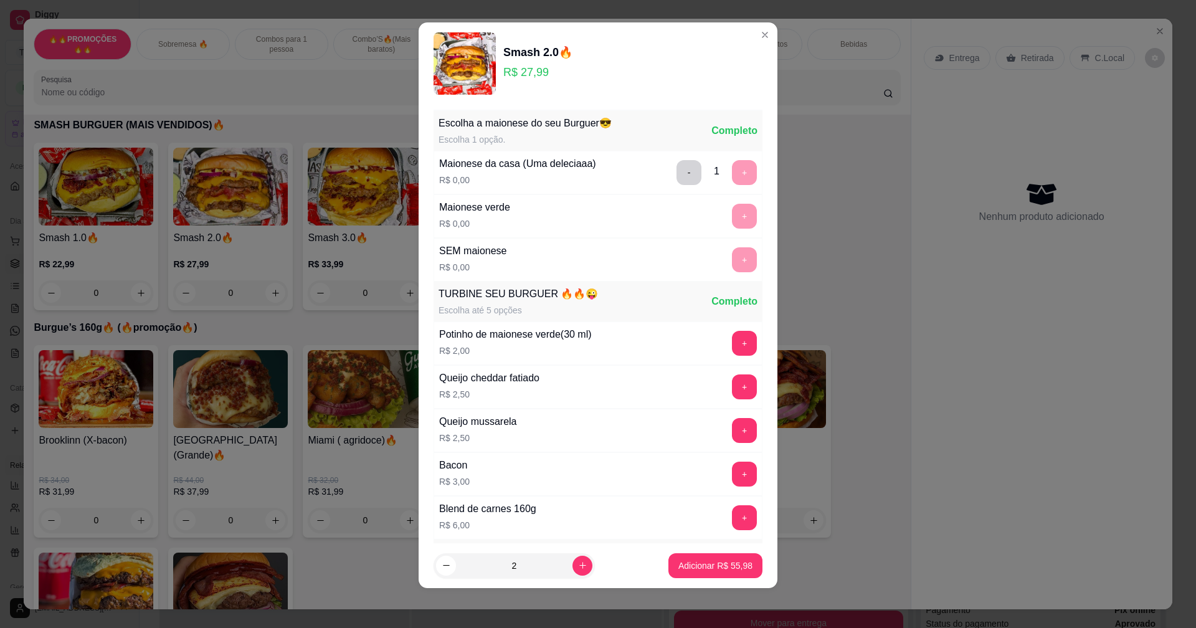
scroll to position [173, 0]
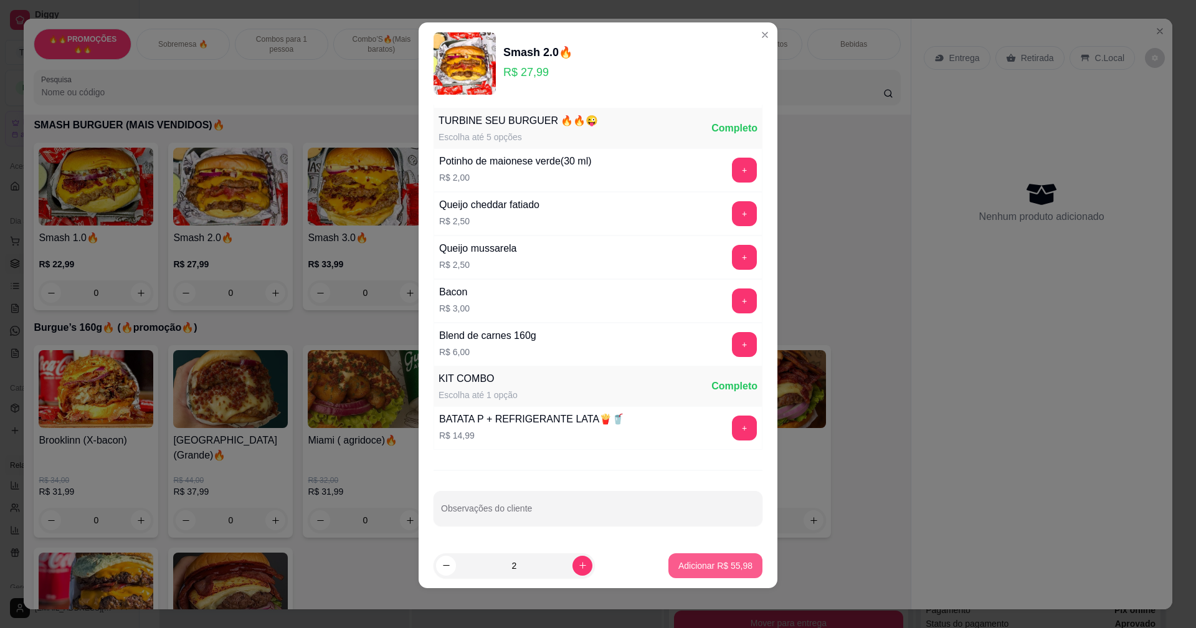
click at [682, 570] on p "Adicionar R$ 55,98" at bounding box center [716, 566] width 74 height 12
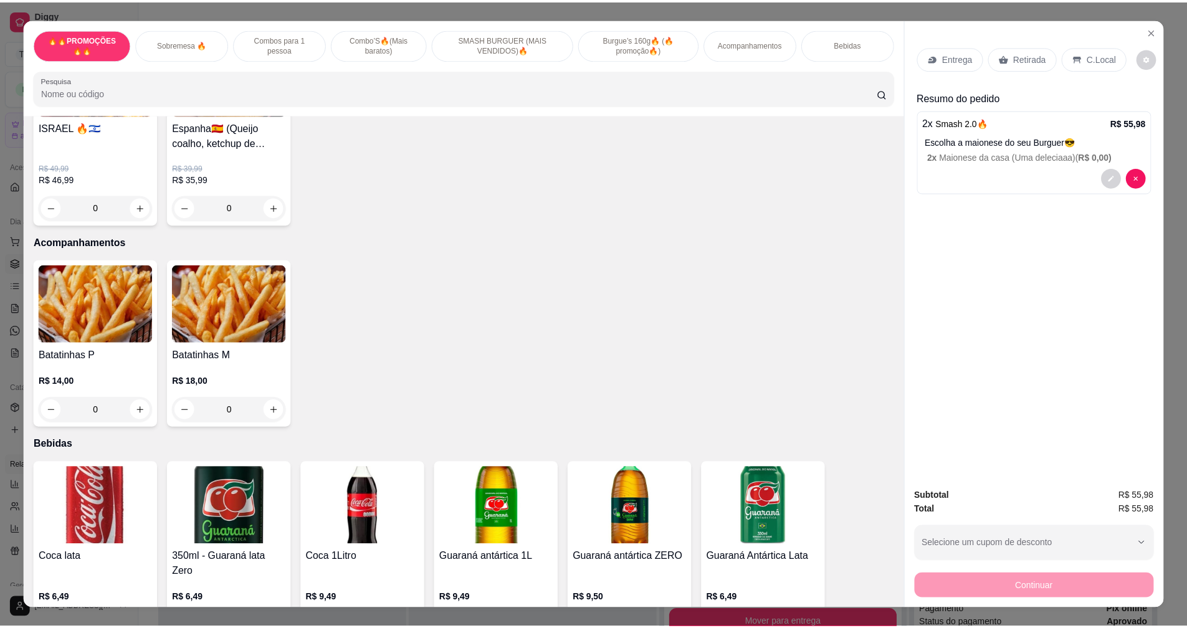
scroll to position [1919, 0]
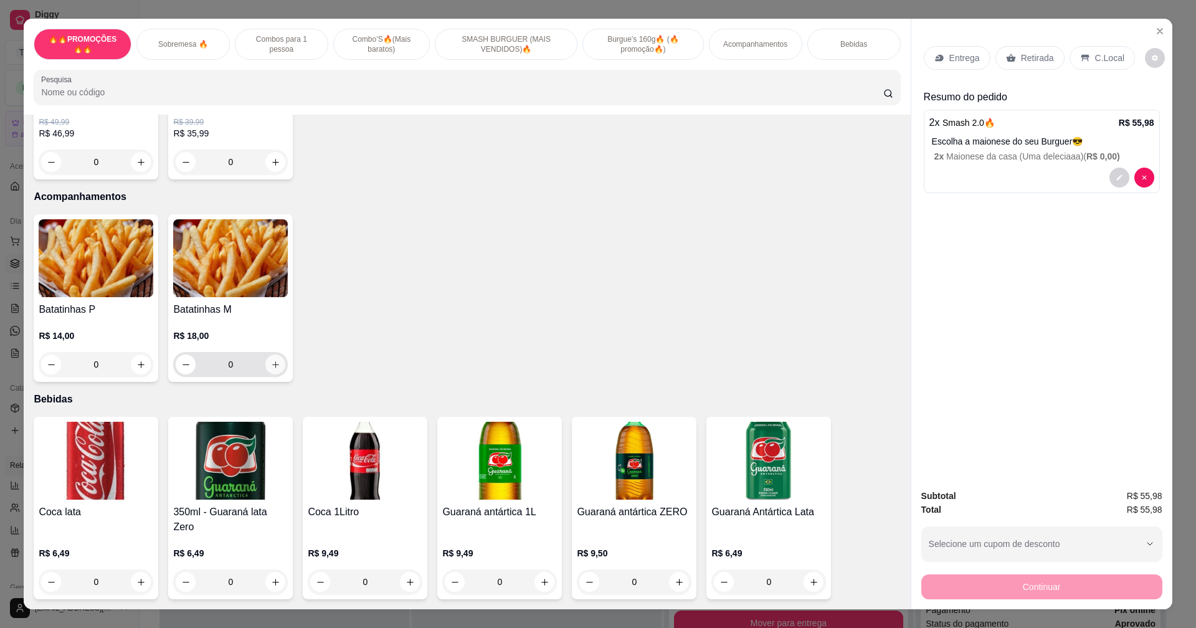
click at [270, 370] on button "increase-product-quantity" at bounding box center [275, 365] width 20 height 20
type input "1"
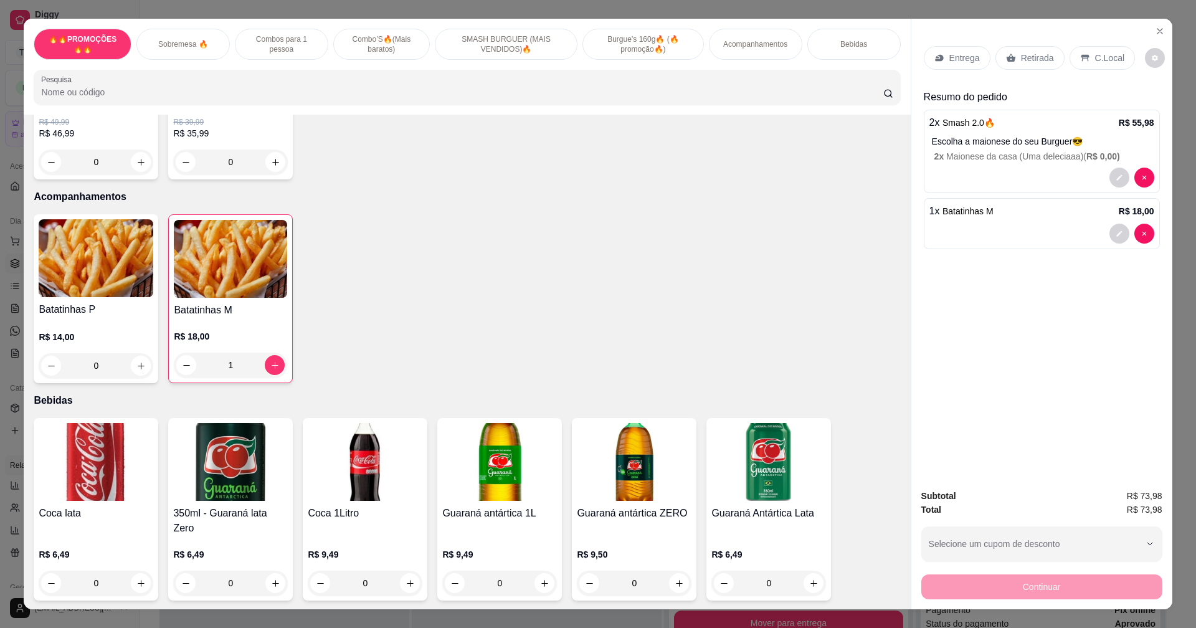
click at [1021, 55] on p "Retirada" at bounding box center [1037, 58] width 33 height 12
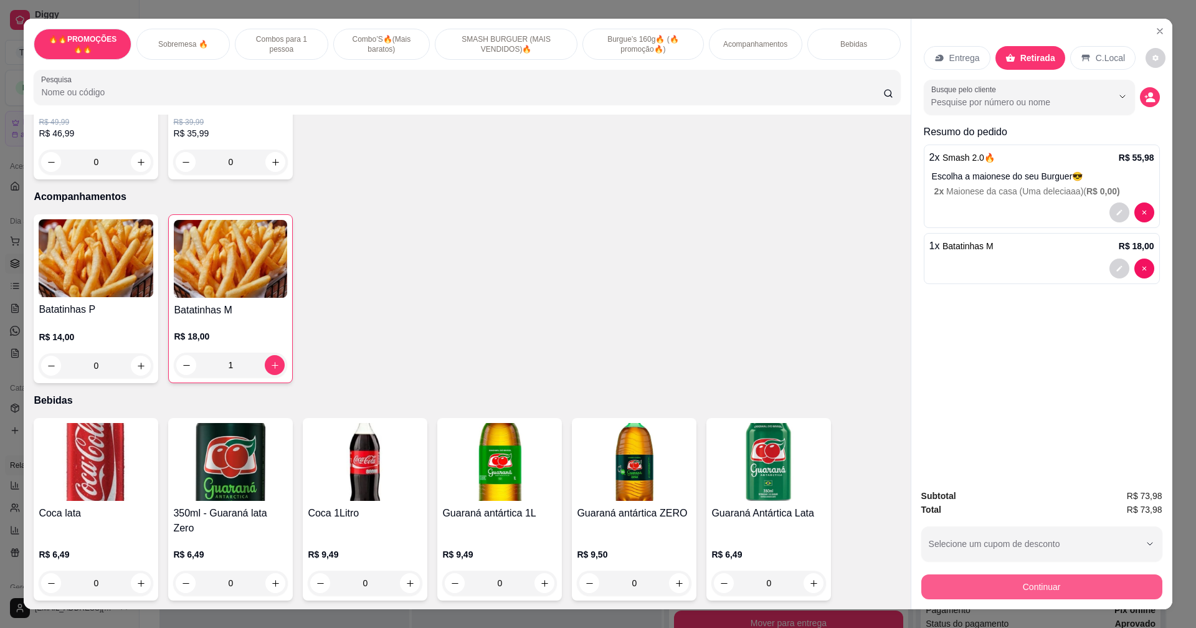
click at [997, 591] on button "Continuar" at bounding box center [1042, 587] width 241 height 25
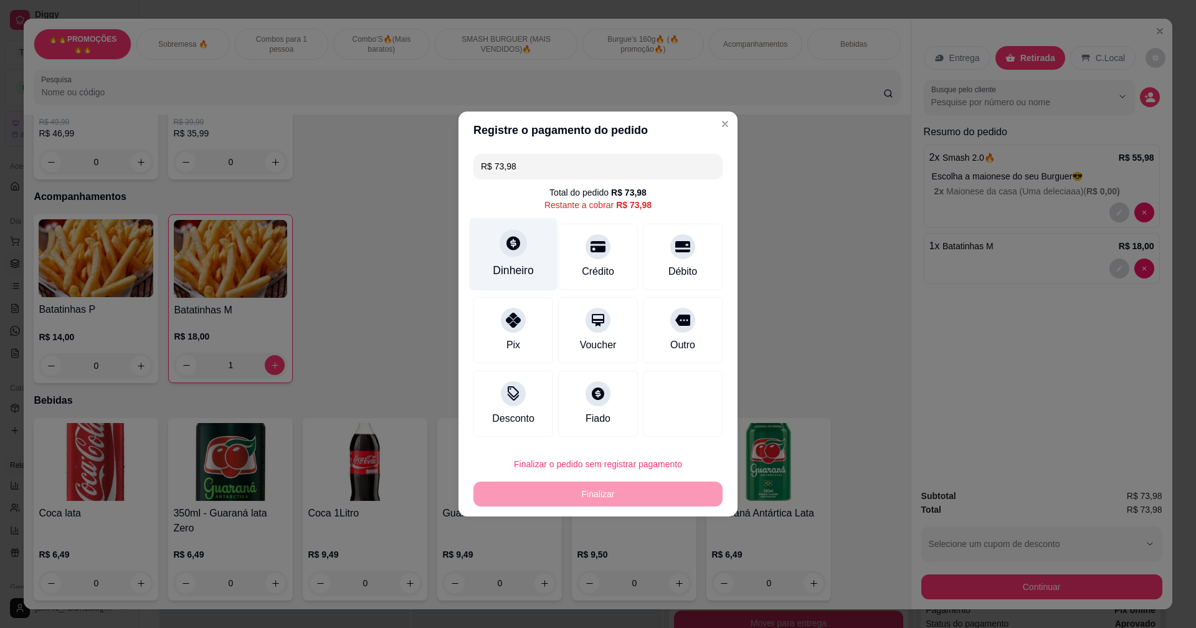
click at [515, 251] on icon at bounding box center [513, 243] width 16 height 16
click at [505, 264] on div "Dinheiro" at bounding box center [513, 270] width 41 height 16
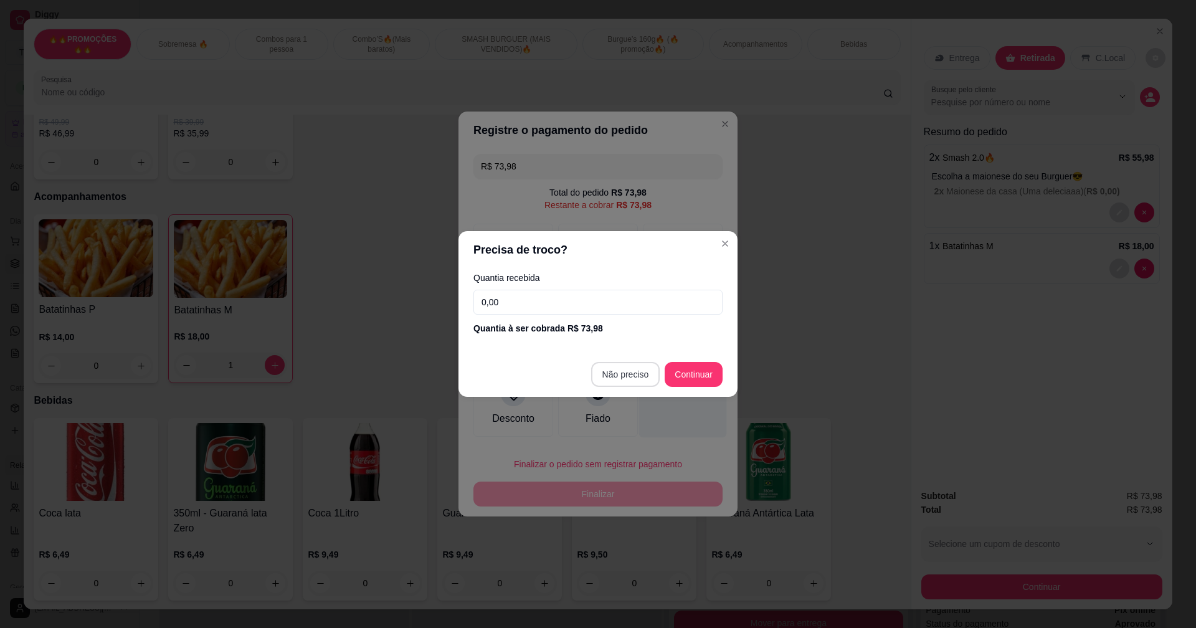
type input "R$ 0,00"
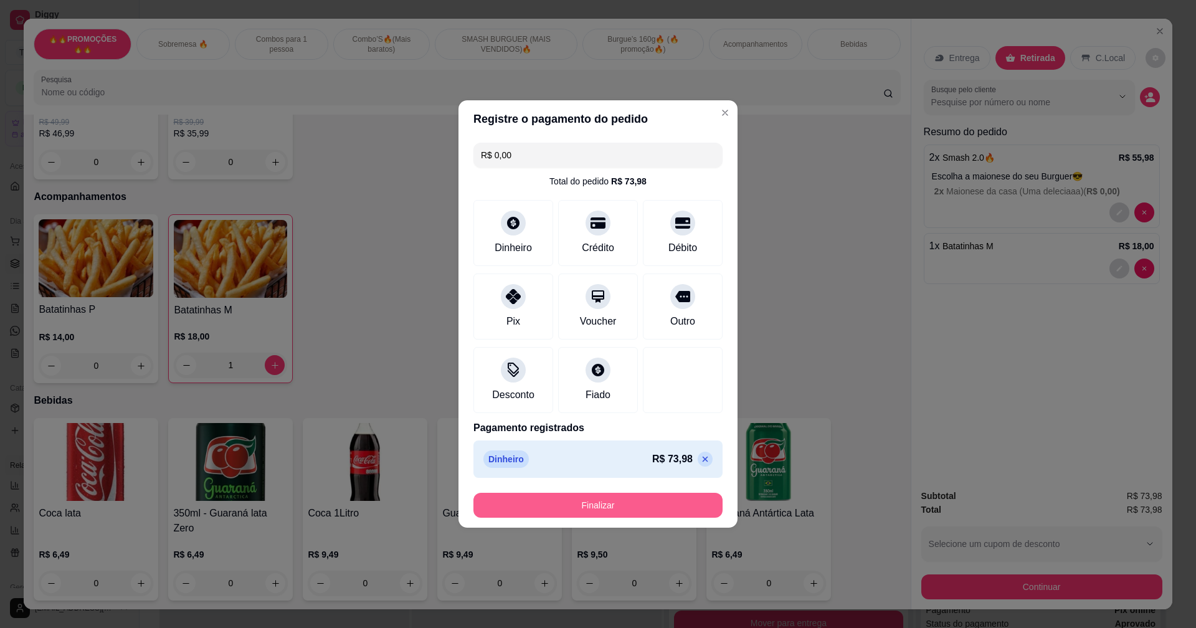
click at [654, 502] on button "Finalizar" at bounding box center [598, 505] width 249 height 25
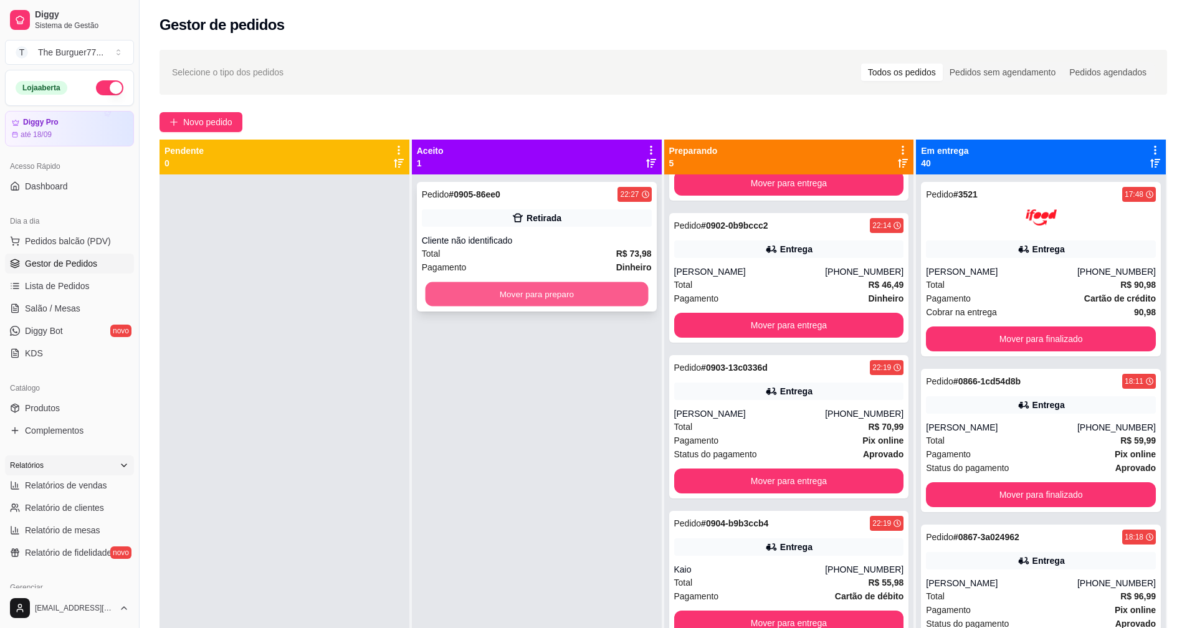
click at [574, 287] on button "Mover para preparo" at bounding box center [536, 294] width 223 height 24
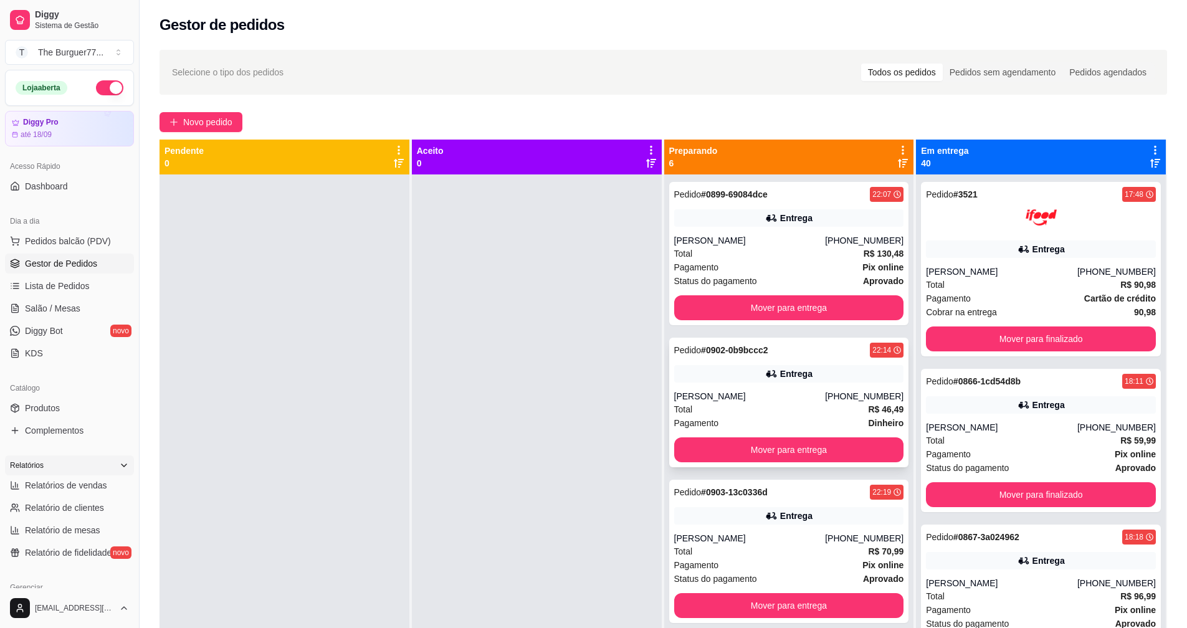
click at [748, 389] on div "Pedido # 0902-0b9bccc2 22:14 Entrega [PERSON_NAME] [PHONE_NUMBER] Total R$ 46,4…" at bounding box center [789, 403] width 240 height 130
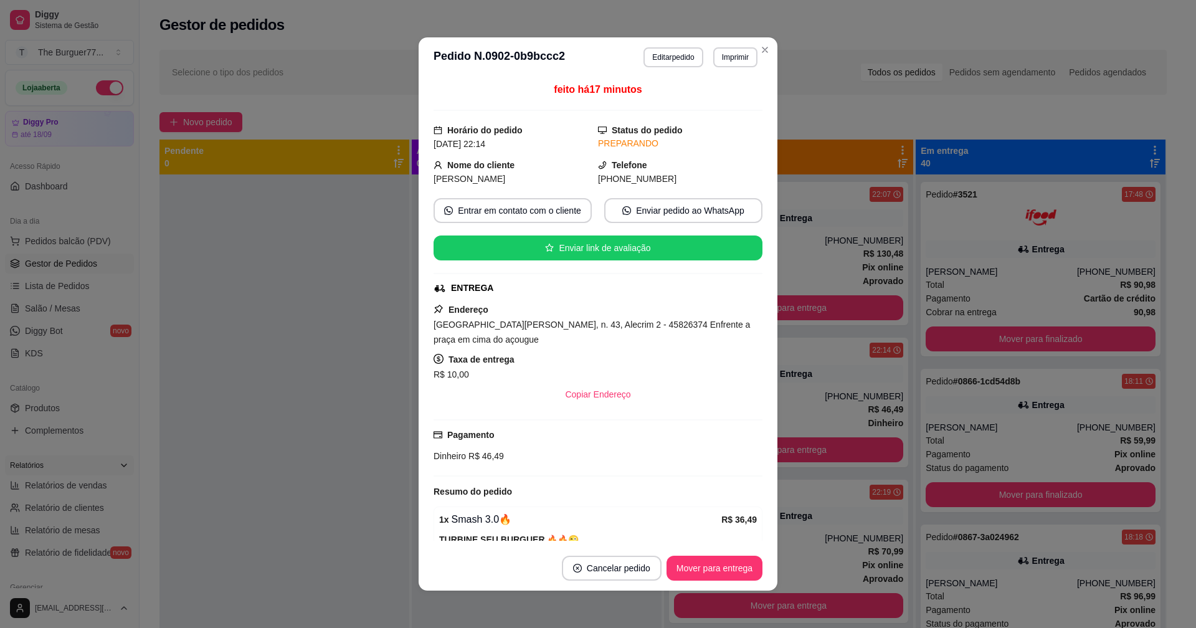
scroll to position [77, 0]
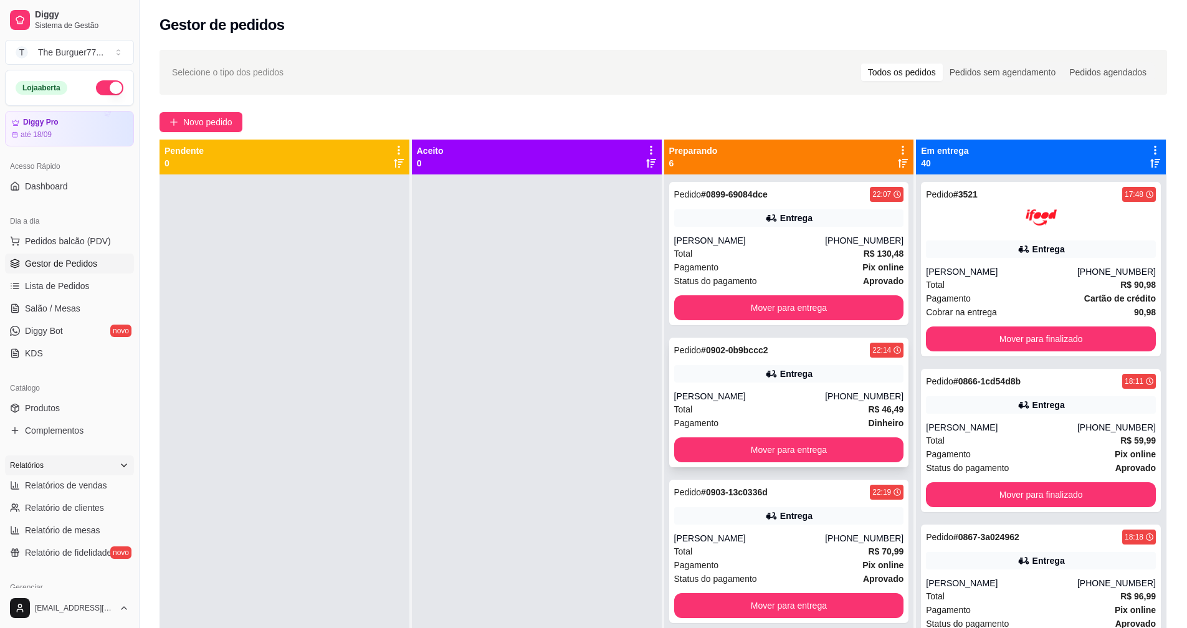
click at [826, 392] on div "[PHONE_NUMBER]" at bounding box center [864, 396] width 79 height 12
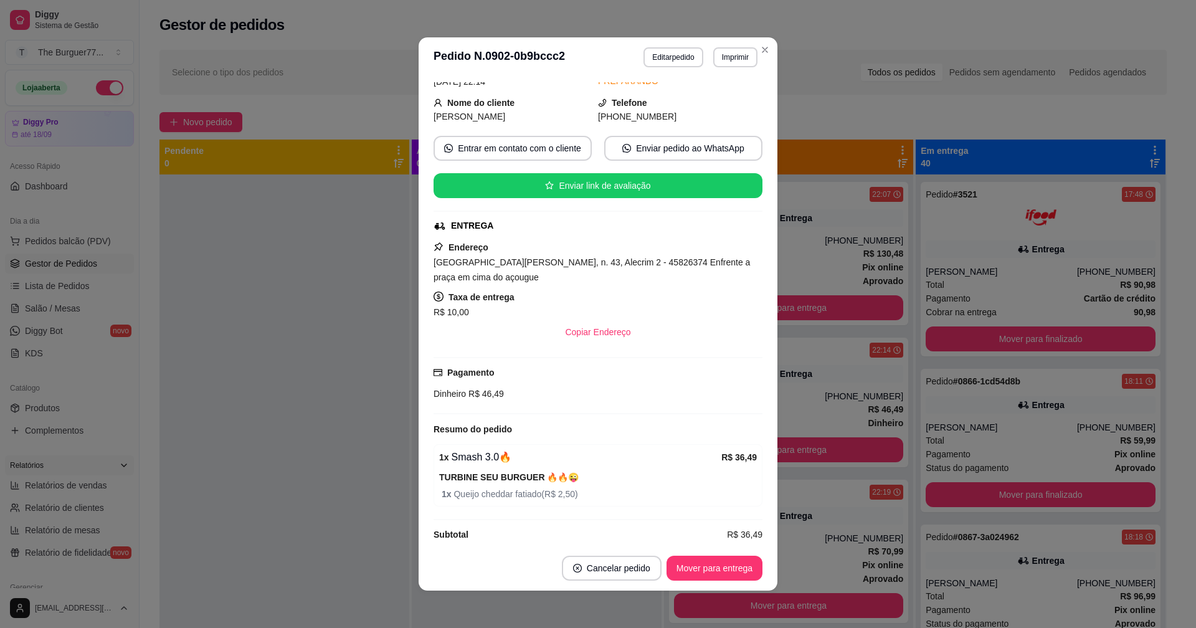
scroll to position [68, 0]
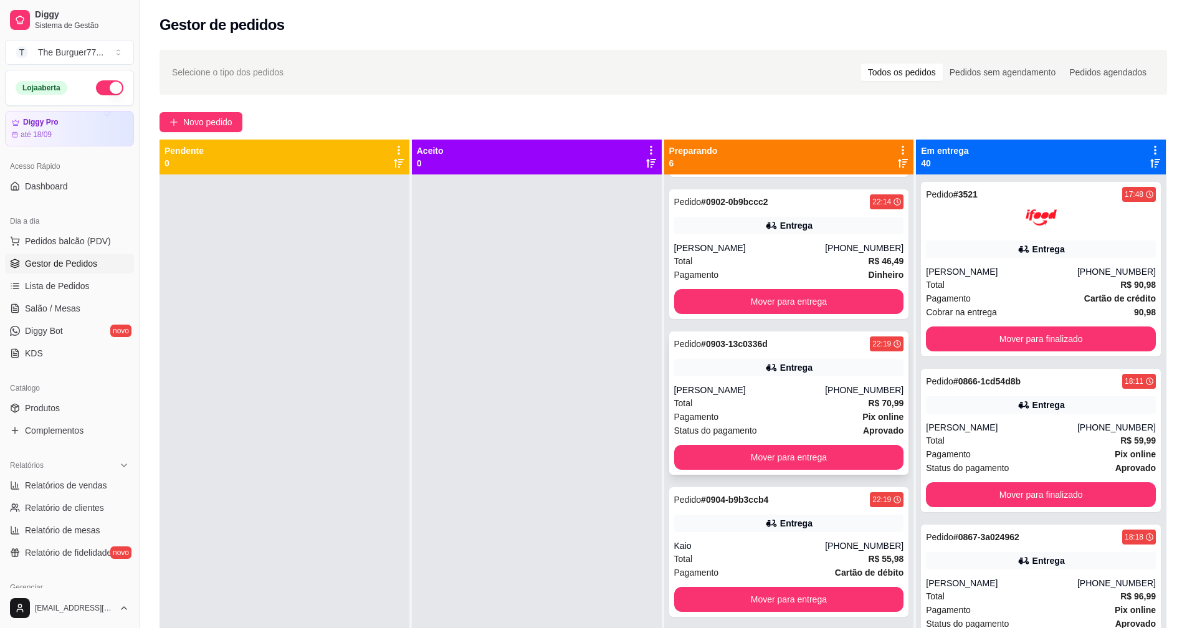
scroll to position [309, 0]
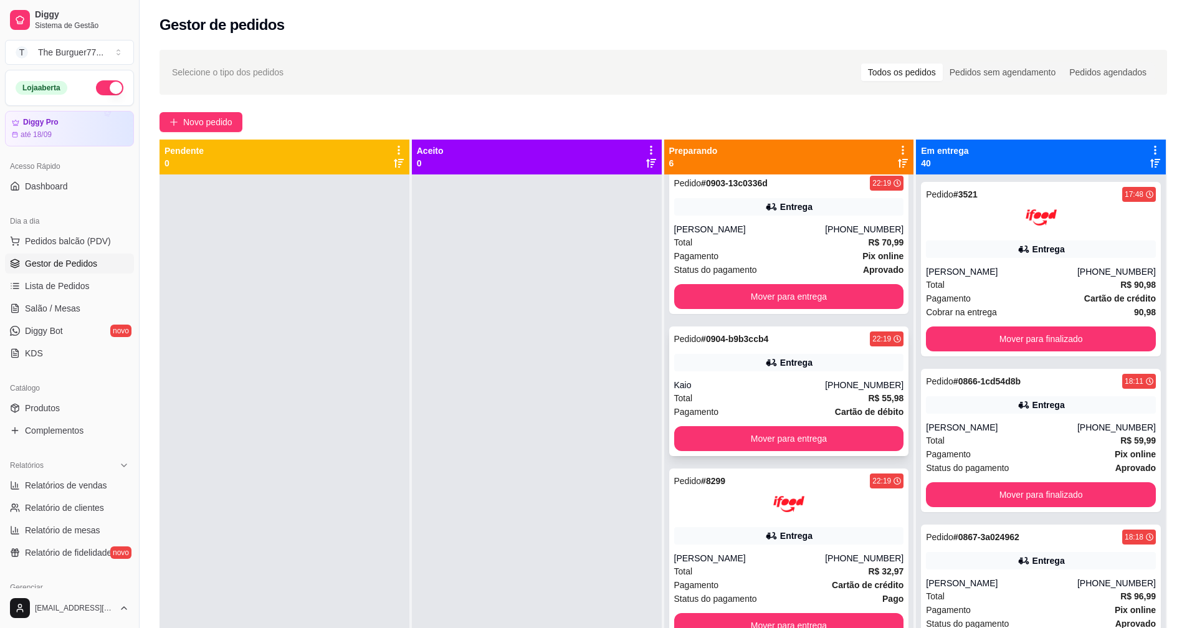
drag, startPoint x: 816, startPoint y: 390, endPoint x: 823, endPoint y: 389, distance: 6.9
click at [823, 389] on div "Kaio" at bounding box center [749, 385] width 151 height 12
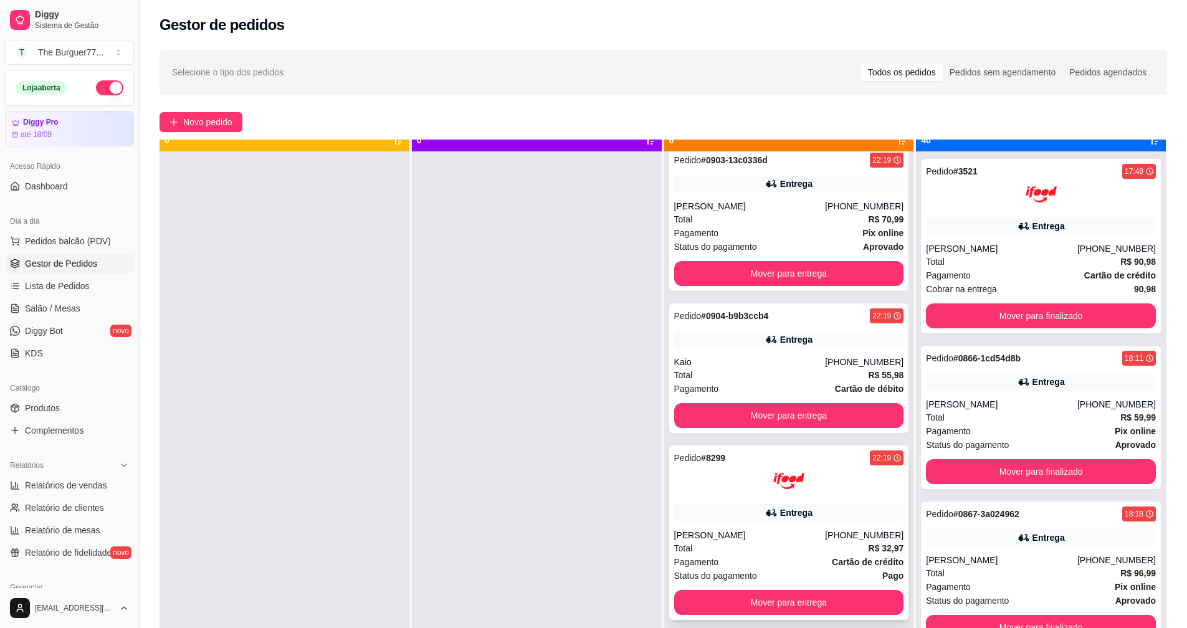
scroll to position [35, 0]
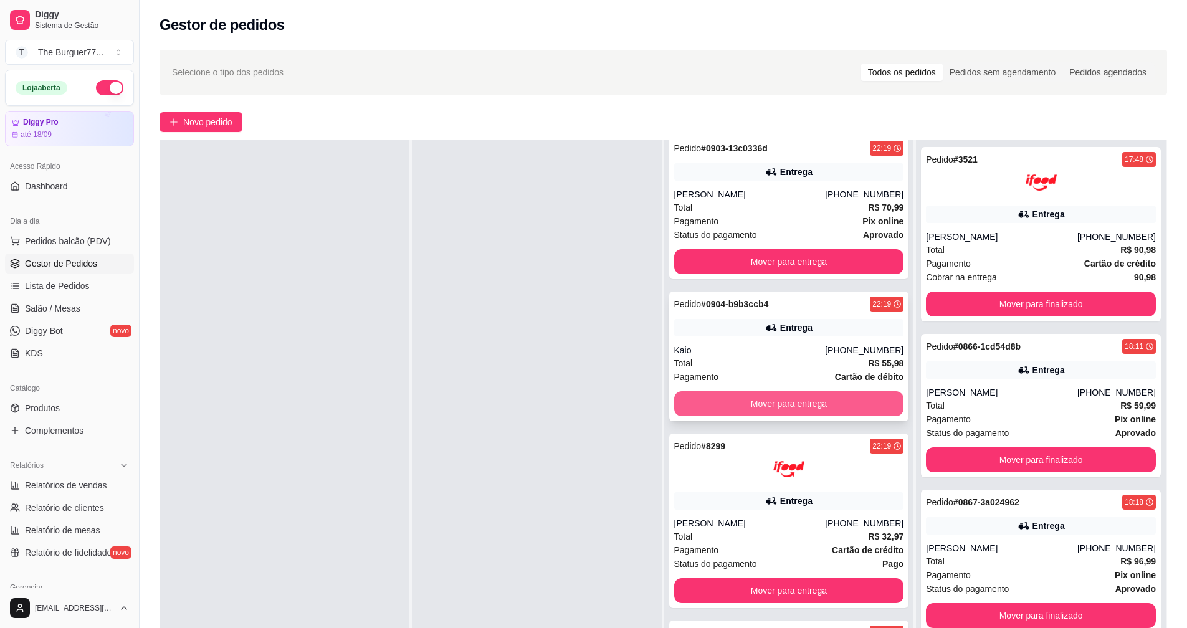
click at [719, 411] on button "Mover para entrega" at bounding box center [789, 403] width 230 height 25
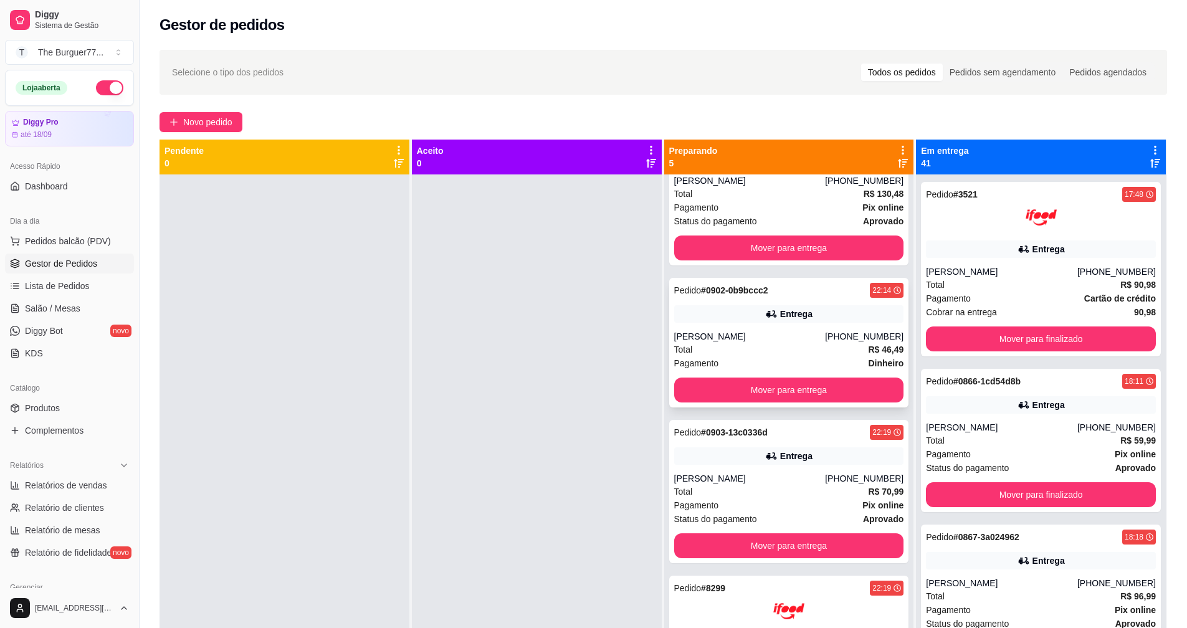
scroll to position [0, 0]
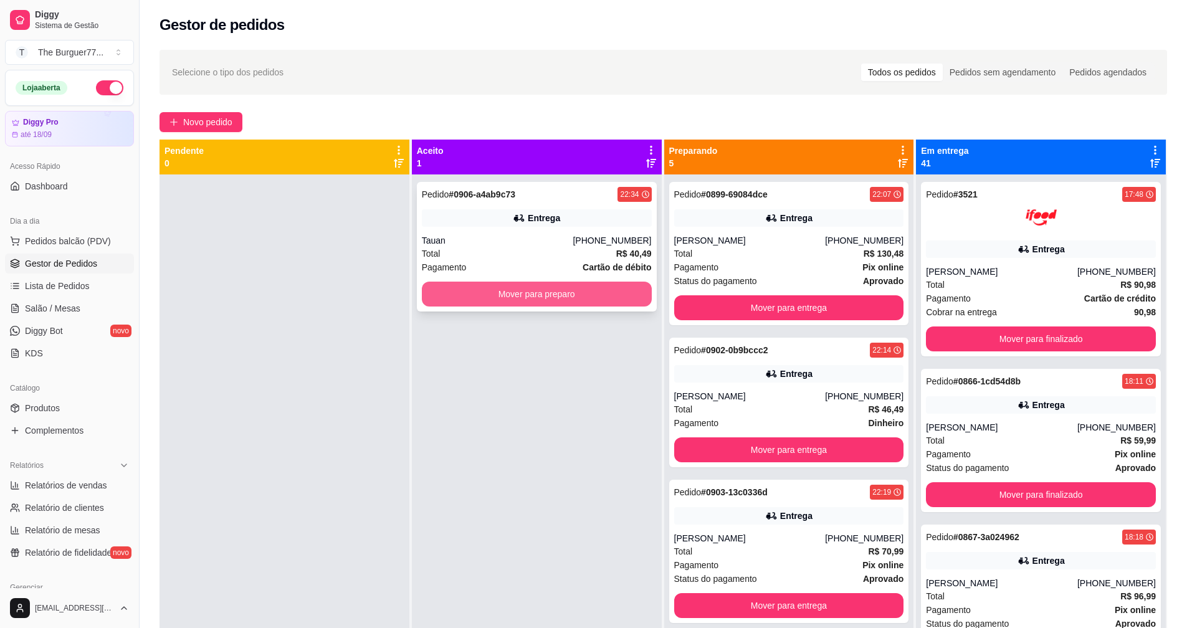
click at [536, 297] on button "Mover para preparo" at bounding box center [537, 294] width 230 height 25
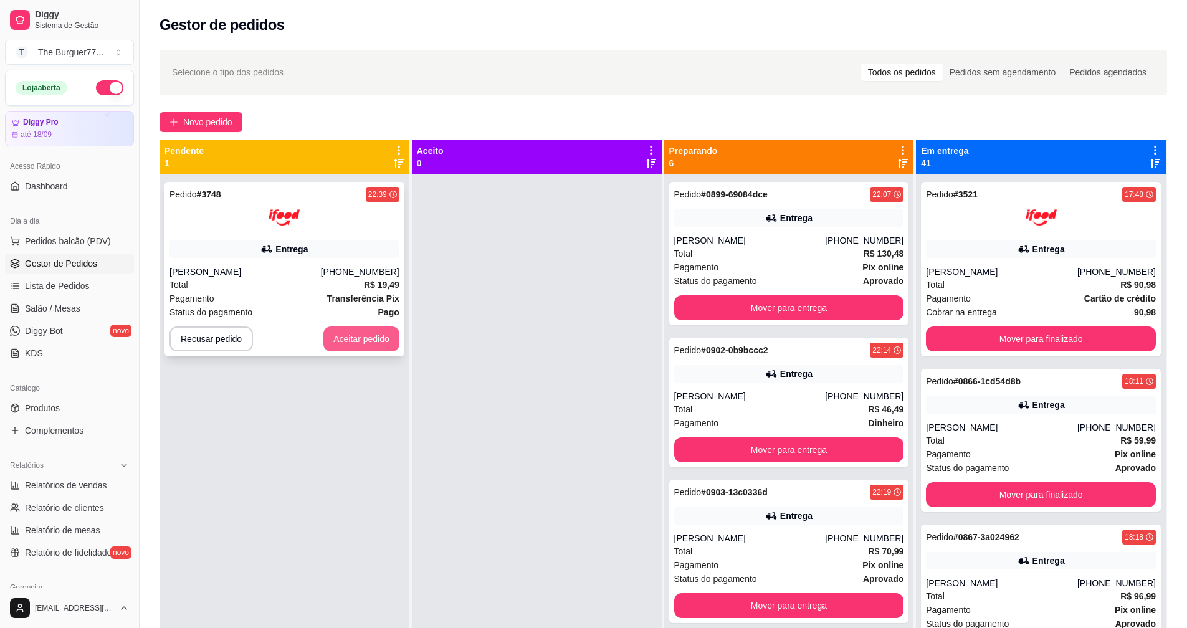
click at [360, 343] on button "Aceitar pedido" at bounding box center [361, 339] width 76 height 25
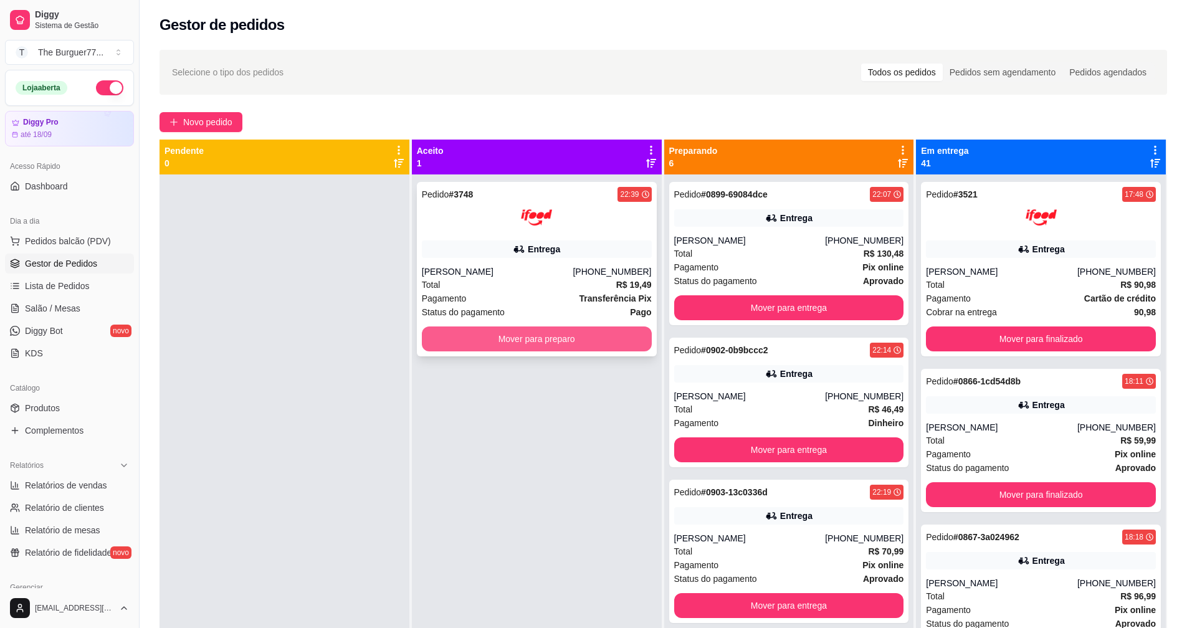
click at [498, 338] on button "Mover para preparo" at bounding box center [537, 339] width 230 height 25
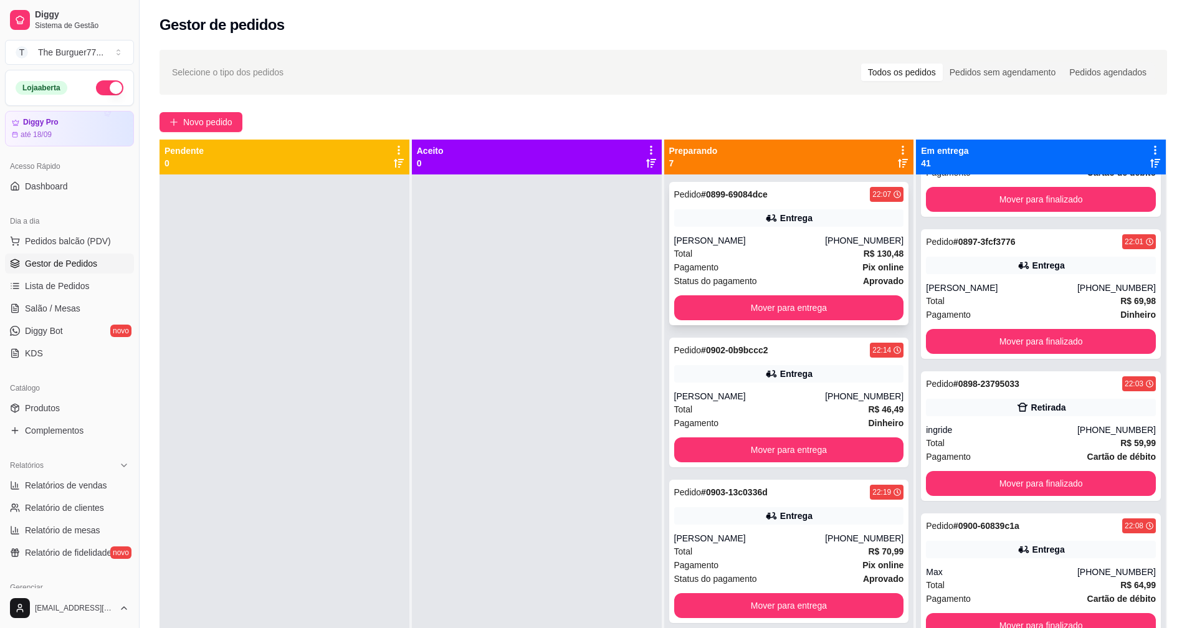
click at [724, 254] on div "Total R$ 130,48" at bounding box center [789, 254] width 230 height 14
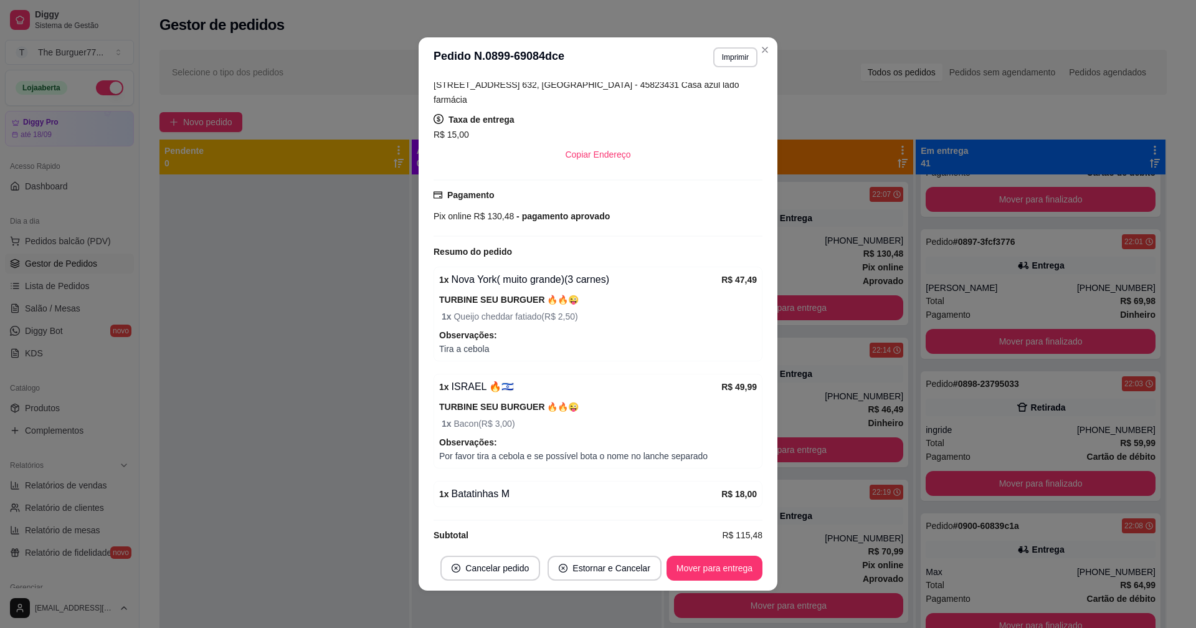
scroll to position [2, 0]
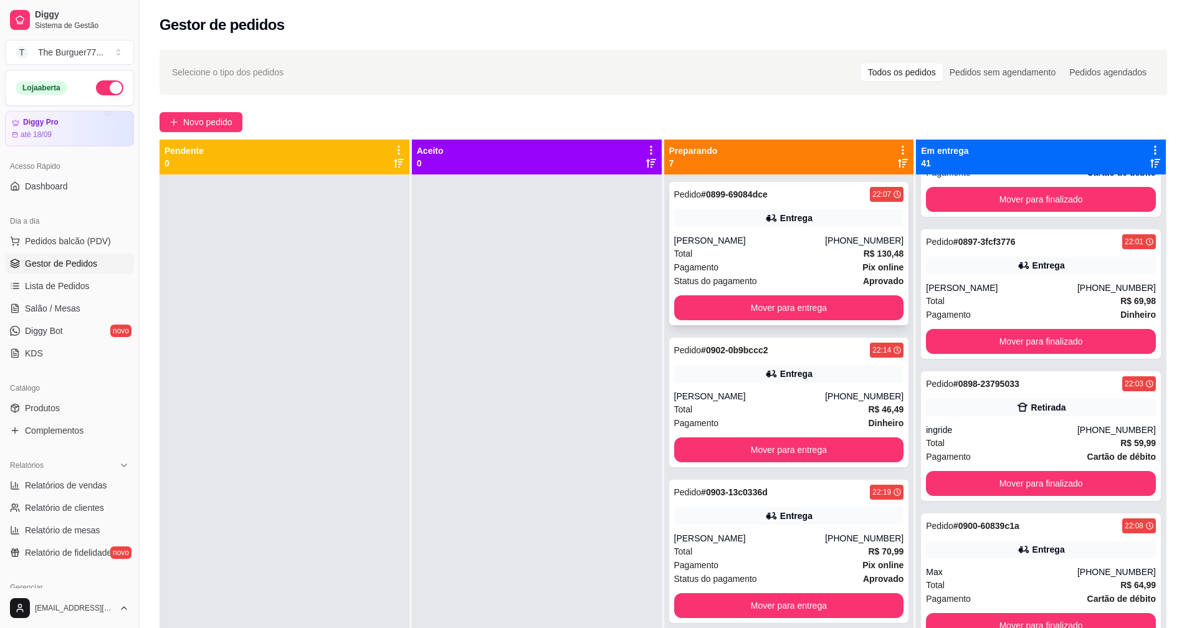
click at [777, 242] on div "[PERSON_NAME]" at bounding box center [749, 240] width 151 height 12
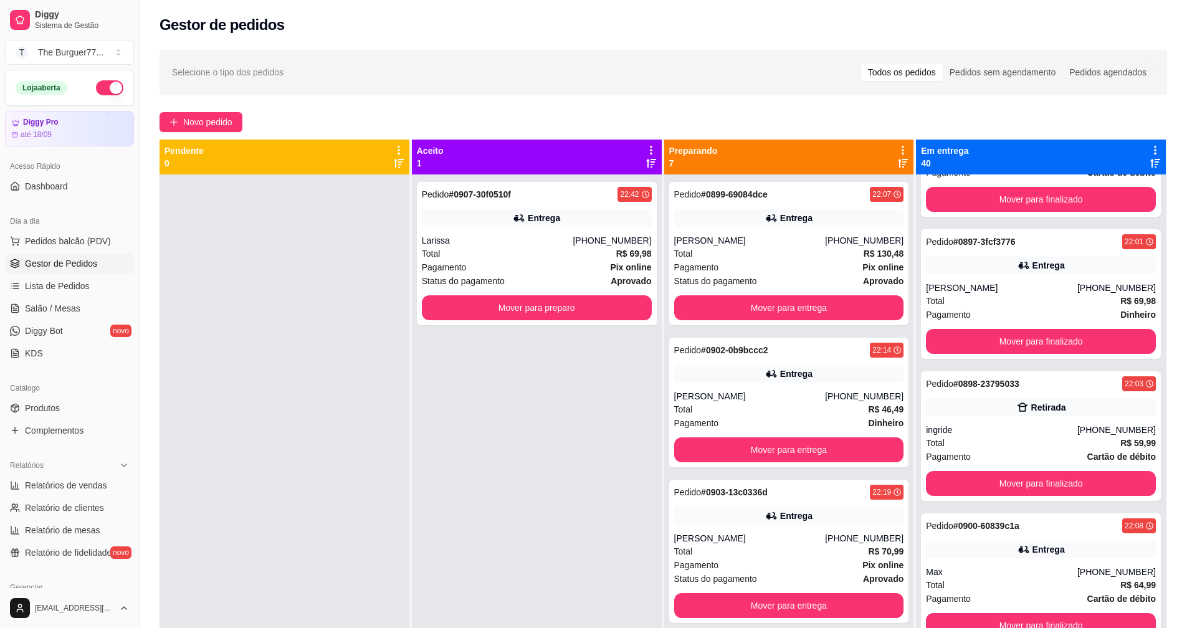
scroll to position [5484, 0]
click at [502, 282] on div "Status do pagamento aprovado" at bounding box center [537, 281] width 230 height 14
click at [502, 301] on button "Mover para preparo" at bounding box center [537, 307] width 230 height 25
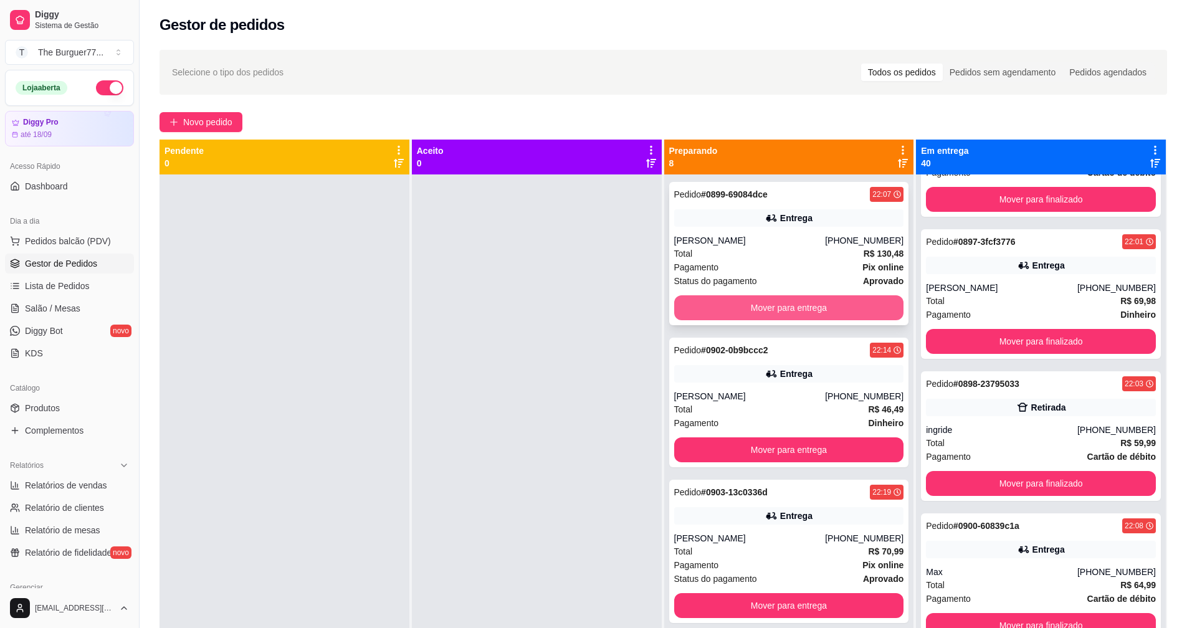
click at [701, 303] on button "Mover para entrega" at bounding box center [789, 307] width 230 height 25
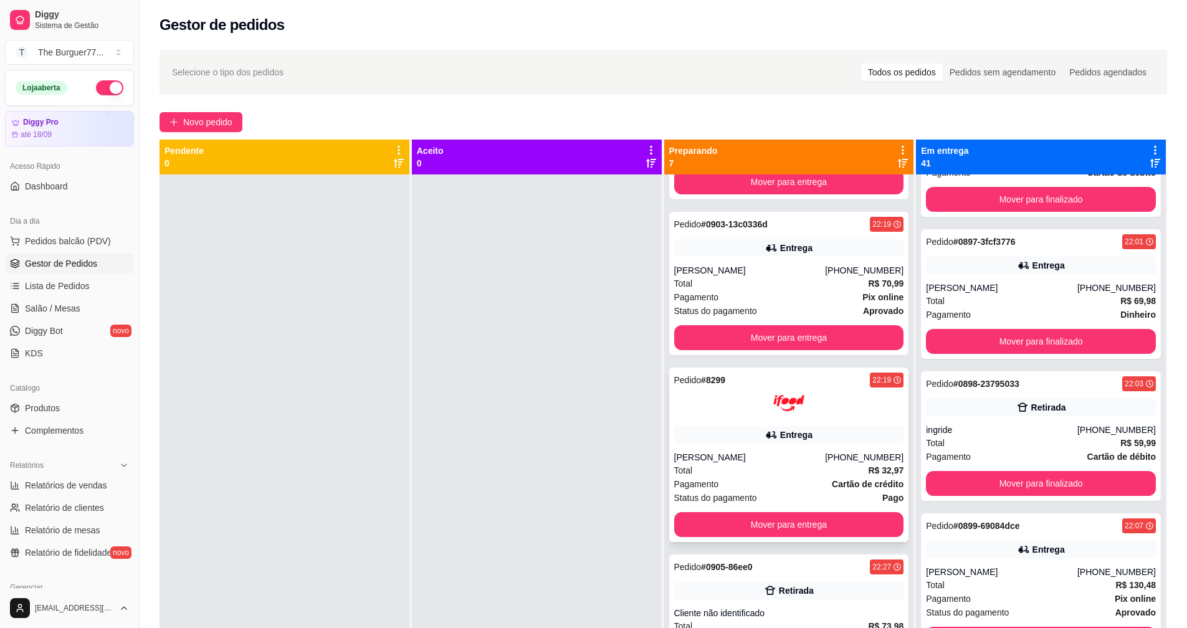
scroll to position [125, 0]
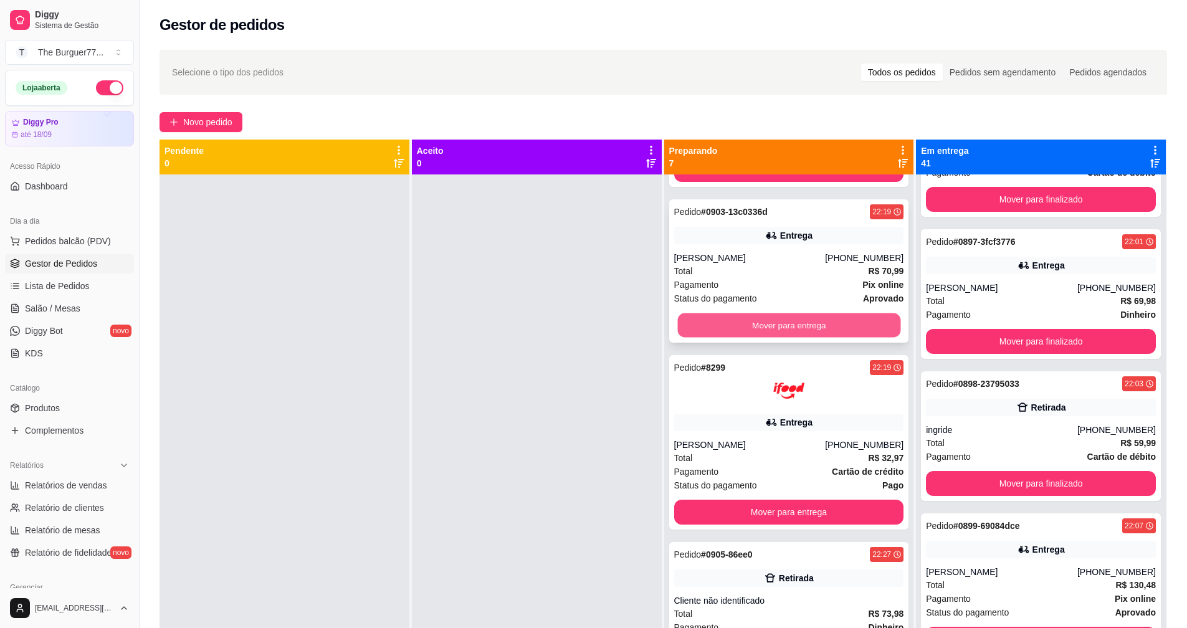
click at [697, 316] on button "Mover para entrega" at bounding box center [788, 325] width 223 height 24
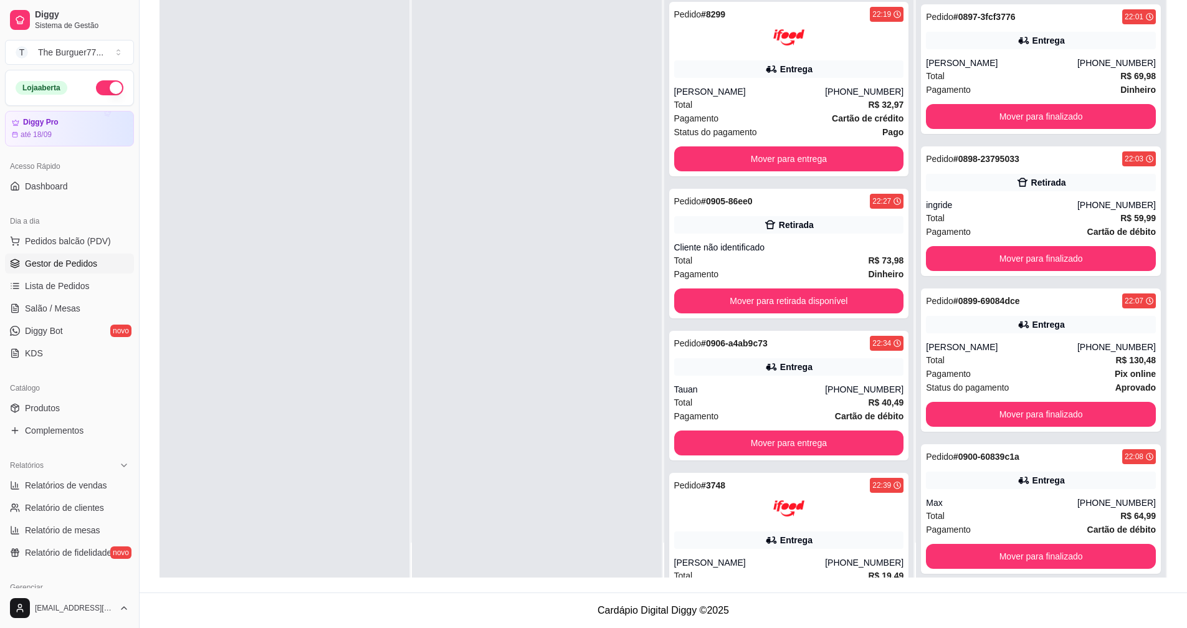
scroll to position [340, 0]
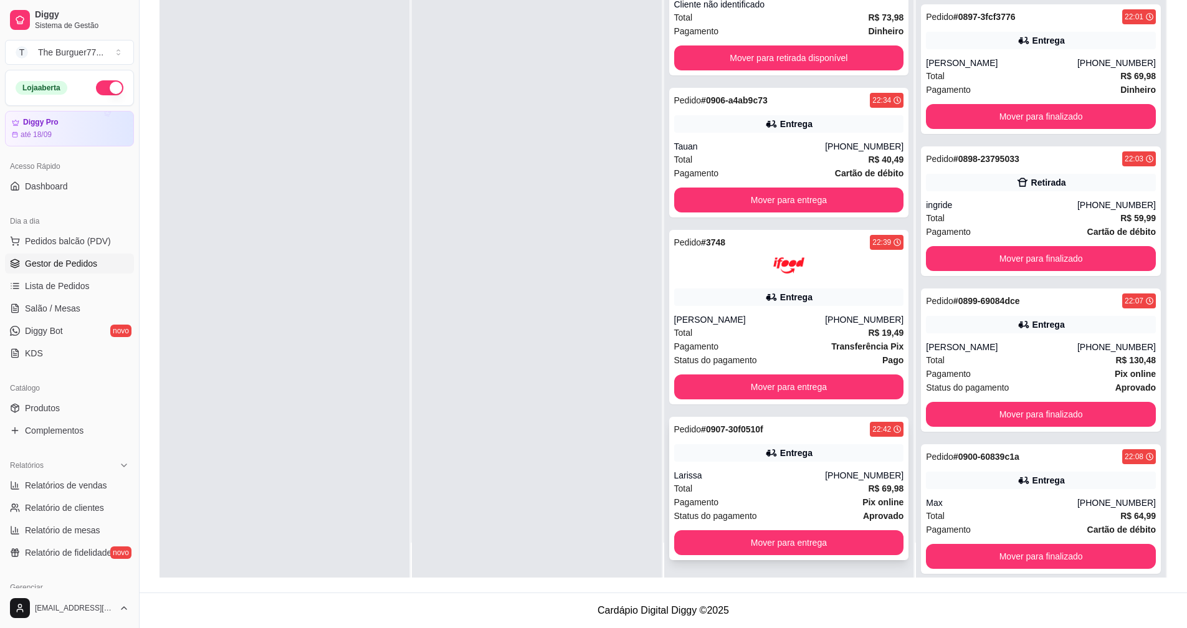
click at [728, 450] on div "Entrega" at bounding box center [789, 452] width 230 height 17
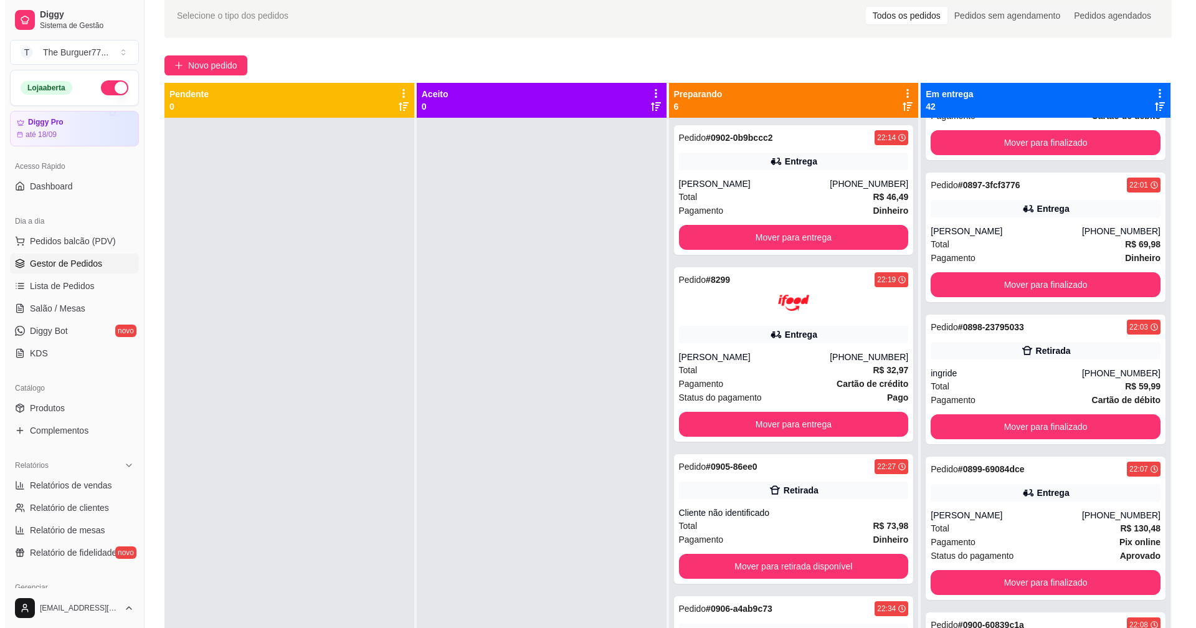
scroll to position [0, 0]
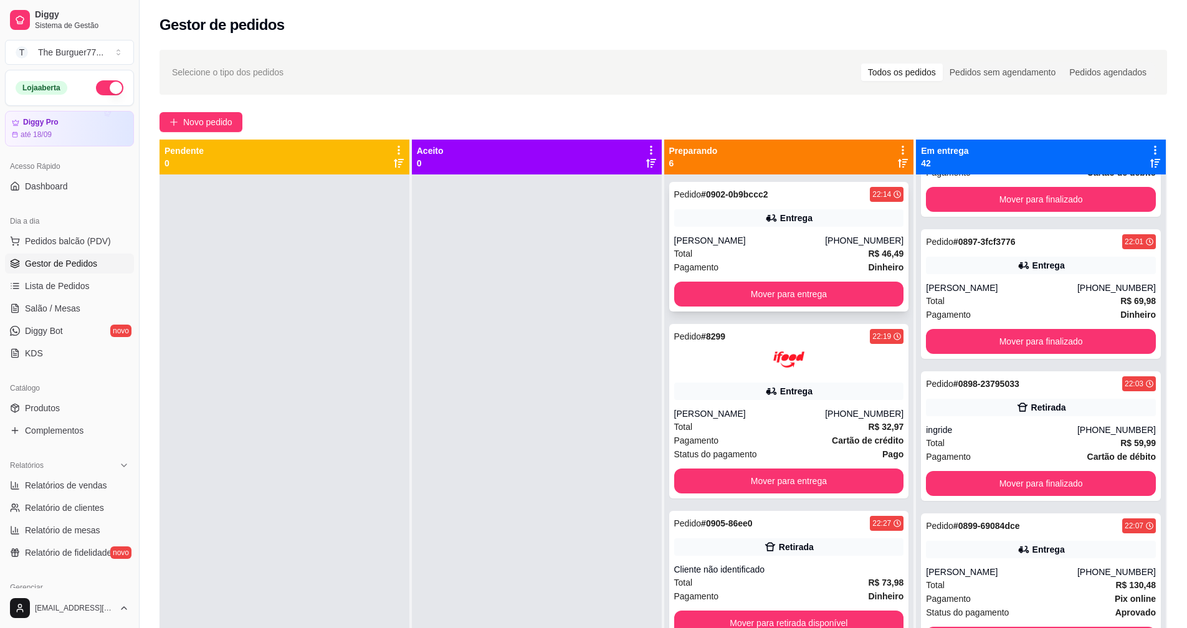
click at [743, 229] on div "Pedido # 0902-0b9bccc2 22:14 Entrega [PERSON_NAME] [PHONE_NUMBER] Total R$ 46,4…" at bounding box center [789, 247] width 240 height 130
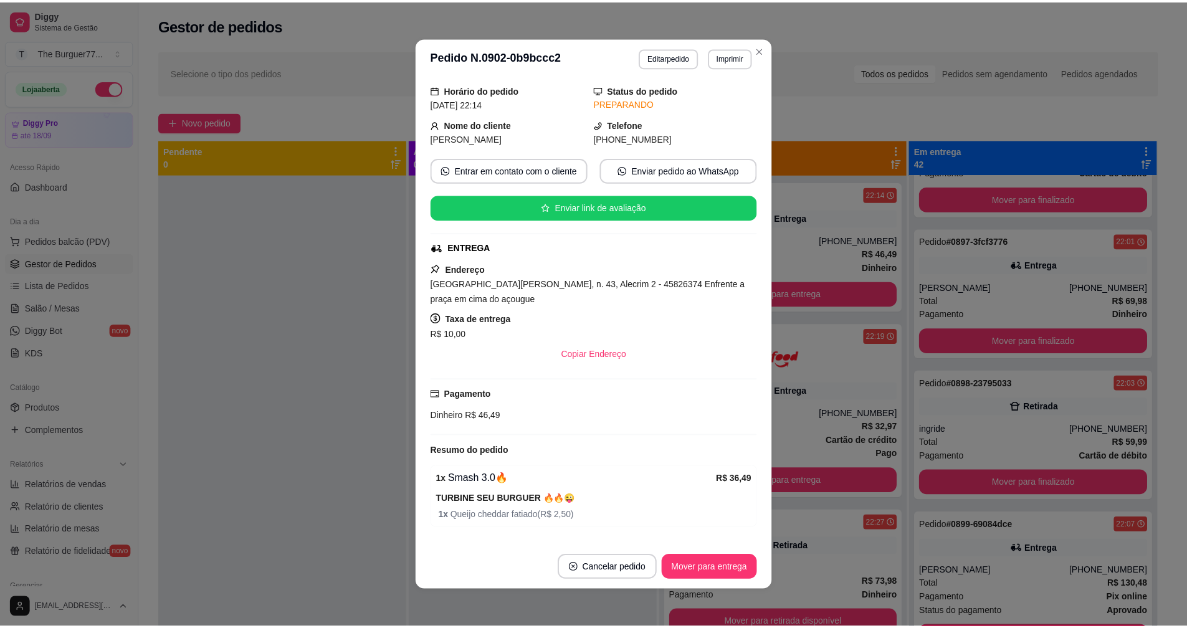
scroll to position [77, 0]
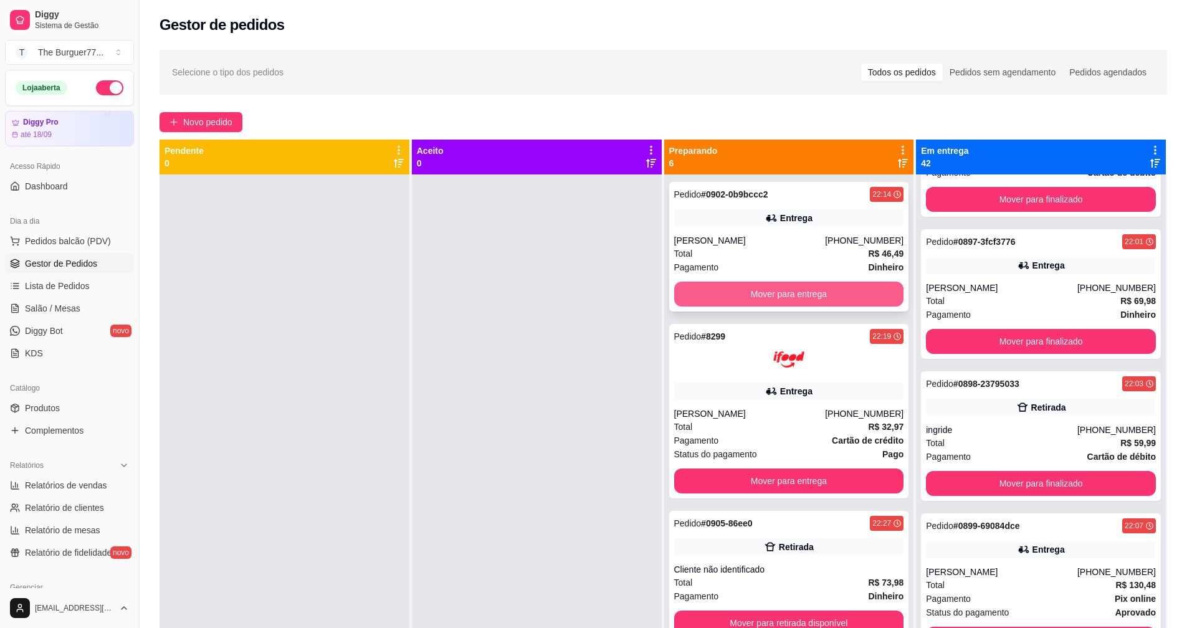
click at [740, 287] on button "Mover para entrega" at bounding box center [789, 294] width 230 height 25
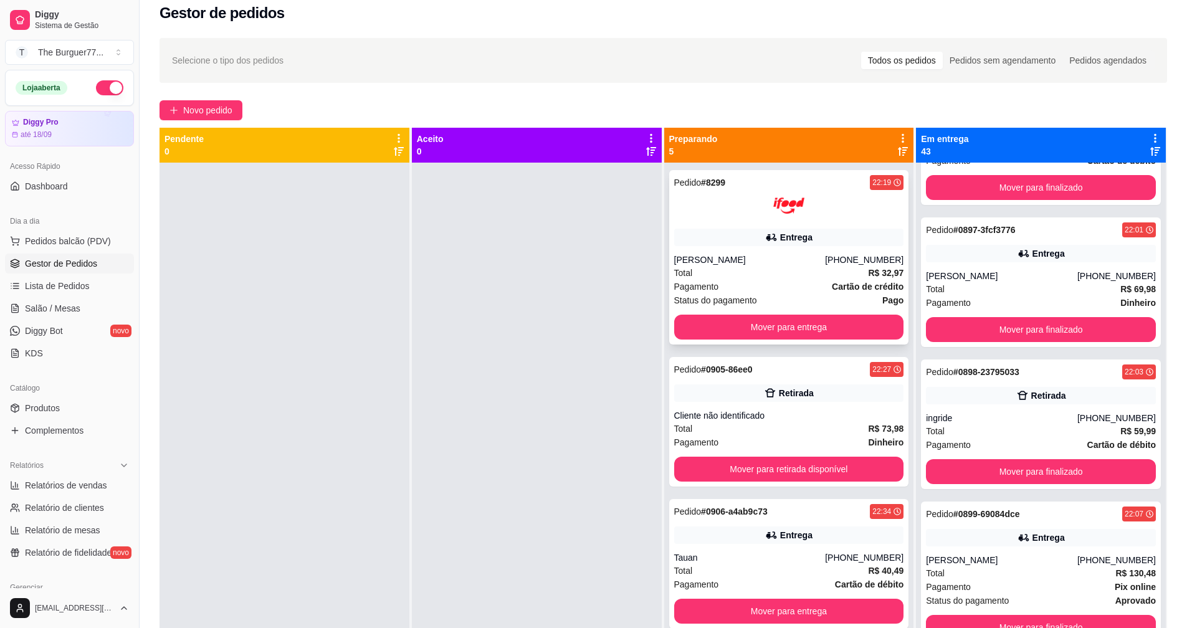
scroll to position [0, 0]
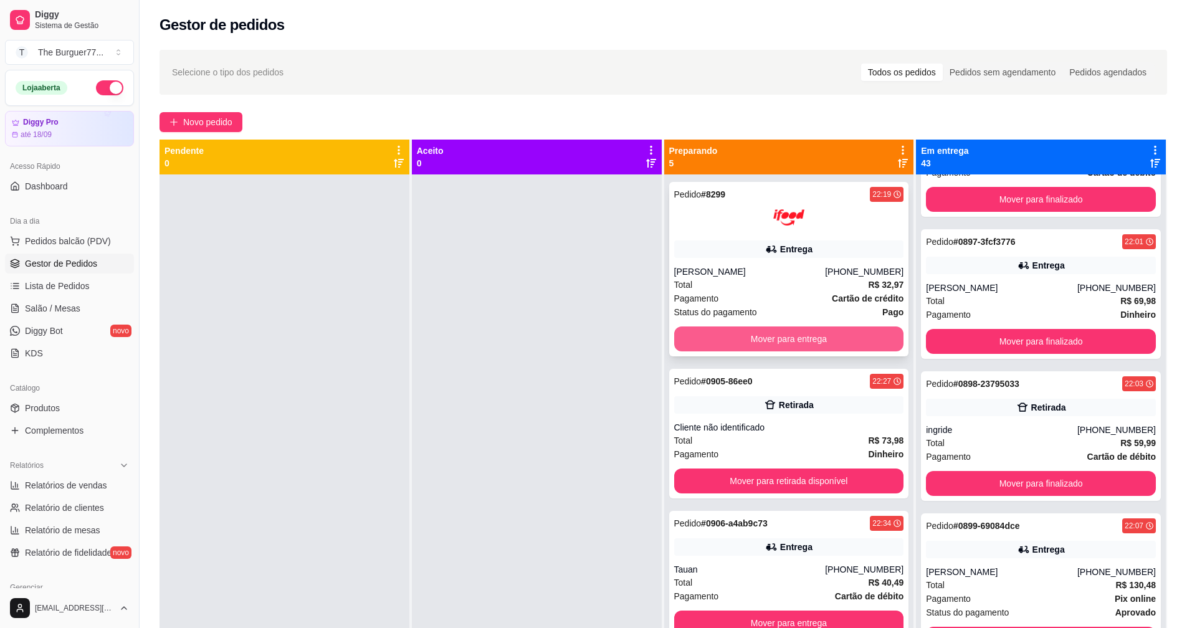
click at [784, 333] on button "Mover para entrega" at bounding box center [789, 339] width 230 height 25
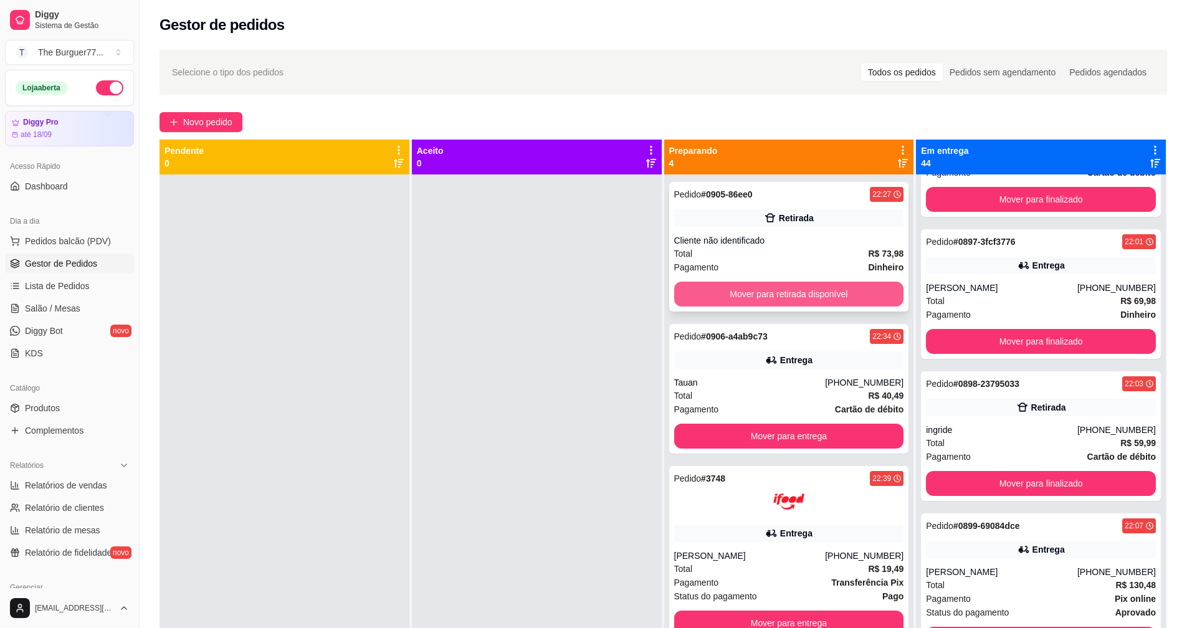
click at [758, 294] on button "Mover para retirada disponível" at bounding box center [789, 294] width 230 height 25
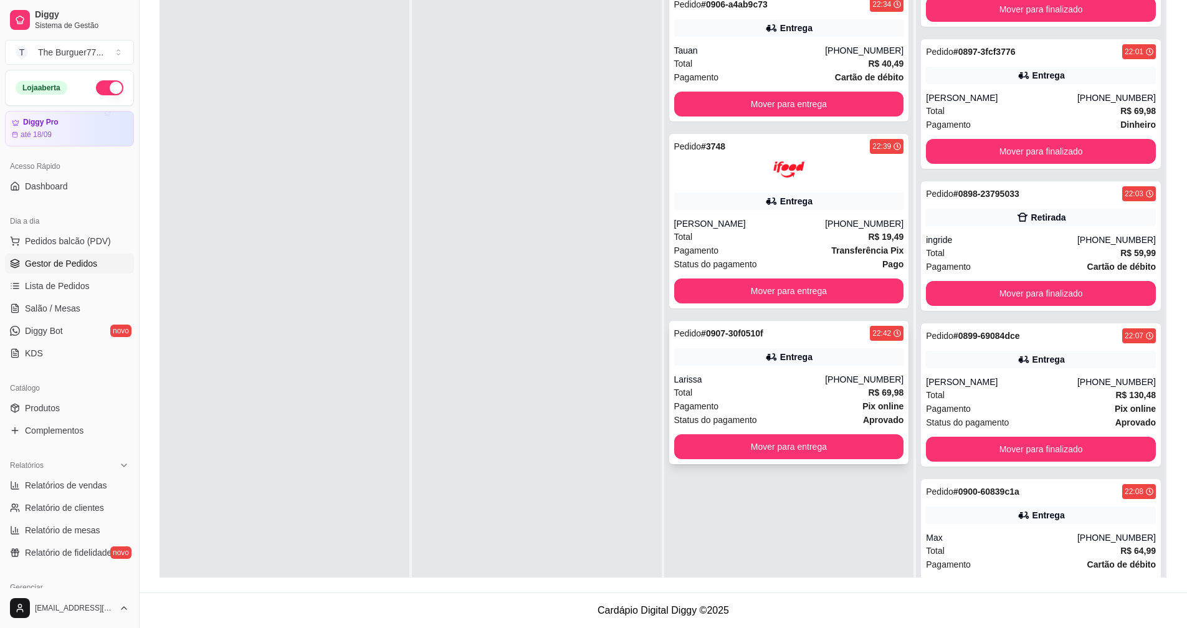
click at [781, 387] on div "Total R$ 69,98" at bounding box center [789, 393] width 230 height 14
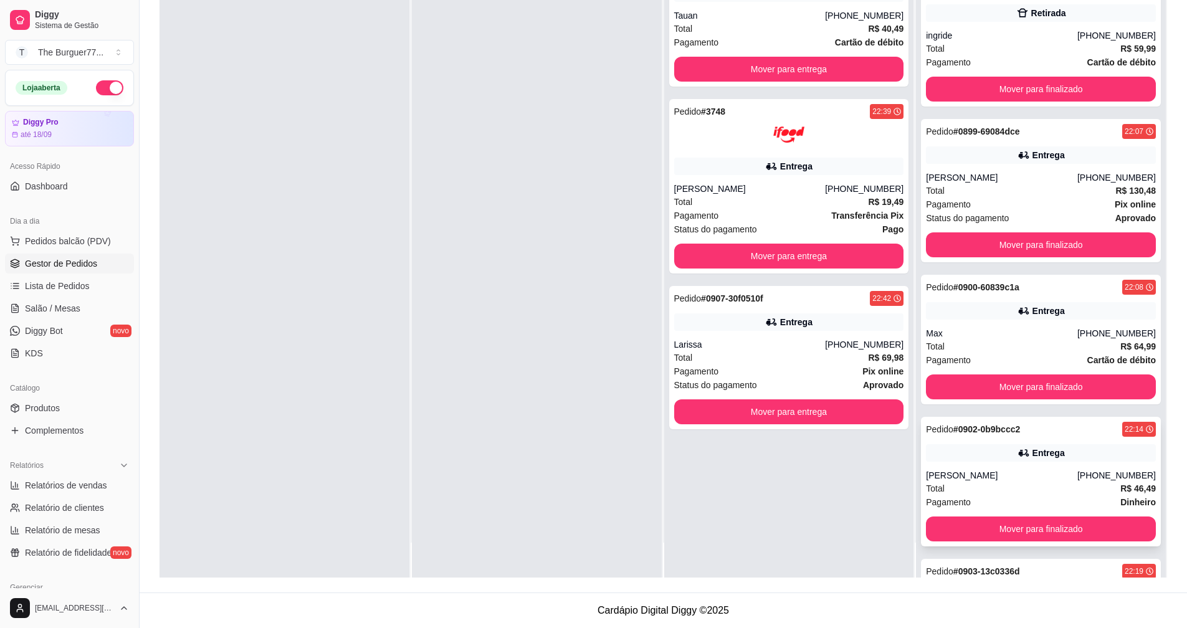
scroll to position [5643, 0]
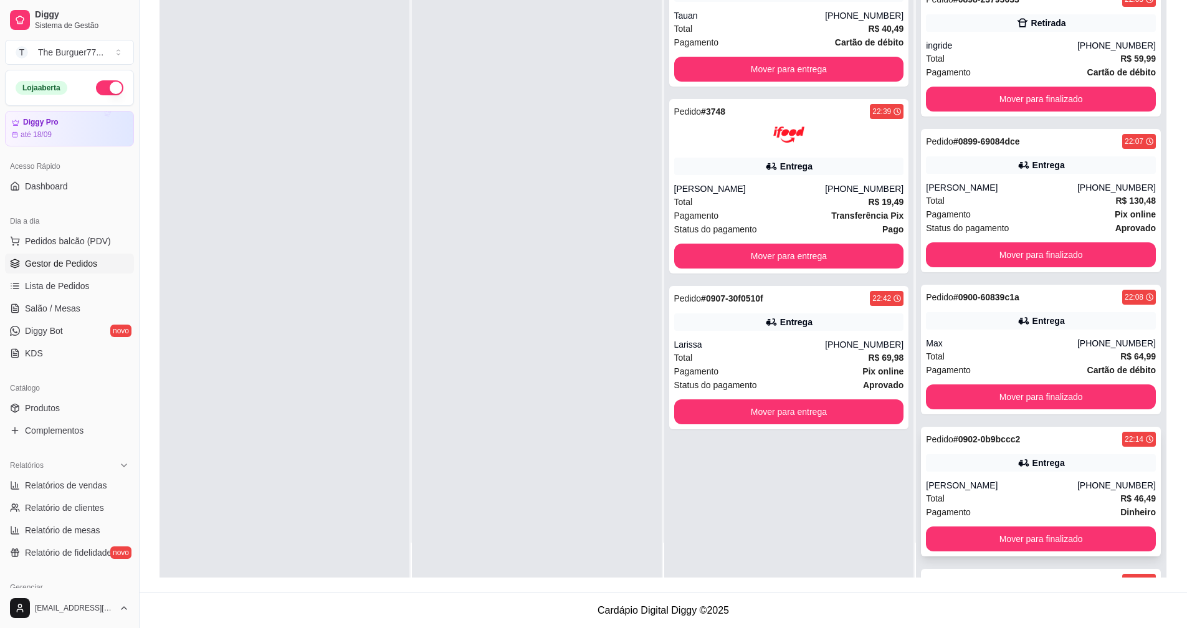
click at [1023, 473] on div "Pedido # 0902-0b9bccc2 22:14 Entrega Ryan (73) 99913-2735 Total R$ 46,49 Pagame…" at bounding box center [1041, 492] width 240 height 130
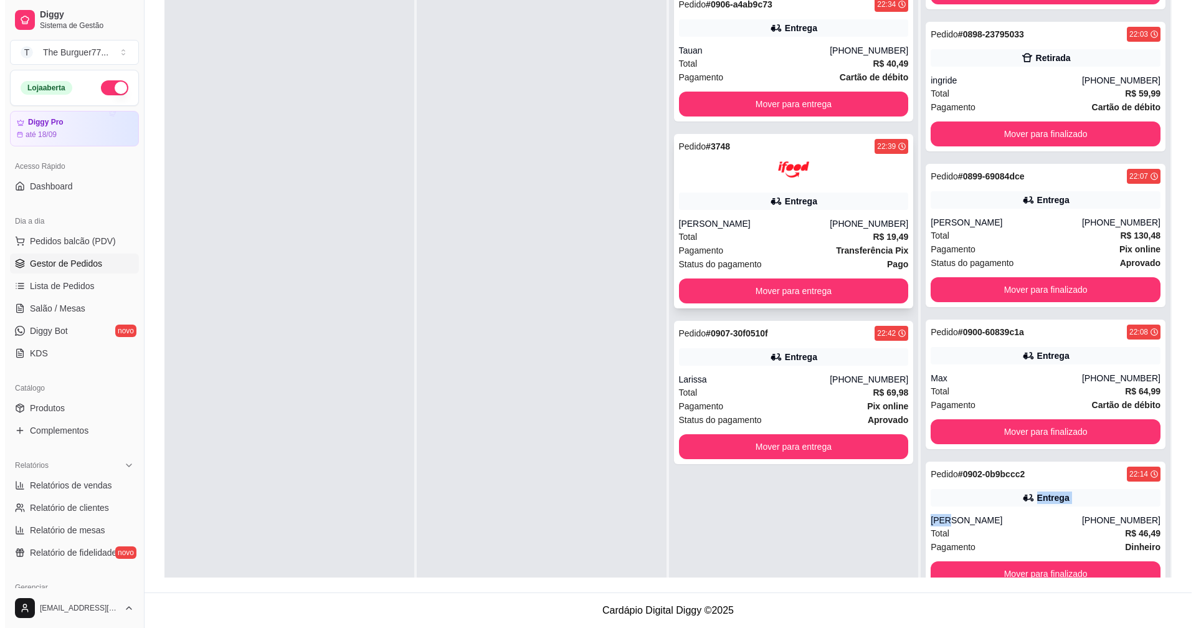
scroll to position [0, 0]
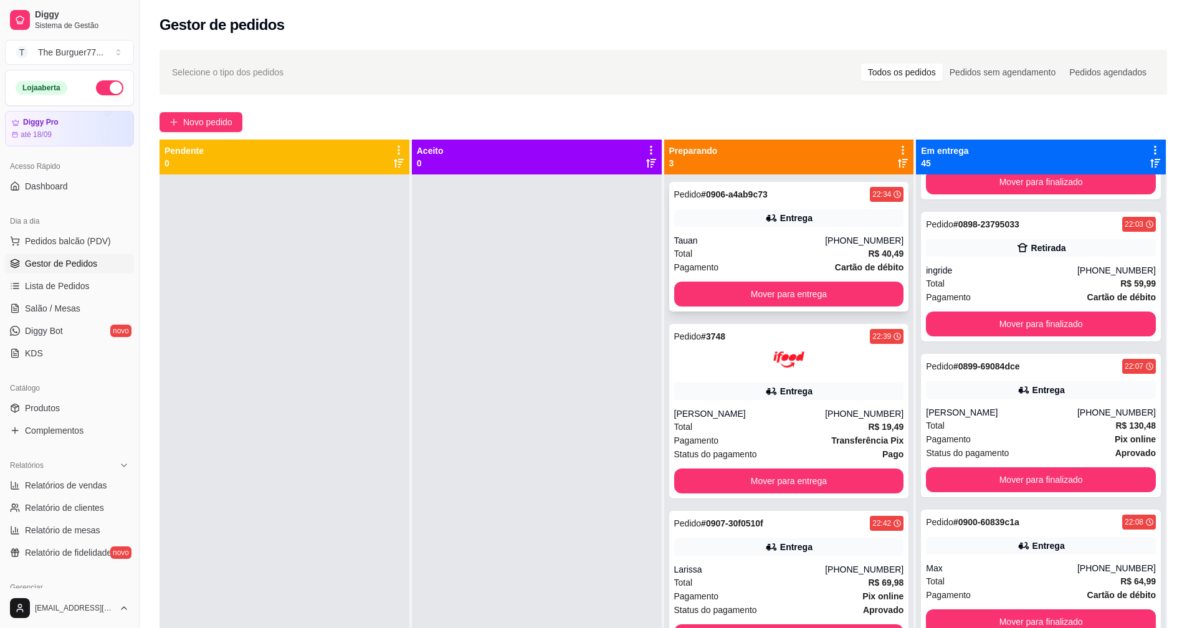
click at [704, 270] on span "Pagamento" at bounding box center [696, 267] width 45 height 14
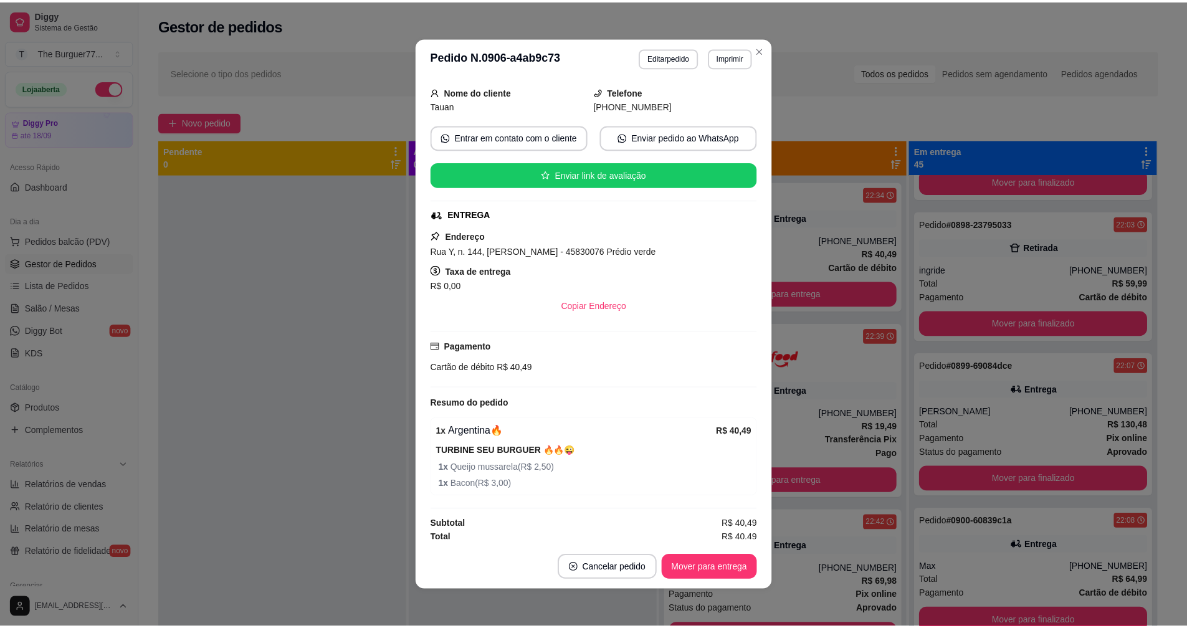
scroll to position [78, 0]
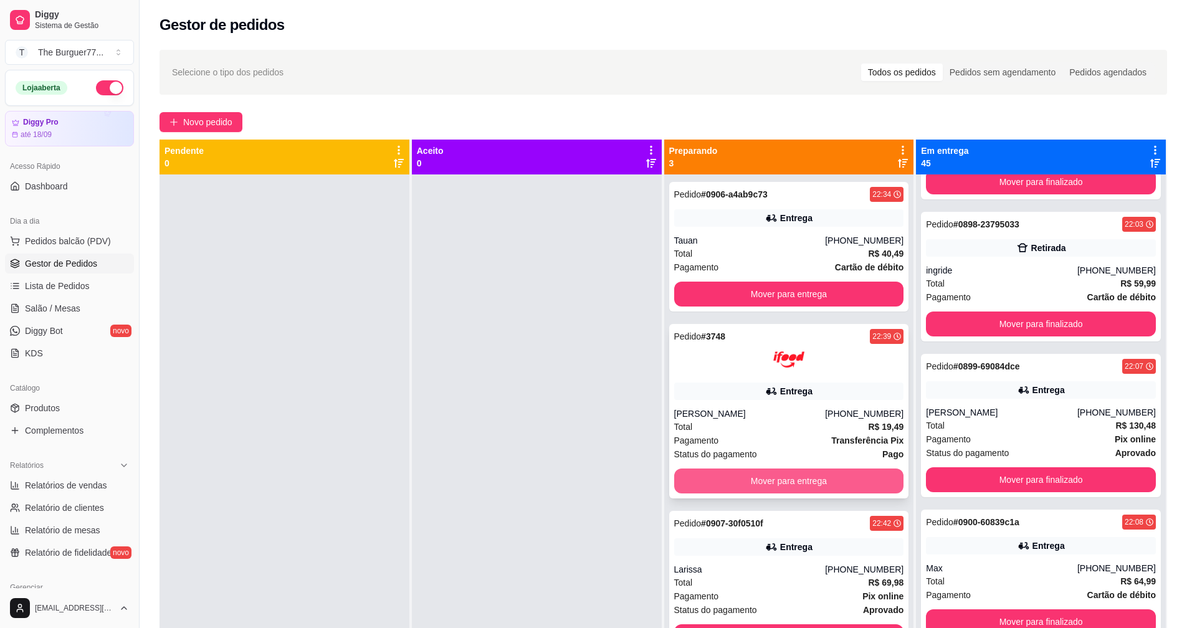
click at [758, 474] on button "Mover para entrega" at bounding box center [789, 481] width 230 height 25
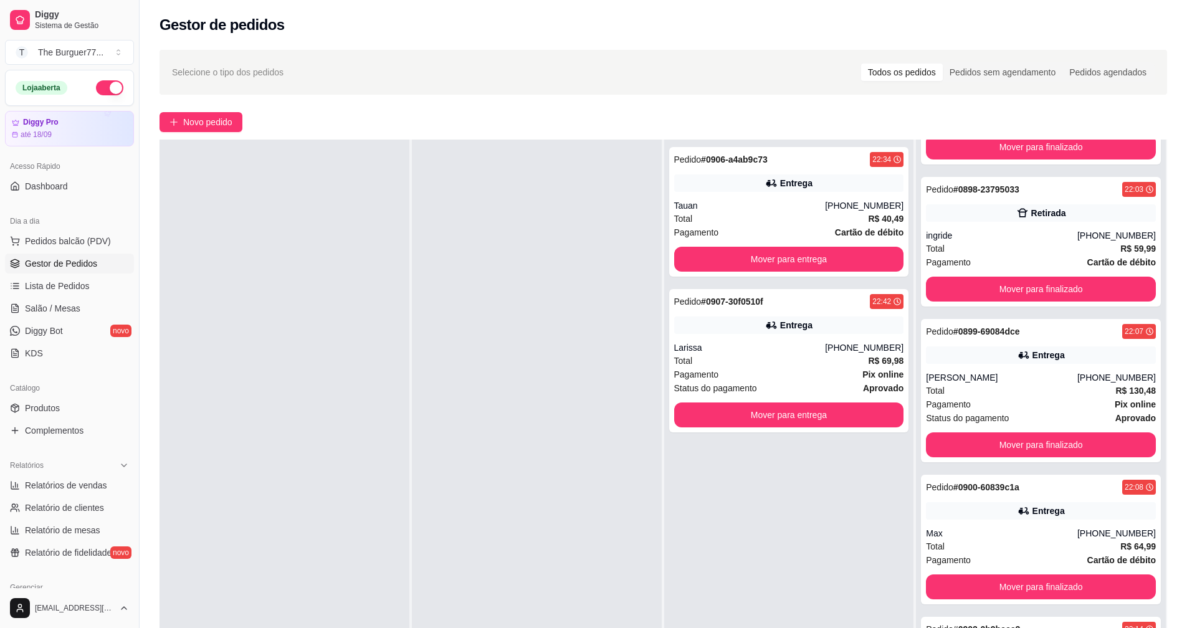
scroll to position [62, 0]
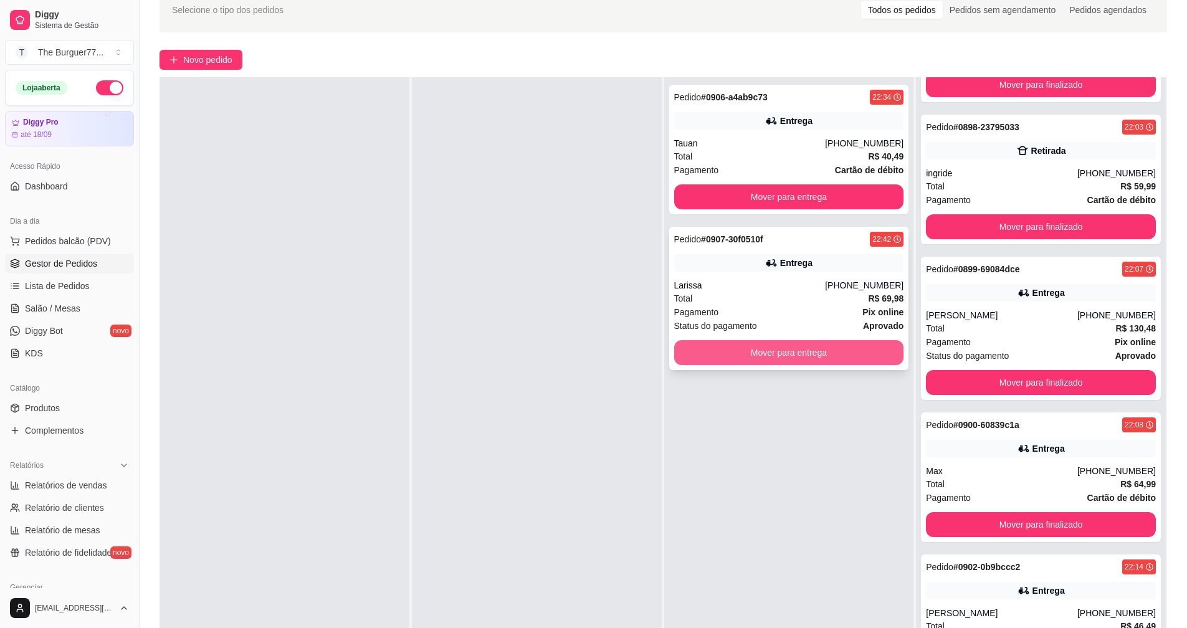
click at [720, 363] on button "Mover para entrega" at bounding box center [789, 352] width 230 height 25
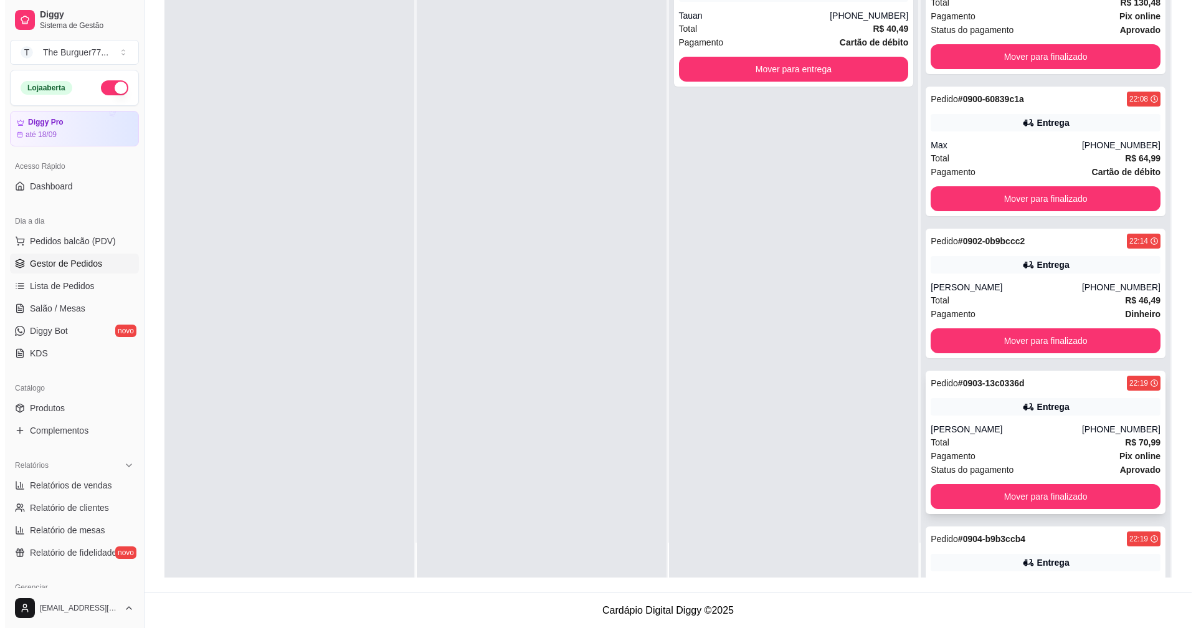
scroll to position [5799, 0]
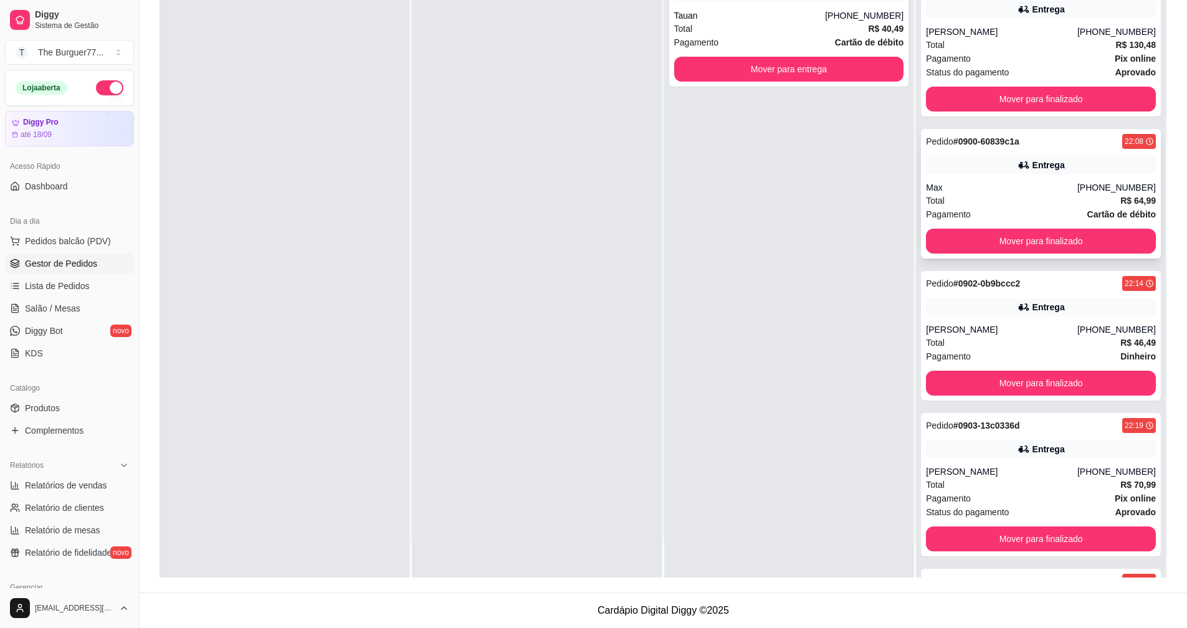
click at [1039, 163] on div "Entrega" at bounding box center [1049, 165] width 32 height 12
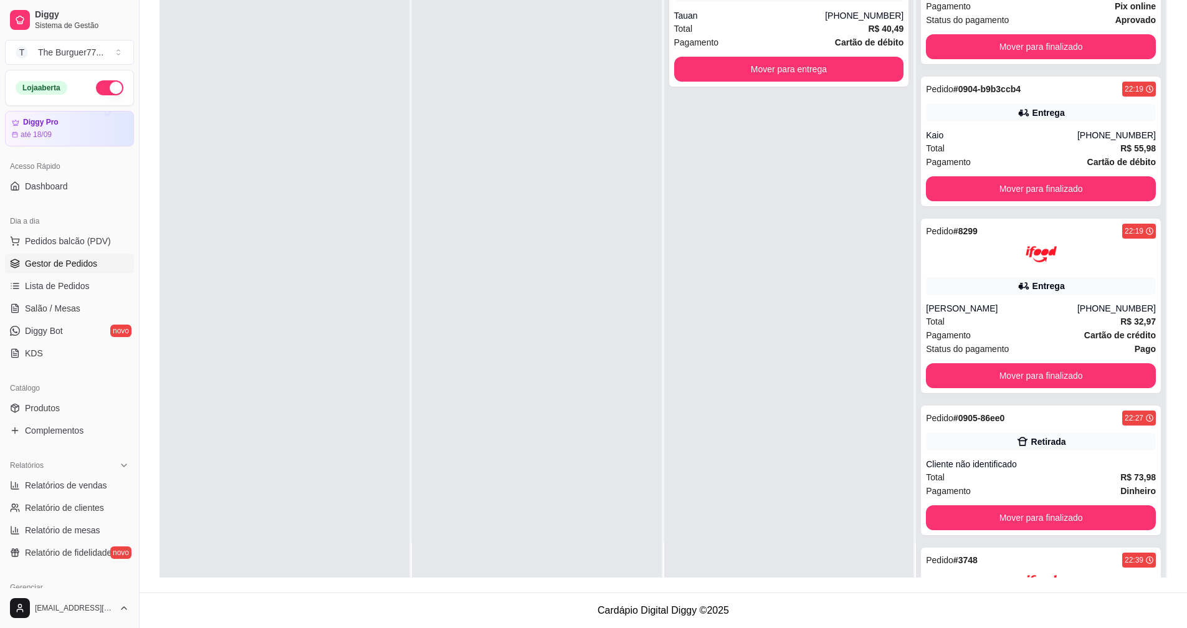
scroll to position [6298, 0]
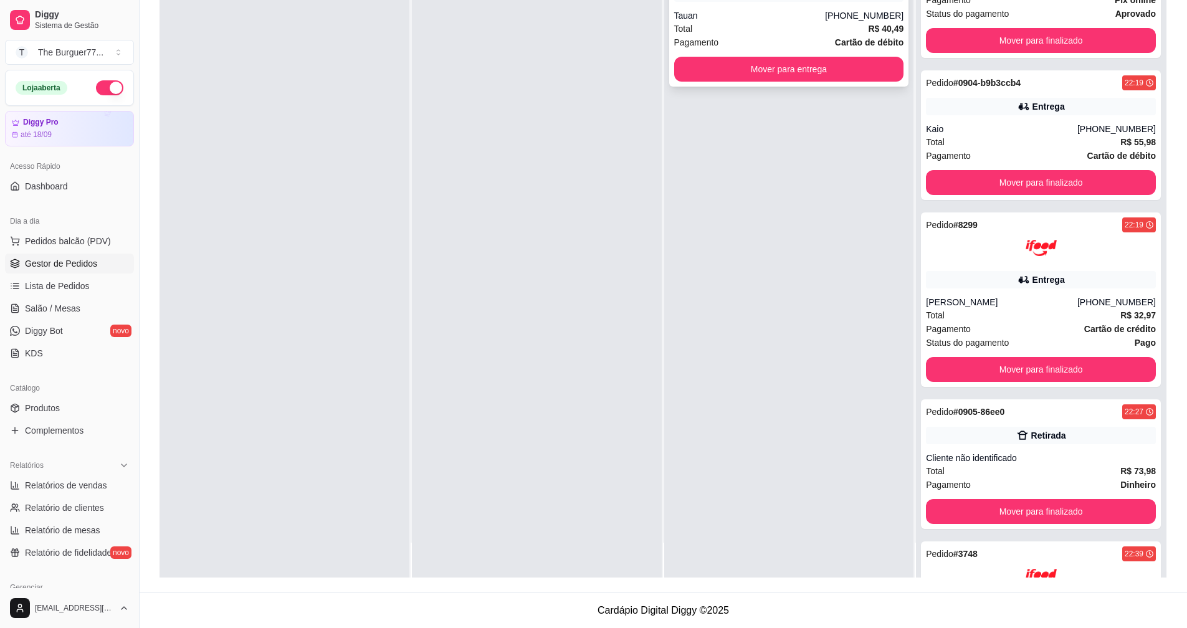
click at [800, 31] on div "Total R$ 40,49" at bounding box center [789, 29] width 230 height 14
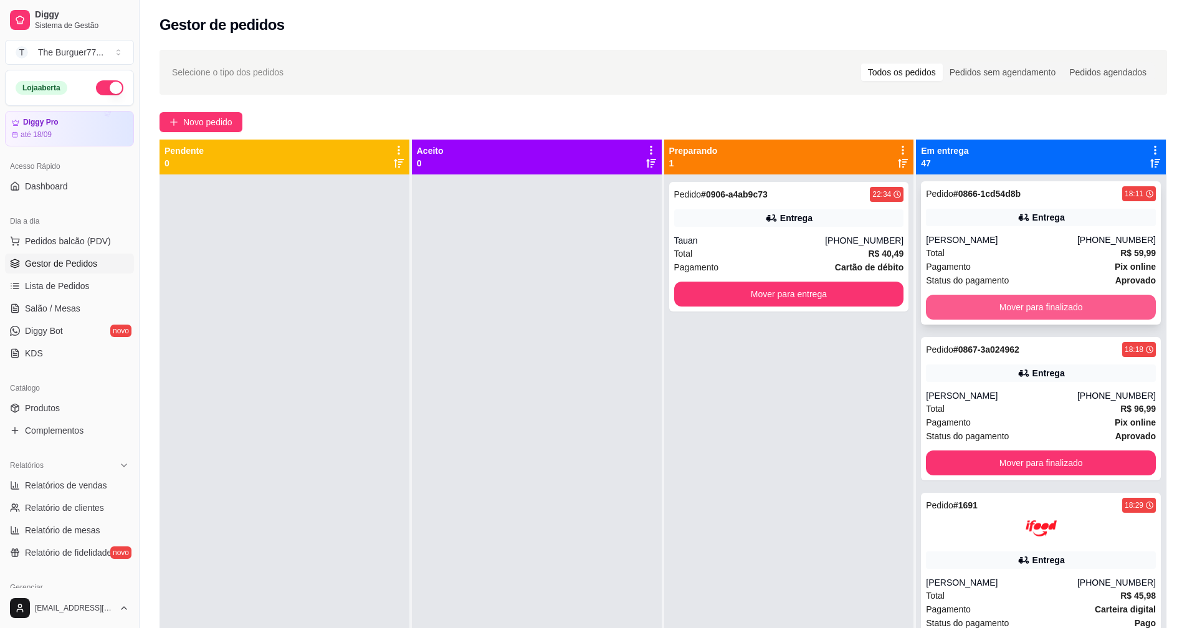
scroll to position [0, 0]
click at [82, 258] on span "Gestor de Pedidos" at bounding box center [61, 263] width 72 height 12
click at [105, 260] on link "Gestor de Pedidos" at bounding box center [69, 264] width 129 height 20
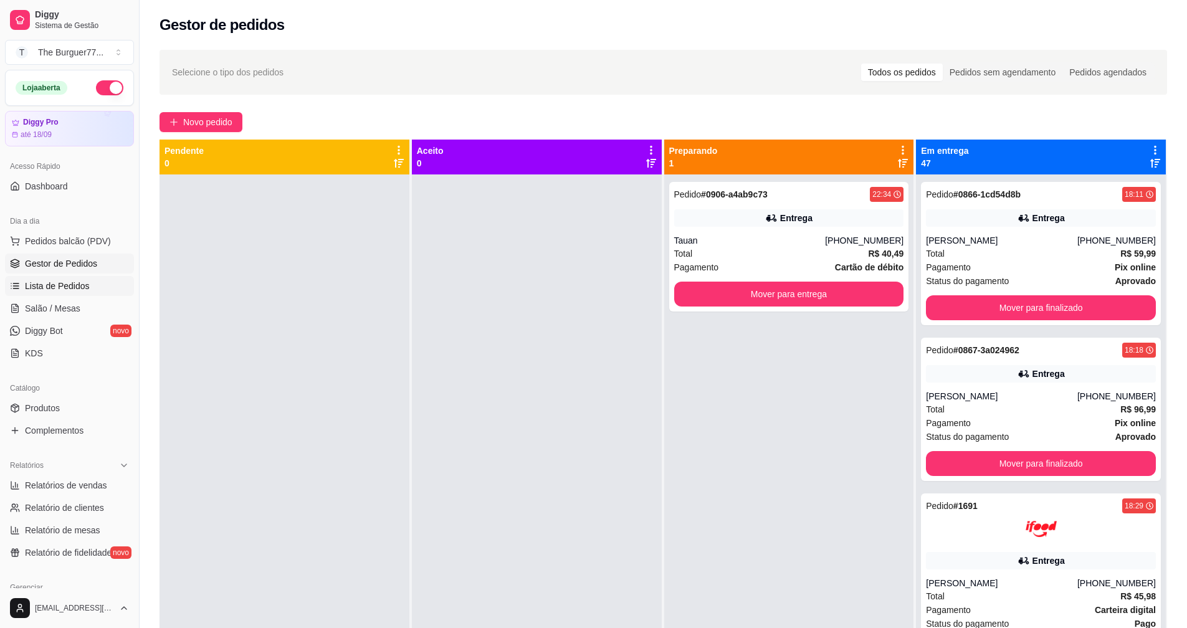
click at [98, 284] on link "Lista de Pedidos" at bounding box center [69, 286] width 129 height 20
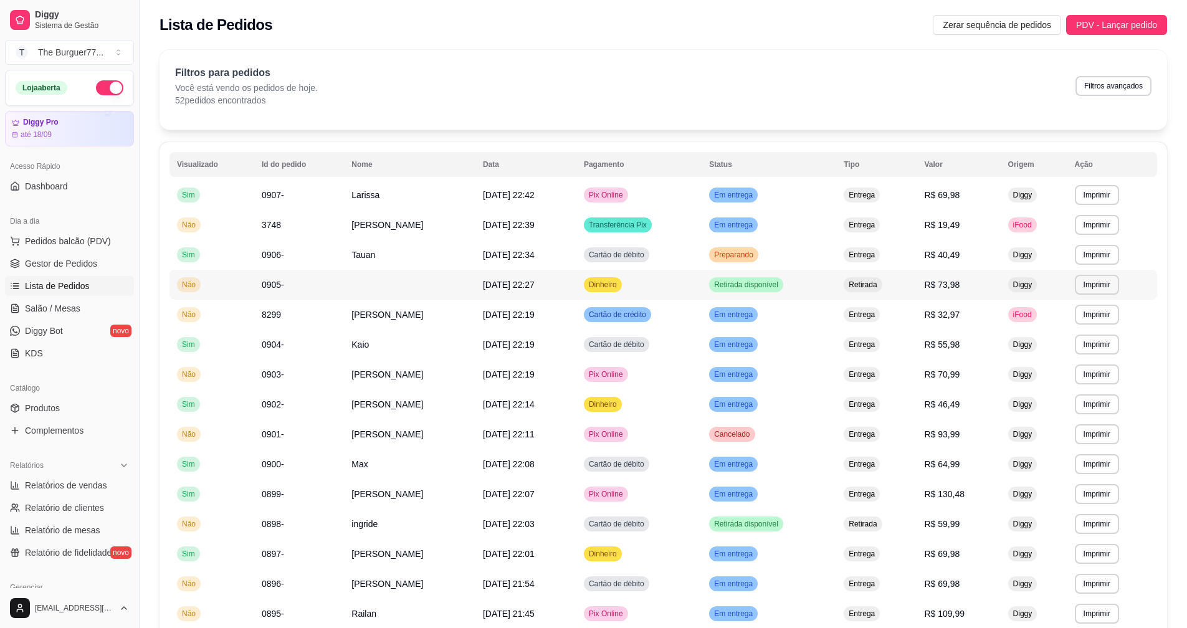
click at [602, 288] on td "Dinheiro" at bounding box center [638, 285] width 125 height 30
click at [619, 403] on span "Dinheiro" at bounding box center [602, 404] width 33 height 10
click at [62, 257] on link "Gestor de Pedidos" at bounding box center [69, 264] width 129 height 20
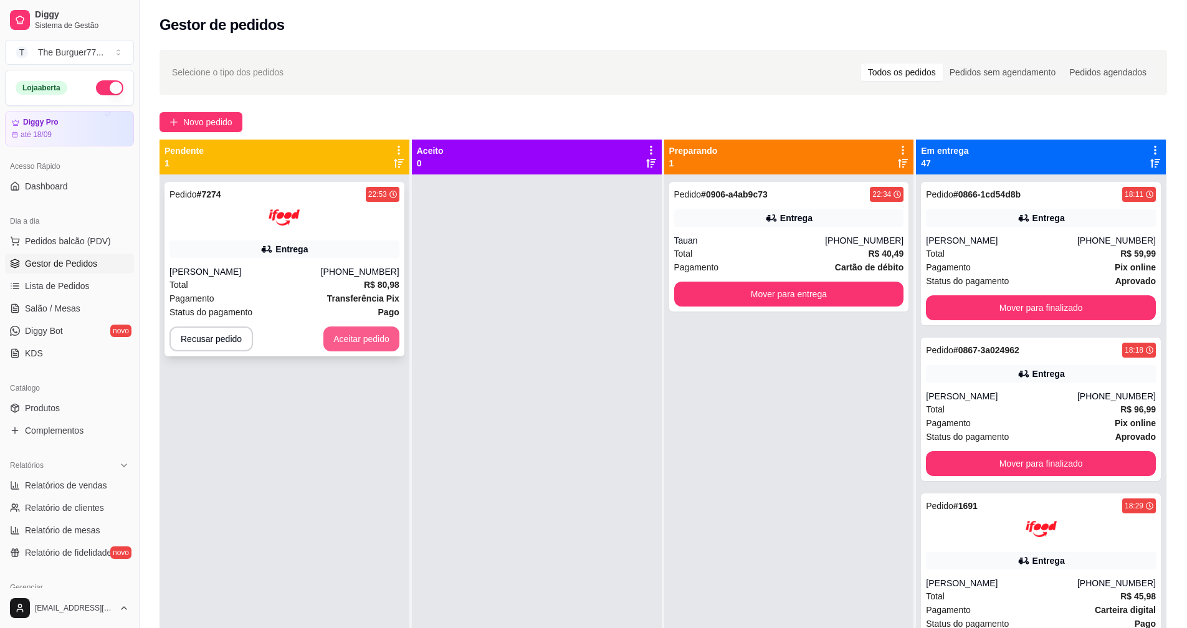
click at [374, 332] on button "Aceitar pedido" at bounding box center [361, 339] width 76 height 25
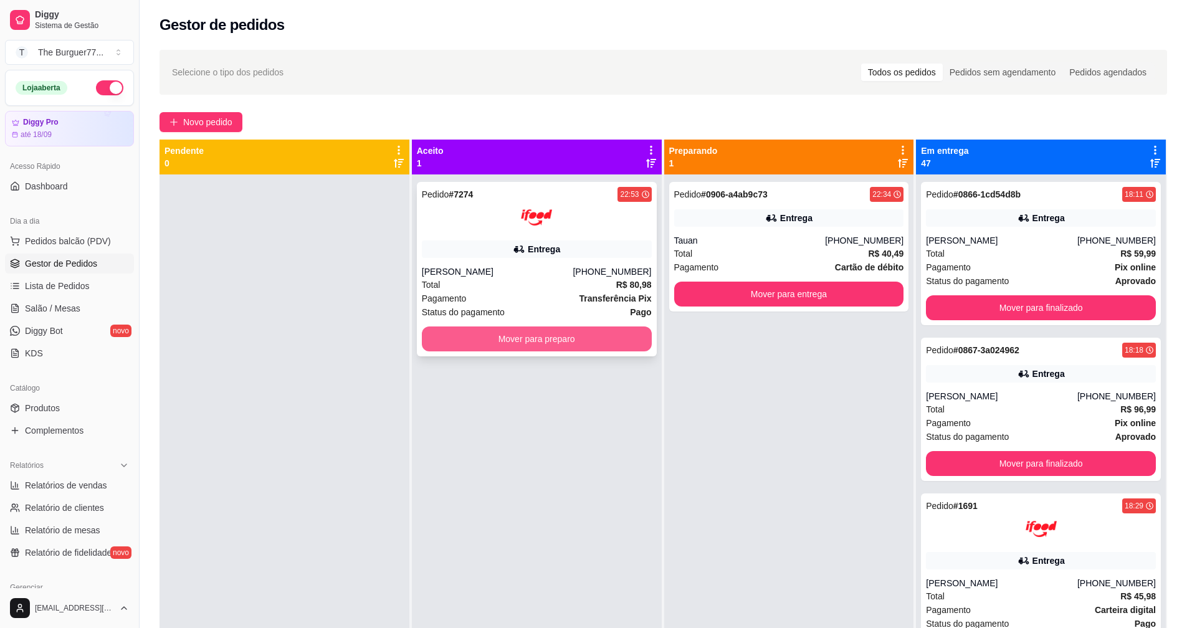
click at [453, 333] on button "Mover para preparo" at bounding box center [537, 339] width 230 height 25
click at [454, 335] on button "Mover para preparo" at bounding box center [536, 339] width 223 height 24
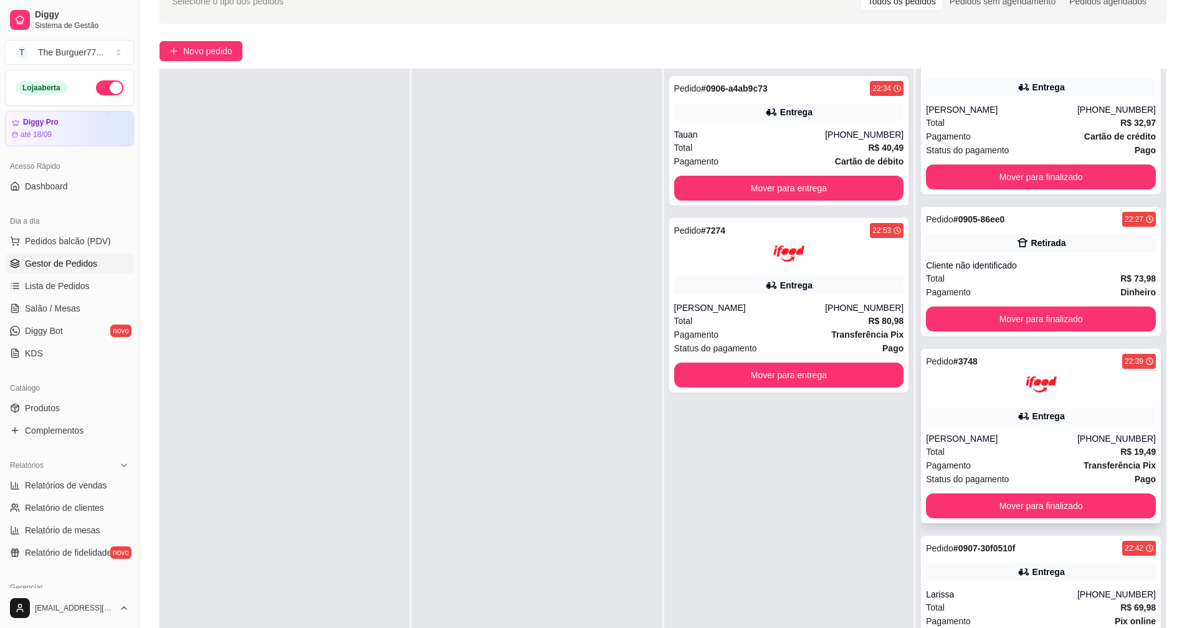
scroll to position [190, 0]
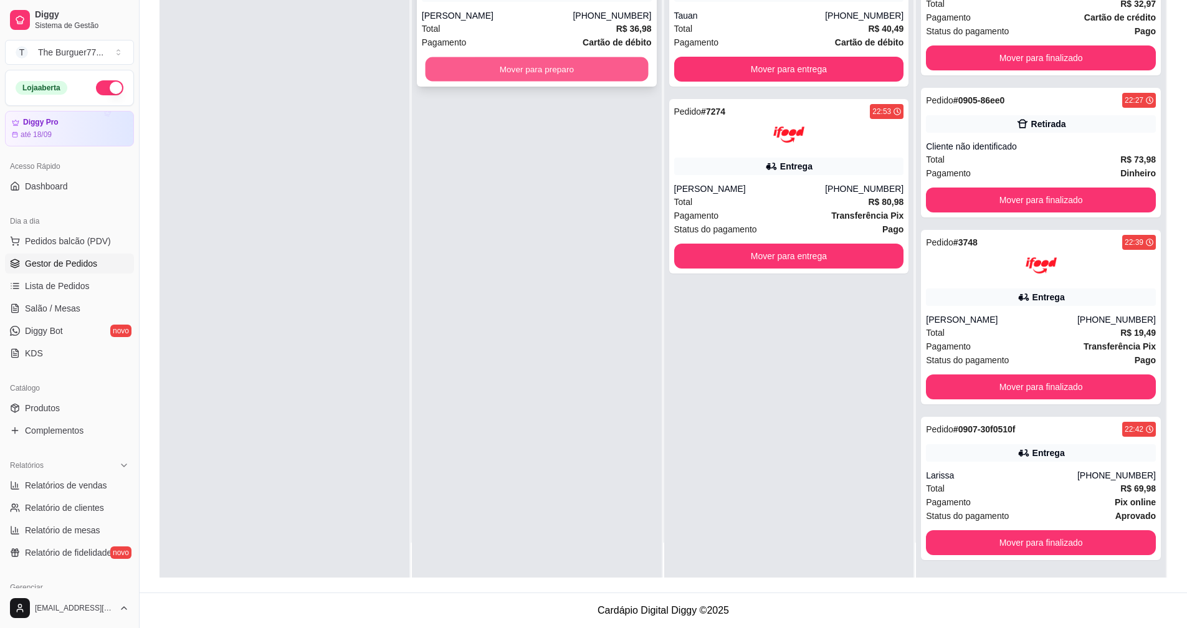
click at [525, 70] on button "Mover para preparo" at bounding box center [536, 69] width 223 height 24
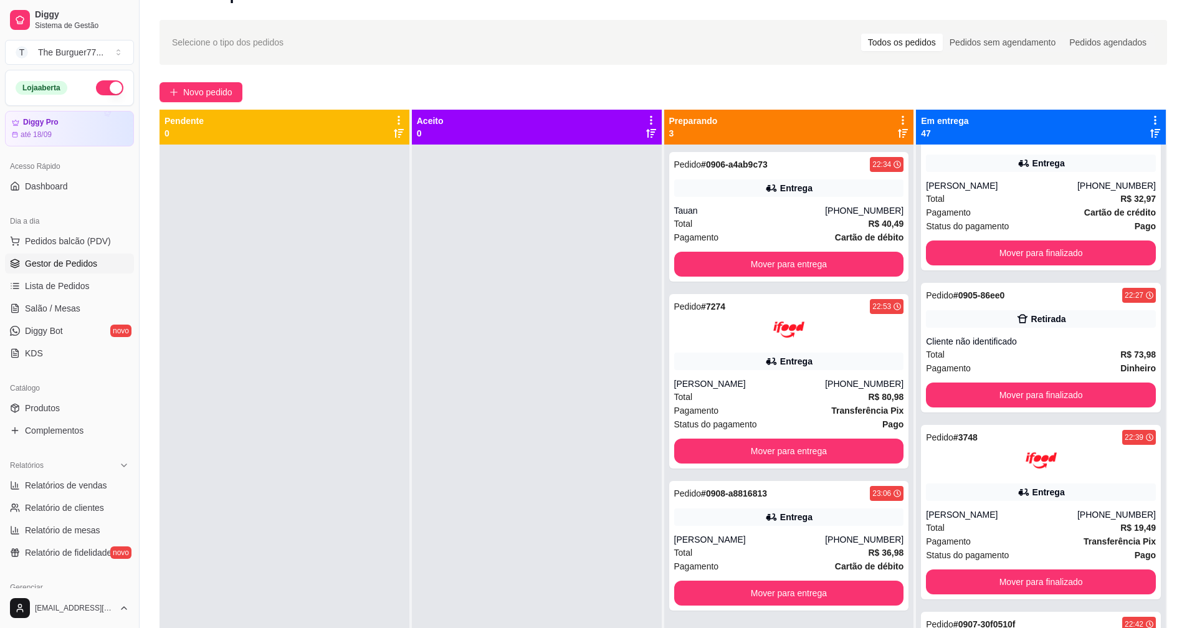
scroll to position [0, 0]
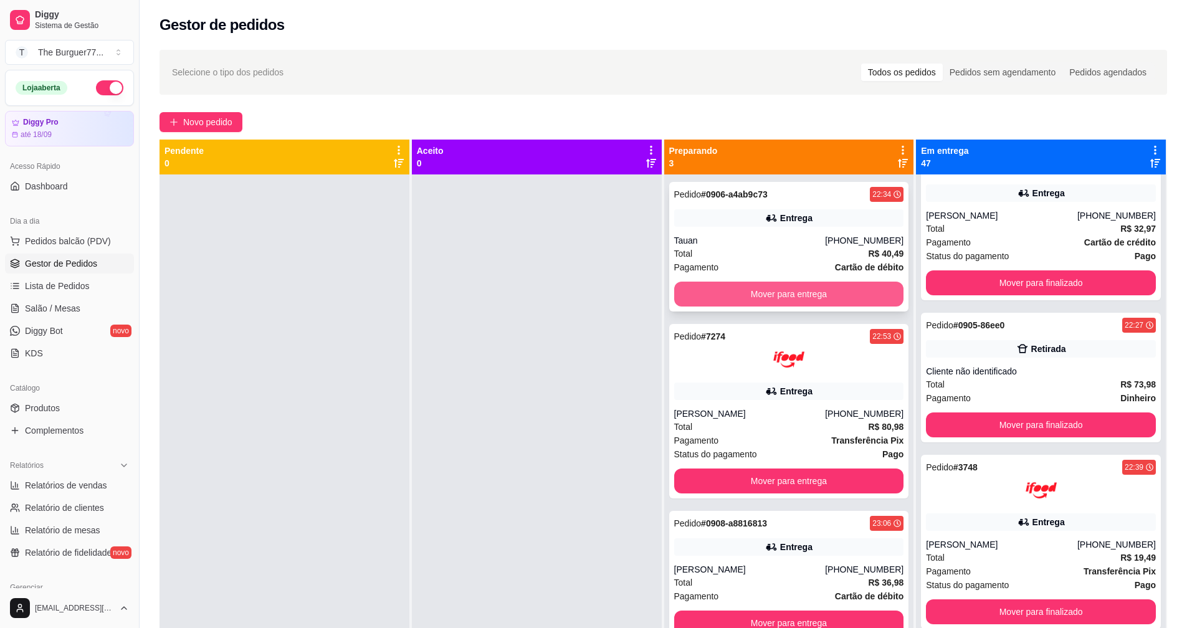
click at [842, 216] on div "Entrega" at bounding box center [789, 217] width 230 height 17
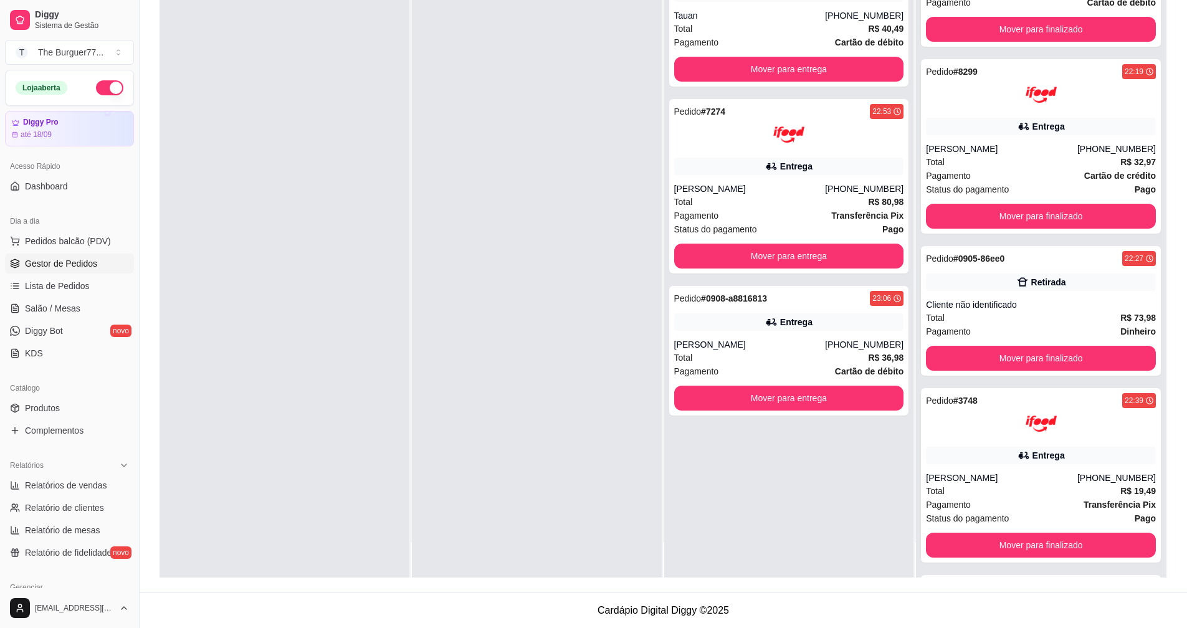
scroll to position [6422, 0]
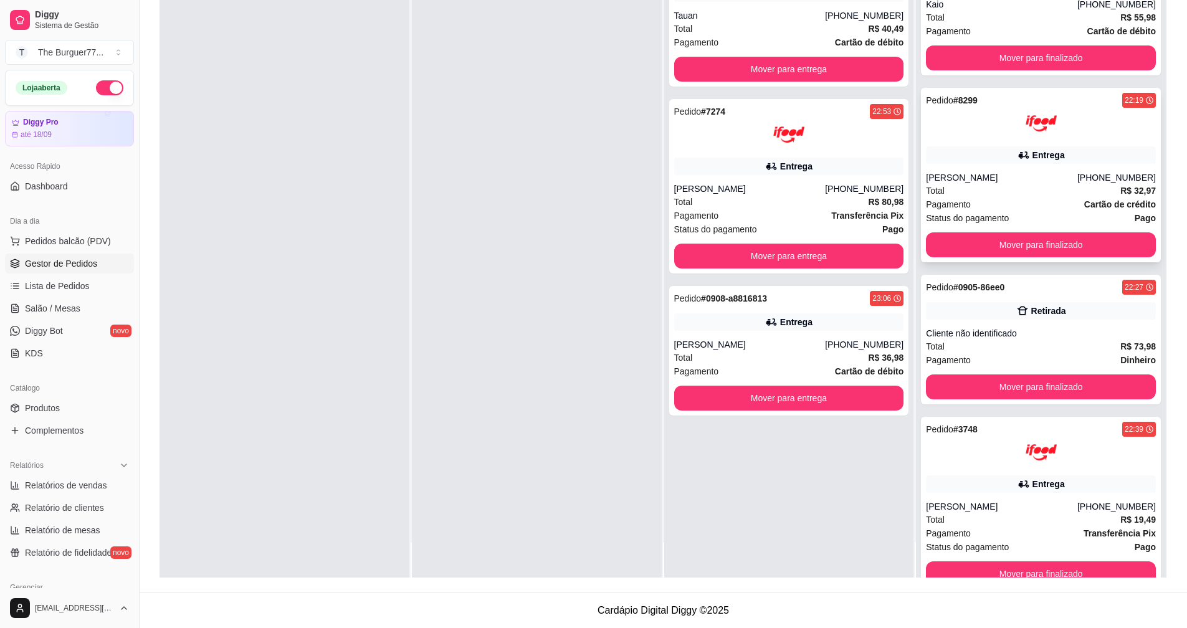
click at [1020, 196] on div "Total R$ 32,97" at bounding box center [1041, 191] width 230 height 14
click at [1006, 172] on div "[PERSON_NAME]" at bounding box center [1001, 177] width 151 height 12
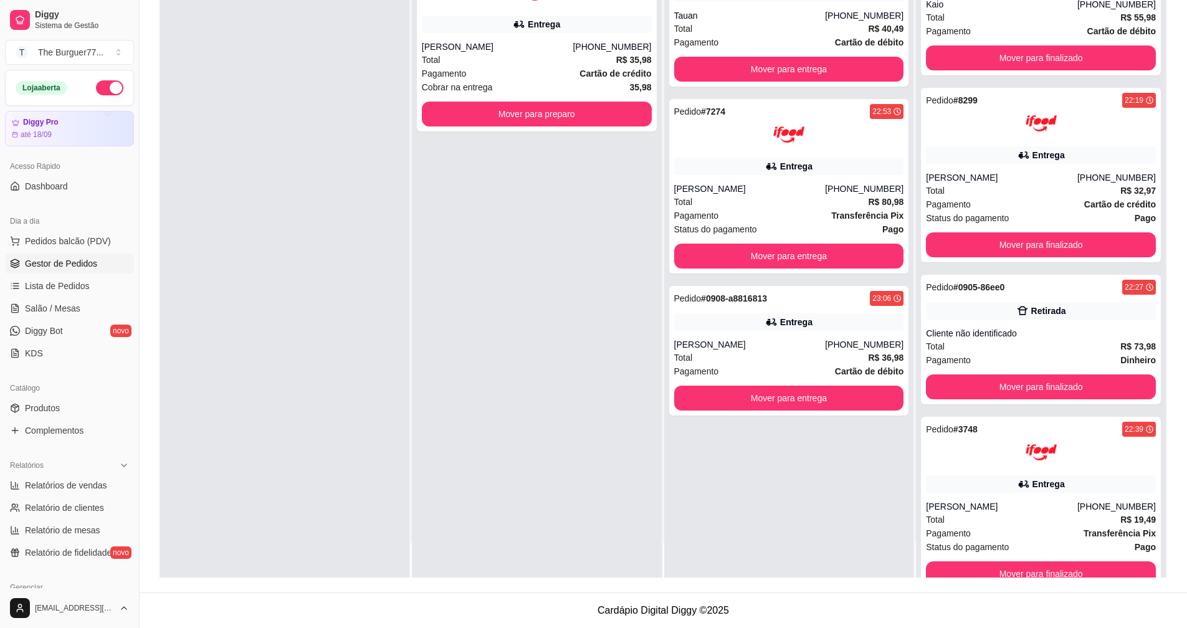
scroll to position [0, 0]
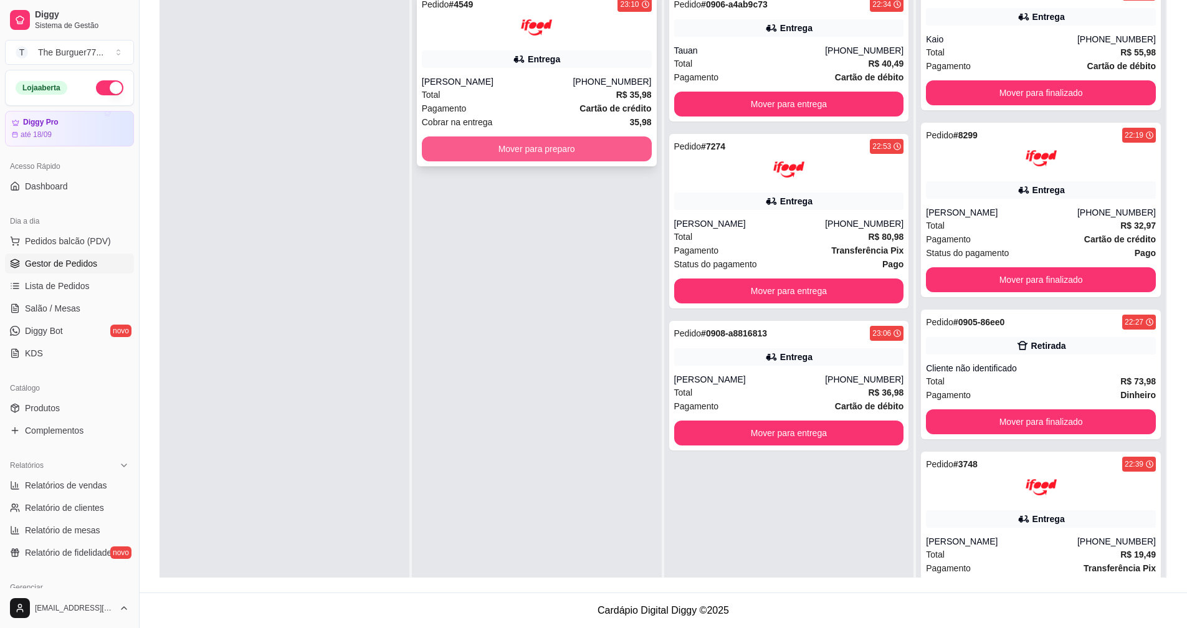
click at [503, 154] on button "Mover para preparo" at bounding box center [537, 148] width 230 height 25
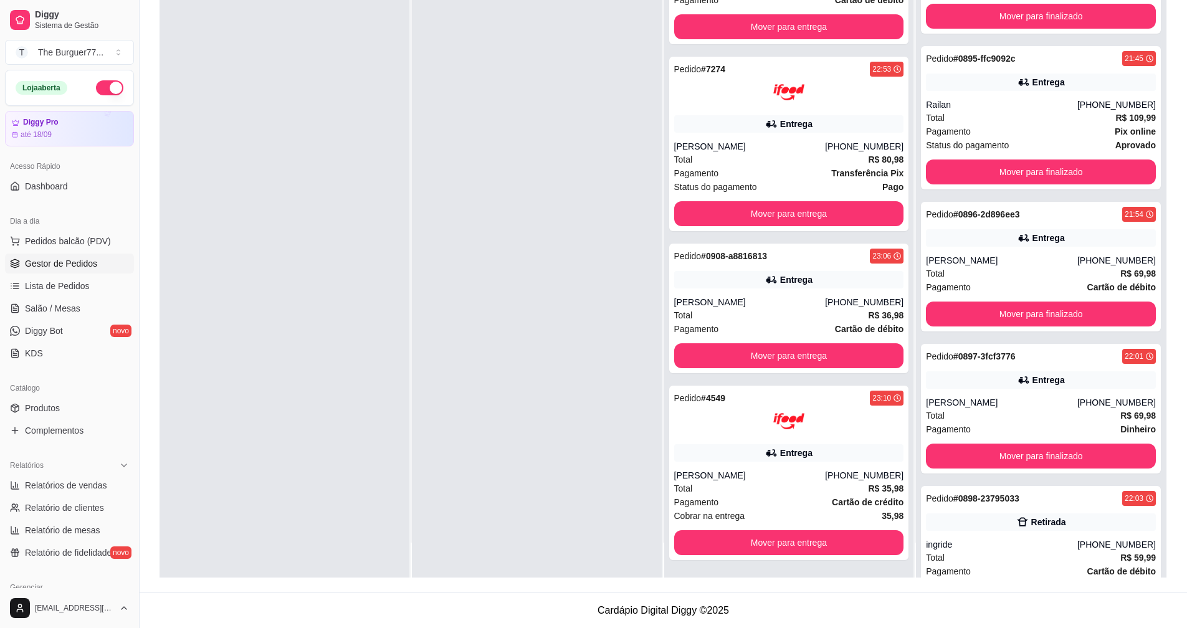
scroll to position [5114, 0]
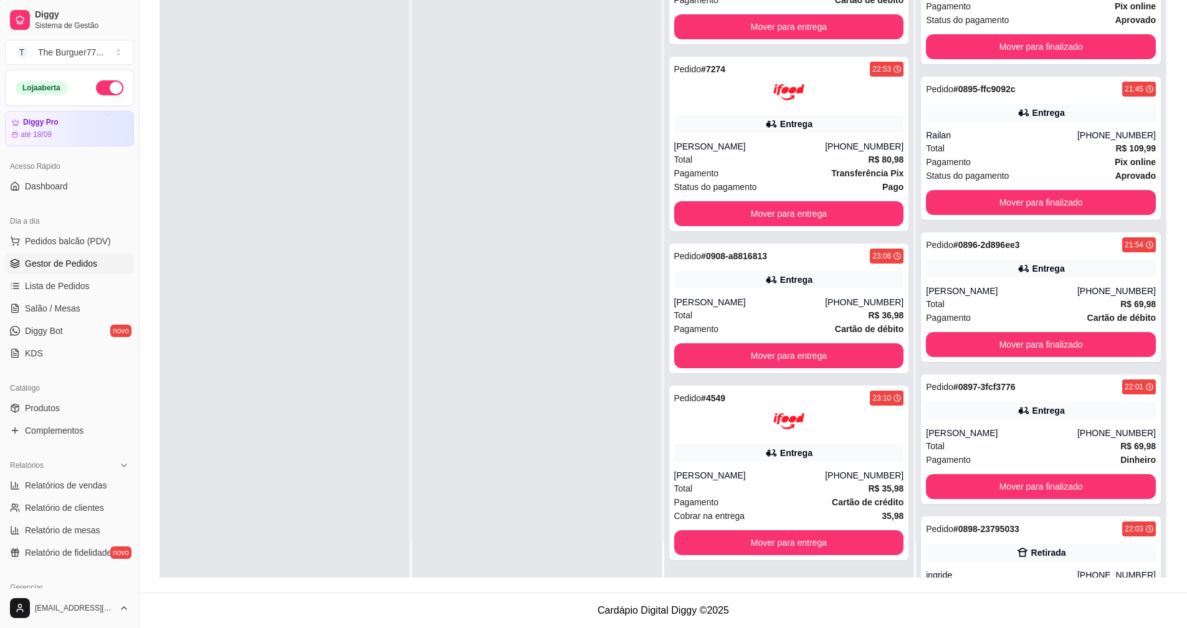
click at [1036, 451] on div "Total R$ 69,98" at bounding box center [1041, 446] width 230 height 14
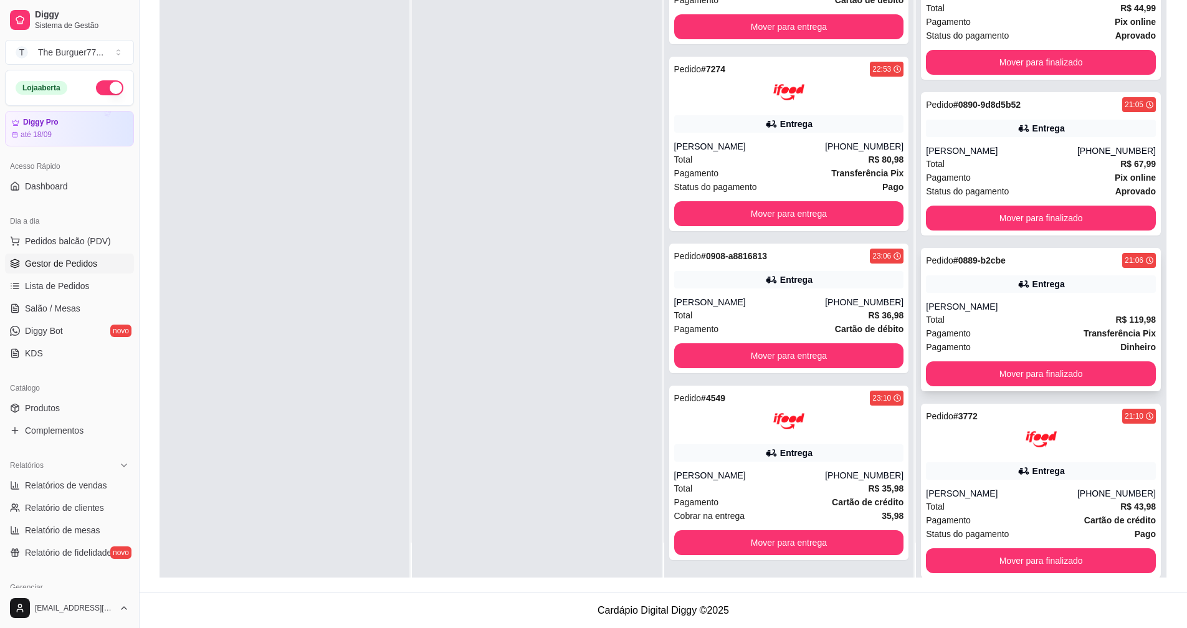
scroll to position [3992, 0]
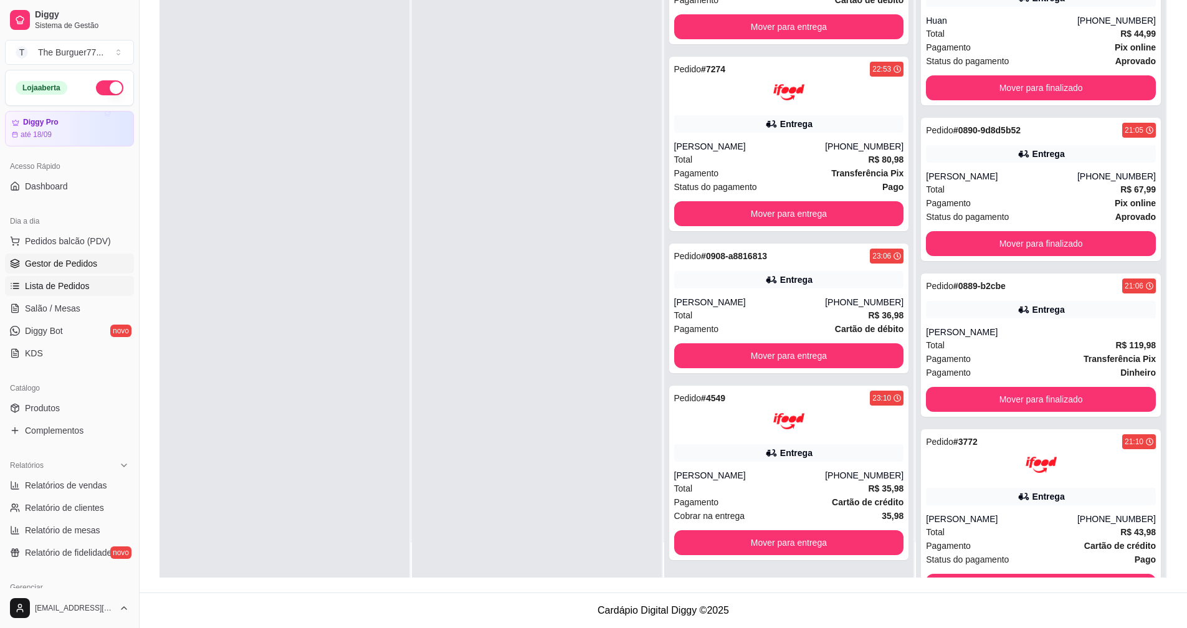
click at [69, 289] on span "Lista de Pedidos" at bounding box center [57, 286] width 65 height 12
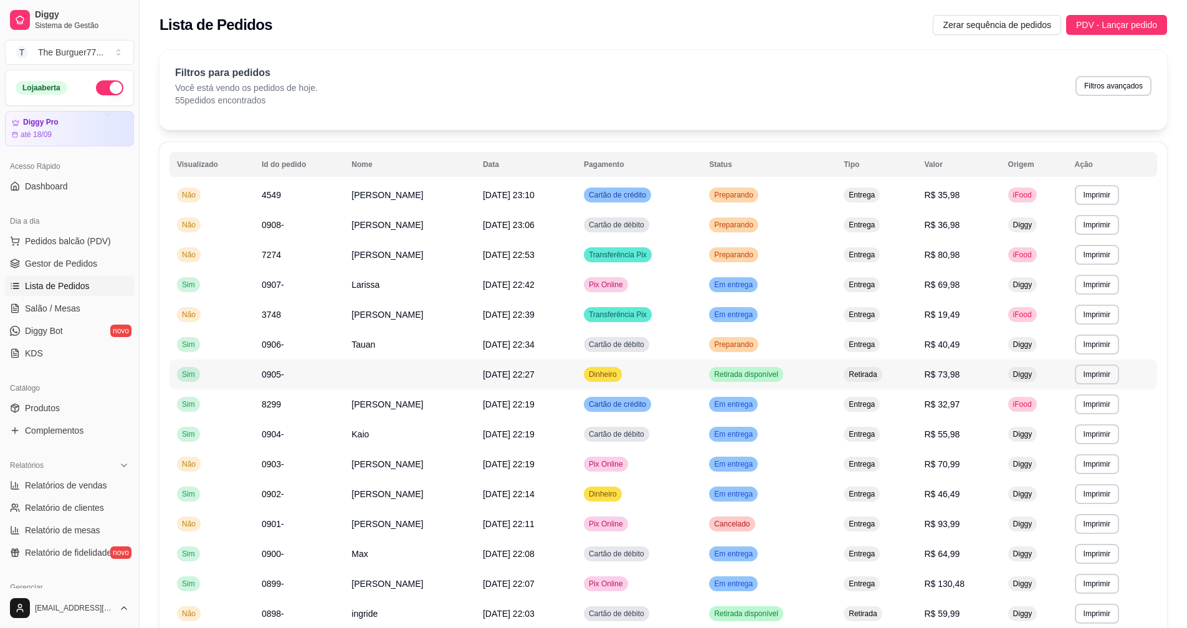
click at [528, 375] on span "23/08/25 às 22:27" at bounding box center [509, 375] width 52 height 10
click at [619, 492] on span "Dinheiro" at bounding box center [602, 494] width 33 height 10
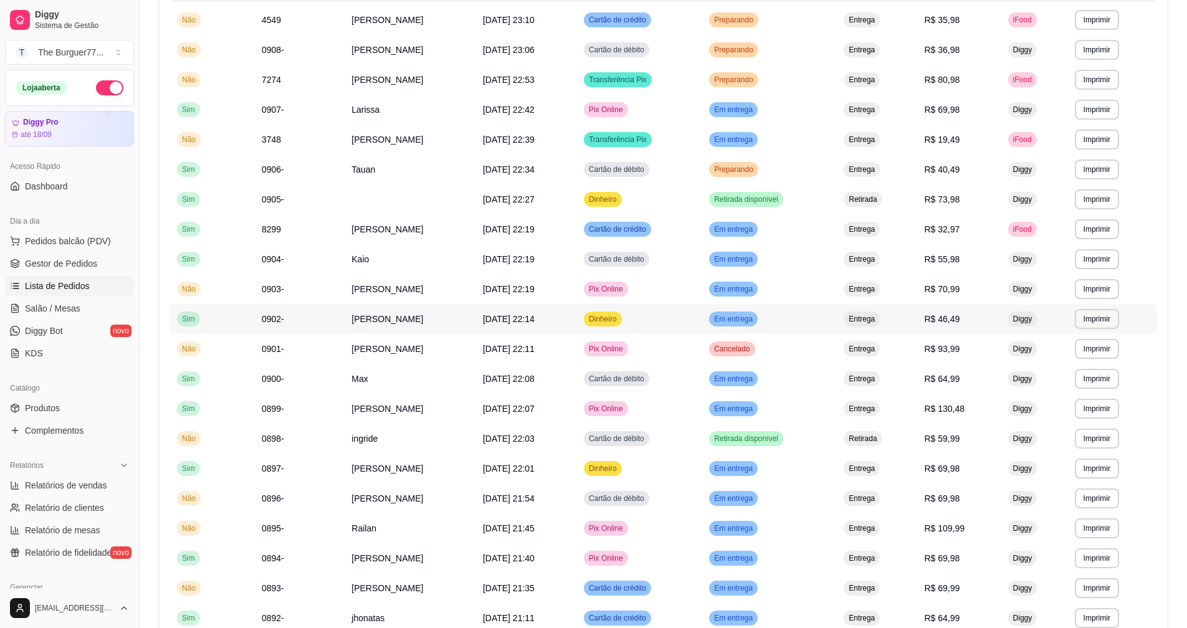
scroll to position [187, 0]
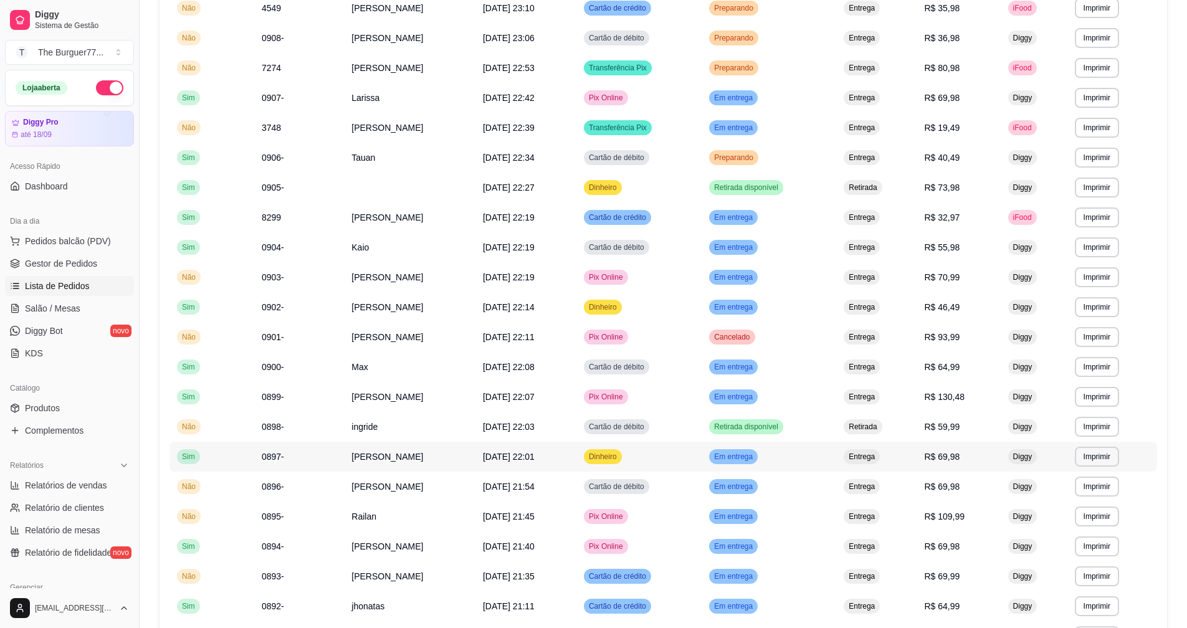
click at [576, 458] on td "[DATE] 22:01" at bounding box center [525, 457] width 101 height 30
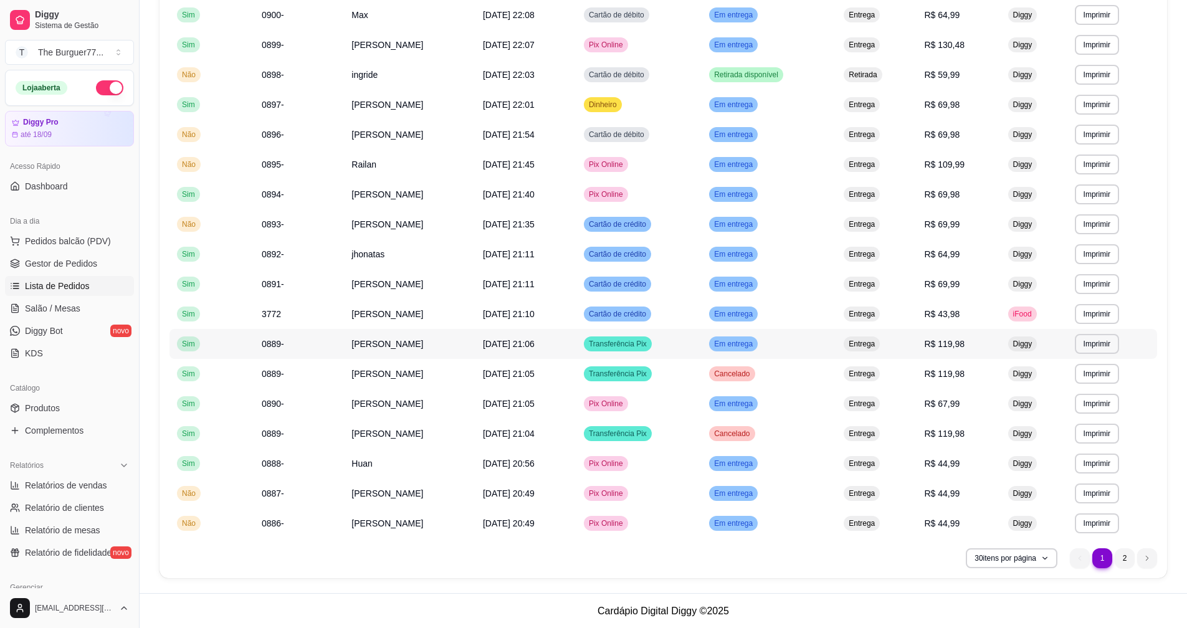
scroll to position [540, 0]
click at [1128, 555] on li "2" at bounding box center [1125, 558] width 20 height 20
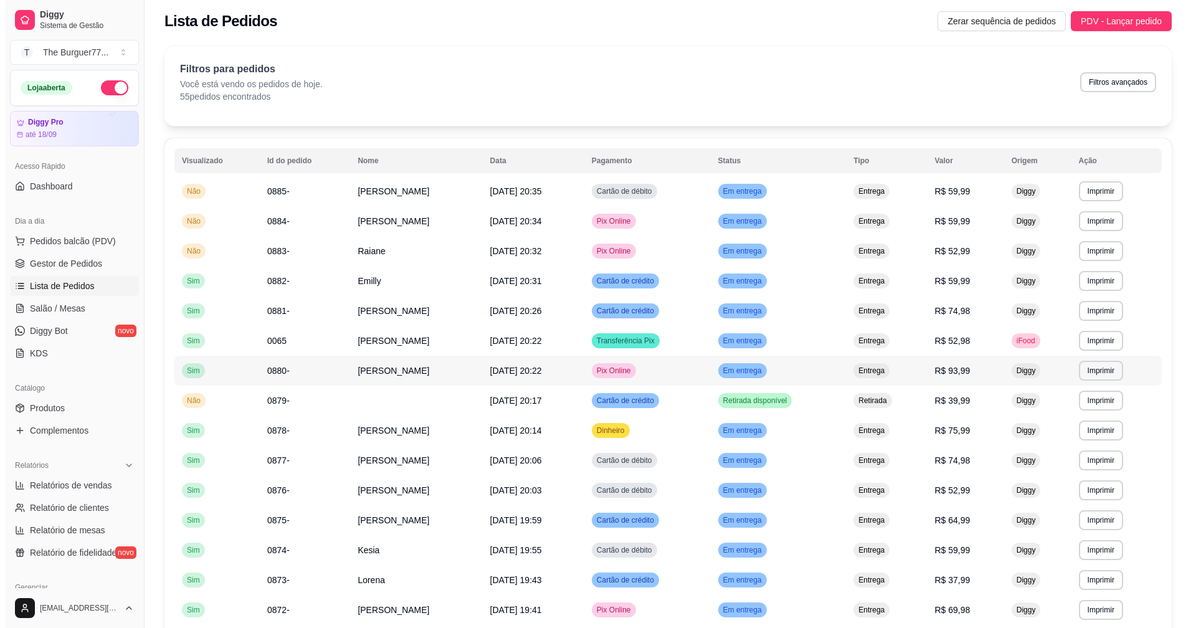
scroll to position [0, 0]
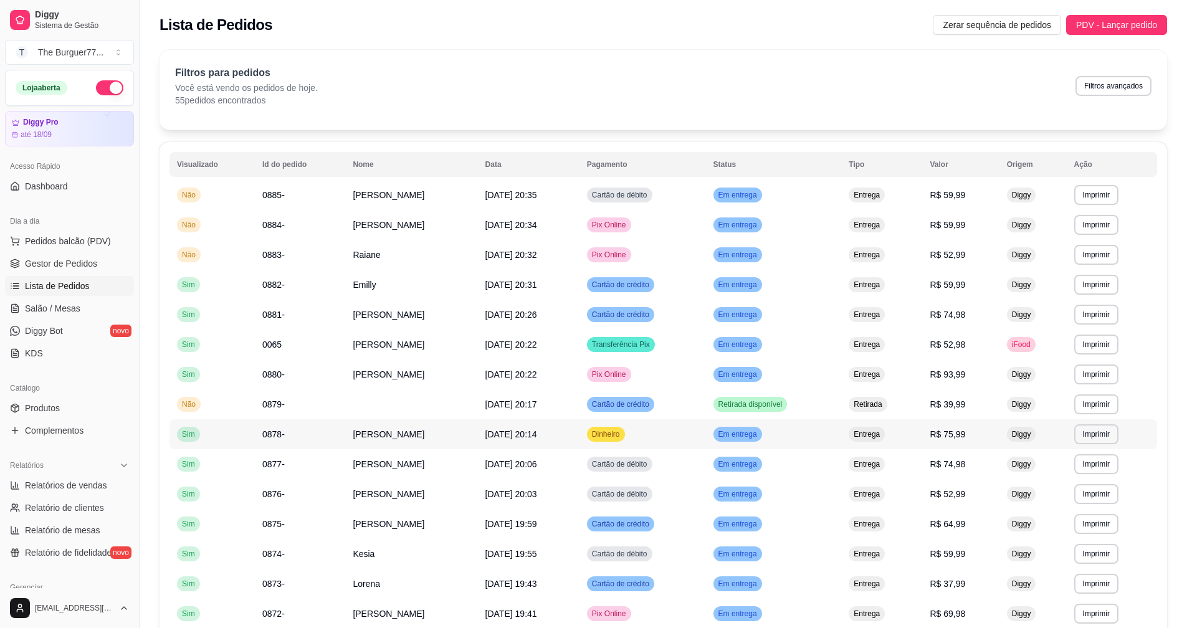
click at [636, 426] on td "Dinheiro" at bounding box center [643, 434] width 126 height 30
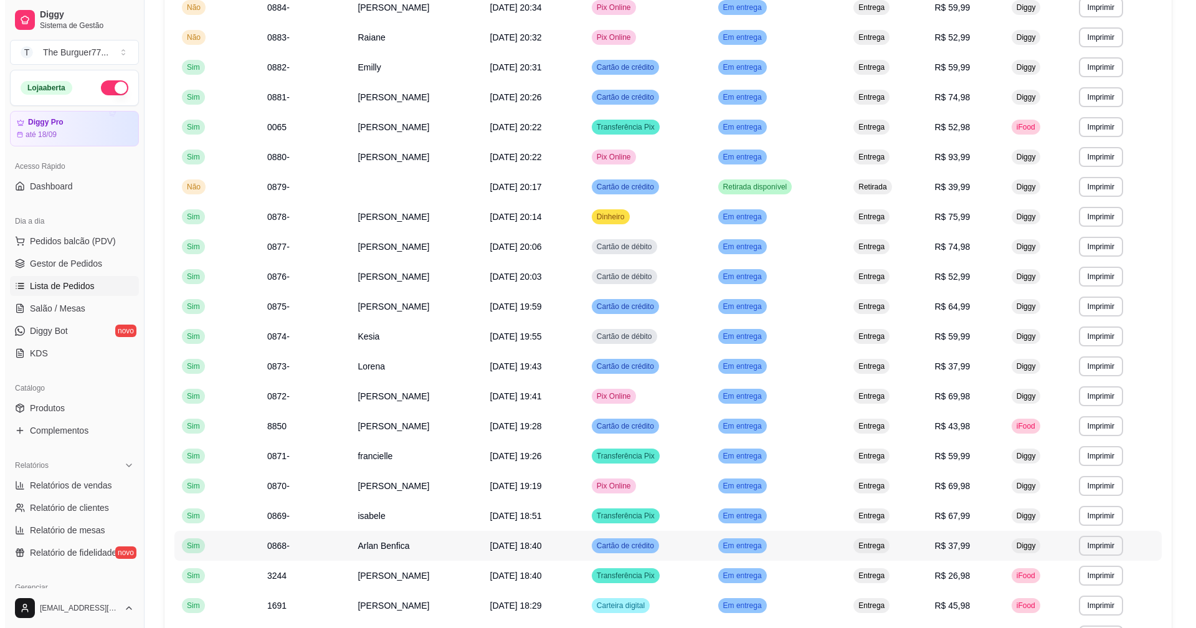
scroll to position [203, 0]
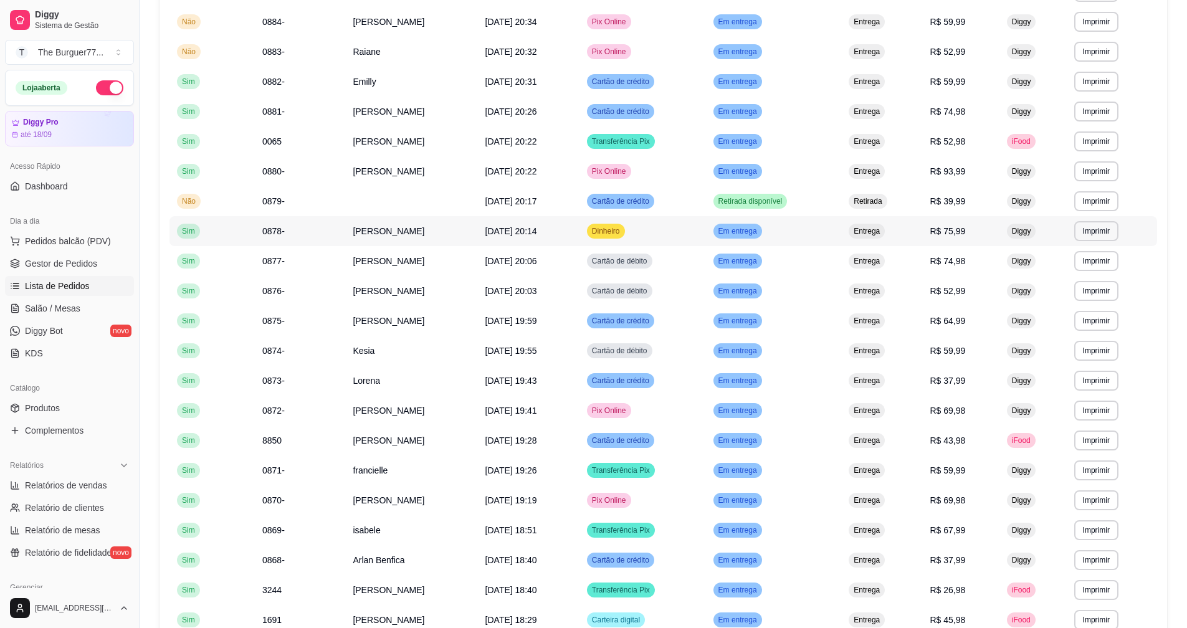
click at [580, 239] on td "[DATE] 20:14" at bounding box center [529, 231] width 102 height 30
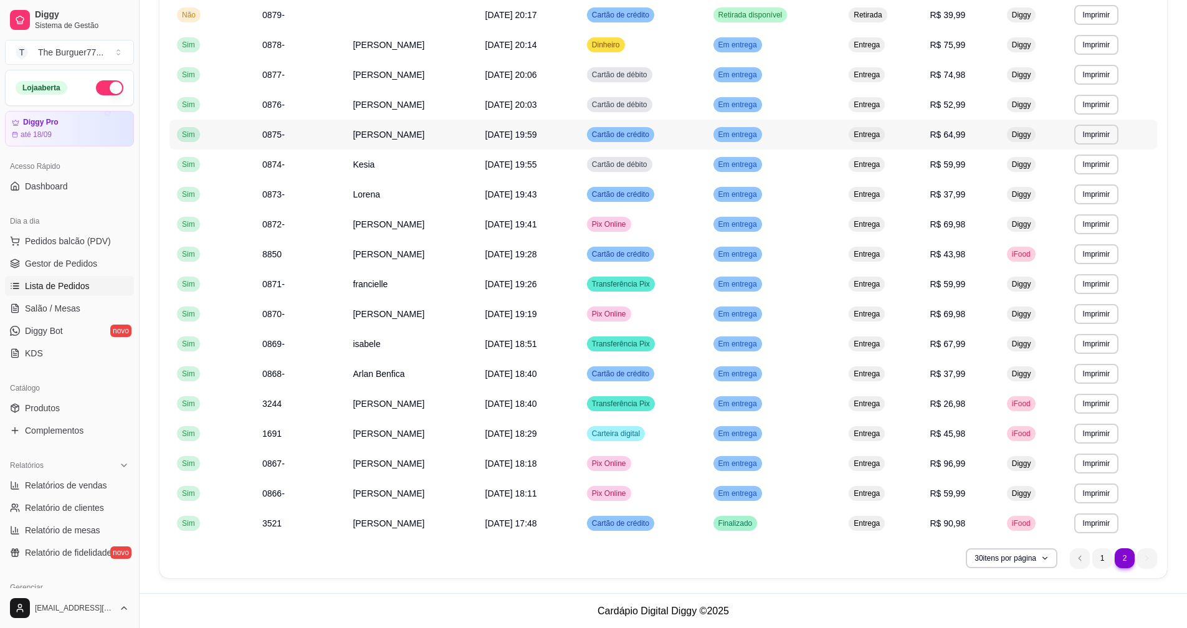
scroll to position [390, 0]
click at [1100, 556] on li "1" at bounding box center [1102, 558] width 20 height 20
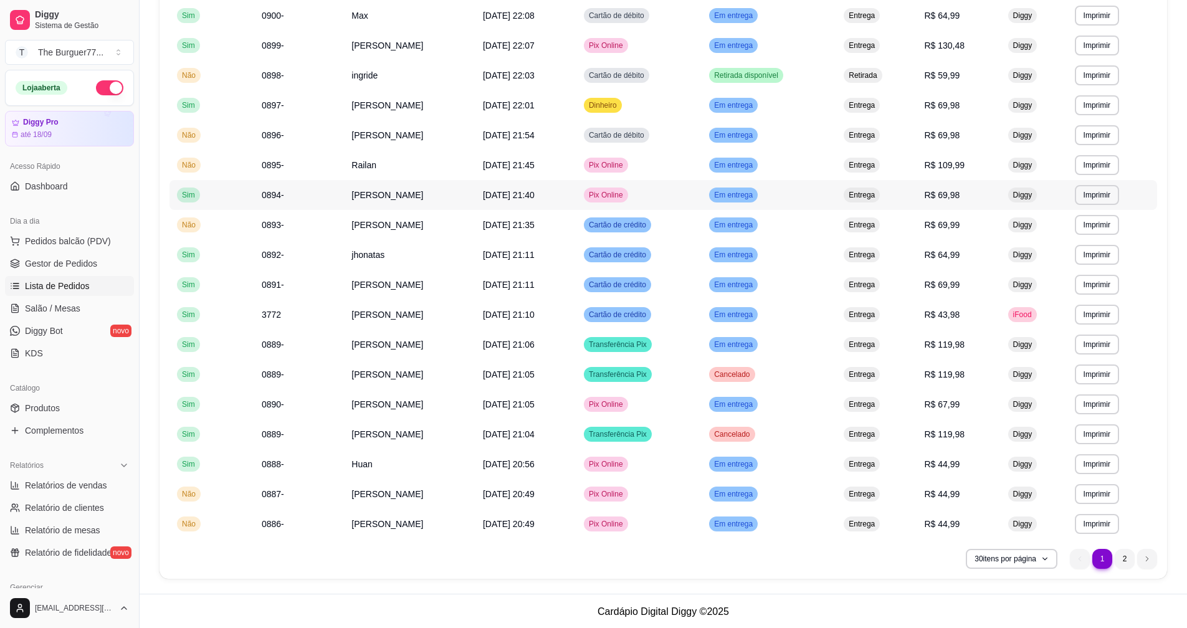
scroll to position [540, 0]
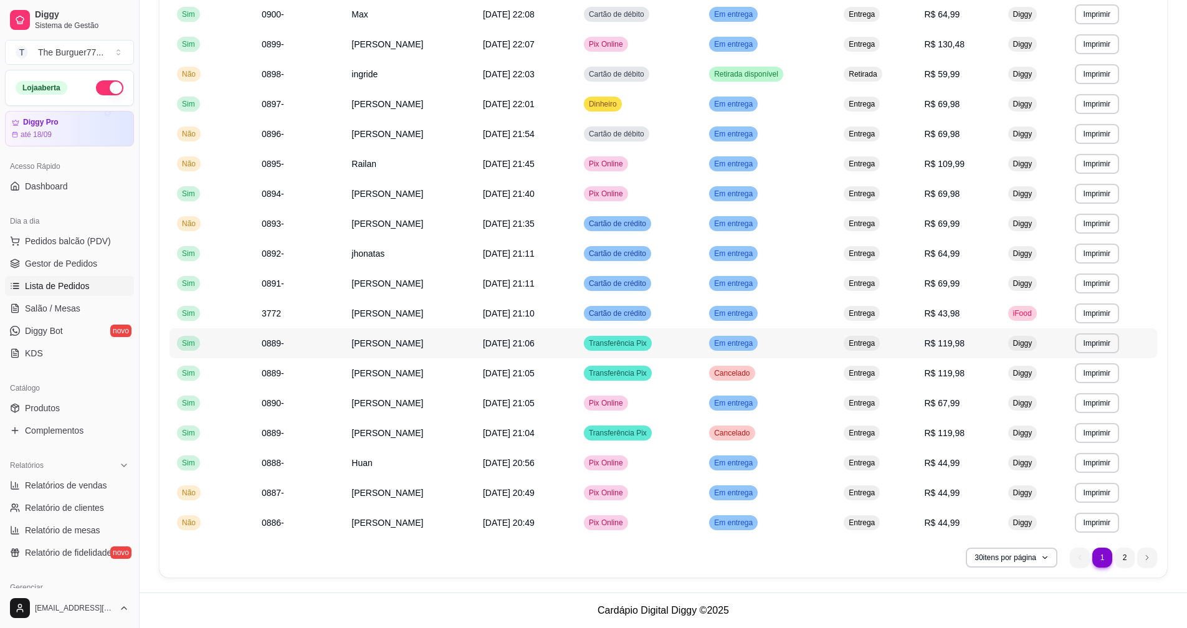
click at [747, 346] on span "Em entrega" at bounding box center [734, 343] width 44 height 10
click at [473, 376] on td "[PERSON_NAME]" at bounding box center [409, 373] width 131 height 30
click at [67, 254] on link "Gestor de Pedidos" at bounding box center [69, 264] width 129 height 20
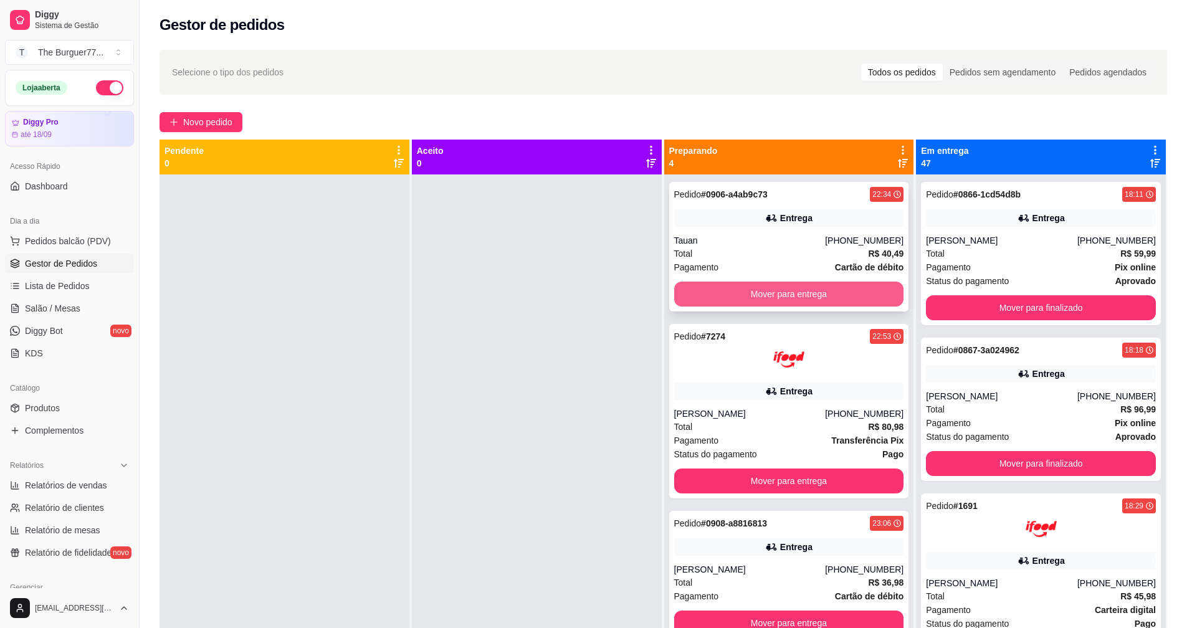
click at [777, 298] on button "Mover para entrega" at bounding box center [789, 294] width 230 height 25
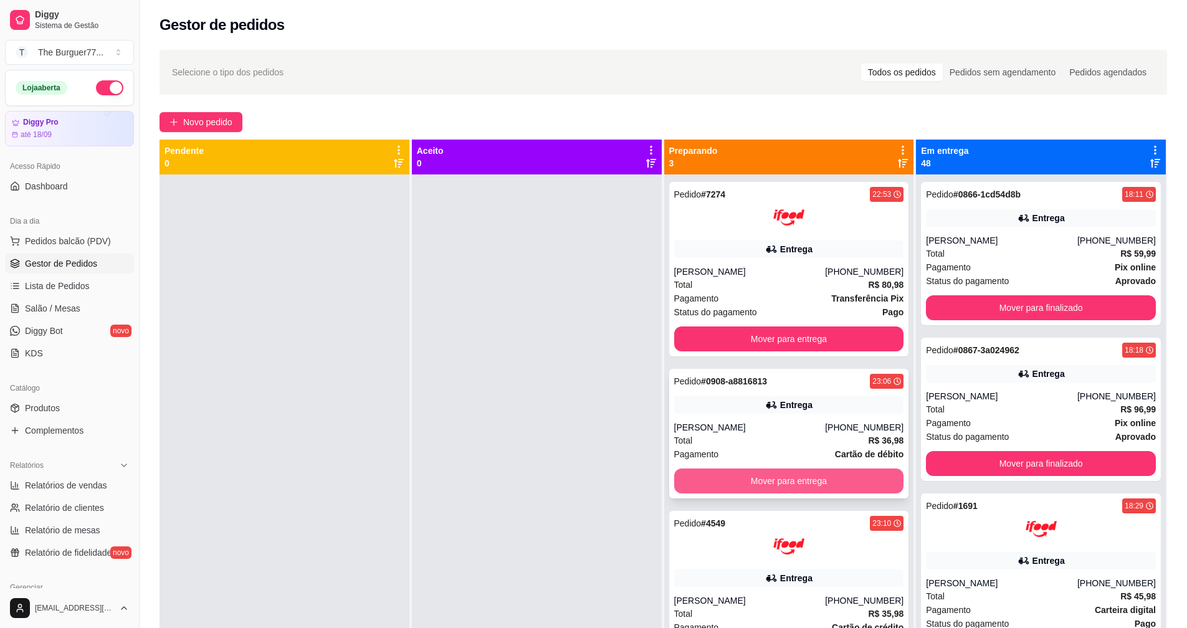
click at [771, 477] on button "Mover para entrega" at bounding box center [789, 481] width 230 height 25
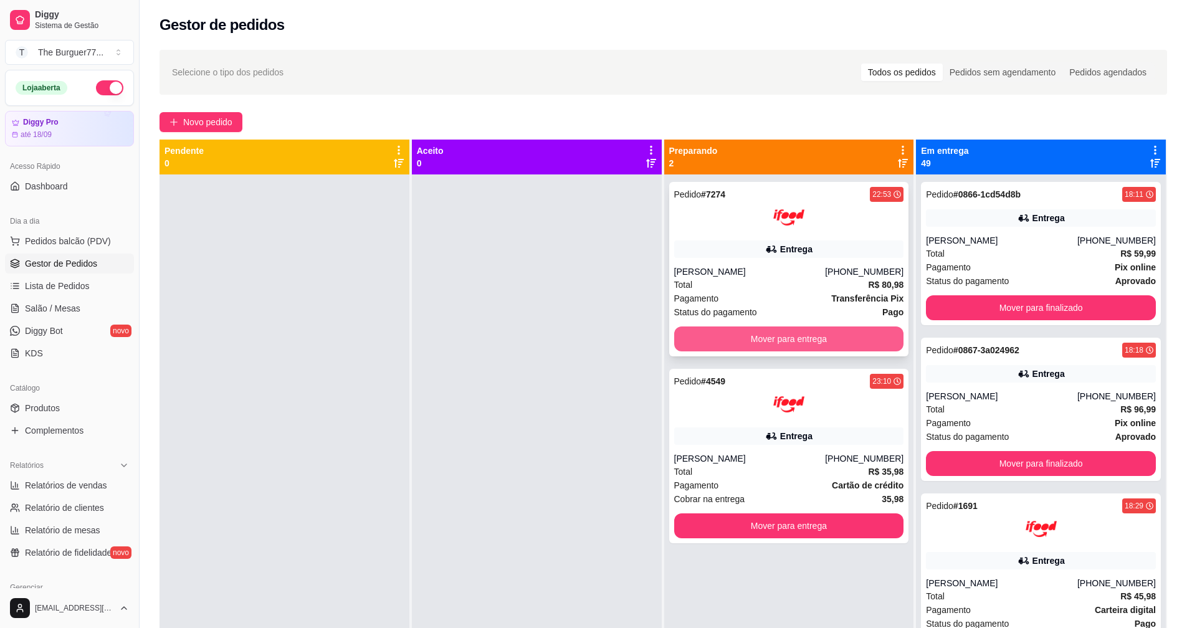
click at [755, 339] on button "Mover para entrega" at bounding box center [789, 339] width 230 height 25
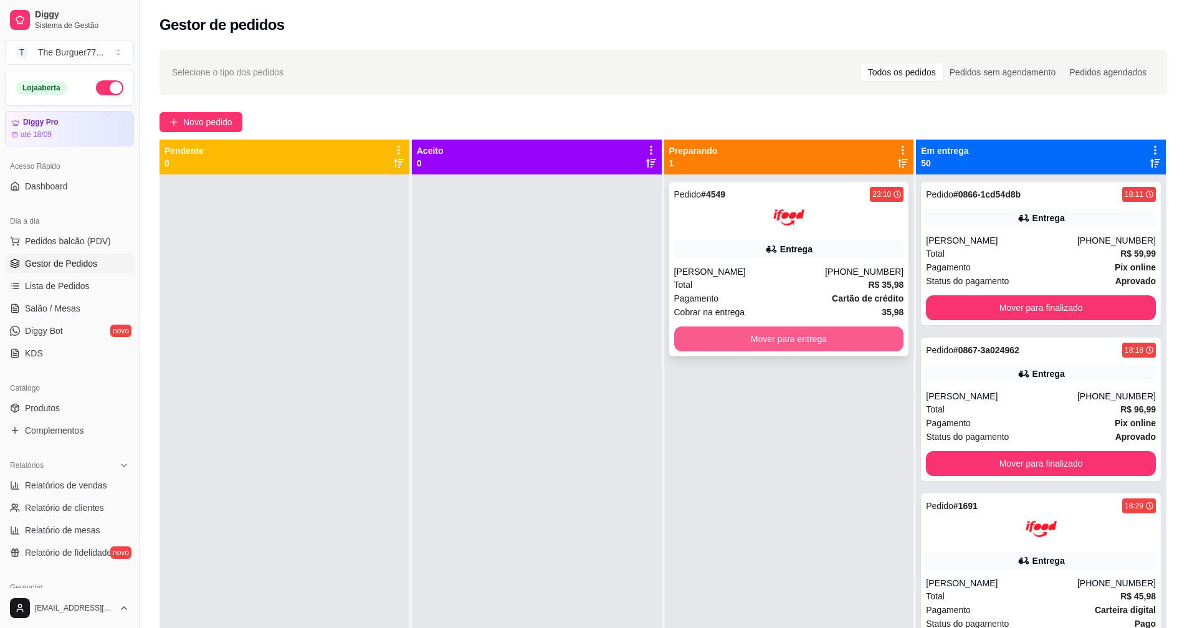
click at [735, 330] on button "Mover para entrega" at bounding box center [789, 339] width 230 height 25
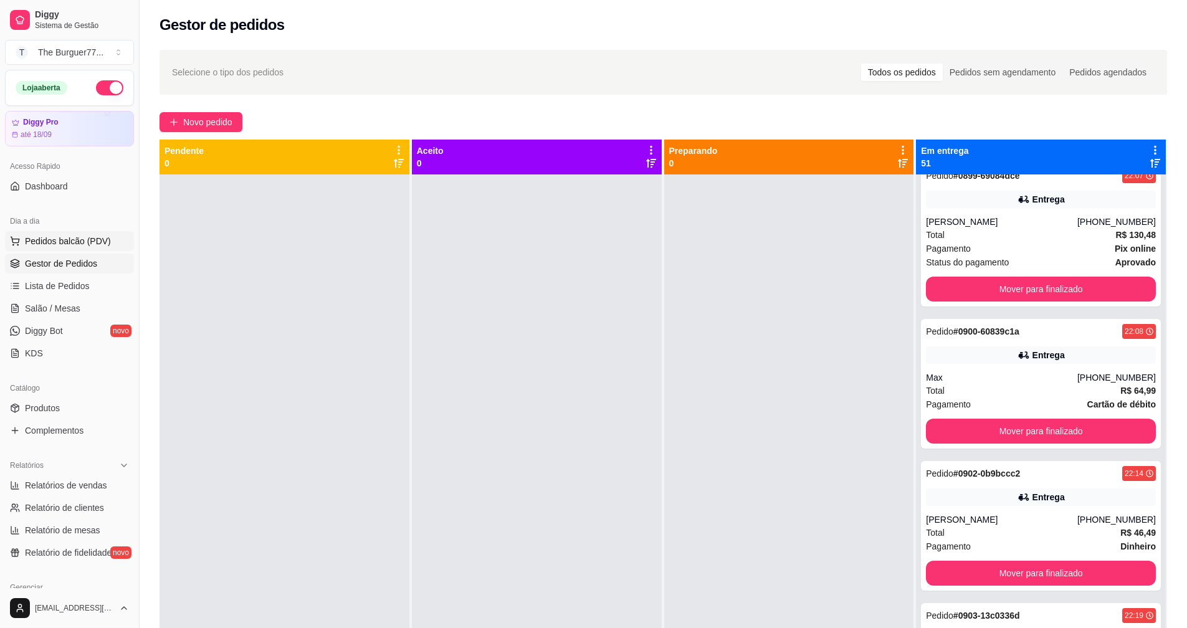
click at [88, 238] on span "Pedidos balcão (PDV)" at bounding box center [68, 241] width 86 height 12
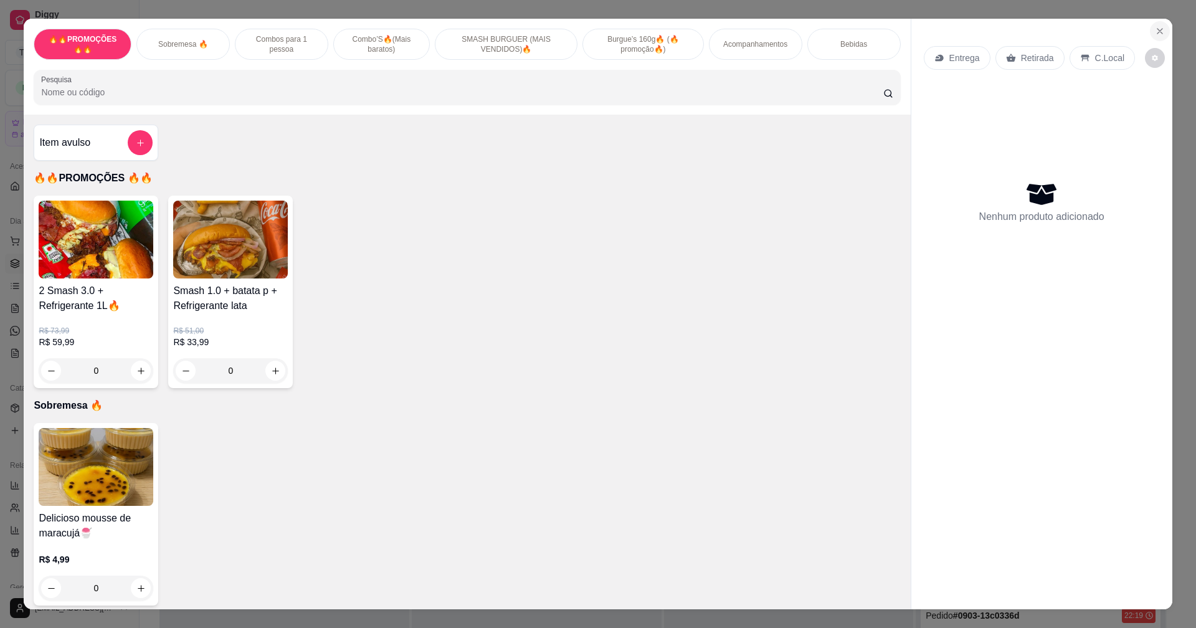
click at [1162, 24] on button "Close" at bounding box center [1160, 31] width 20 height 20
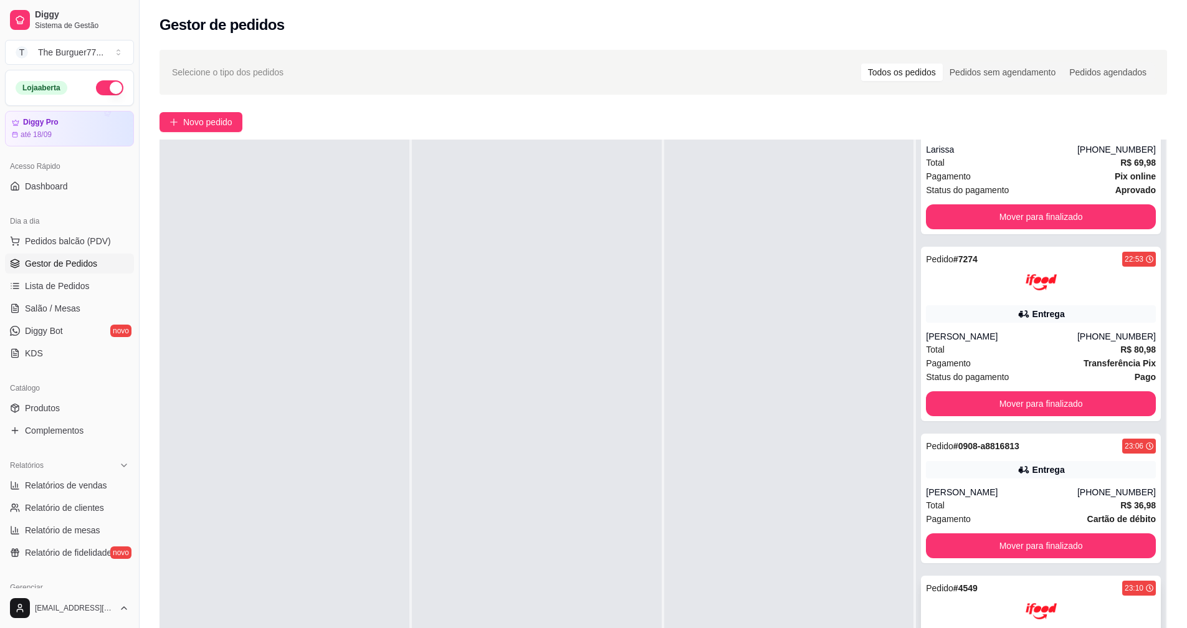
scroll to position [190, 0]
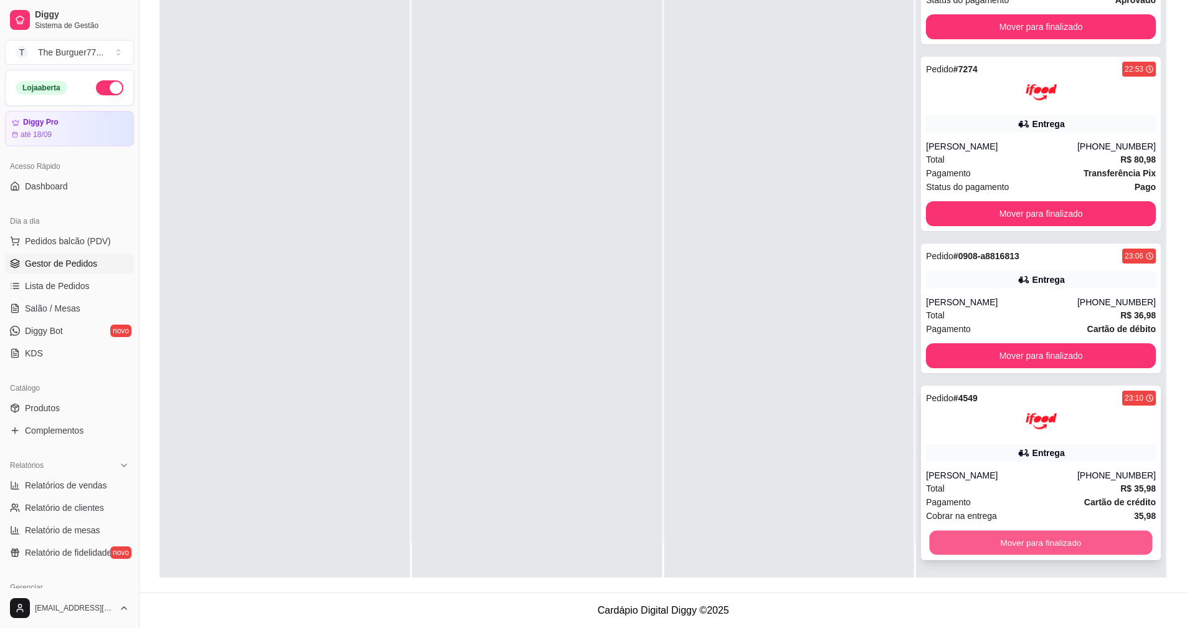
click at [990, 537] on button "Mover para finalizado" at bounding box center [1041, 543] width 223 height 24
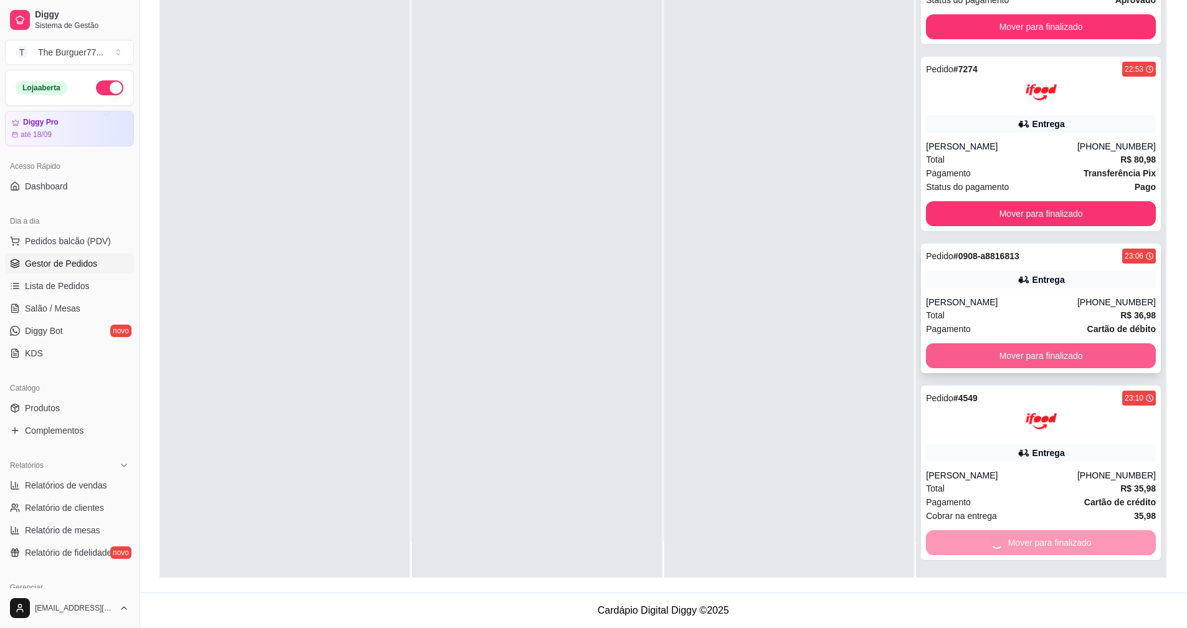
click at [1001, 361] on div "Pedido # 0866-1cd54d8b 18:11 Entrega Emanuelly Ataide Lima (73) 98137-2978 Tota…" at bounding box center [1041, 264] width 250 height 628
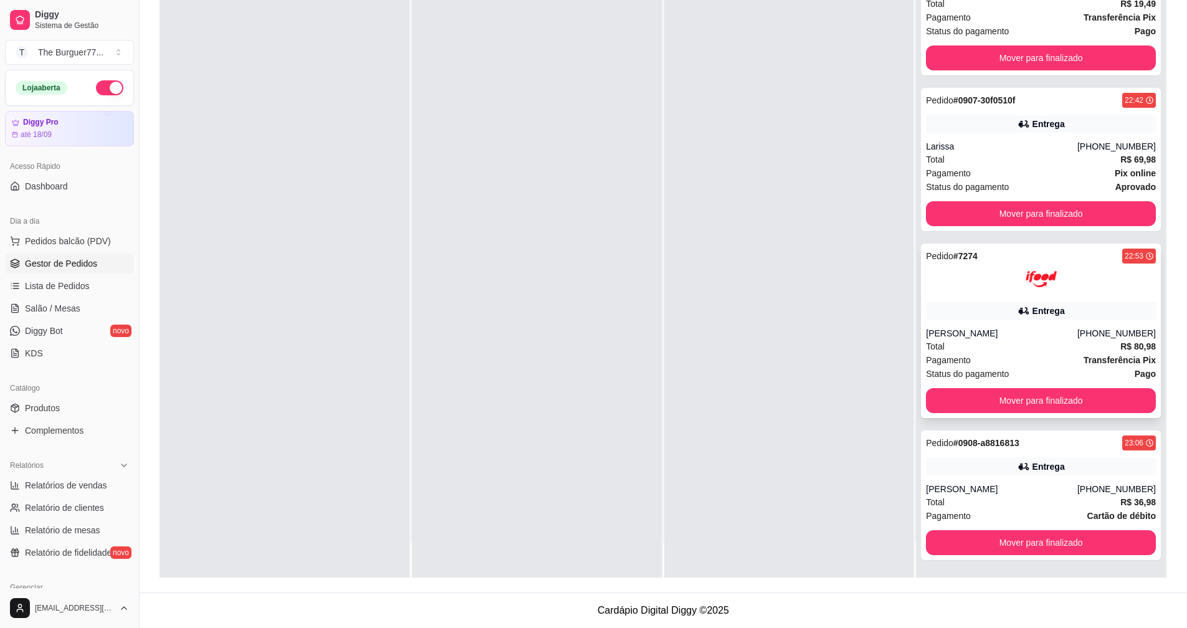
scroll to position [6893, 0]
click at [1029, 49] on button "Mover para finalizado" at bounding box center [1041, 57] width 230 height 25
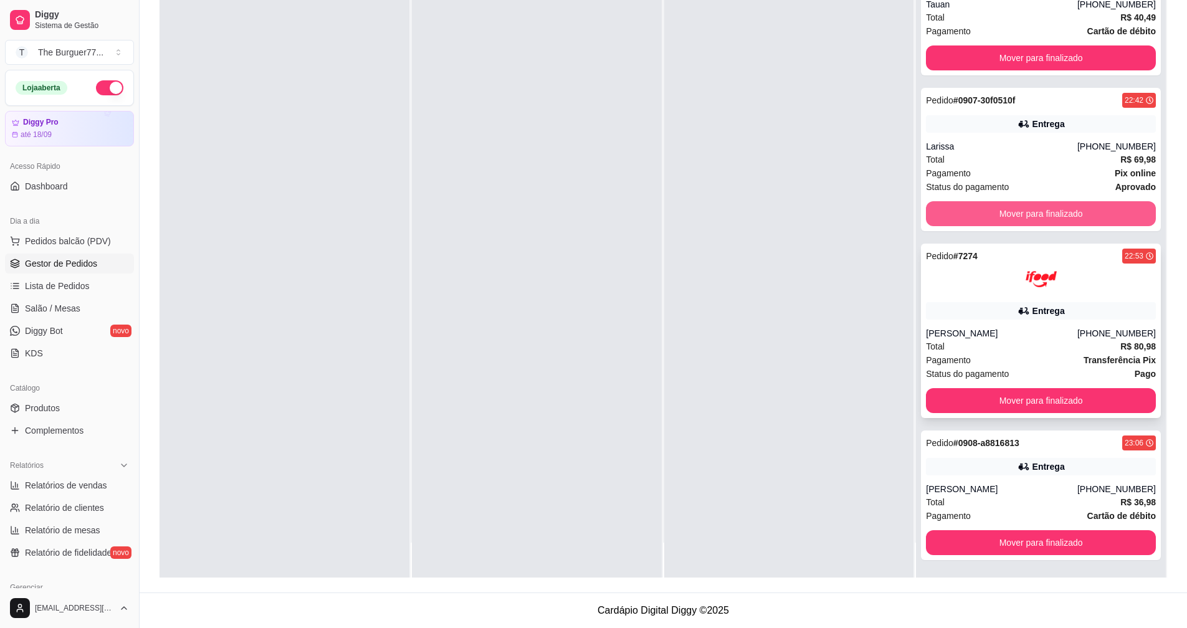
click at [1061, 212] on button "Mover para finalizado" at bounding box center [1041, 213] width 230 height 25
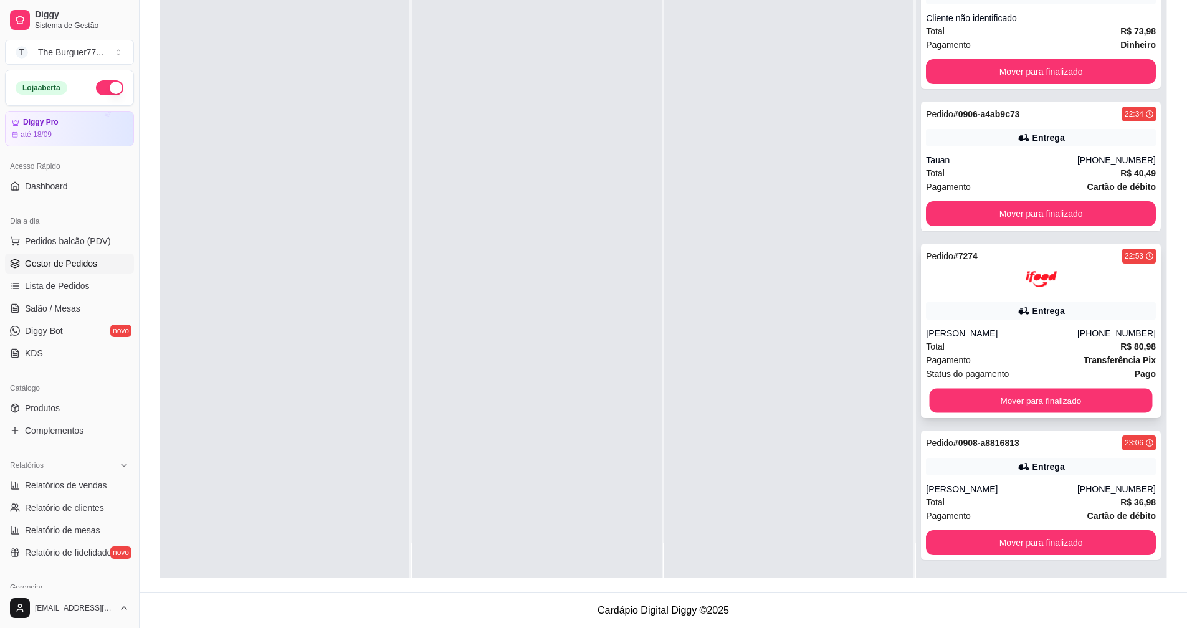
click at [1041, 398] on button "Mover para finalizado" at bounding box center [1041, 401] width 223 height 24
click at [1054, 543] on button "Mover para finalizado" at bounding box center [1041, 542] width 230 height 25
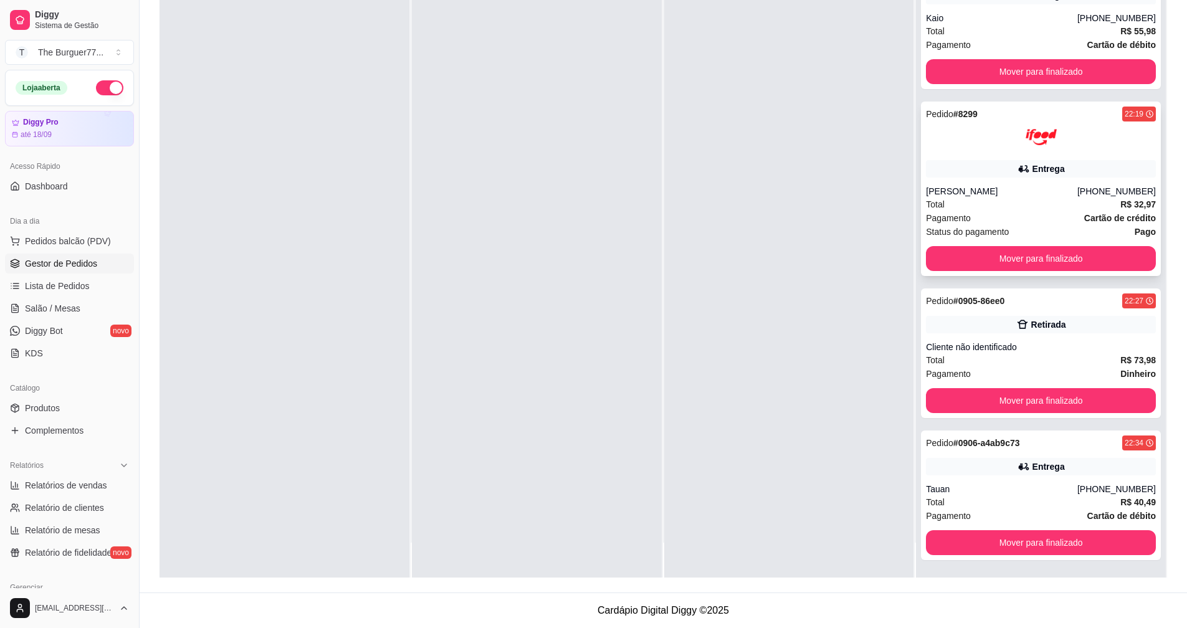
scroll to position [6222, 0]
click at [1048, 75] on button "Mover para finalizado" at bounding box center [1041, 72] width 223 height 24
click at [1059, 264] on button "Mover para finalizado" at bounding box center [1041, 258] width 230 height 25
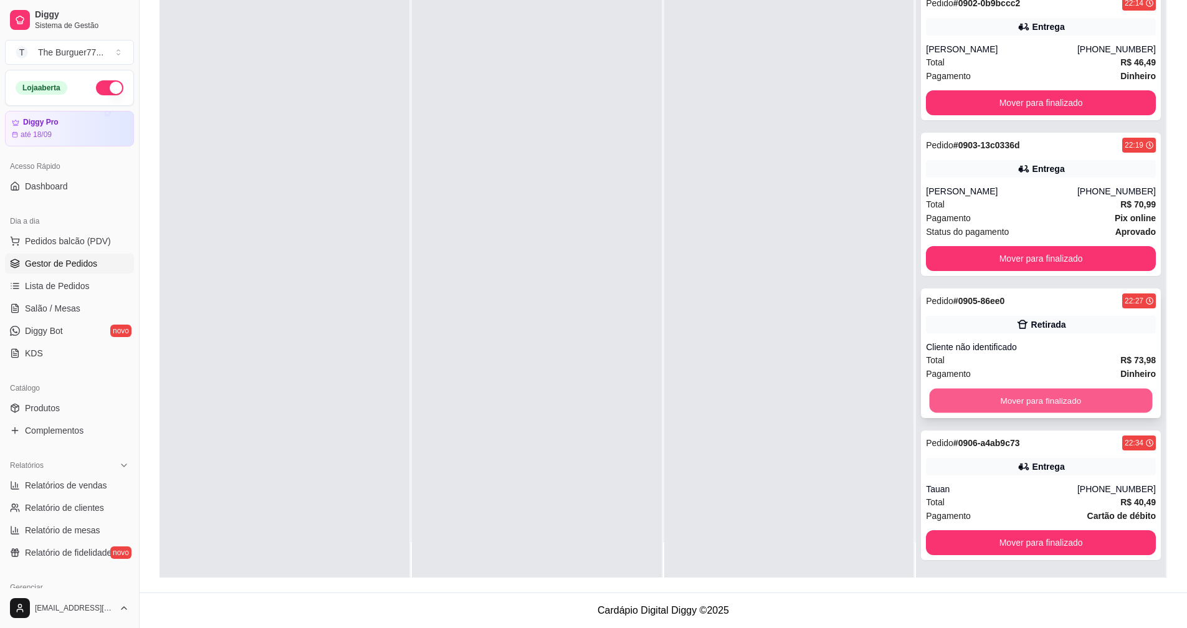
click at [1084, 403] on button "Mover para finalizado" at bounding box center [1041, 401] width 223 height 24
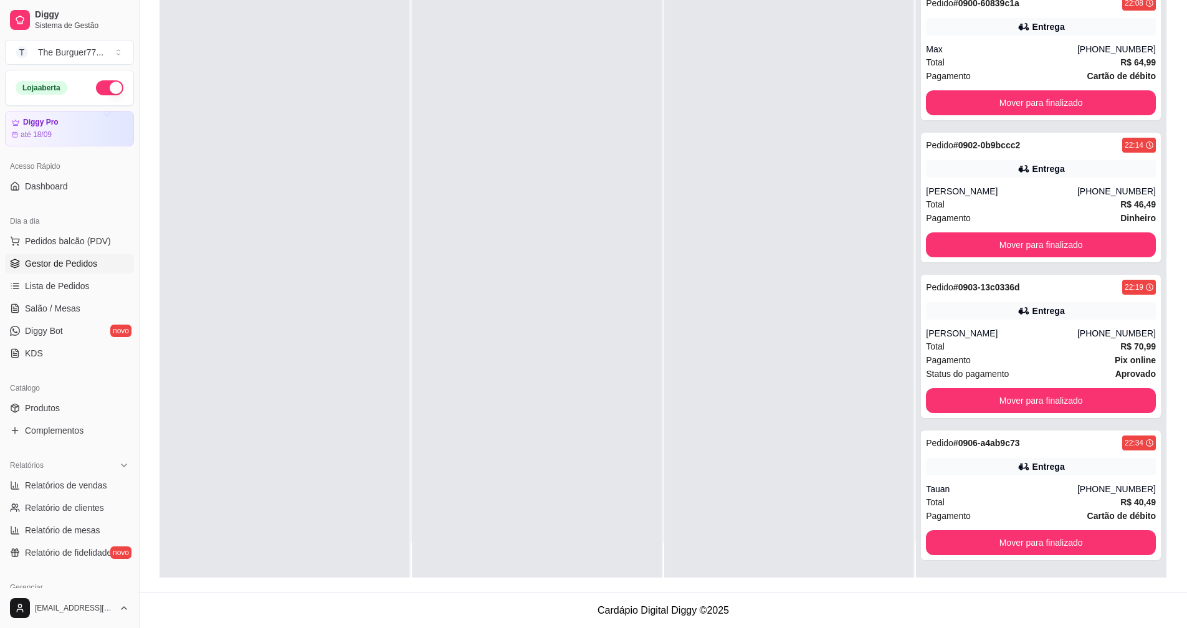
scroll to position [5750, 0]
click at [1098, 548] on button "Mover para finalizado" at bounding box center [1041, 542] width 230 height 25
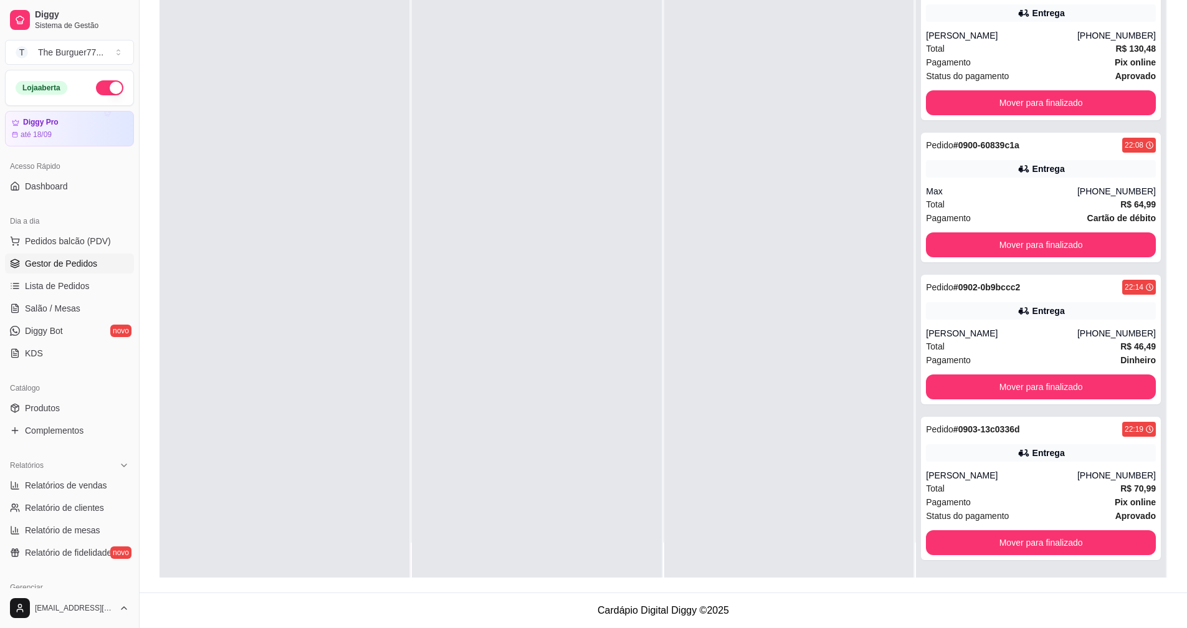
scroll to position [5608, 0]
click at [1054, 105] on button "Mover para finalizado" at bounding box center [1041, 102] width 230 height 25
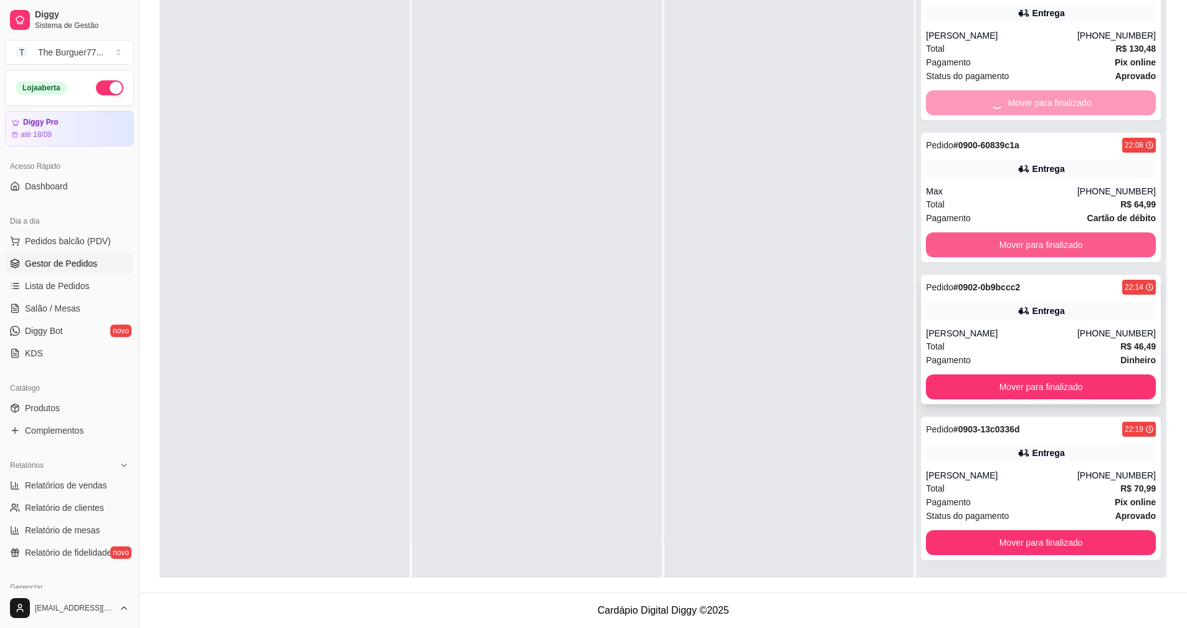
click at [1078, 247] on button "Mover para finalizado" at bounding box center [1041, 244] width 230 height 25
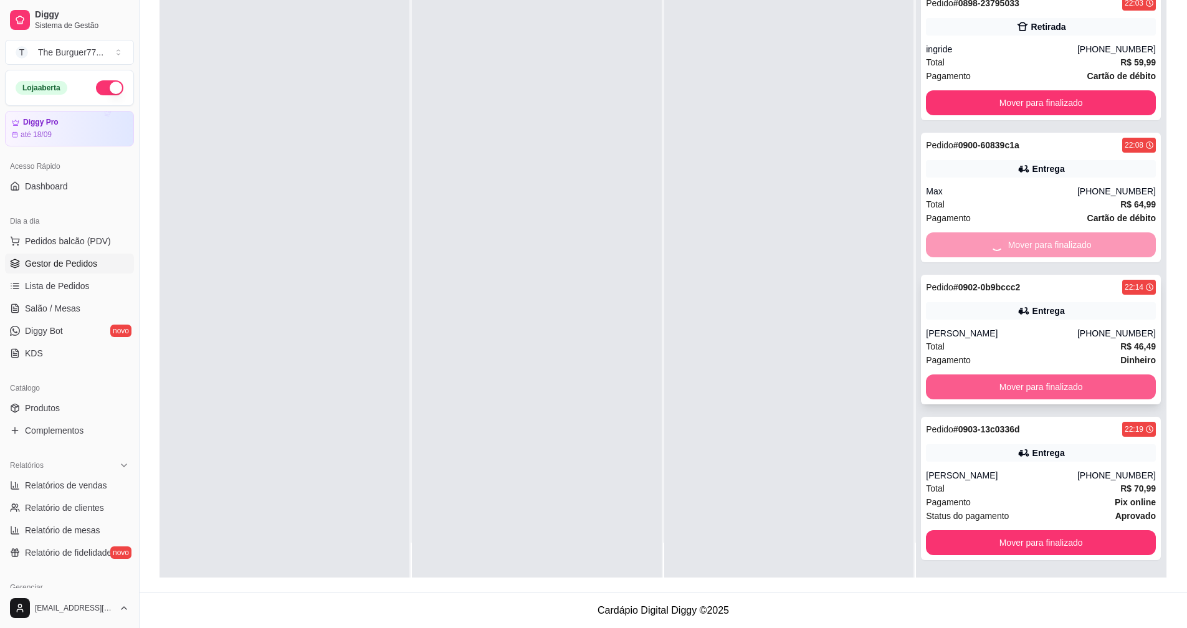
click at [1091, 391] on button "Mover para finalizado" at bounding box center [1041, 387] width 230 height 25
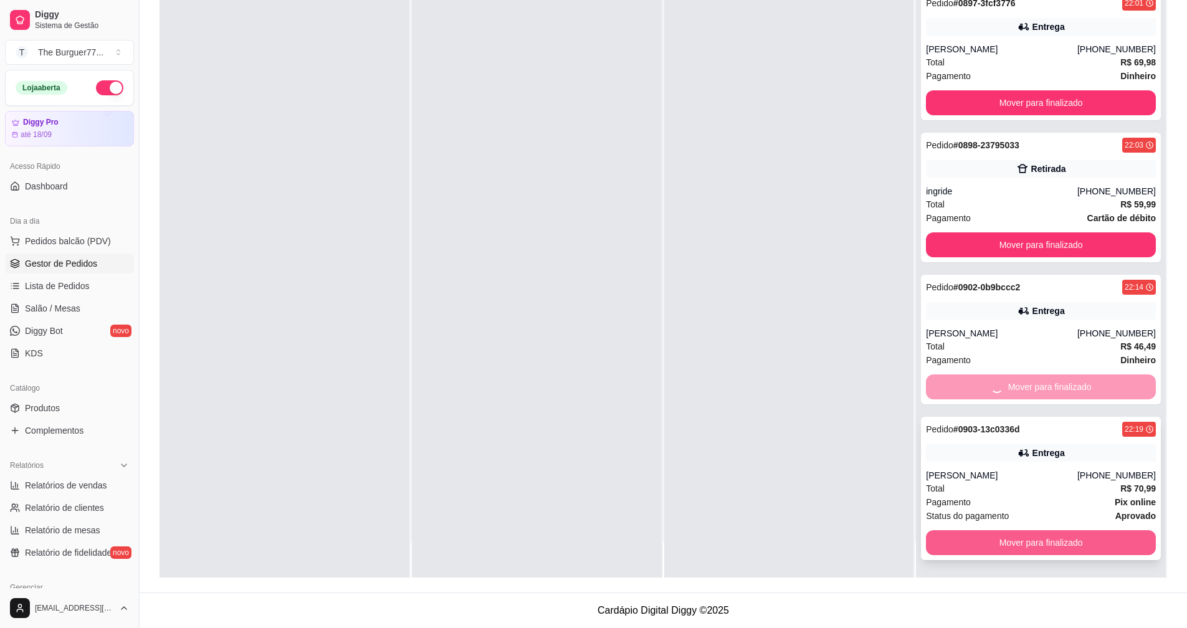
click at [1100, 545] on button "Mover para finalizado" at bounding box center [1041, 542] width 230 height 25
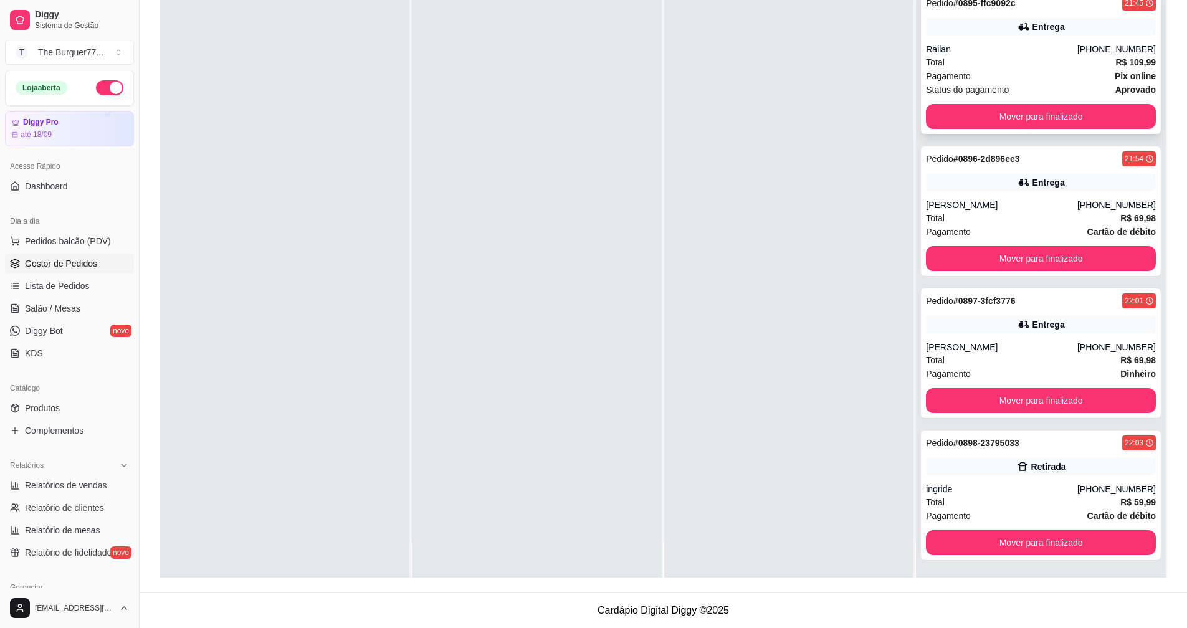
scroll to position [5013, 0]
click at [1014, 120] on button "Mover para finalizado" at bounding box center [1041, 116] width 230 height 25
click at [1039, 264] on button "Mover para finalizado" at bounding box center [1041, 258] width 230 height 25
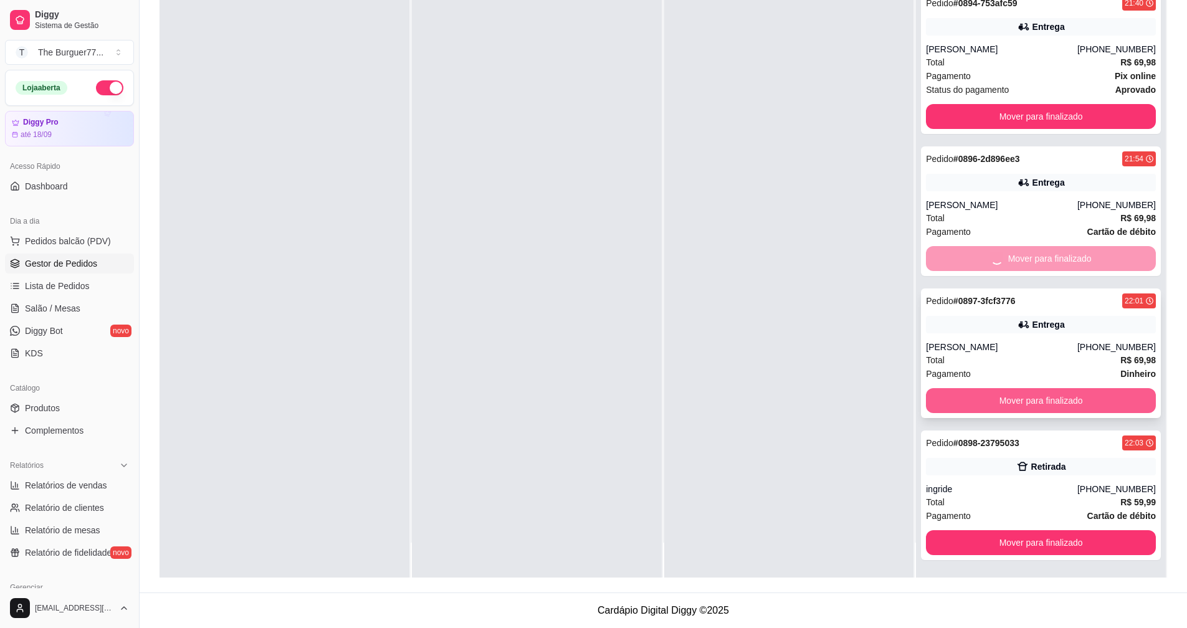
click at [1066, 397] on button "Mover para finalizado" at bounding box center [1041, 400] width 230 height 25
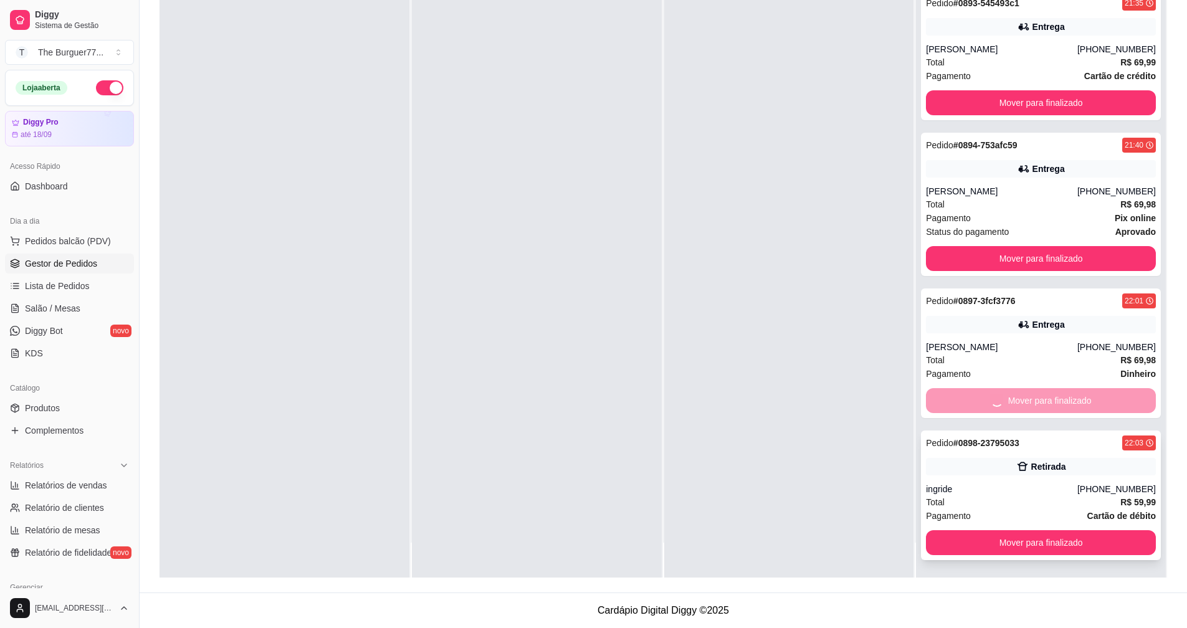
scroll to position [4715, 0]
click at [1086, 552] on button "Mover para finalizado" at bounding box center [1041, 542] width 230 height 25
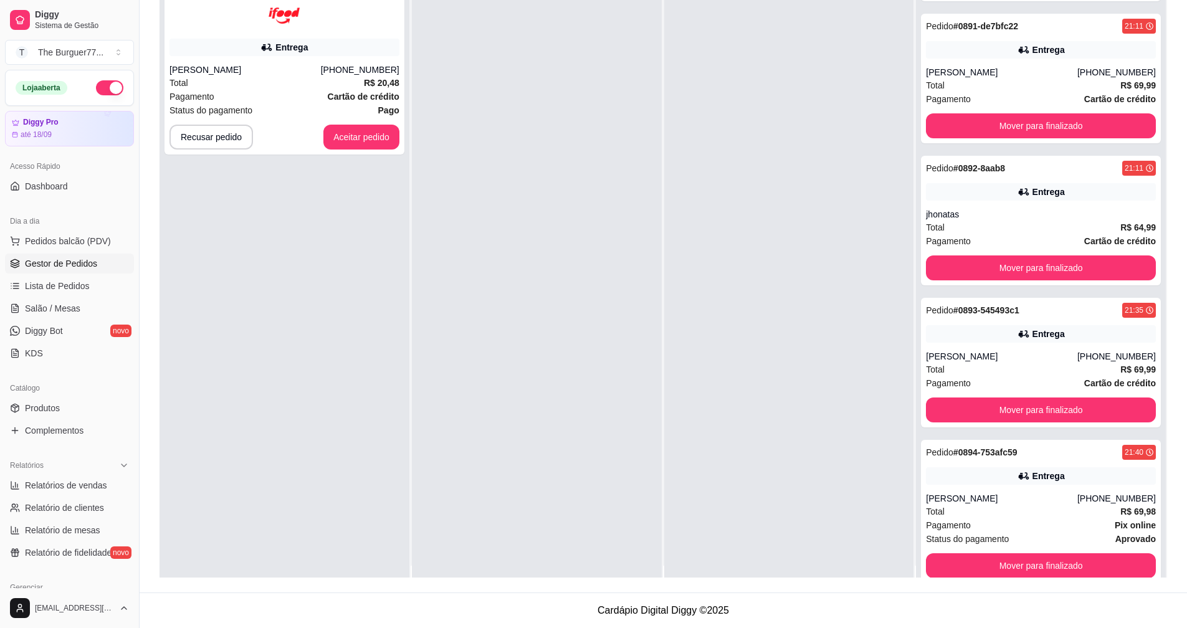
scroll to position [0, 0]
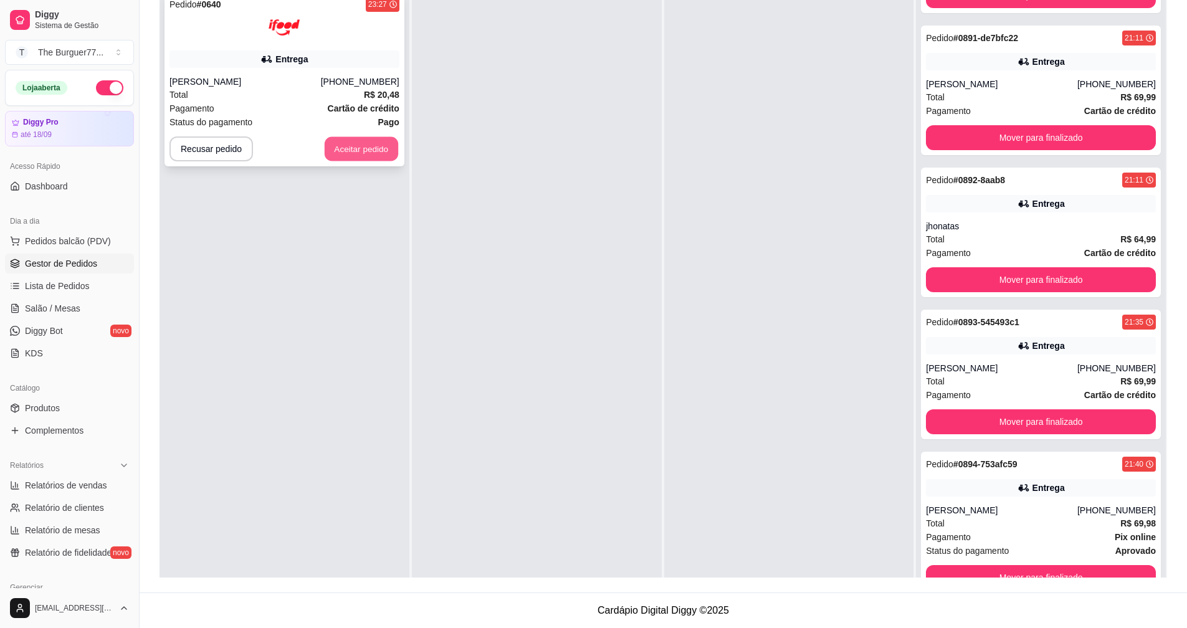
click at [390, 141] on button "Aceitar pedido" at bounding box center [362, 149] width 74 height 24
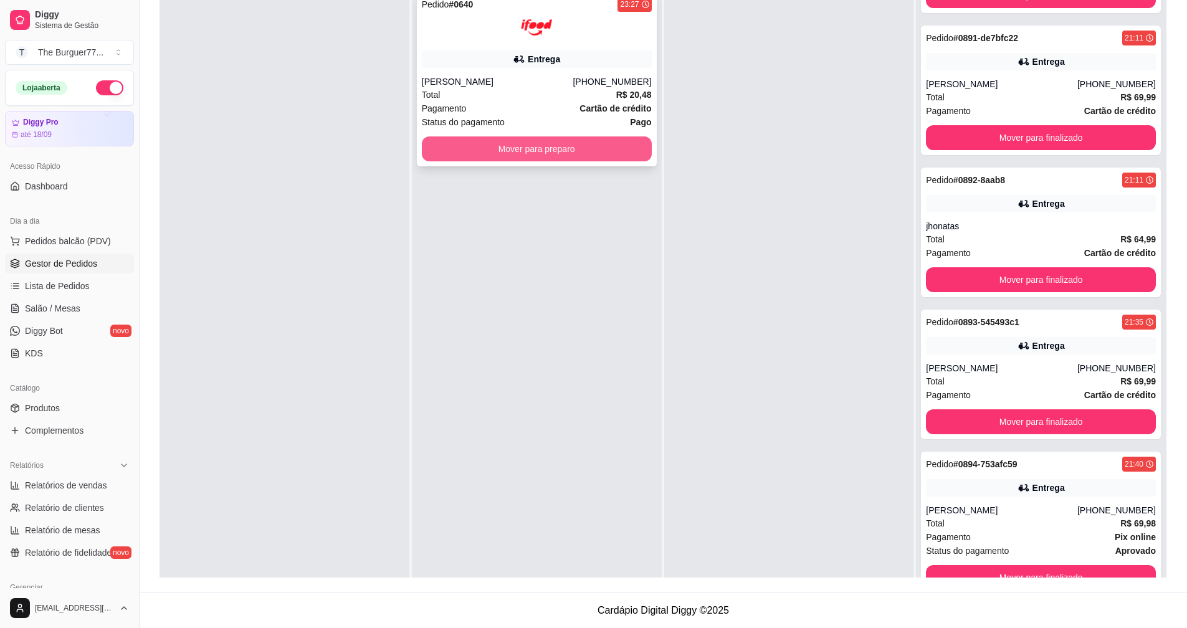
click at [591, 150] on button "Mover para preparo" at bounding box center [537, 148] width 230 height 25
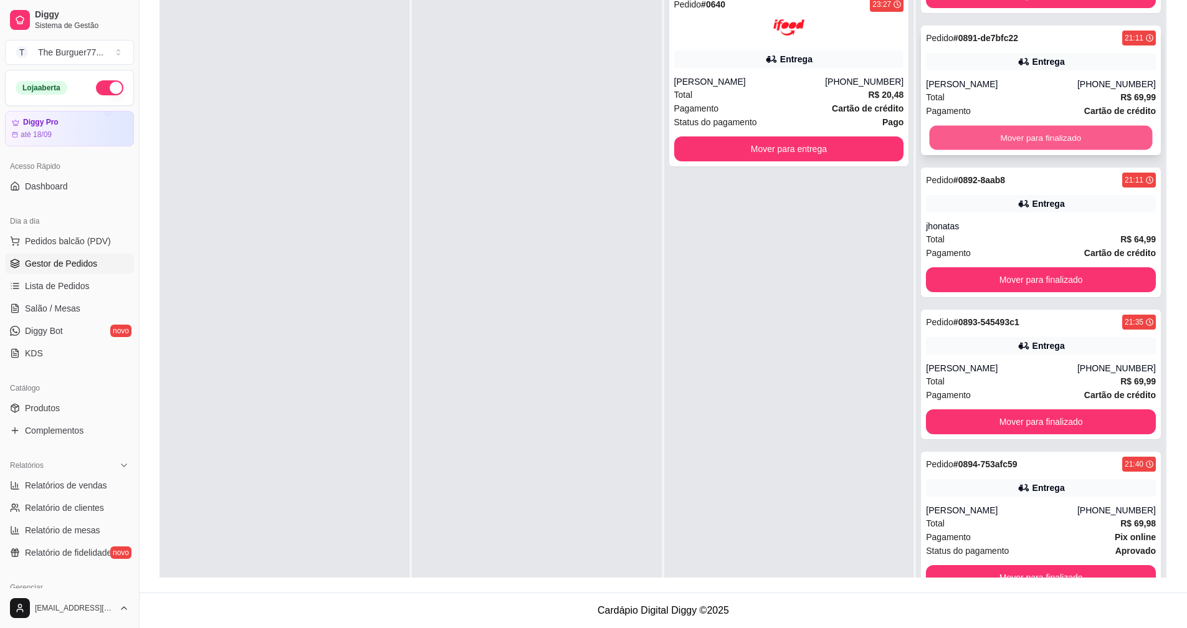
click at [1033, 133] on button "Mover para finalizado" at bounding box center [1041, 138] width 223 height 24
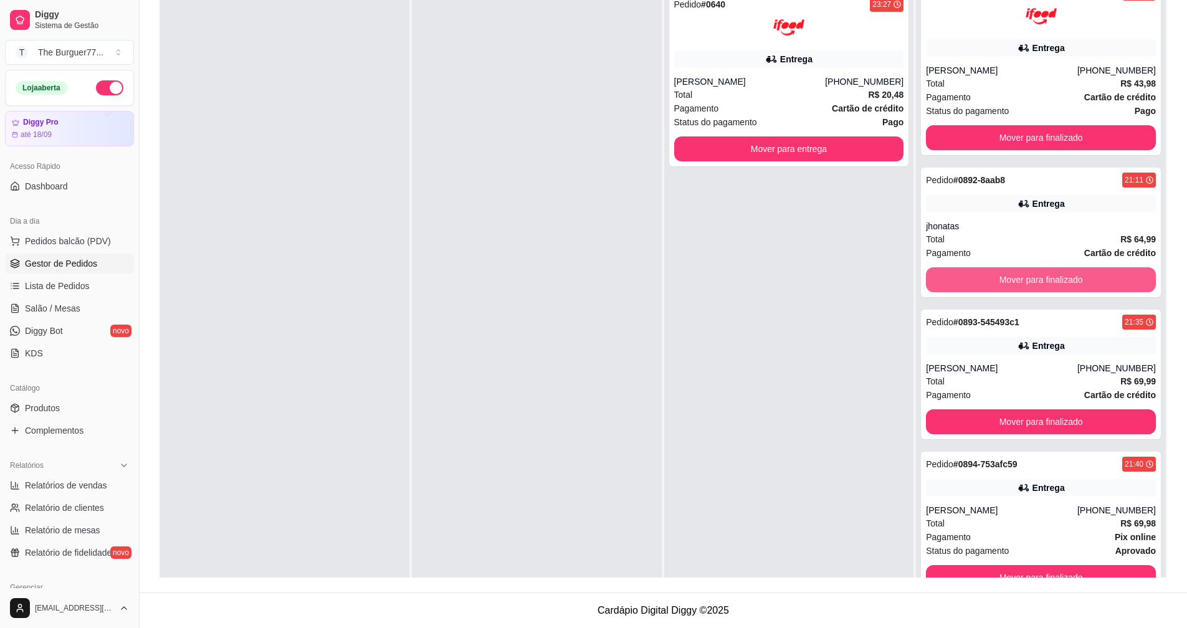
click at [1046, 277] on button "Mover para finalizado" at bounding box center [1041, 279] width 230 height 25
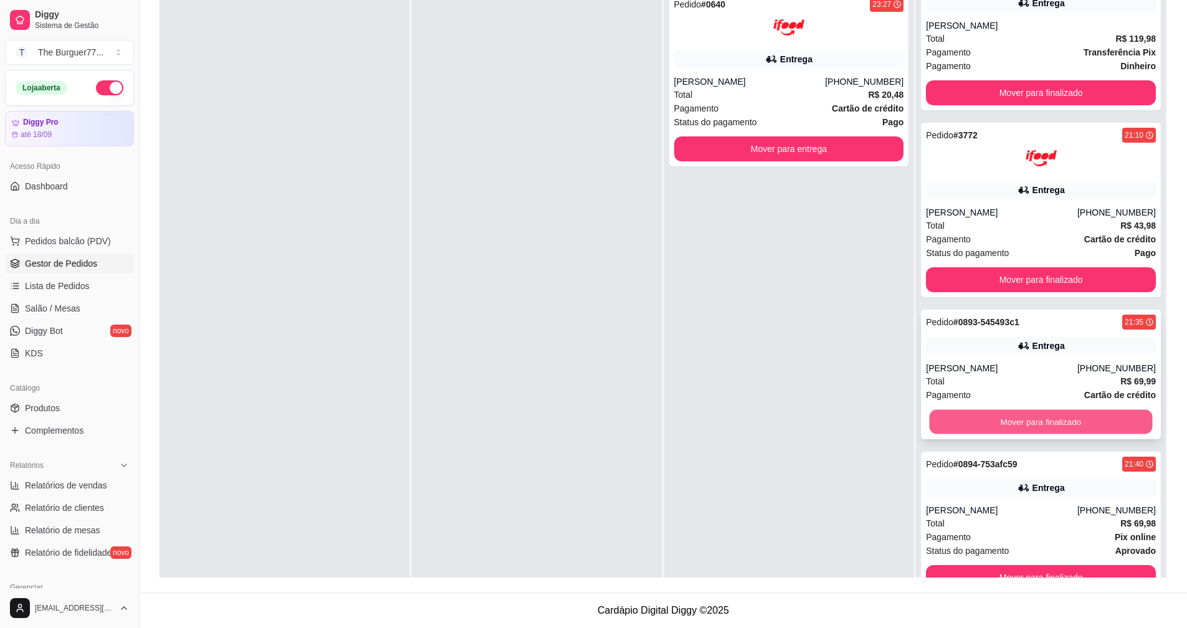
scroll to position [4146, 0]
click at [1092, 419] on button "Mover para finalizado" at bounding box center [1041, 422] width 223 height 24
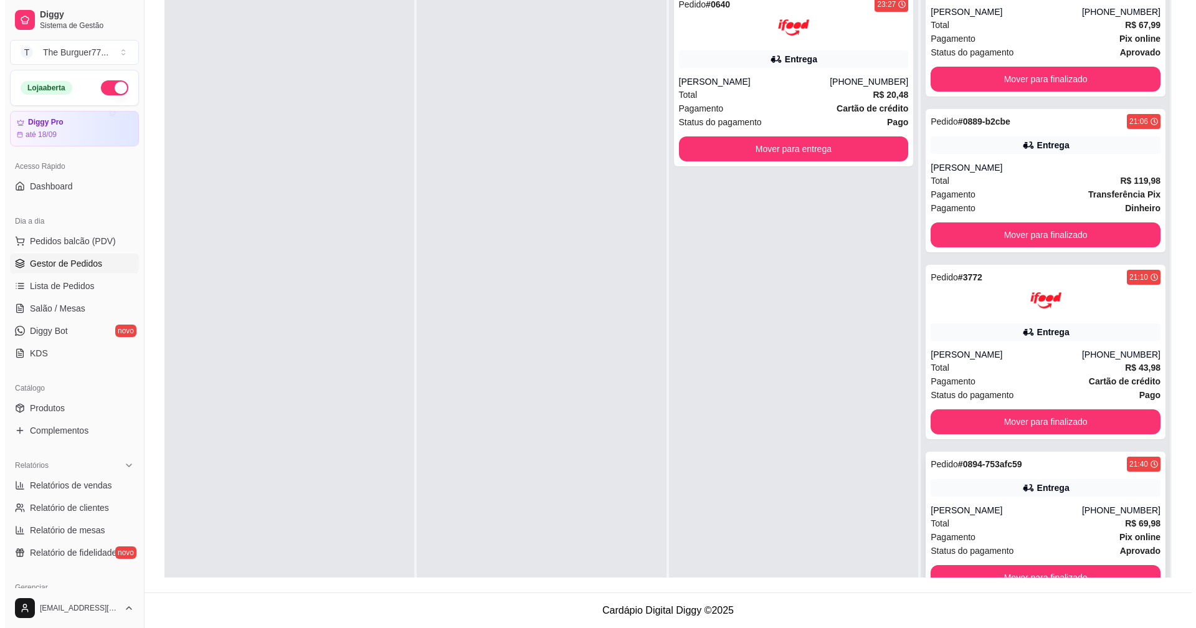
scroll to position [35, 0]
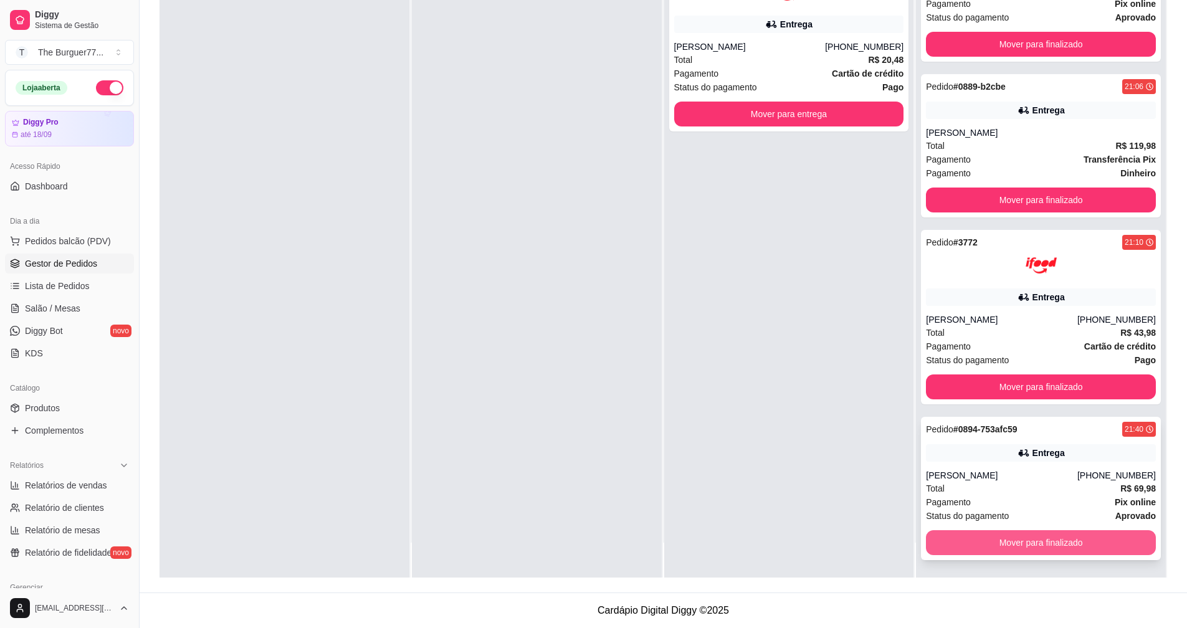
click at [1084, 537] on button "Mover para finalizado" at bounding box center [1041, 542] width 230 height 25
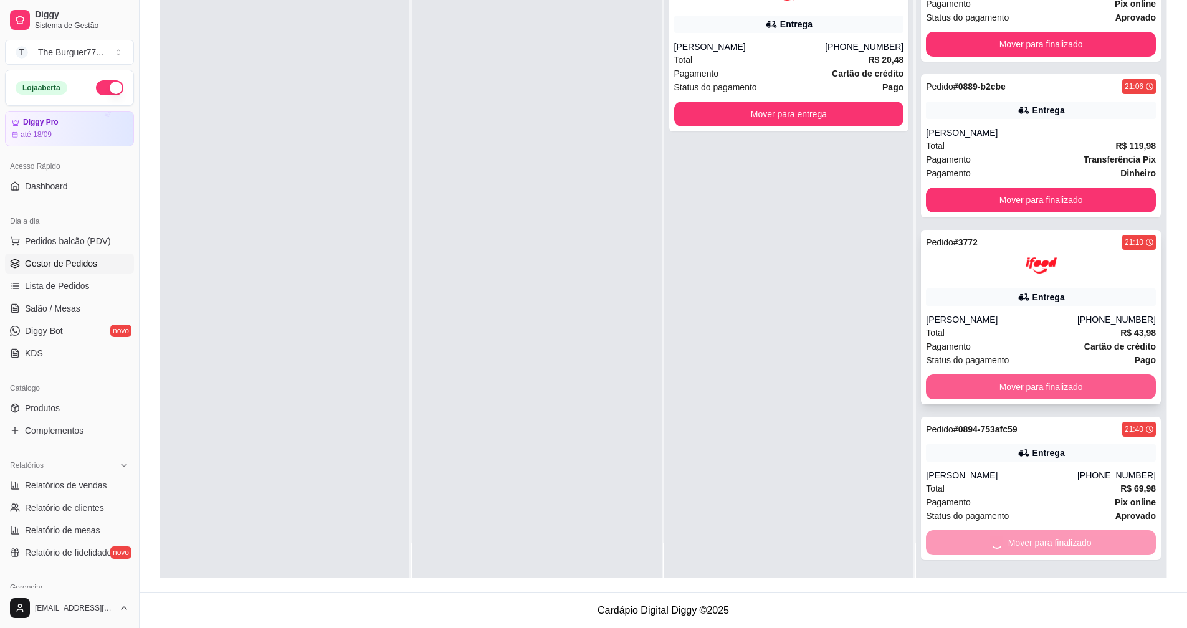
click at [1064, 389] on div "Pedido # 3772 21:10 Entrega Victor Ruas (08) 00700-3020 Total R$ 43,98 Pagament…" at bounding box center [1041, 317] width 240 height 174
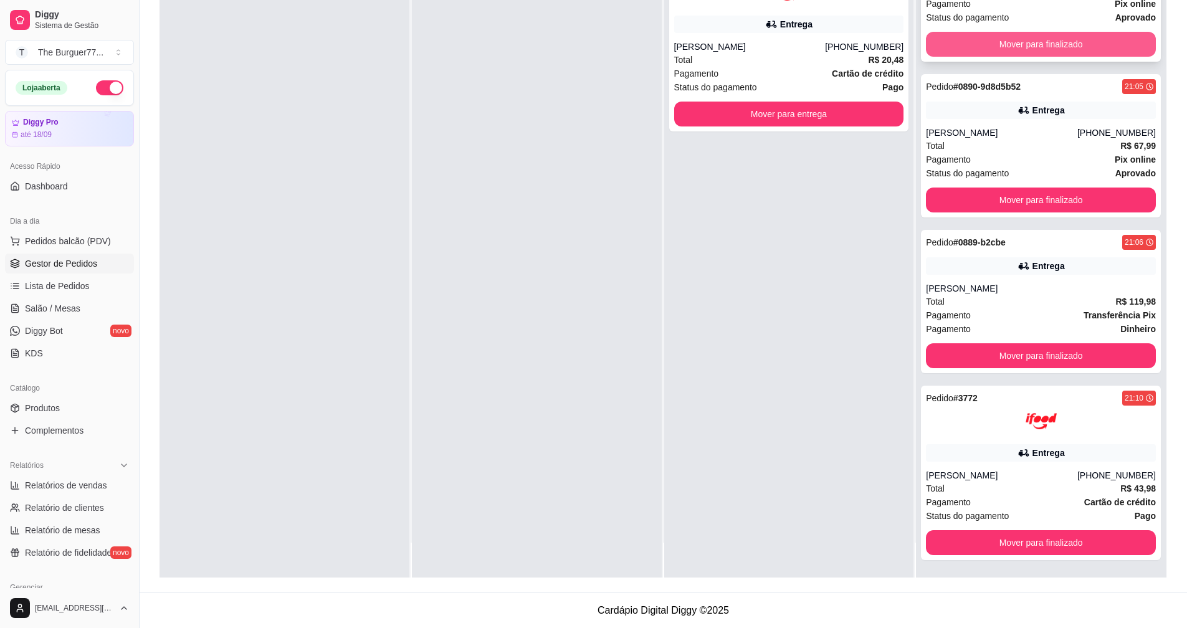
click at [993, 41] on button "Mover para finalizado" at bounding box center [1041, 44] width 230 height 25
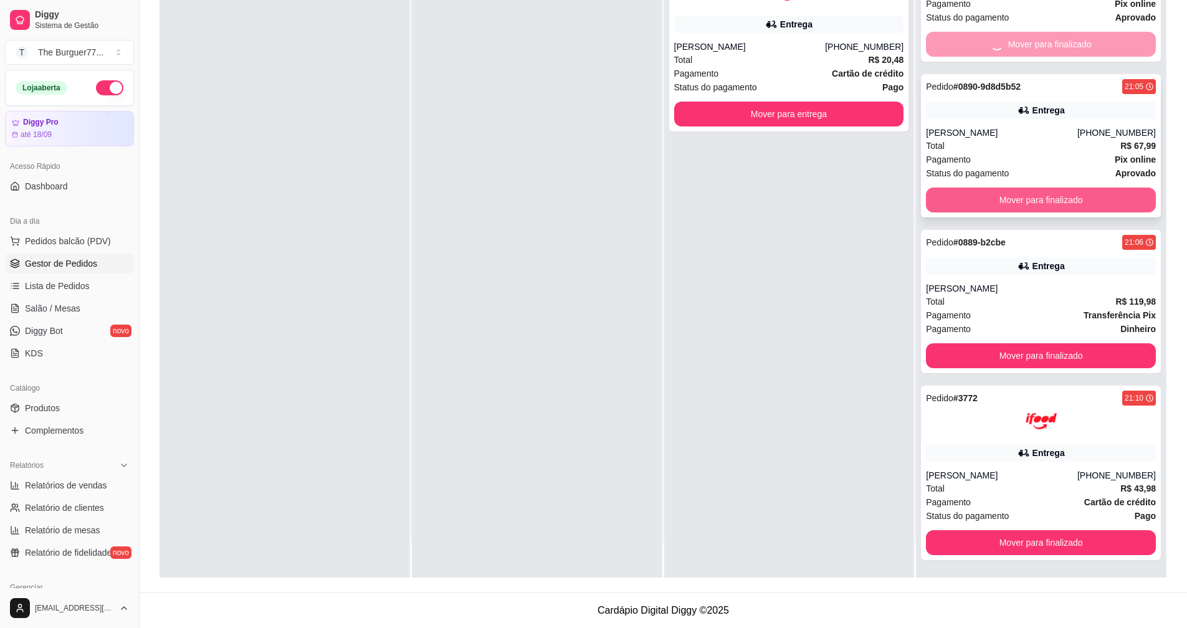
click at [1026, 205] on button "Mover para finalizado" at bounding box center [1041, 200] width 230 height 25
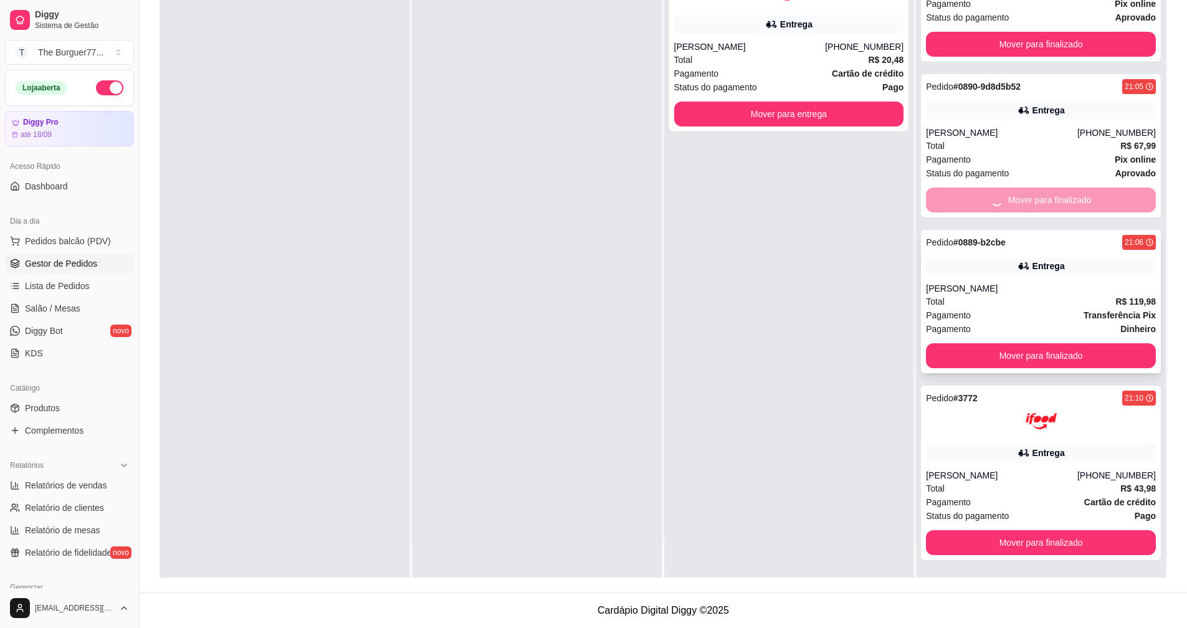
click at [1067, 358] on button "Mover para finalizado" at bounding box center [1041, 355] width 230 height 25
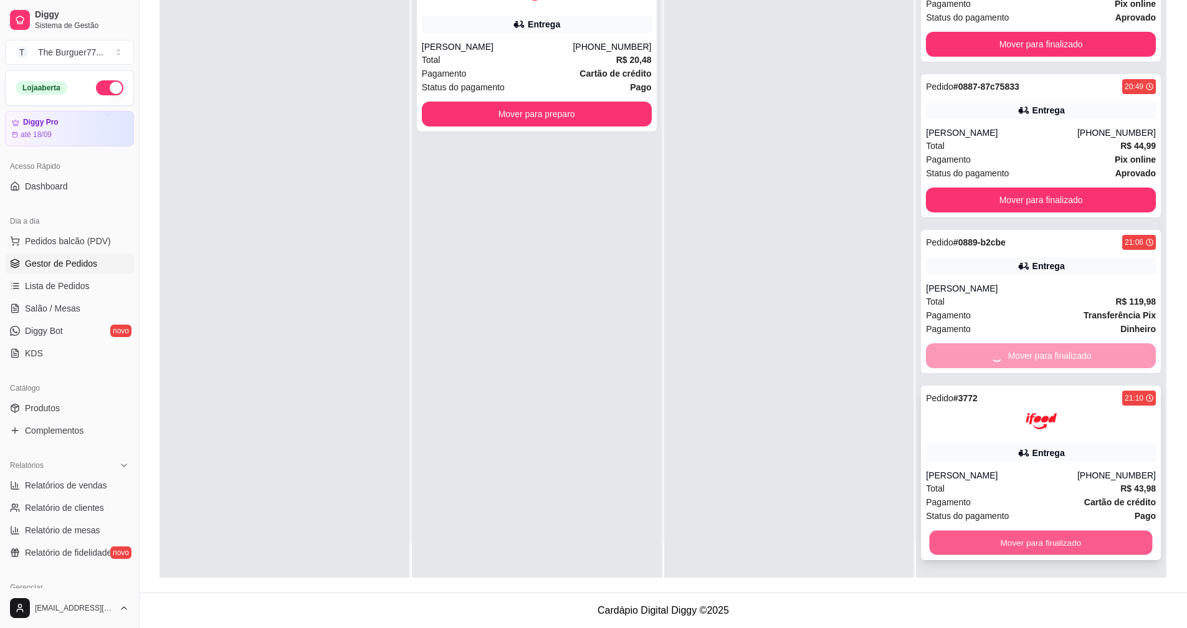
click at [1117, 535] on button "Mover para finalizado" at bounding box center [1041, 543] width 223 height 24
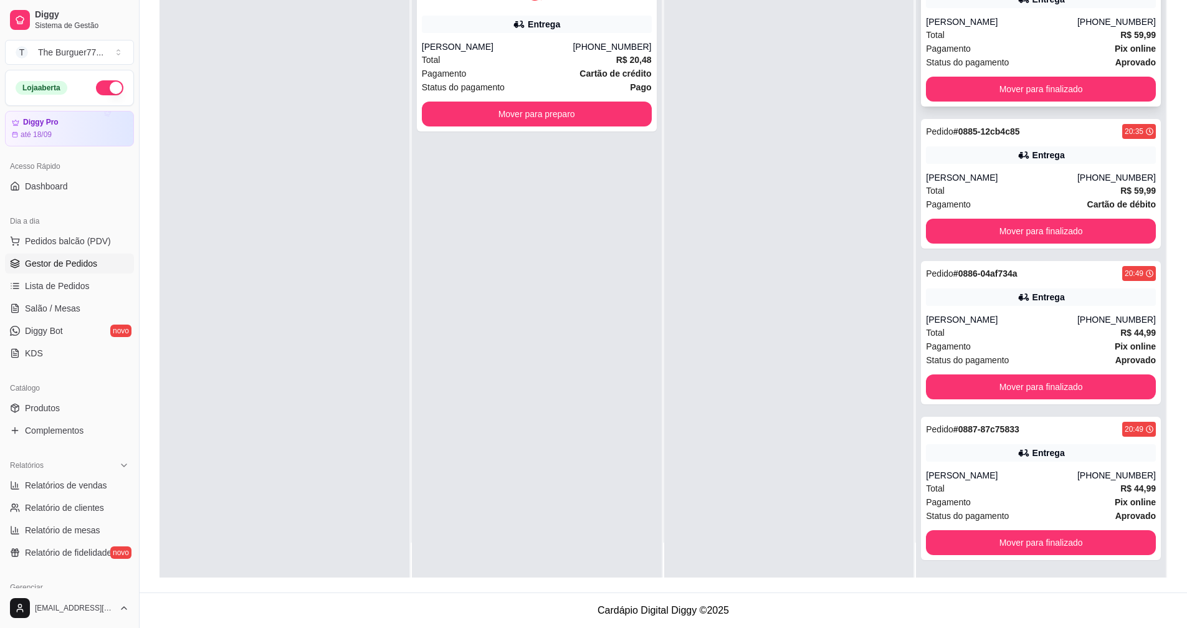
scroll to position [3194, 0]
click at [1030, 95] on button "Mover para finalizado" at bounding box center [1041, 89] width 230 height 25
click at [1033, 233] on button "Mover para finalizado" at bounding box center [1041, 231] width 230 height 25
click at [1060, 386] on button "Mover para finalizado" at bounding box center [1041, 387] width 230 height 25
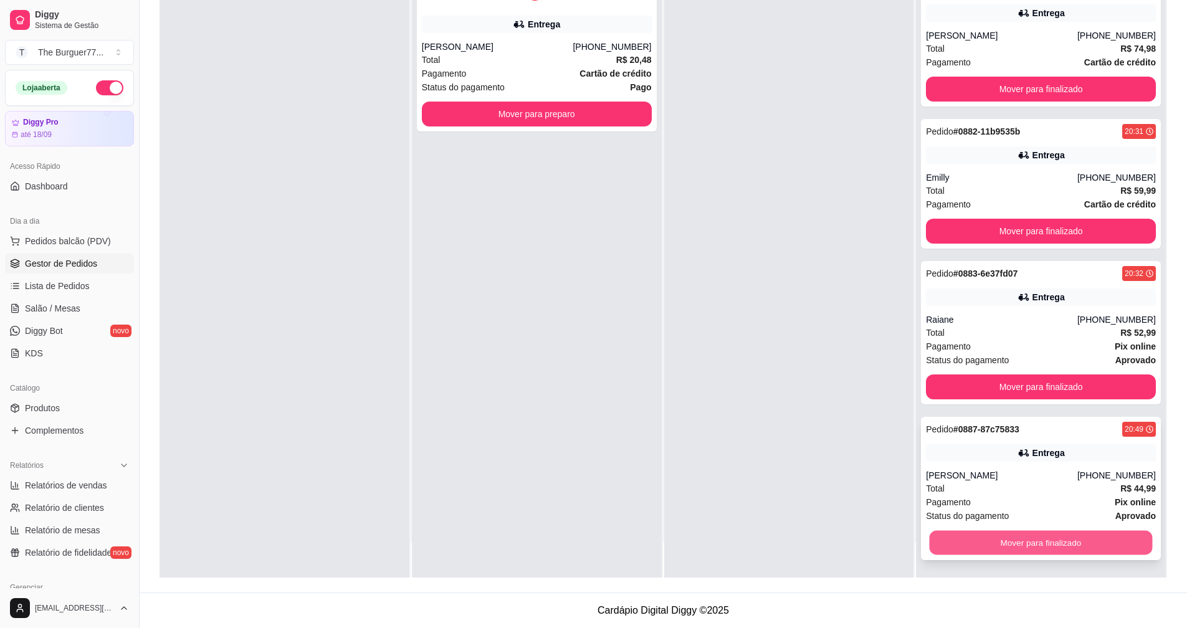
click at [1108, 535] on button "Mover para finalizado" at bounding box center [1041, 543] width 223 height 24
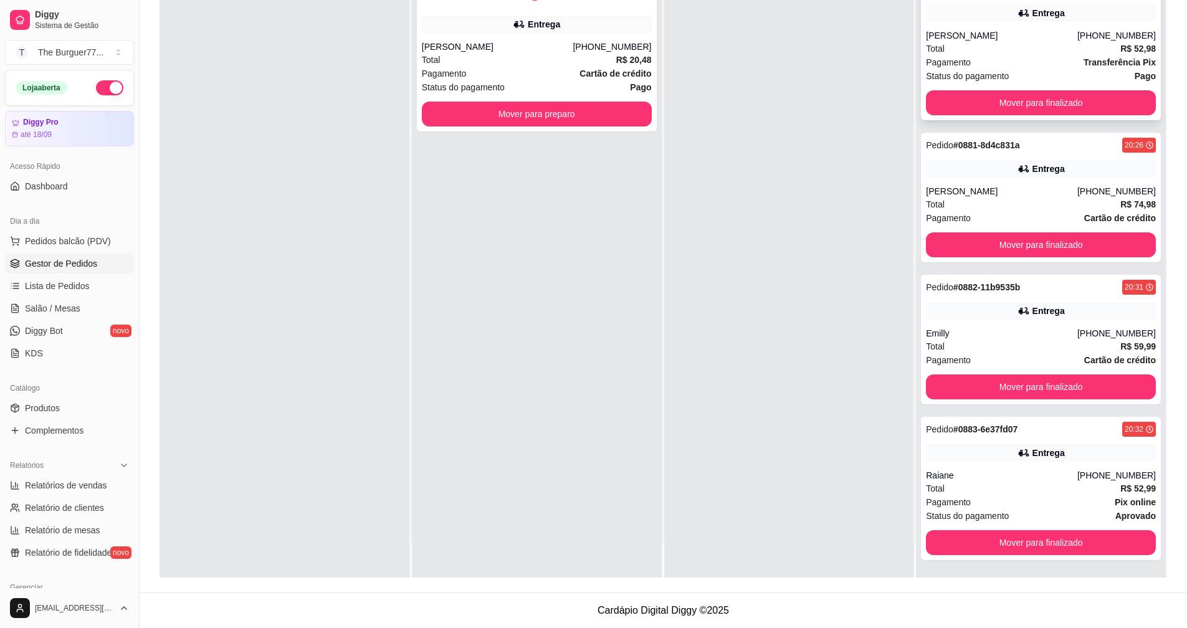
scroll to position [2585, 0]
click at [1068, 85] on div "Pedido # 0065 20:22 Entrega Eric Ferreira Da Silva (08) 00200-5011 Total R$ 52,…" at bounding box center [1041, 33] width 240 height 174
click at [1016, 96] on button "Mover para finalizado" at bounding box center [1041, 102] width 230 height 25
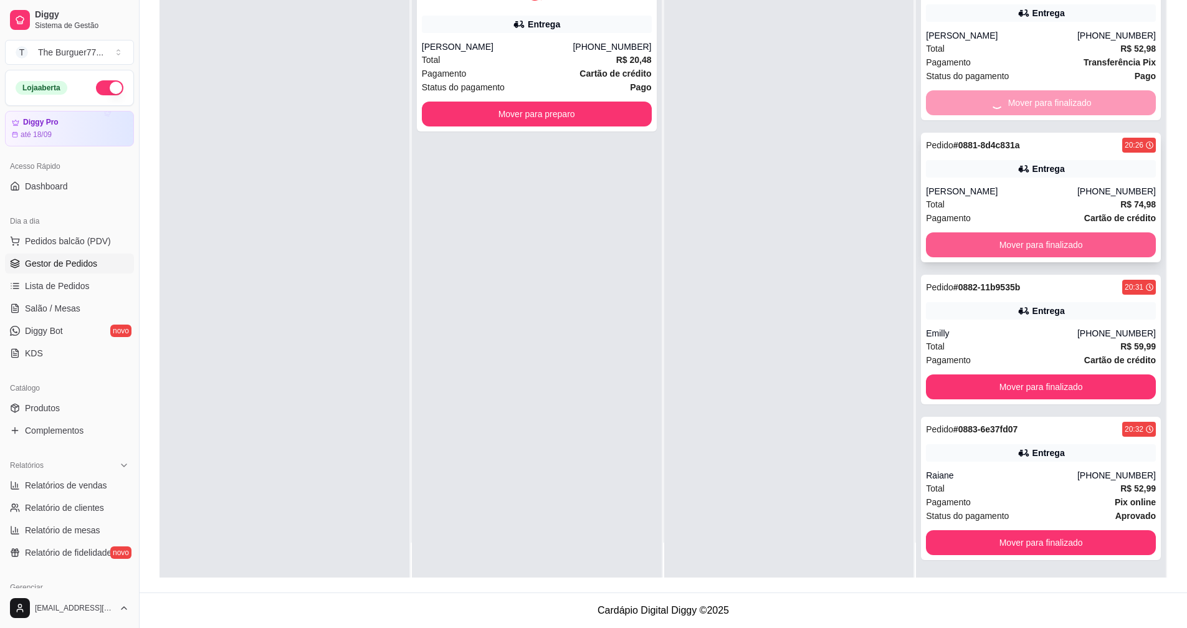
click at [1042, 239] on button "Mover para finalizado" at bounding box center [1041, 244] width 230 height 25
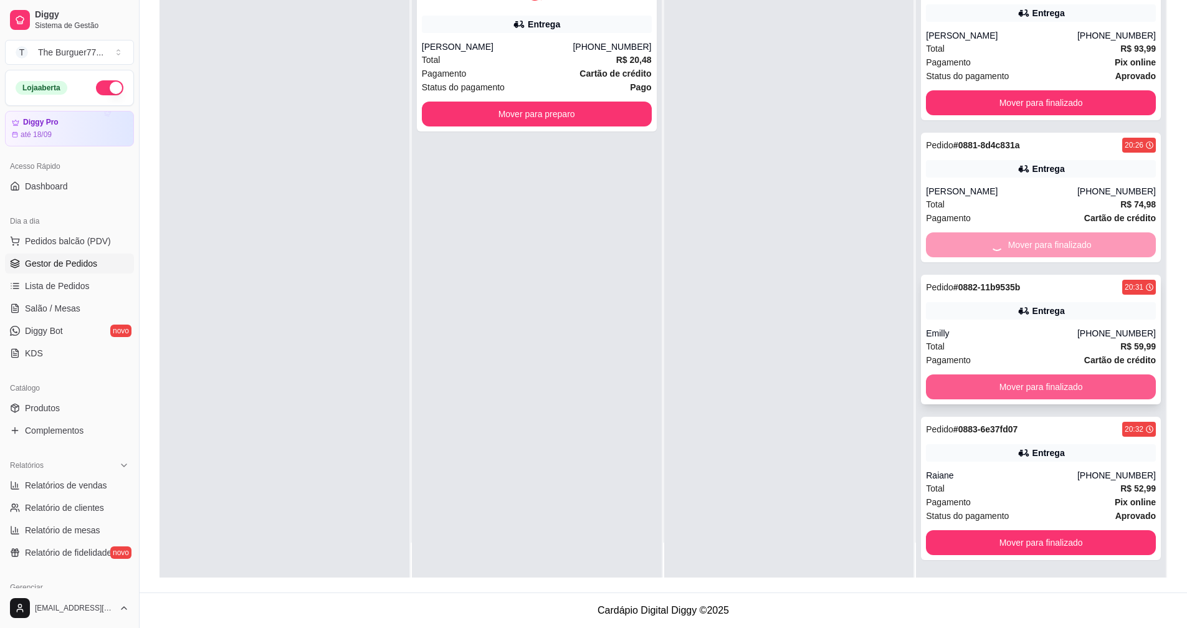
click at [1075, 394] on button "Mover para finalizado" at bounding box center [1041, 387] width 230 height 25
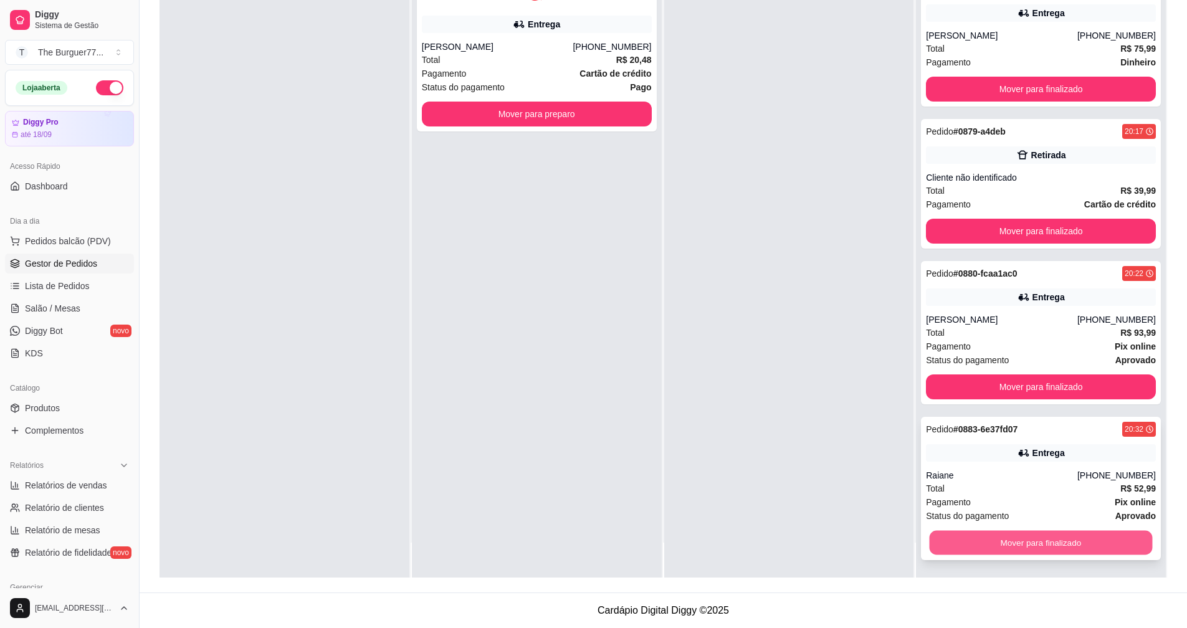
click at [1110, 542] on button "Mover para finalizado" at bounding box center [1041, 543] width 223 height 24
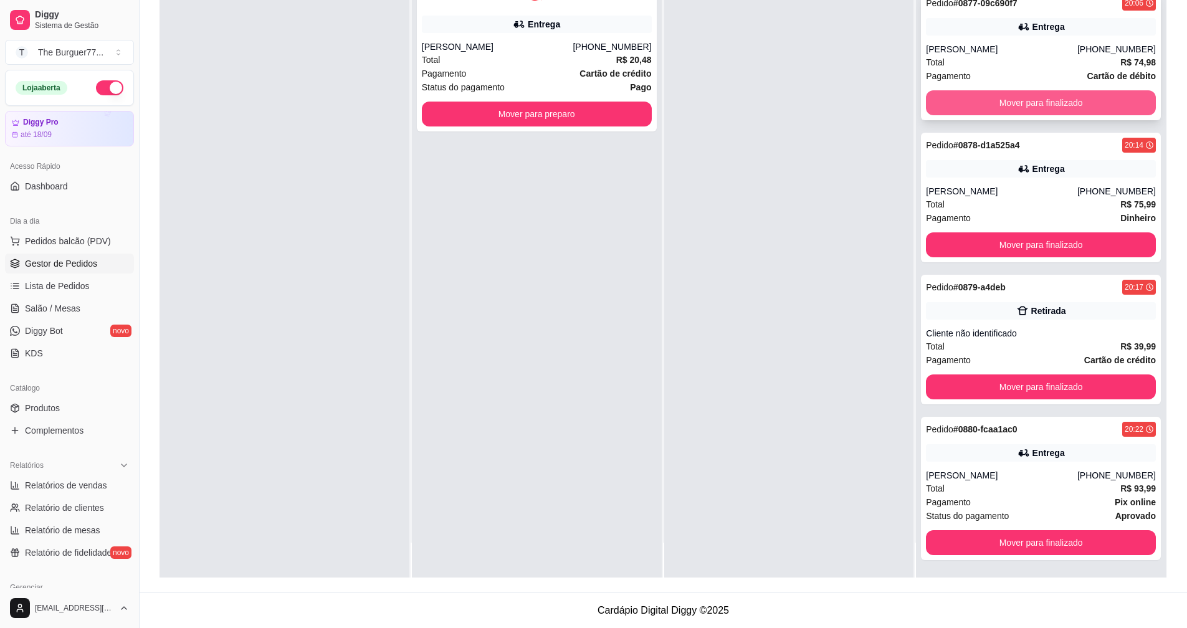
scroll to position [1958, 0]
click at [1084, 106] on button "Mover para finalizado" at bounding box center [1041, 102] width 230 height 25
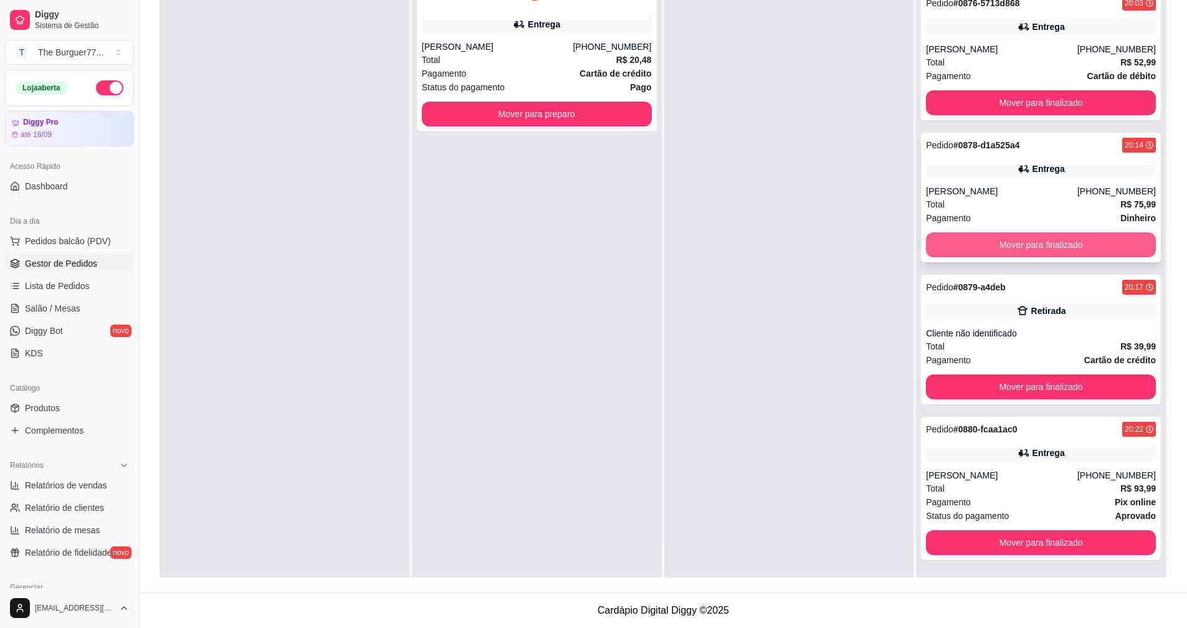
click at [1094, 249] on button "Mover para finalizado" at bounding box center [1041, 244] width 230 height 25
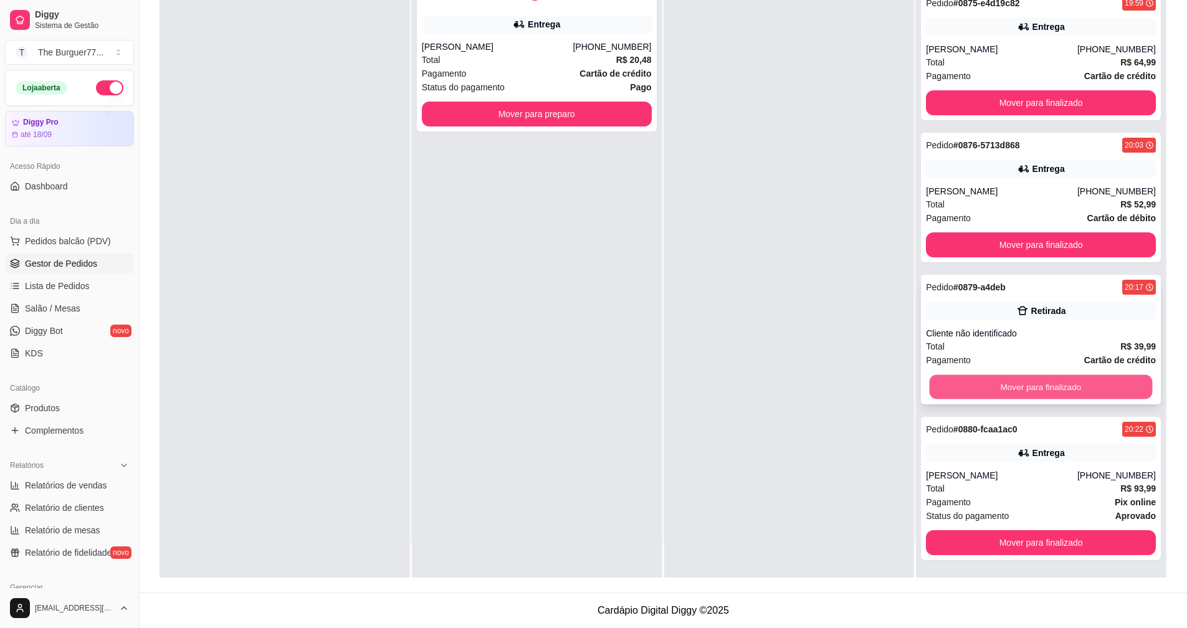
click at [1121, 378] on button "Mover para finalizado" at bounding box center [1041, 387] width 223 height 24
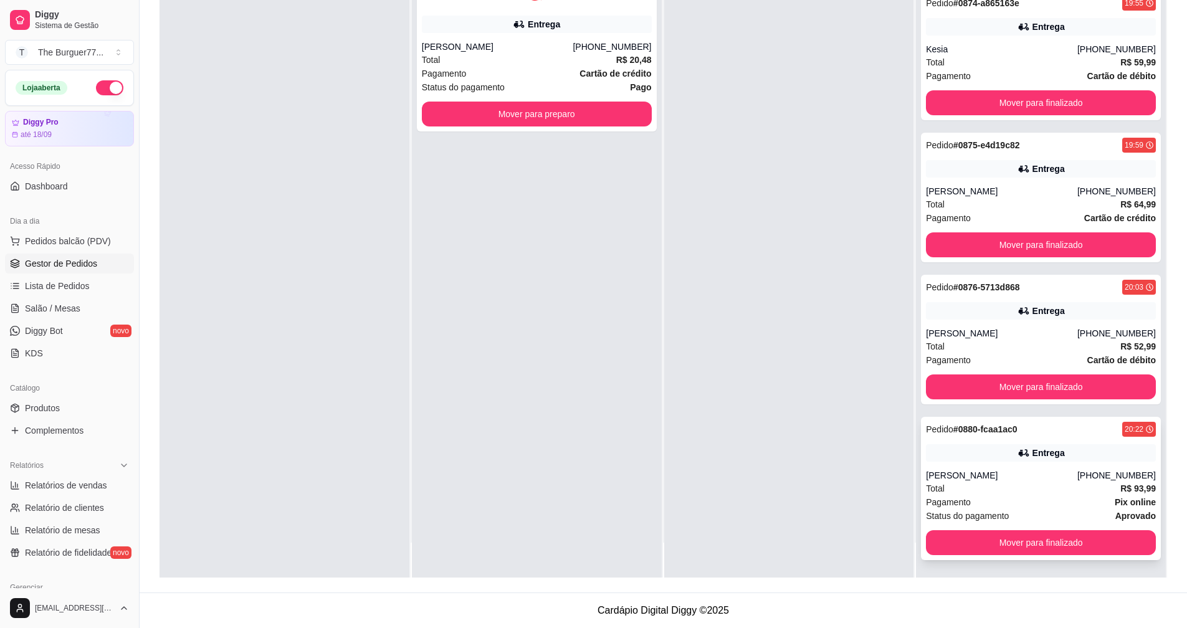
scroll to position [1532, 0]
click at [1021, 98] on button "Mover para finalizado" at bounding box center [1041, 102] width 230 height 25
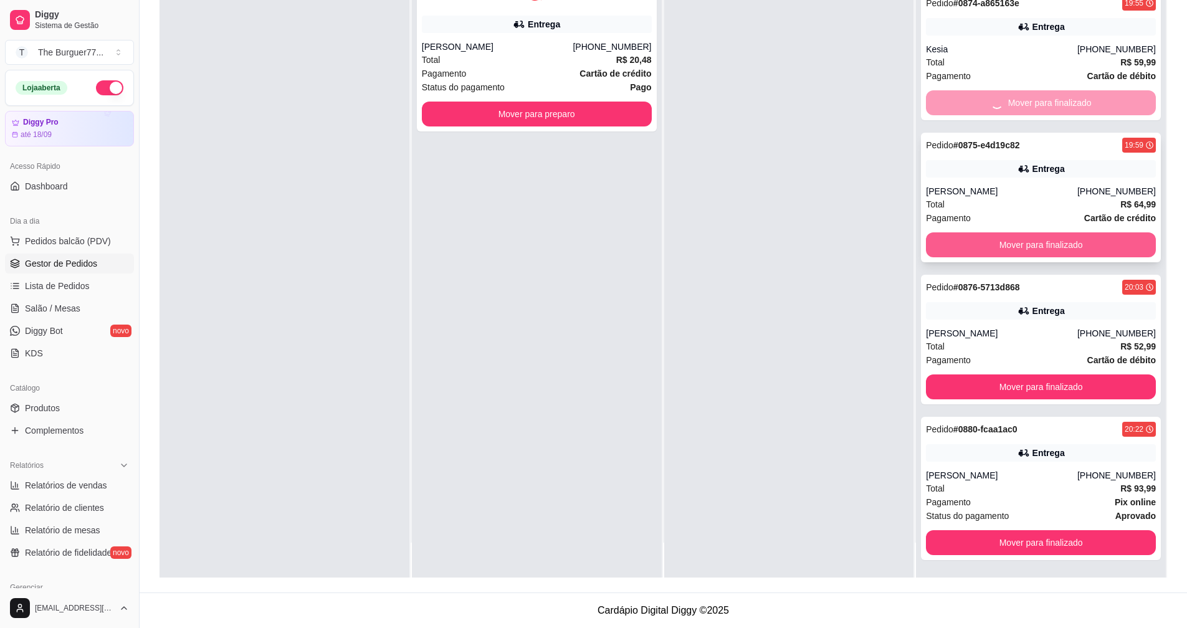
click at [1030, 246] on button "Mover para finalizado" at bounding box center [1041, 244] width 230 height 25
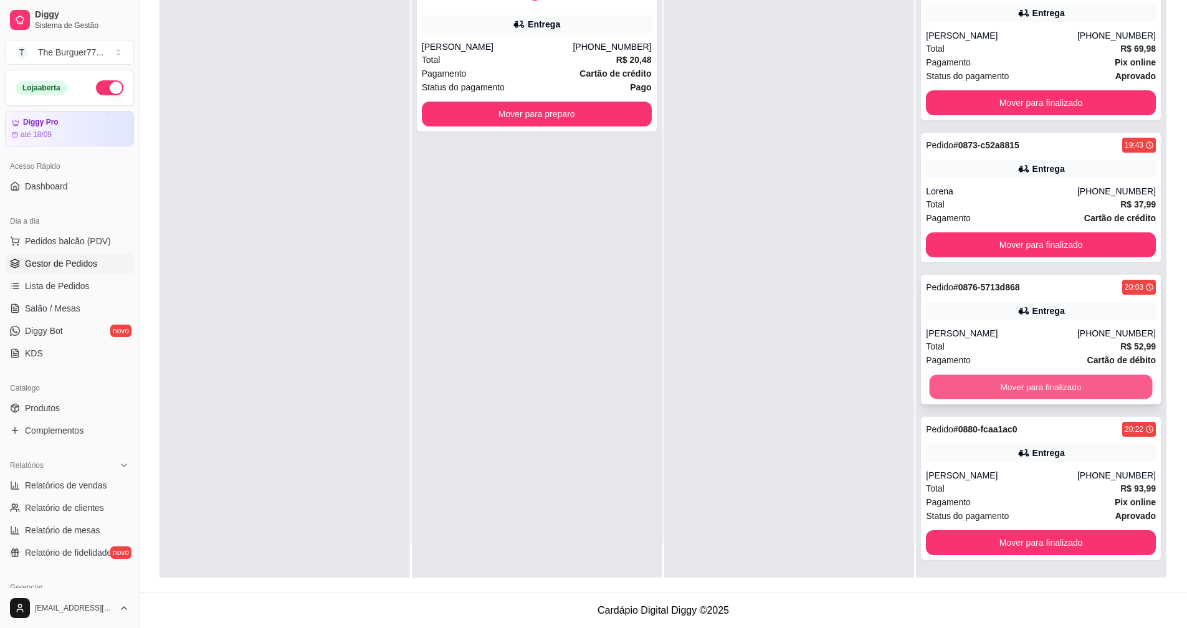
click at [1070, 379] on button "Mover para finalizado" at bounding box center [1041, 387] width 223 height 24
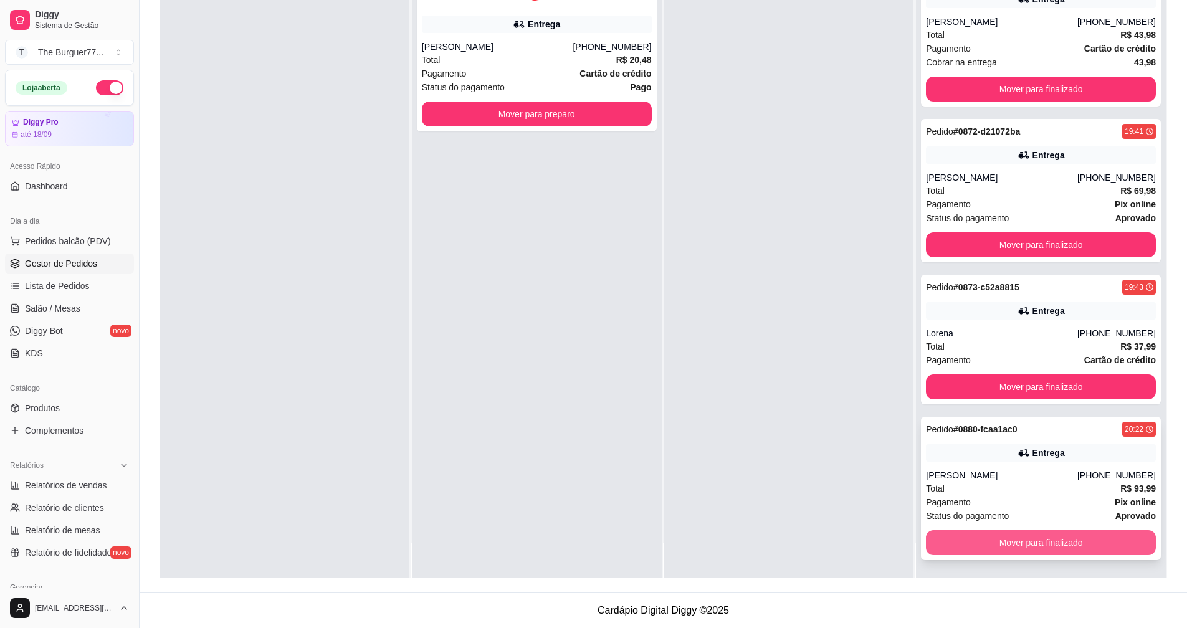
click at [1114, 535] on button "Mover para finalizado" at bounding box center [1041, 542] width 230 height 25
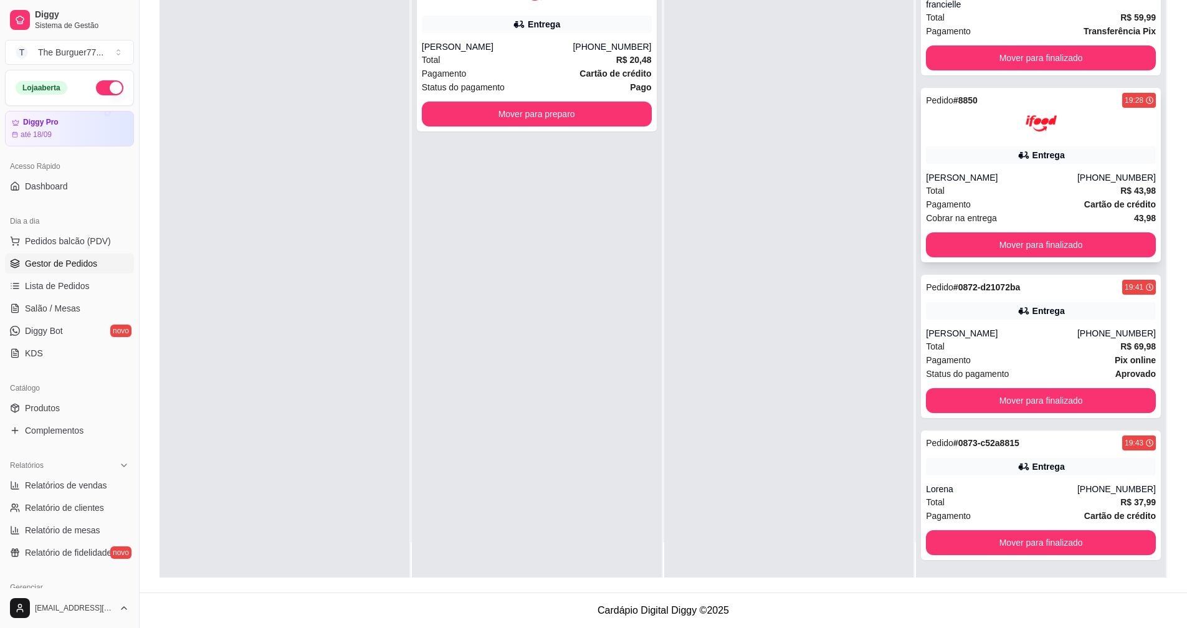
scroll to position [950, 0]
click at [995, 52] on button "Mover para finalizado" at bounding box center [1041, 57] width 230 height 25
click at [1013, 250] on button "Mover para finalizado" at bounding box center [1041, 244] width 230 height 25
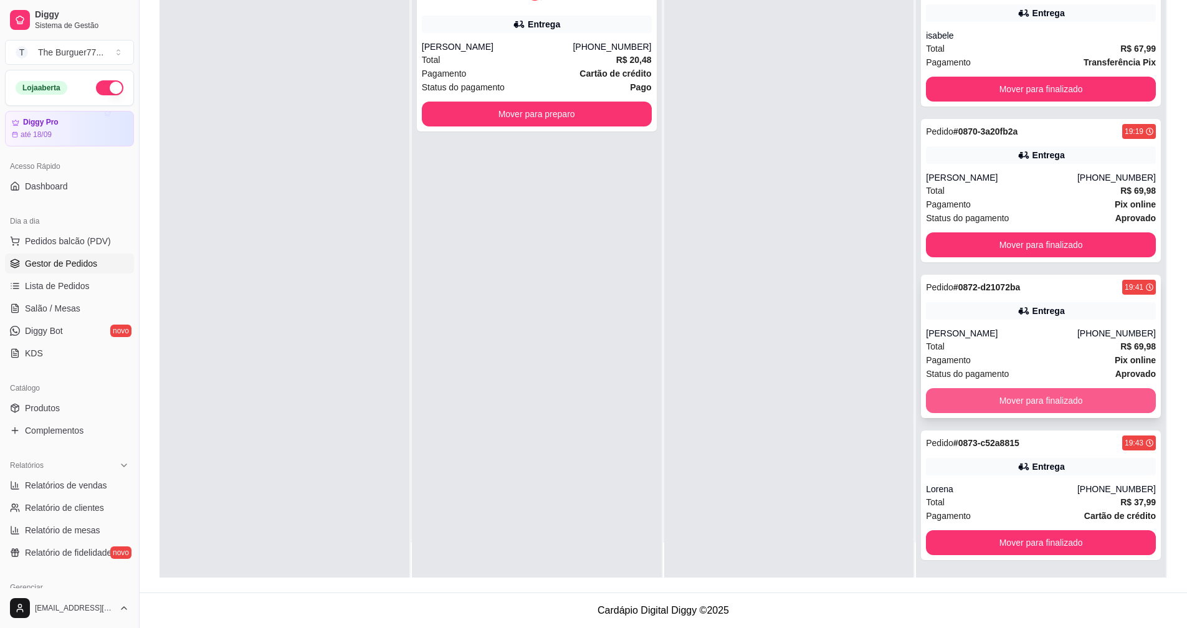
click at [1071, 398] on button "Mover para finalizado" at bounding box center [1041, 400] width 230 height 25
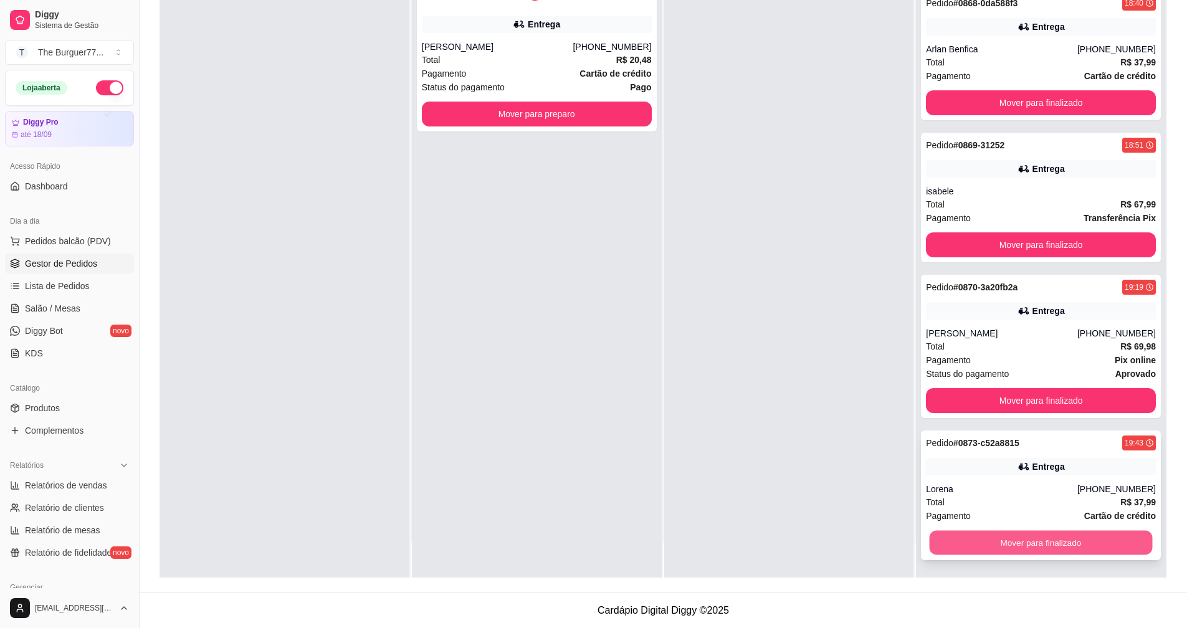
click at [1117, 531] on button "Mover para finalizado" at bounding box center [1041, 543] width 223 height 24
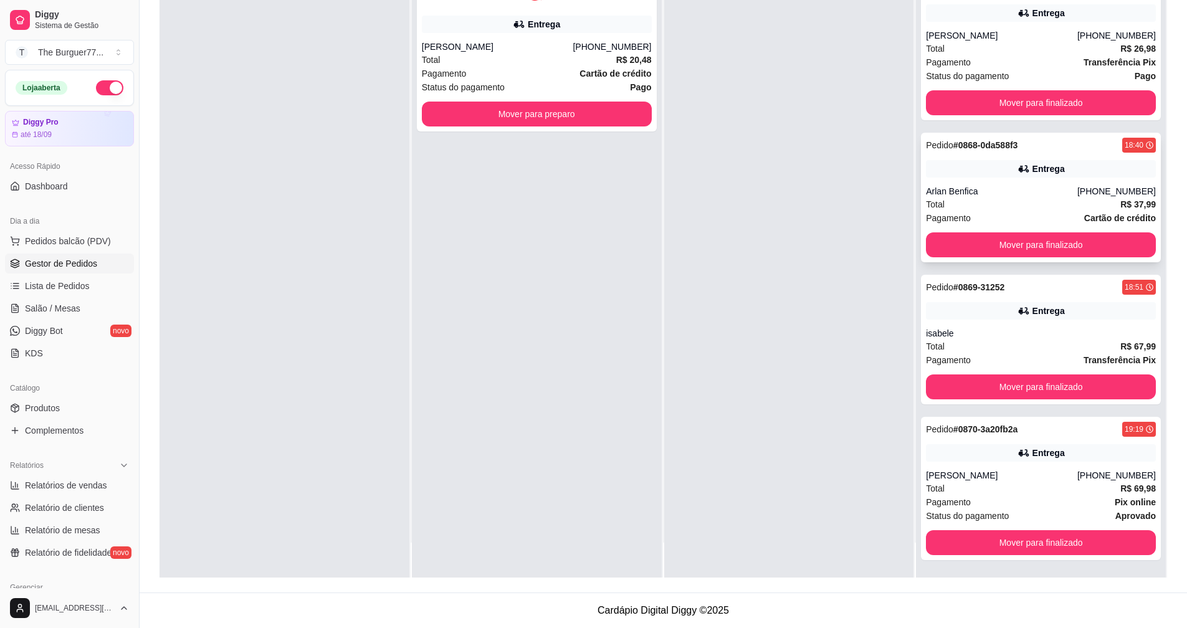
scroll to position [323, 0]
click at [992, 93] on button "Mover para finalizado" at bounding box center [1041, 103] width 223 height 24
click at [1006, 245] on button "Mover para finalizado" at bounding box center [1041, 245] width 223 height 24
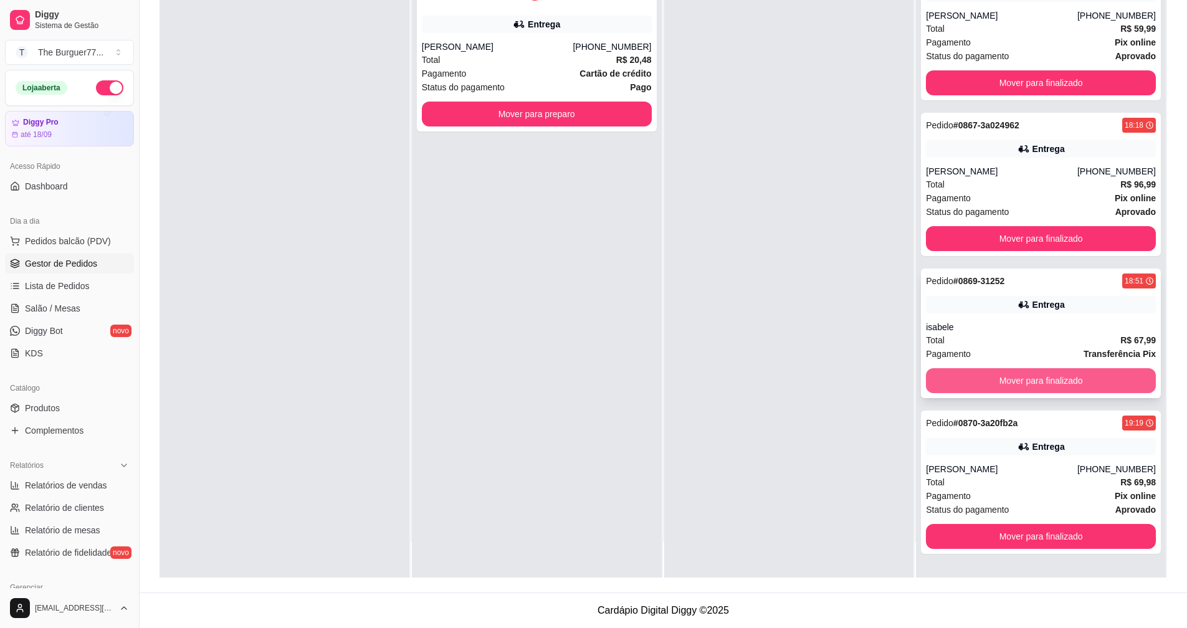
scroll to position [0, 0]
click at [1041, 386] on button "Mover para finalizado" at bounding box center [1041, 380] width 230 height 25
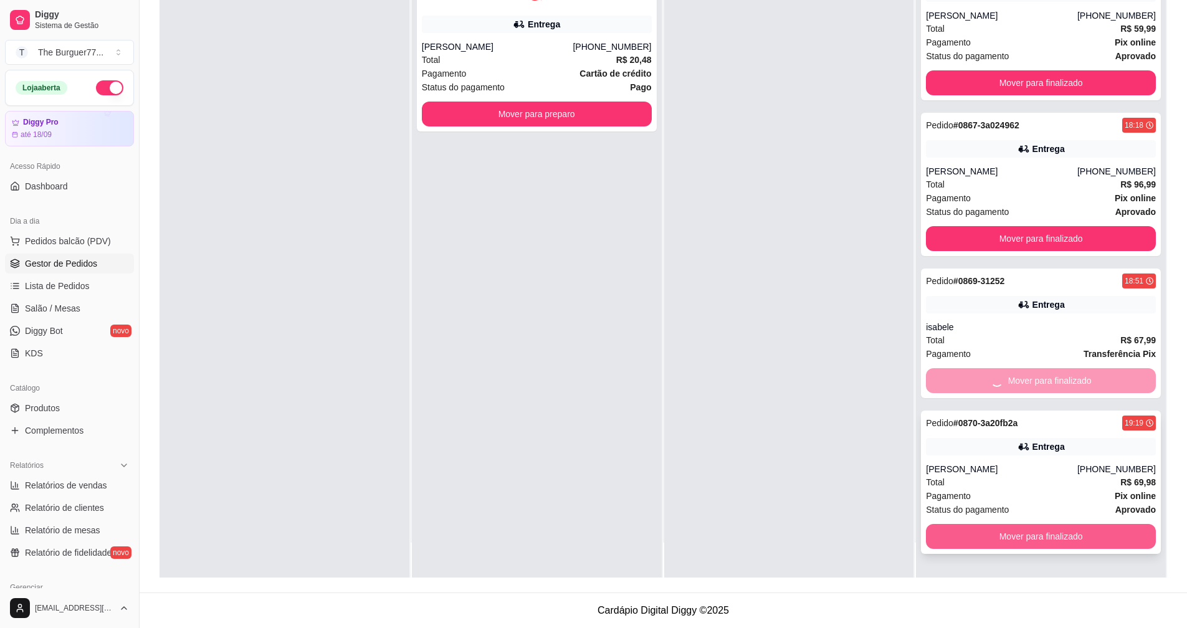
click at [1110, 543] on div "Pedido # 0866-1cd54d8b 18:11 Entrega Emanuelly Ataide Lima (73) 98137-2978 Tota…" at bounding box center [1041, 264] width 250 height 628
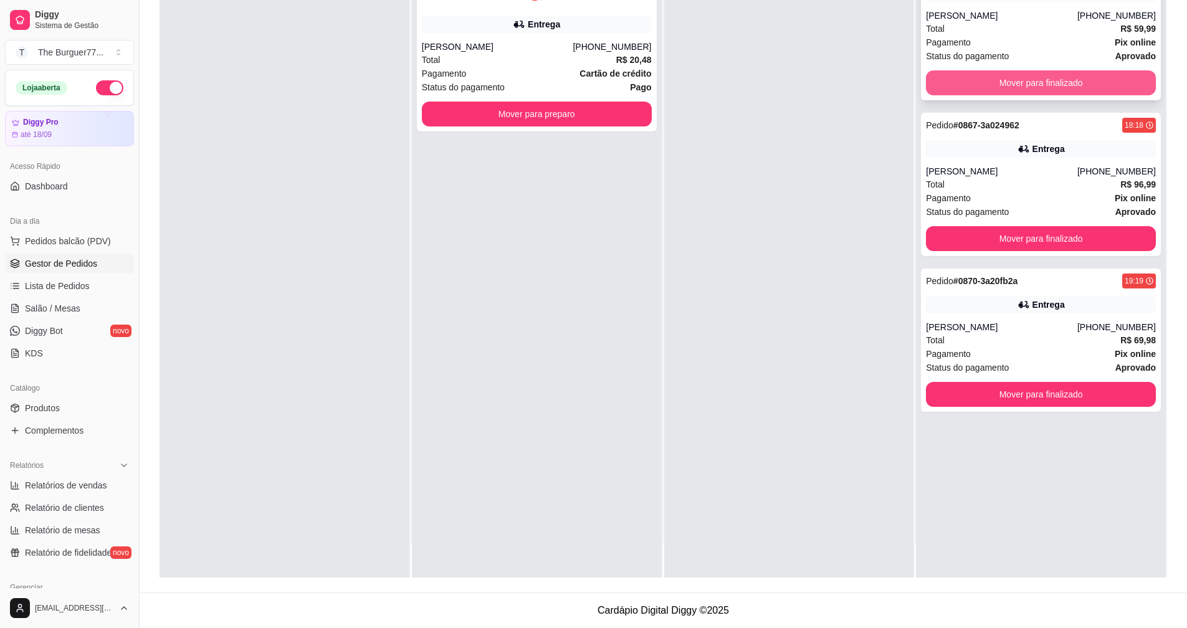
click at [1018, 80] on button "Mover para finalizado" at bounding box center [1041, 82] width 230 height 25
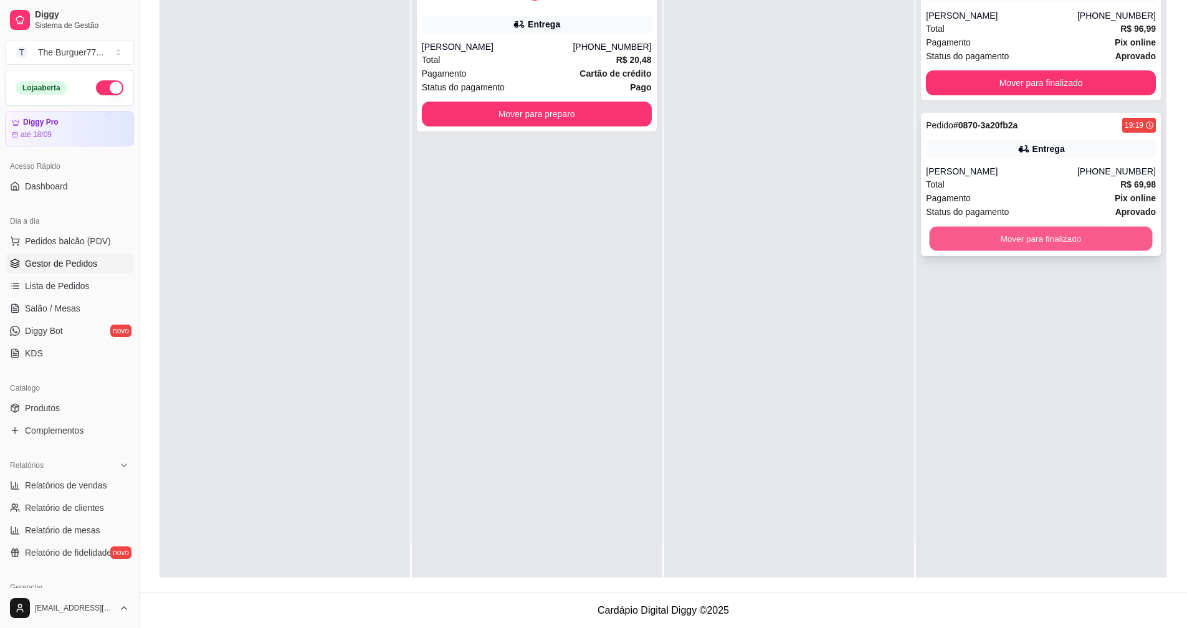
click at [1034, 242] on button "Mover para finalizado" at bounding box center [1041, 239] width 223 height 24
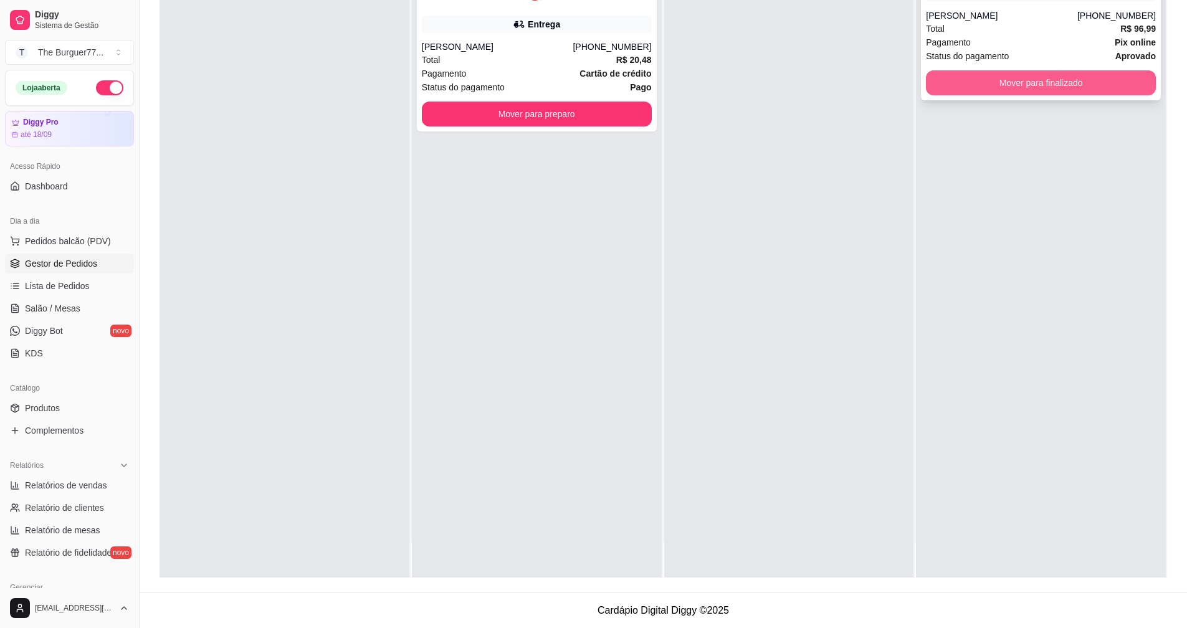
click at [994, 87] on button "Mover para finalizado" at bounding box center [1041, 82] width 230 height 25
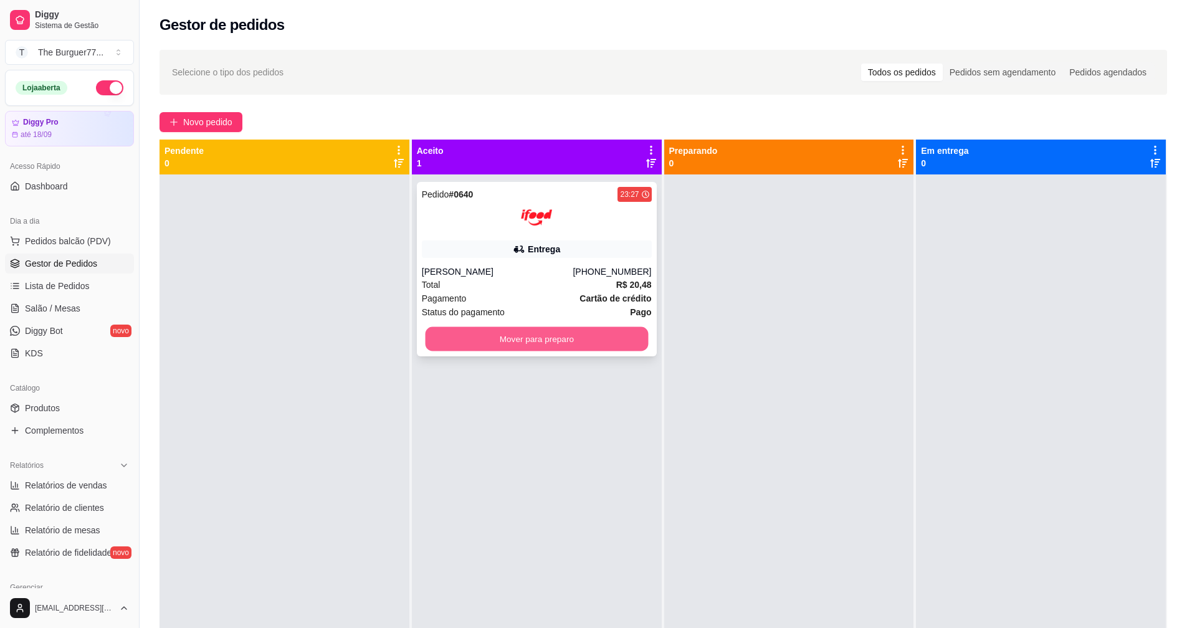
click at [592, 327] on button "Mover para preparo" at bounding box center [536, 339] width 223 height 24
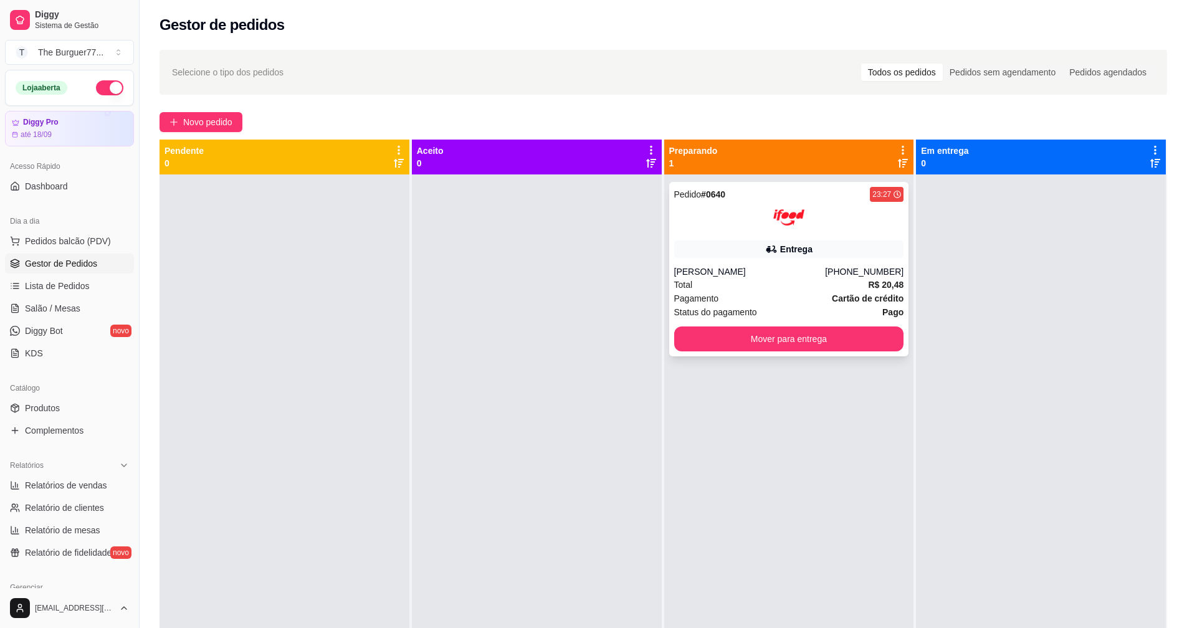
click at [758, 259] on div "Pedido # 0640 23:27 Entrega Júlia Pereira (08) 00705-6070 Total R$ 20,48 Pagame…" at bounding box center [789, 269] width 240 height 174
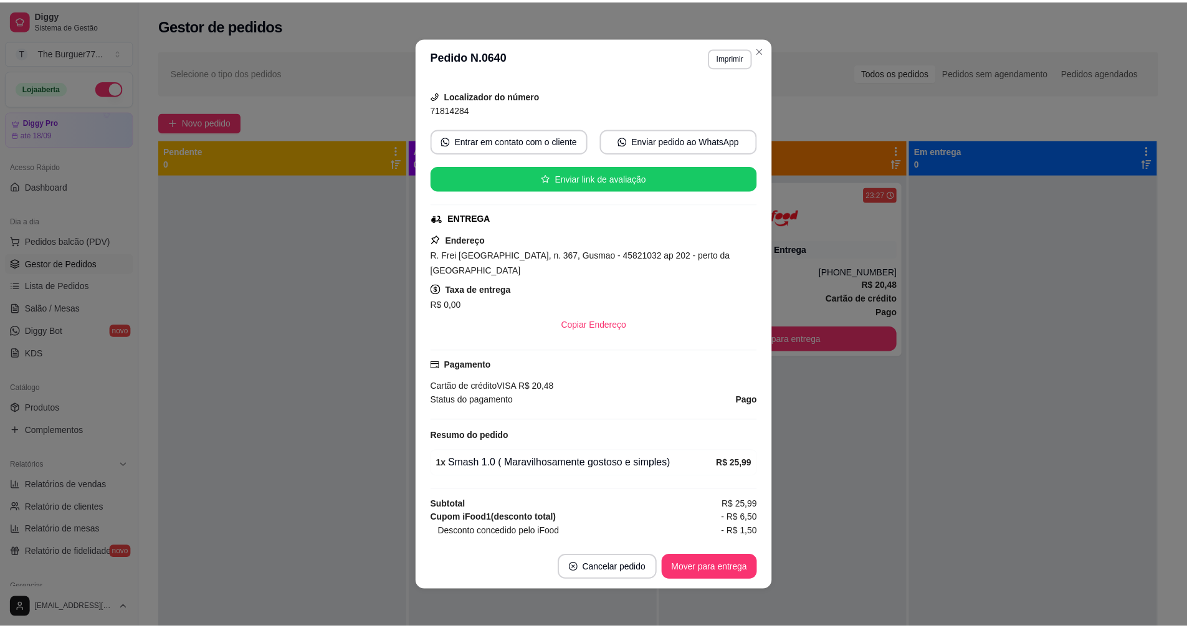
scroll to position [154, 0]
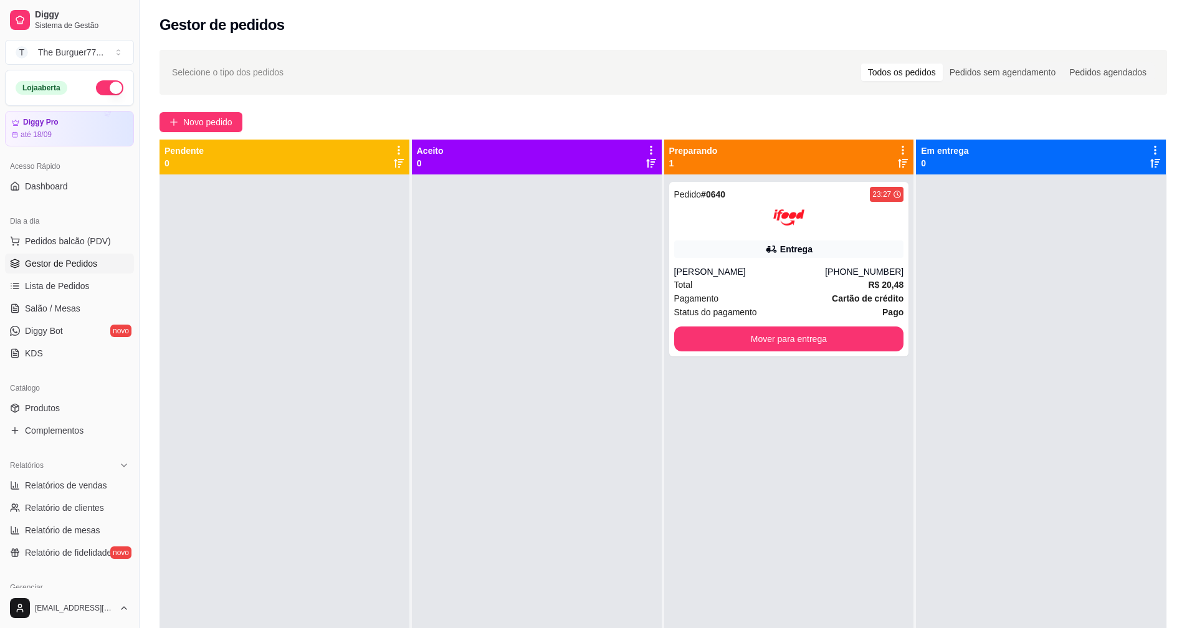
click at [96, 88] on button "button" at bounding box center [109, 87] width 27 height 15
click at [800, 341] on button "Mover para entrega" at bounding box center [789, 339] width 230 height 25
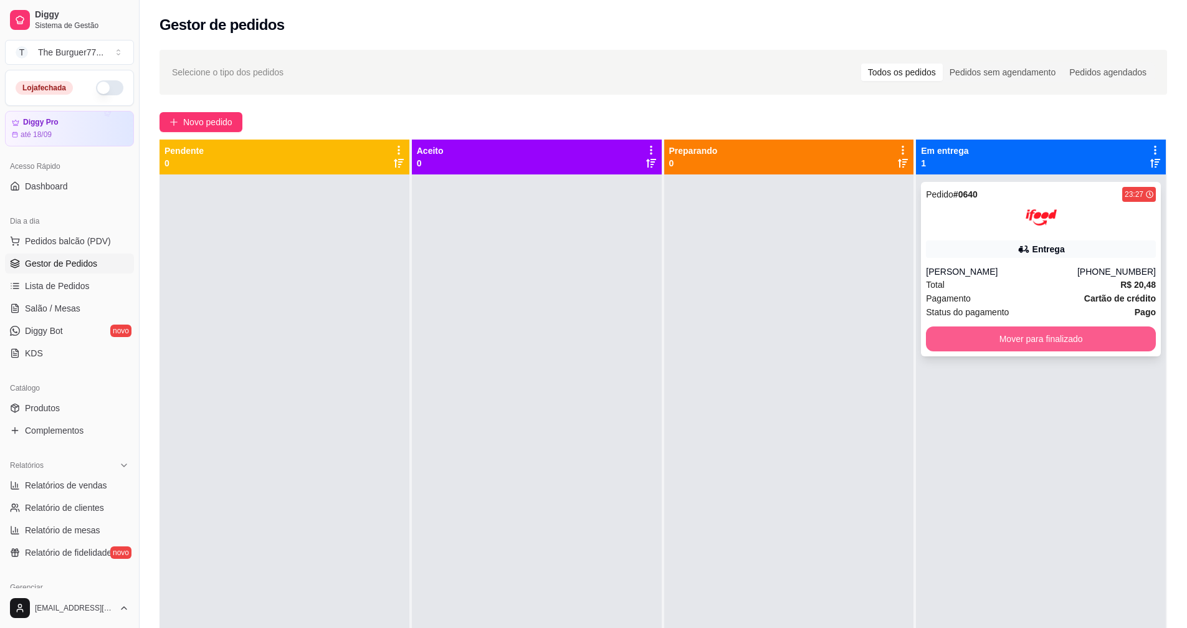
click at [1001, 330] on button "Mover para finalizado" at bounding box center [1041, 339] width 230 height 25
